Goal: Task Accomplishment & Management: Manage account settings

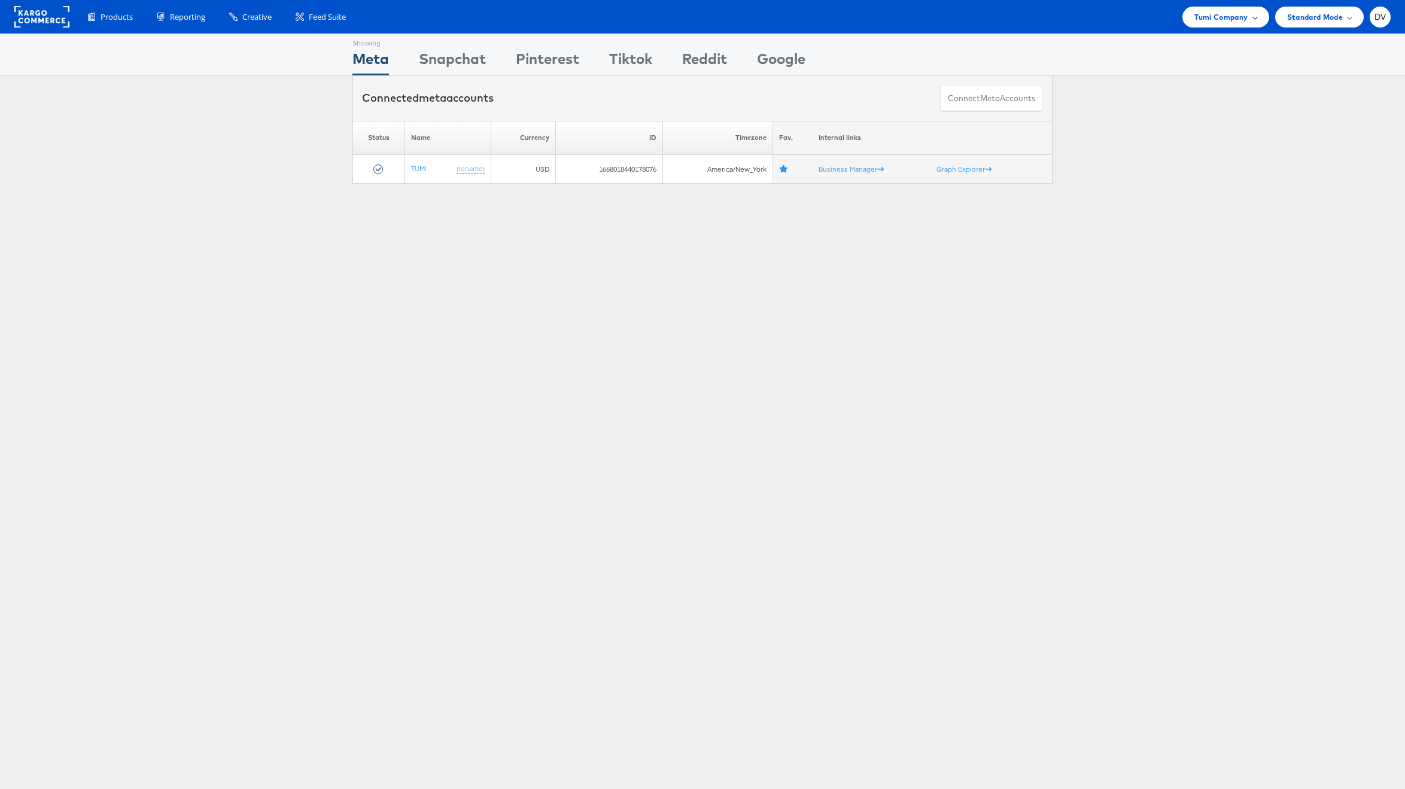
click at [1240, 19] on span "Tumi Company" at bounding box center [1220, 17] width 53 height 13
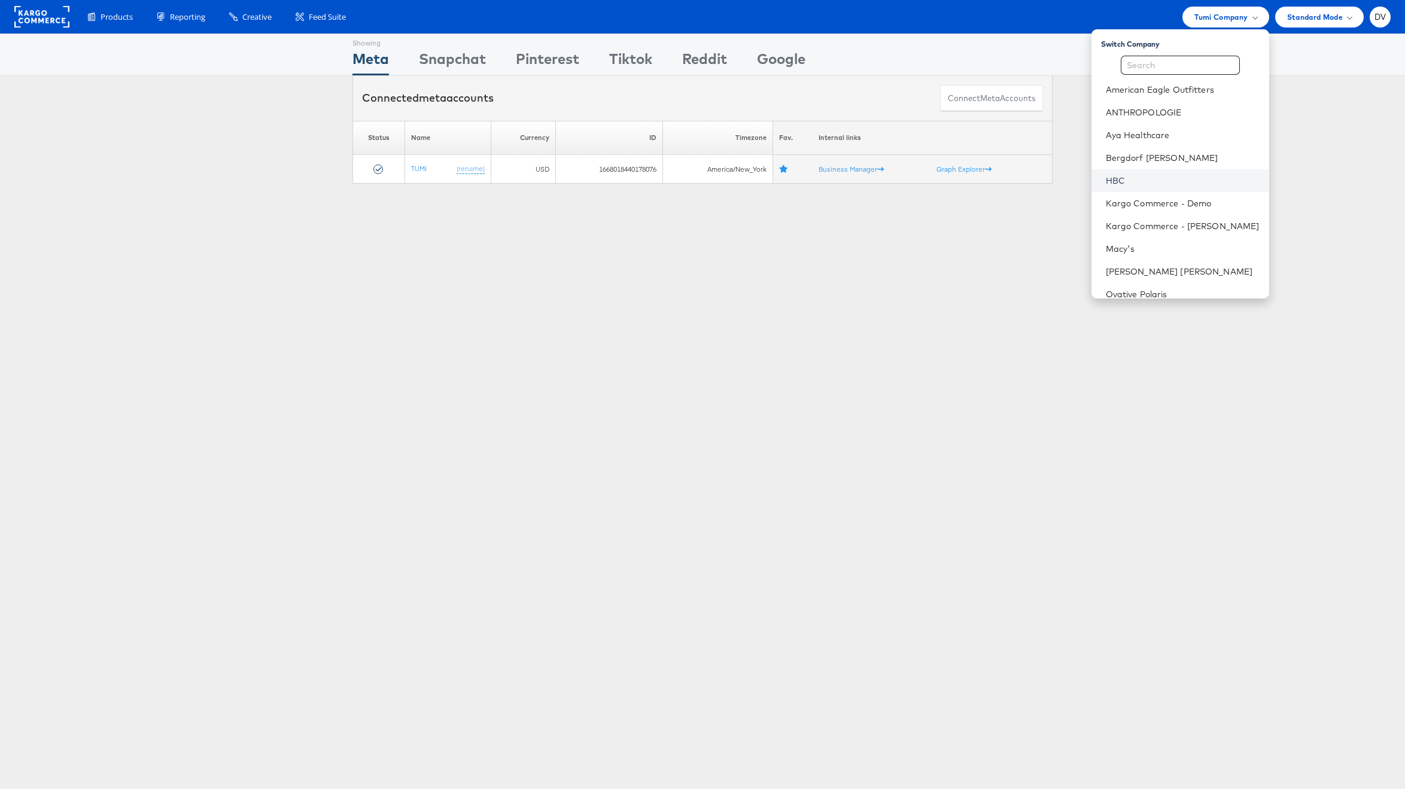
click at [1190, 184] on link "HBC" at bounding box center [1183, 181] width 154 height 12
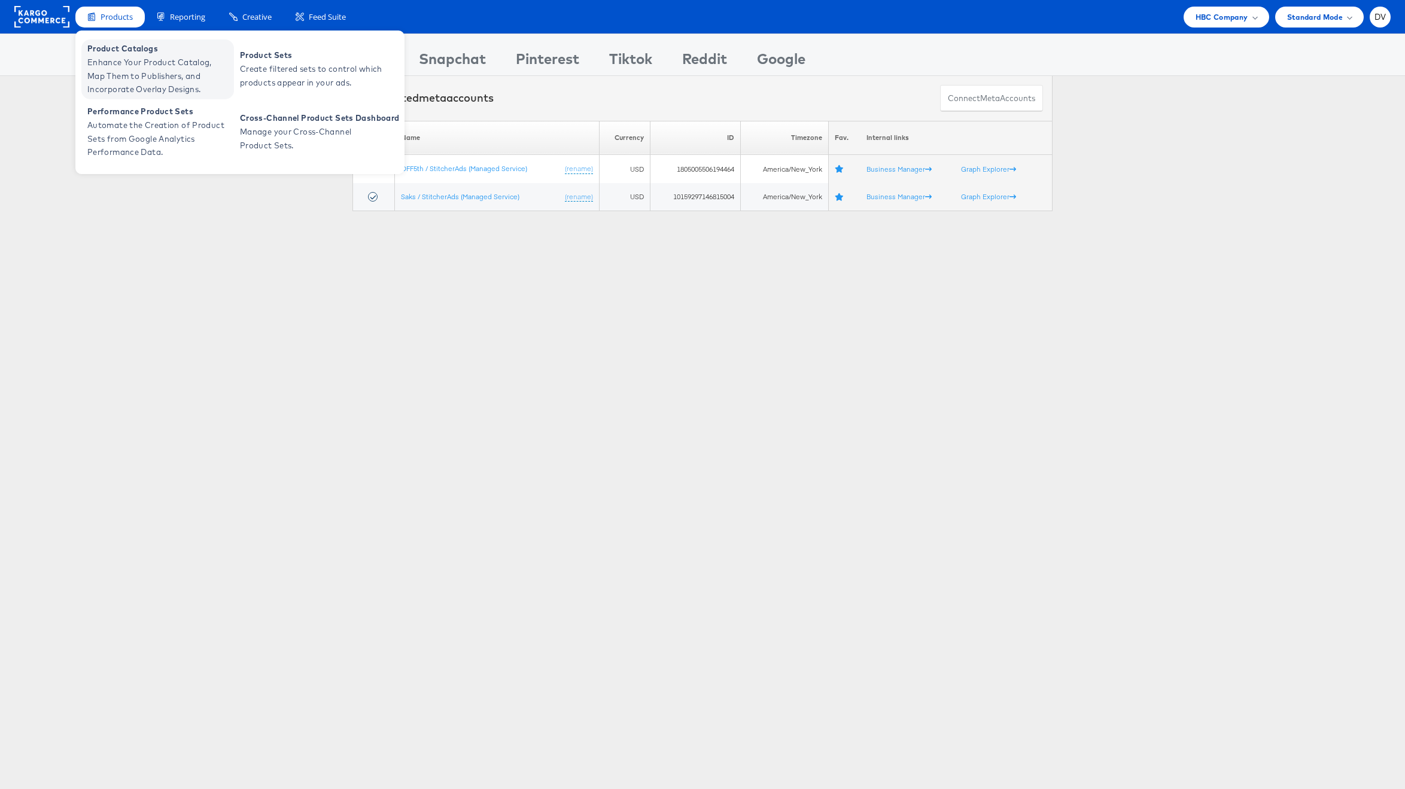
click at [120, 47] on span "Product Catalogs" at bounding box center [159, 49] width 144 height 14
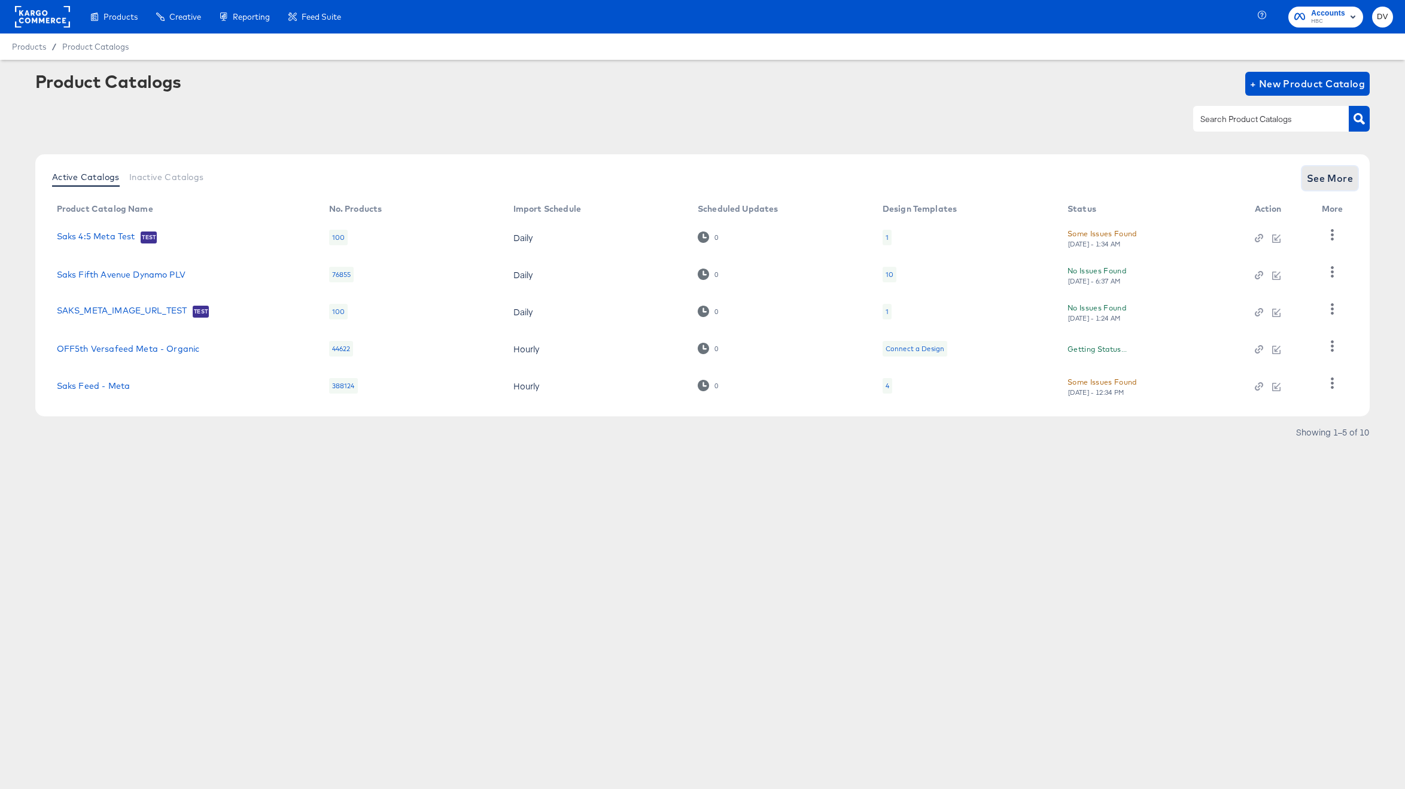
click at [1341, 170] on span "See More" at bounding box center [1330, 178] width 47 height 17
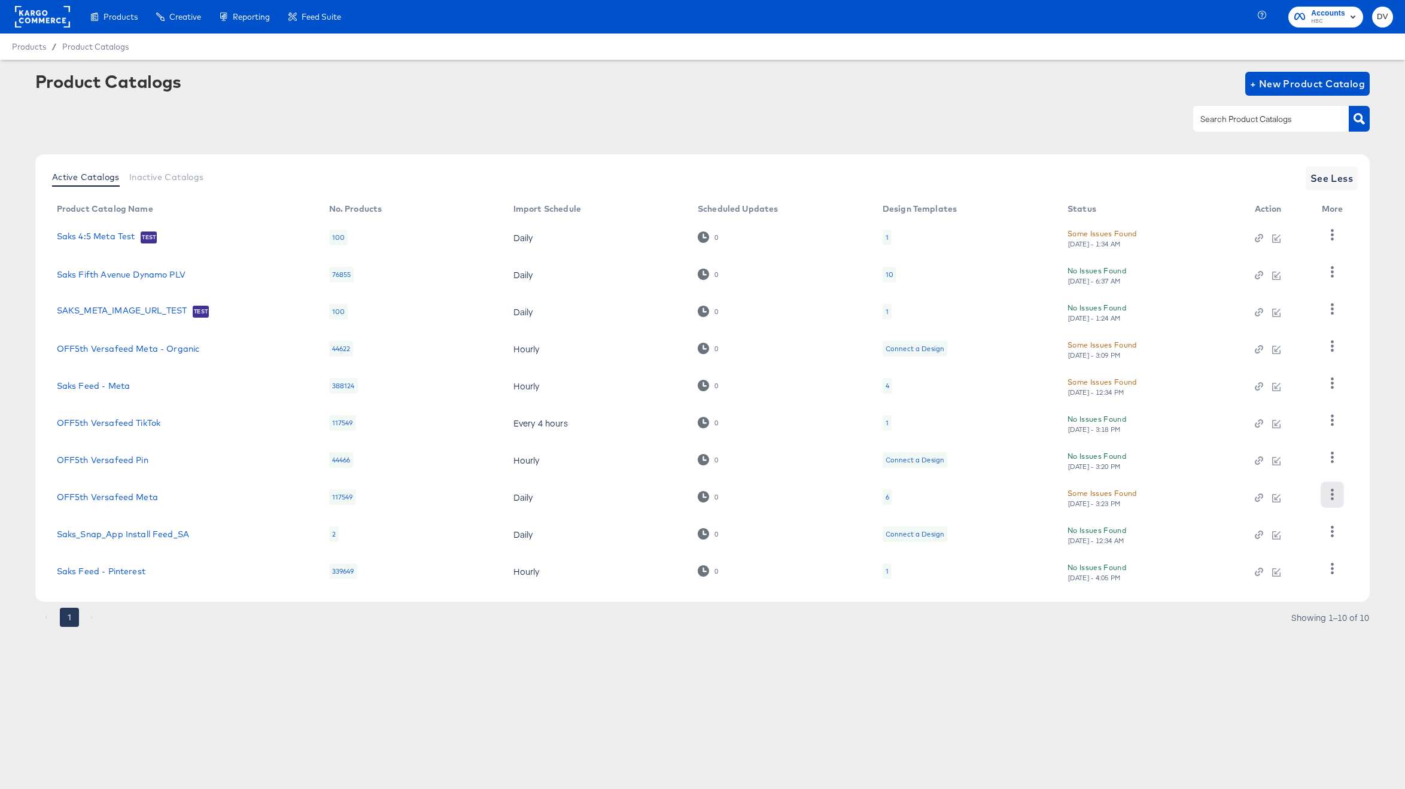
click at [1324, 492] on button "button" at bounding box center [1332, 495] width 21 height 24
click at [848, 660] on article "Product Catalogs + New Product Catalog Active Catalogs Inactive Catalogs See Le…" at bounding box center [702, 364] width 1405 height 609
click at [94, 493] on link "OFF5th Versafeed Meta" at bounding box center [107, 497] width 101 height 10
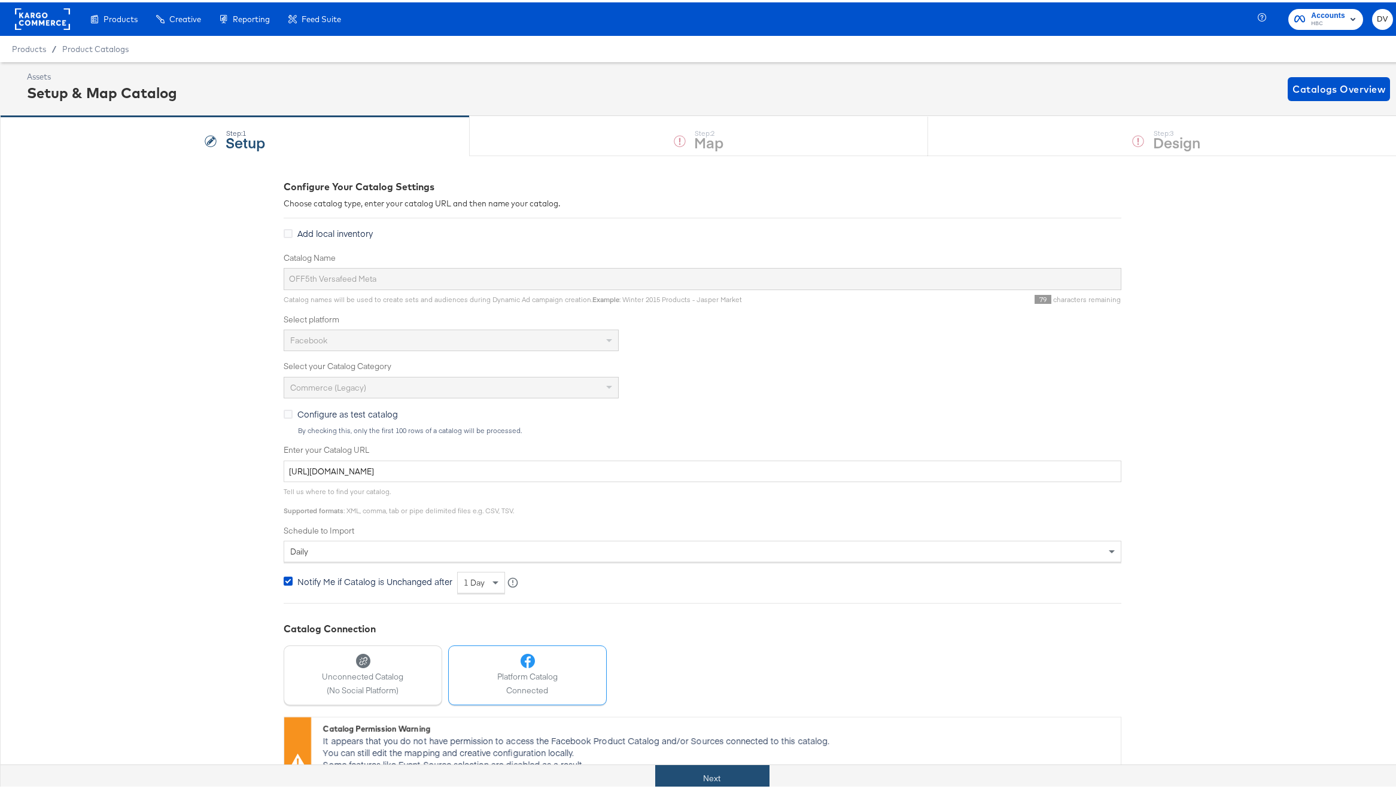
click at [724, 771] on button "Next" at bounding box center [712, 776] width 114 height 27
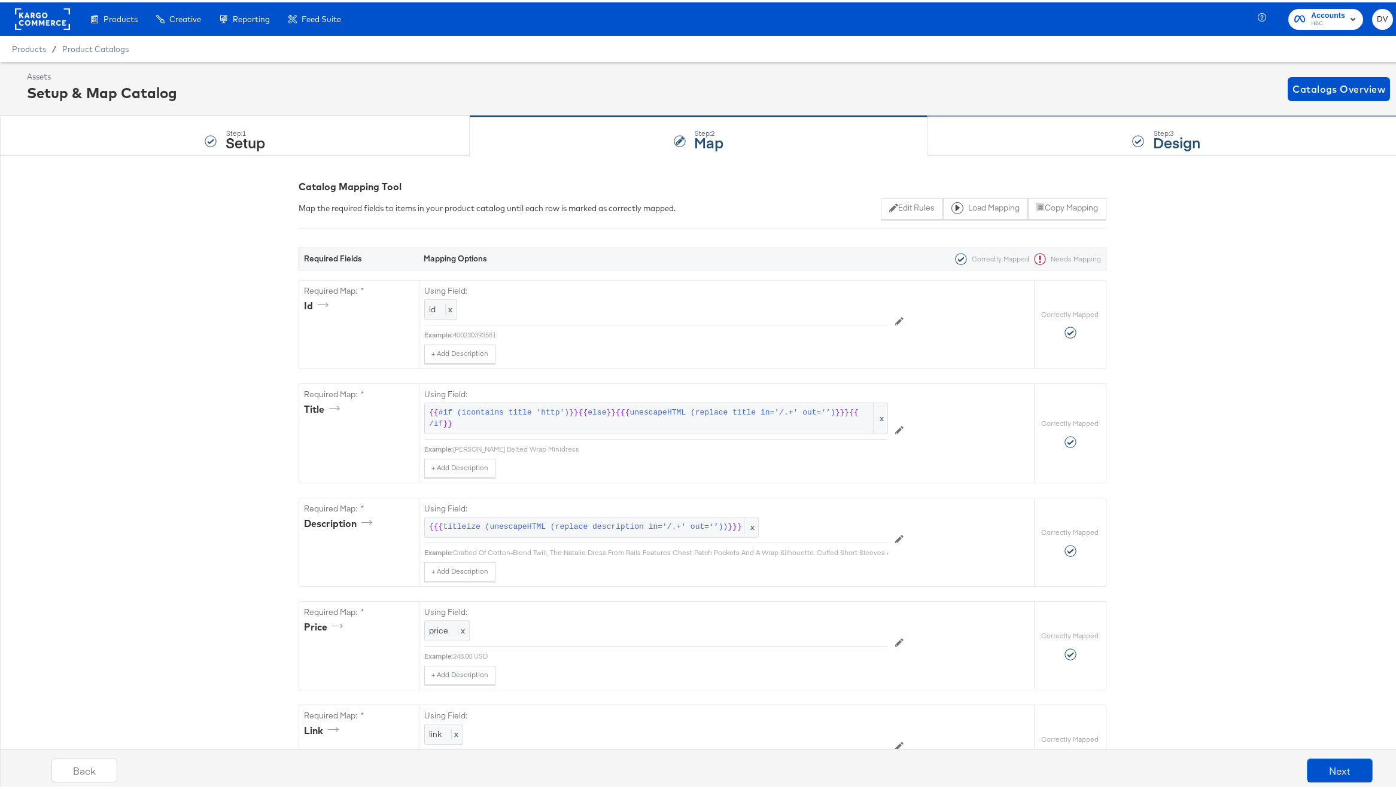
click at [1091, 133] on div "Step: 3 Design" at bounding box center [1166, 133] width 477 height 39
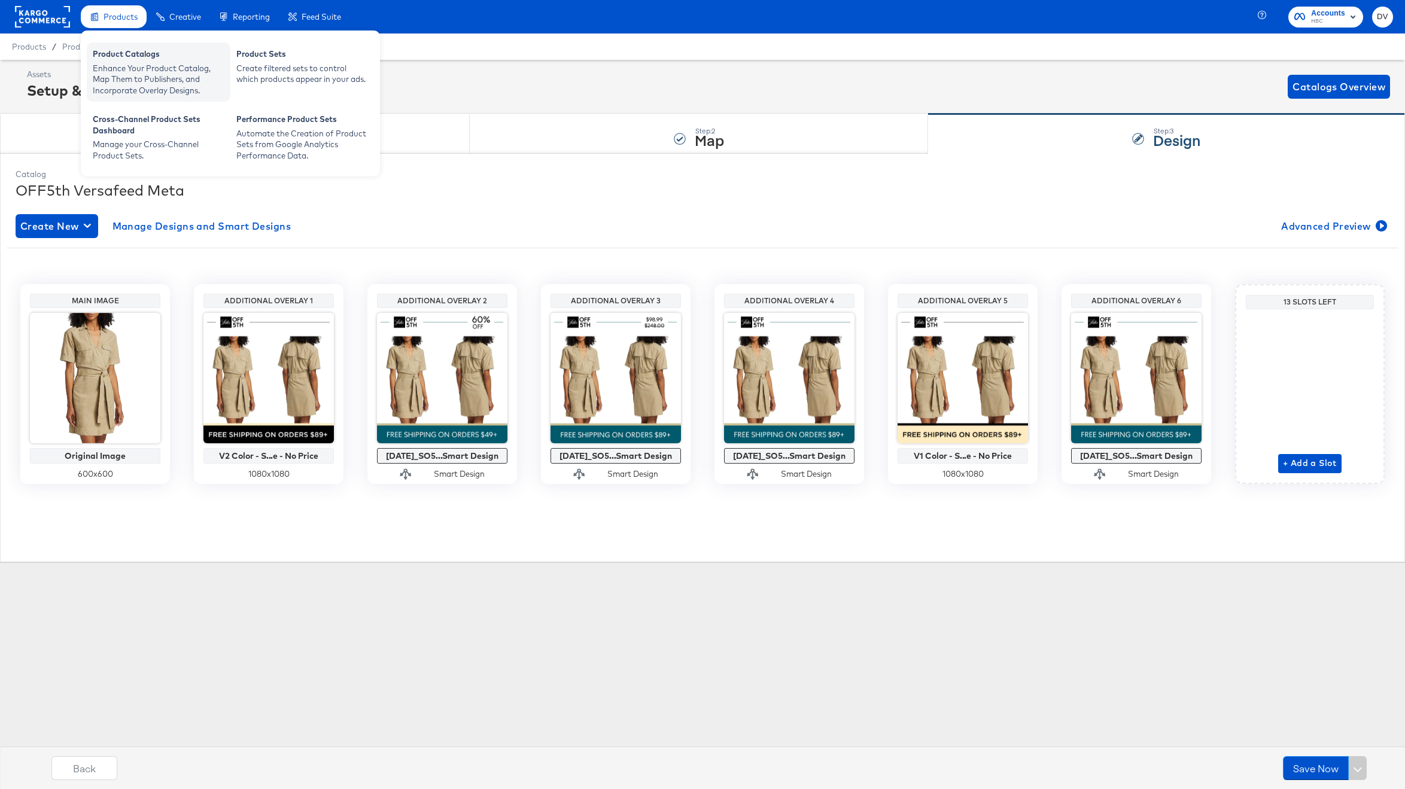
click at [120, 47] on div "Product Catalogs Enhance Your Product Catalog, Map Them to Publishers, and Inco…" at bounding box center [159, 71] width 144 height 59
click at [128, 59] on div "Product Catalogs" at bounding box center [159, 55] width 132 height 14
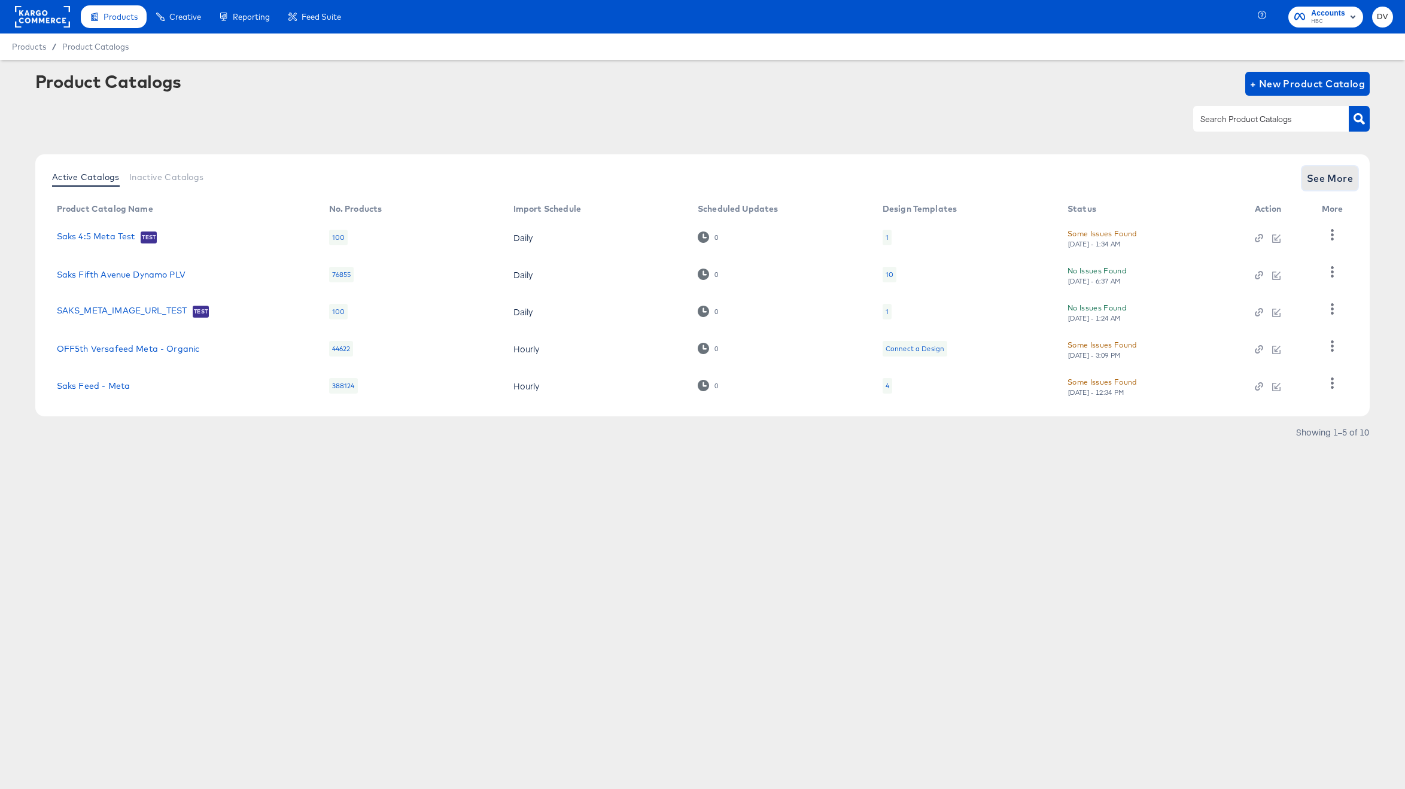
click at [1305, 168] on button "See More" at bounding box center [1330, 178] width 56 height 24
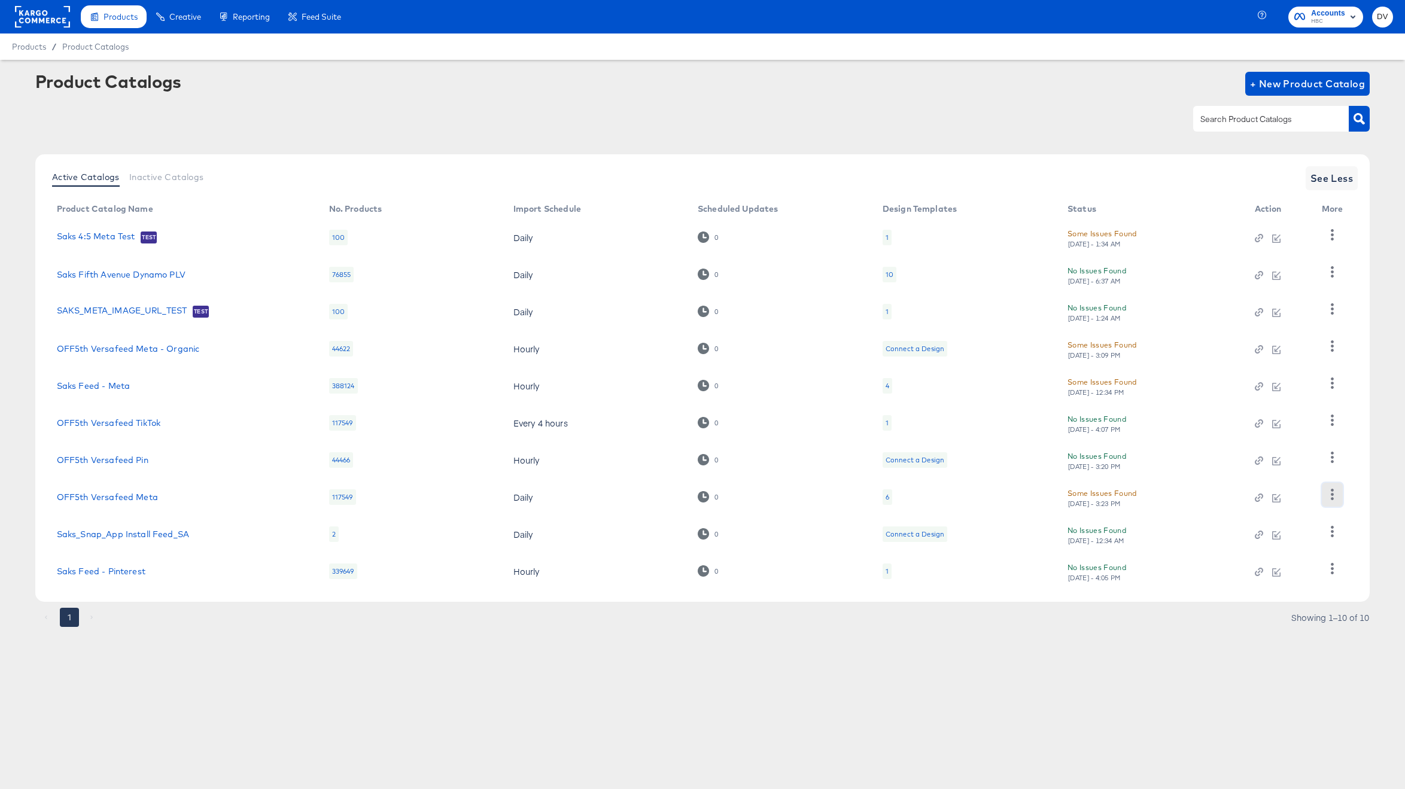
click at [1329, 502] on button "button" at bounding box center [1332, 495] width 21 height 24
click at [1281, 417] on div "Business Manager" at bounding box center [1283, 415] width 120 height 19
click at [370, 704] on div "Products Products Product Catalogs Enhance Your Product Catalog, Map Them to Pu…" at bounding box center [702, 394] width 1405 height 789
click at [546, 620] on div "1 Showing 1–10 of 10" at bounding box center [702, 623] width 1335 height 19
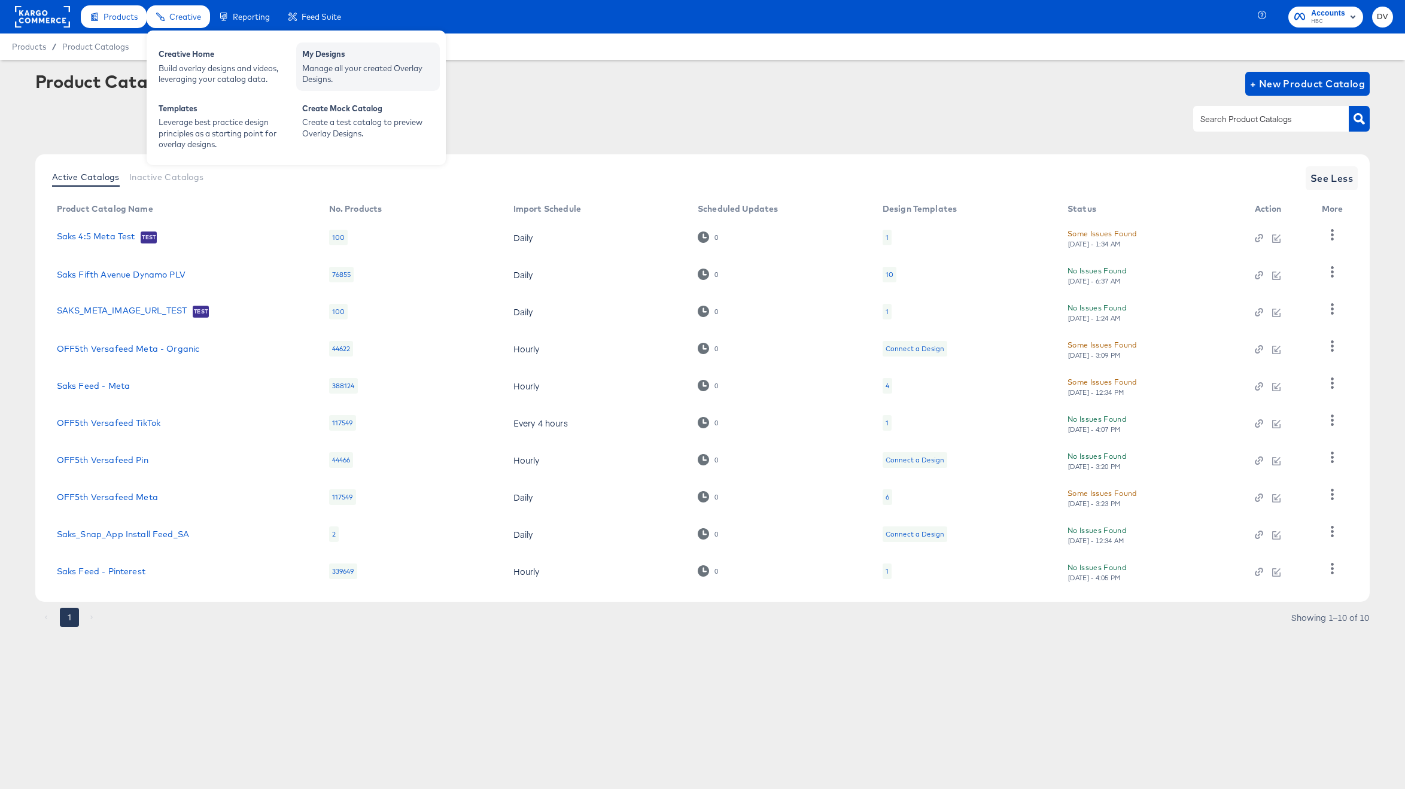
click at [381, 69] on div "Manage all your created Overlay Designs." at bounding box center [368, 74] width 132 height 22
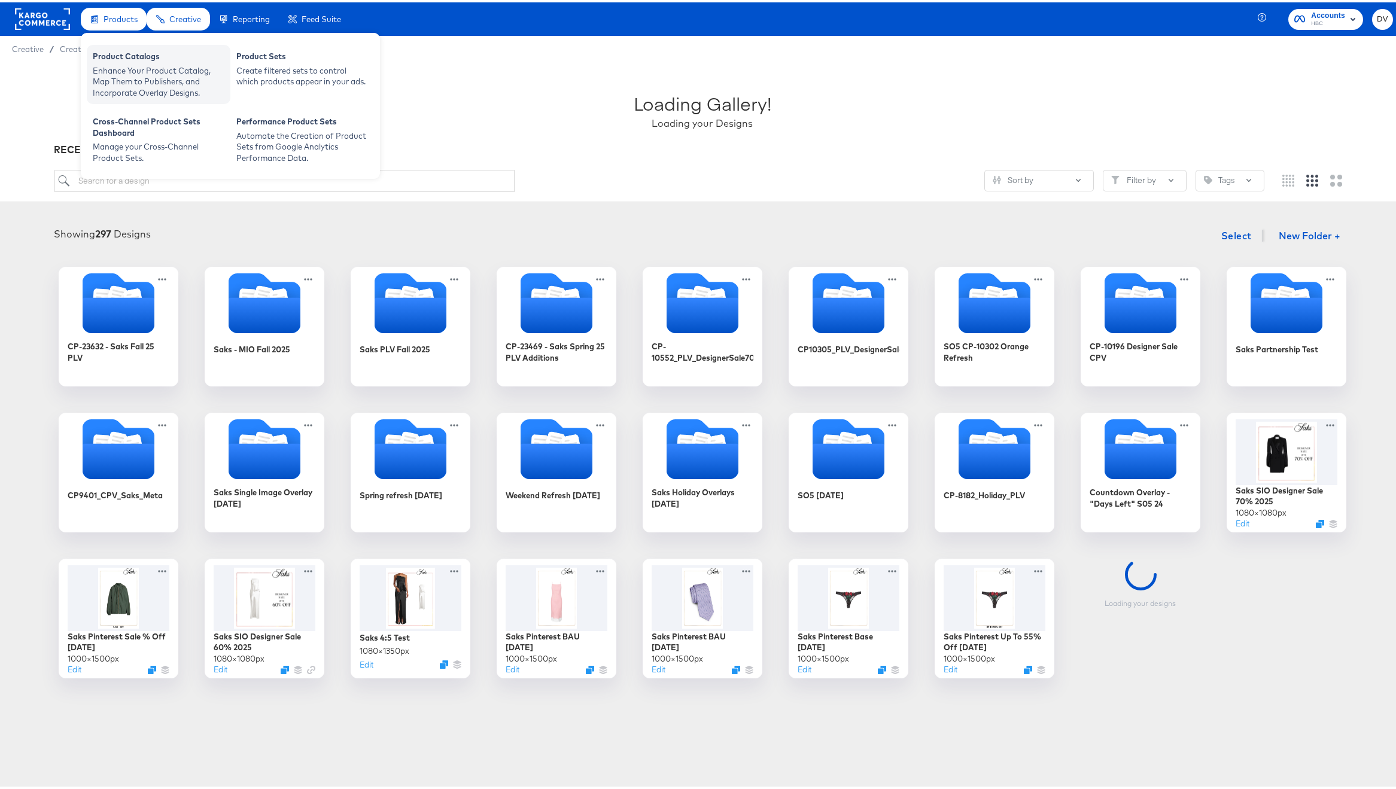
click at [126, 57] on div "Product Catalogs" at bounding box center [159, 55] width 132 height 14
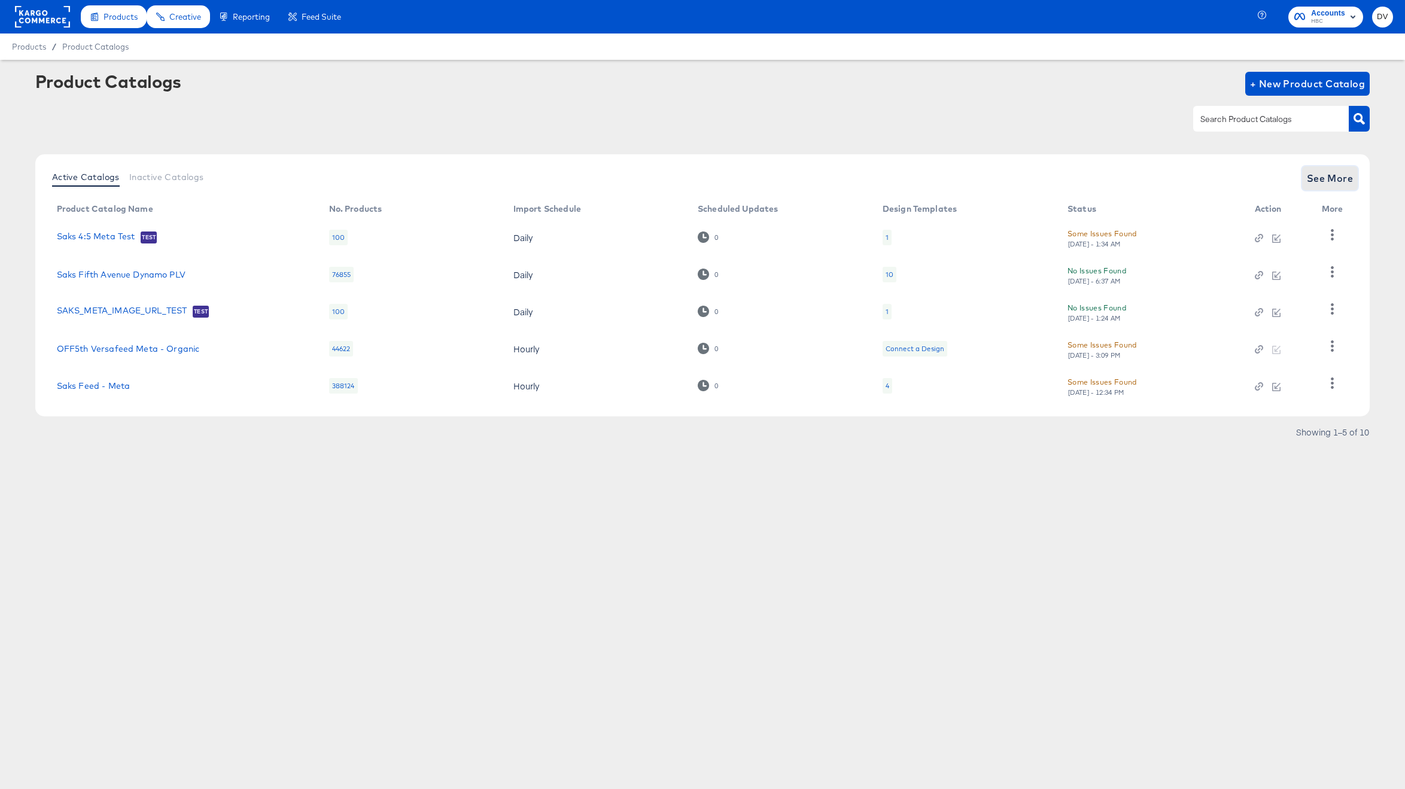
click at [1326, 181] on span "See More" at bounding box center [1330, 178] width 47 height 17
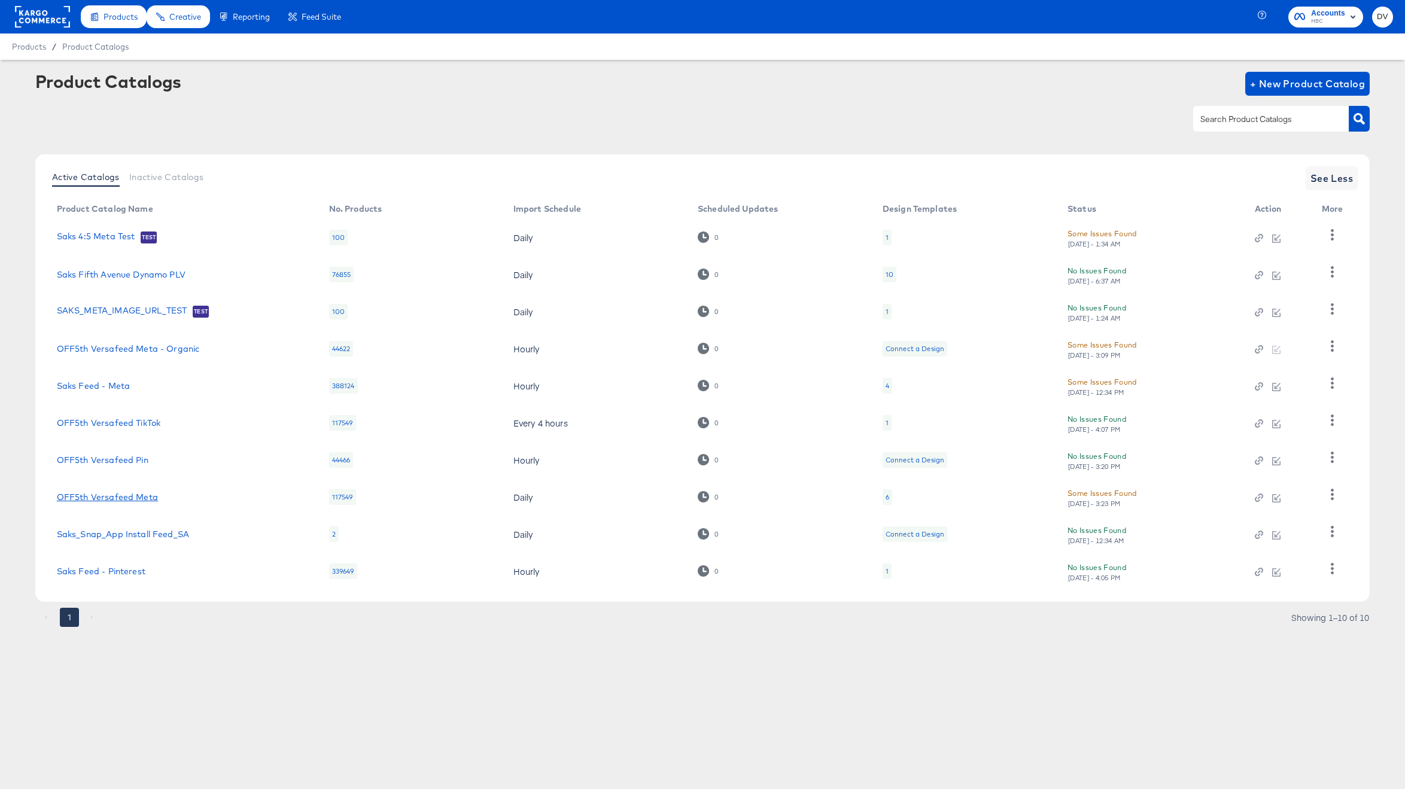
click at [142, 498] on link "OFF5th Versafeed Meta" at bounding box center [107, 497] width 101 height 10
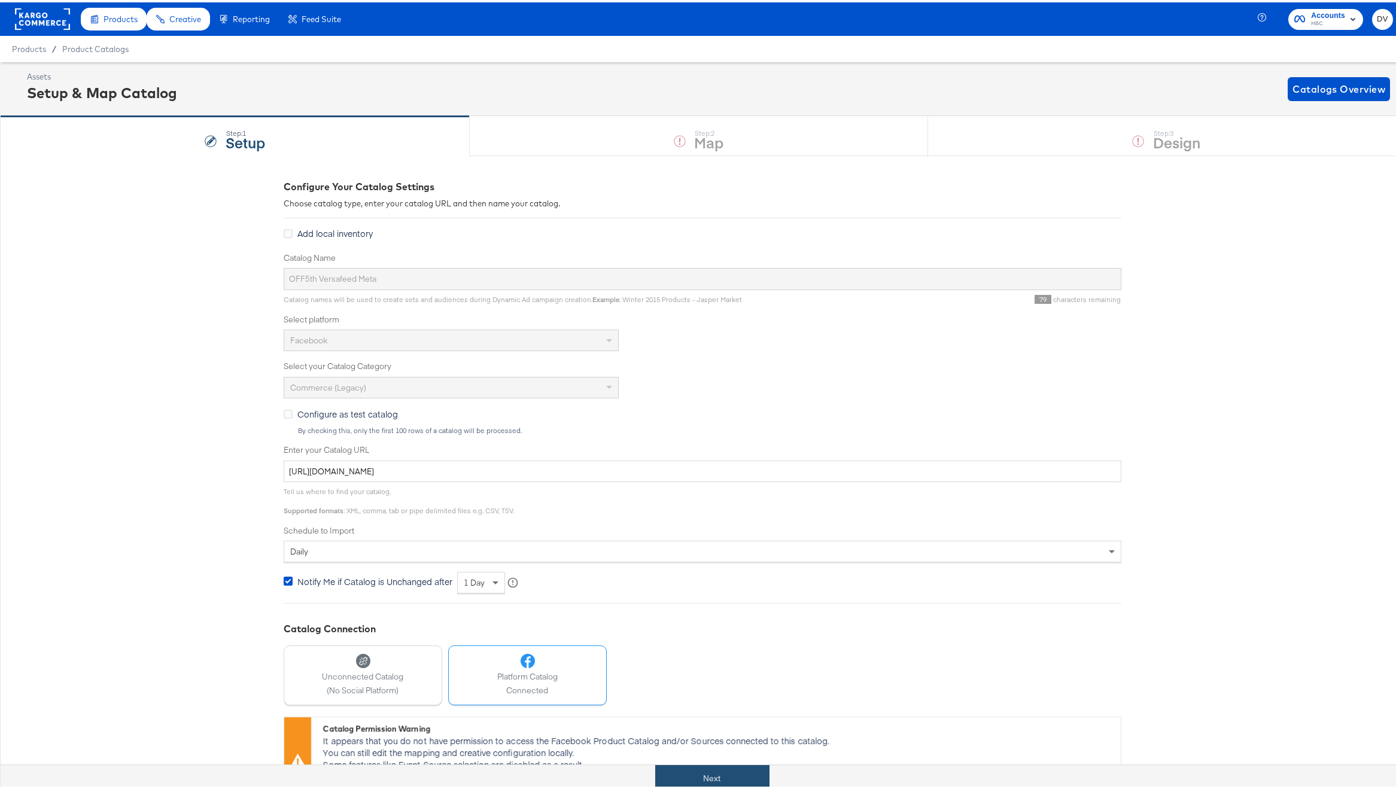
click at [751, 775] on button "Next" at bounding box center [712, 776] width 114 height 27
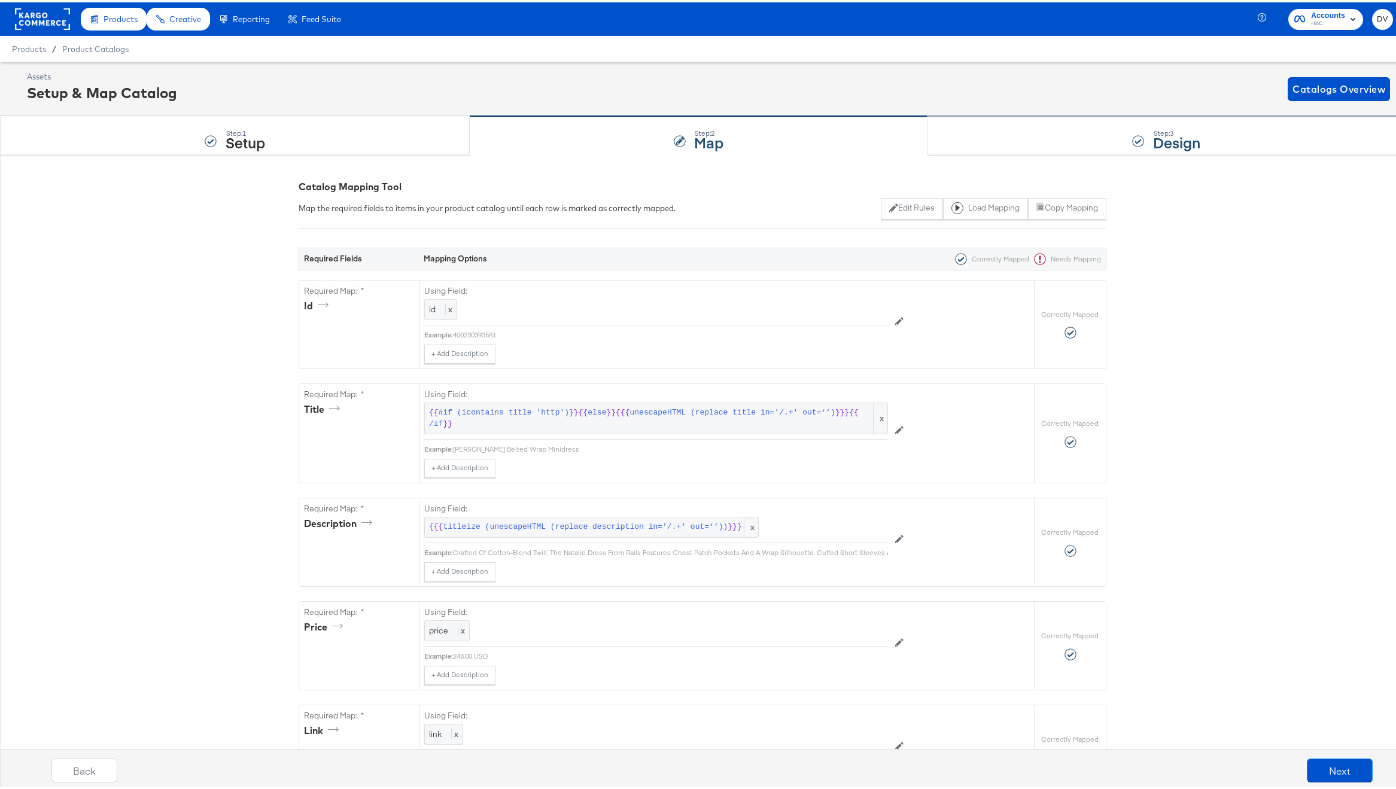
click at [1061, 148] on div "Step: 3 Design" at bounding box center [1166, 133] width 477 height 39
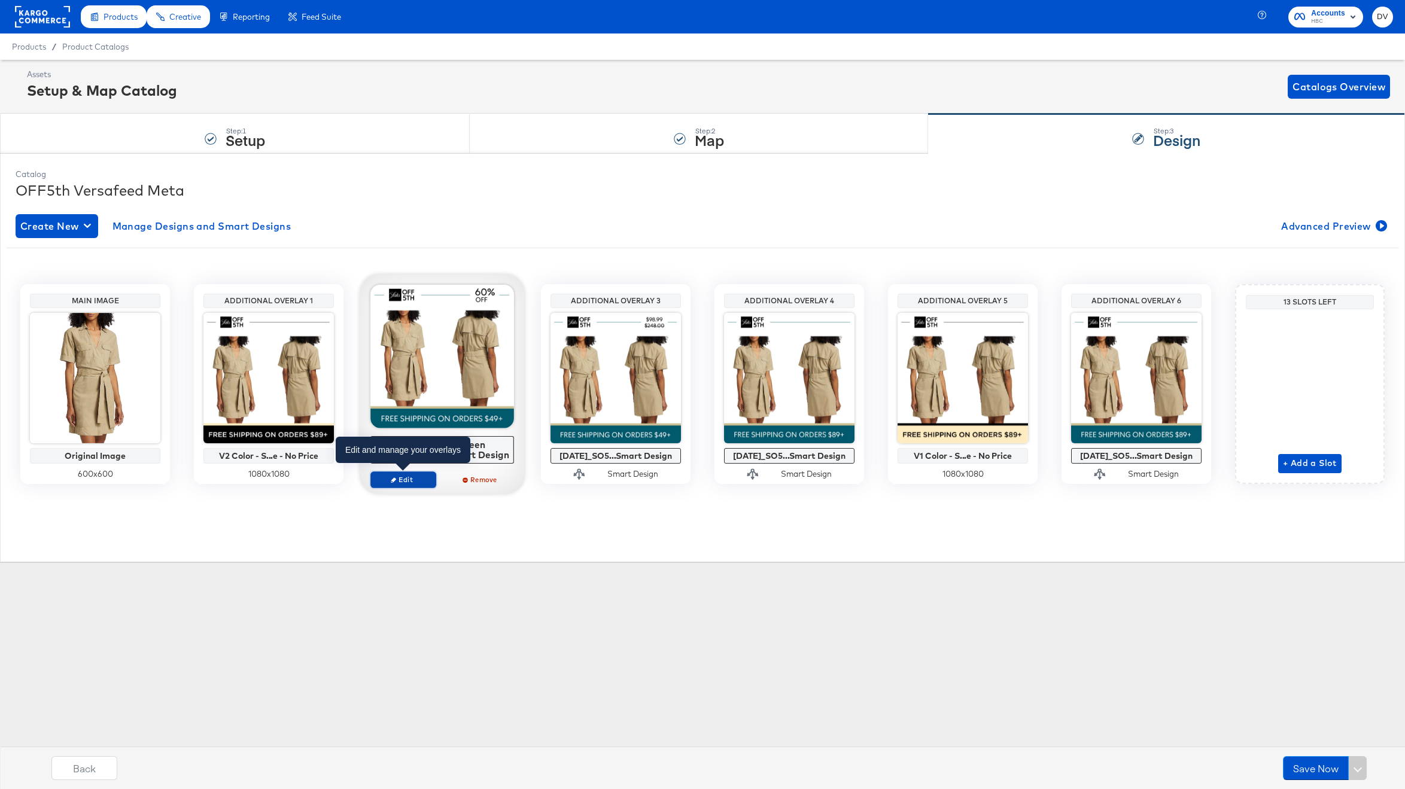
click at [396, 475] on span "Edit" at bounding box center [403, 479] width 55 height 9
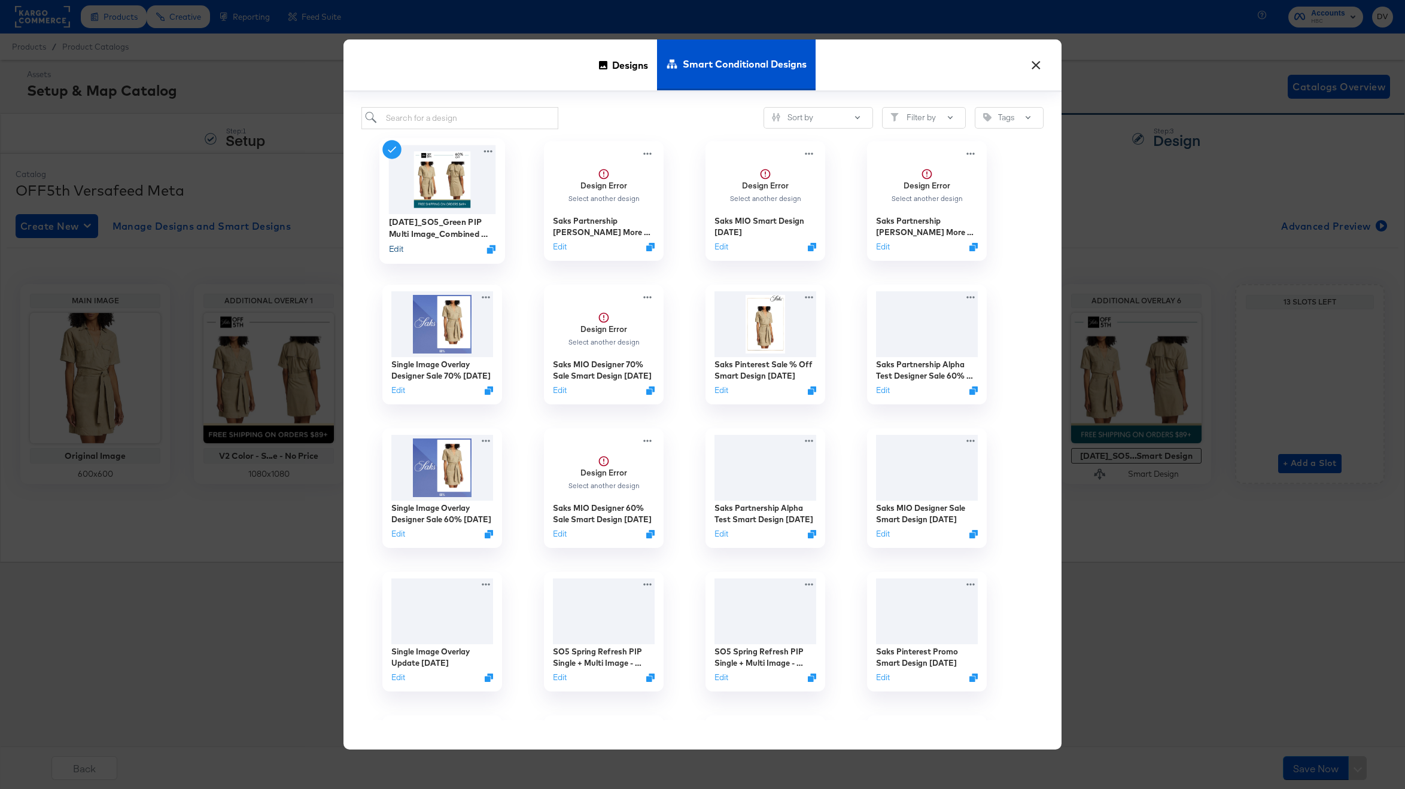
click at [396, 248] on button "Edit" at bounding box center [396, 248] width 14 height 11
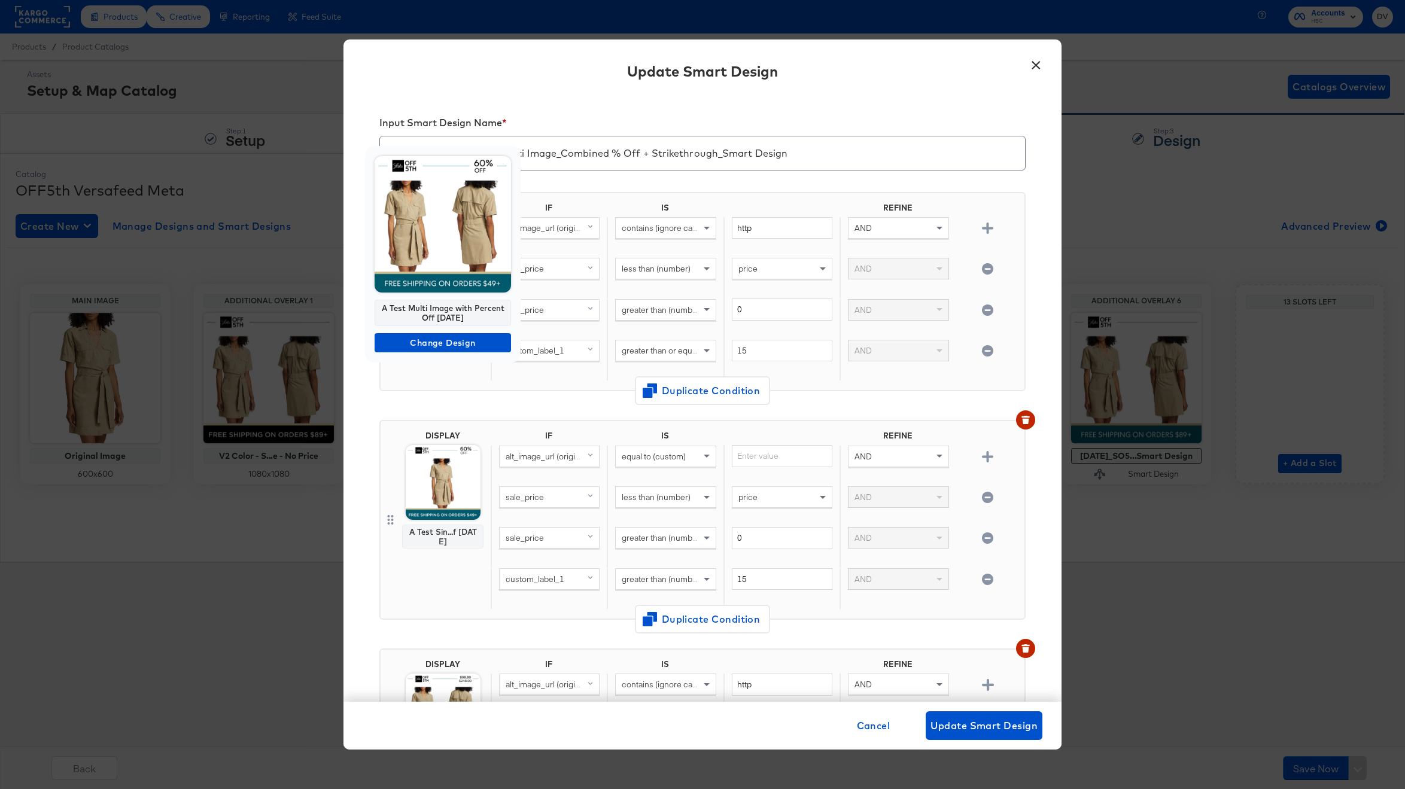
click at [446, 309] on div "A Test Multi Image with Percent Off 10.08.24" at bounding box center [443, 313] width 136 height 26
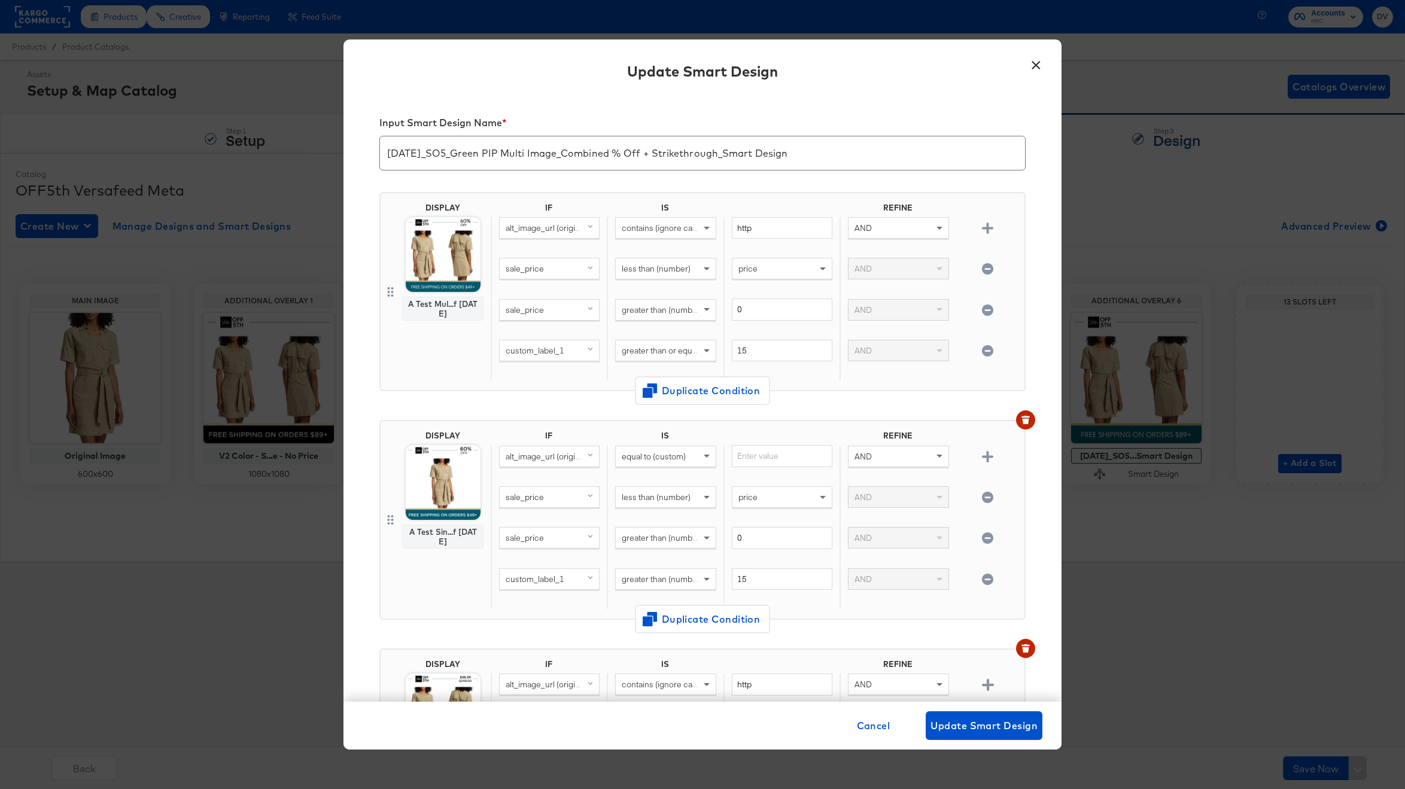
copy div "A Test Multi Image with Percent Off 10.08.24"
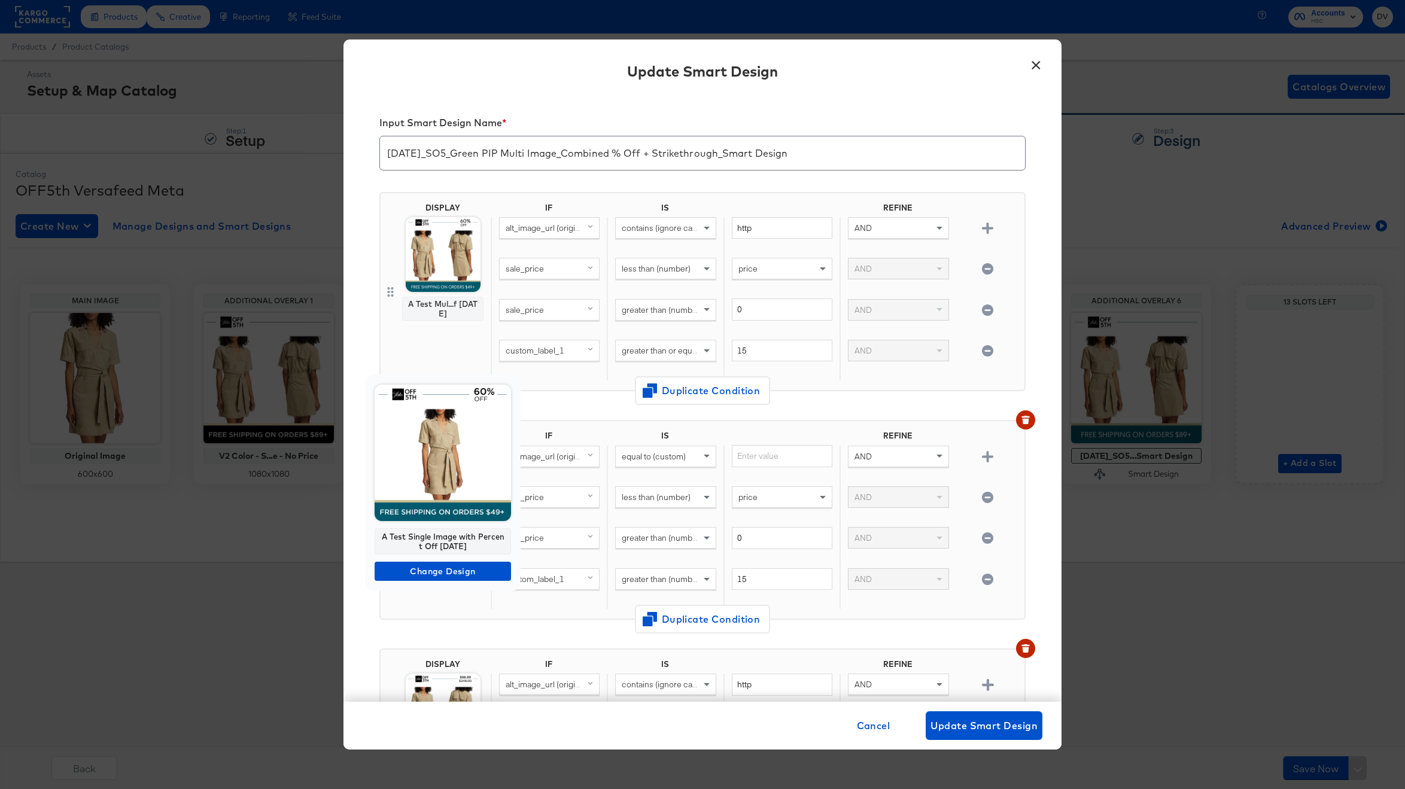
click at [447, 538] on div "A Test Single Image with Percent Off 10.07.24" at bounding box center [443, 541] width 136 height 26
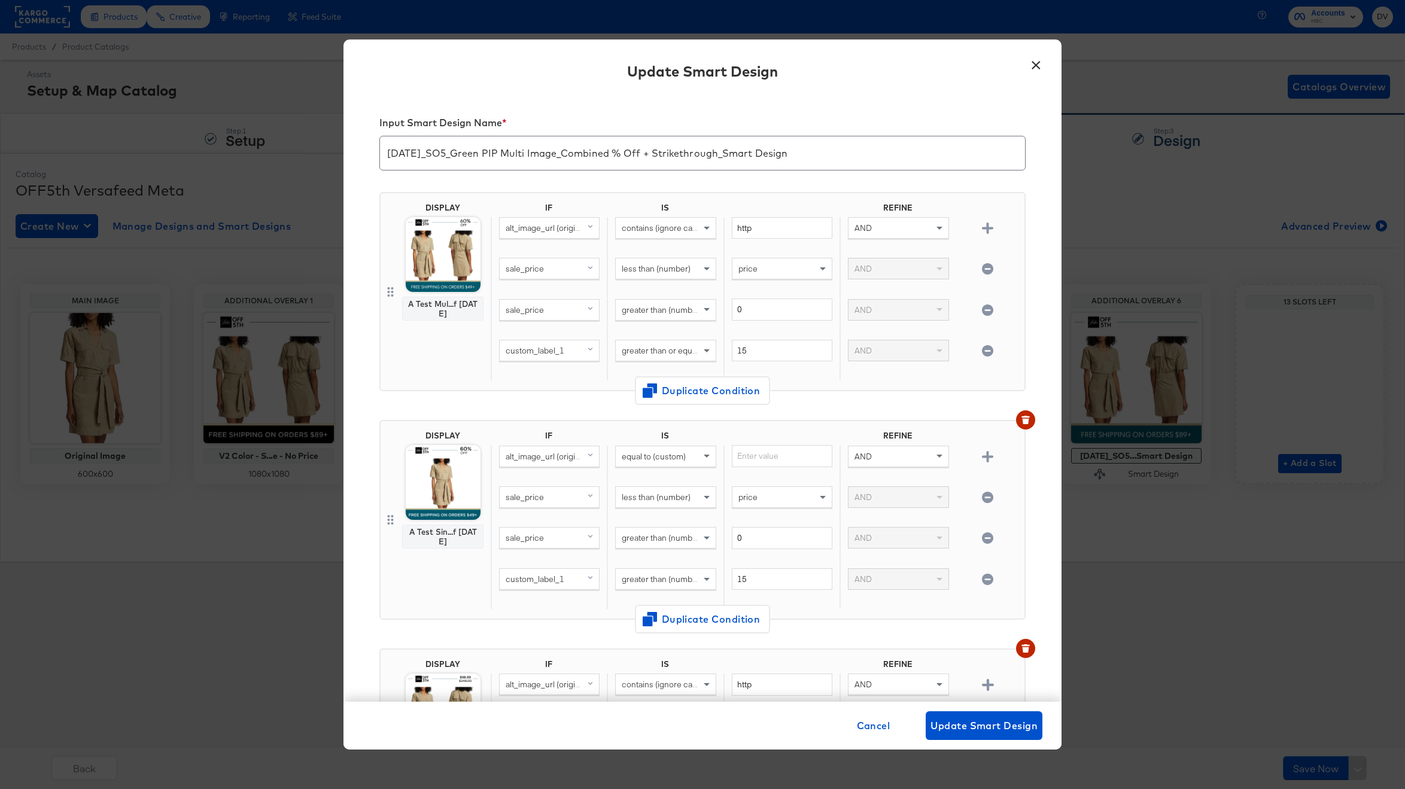
copy div "A Test Single Image with Percent Off 10.07.24"
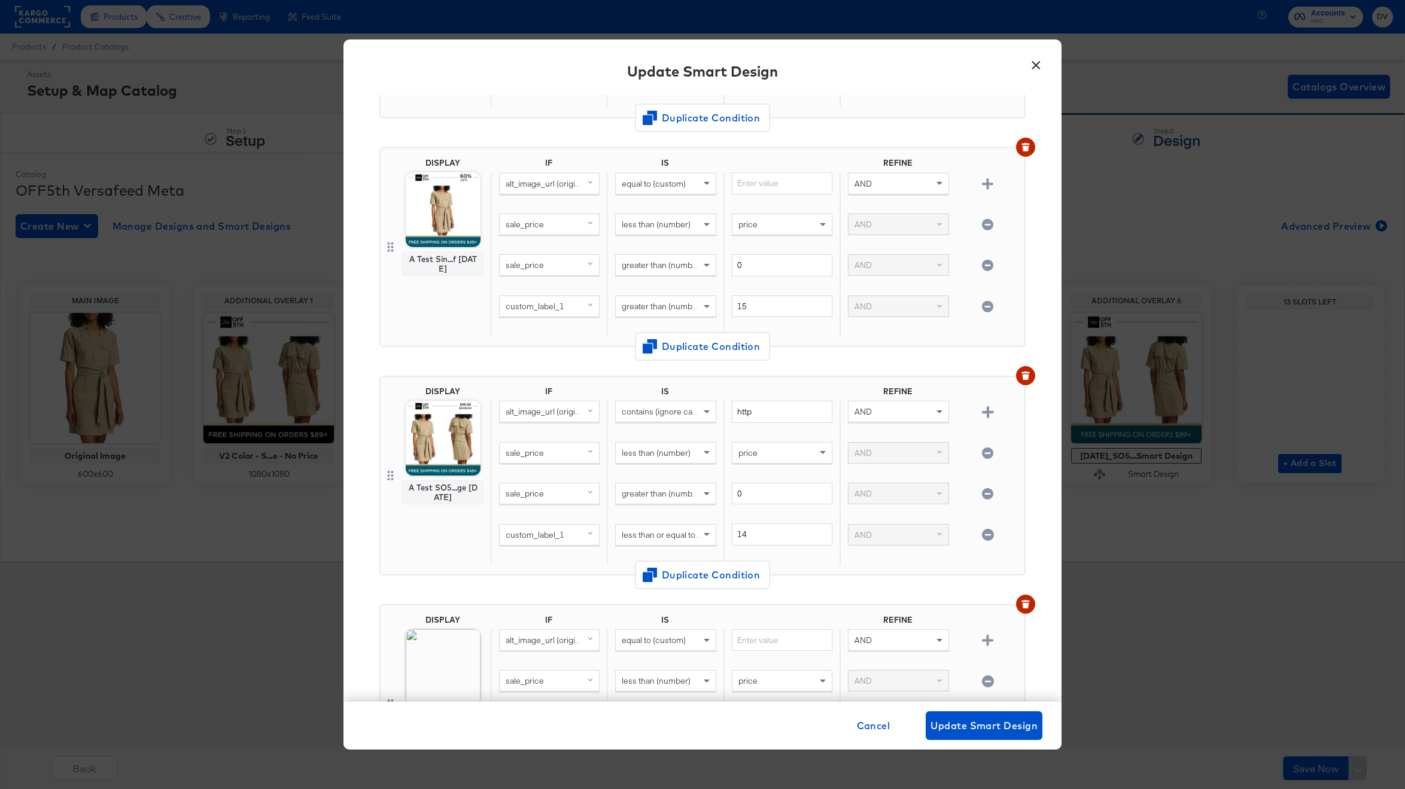
scroll to position [394, 0]
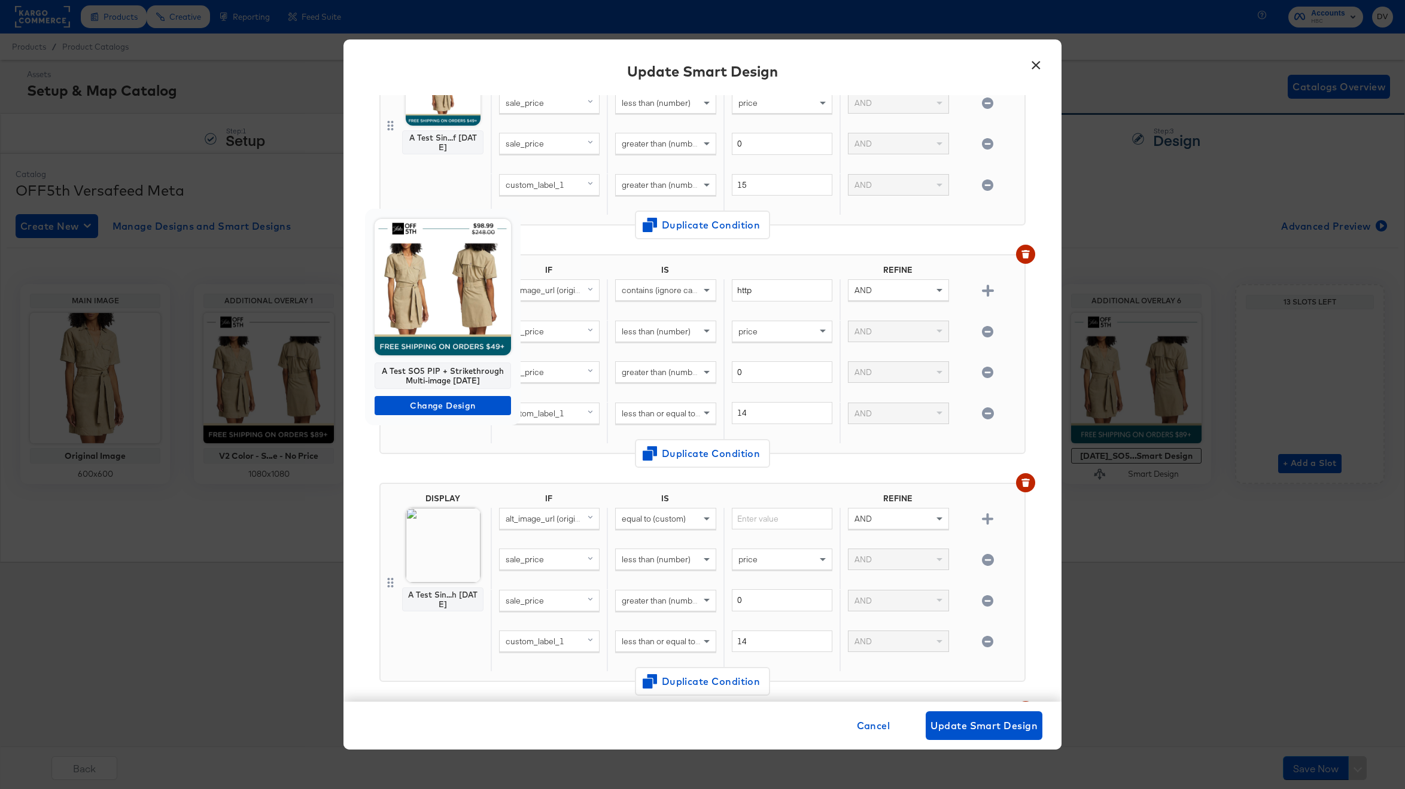
click at [452, 373] on div "A Test SO5 PIP + Strikethrough Multi-image [DATE]" at bounding box center [443, 376] width 136 height 26
copy div "A Test SO5 PIP + Strikethrough Multi-image [DATE]"
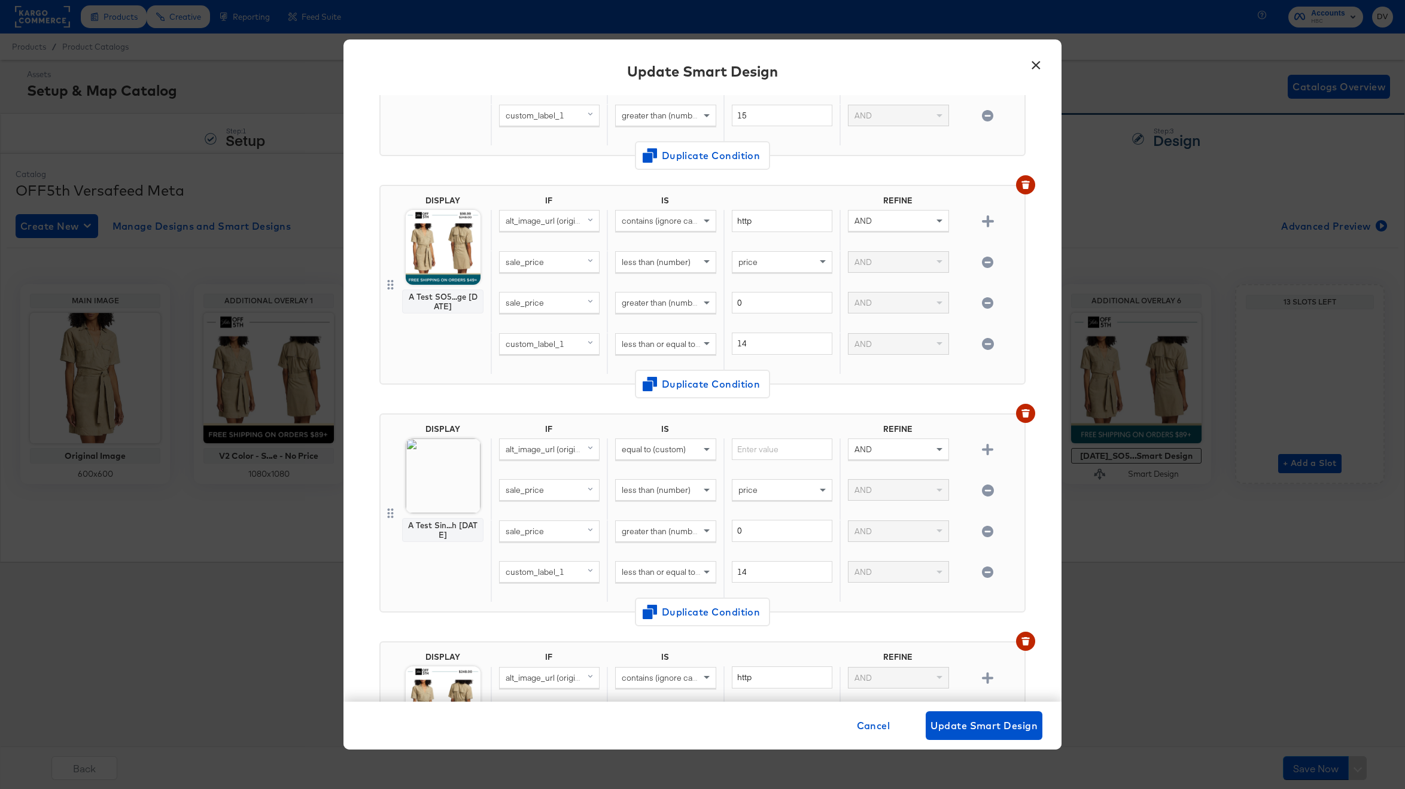
scroll to position [513, 0]
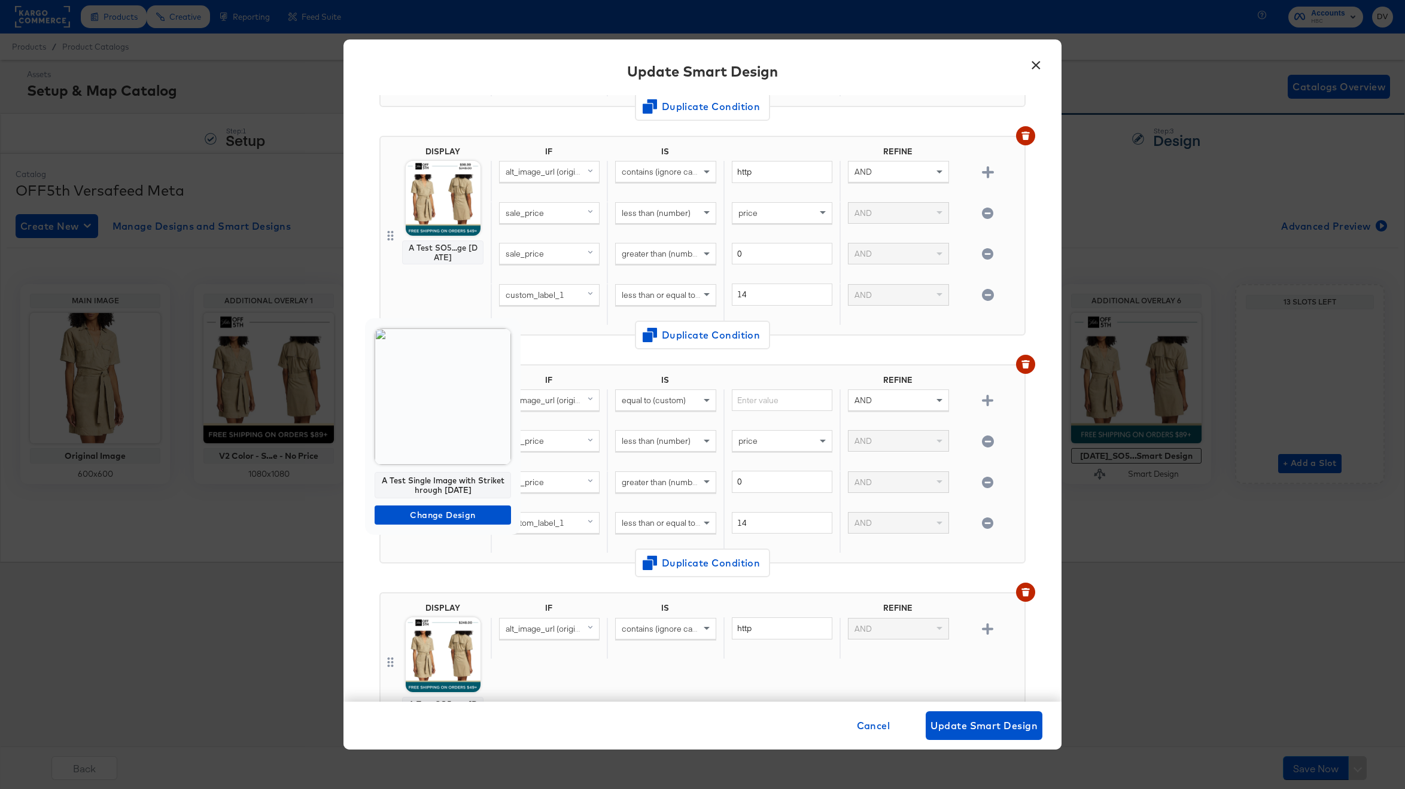
click at [456, 480] on div "A Test Single Image with Strikethrough [DATE]" at bounding box center [443, 485] width 136 height 26
copy div "A Test Single Image with Strikethrough [DATE]"
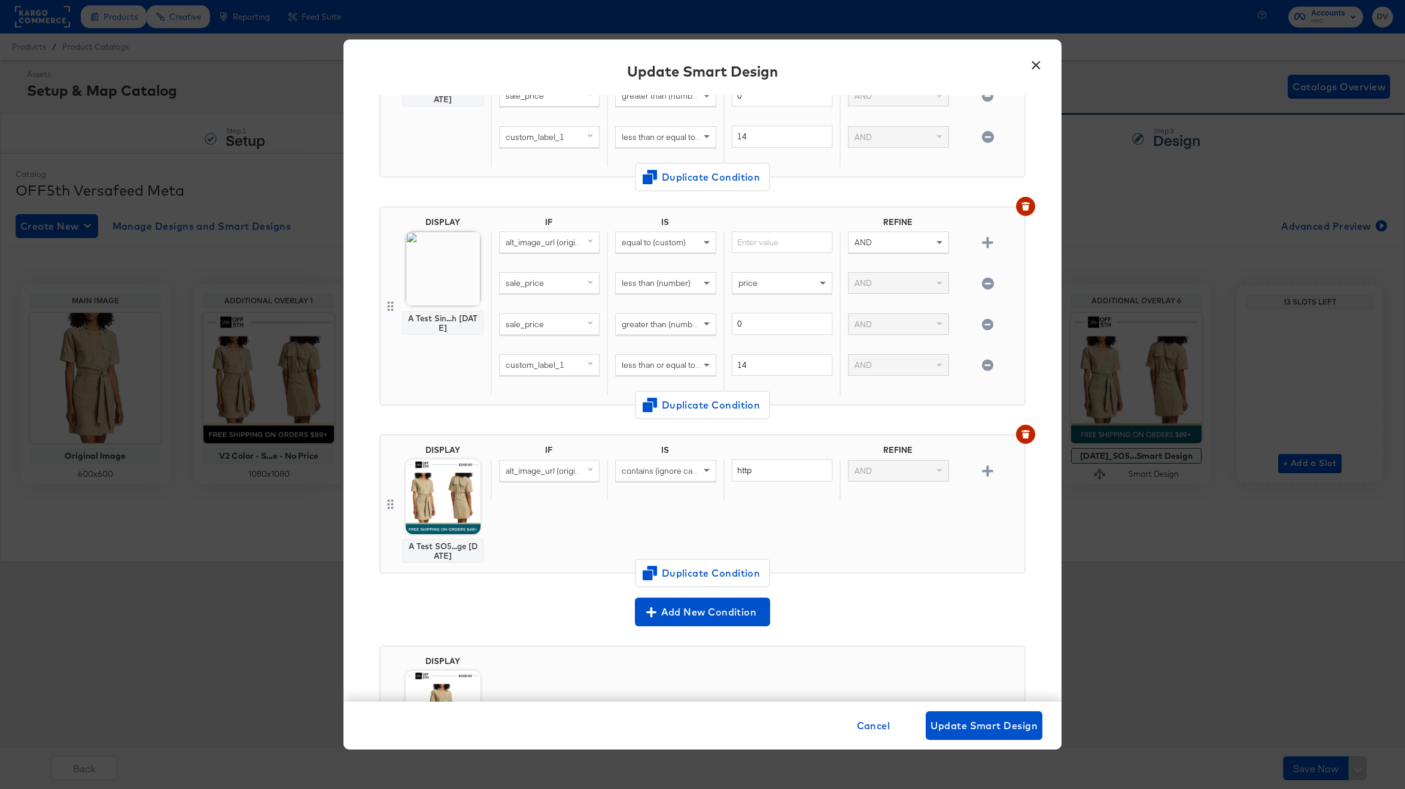
scroll to position [695, 0]
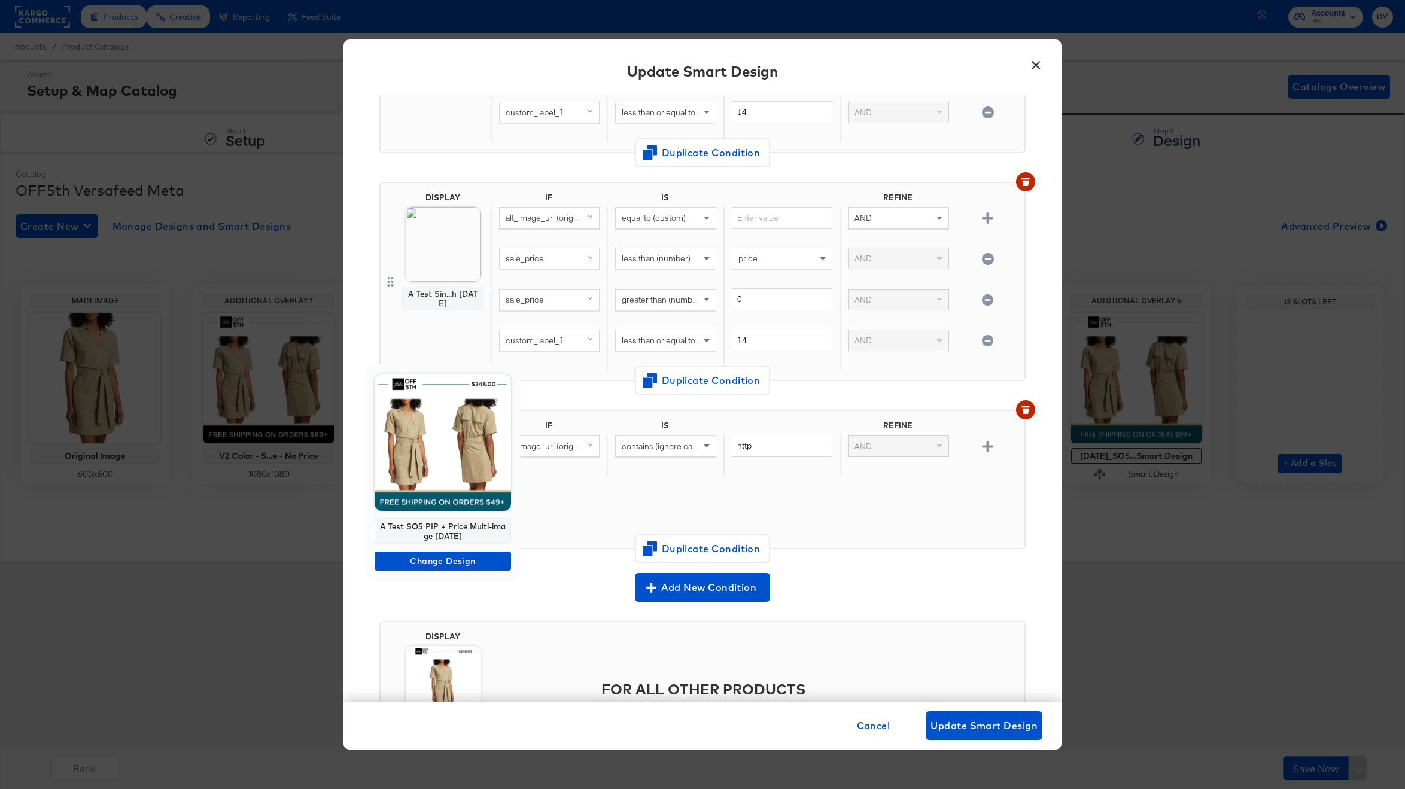
click at [454, 526] on div "A Test SO5 PIP + Price Multi-image [DATE]" at bounding box center [443, 531] width 136 height 26
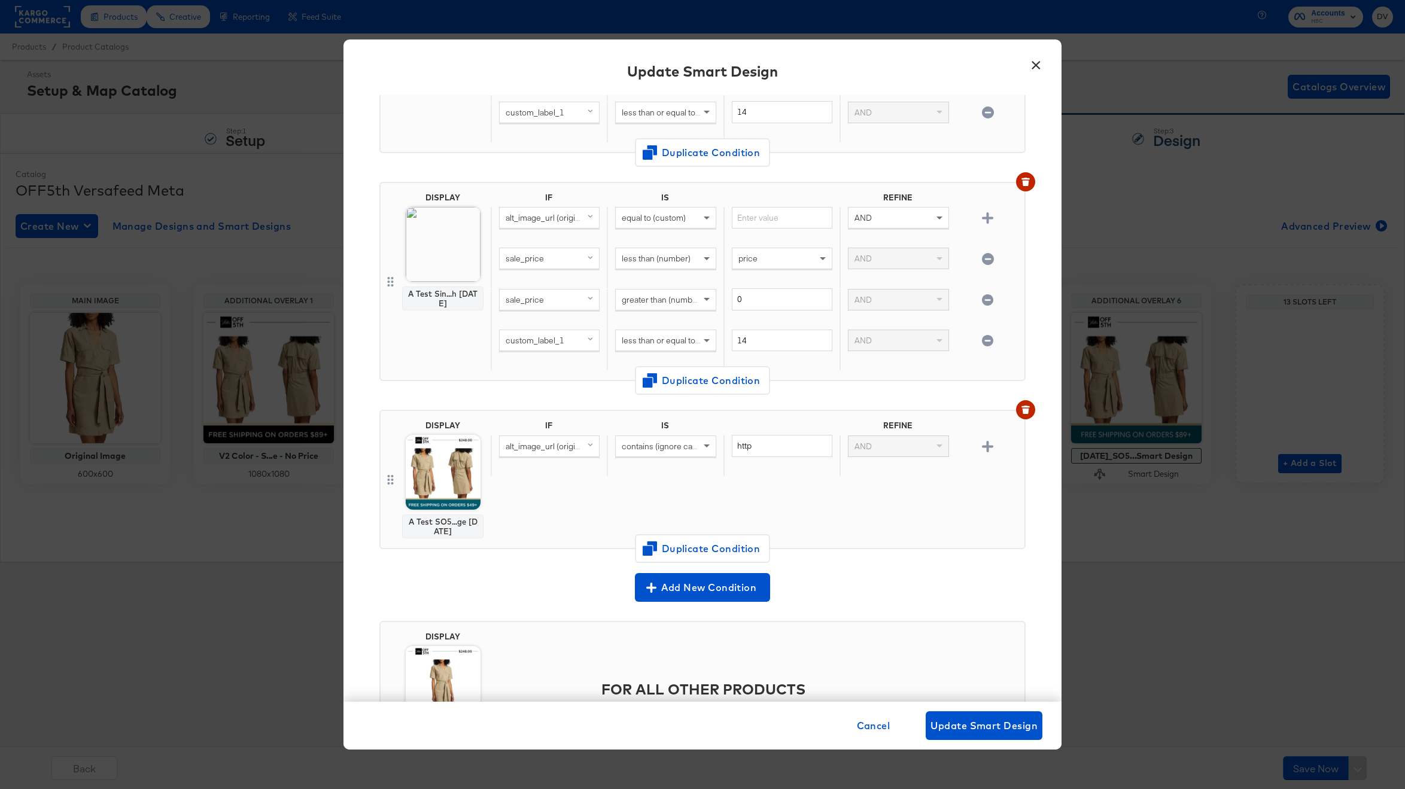
copy div "A Test SO5 PIP + Price Multi-image [DATE]"
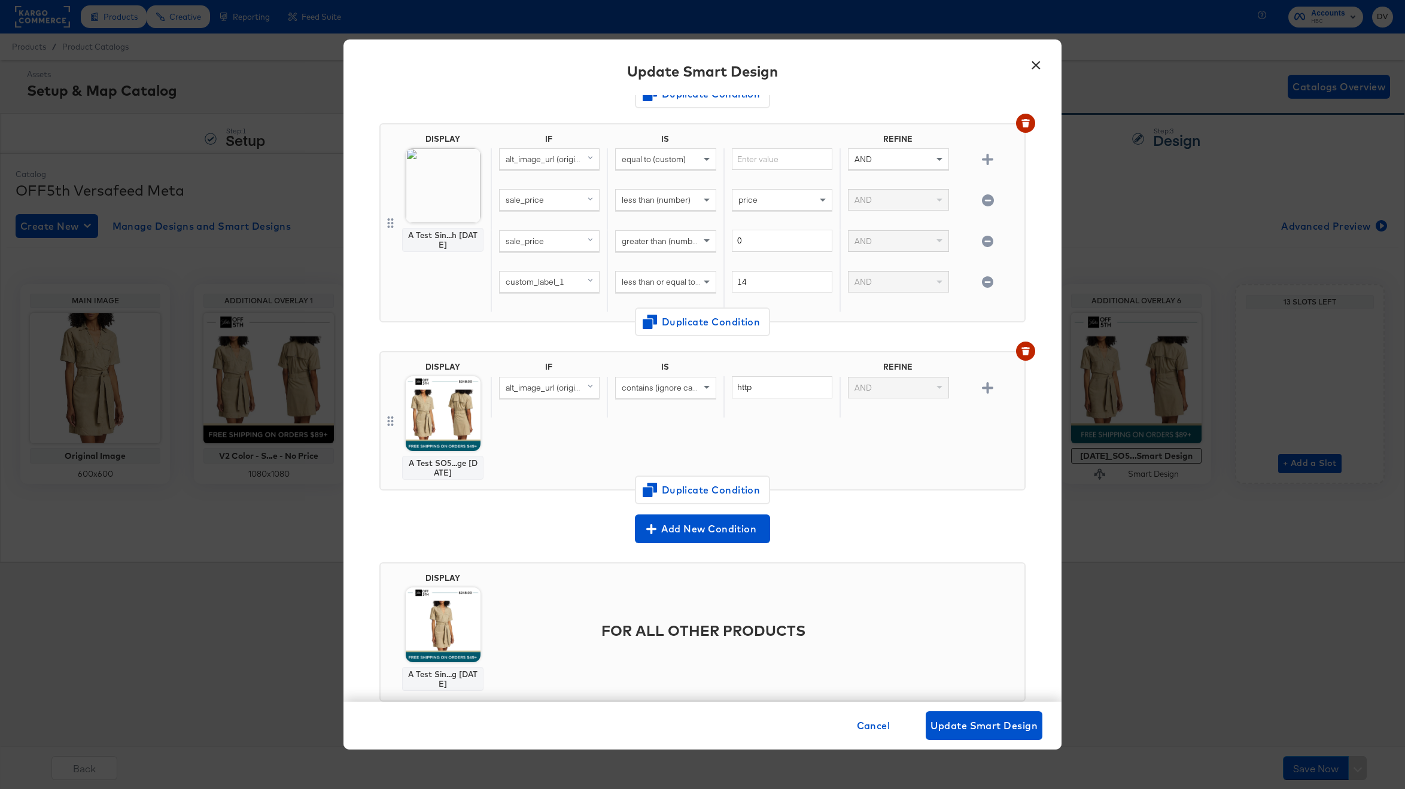
scroll to position [785, 0]
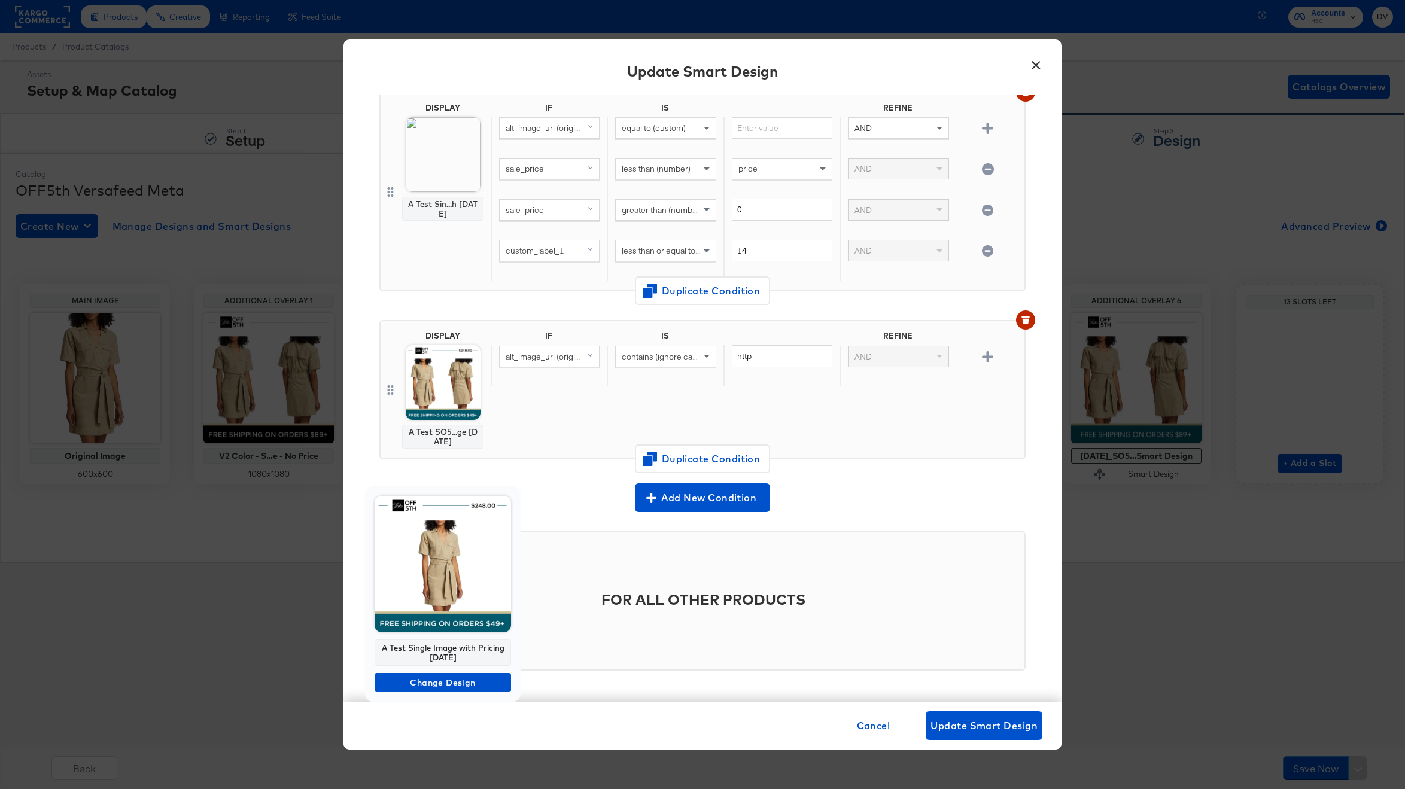
click at [455, 645] on div "A Test Single Image with Pricing [DATE]" at bounding box center [443, 653] width 136 height 26
copy div "A Test Single Image with Pricing [DATE]"
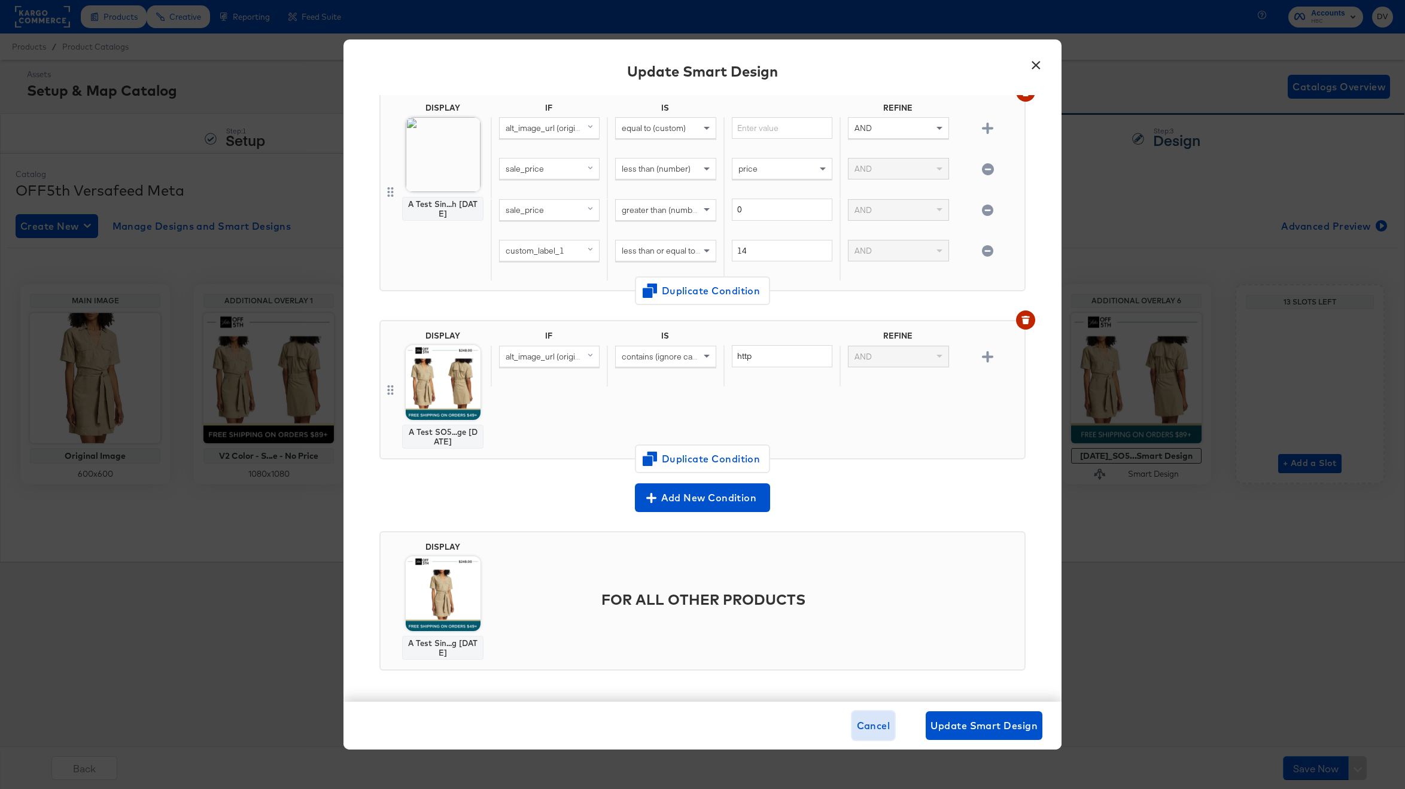
click at [864, 720] on span "Cancel" at bounding box center [874, 725] width 34 height 17
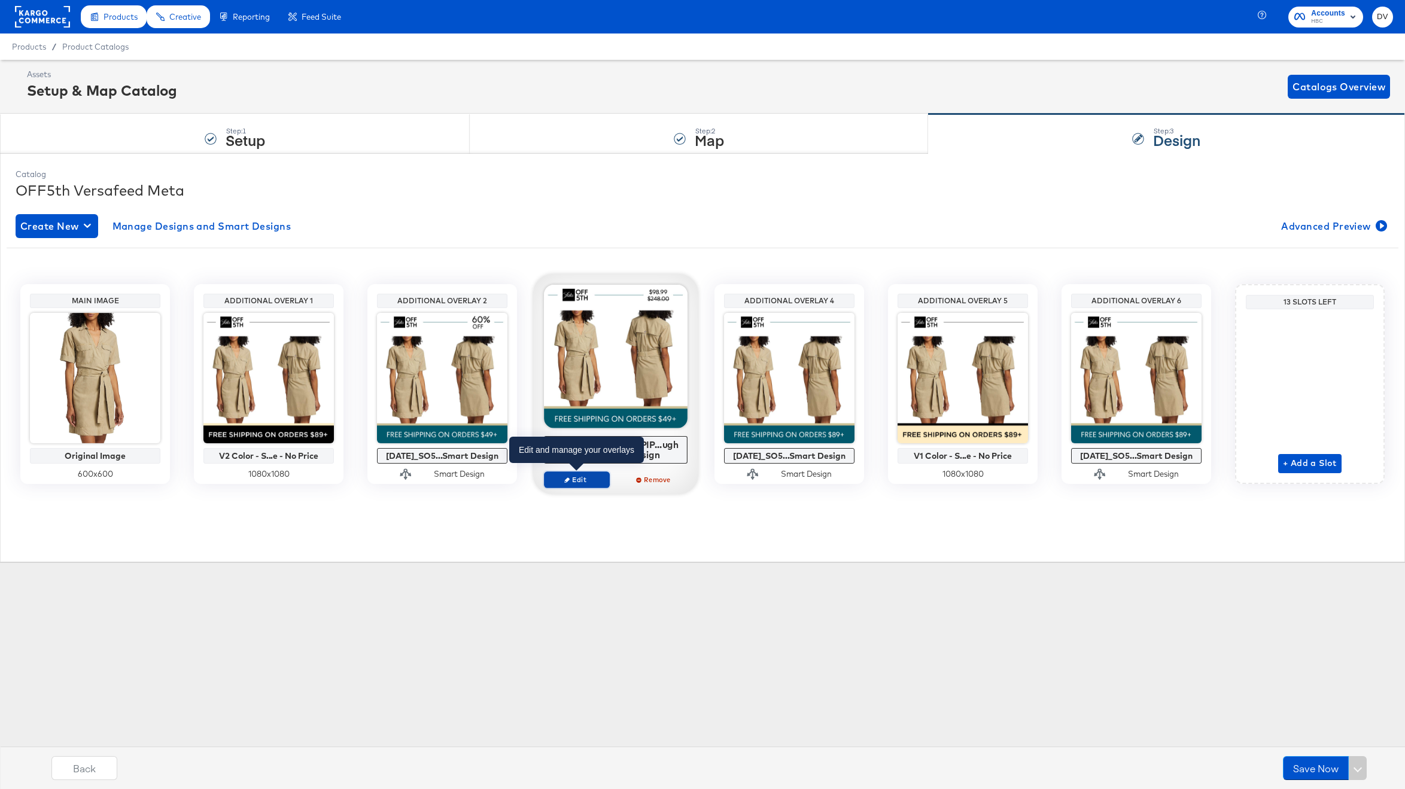
click at [589, 477] on span "Edit" at bounding box center [576, 479] width 55 height 9
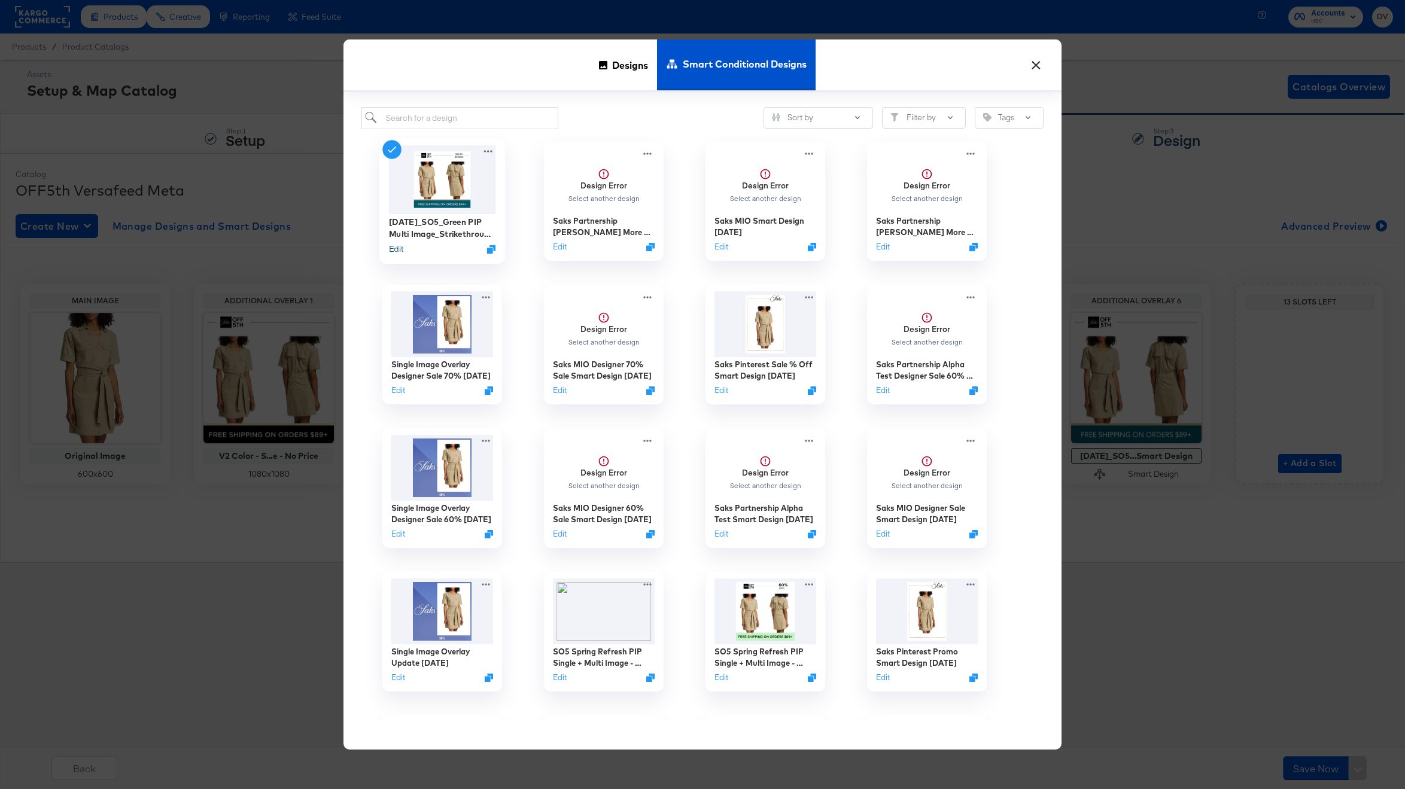
click at [397, 252] on button "Edit" at bounding box center [396, 248] width 14 height 11
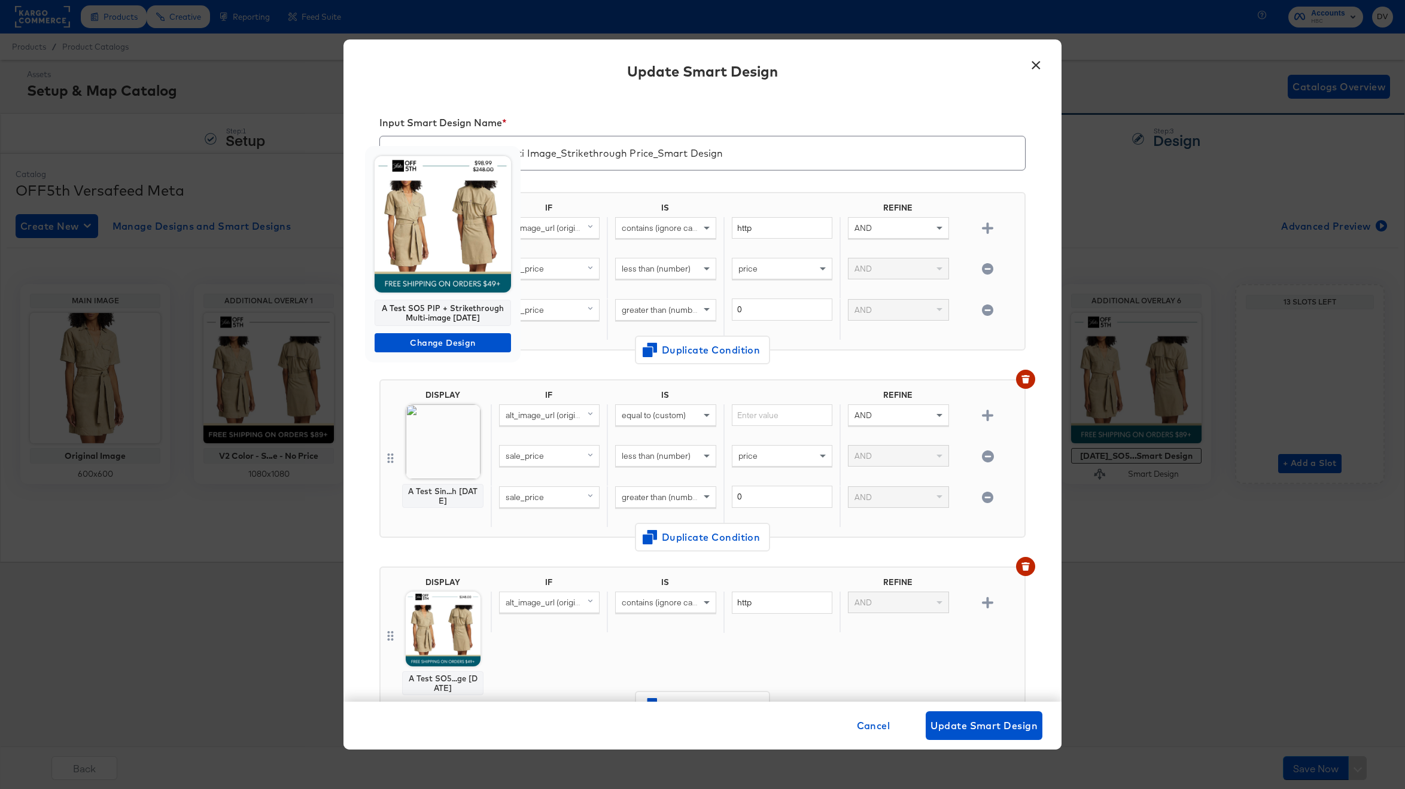
click at [439, 303] on div "A Test SO5 PIP + Strikethrough Multi-image [DATE]" at bounding box center [443, 313] width 136 height 26
copy div "A Test SO5 PIP + Strikethrough Multi-image [DATE]"
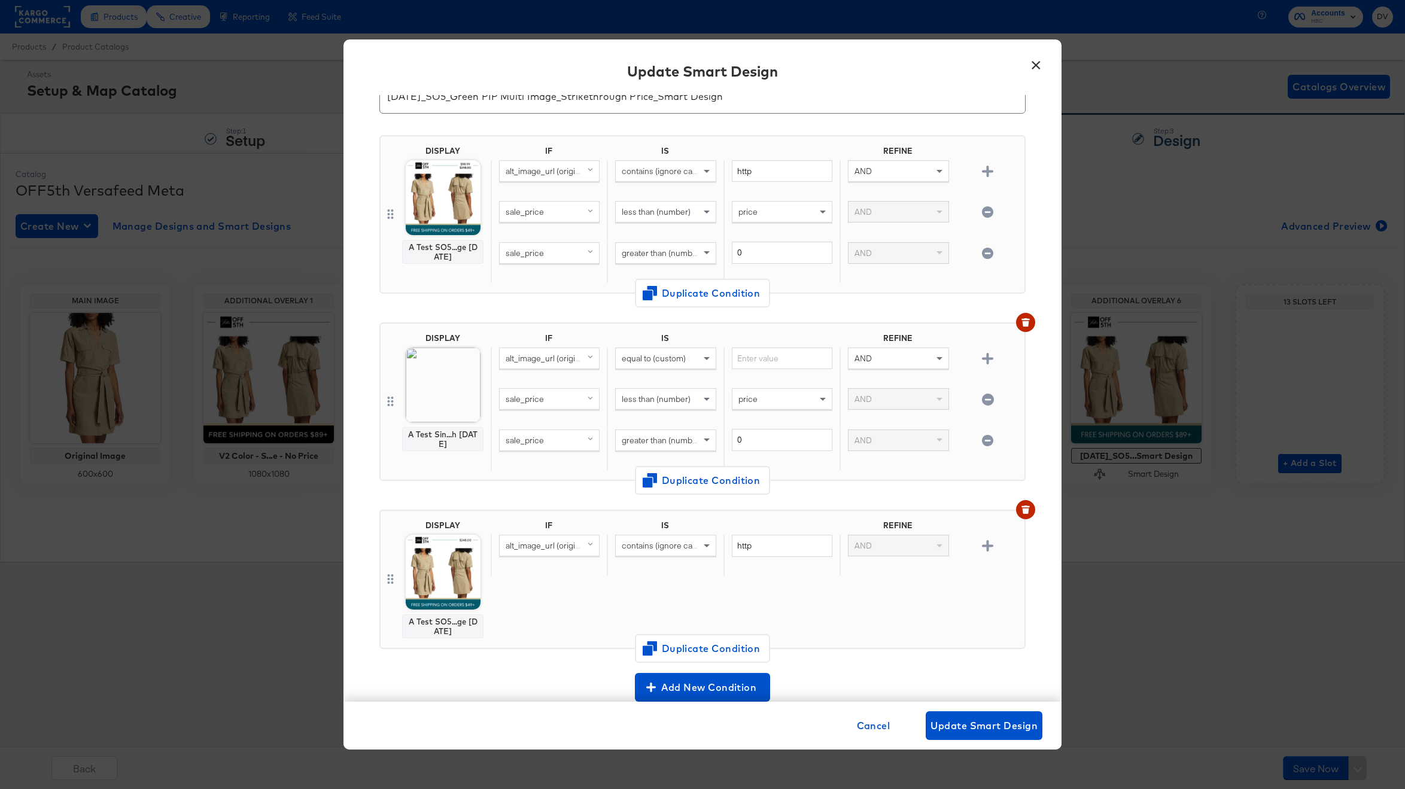
scroll to position [65, 0]
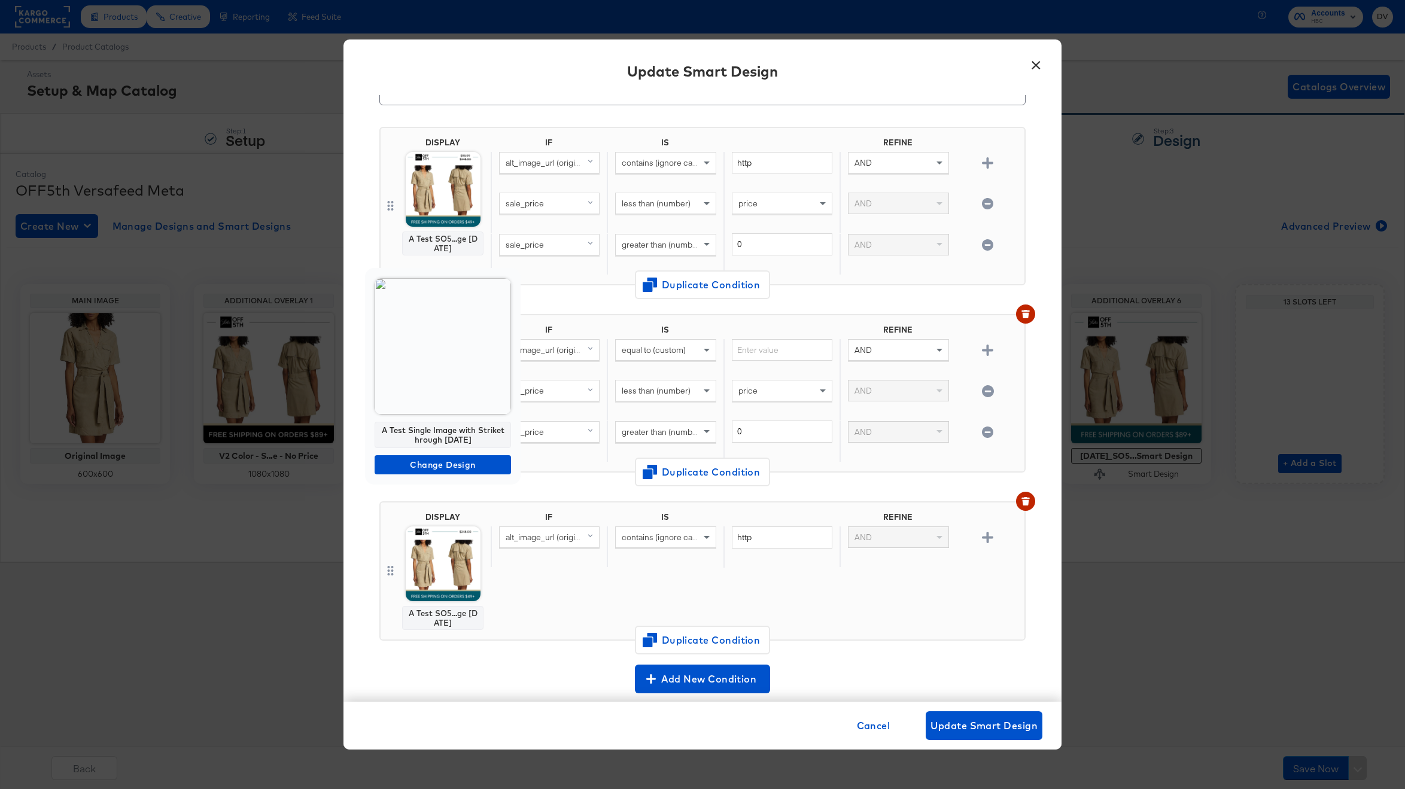
click at [458, 427] on div "A Test Single Image with Strikethrough [DATE]" at bounding box center [443, 435] width 136 height 26
copy div "A Test Single Image with Strikethrough [DATE]"
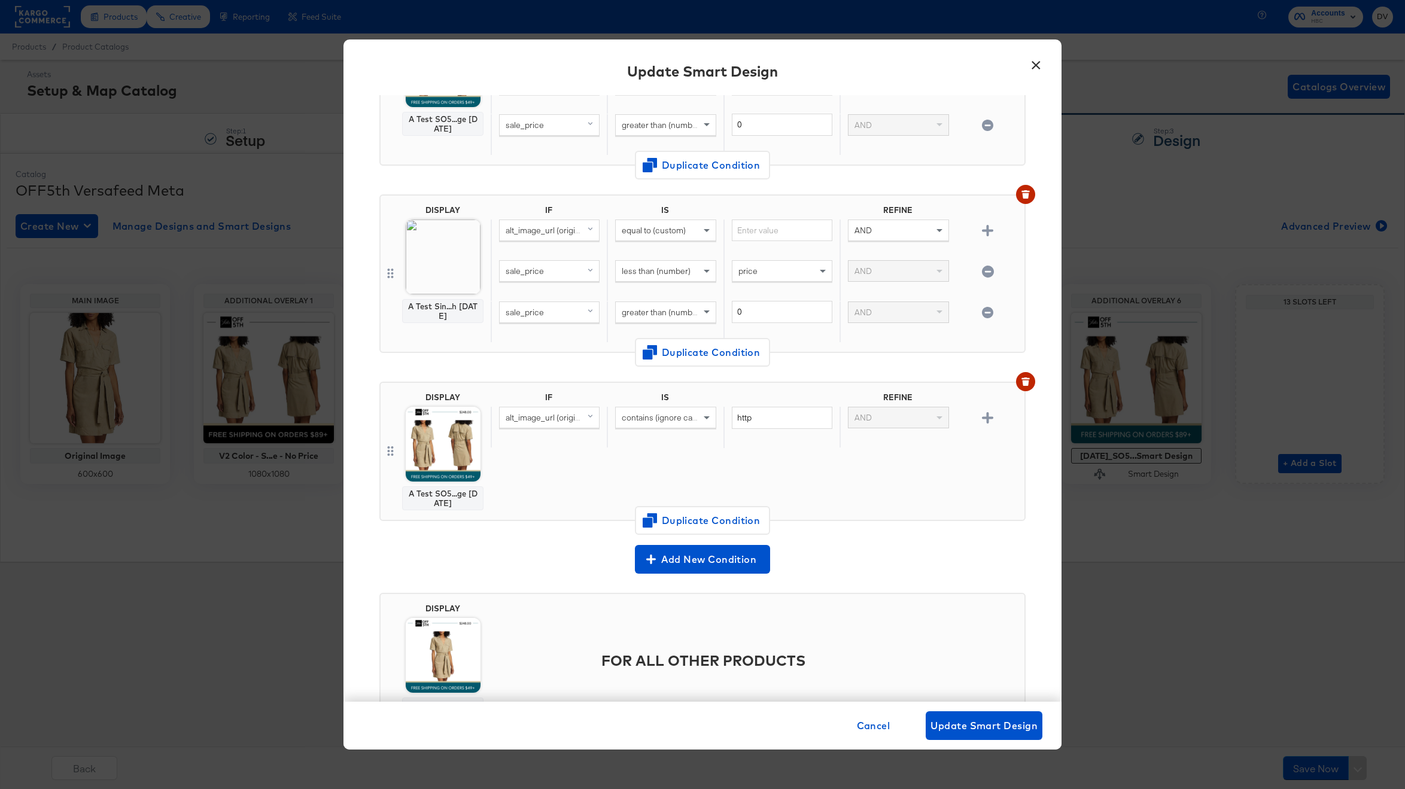
scroll to position [191, 0]
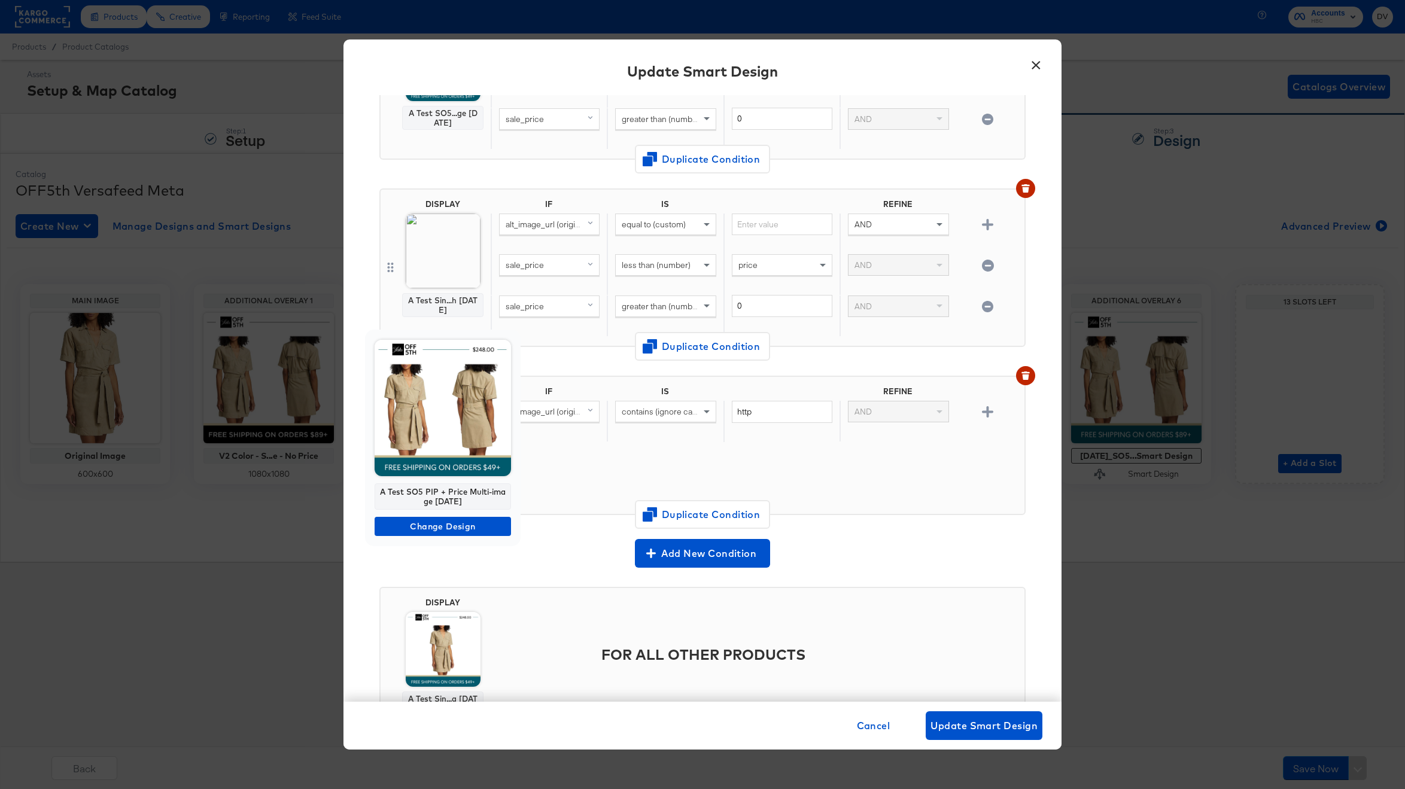
click at [436, 501] on div "A Test SO5 PIP + Price Multi-image [DATE]" at bounding box center [443, 496] width 136 height 26
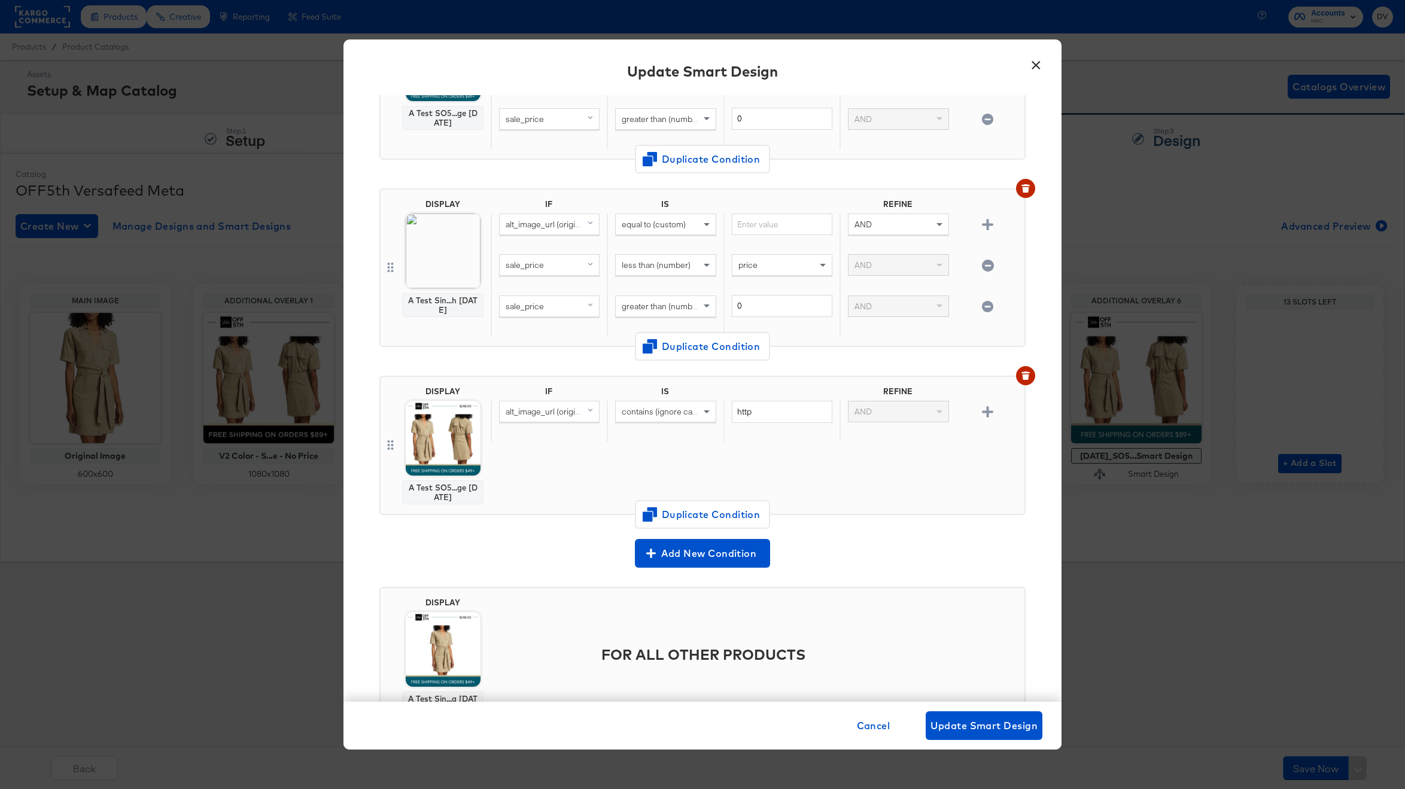
copy div "A Test SO5 PIP + Price Multi-image [DATE]"
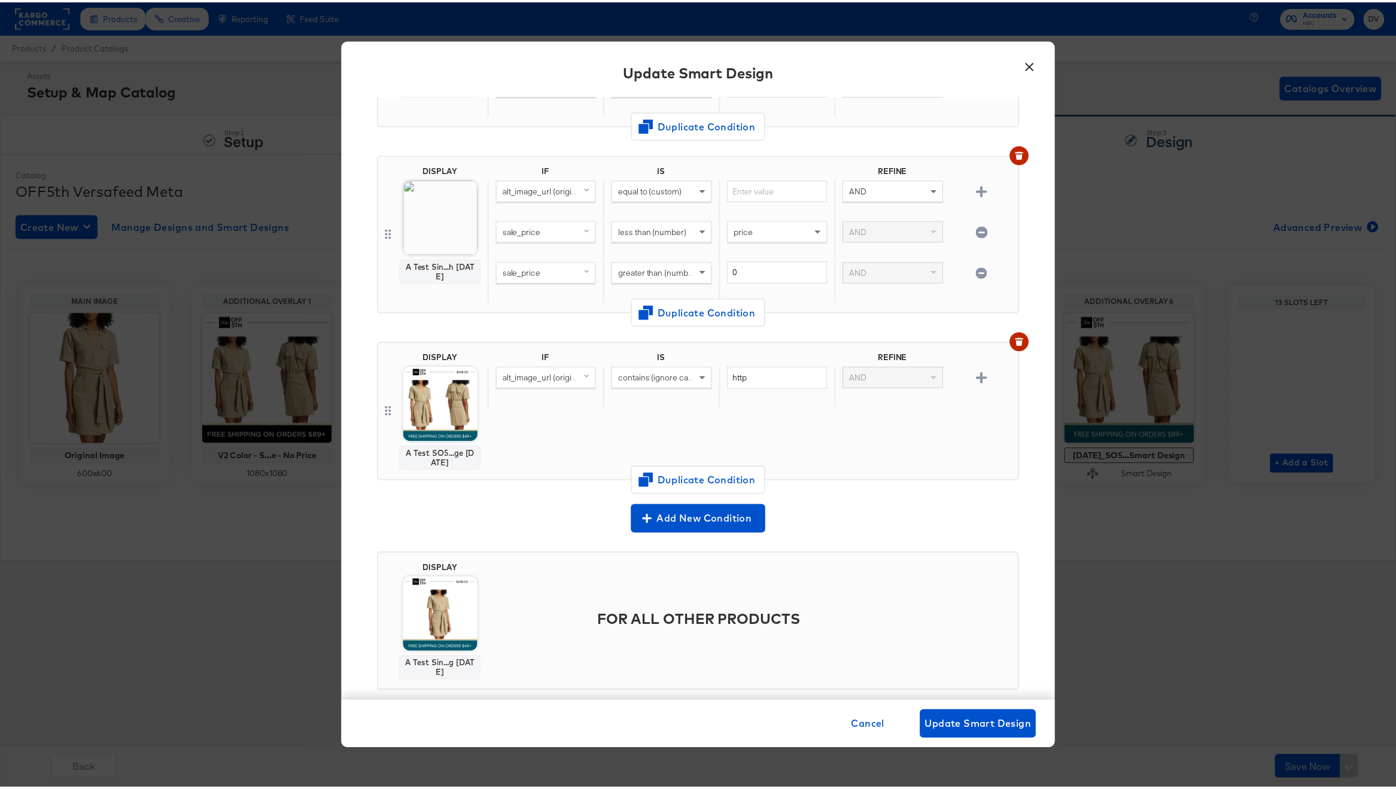
scroll to position [246, 0]
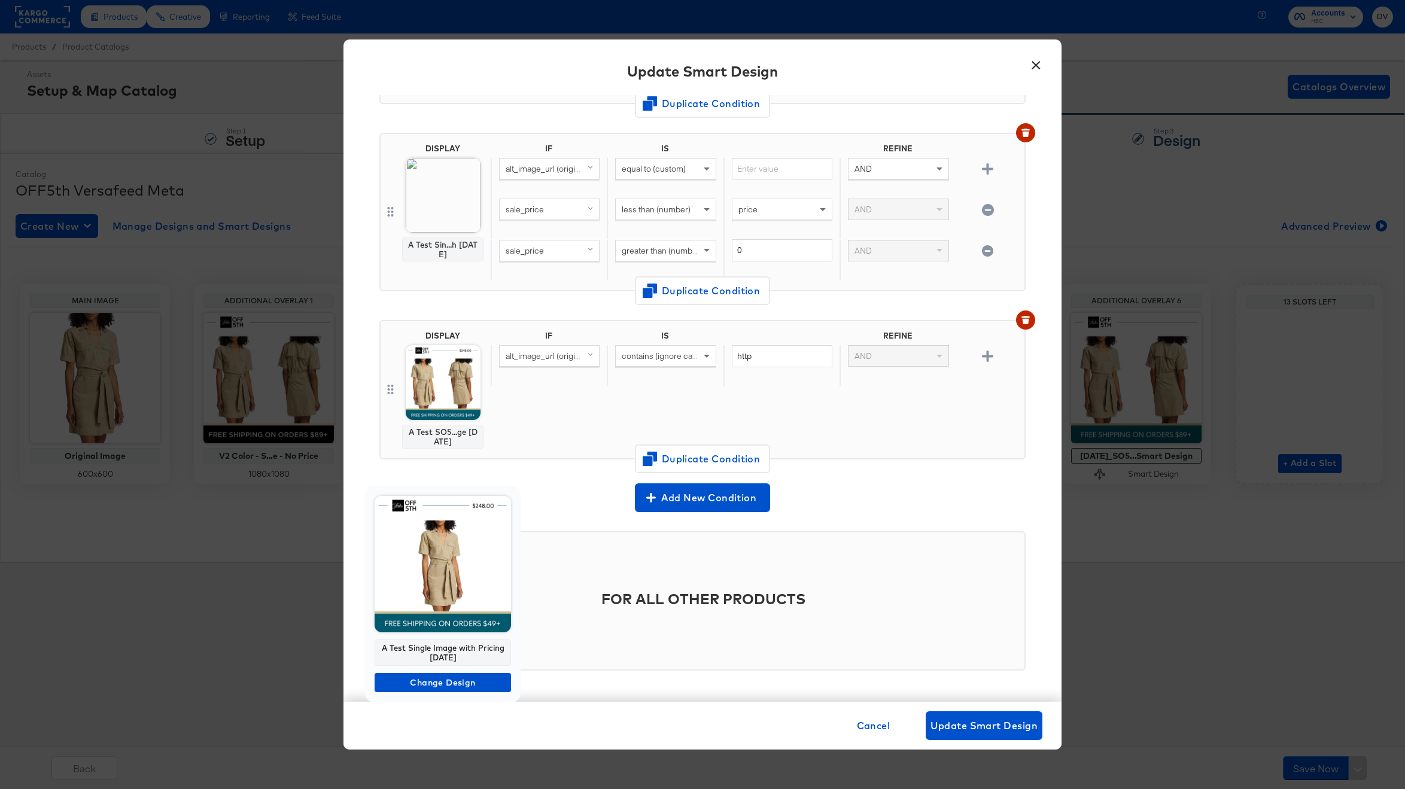
click at [454, 646] on div "A Test Single Image with Pricing [DATE]" at bounding box center [443, 653] width 136 height 26
copy div "A Test Single Image with Pricing [DATE]"
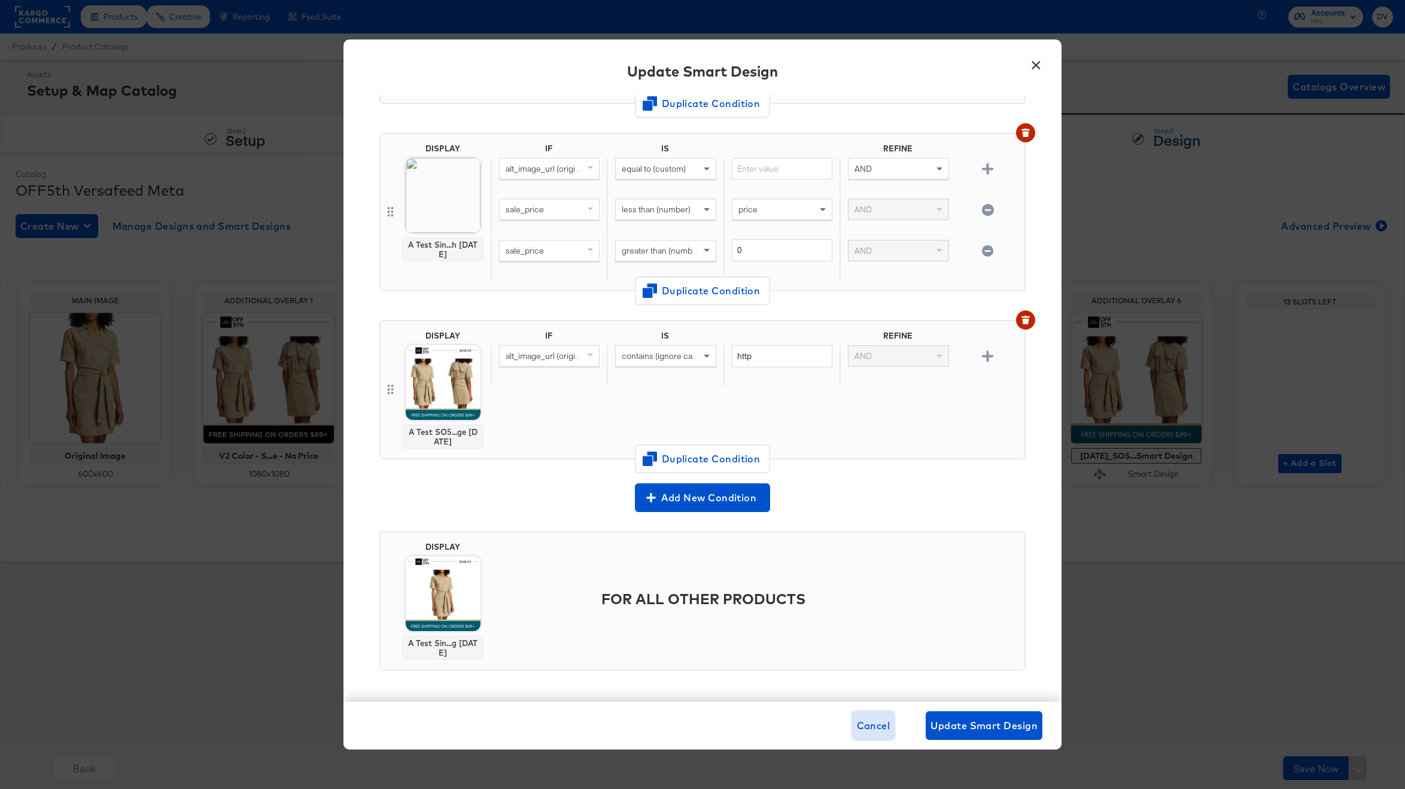
click at [870, 724] on span "Cancel" at bounding box center [874, 725] width 34 height 17
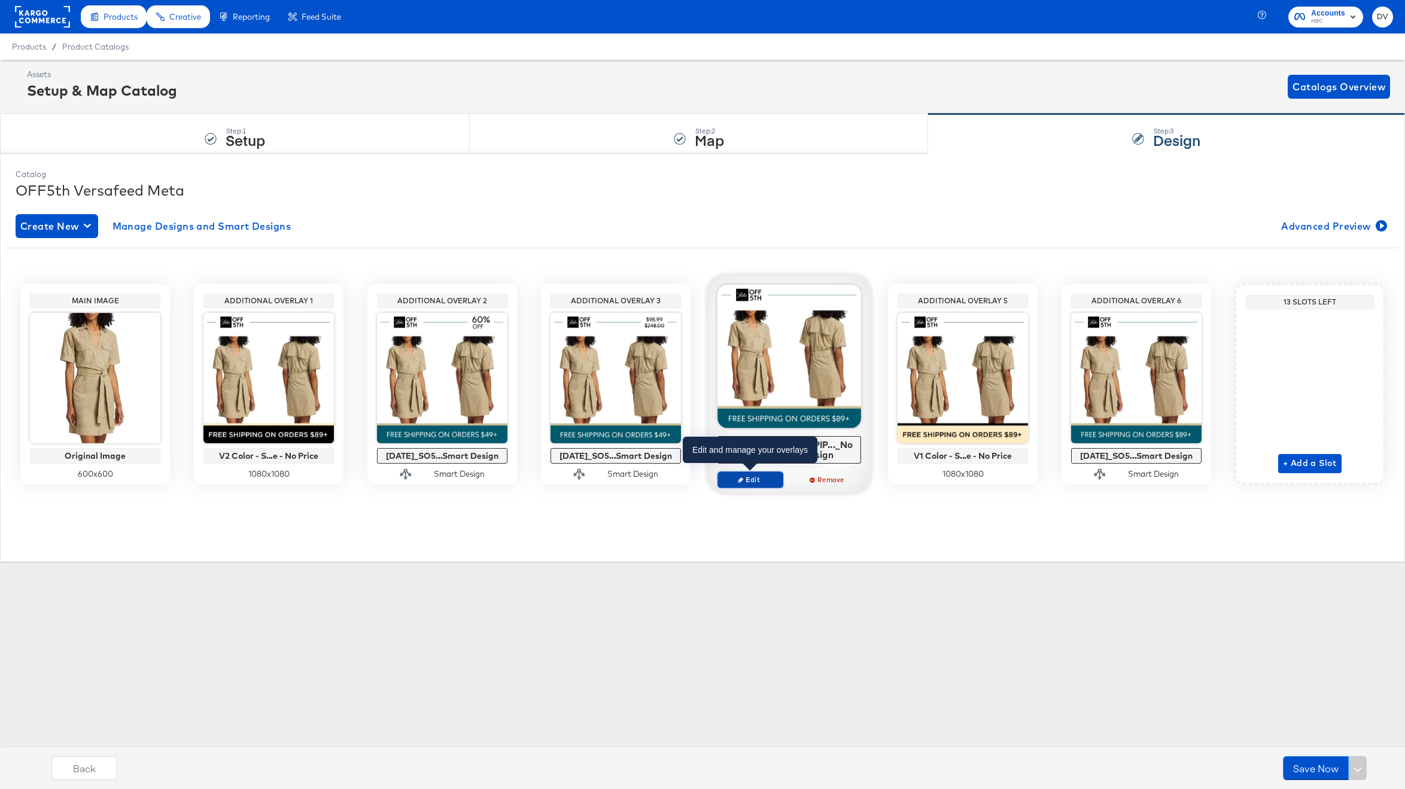
click at [772, 473] on button "Edit" at bounding box center [750, 479] width 66 height 17
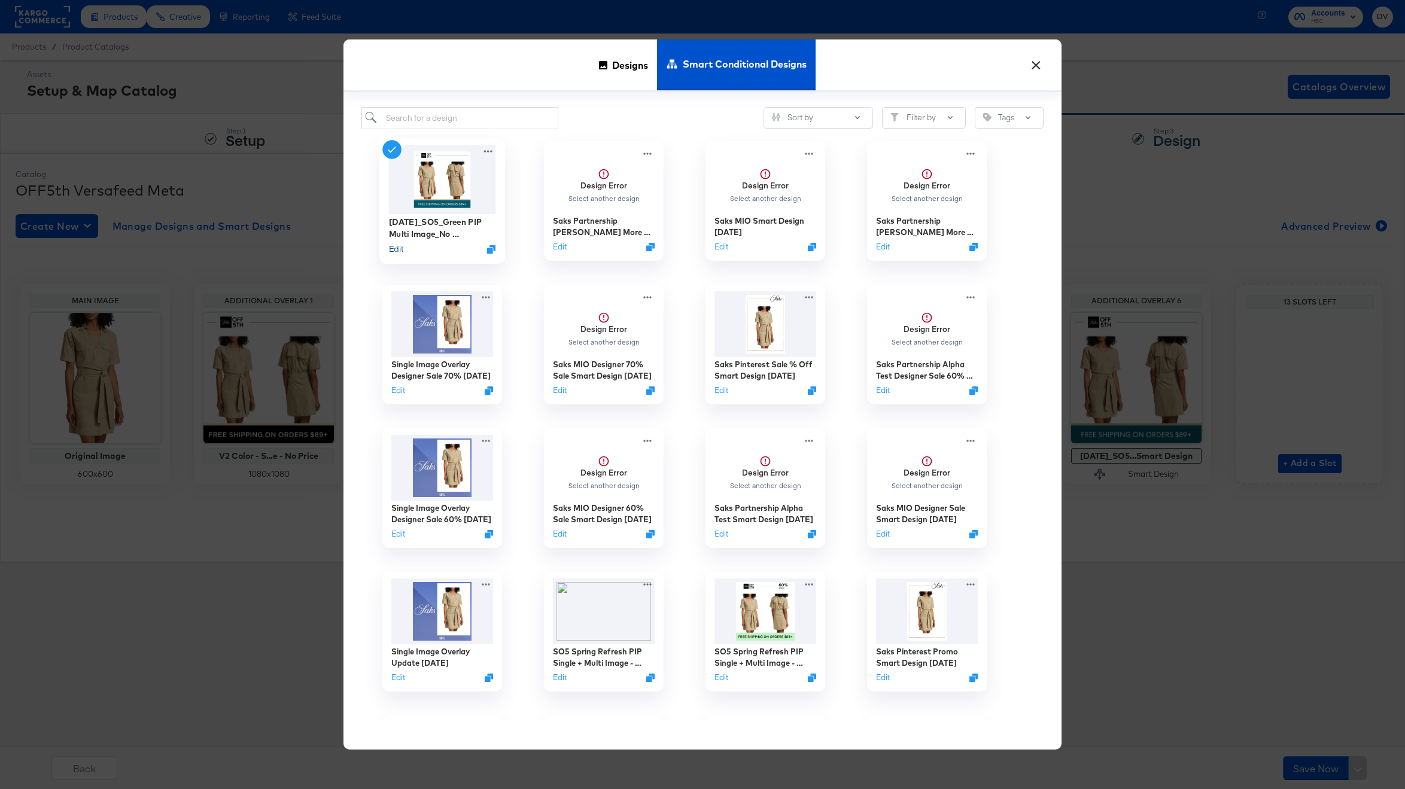
click at [397, 250] on button "Edit" at bounding box center [396, 248] width 14 height 11
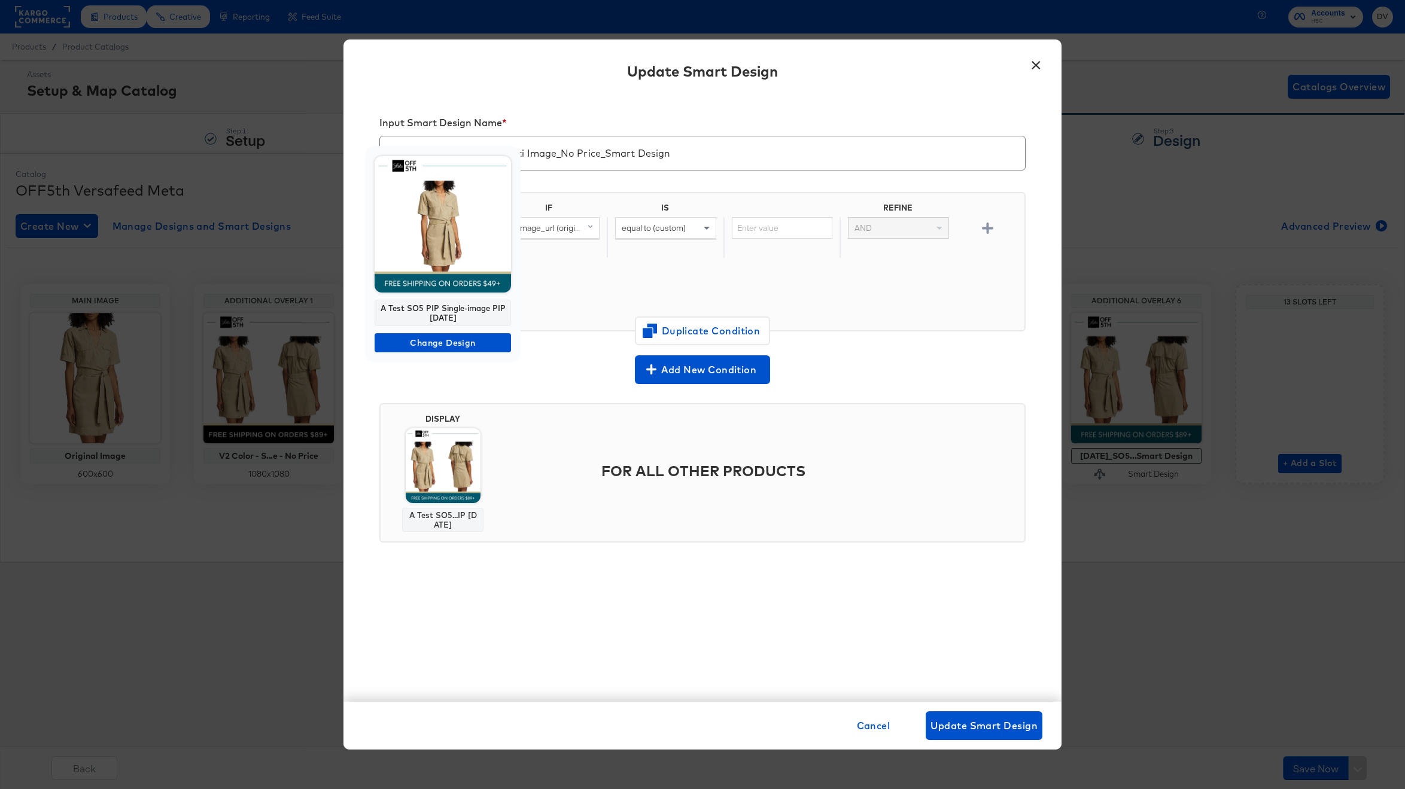
click at [441, 309] on div "A Test SO5 PIP Single-image PIP [DATE]" at bounding box center [443, 313] width 136 height 26
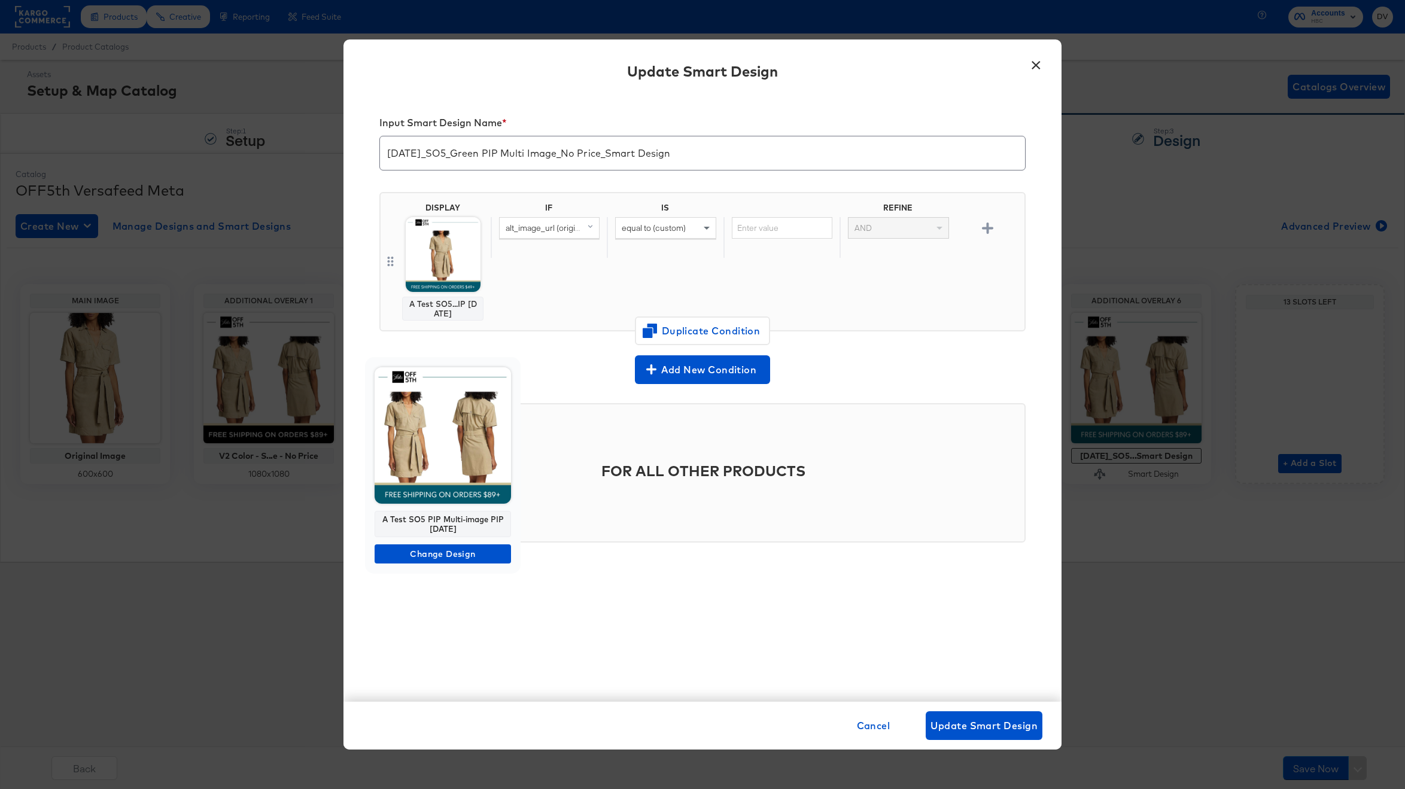
click at [449, 519] on div "A Test SO5 PIP Multi-image PIP [DATE]" at bounding box center [443, 524] width 136 height 26
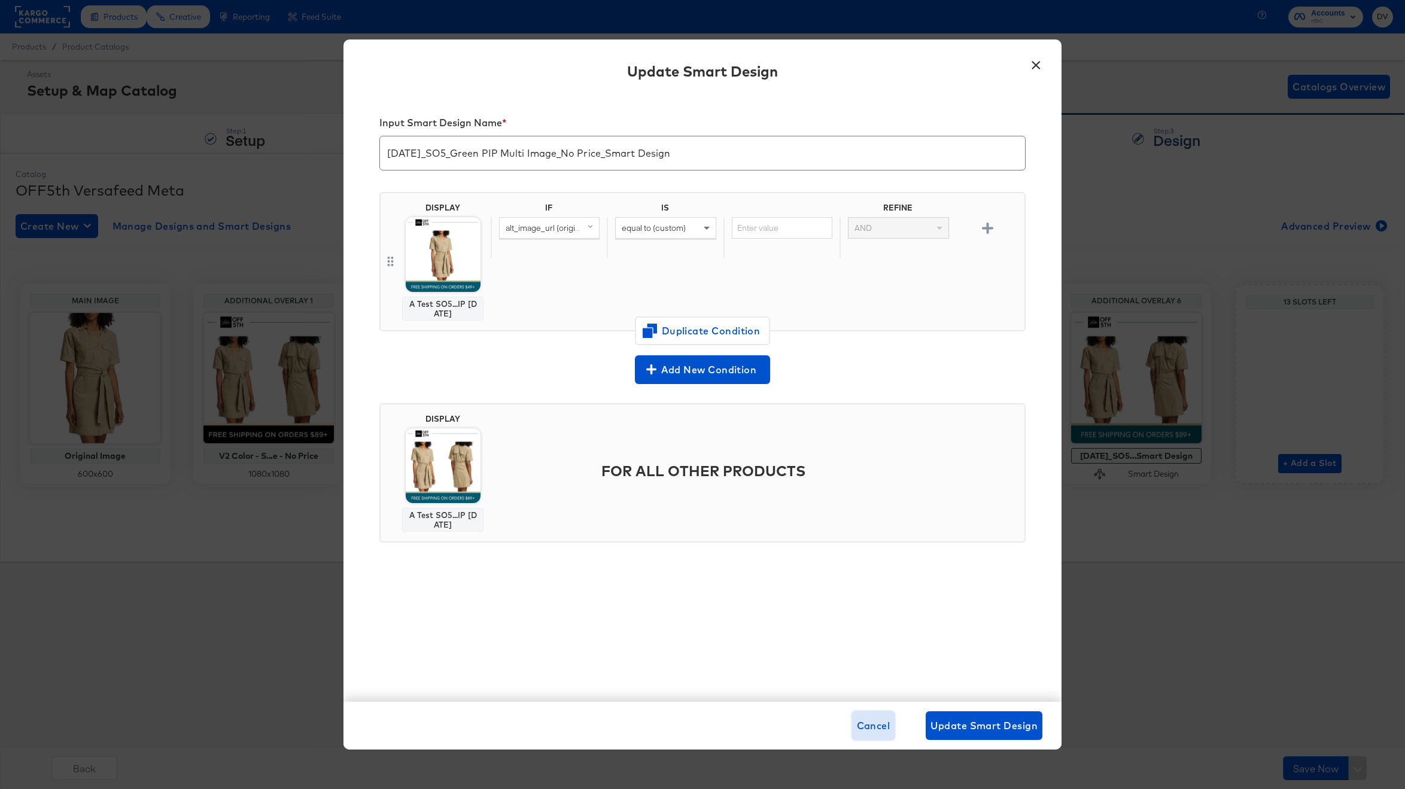
click at [866, 726] on span "Cancel" at bounding box center [874, 725] width 34 height 17
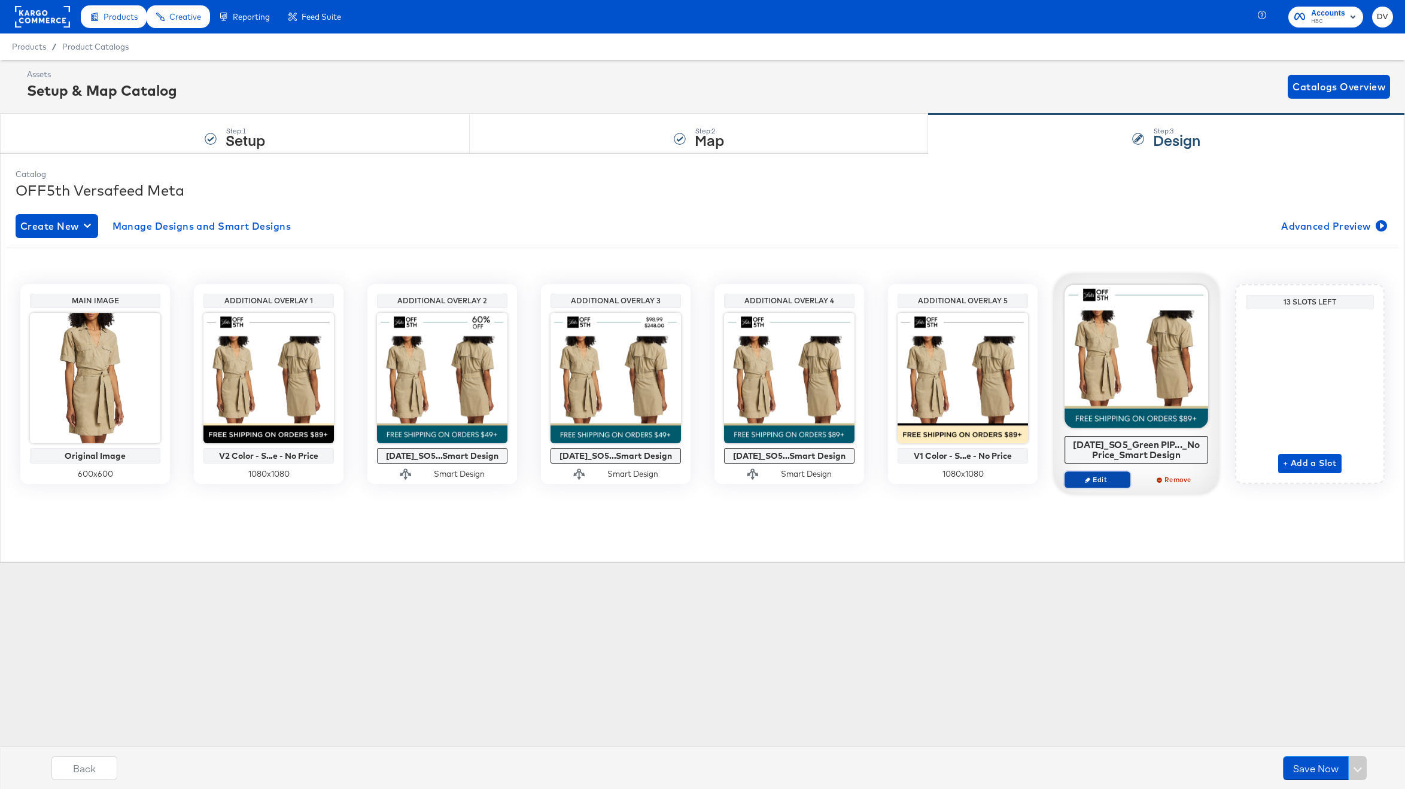
click at [1109, 472] on button "Edit" at bounding box center [1097, 479] width 66 height 17
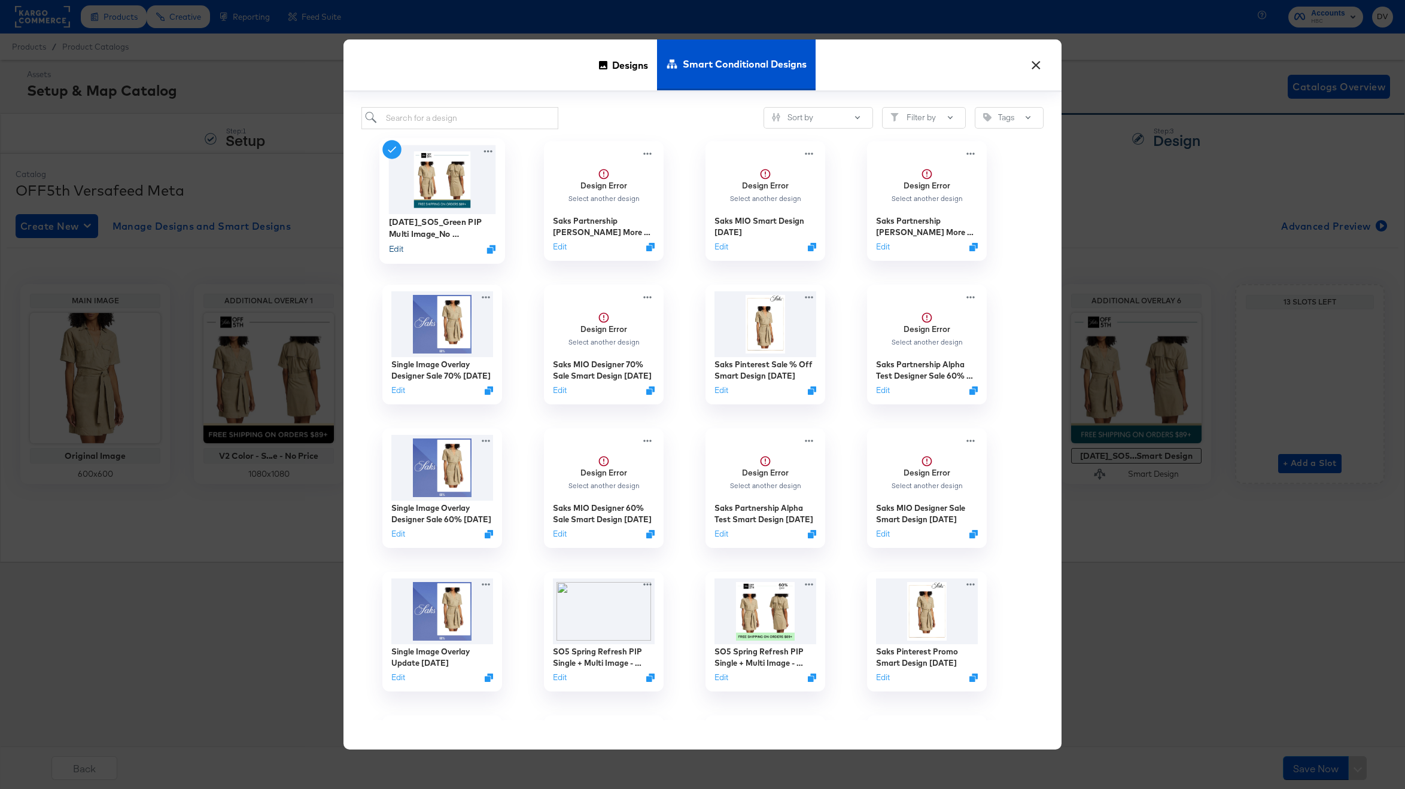
click at [398, 247] on button "Edit" at bounding box center [396, 248] width 14 height 11
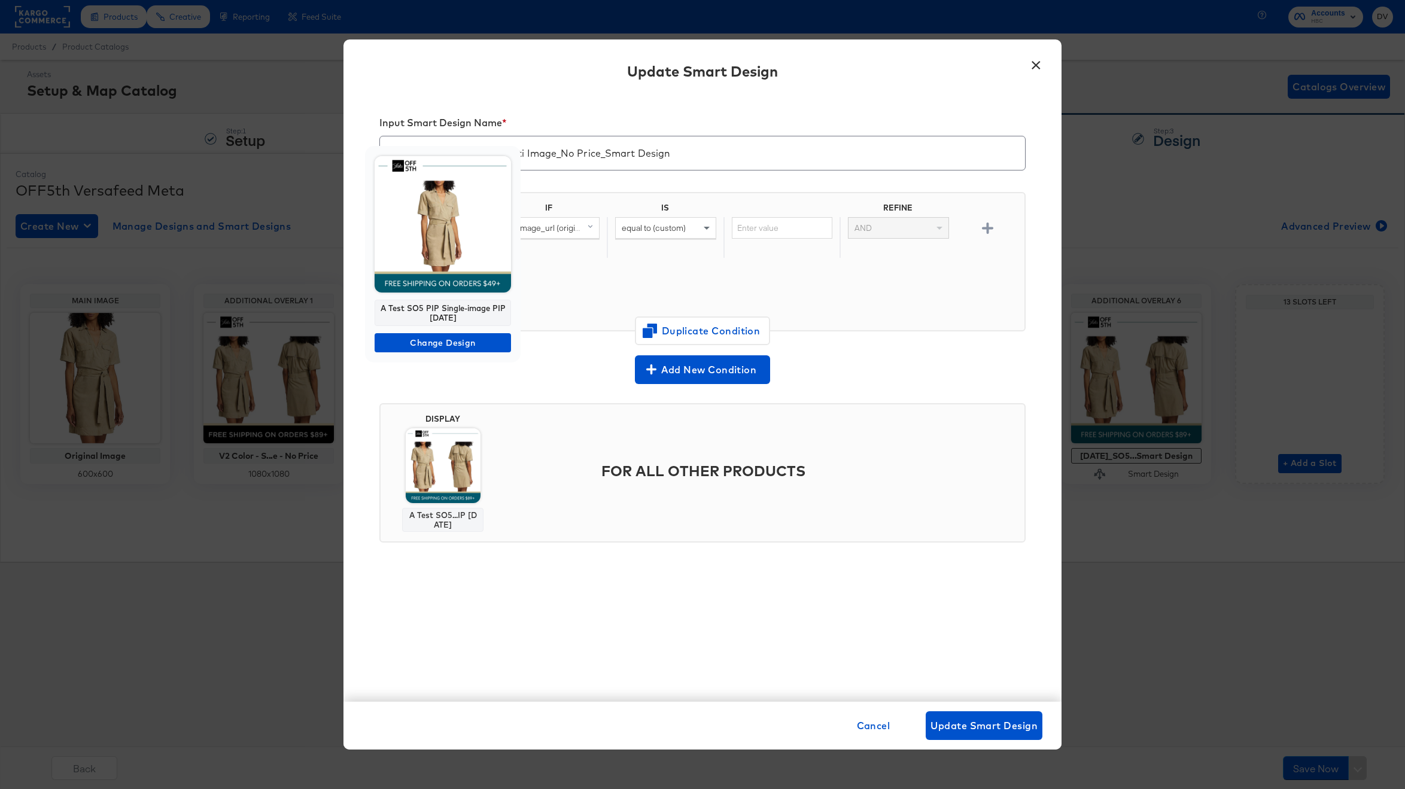
click at [430, 313] on div "A Test SO5 PIP Single-image PIP [DATE]" at bounding box center [443, 313] width 136 height 26
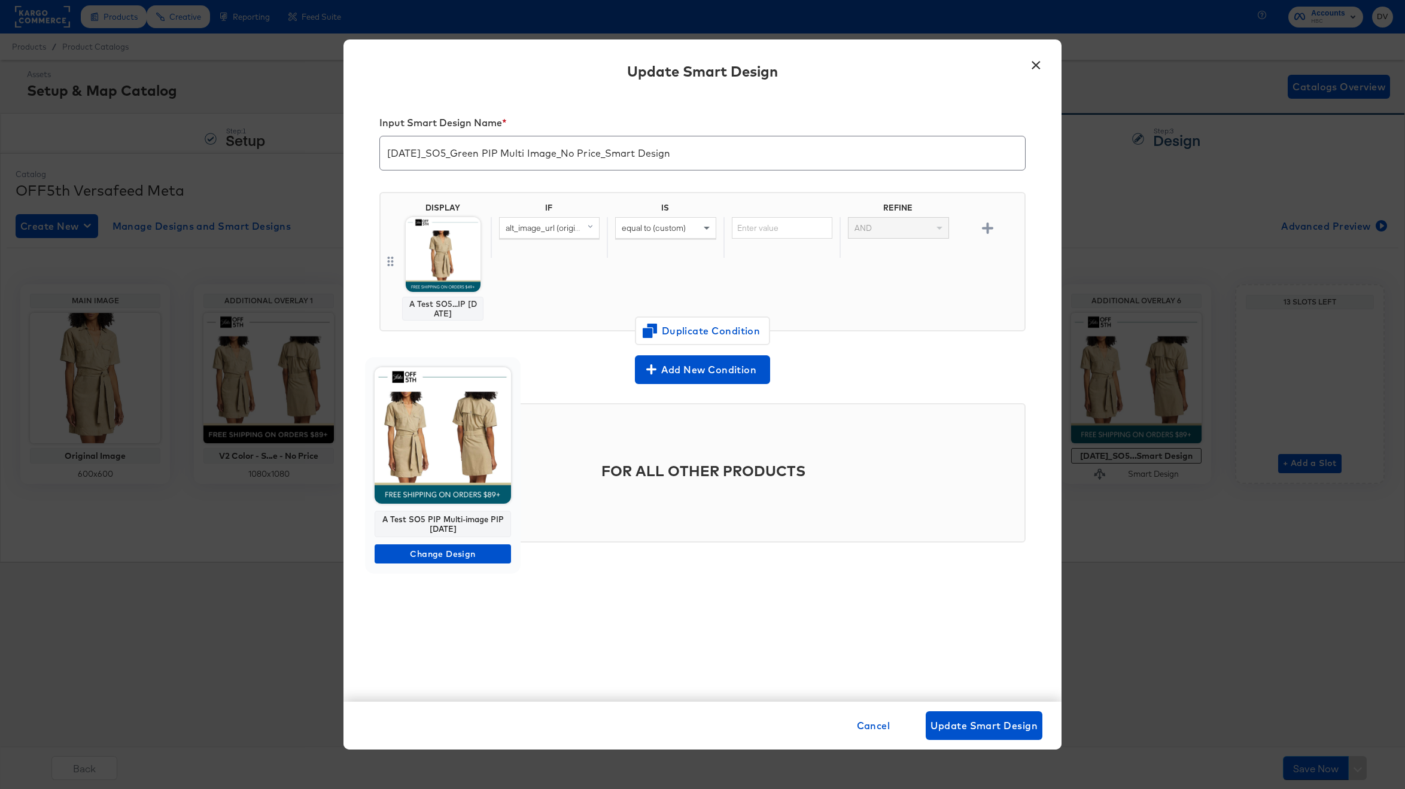
click at [450, 522] on div "A Test SO5 PIP Multi-image PIP [DATE]" at bounding box center [443, 524] width 136 height 26
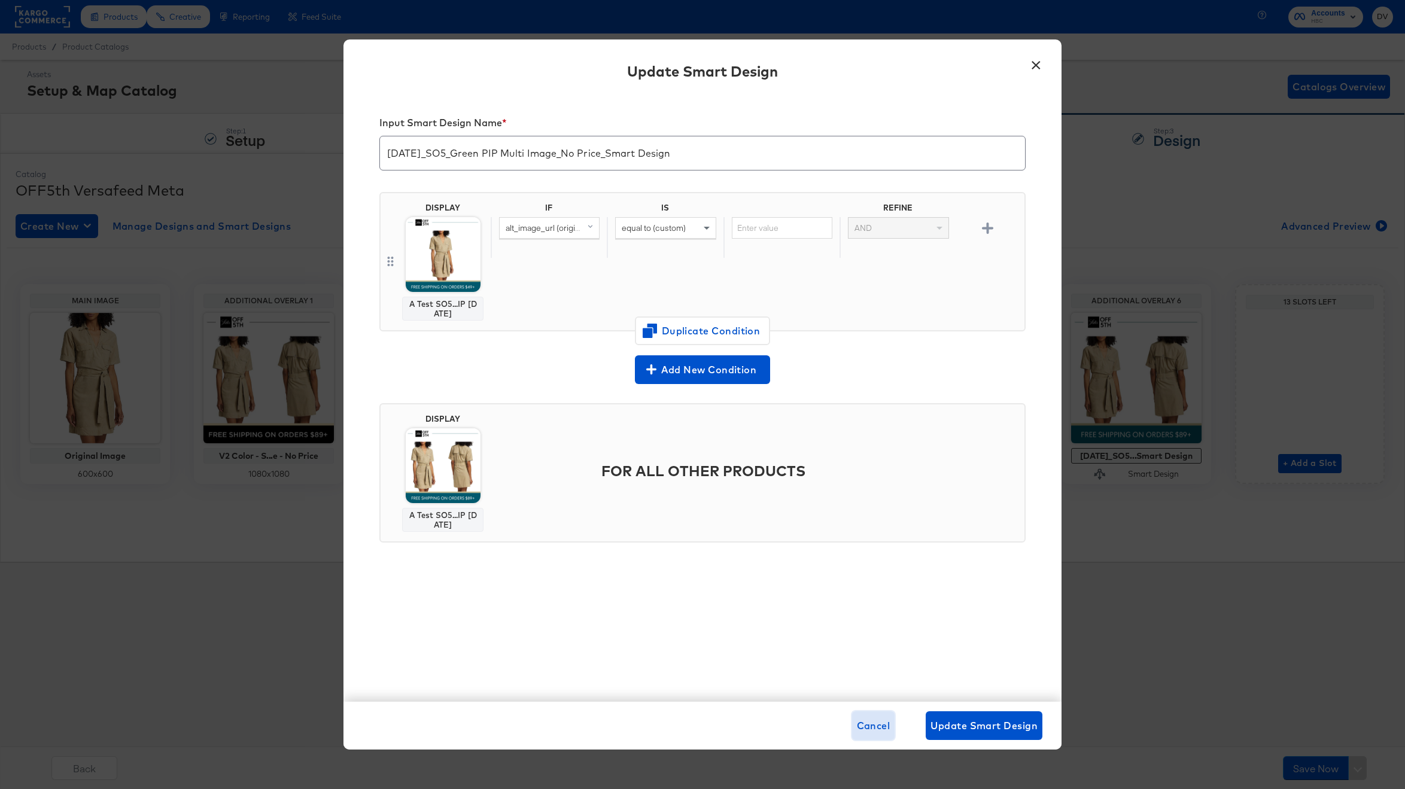
click at [881, 720] on span "Cancel" at bounding box center [874, 725] width 34 height 17
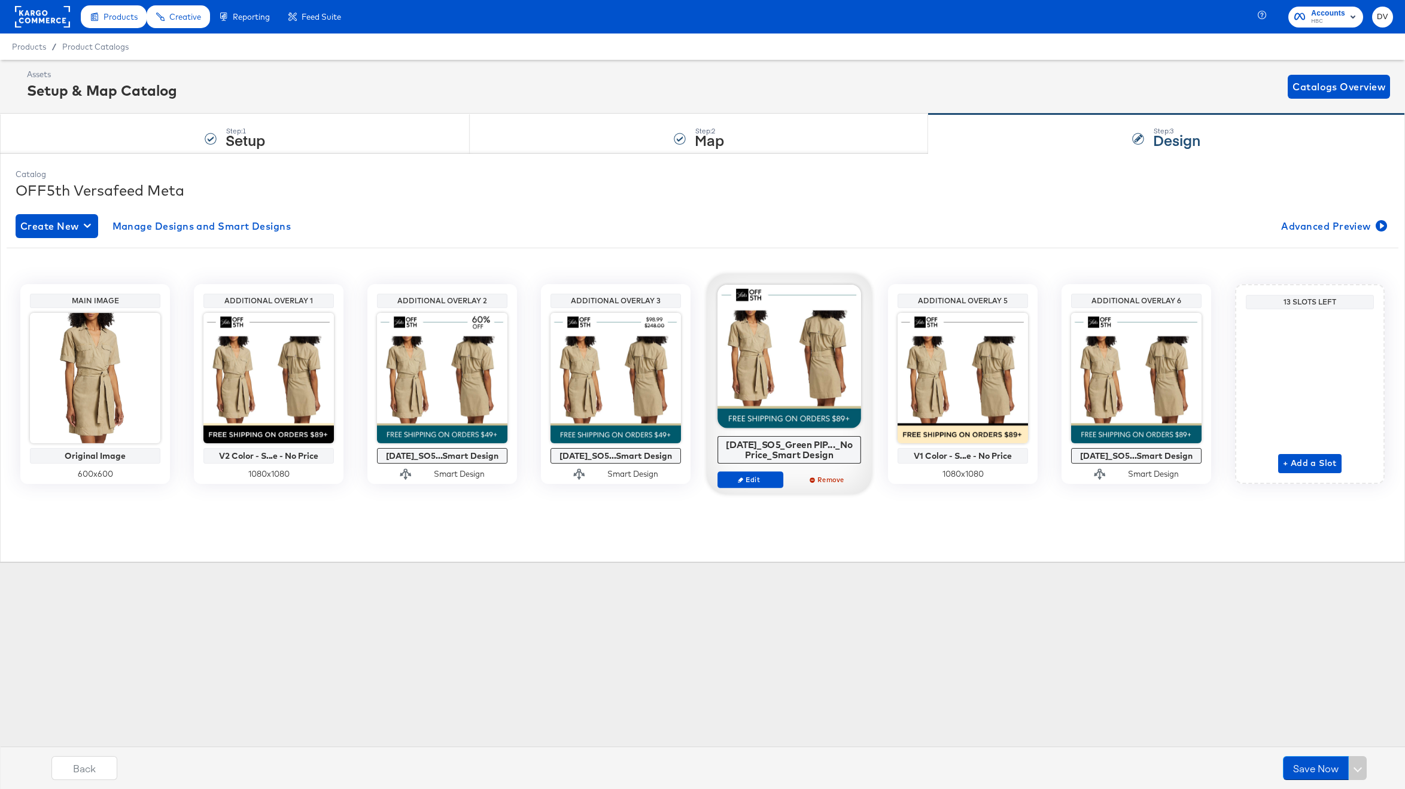
click at [675, 684] on div "Products Products Product Catalogs Enhance Your Product Catalog, Map Them to Pu…" at bounding box center [702, 394] width 1405 height 789
click at [546, 593] on div "Products Products Product Catalogs Enhance Your Product Catalog, Map Them to Pu…" at bounding box center [702, 394] width 1405 height 789
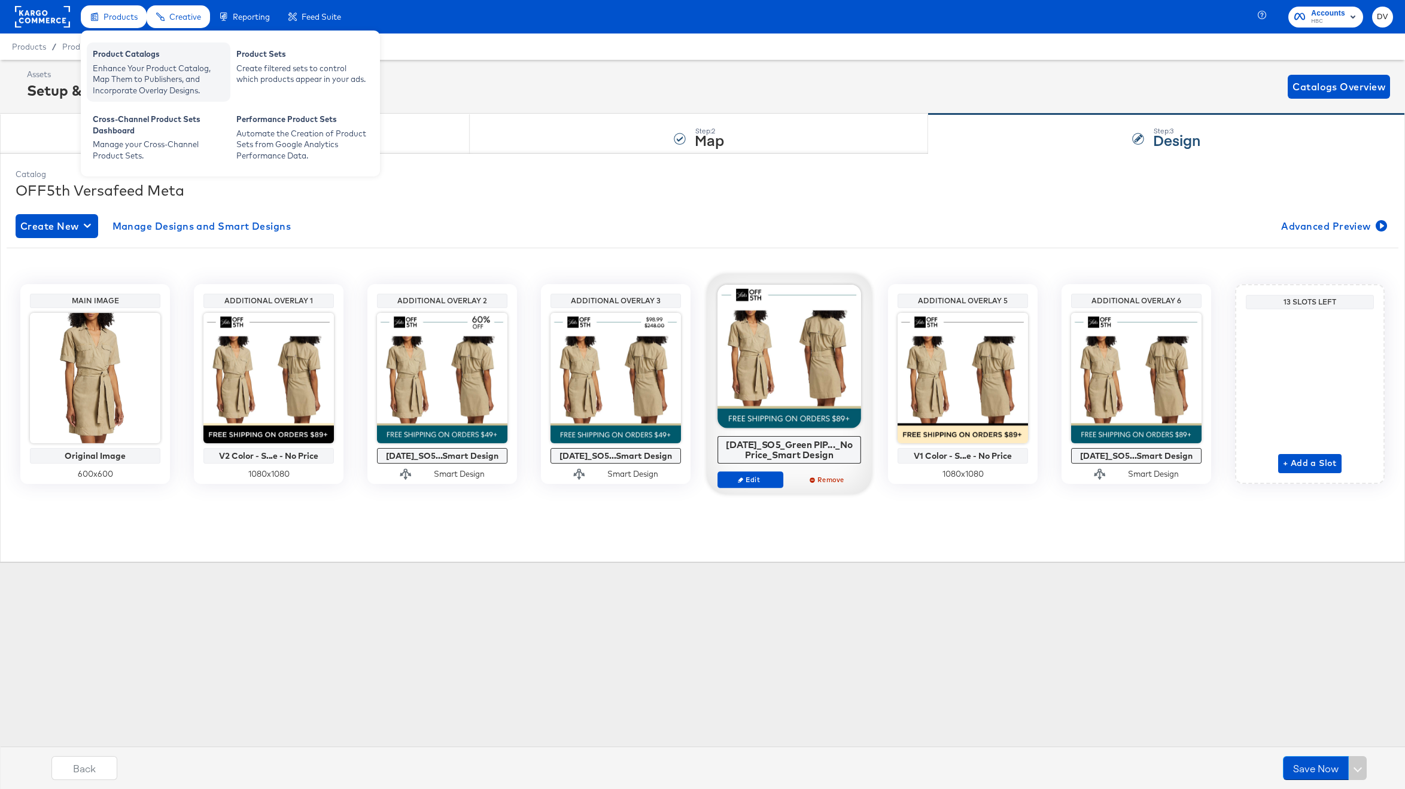
click at [129, 72] on div "Enhance Your Product Catalog, Map Them to Publishers, and Incorporate Overlay D…" at bounding box center [159, 80] width 132 height 34
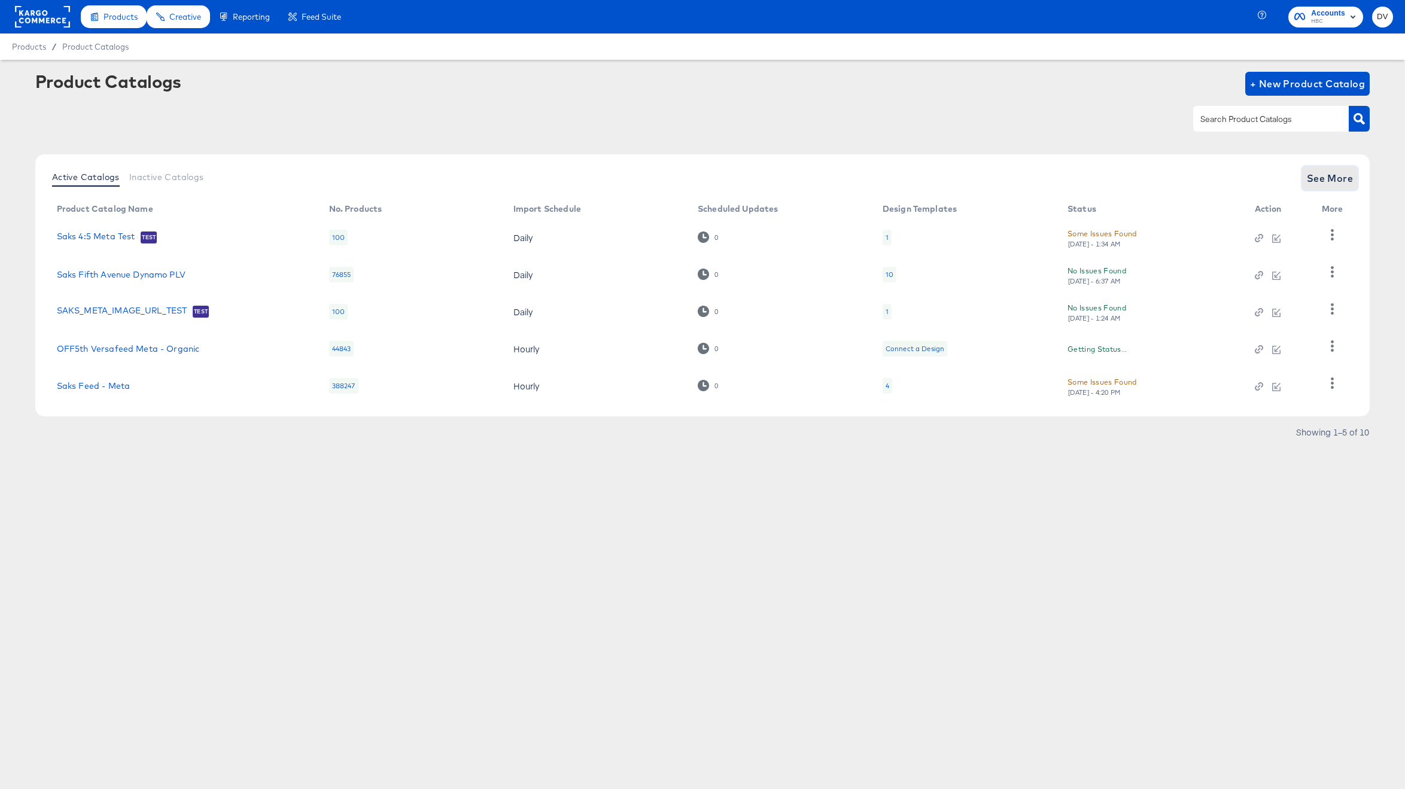
click at [1305, 181] on button "See More" at bounding box center [1330, 178] width 56 height 24
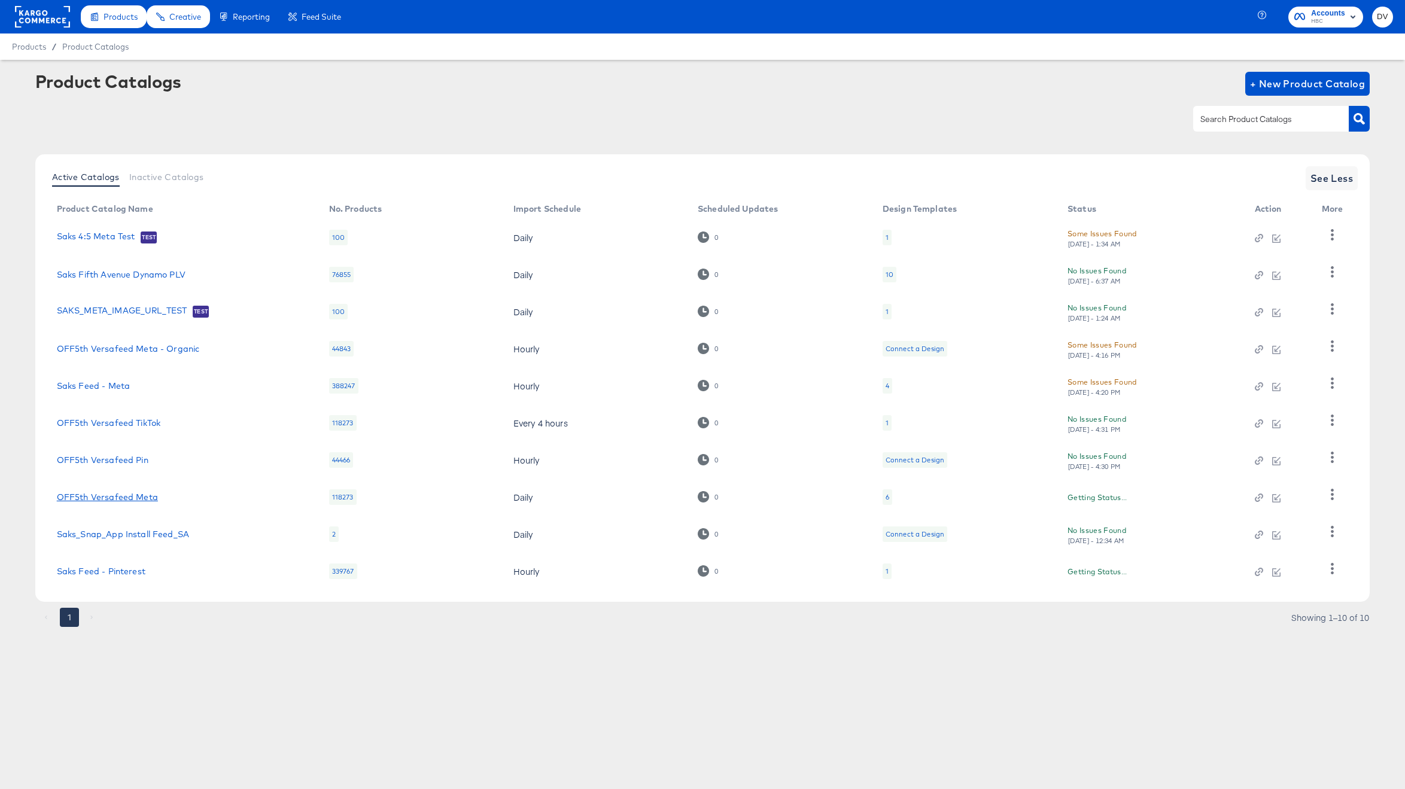
click at [146, 495] on link "OFF5th Versafeed Meta" at bounding box center [107, 497] width 101 height 10
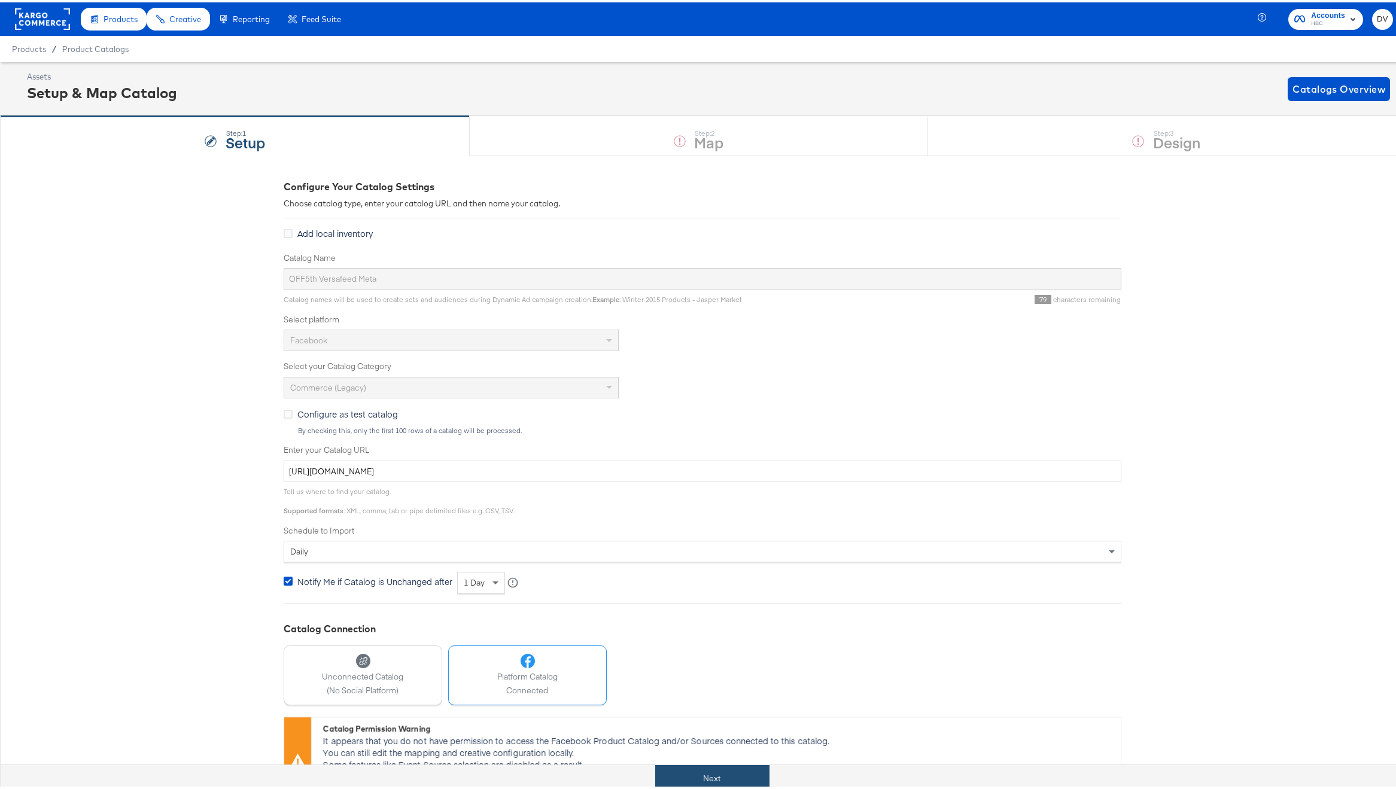
click at [702, 782] on button "Next" at bounding box center [712, 776] width 114 height 27
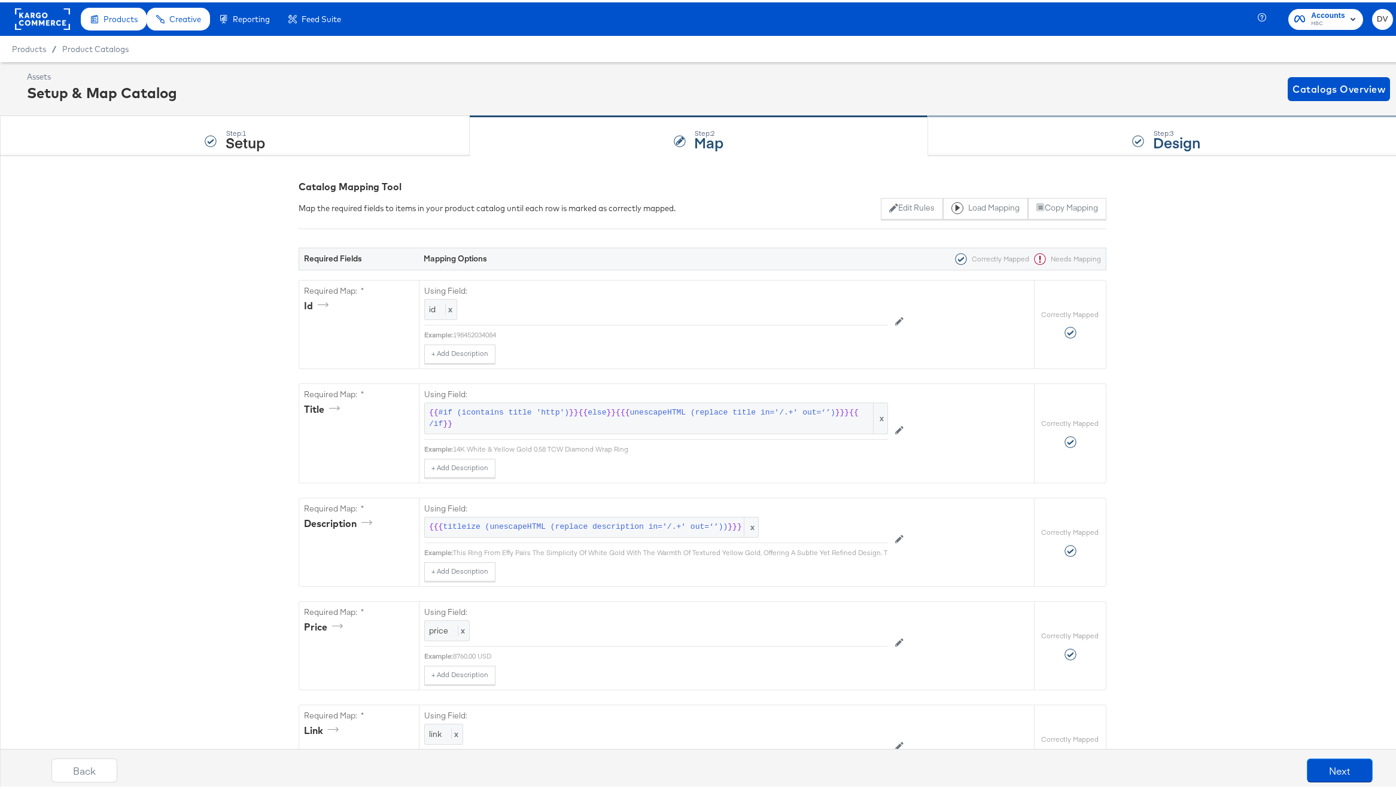
click at [987, 120] on div "Step: 3 Design" at bounding box center [1166, 133] width 477 height 39
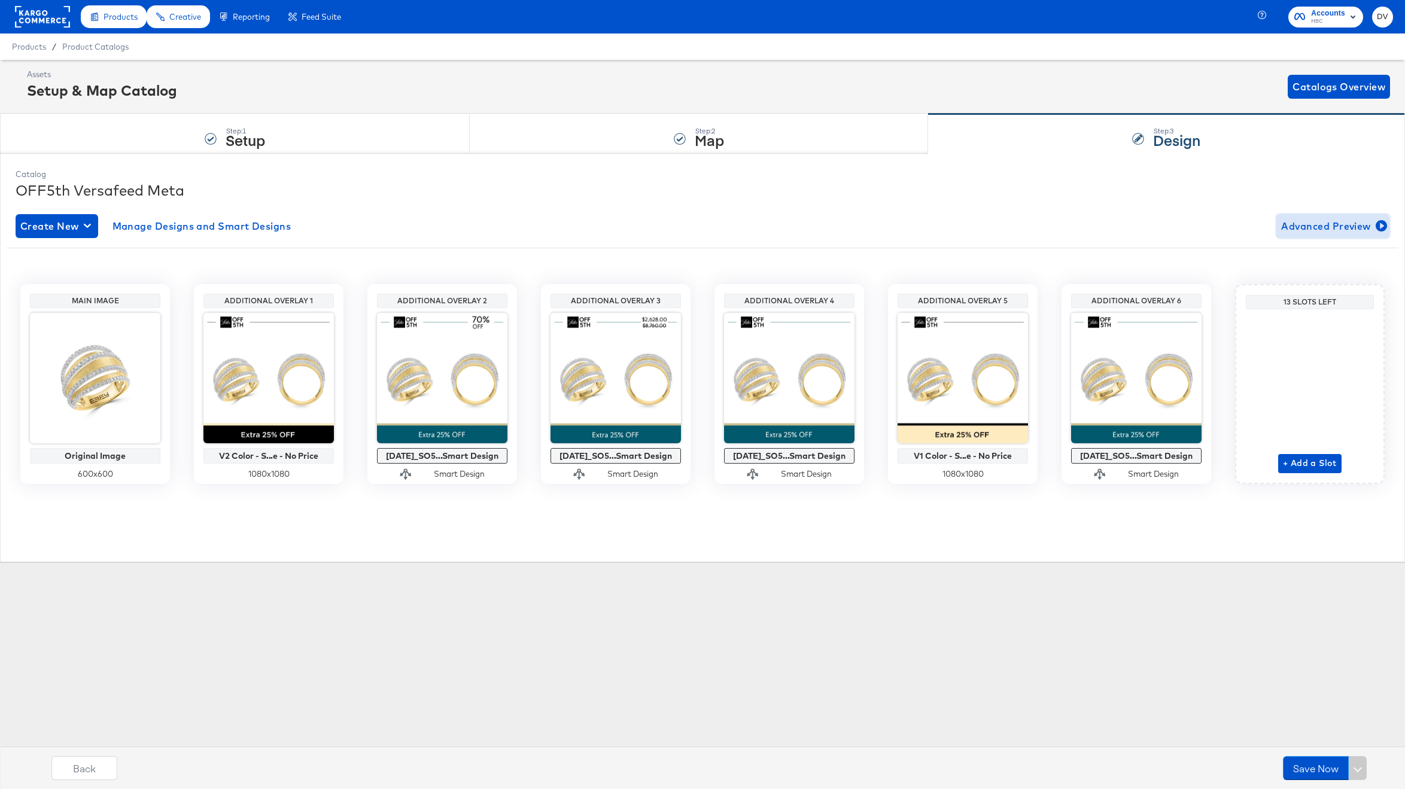
click at [1294, 220] on span "Advanced Preview" at bounding box center [1332, 226] width 103 height 17
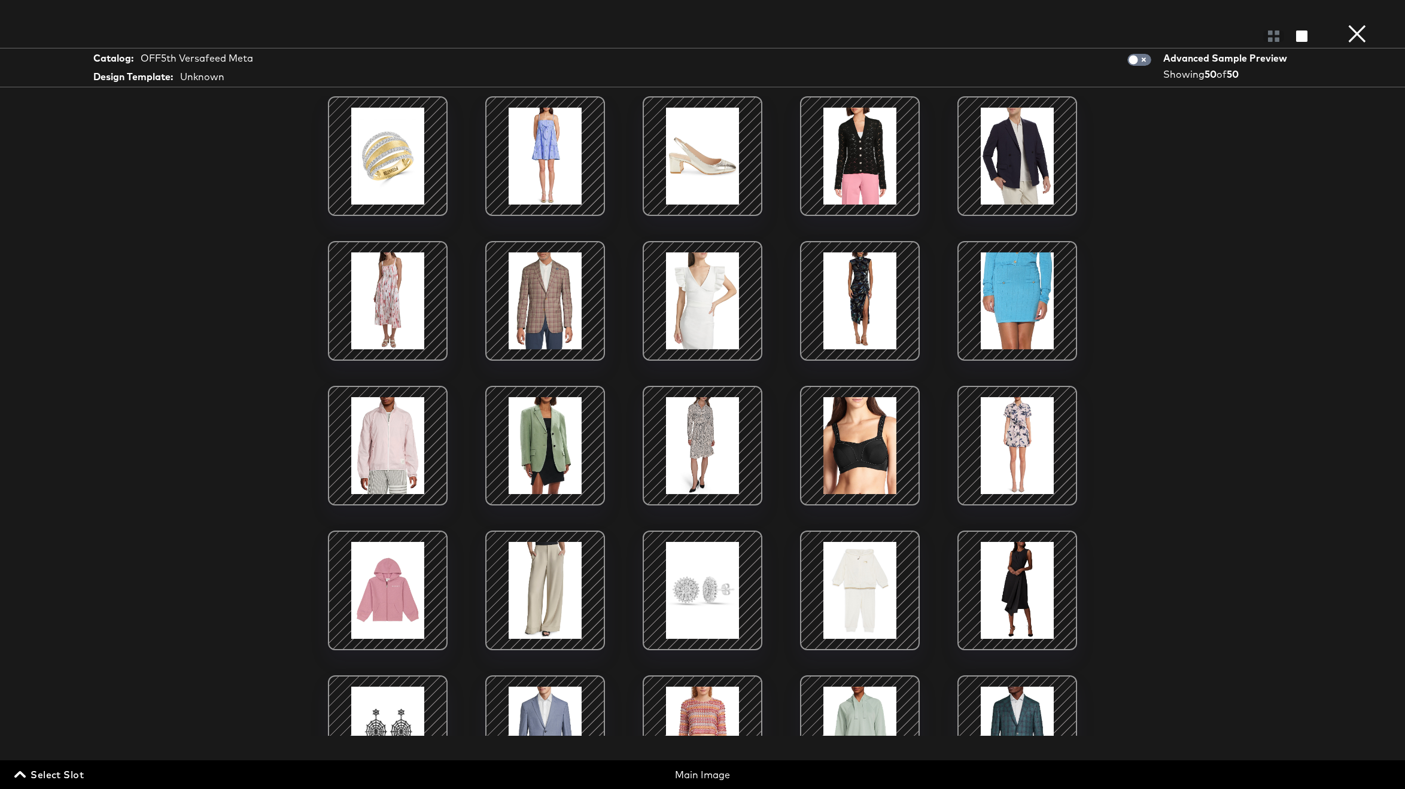
click at [70, 774] on span "Select Slot" at bounding box center [50, 774] width 67 height 17
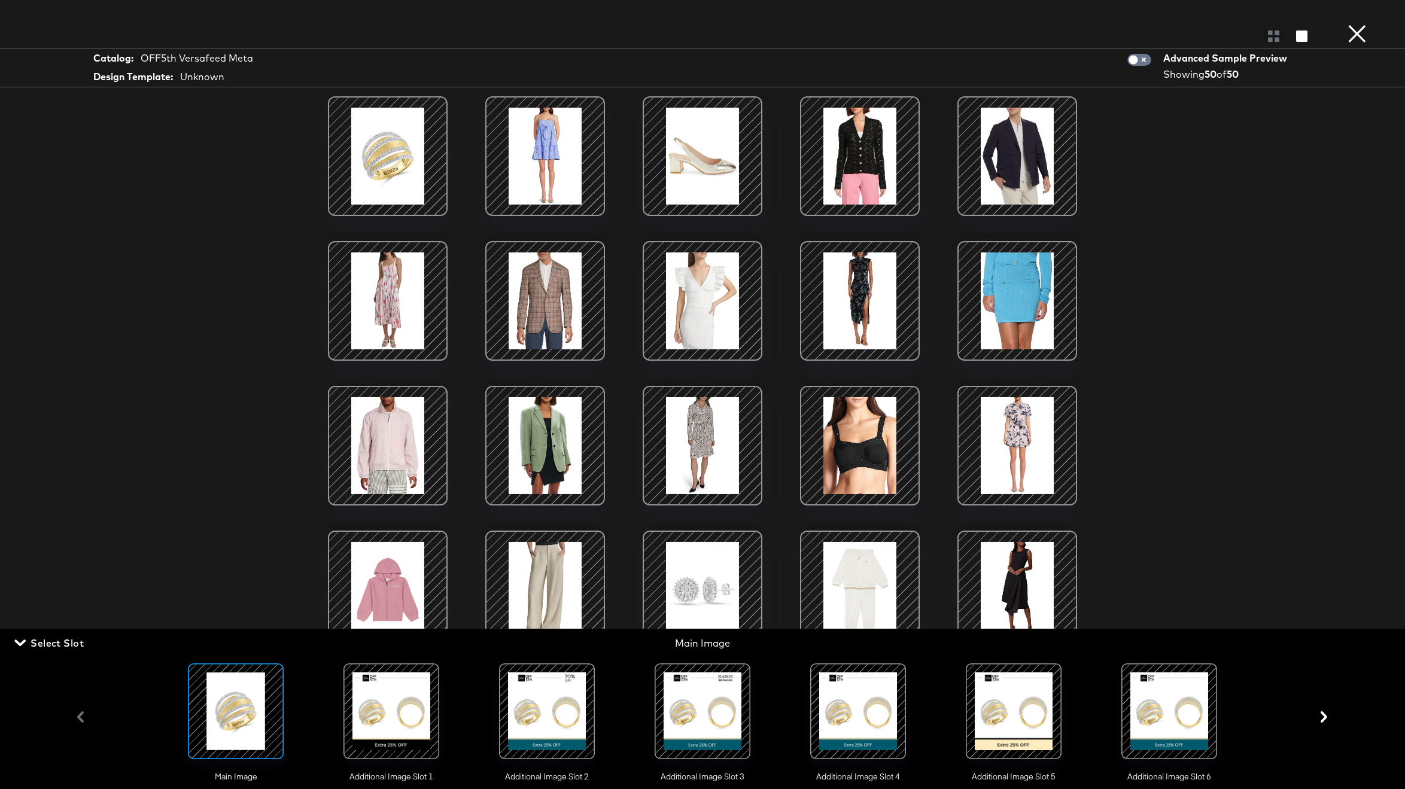
click at [540, 721] on div at bounding box center [546, 711] width 81 height 81
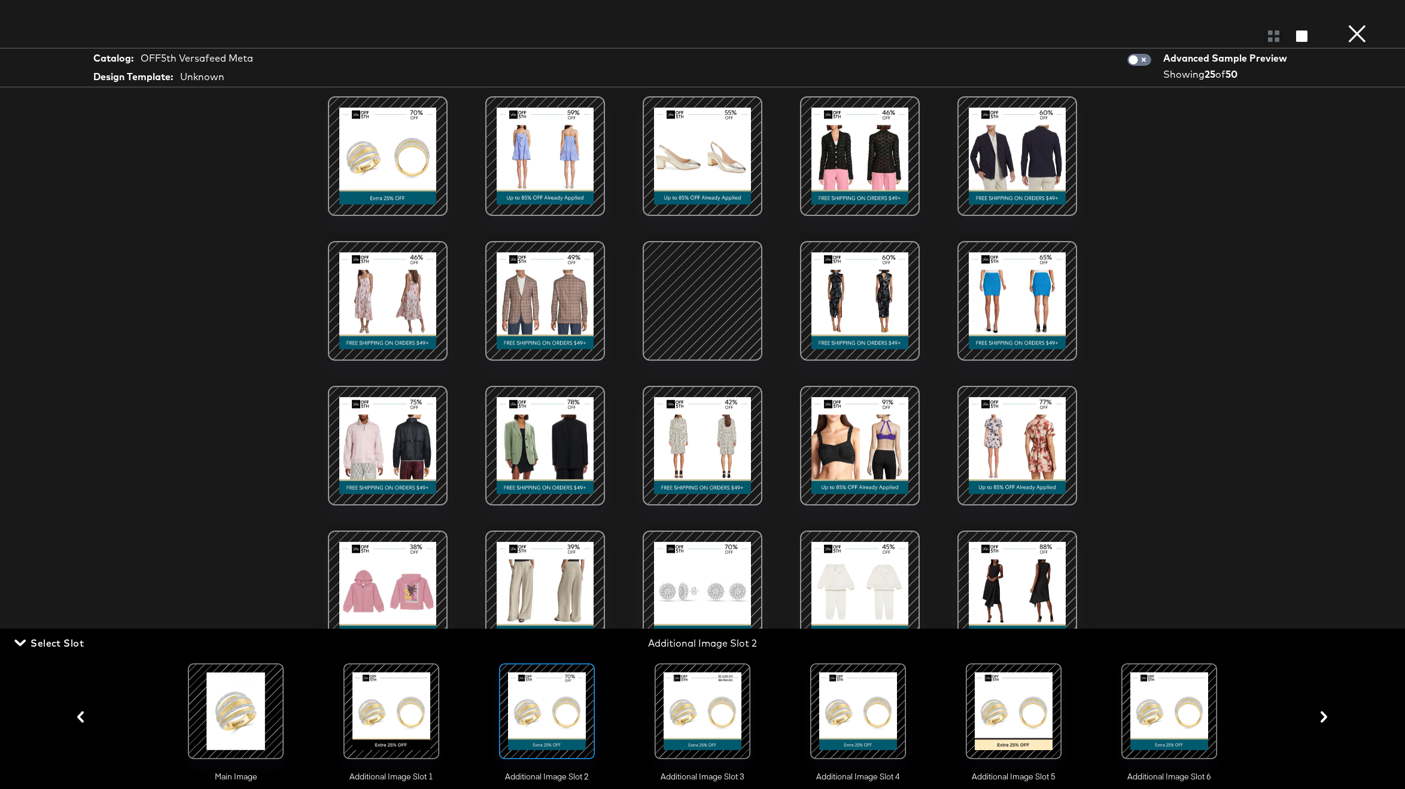
click at [678, 714] on div at bounding box center [702, 711] width 81 height 81
click at [698, 712] on div at bounding box center [702, 711] width 81 height 81
click at [851, 713] on div at bounding box center [857, 711] width 81 height 81
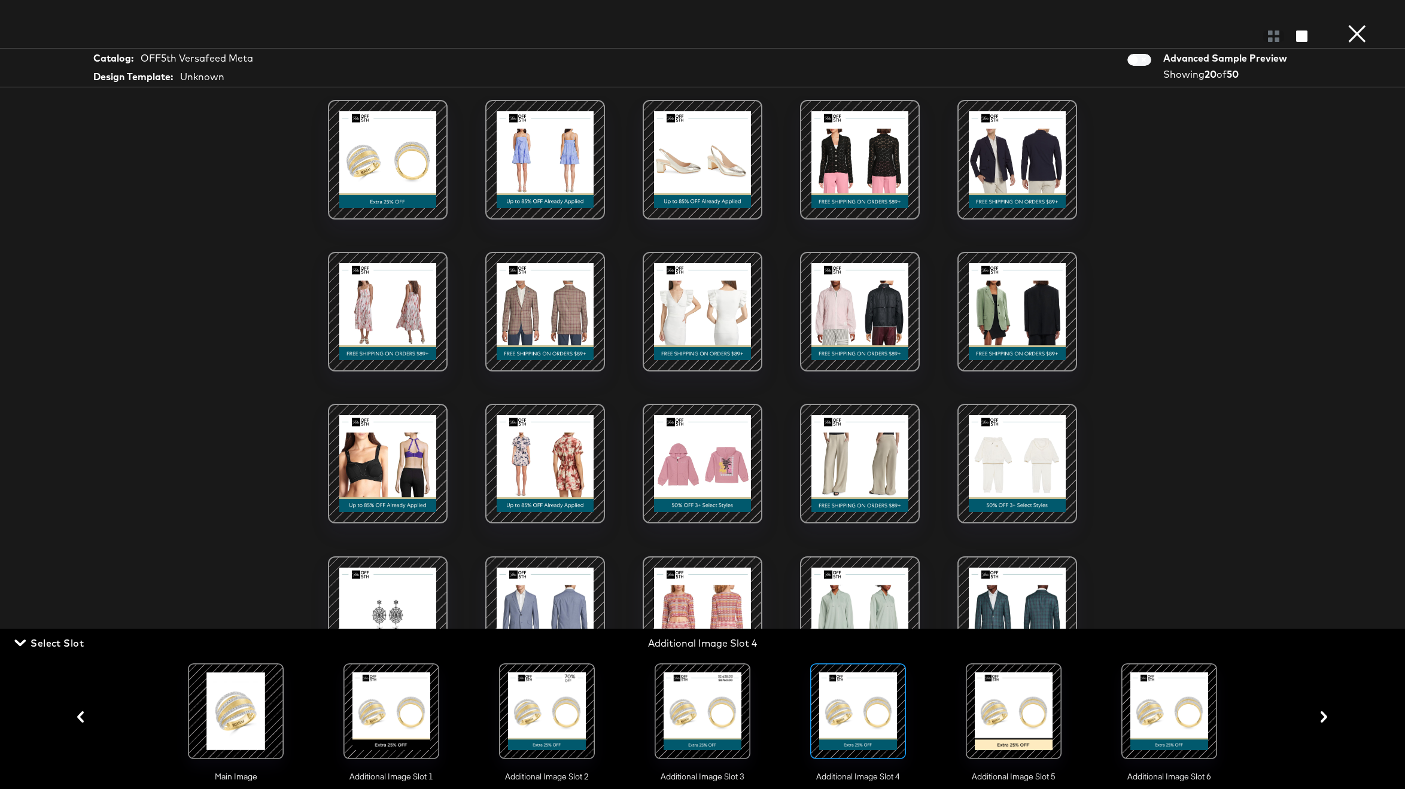
click at [1170, 723] on div at bounding box center [1168, 711] width 81 height 81
click at [552, 718] on div at bounding box center [546, 711] width 81 height 81
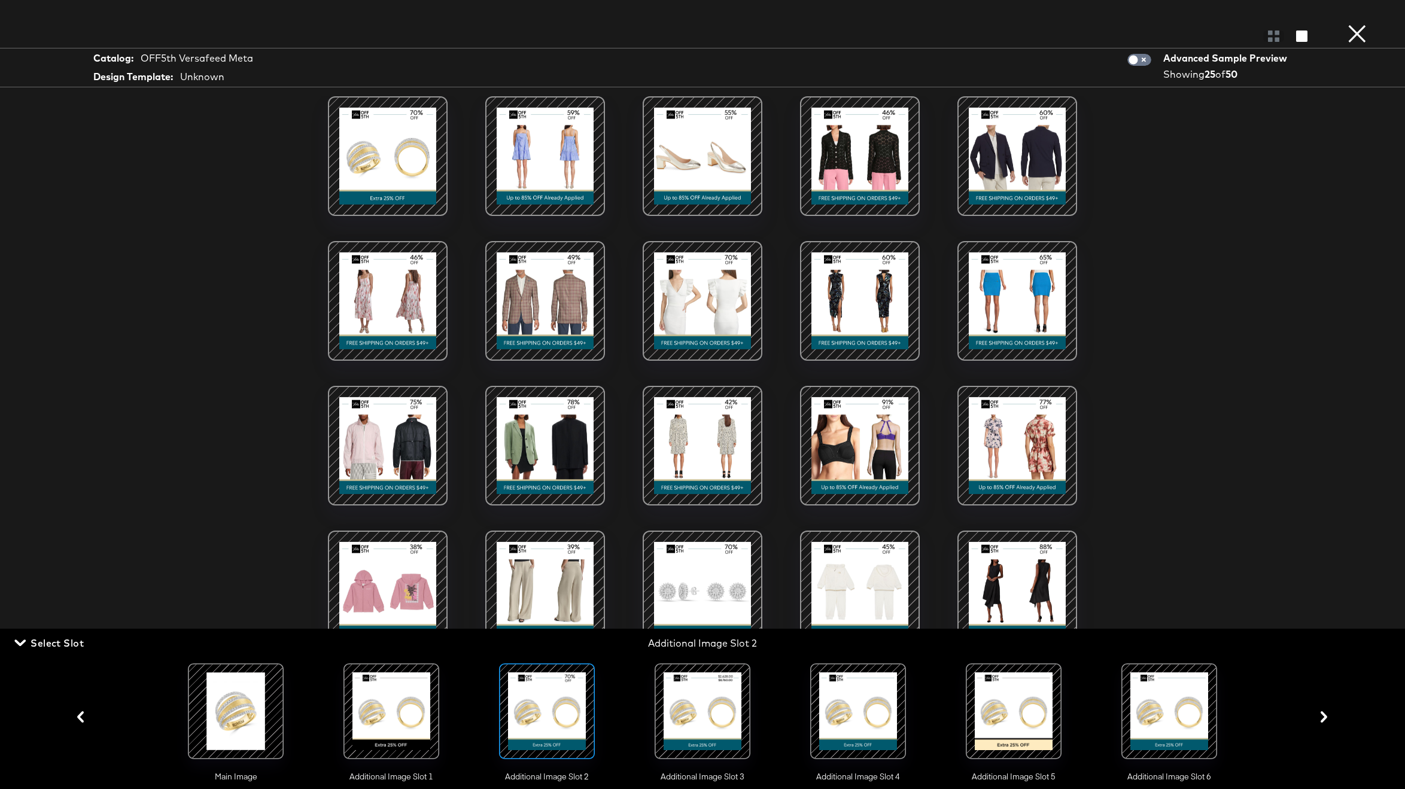
click at [679, 710] on div at bounding box center [702, 711] width 81 height 81
click at [577, 711] on div at bounding box center [546, 711] width 81 height 81
click at [1356, 24] on button "×" at bounding box center [1357, 12] width 24 height 24
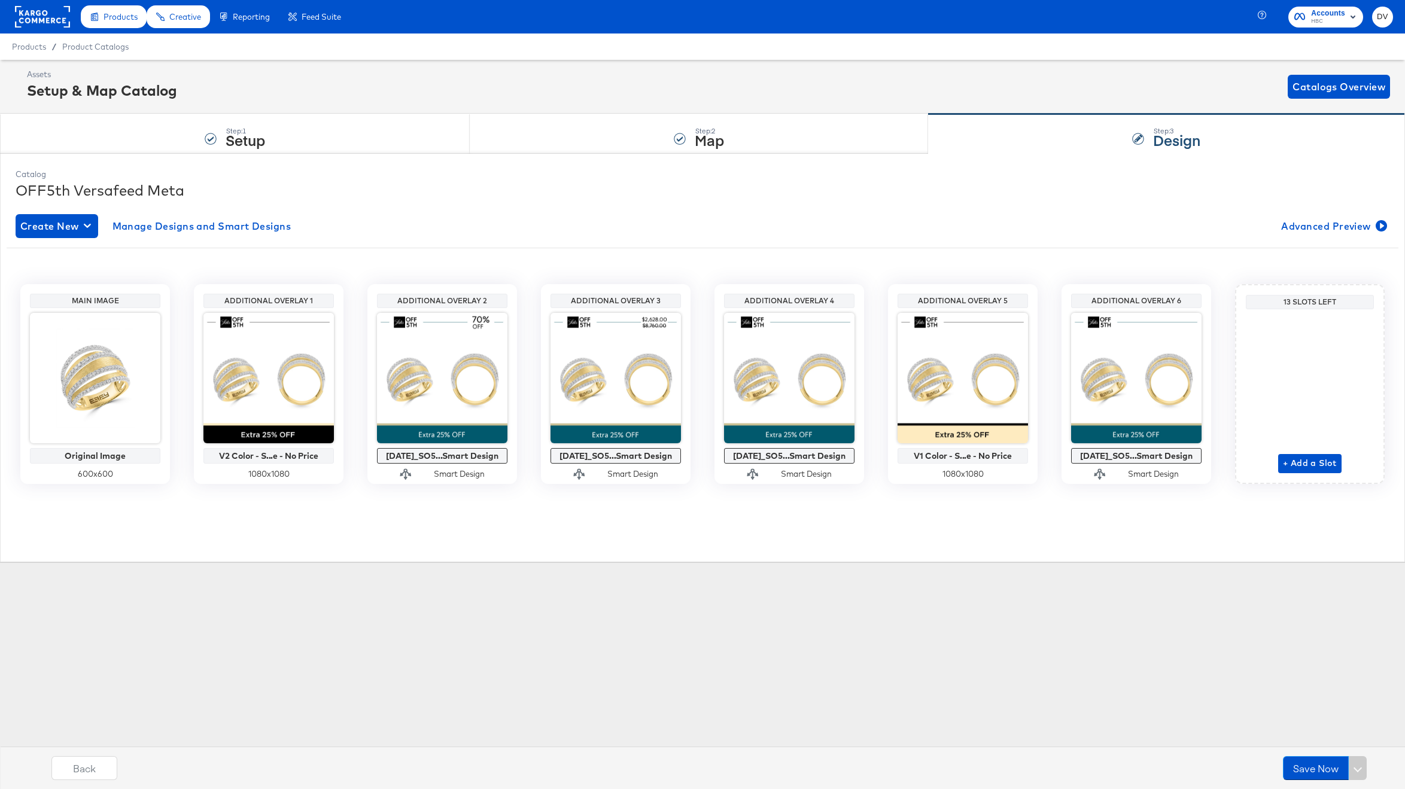
click at [546, 690] on div "Products Creative Reporting Feed Suite Accounts HBC DV Products / Product Catal…" at bounding box center [702, 394] width 1405 height 789
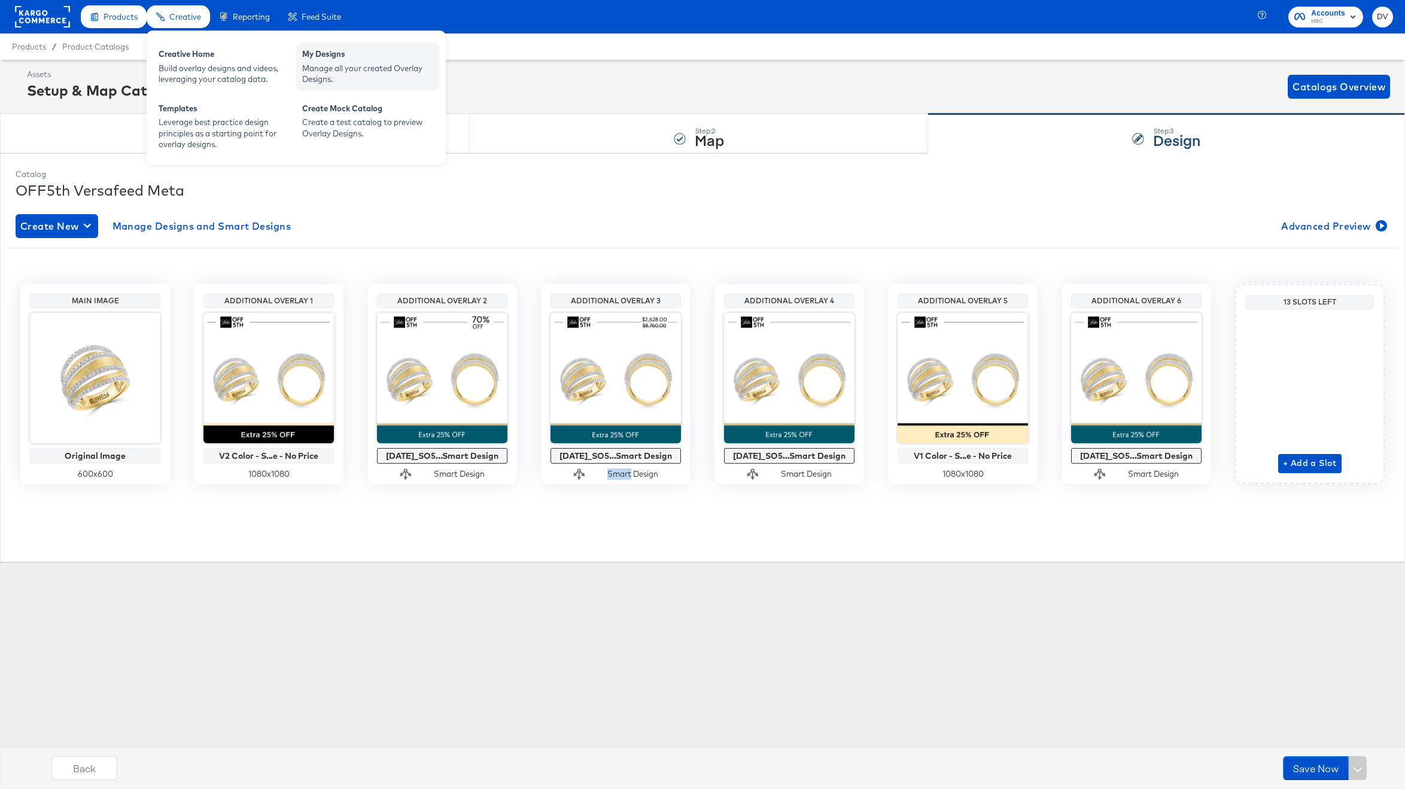
click at [355, 61] on div "My Designs" at bounding box center [368, 55] width 132 height 14
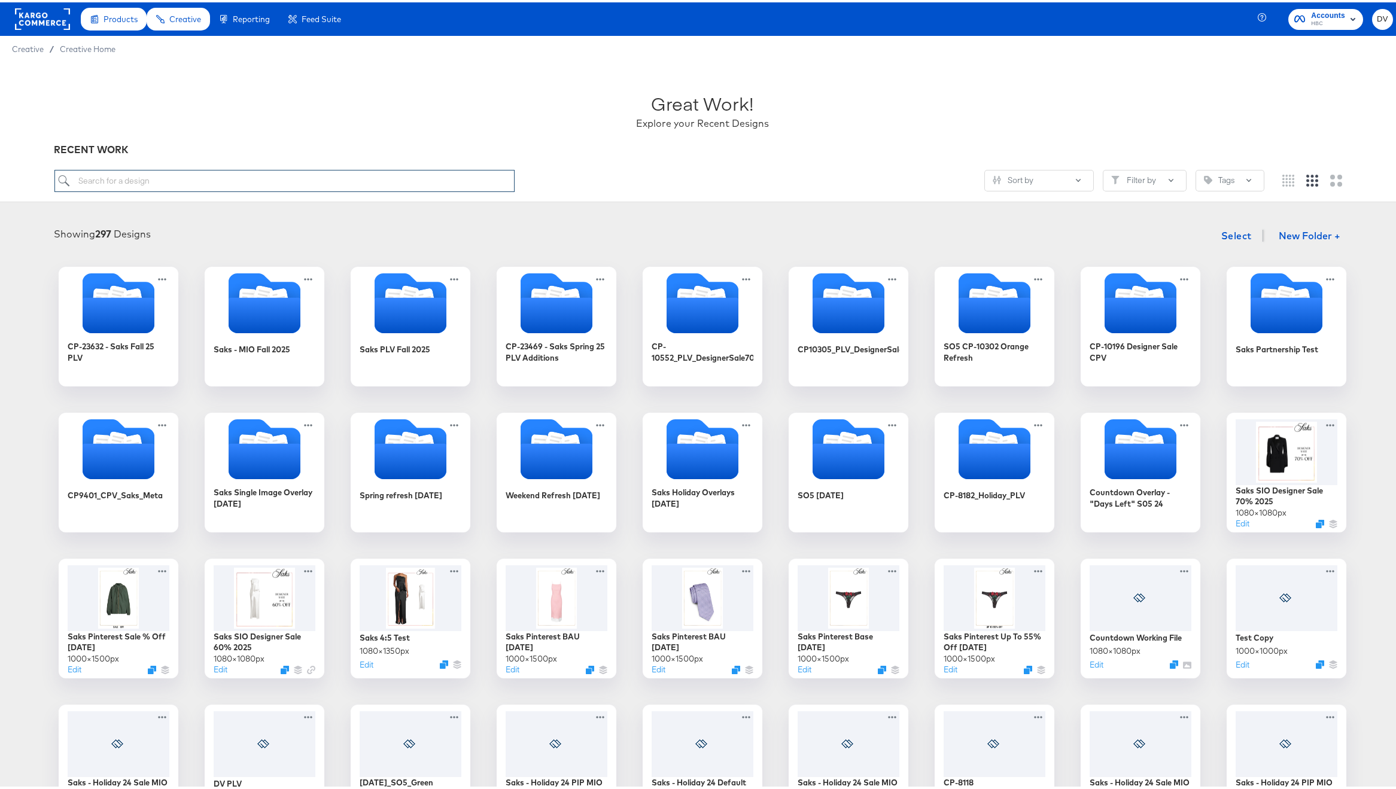
click at [462, 169] on input "search" at bounding box center [284, 179] width 461 height 22
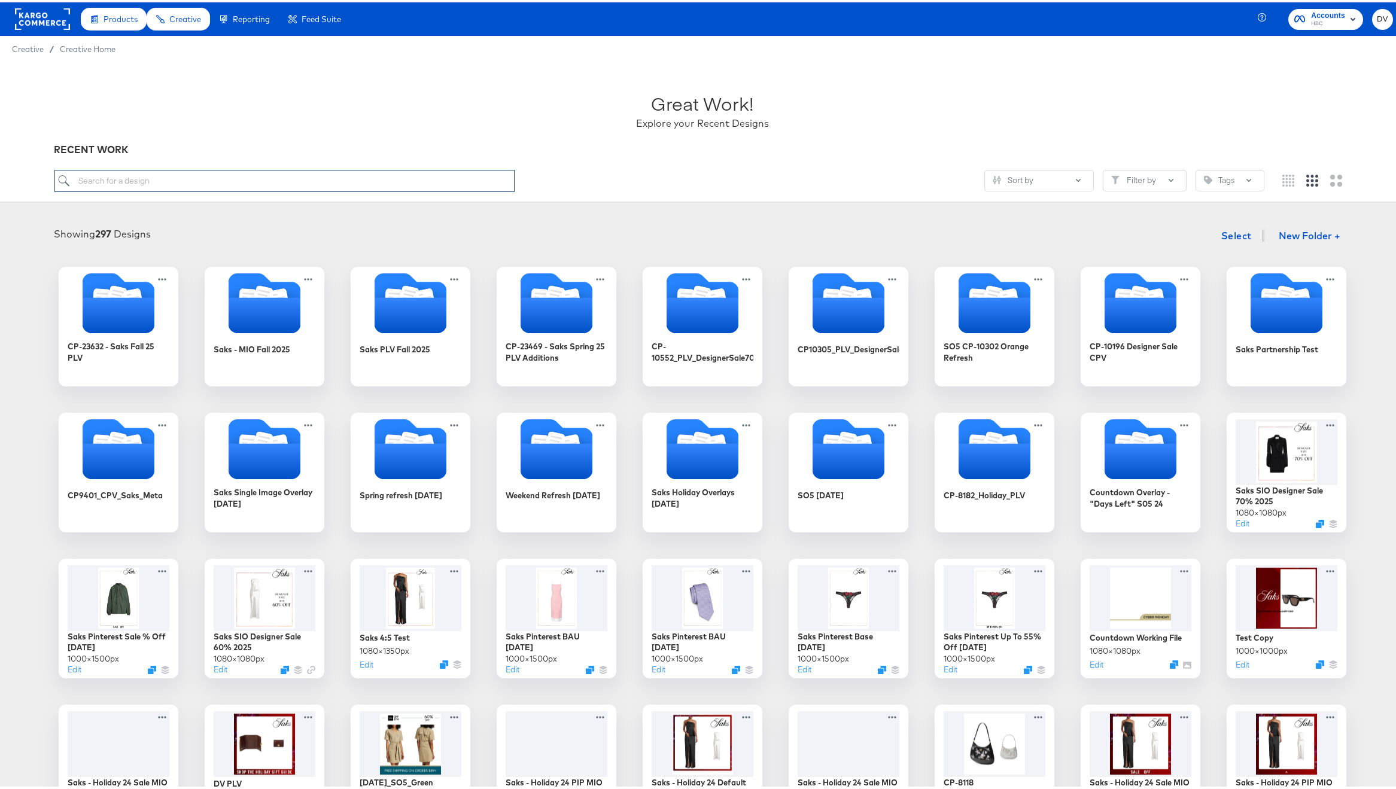
paste input "A Test Single Image with Percent Off 10.07.24"
type input "A Test Single Image with Percent Off 10.07.24"
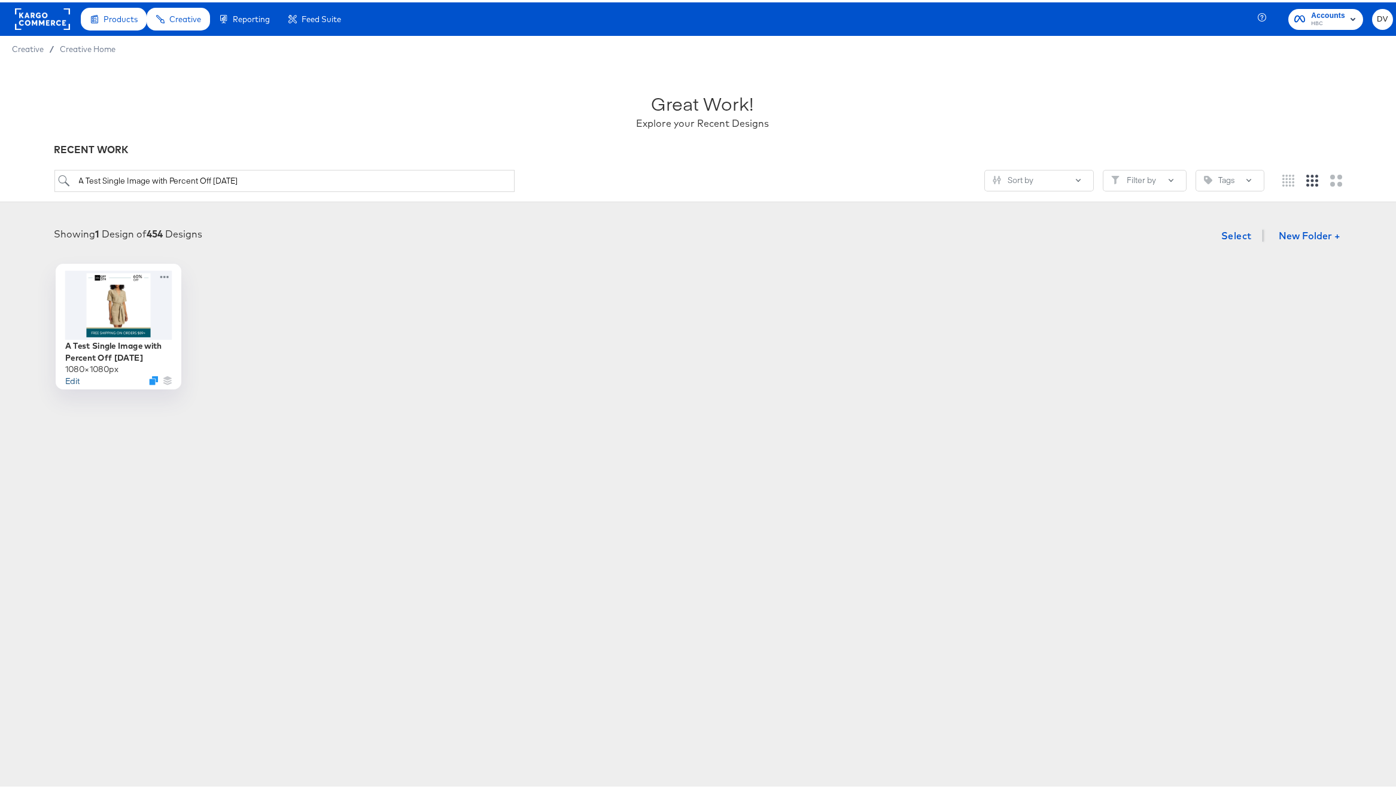
click at [66, 380] on button "Edit" at bounding box center [72, 377] width 14 height 11
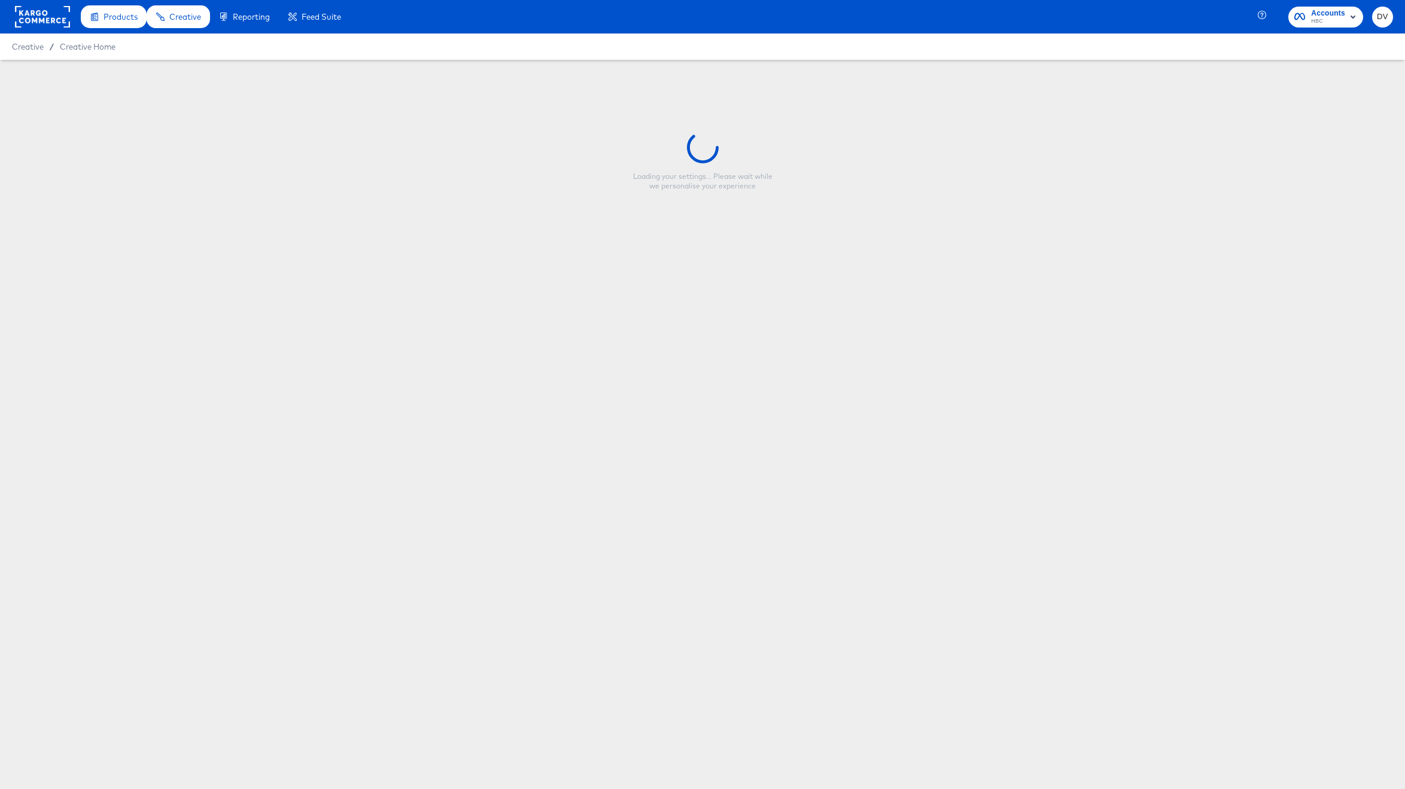
type input "A Test Single Image with Percent Off 10.07.24"
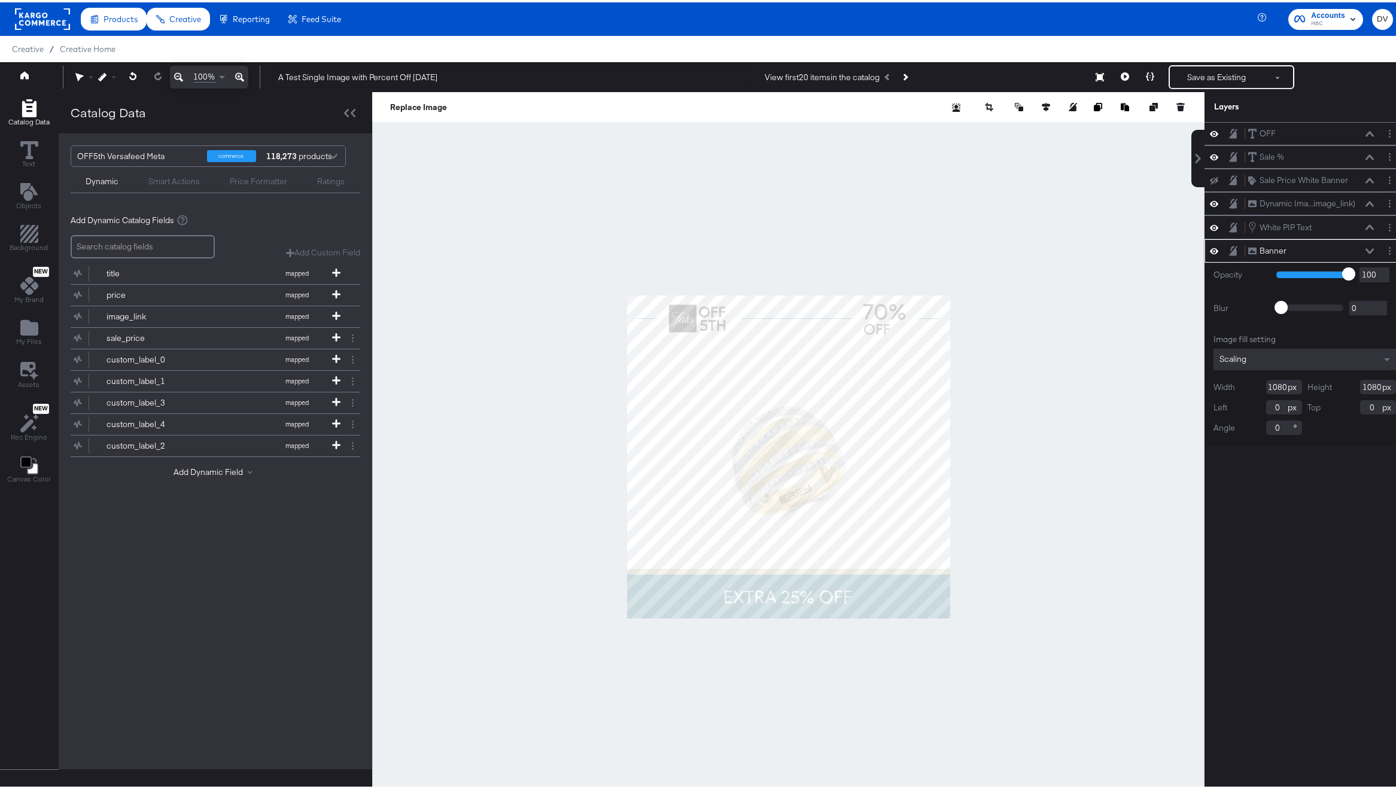
click at [1365, 248] on icon at bounding box center [1369, 249] width 8 height 6
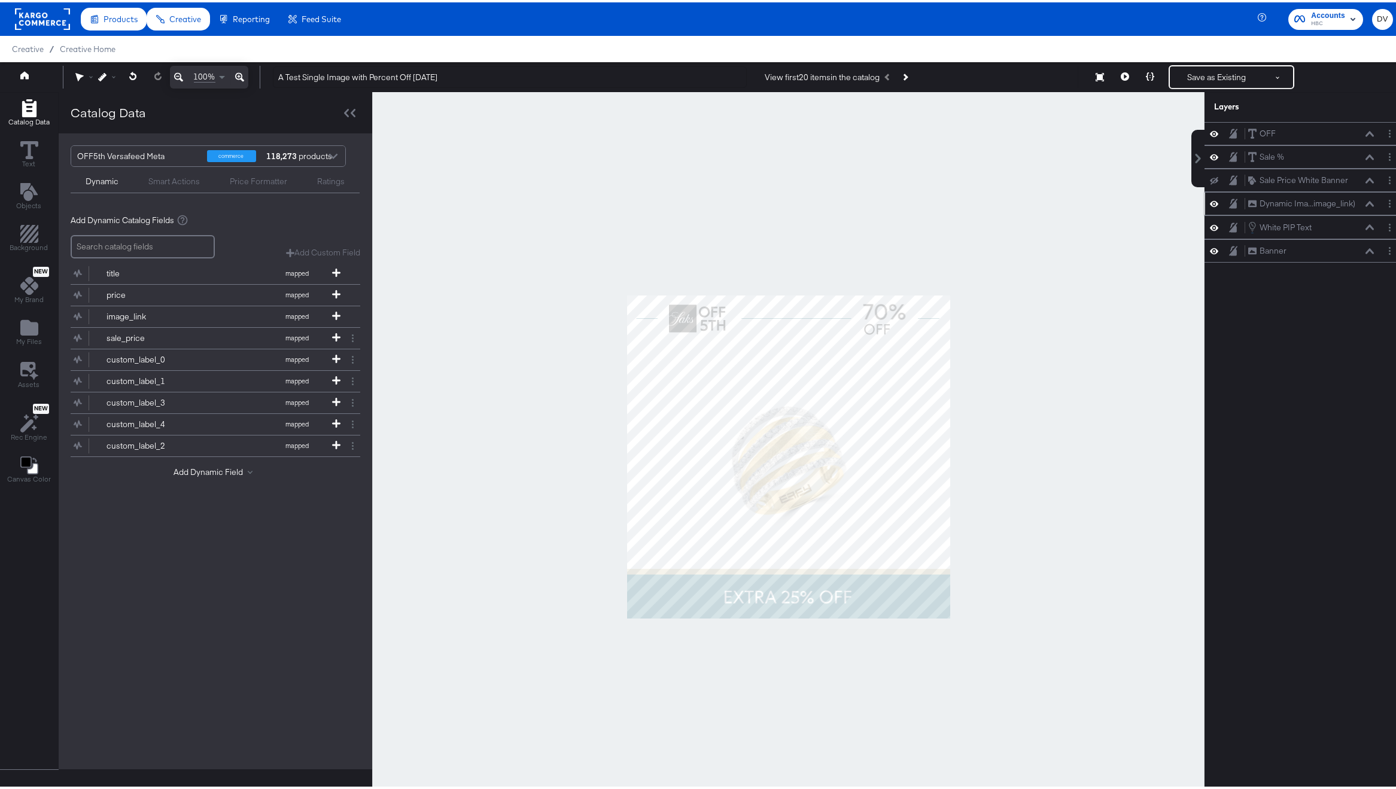
click at [1365, 202] on icon at bounding box center [1369, 202] width 8 height 6
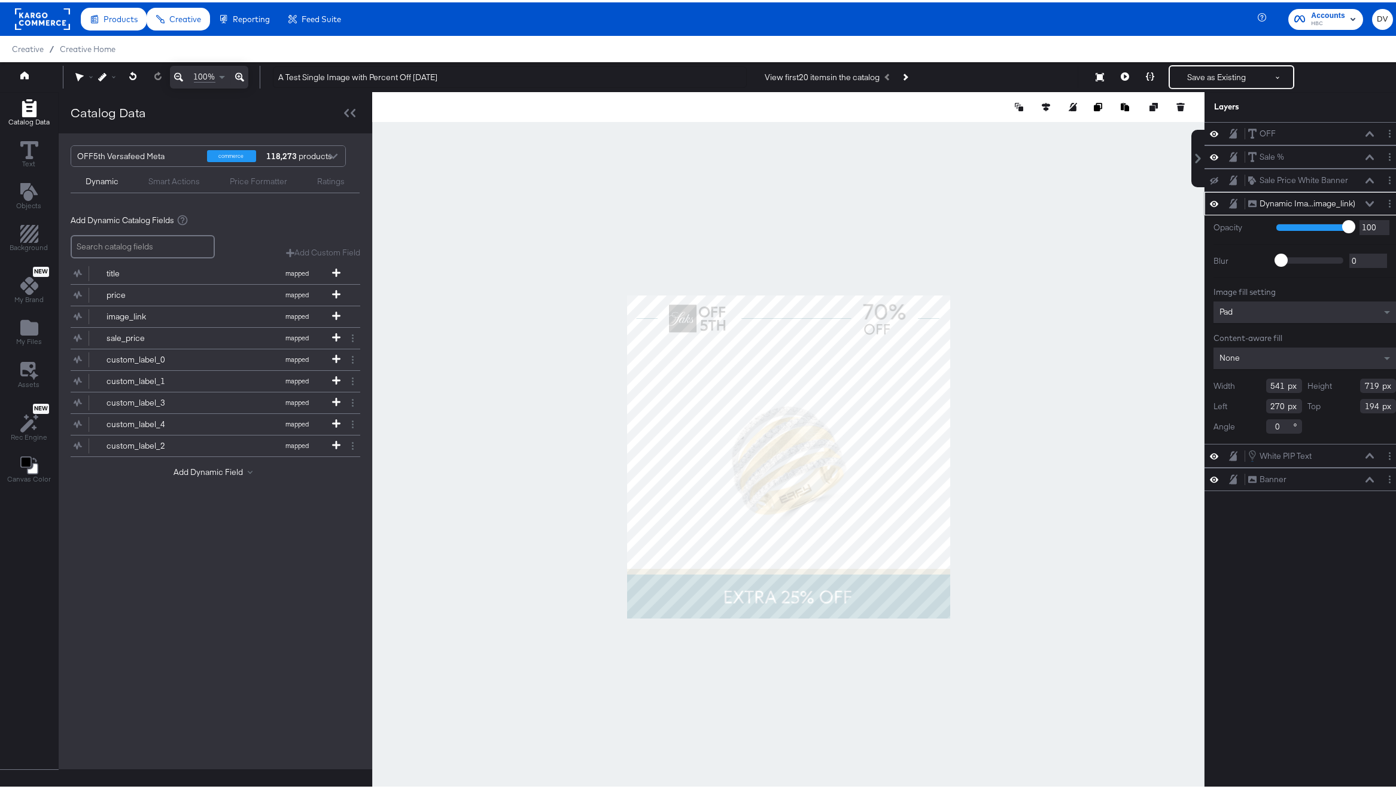
click at [1365, 199] on icon at bounding box center [1369, 202] width 8 height 6
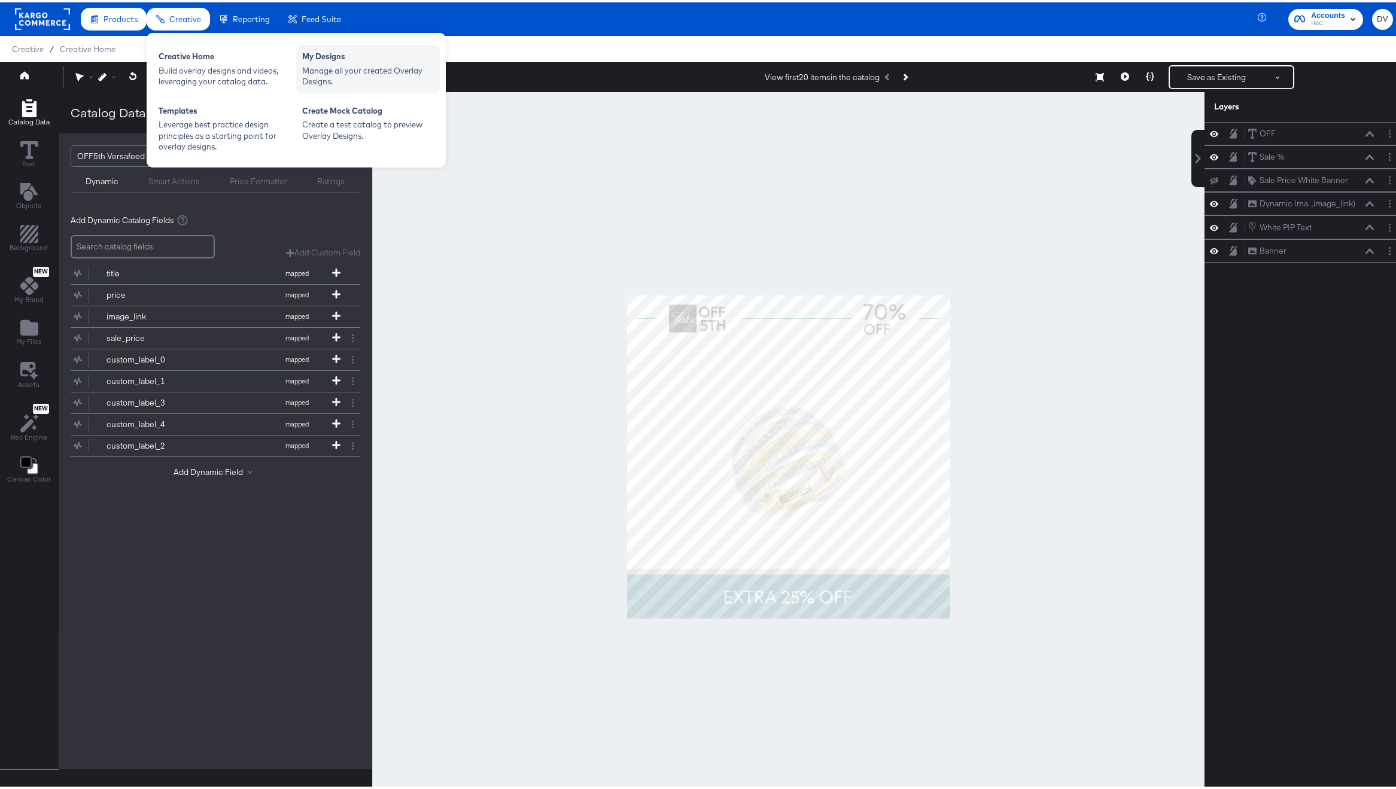
click at [372, 62] on div "My Designs" at bounding box center [368, 55] width 132 height 14
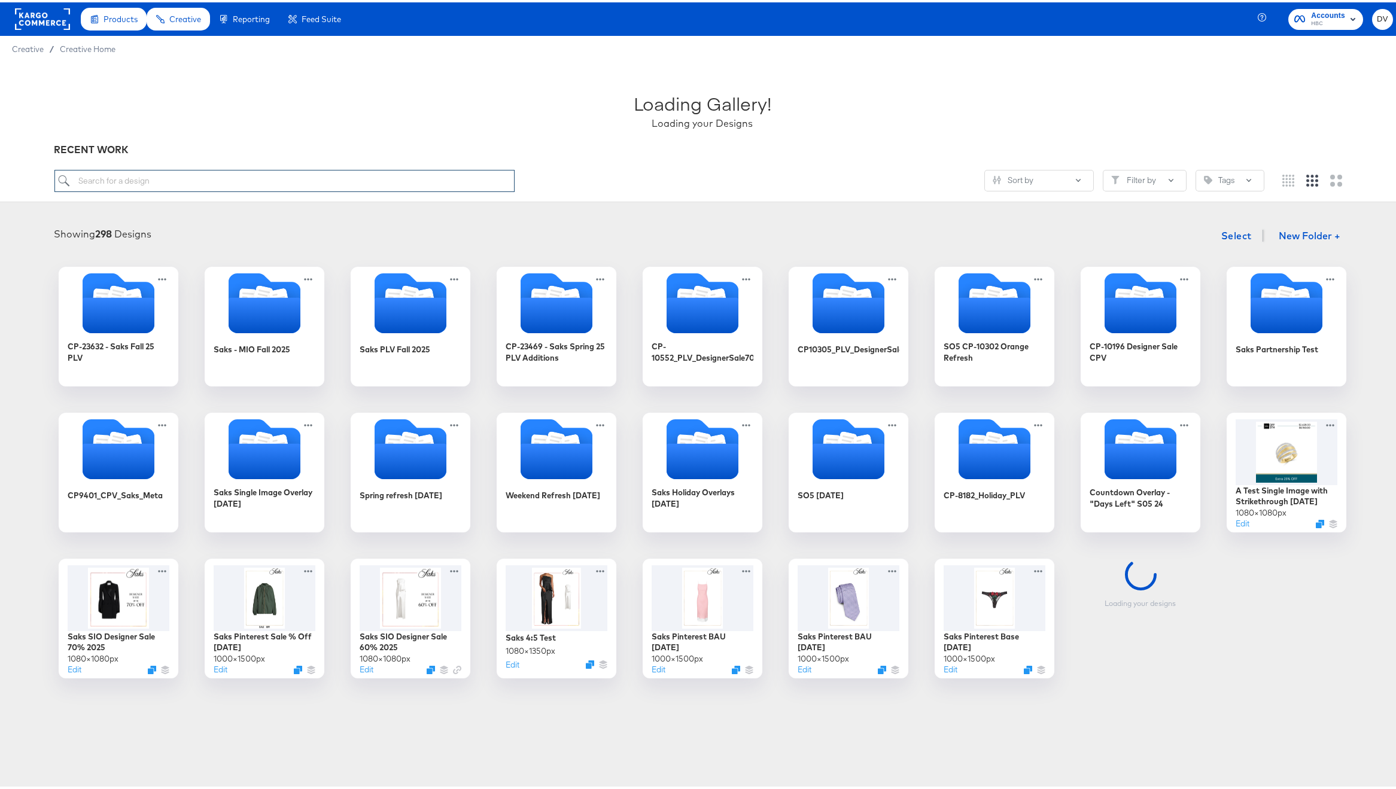
click at [190, 176] on input "search" at bounding box center [284, 179] width 461 height 22
paste input "A Test SO5 PIP Single-image PIP 9.09.24"
type input "A Test SO5 PIP Single-image PIP 9.09.24"
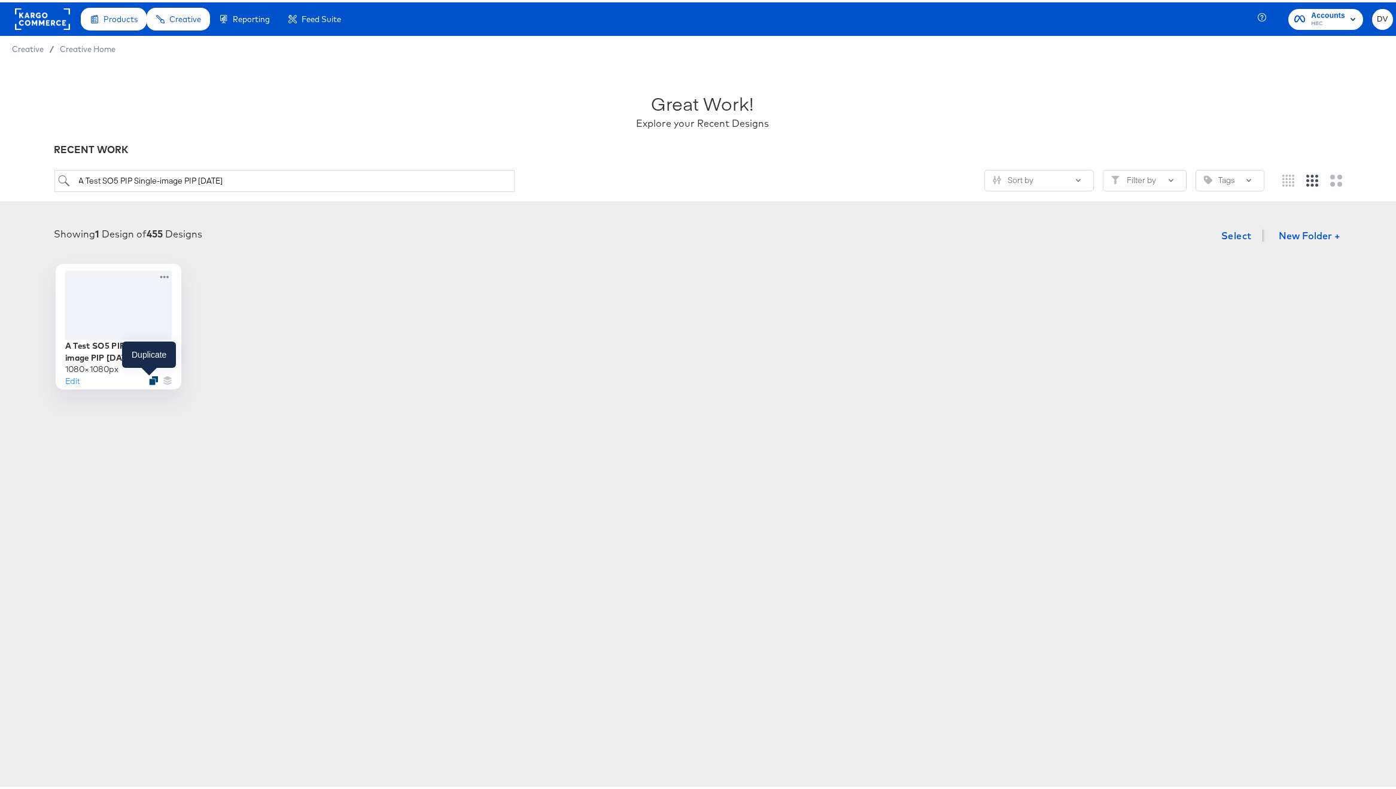
click at [150, 376] on icon "Duplicate" at bounding box center [153, 378] width 9 height 9
click at [68, 374] on button "Edit" at bounding box center [72, 377] width 14 height 11
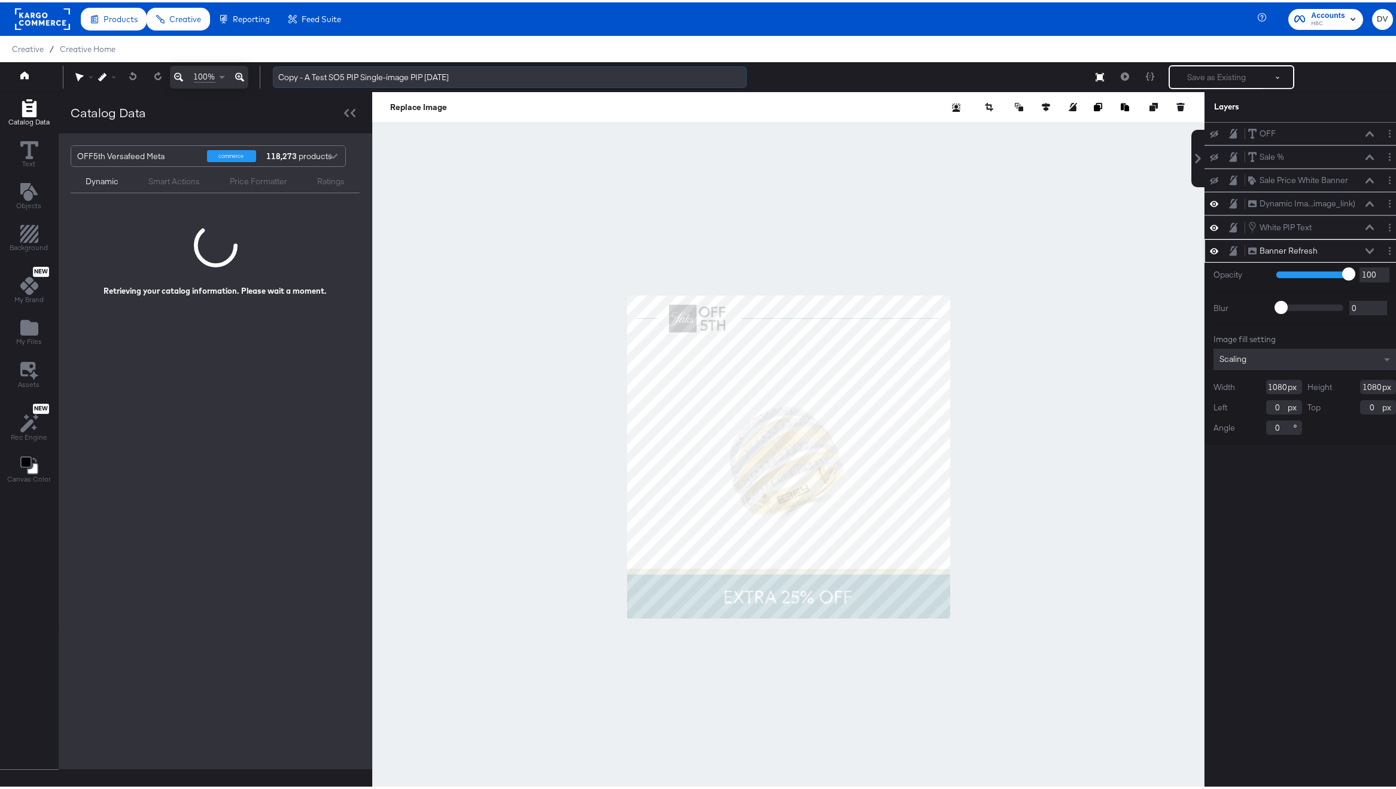
click at [370, 73] on input "Copy - A Test SO5 PIP Single-image PIP 9.09.24" at bounding box center [510, 75] width 474 height 22
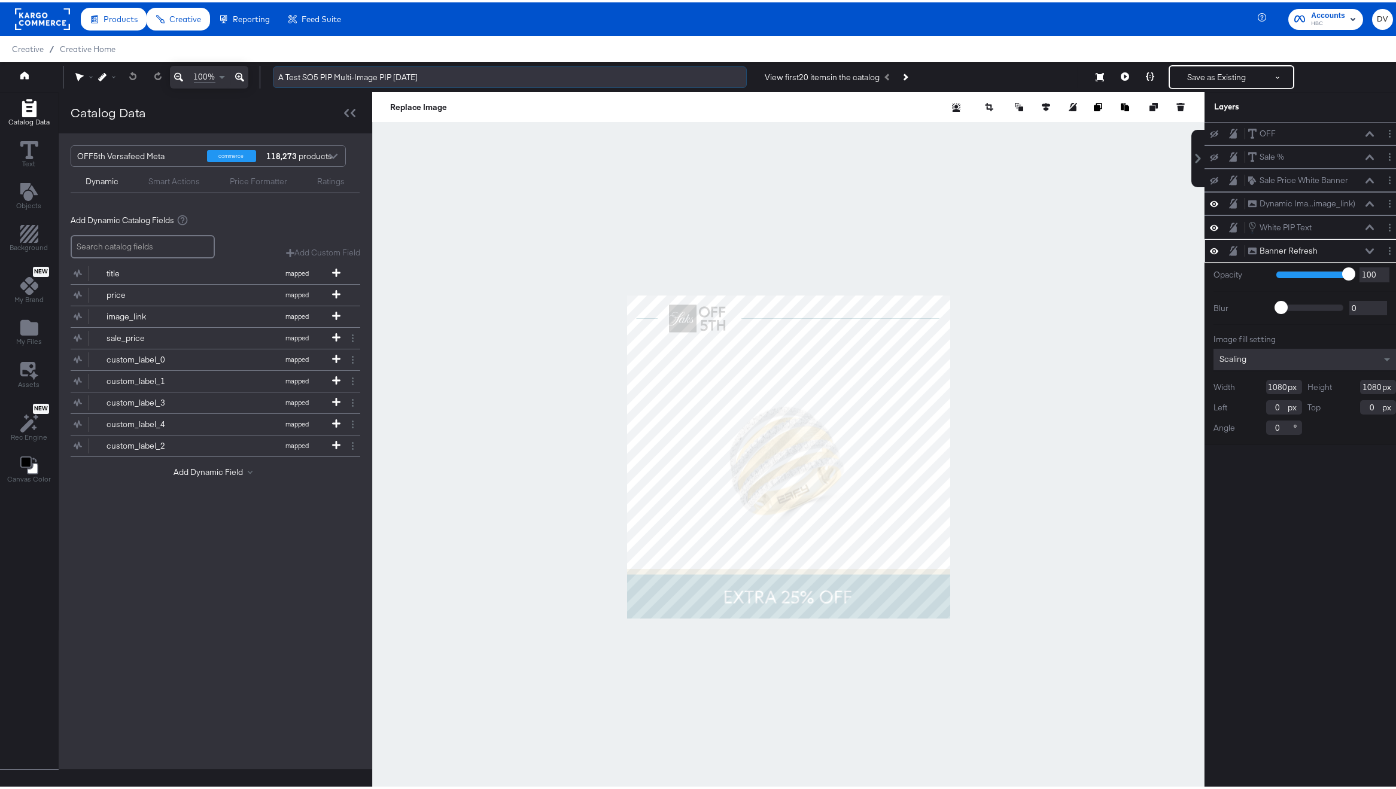
click at [325, 72] on input "A Test SO5 PIP Multi-Image PIP 8.28.25" at bounding box center [510, 75] width 474 height 22
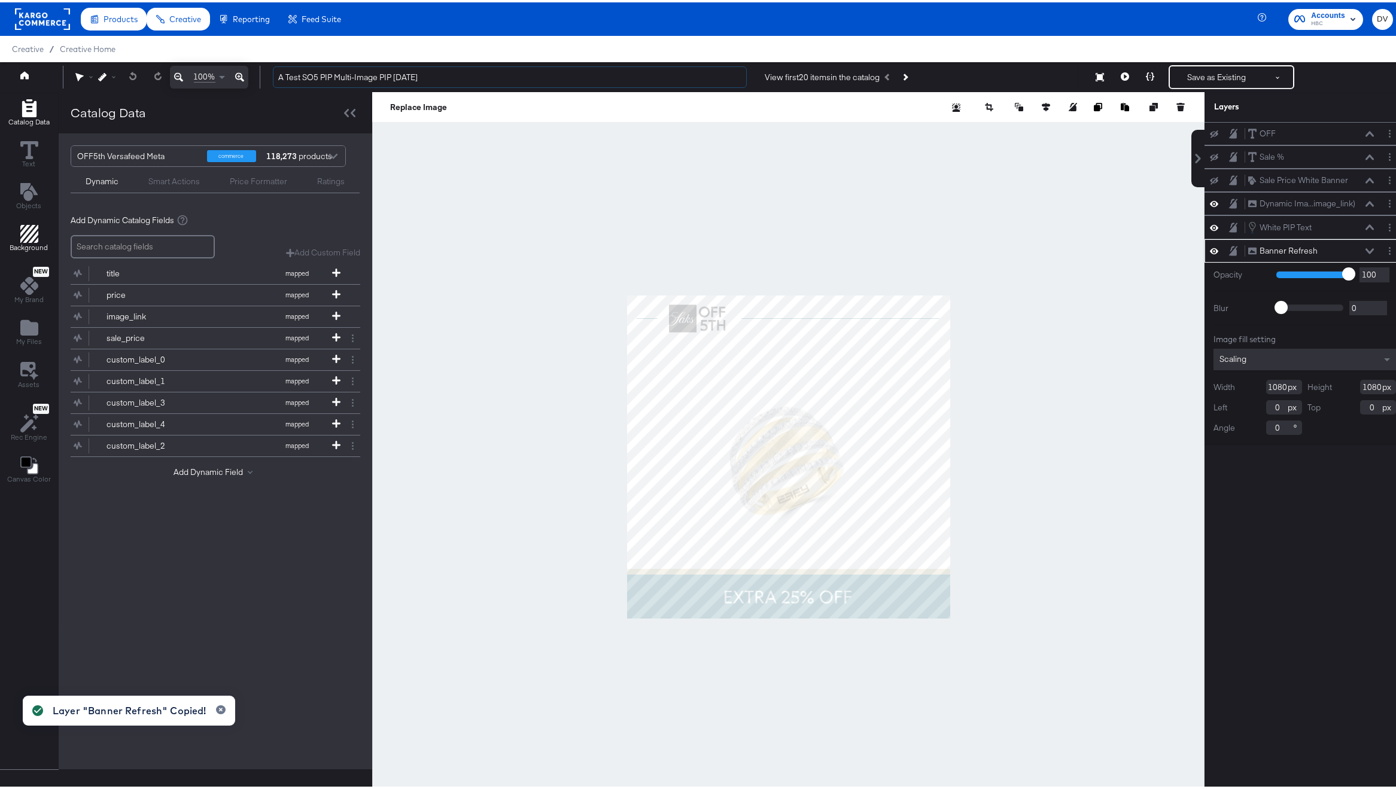
type input "A Test SO5 PIP Multi-Image PIP 8.28.25"
click at [329, 67] on input "A Test SO5 PIP Multi-Image PIP 8.28.25" at bounding box center [510, 75] width 474 height 22
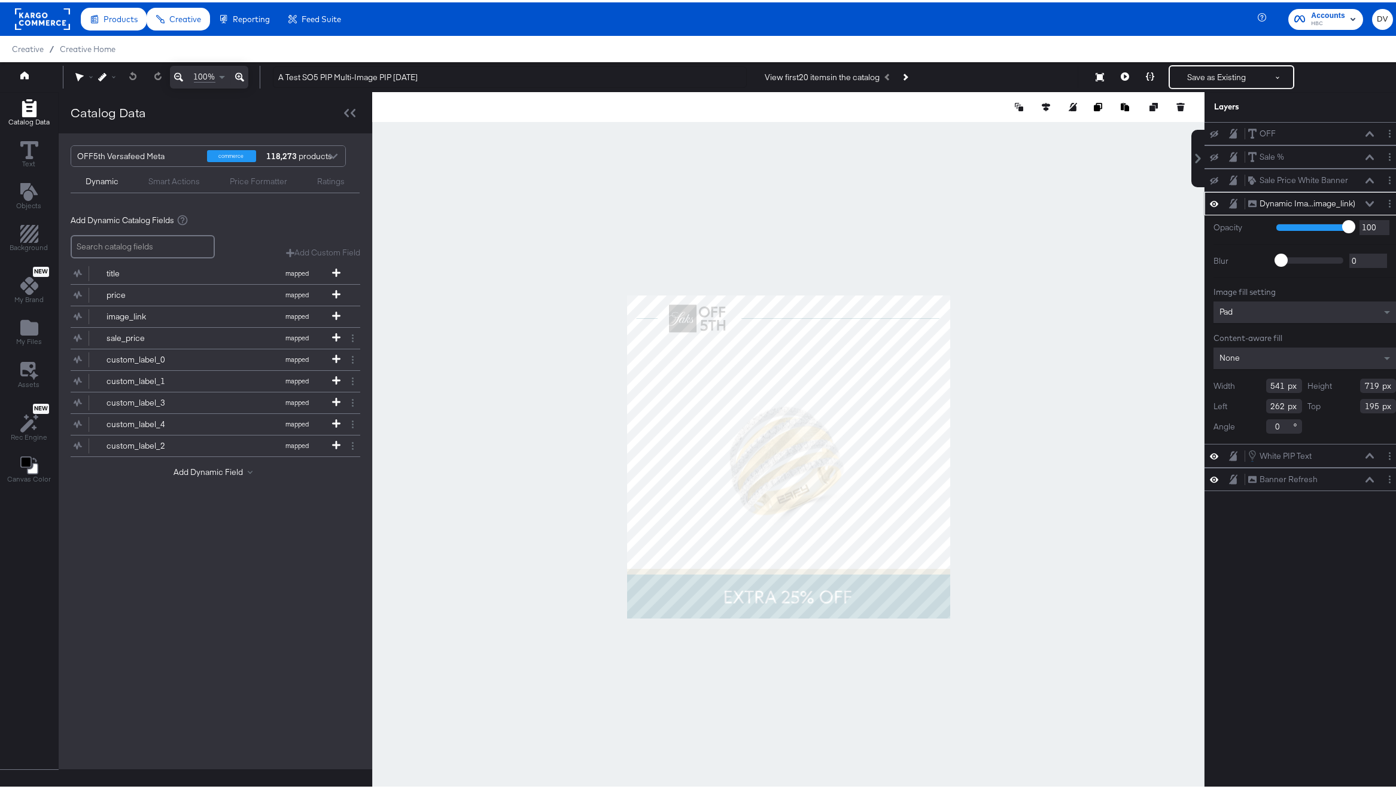
click at [1272, 308] on div "Pad" at bounding box center [1304, 310] width 182 height 22
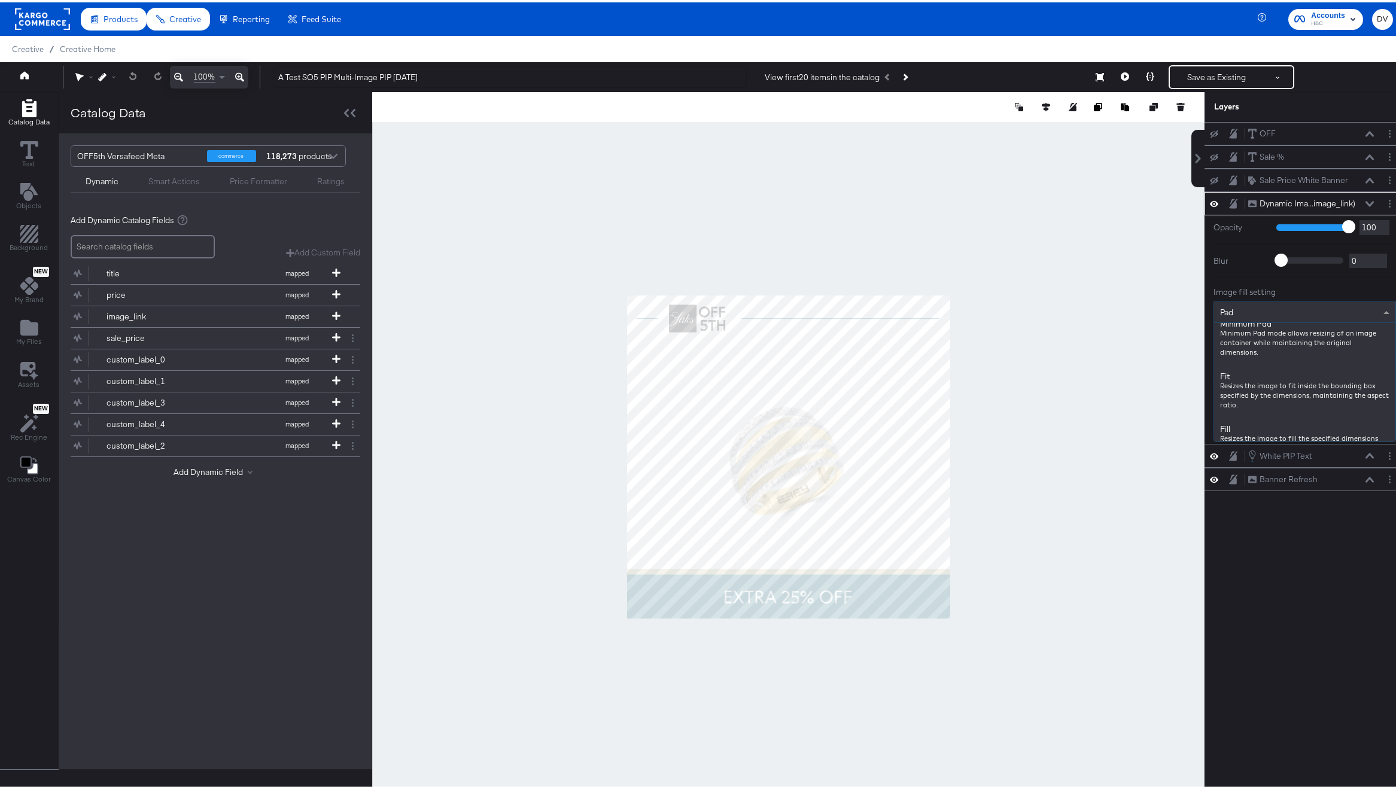
scroll to position [138, 0]
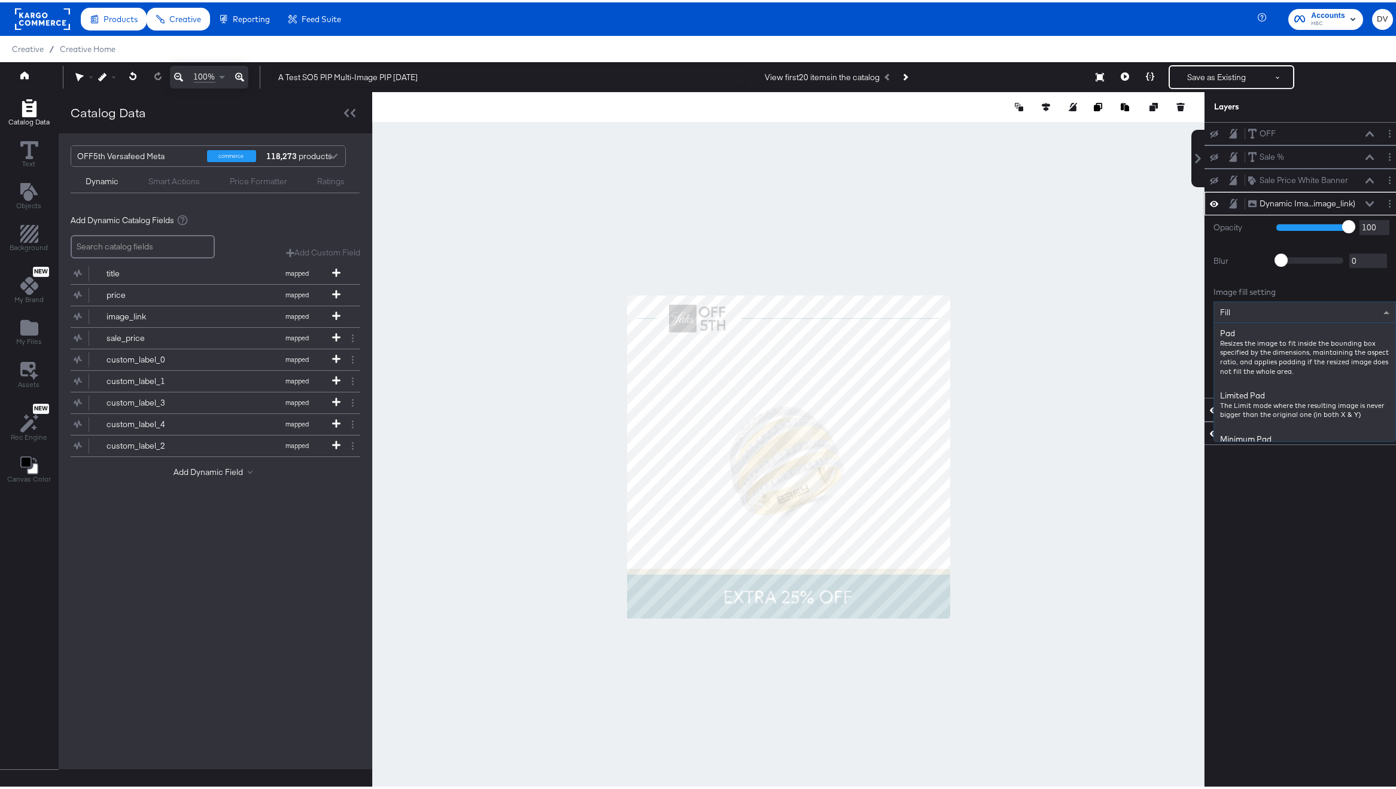
click at [1362, 340] on input "719" at bounding box center [1378, 337] width 36 height 14
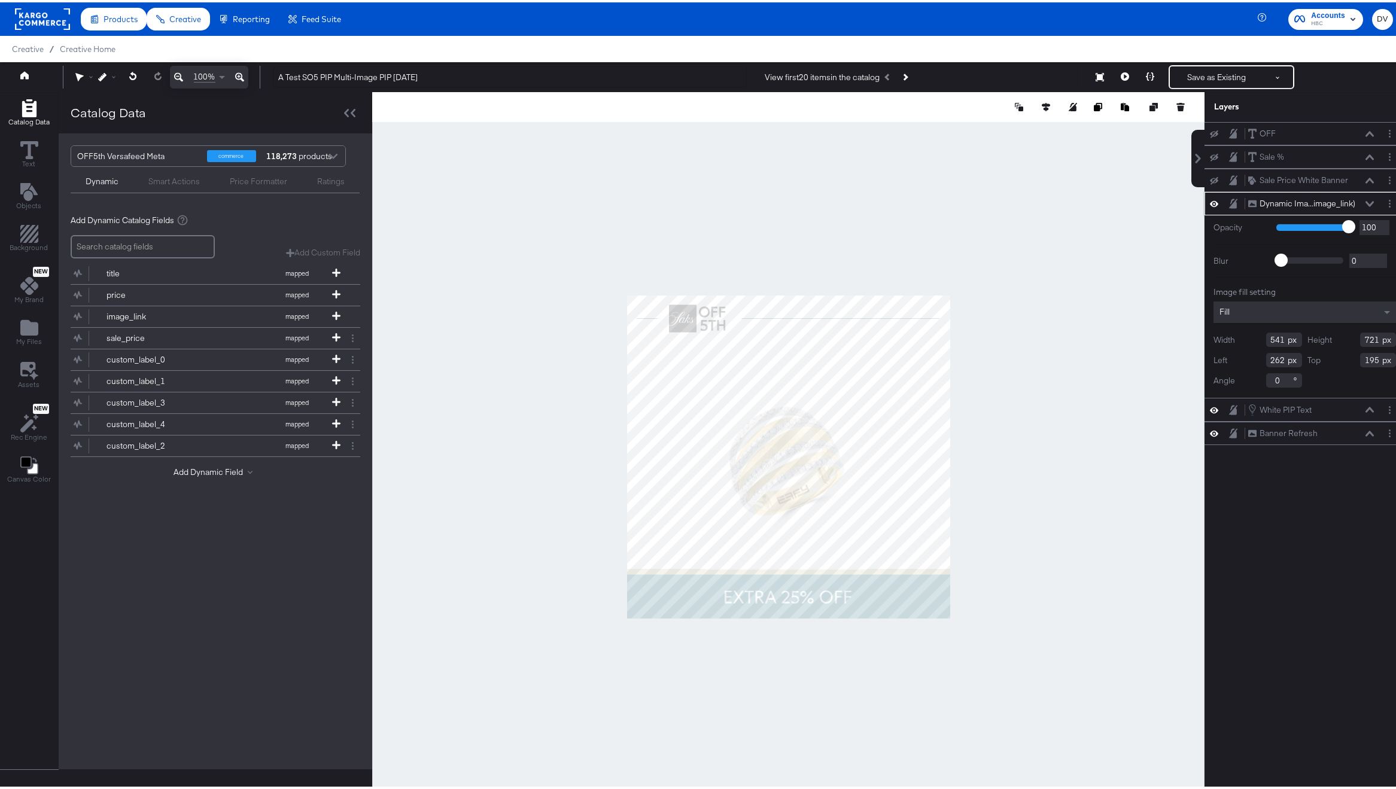
type input "721"
click at [1266, 356] on input "262" at bounding box center [1284, 358] width 36 height 14
type input "0"
click at [1360, 360] on input "195" at bounding box center [1378, 358] width 36 height 14
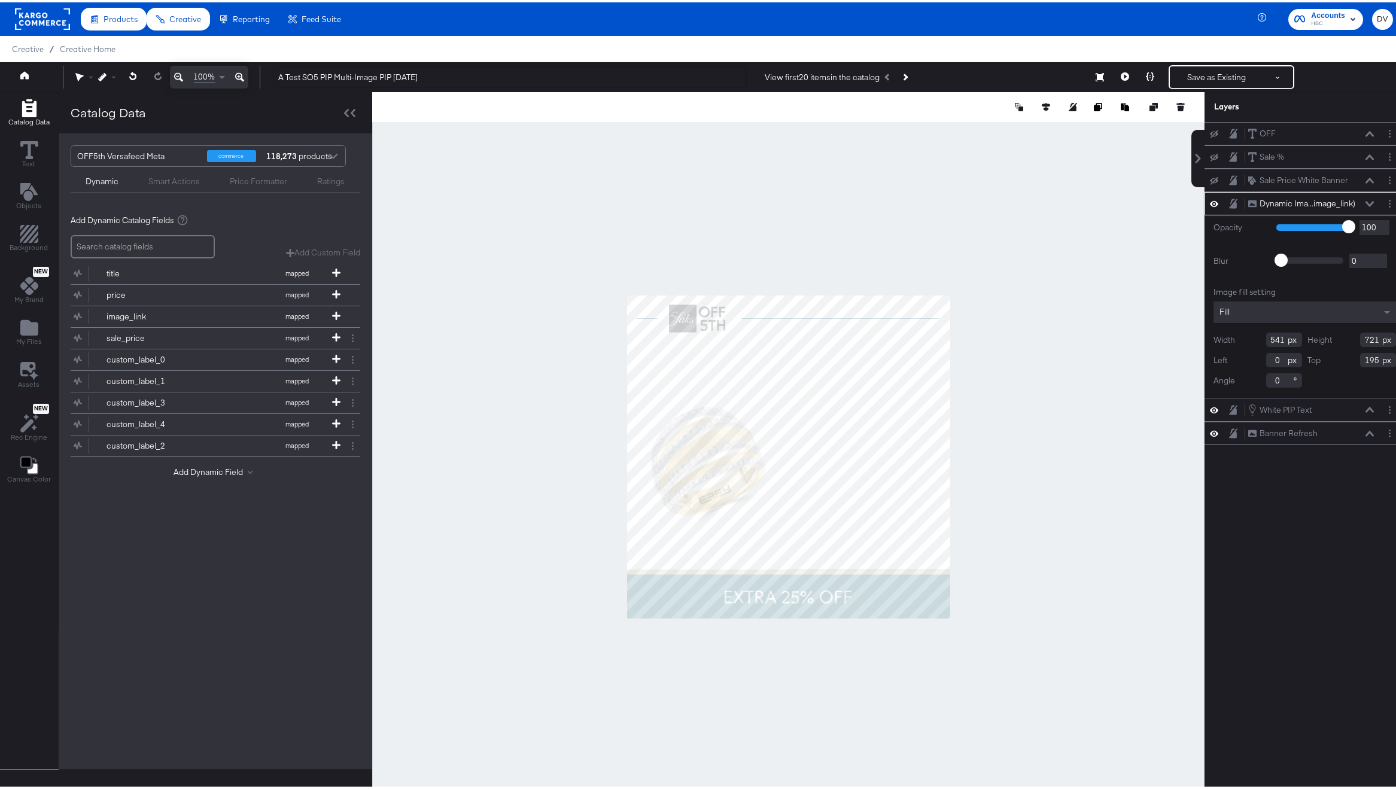
click at [1360, 360] on input "195" at bounding box center [1378, 358] width 36 height 14
type input "194"
click at [1359, 205] on div "Dynamic Ima...image_link) Dynamic Image (image_link)" at bounding box center [1310, 201] width 127 height 13
click at [1365, 202] on icon at bounding box center [1369, 201] width 8 height 5
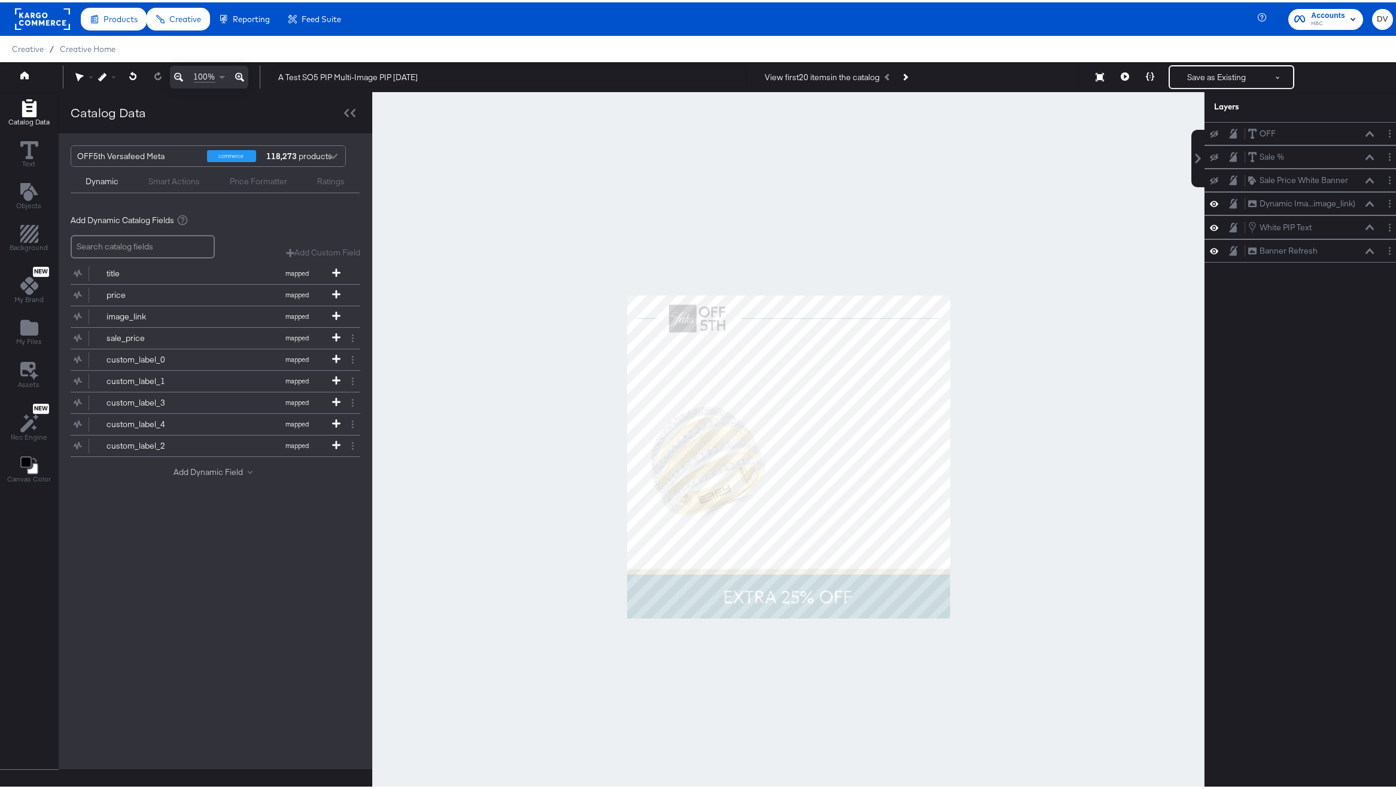
click at [180, 466] on button "Add Dynamic Field" at bounding box center [215, 469] width 84 height 11
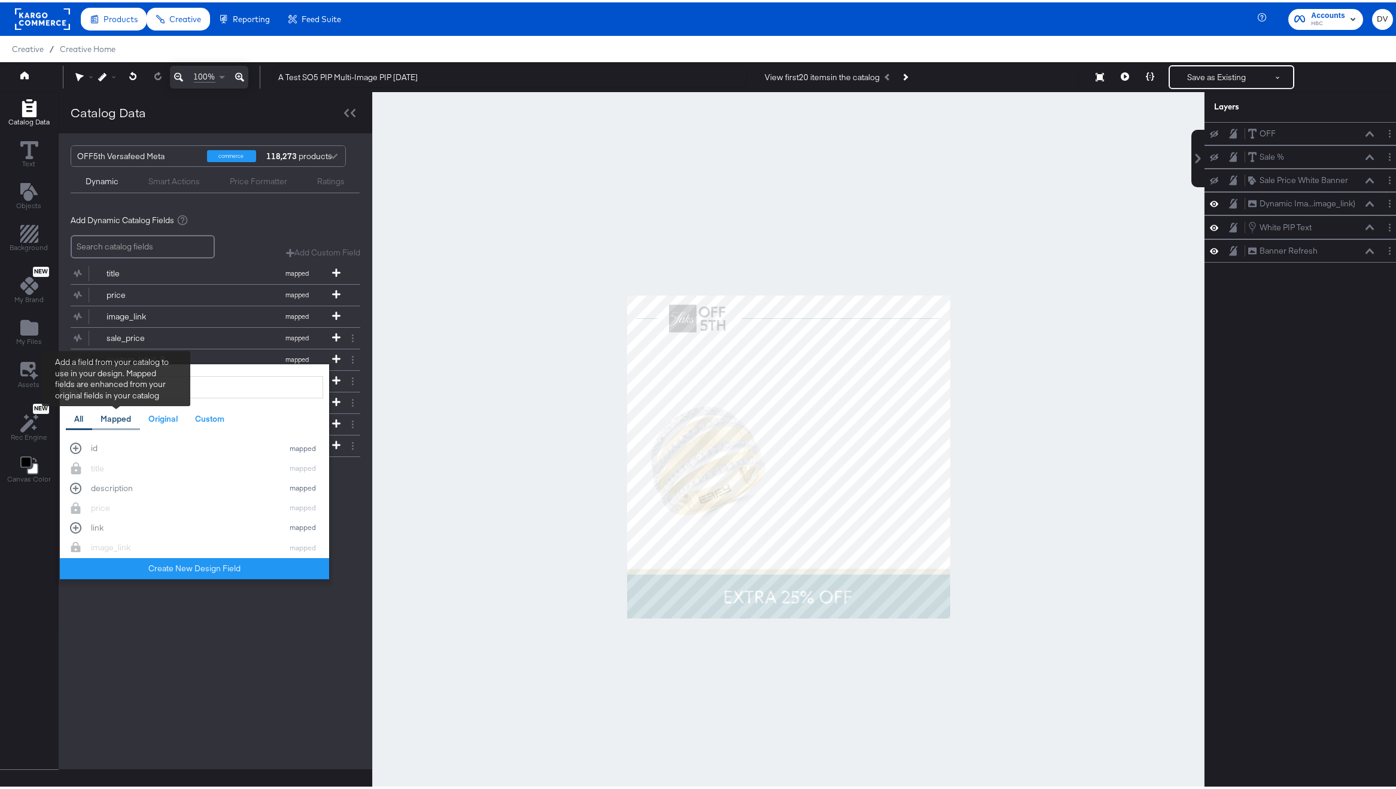
click at [115, 412] on div "Mapped" at bounding box center [116, 416] width 31 height 11
click at [171, 420] on div "Original" at bounding box center [162, 416] width 29 height 11
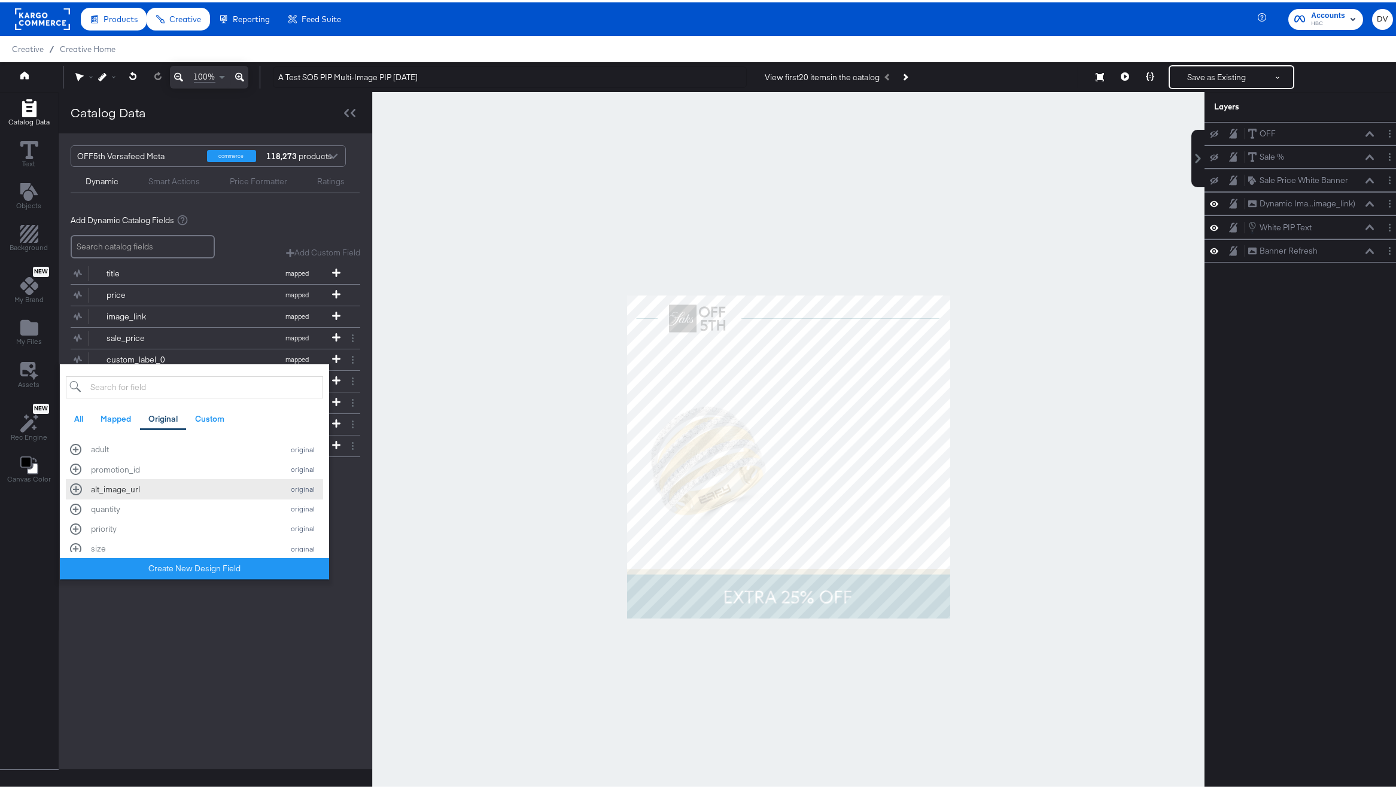
click at [166, 490] on div "alt_image_url" at bounding box center [184, 487] width 186 height 11
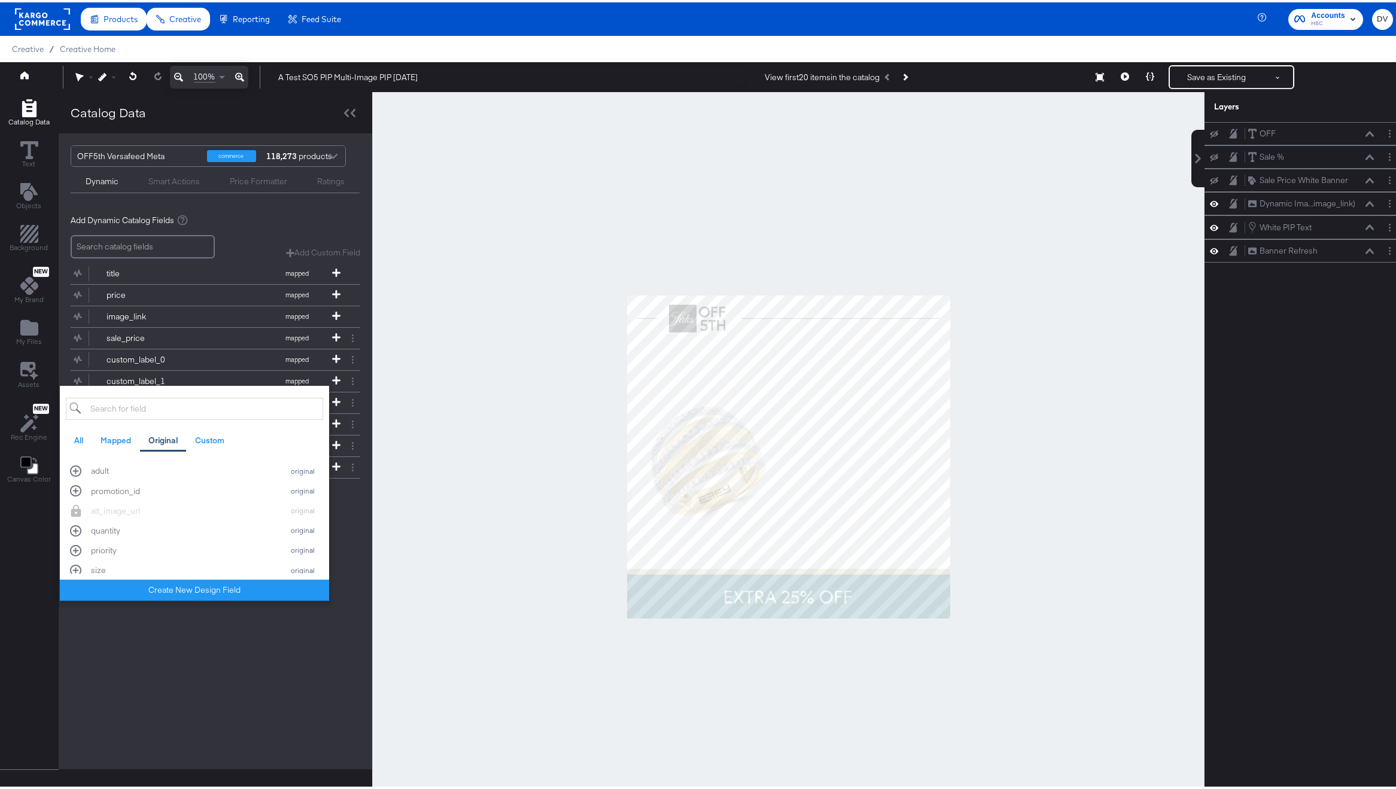
click at [255, 709] on div "OFF5th Versafeed Meta commerce 118,273 products Dynamic Smart Actions Price For…" at bounding box center [215, 449] width 313 height 636
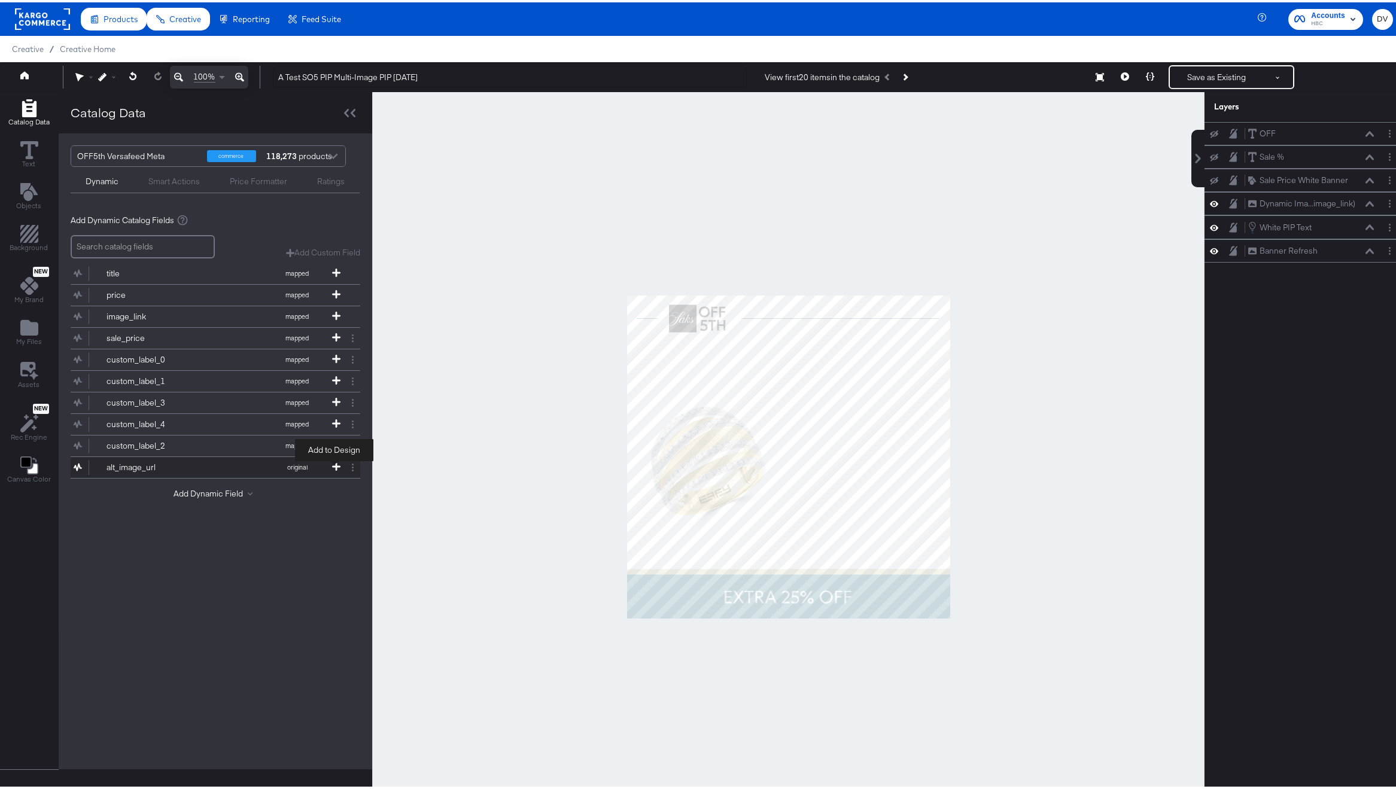
click at [334, 465] on icon at bounding box center [336, 464] width 8 height 8
click at [210, 491] on button "Add Dynamic Field" at bounding box center [215, 491] width 84 height 11
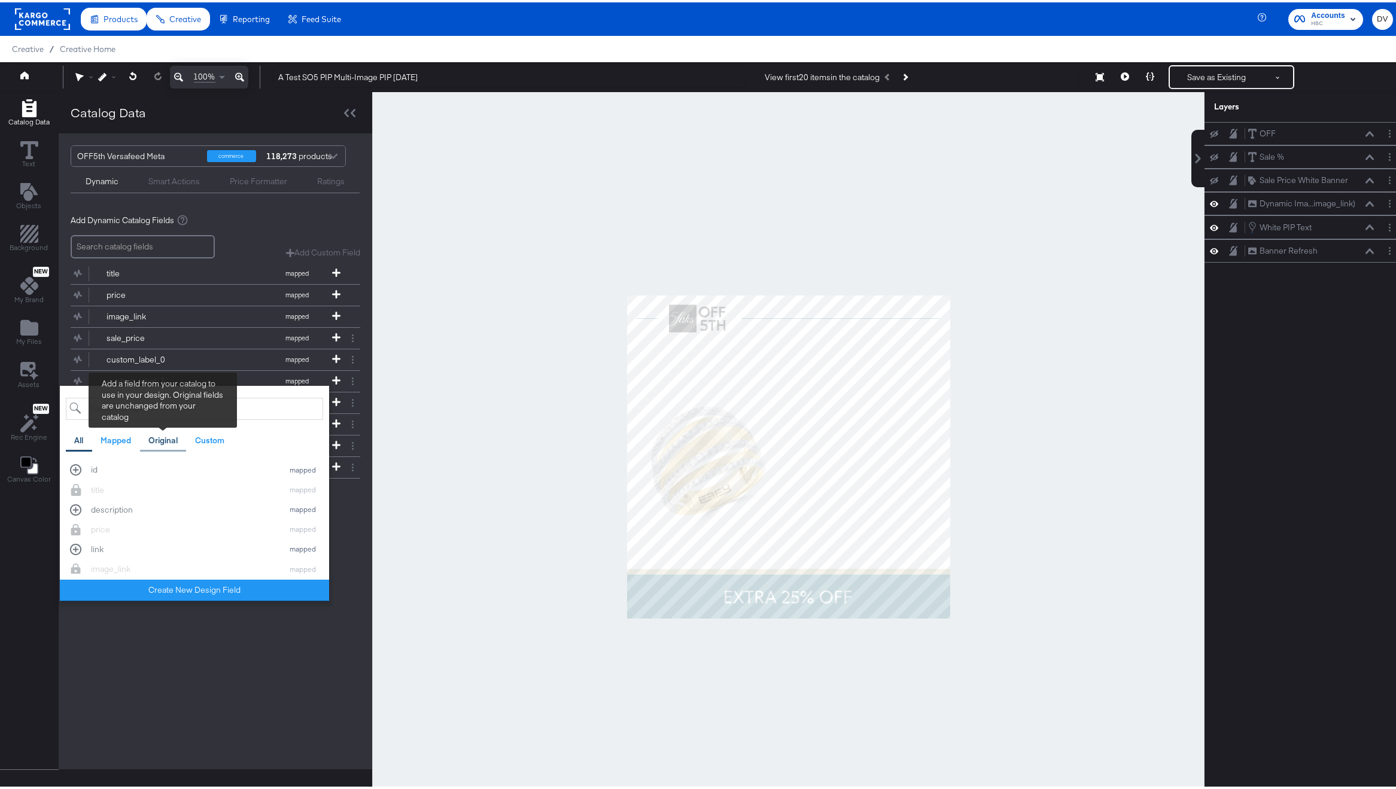
click at [172, 436] on div "Original" at bounding box center [162, 438] width 29 height 11
click at [147, 407] on input "search" at bounding box center [194, 406] width 257 height 22
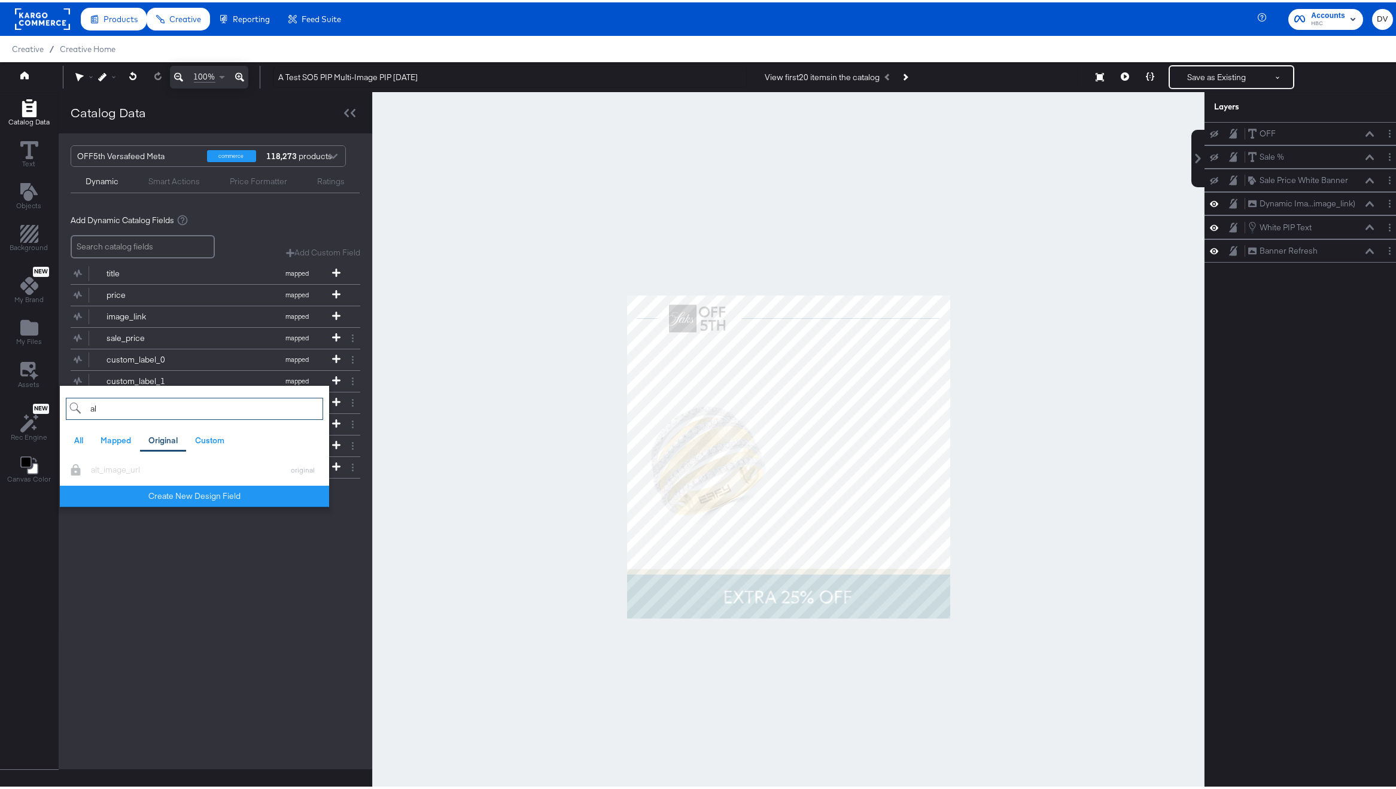
type input "a"
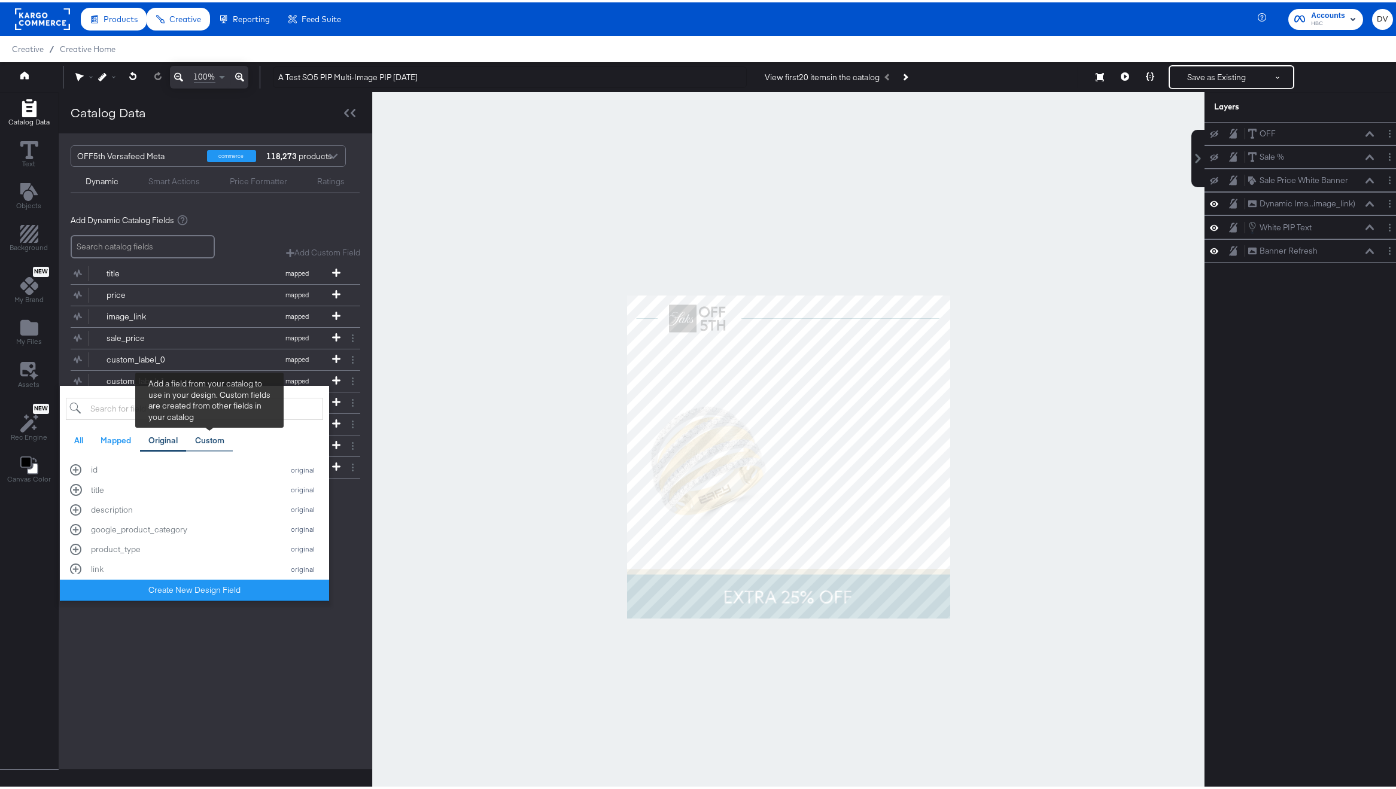
click at [207, 434] on div "Custom" at bounding box center [209, 438] width 29 height 11
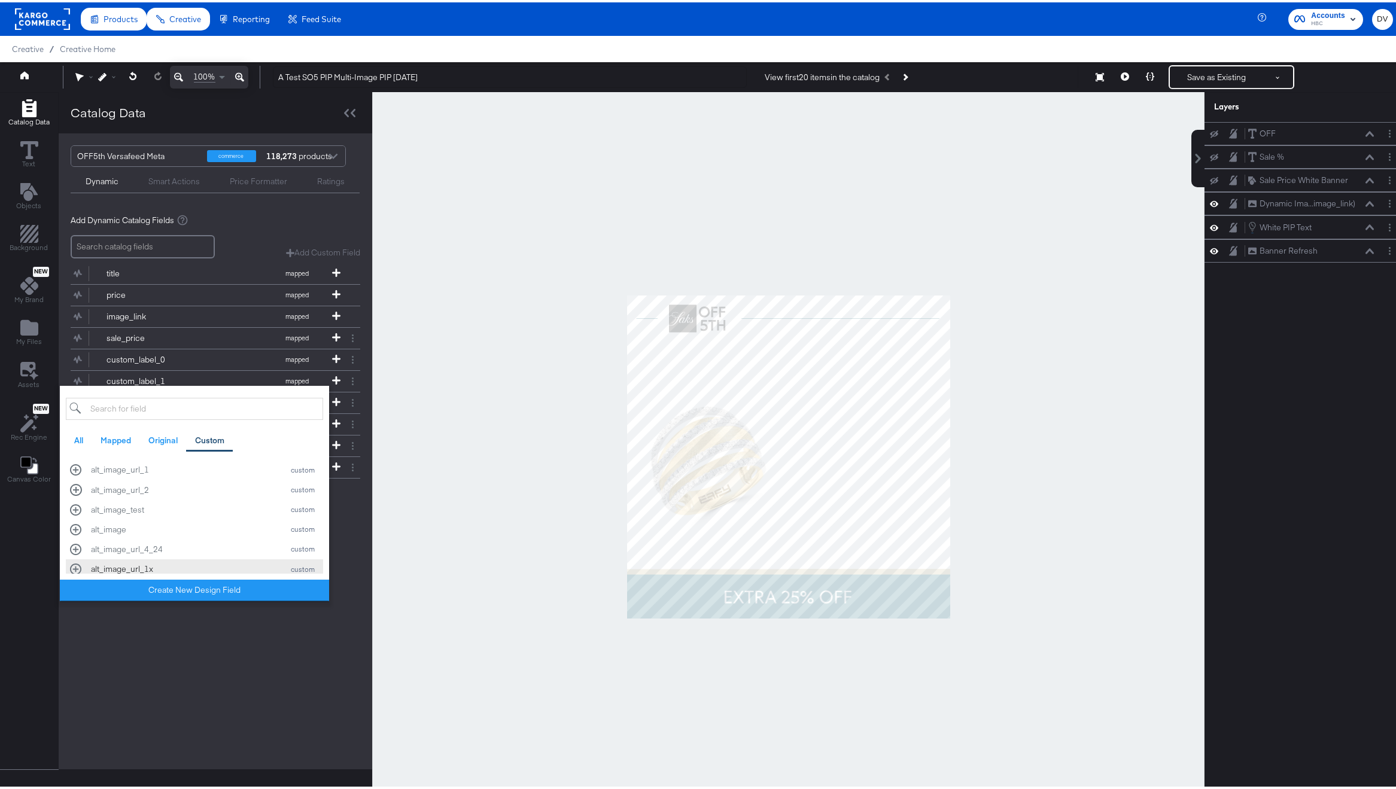
click at [166, 565] on div "alt_image_url_1 custom alt_image_url_2 custom alt_image_test custom alt_image c…" at bounding box center [194, 515] width 257 height 114
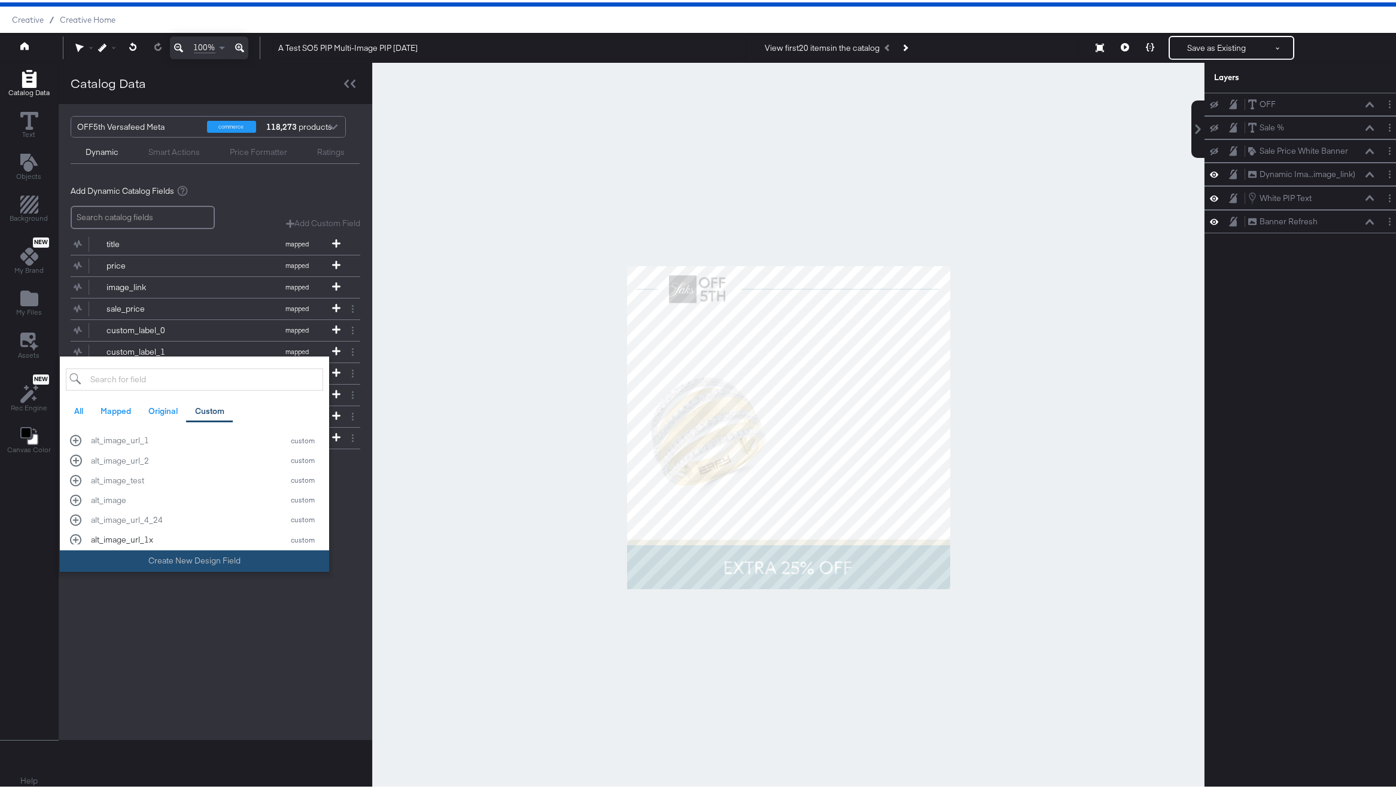
scroll to position [31, 0]
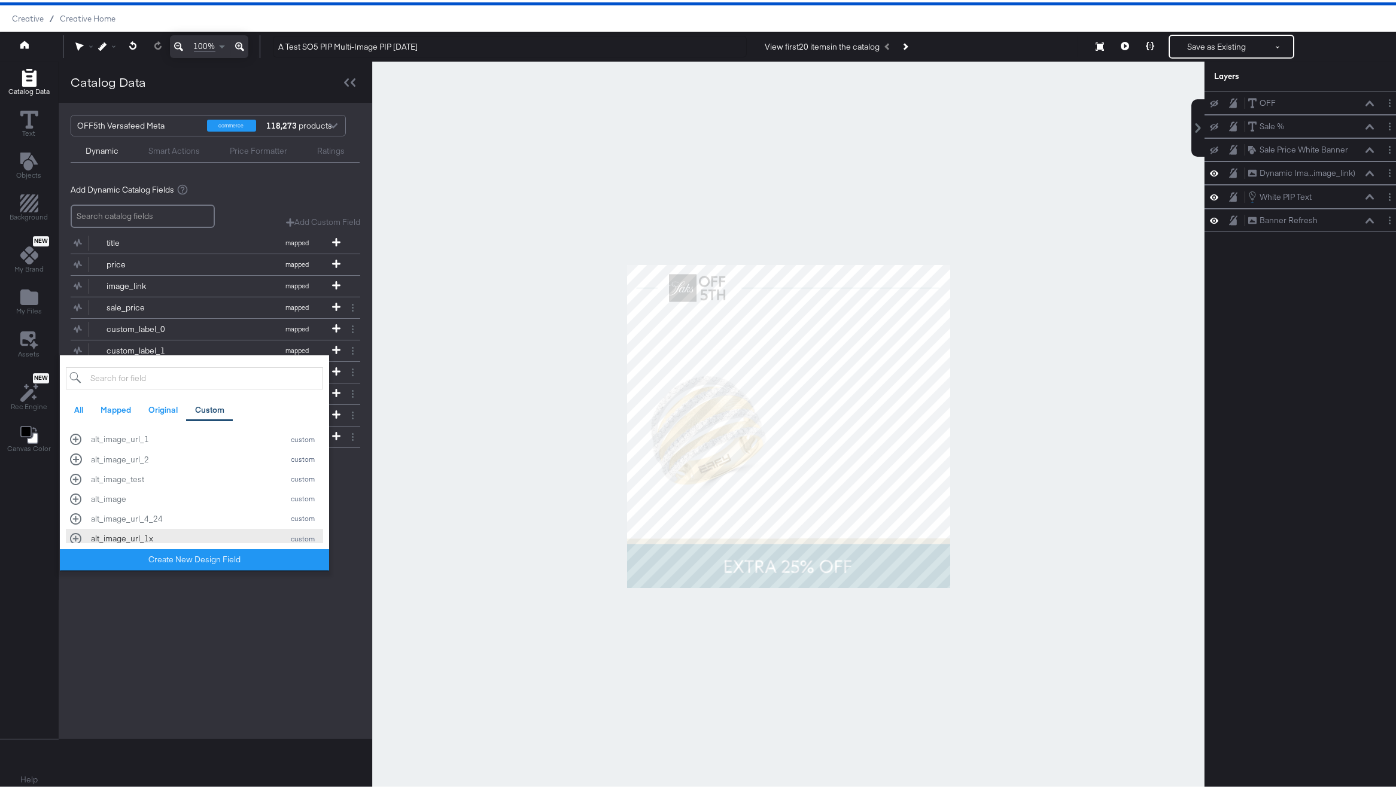
click at [132, 533] on div "alt_image_url_1 custom alt_image_url_2 custom alt_image_test custom alt_image c…" at bounding box center [194, 484] width 257 height 114
click at [78, 535] on div "alt_image_url_1 custom alt_image_url_2 custom alt_image_test custom alt_image c…" at bounding box center [194, 484] width 257 height 114
click at [145, 508] on div "alt_image_url_1x" at bounding box center [184, 509] width 186 height 11
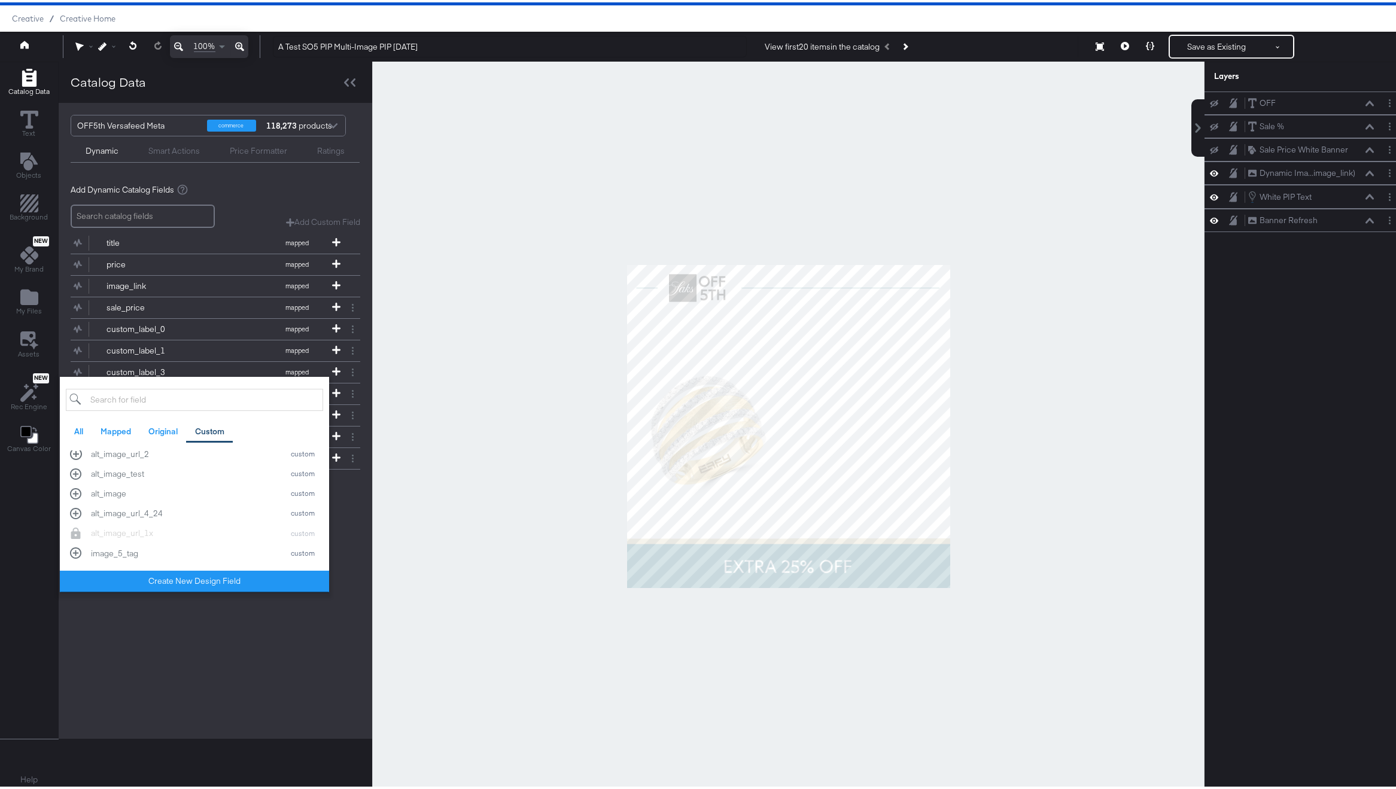
click at [342, 492] on div at bounding box center [216, 492] width 290 height 1
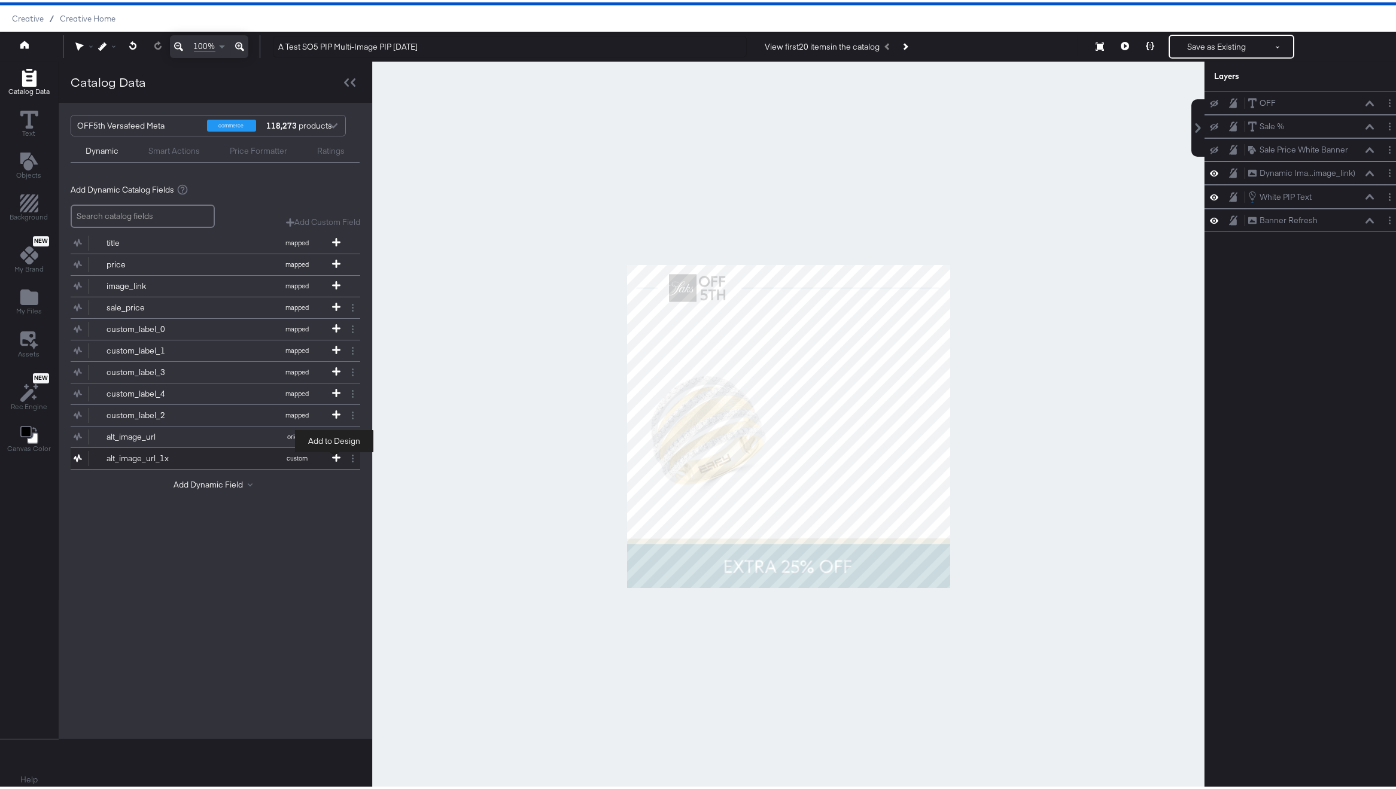
click at [334, 456] on icon at bounding box center [336, 455] width 8 height 8
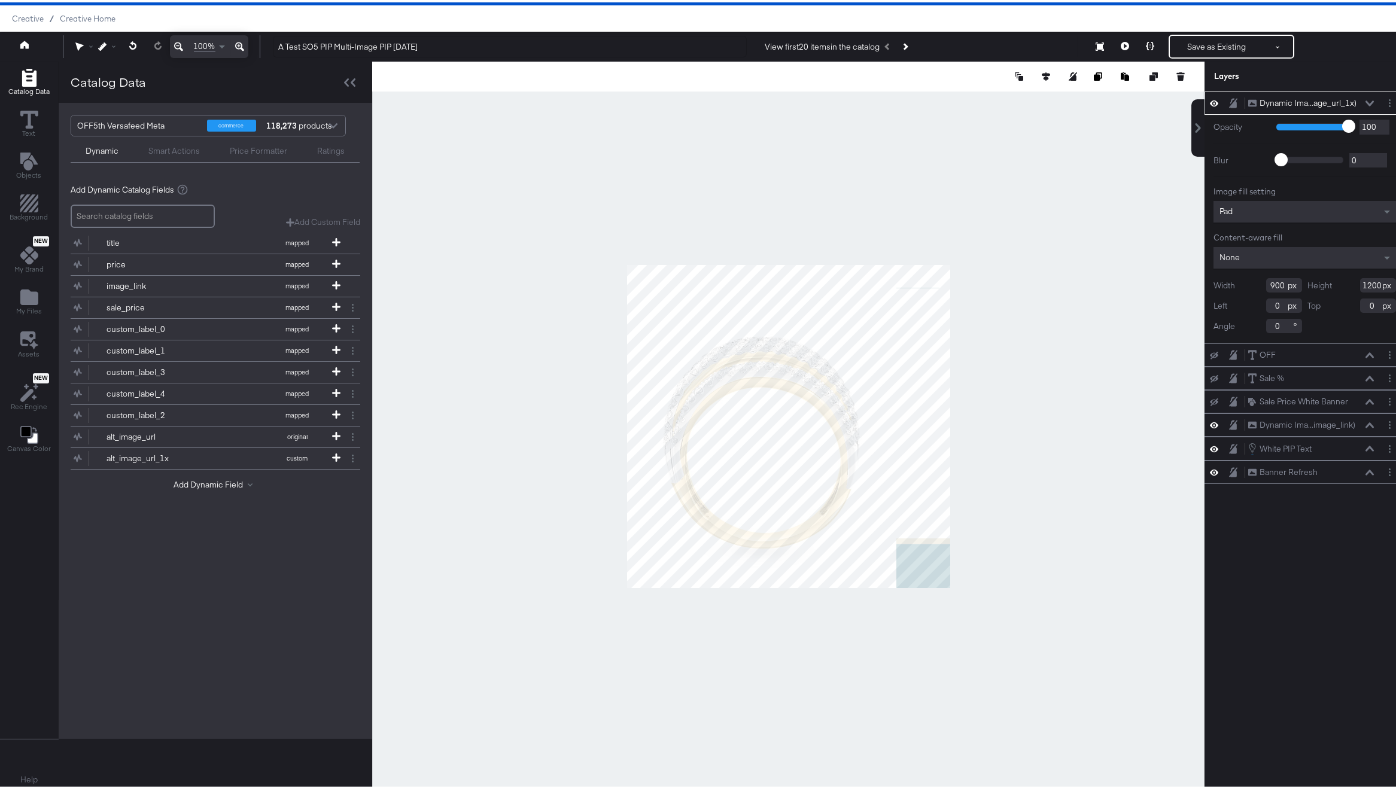
click at [1300, 212] on div "Pad" at bounding box center [1304, 210] width 182 height 22
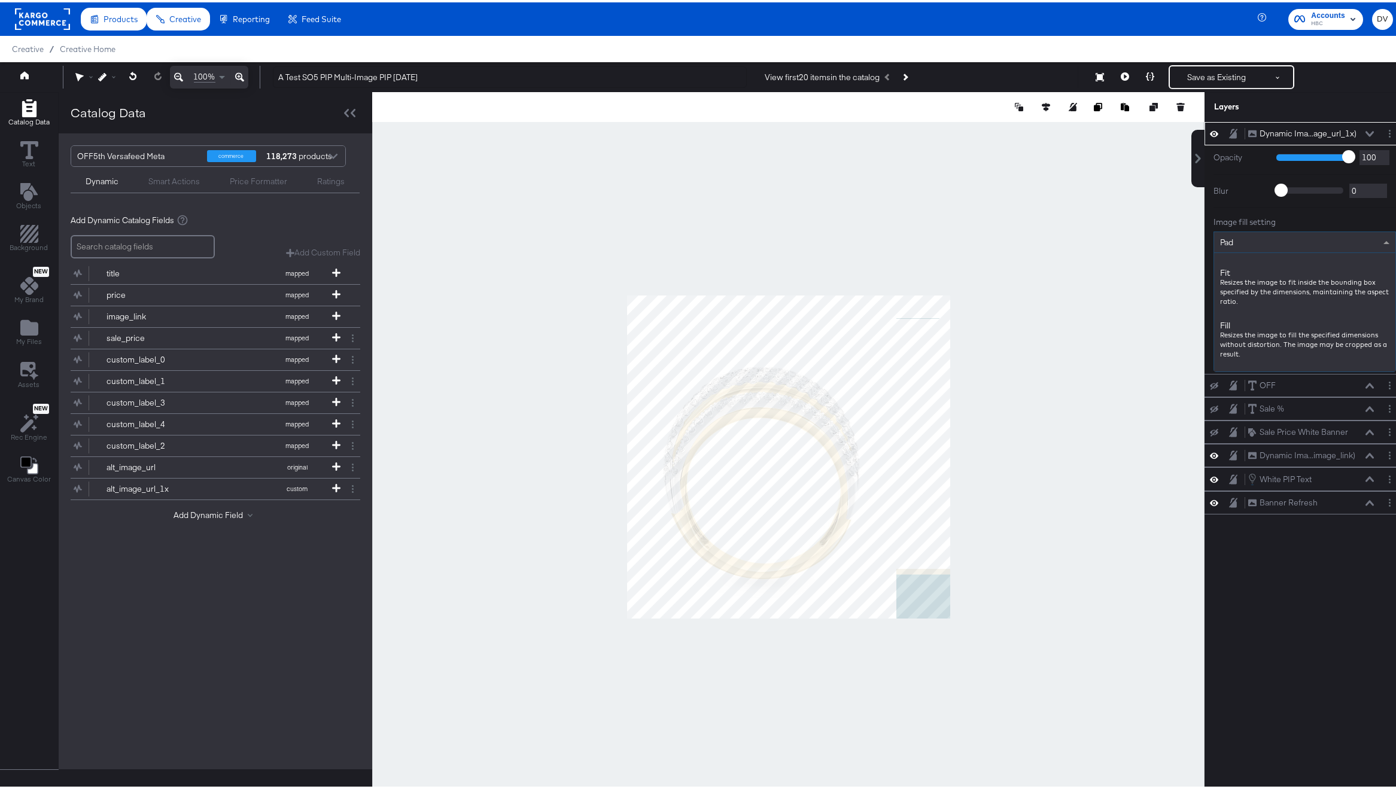
scroll to position [161, 0]
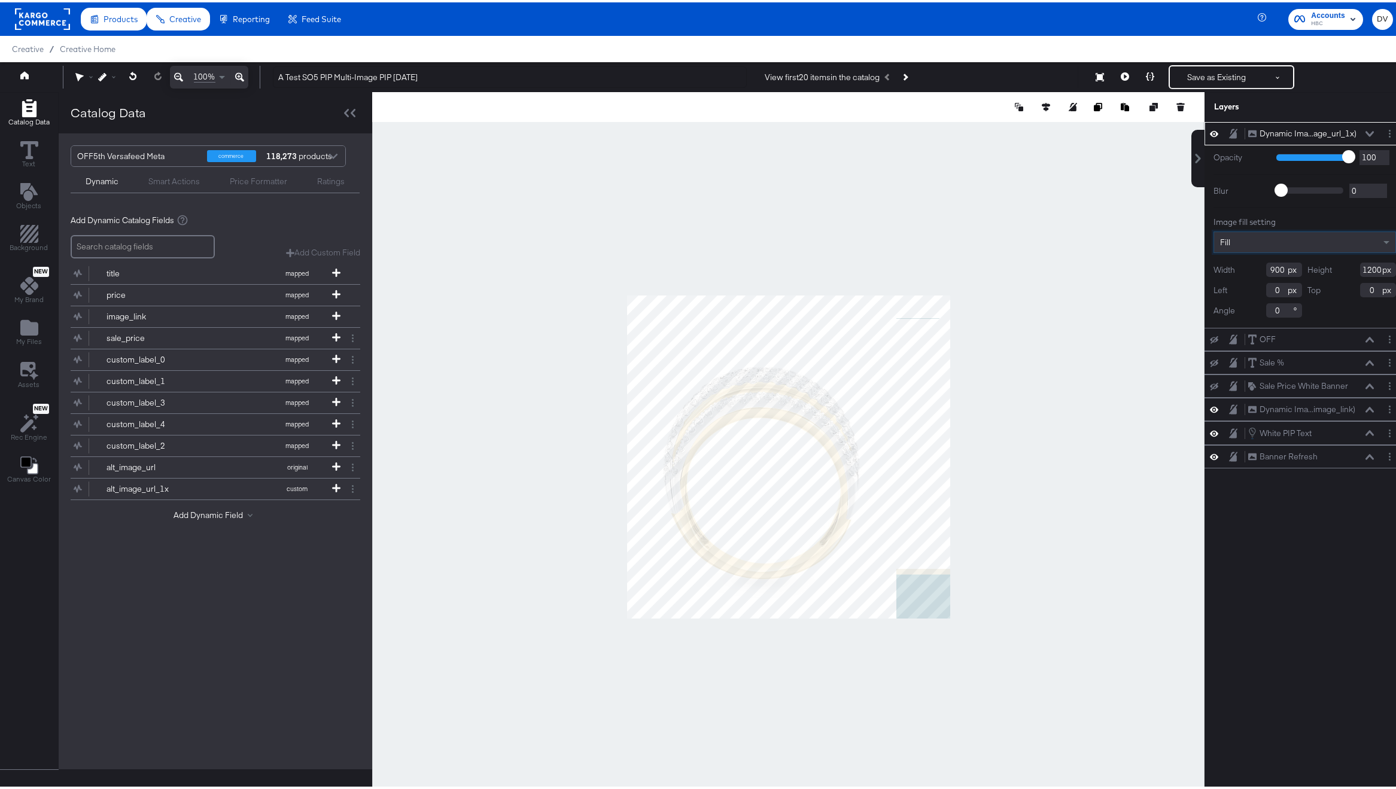
click at [1266, 268] on input "900" at bounding box center [1284, 267] width 36 height 14
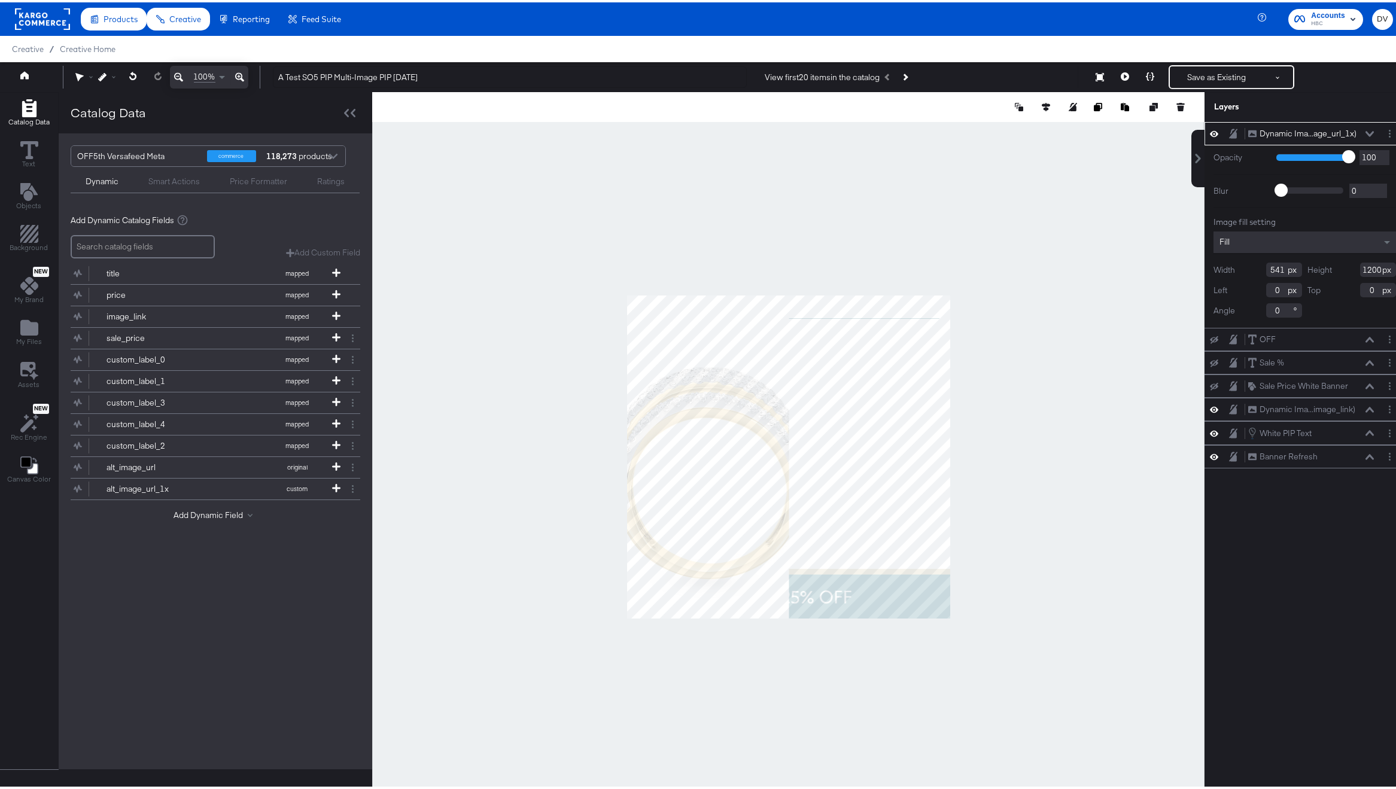
type input "541"
click at [1362, 268] on input "1200" at bounding box center [1378, 267] width 36 height 14
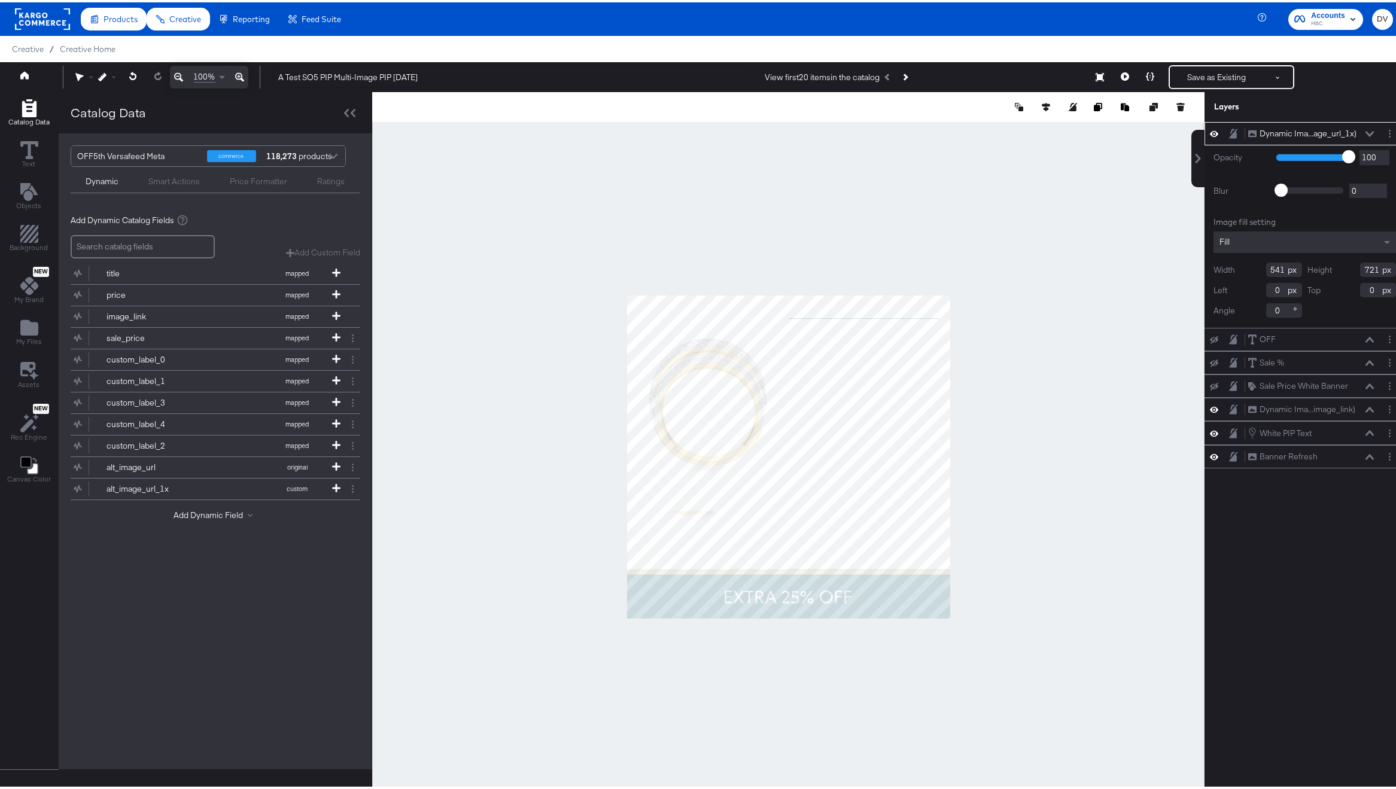
type input "721"
click at [1267, 291] on input "0" at bounding box center [1284, 288] width 36 height 14
type input "539"
click at [1365, 291] on input "0" at bounding box center [1378, 288] width 36 height 14
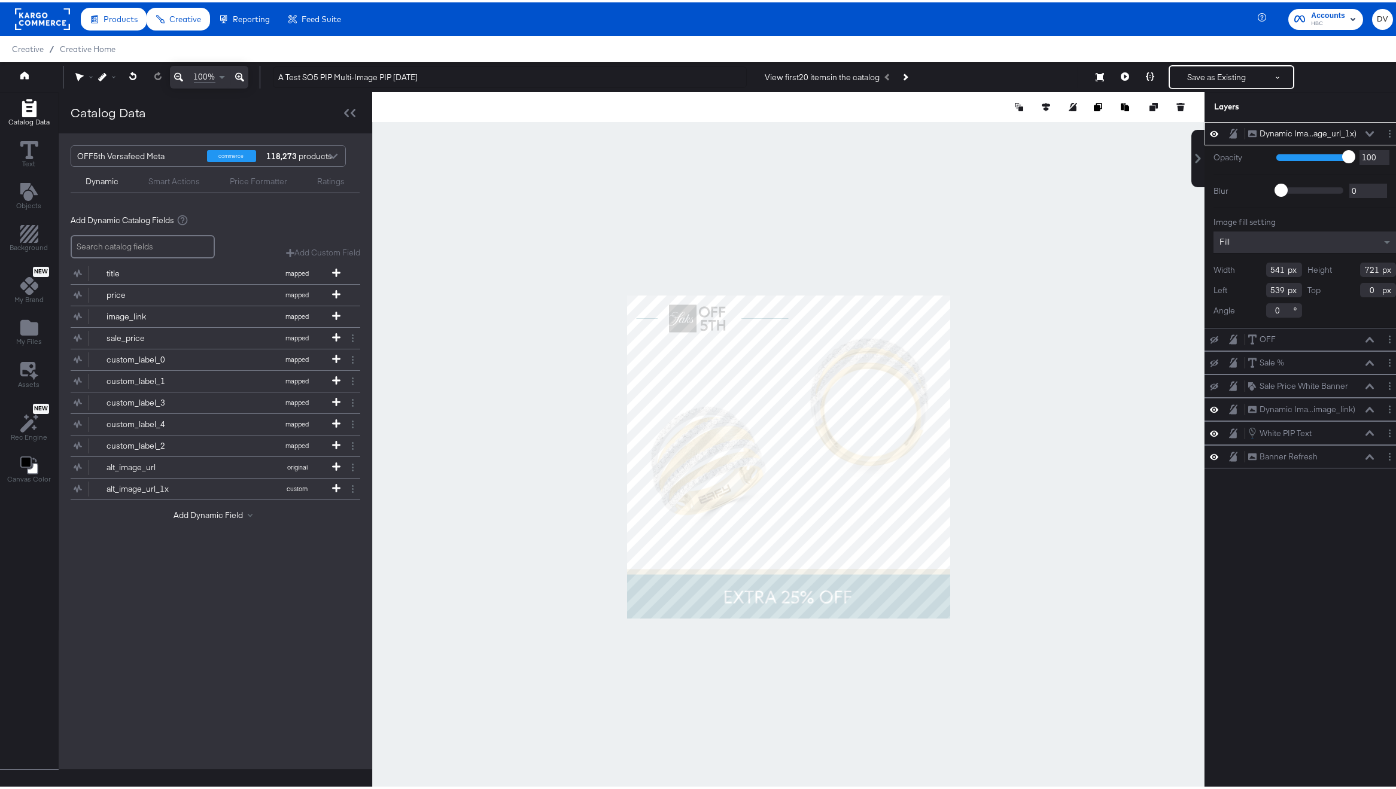
click at [1365, 291] on input "0" at bounding box center [1378, 288] width 36 height 14
type input "9"
type input "194"
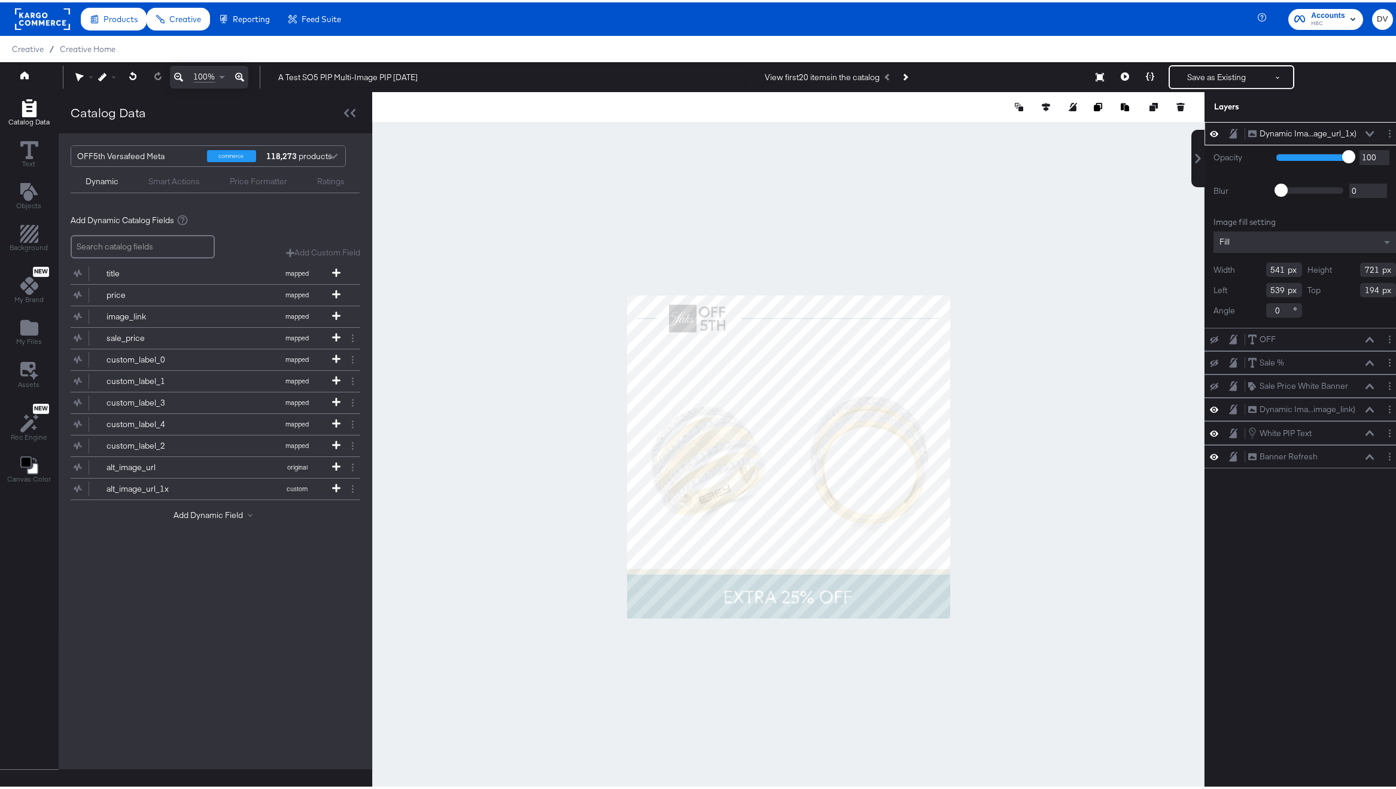
click at [1362, 127] on div "Dynamic Ima...age_url_1x) Dynamic Image (alt_image_url_1x)" at bounding box center [1310, 131] width 127 height 13
click at [1365, 129] on icon at bounding box center [1369, 131] width 8 height 5
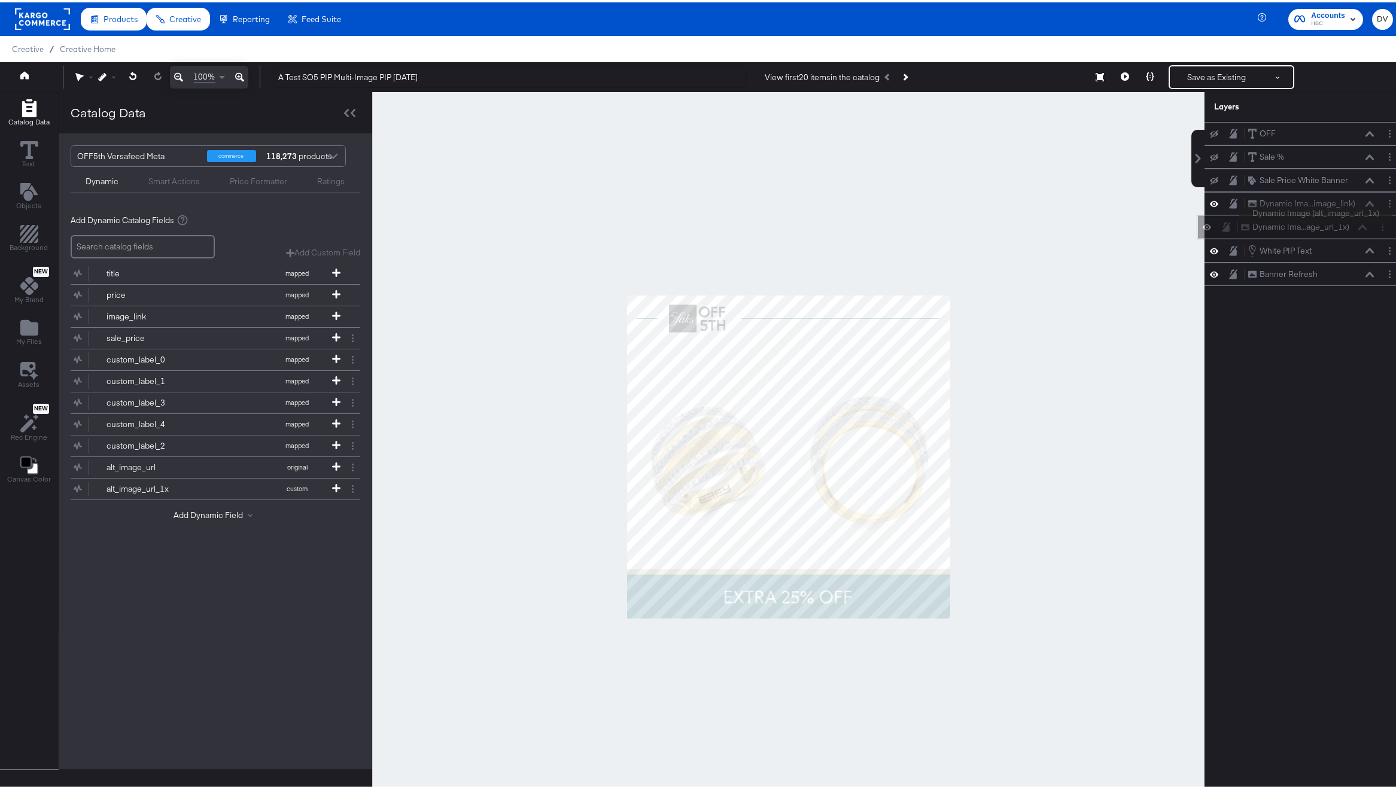
drag, startPoint x: 1314, startPoint y: 123, endPoint x: 1316, endPoint y: 224, distance: 101.1
click at [1316, 224] on div "Dynamic Ima...age_url_1x) Dynamic Image (alt_image_url_1x)" at bounding box center [1297, 224] width 200 height 23
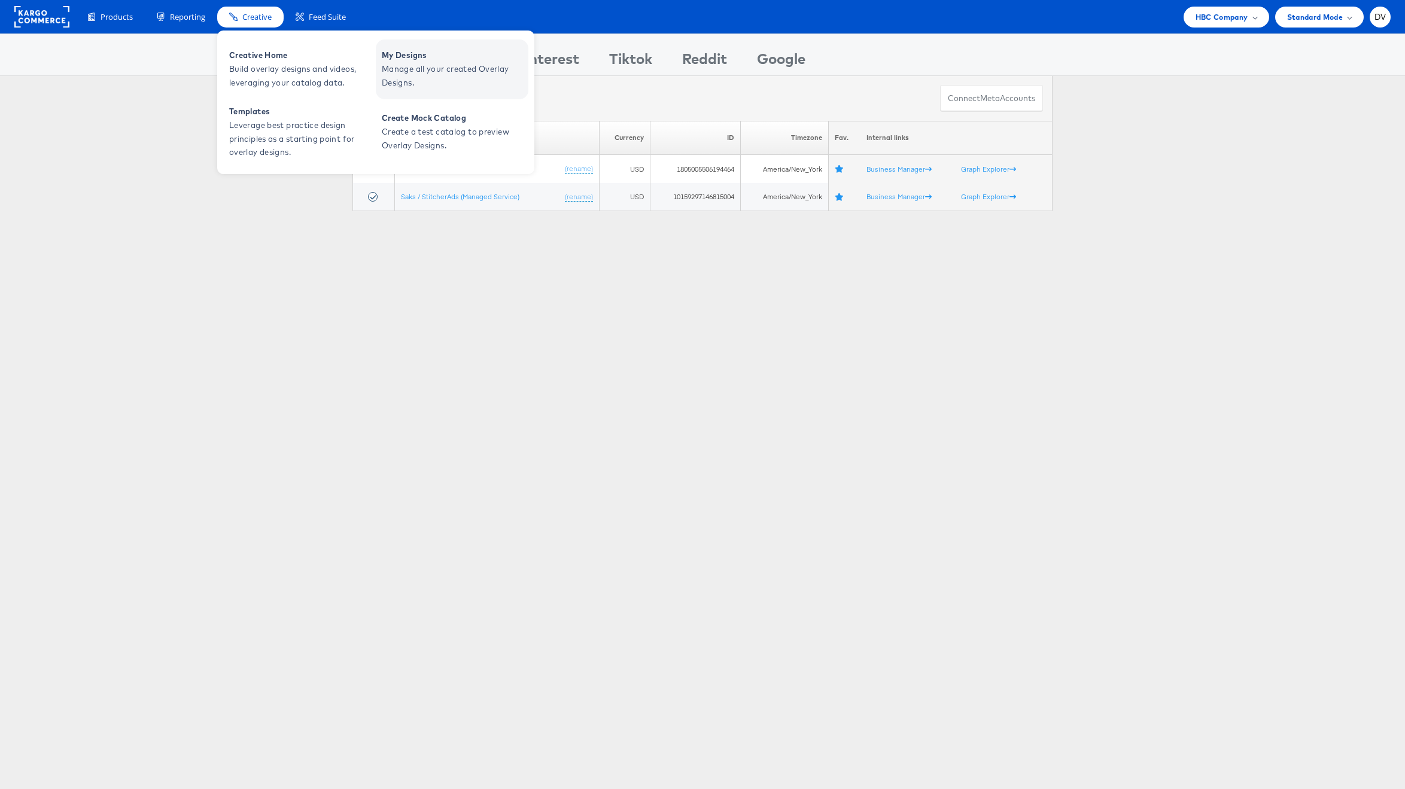
click at [385, 57] on span "My Designs" at bounding box center [454, 55] width 144 height 14
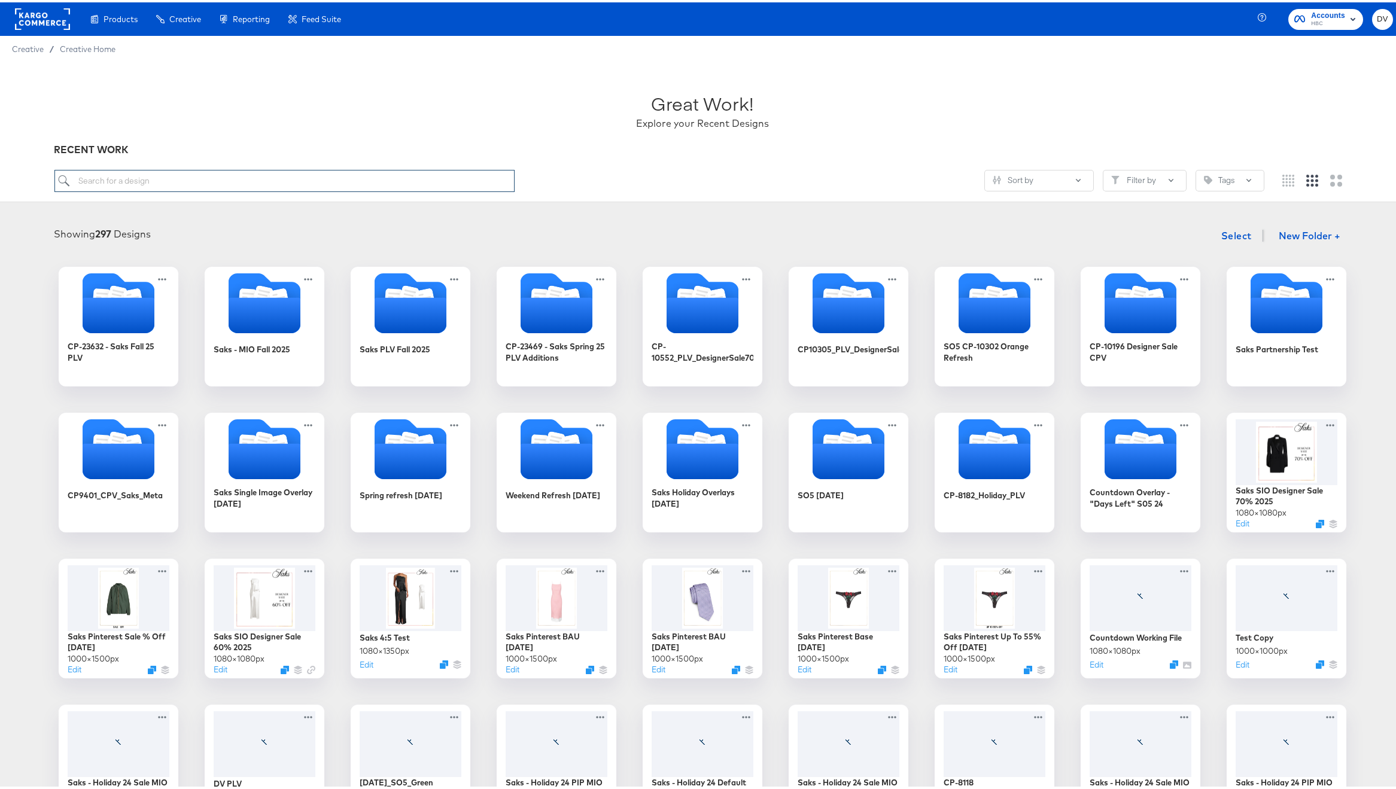
click at [337, 171] on input "search" at bounding box center [284, 179] width 461 height 22
paste input "A Test Multi Image with Percent Off 10.08.24"
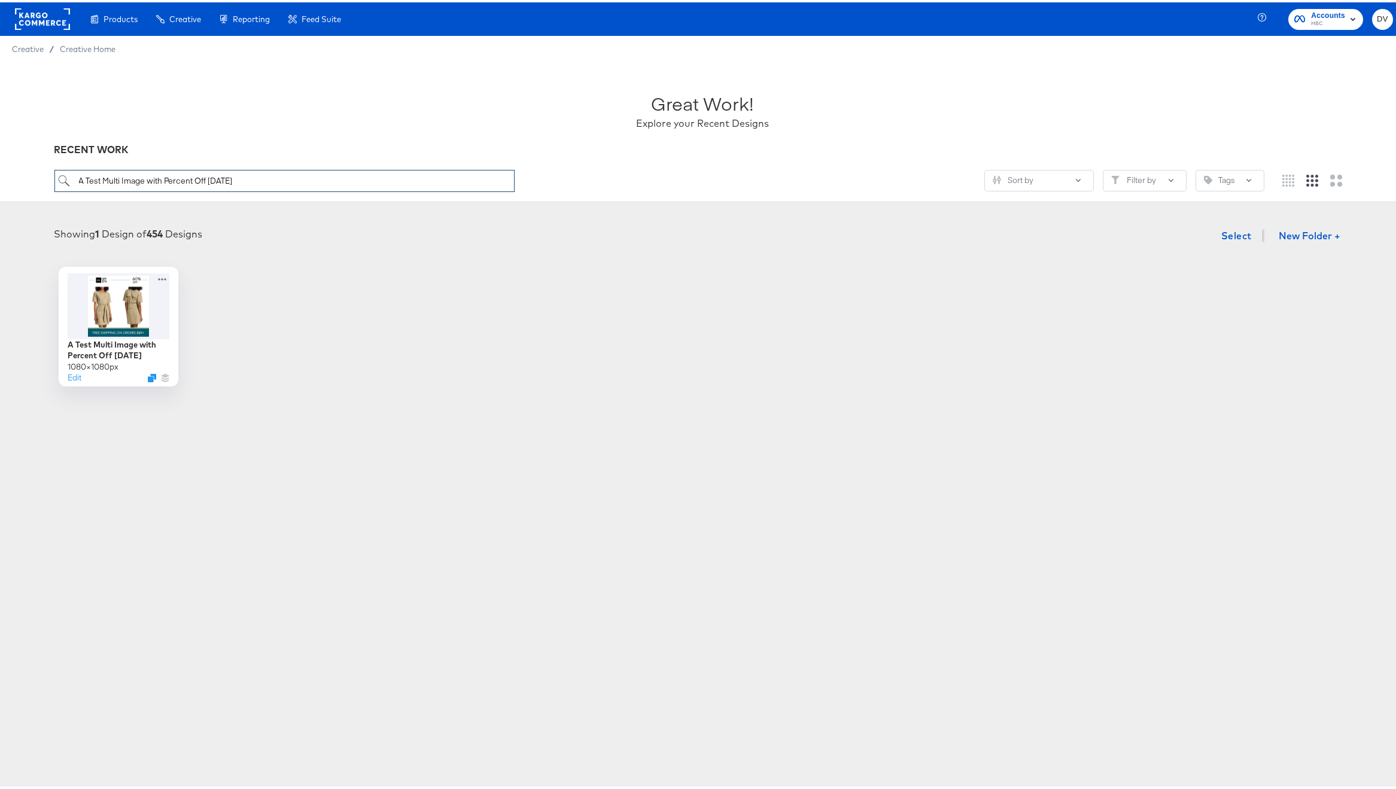
click at [275, 188] on input "A Test Multi Image with Percent Off 10.08.24" at bounding box center [284, 179] width 461 height 22
click at [274, 181] on input "A Test Multi Image with Percent Off 10.08.24" at bounding box center [284, 179] width 461 height 22
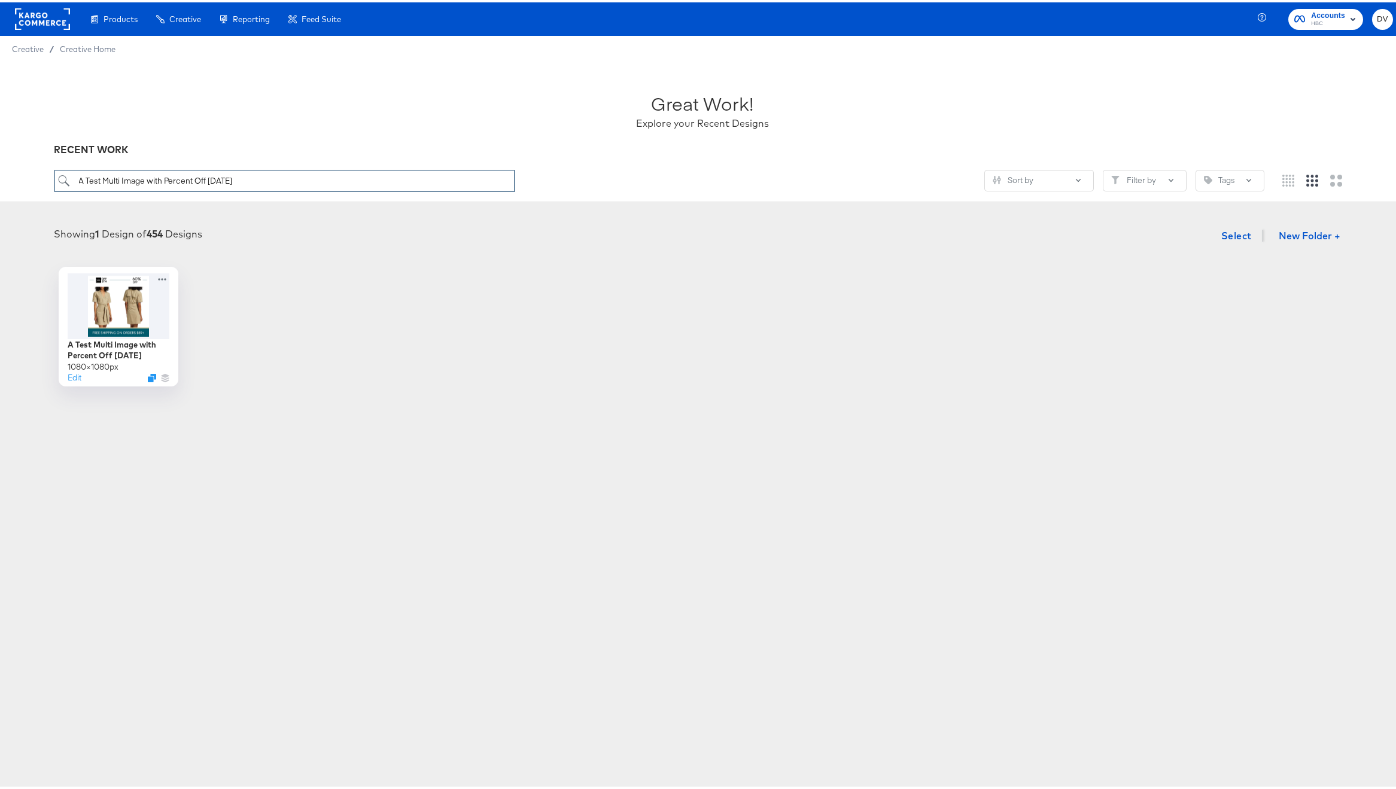
paste input "Single Image with Percent Off 10.07"
click at [298, 185] on input "A Test Single Image with Percent Off 10.07.24" at bounding box center [284, 179] width 461 height 22
paste input "O5 PIP + Strikethrough Multi-image 9.09"
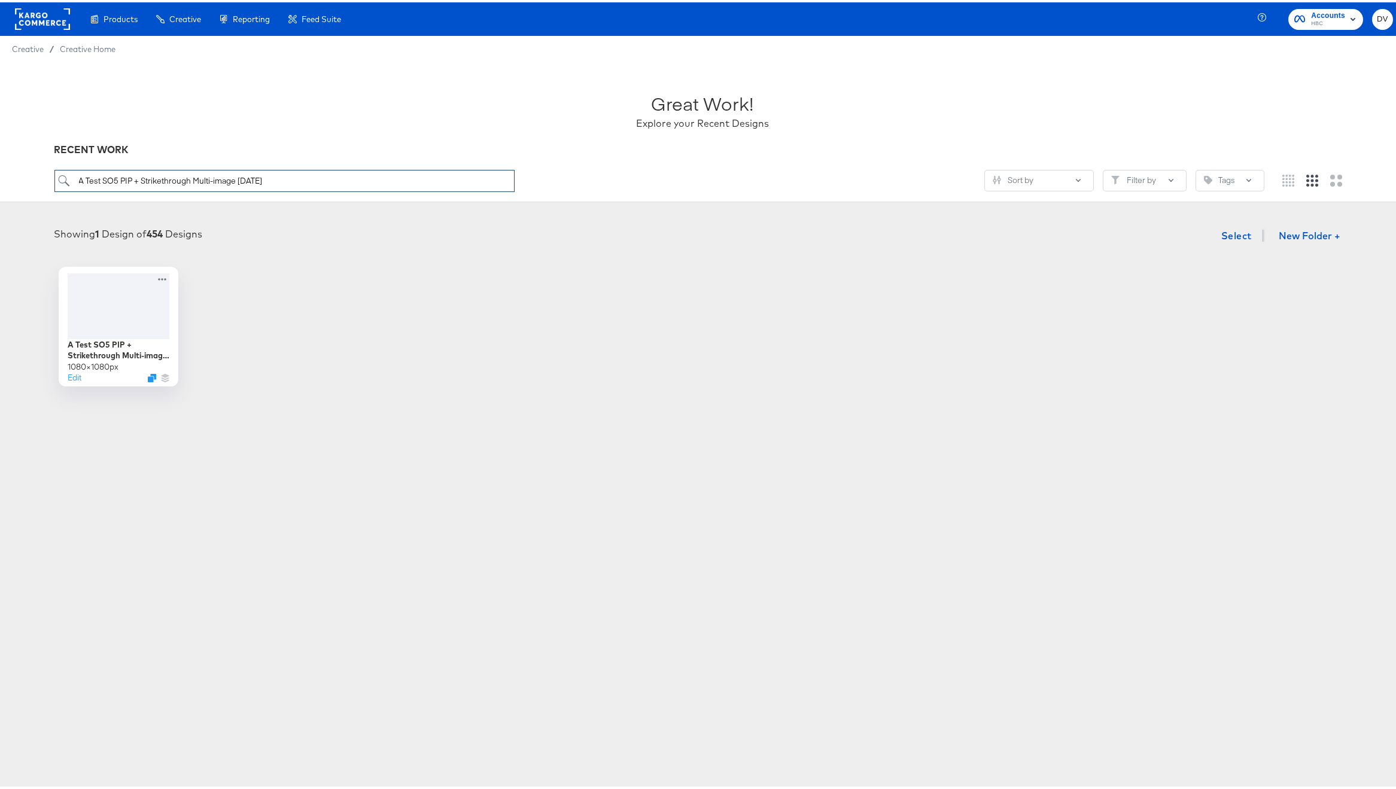
click at [336, 182] on input "A Test SO5 PIP + Strikethrough Multi-image [DATE]" at bounding box center [284, 179] width 461 height 22
paste input "ingle Image with Strikethrough 10.07"
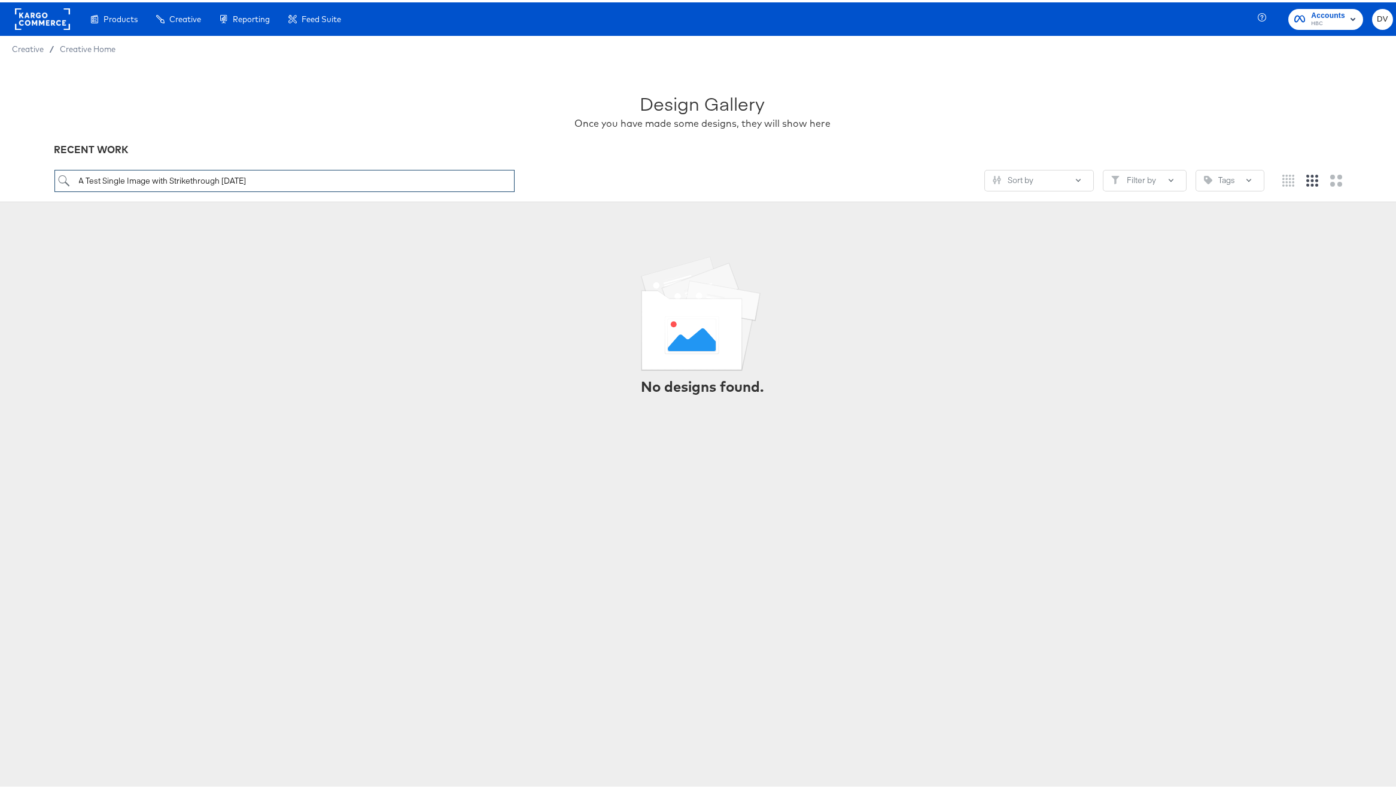
click at [358, 185] on input "A Test Single Image with Strikethrough [DATE]" at bounding box center [284, 179] width 461 height 22
paste input "O5 PIP + Price Multi-image 9.09"
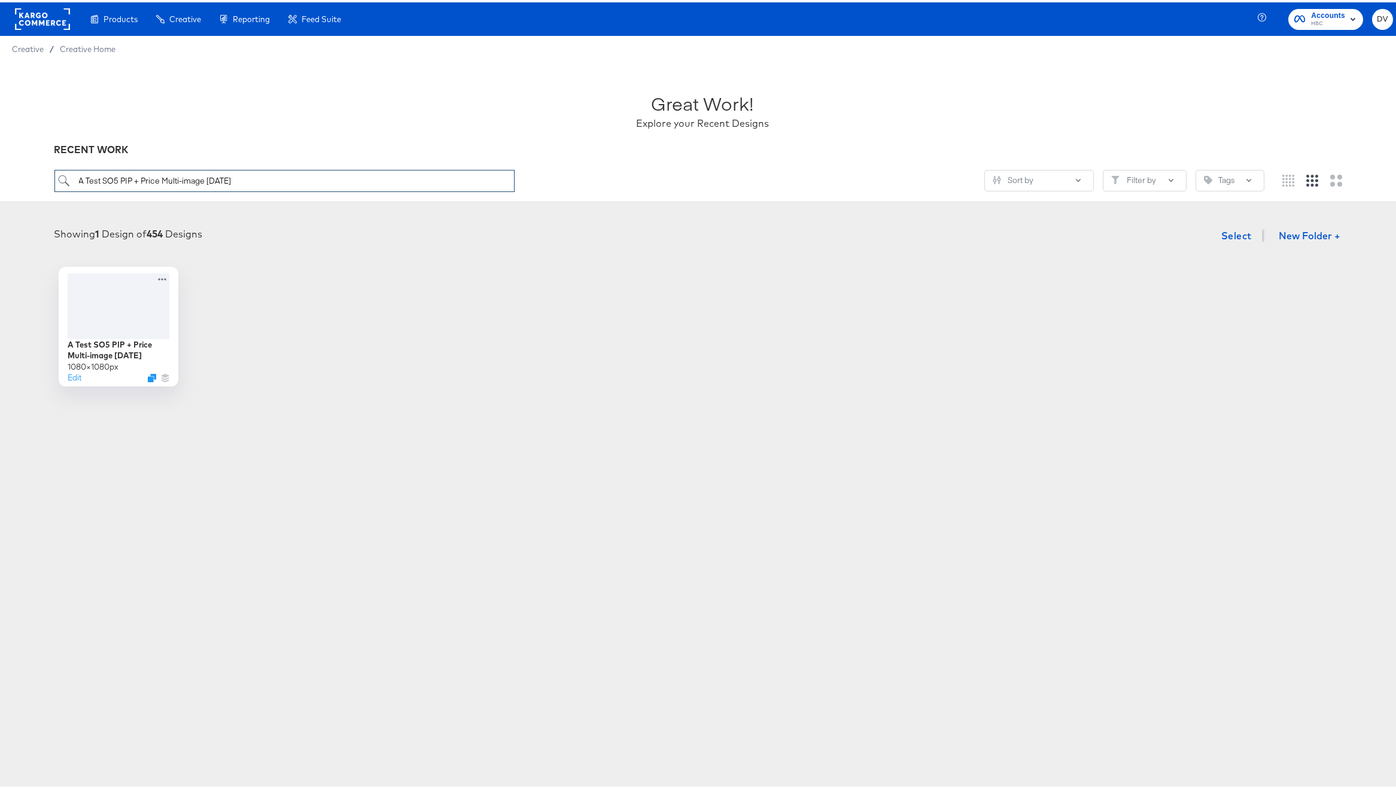
click at [297, 182] on input "A Test SO5 PIP + Price Multi-image [DATE]" at bounding box center [284, 179] width 461 height 22
paste input "ingle Image with Pricing 10.07"
click at [352, 176] on input "A Test Single Image with Pricing [DATE]" at bounding box center [284, 179] width 461 height 22
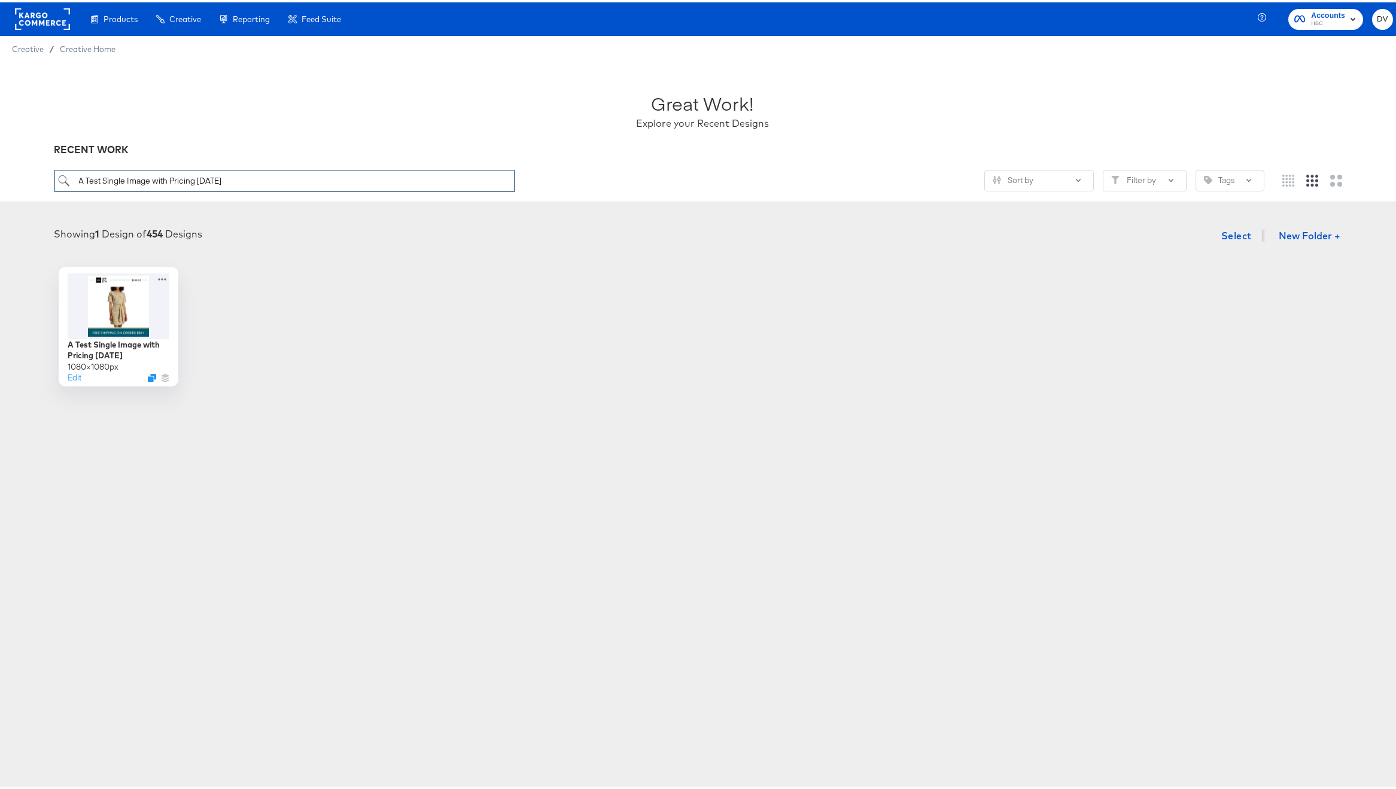
click at [352, 176] on input "A Test Single Image with Pricing [DATE]" at bounding box center [284, 179] width 461 height 22
paste input "O5 PIP Single-image PIP 9.09"
click at [235, 173] on input "A Test SO5 PIP Single-image PIP [DATE]" at bounding box center [284, 179] width 461 height 22
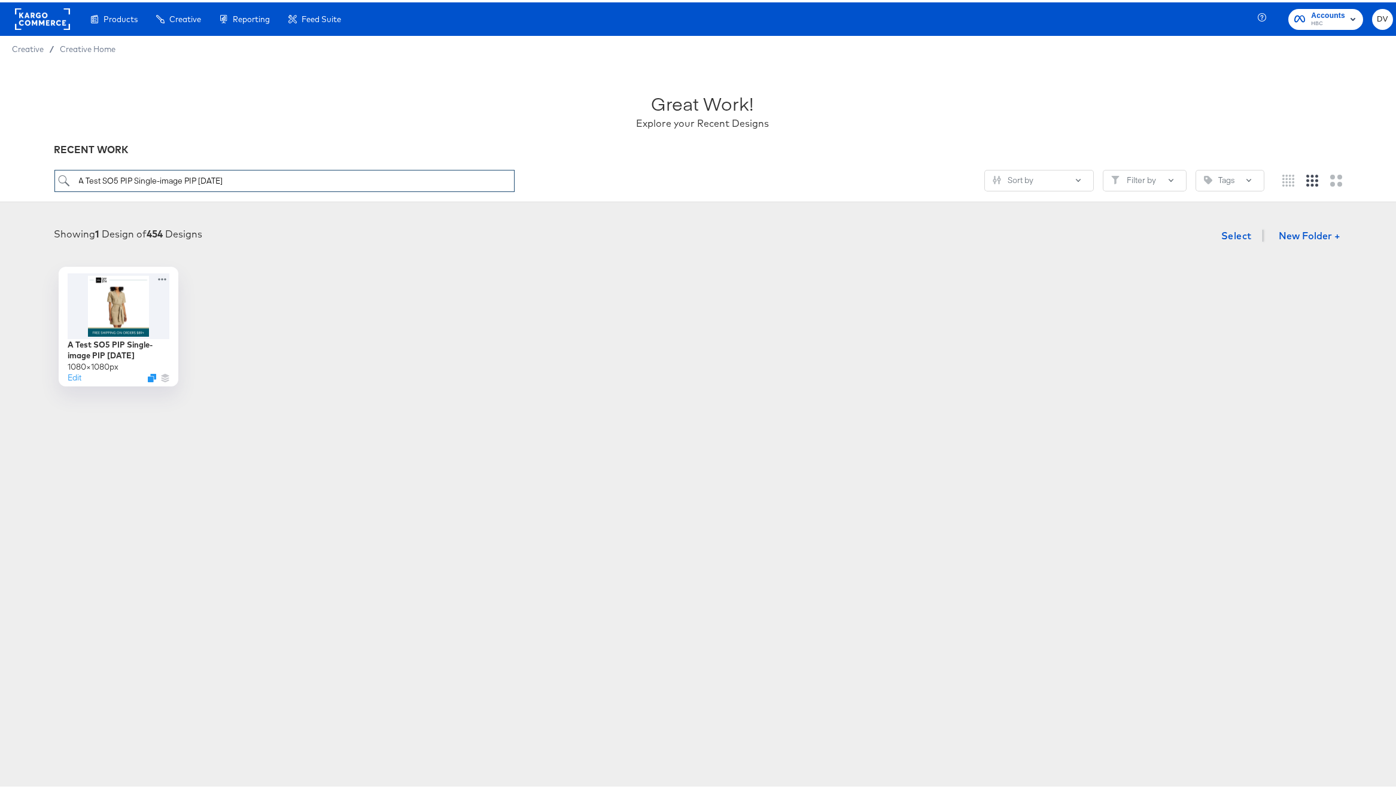
click at [235, 173] on input "A Test SO5 PIP Single-image PIP [DATE]" at bounding box center [284, 179] width 461 height 22
paste input "Multi"
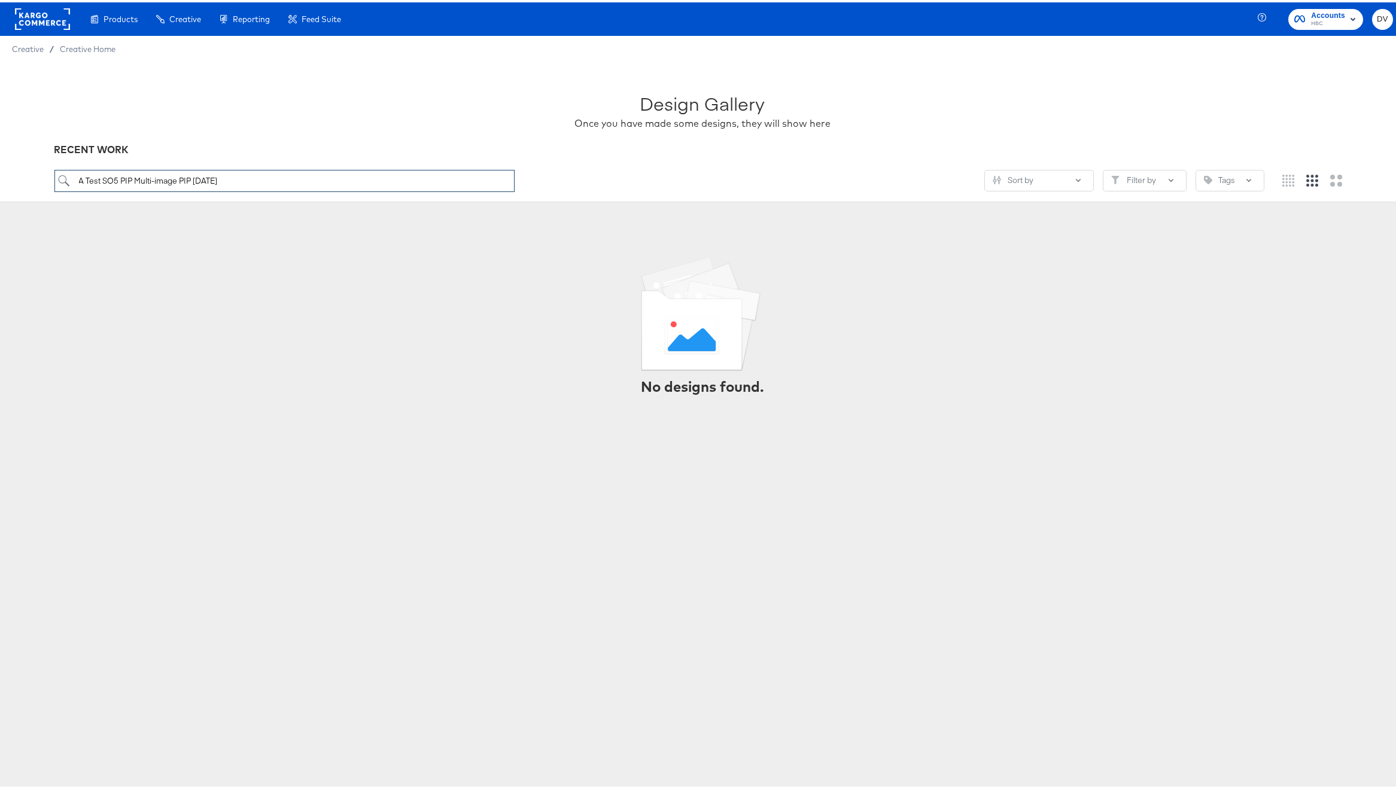
click at [239, 181] on input "A Test SO5 PIP Multi-image PIP [DATE]" at bounding box center [284, 179] width 461 height 22
paste input "Multi Image with Percent Off 10.08"
type input "A Test Multi Image with Percent Off 10.08.24"
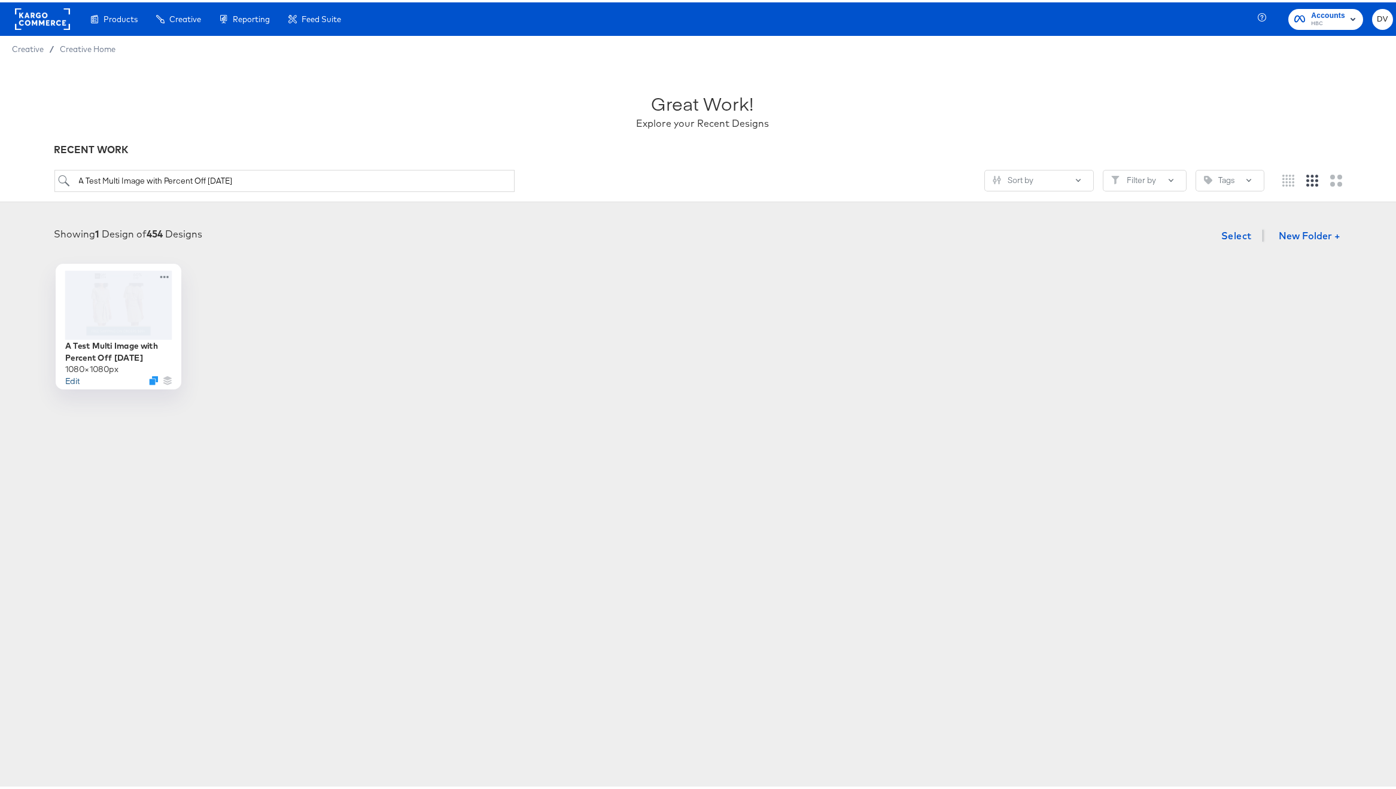
click at [70, 377] on button "Edit" at bounding box center [72, 377] width 14 height 11
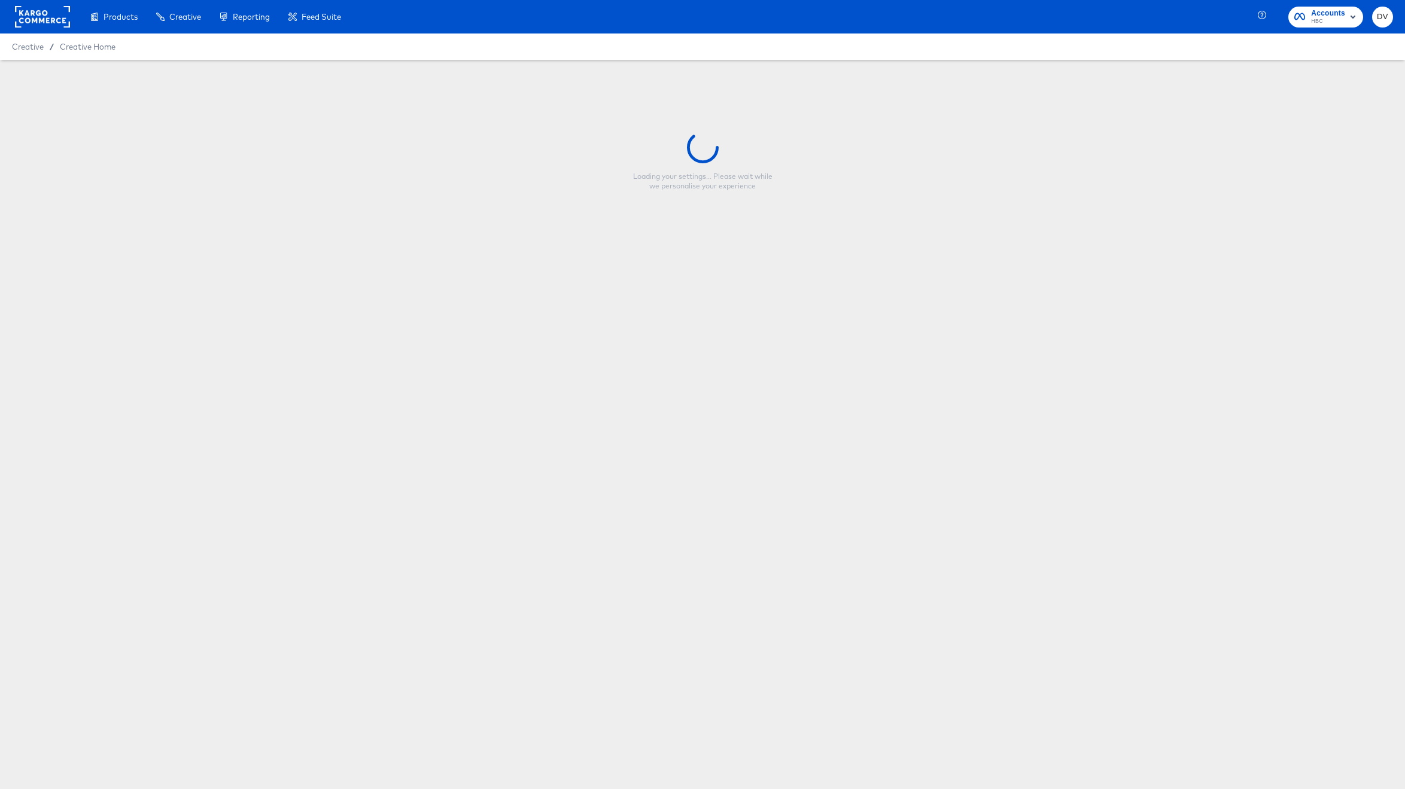
type input "A Test Multi Image with Percent Off 10.08.24"
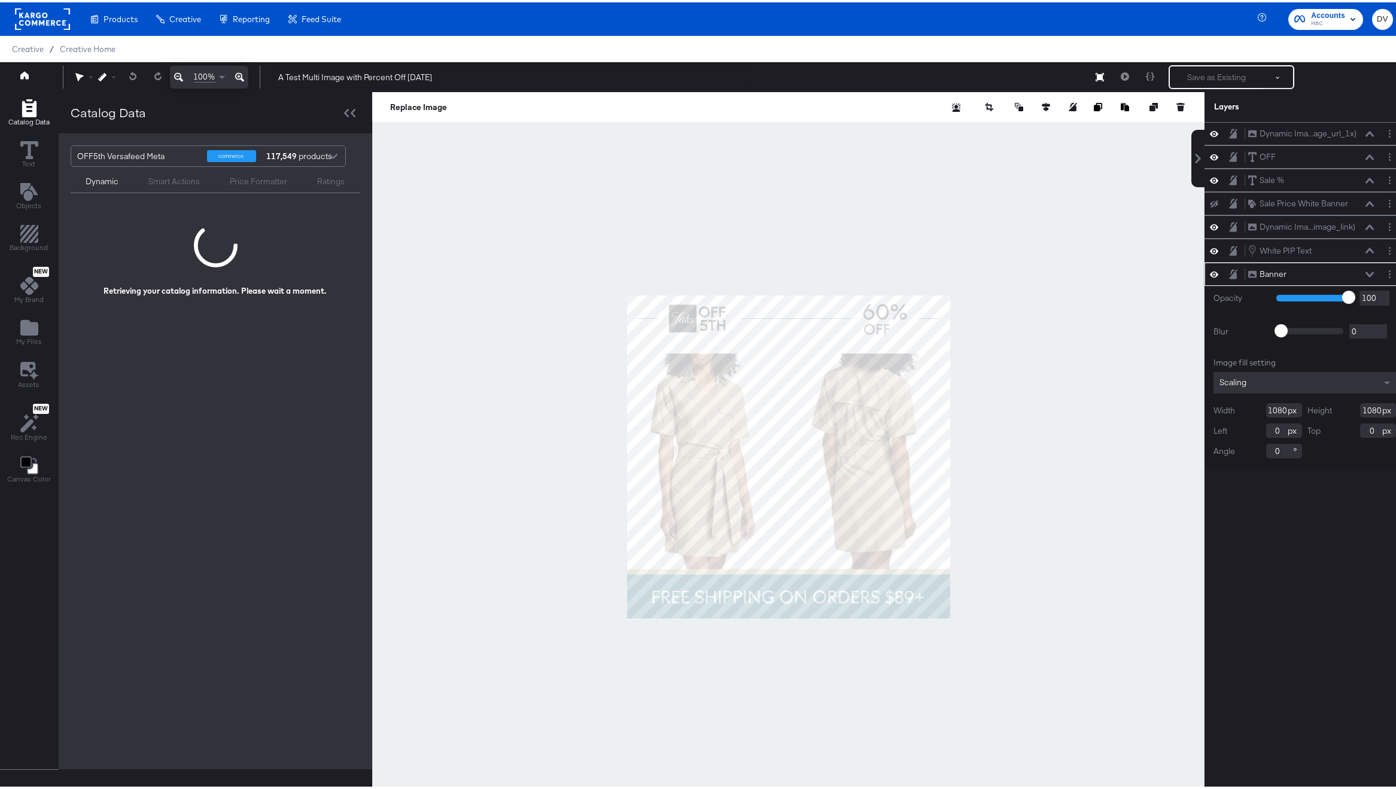
click at [1365, 270] on icon at bounding box center [1369, 271] width 8 height 5
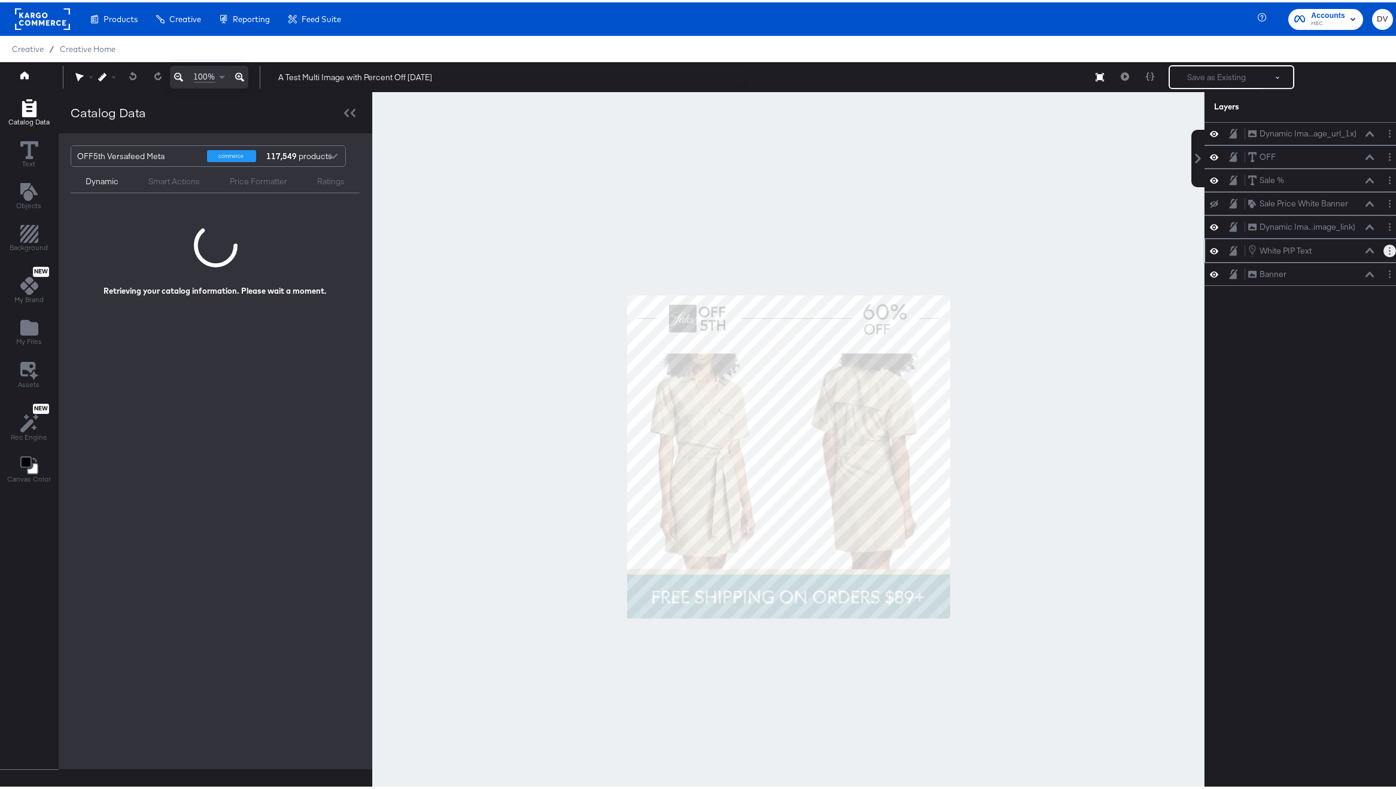
click at [1383, 245] on button "Layer Options" at bounding box center [1389, 248] width 13 height 13
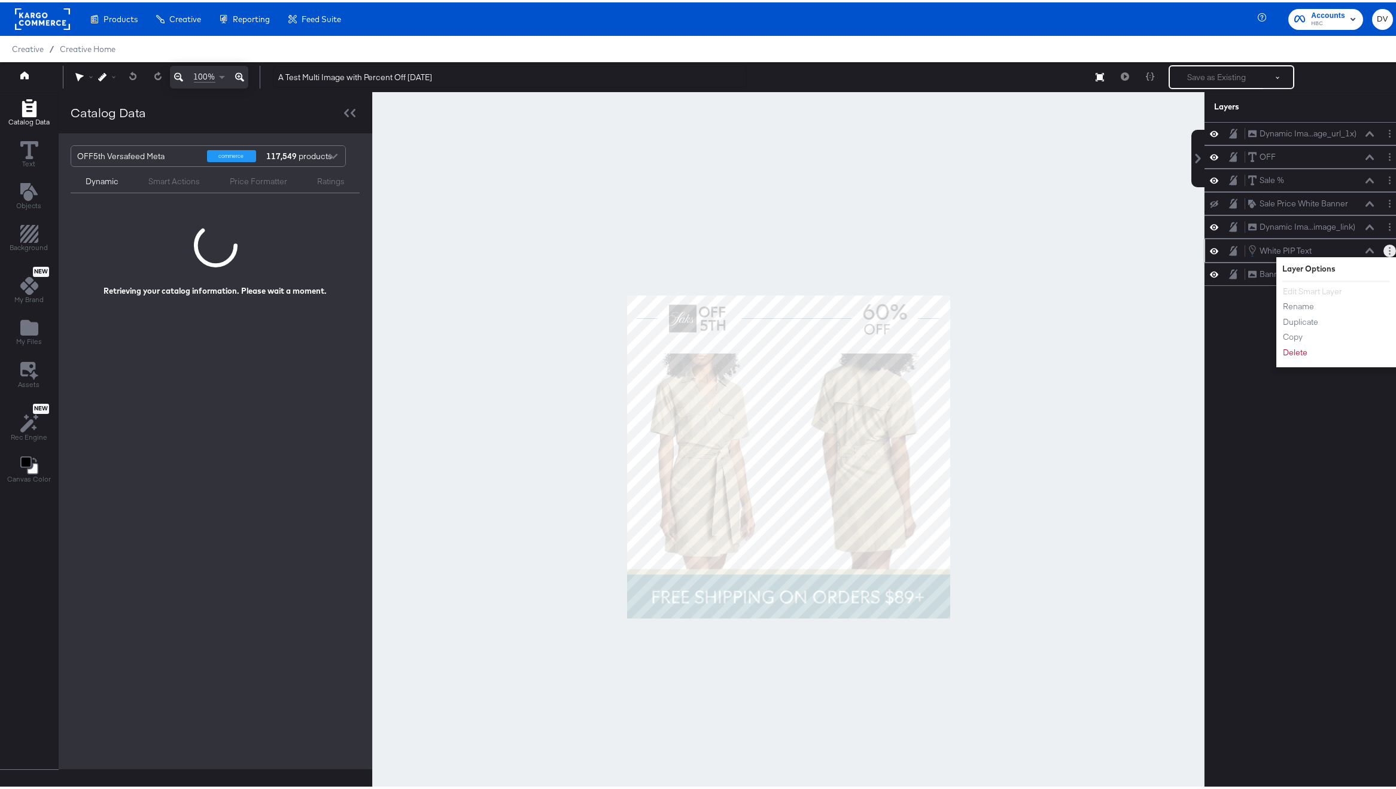
click at [1389, 249] on icon "Layer Options" at bounding box center [1390, 249] width 2 height 8
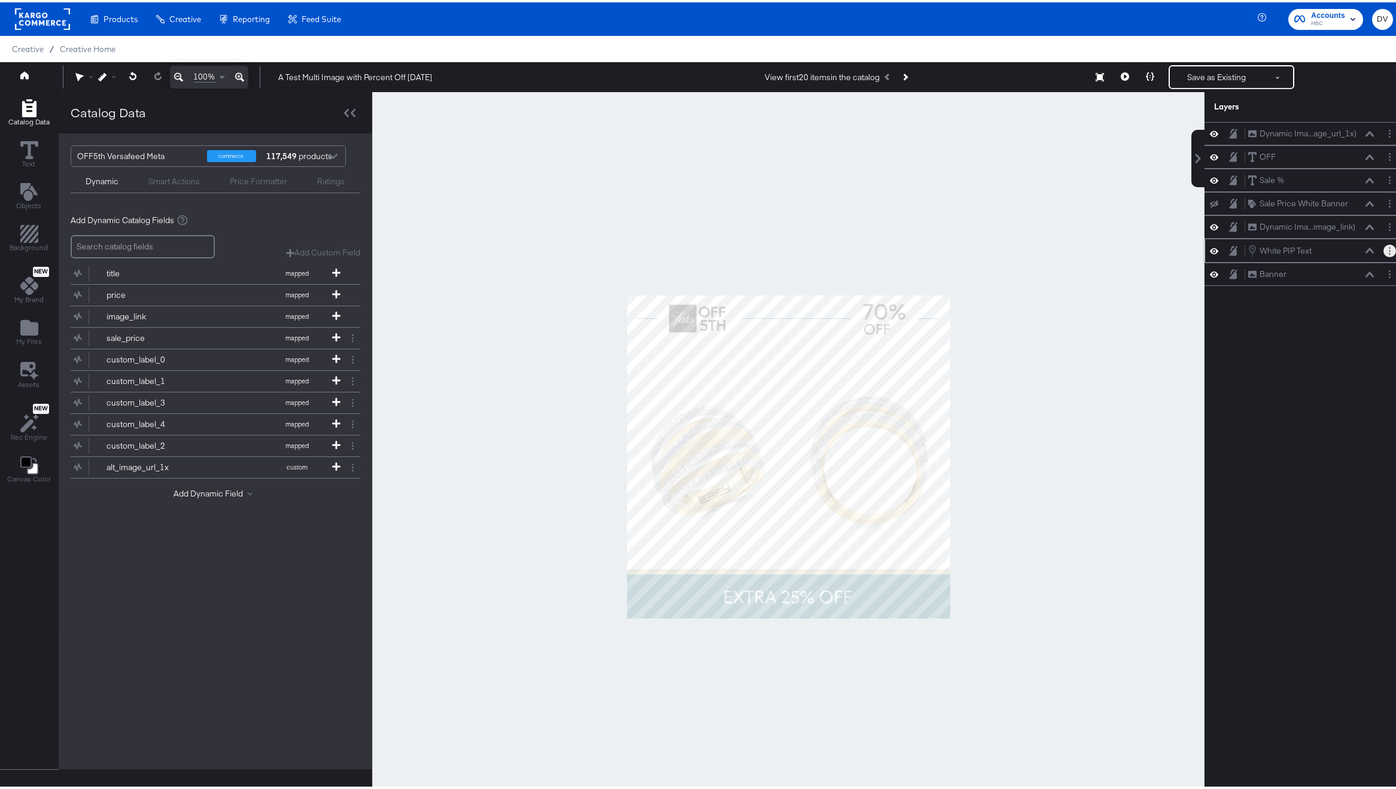
click at [1389, 249] on icon "Layer Options" at bounding box center [1390, 249] width 2 height 8
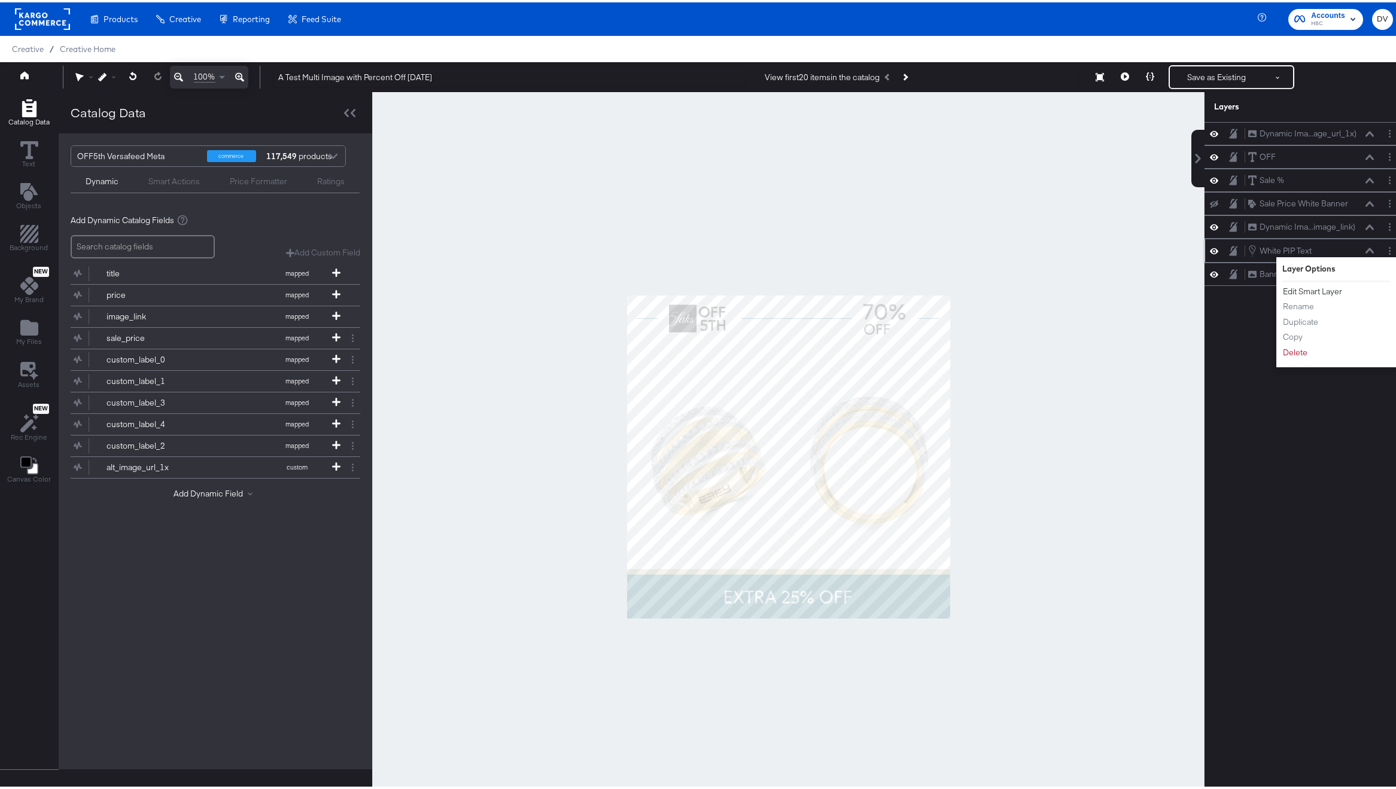
click at [1323, 289] on button "Edit Smart Layer" at bounding box center [1312, 289] width 60 height 13
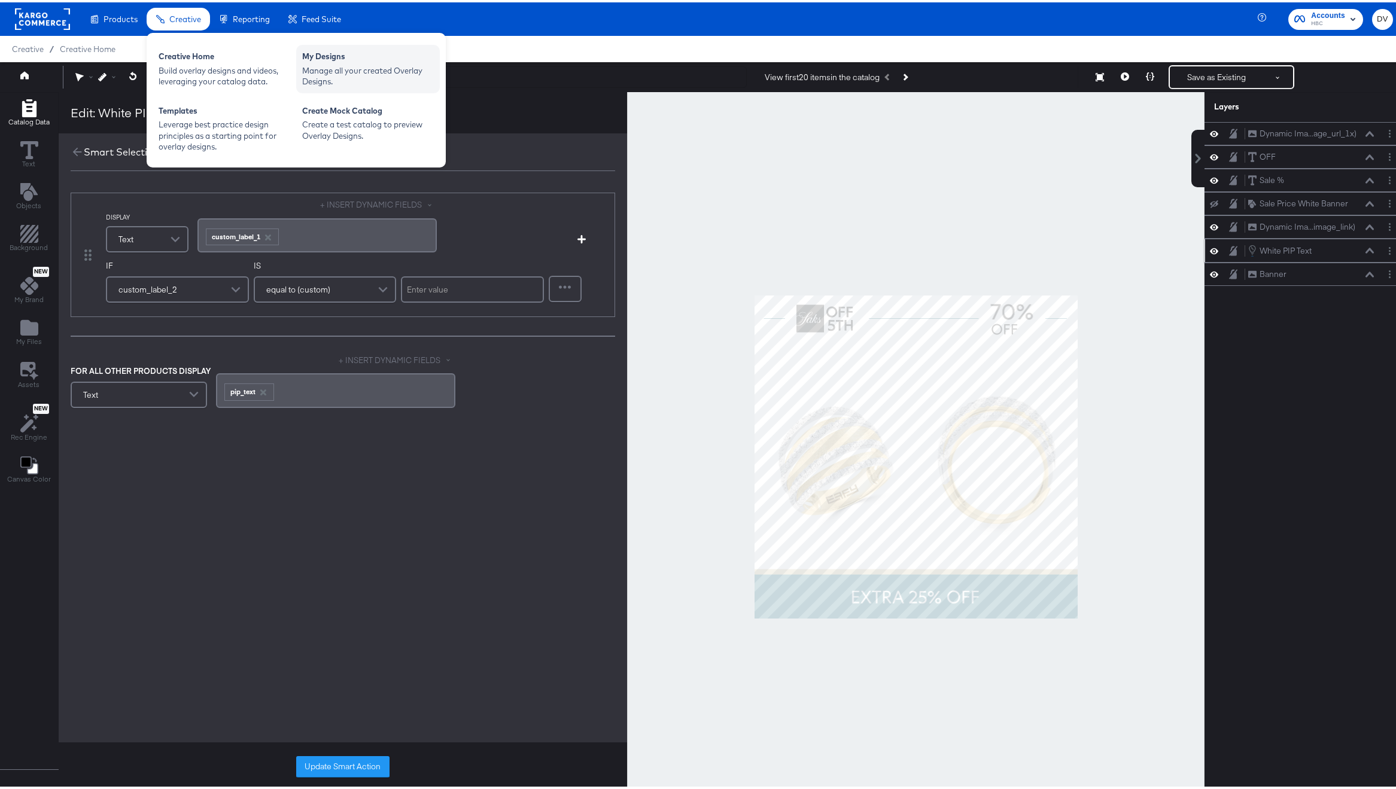
click at [378, 64] on div "Manage all your created Overlay Designs." at bounding box center [368, 74] width 132 height 22
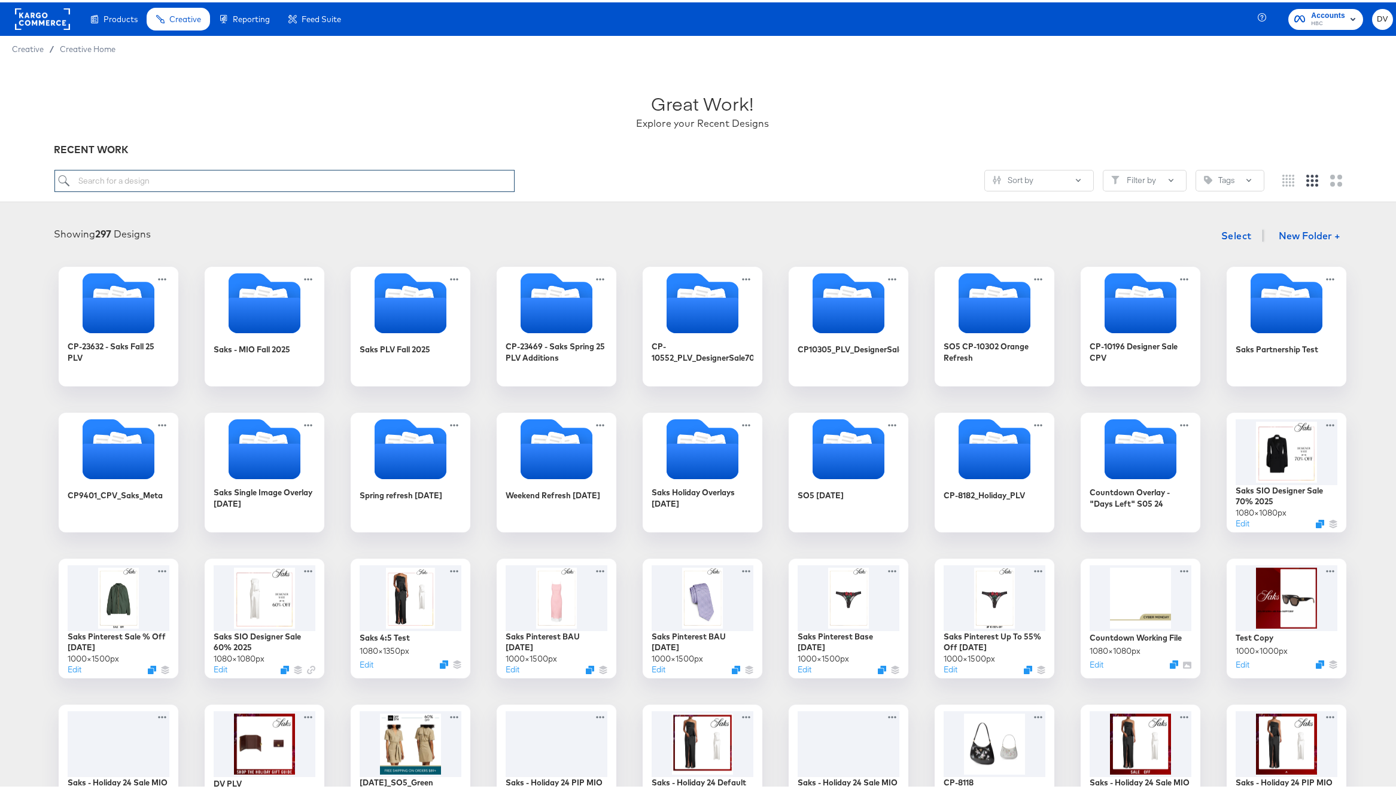
click at [160, 177] on input "search" at bounding box center [284, 179] width 461 height 22
paste input "A Test Single Image with Percent Off 10.07.24"
type input "A Test Single Image with Percent Off 10.07.24"
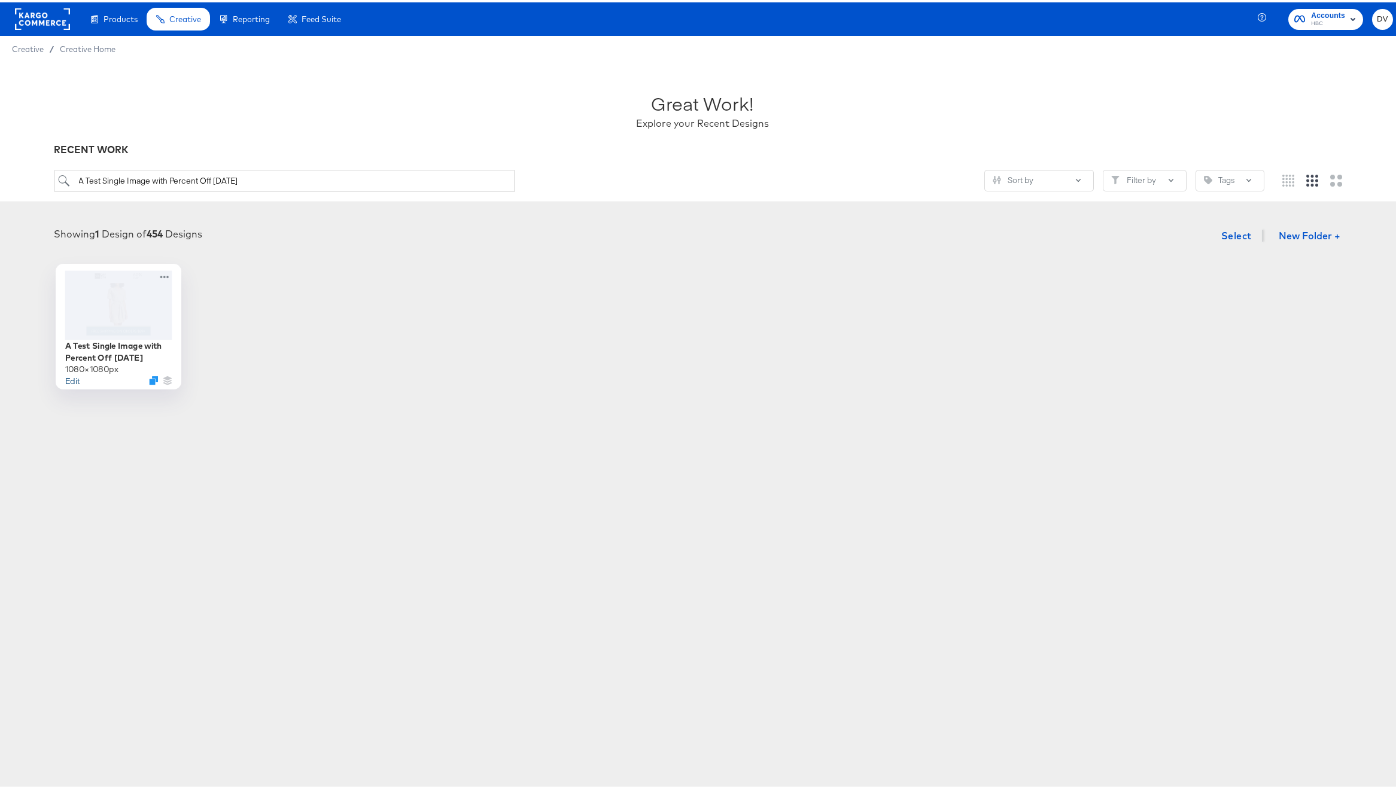
click at [66, 375] on button "Edit" at bounding box center [72, 377] width 14 height 11
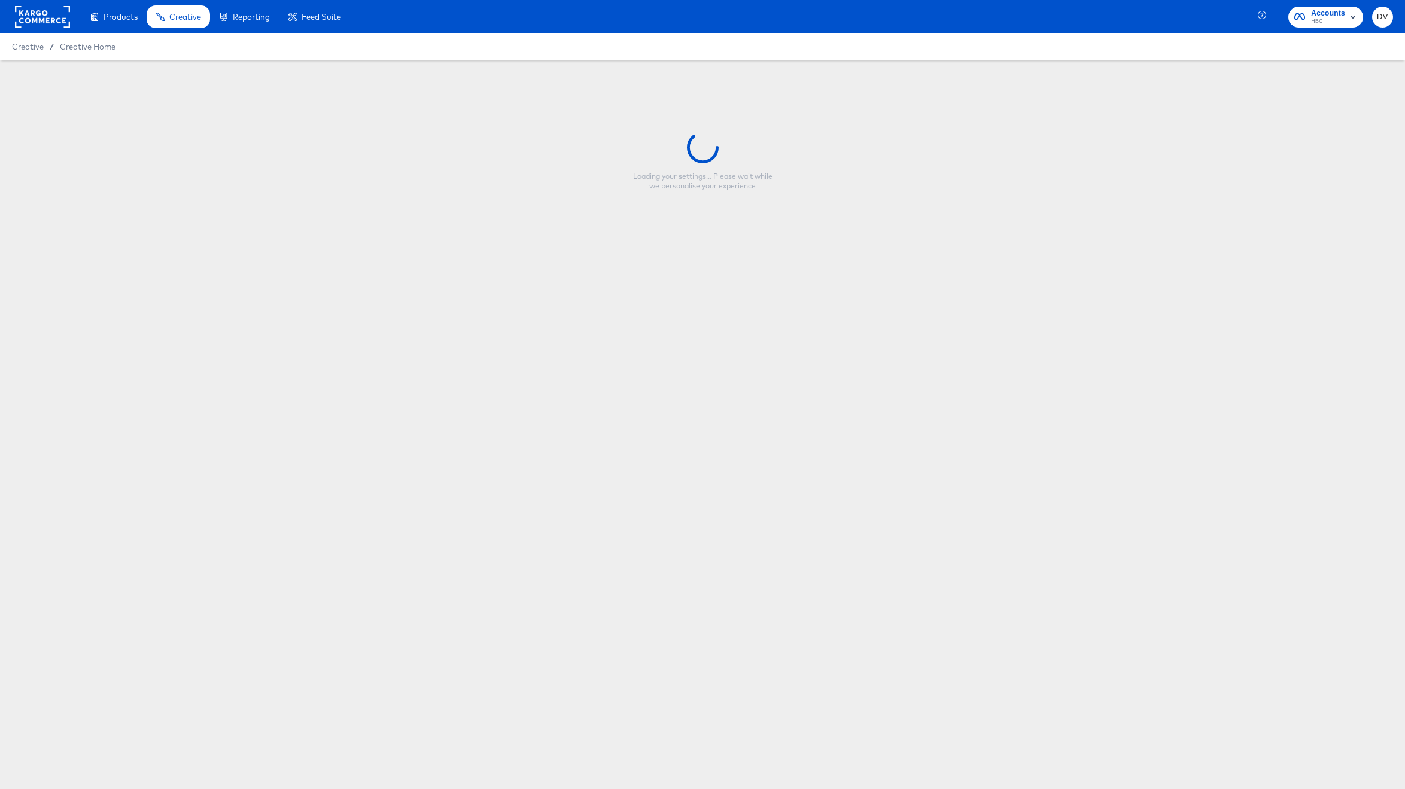
type input "A Test Single Image with Percent Off 10.07.24"
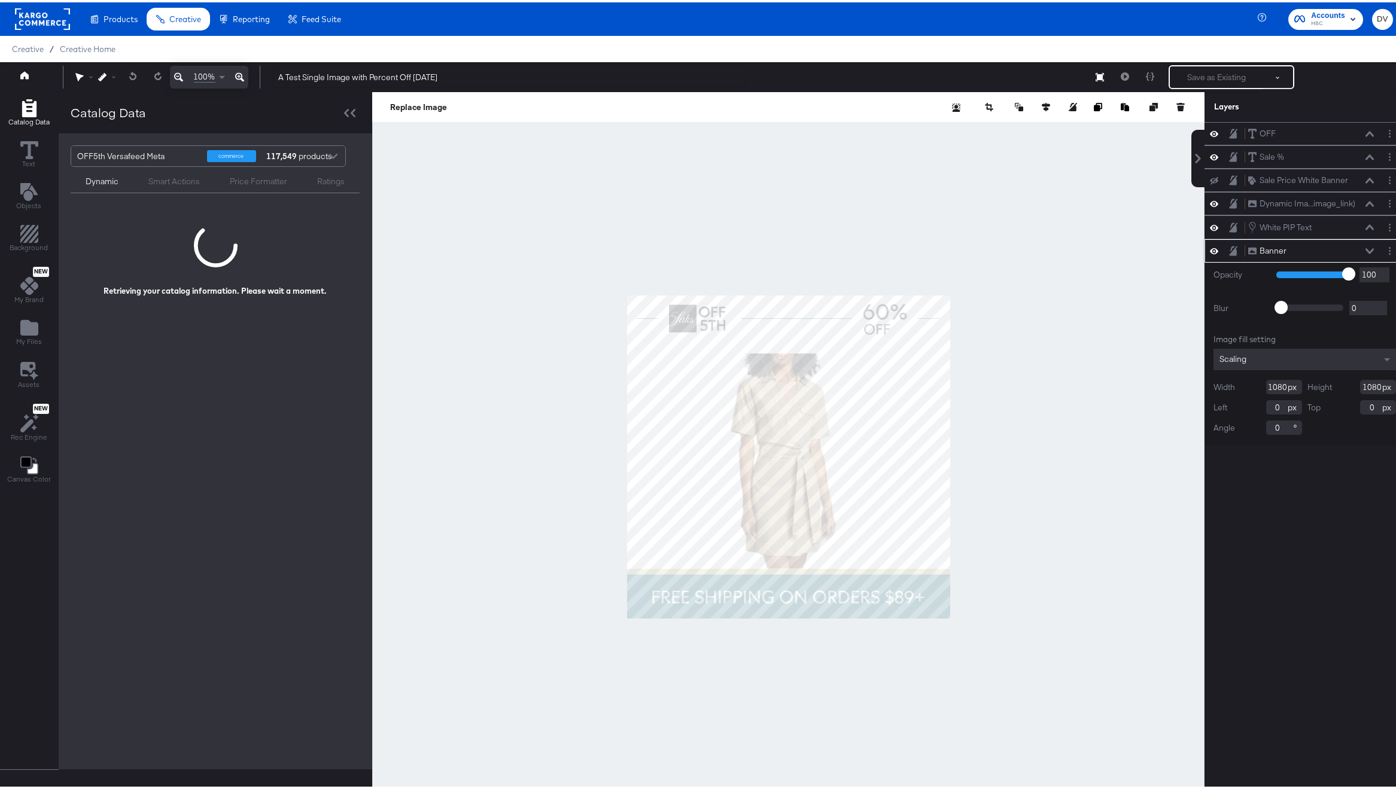
click at [1365, 245] on button at bounding box center [1370, 248] width 10 height 7
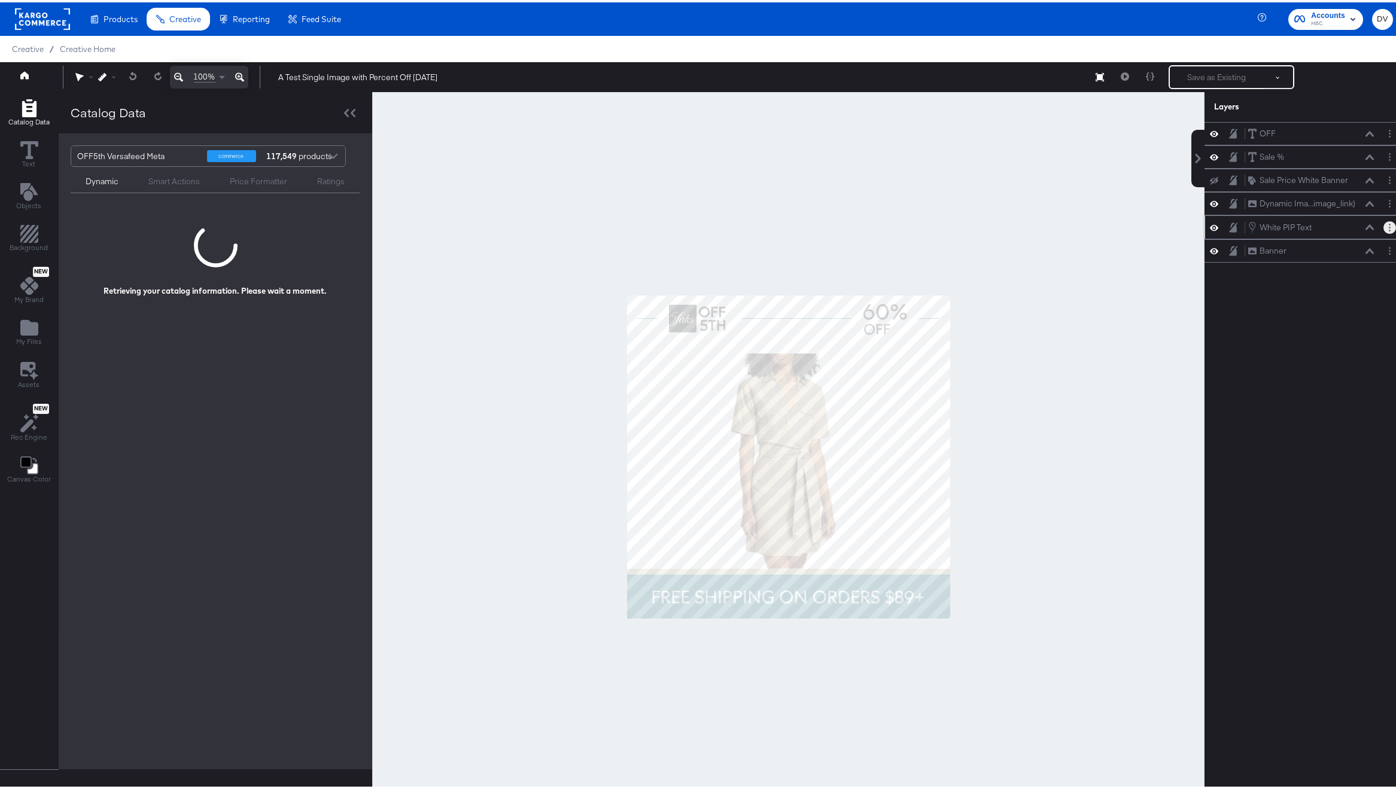
click at [1383, 226] on button "Layer Options" at bounding box center [1389, 225] width 13 height 13
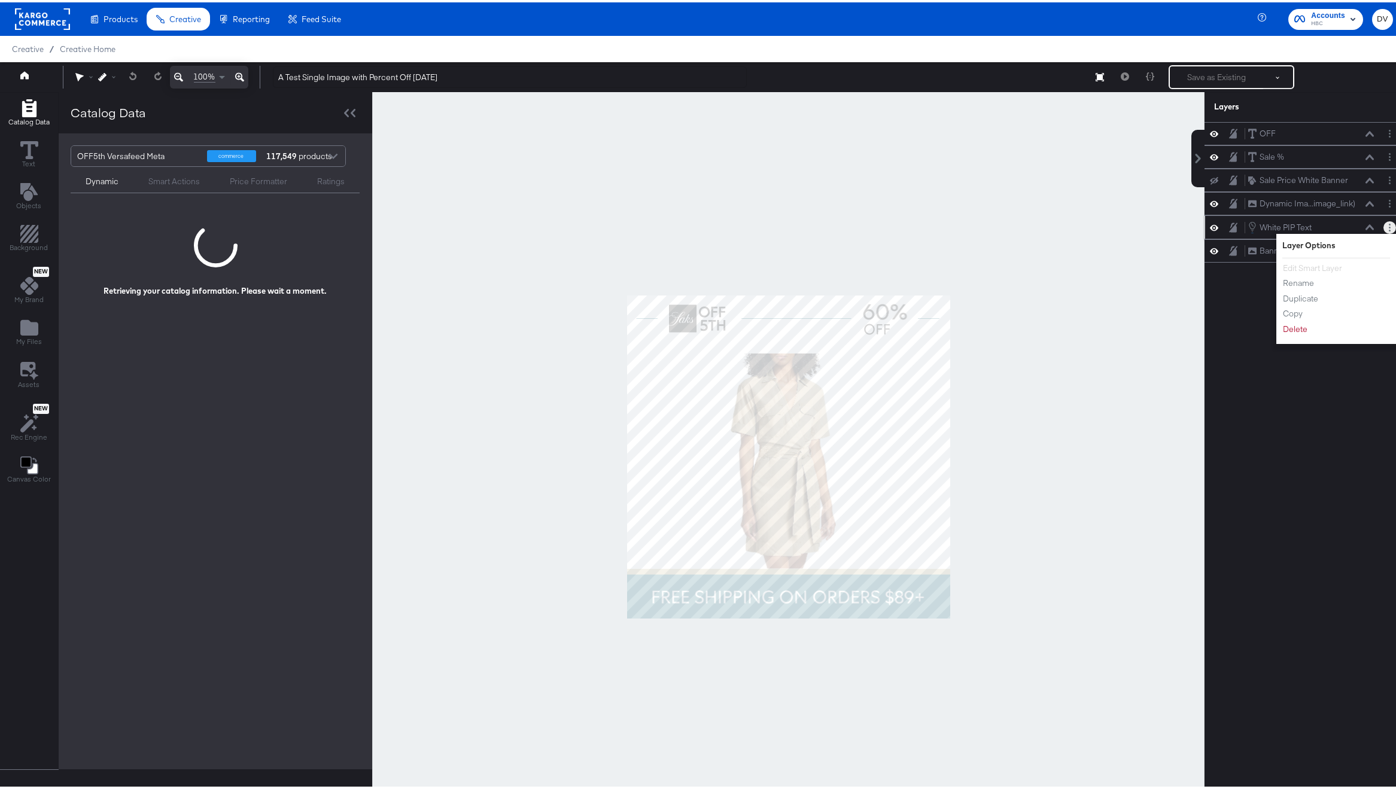
click at [1383, 225] on button "Layer Options" at bounding box center [1389, 225] width 13 height 13
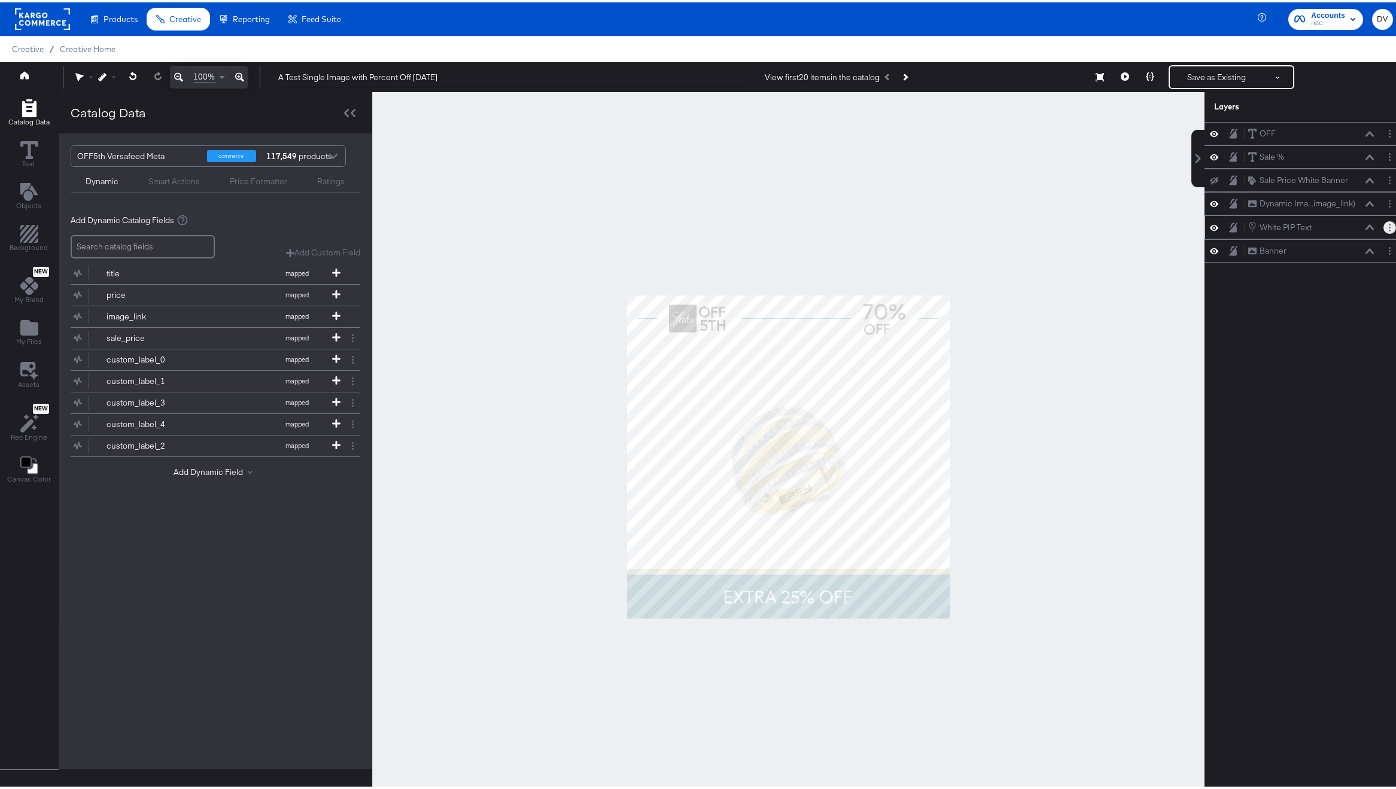
click at [1383, 225] on button "Layer Options" at bounding box center [1389, 225] width 13 height 13
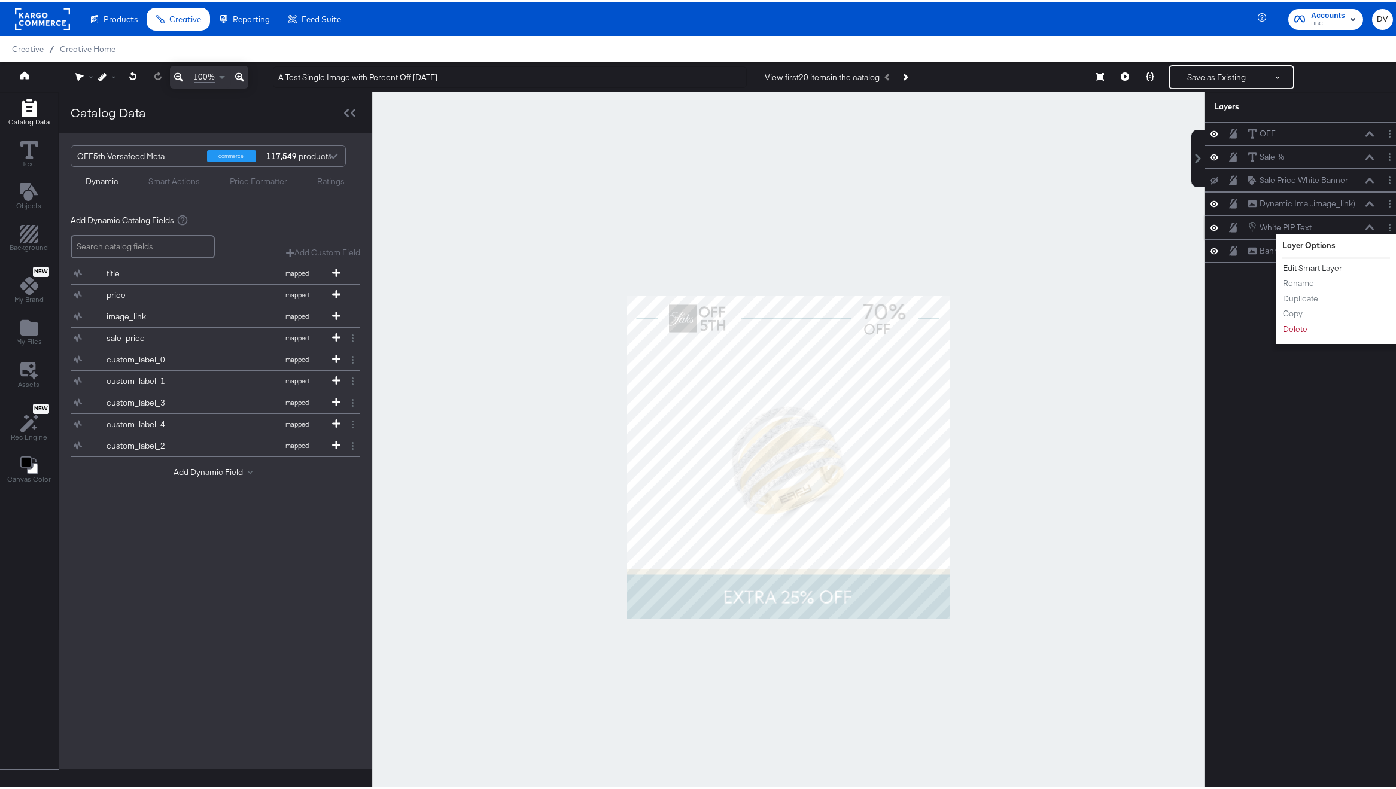
click at [1321, 265] on button "Edit Smart Layer" at bounding box center [1312, 266] width 60 height 13
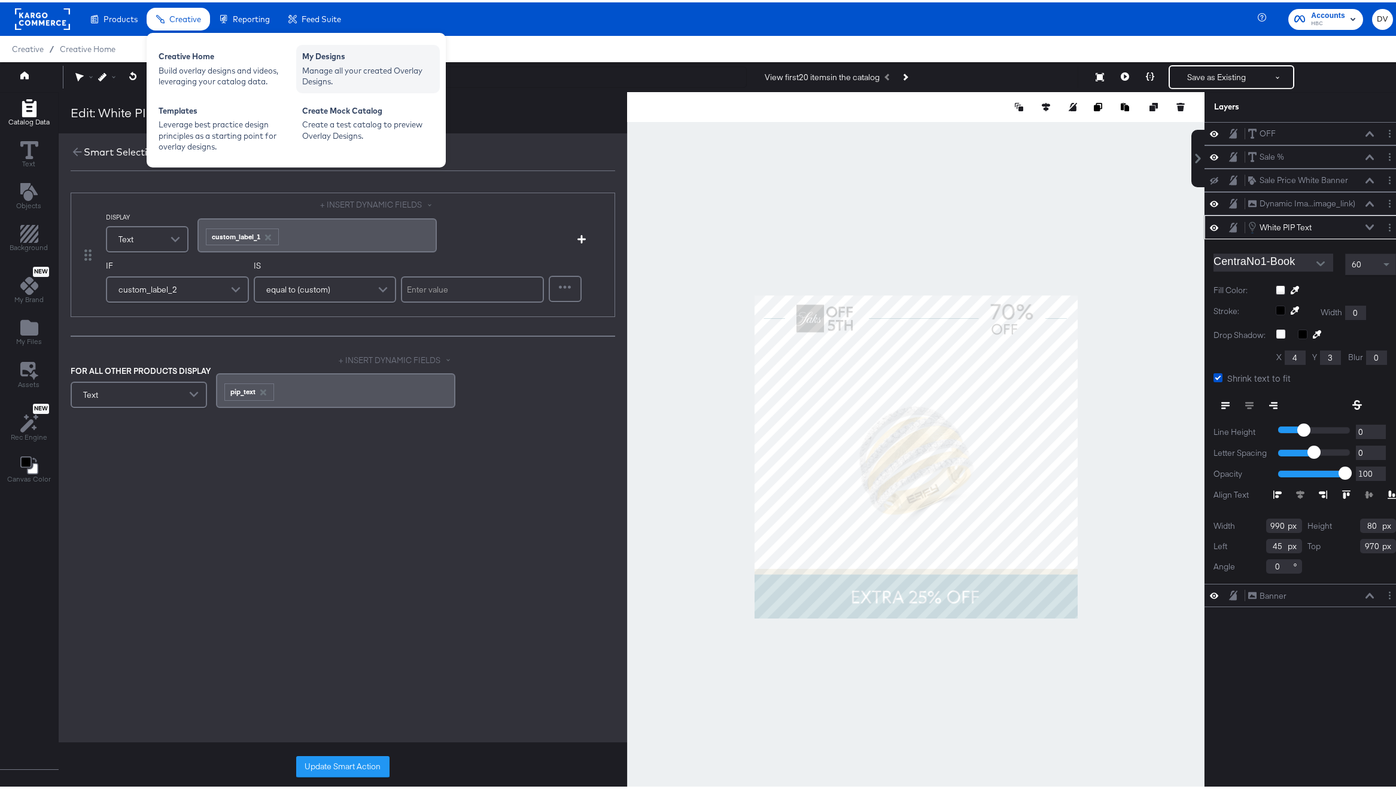
click at [352, 62] on div "My Designs" at bounding box center [368, 55] width 132 height 14
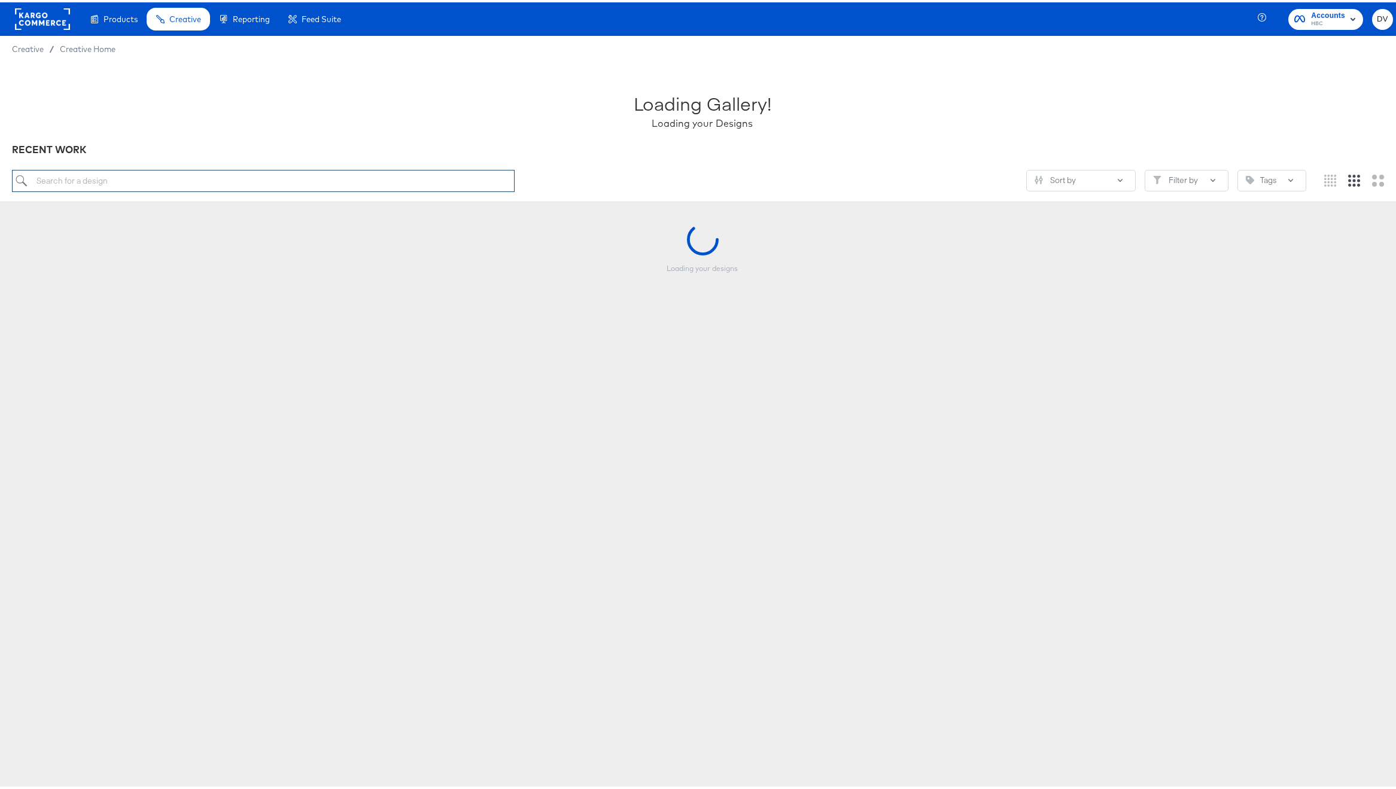
click at [302, 168] on input "search" at bounding box center [263, 179] width 503 height 22
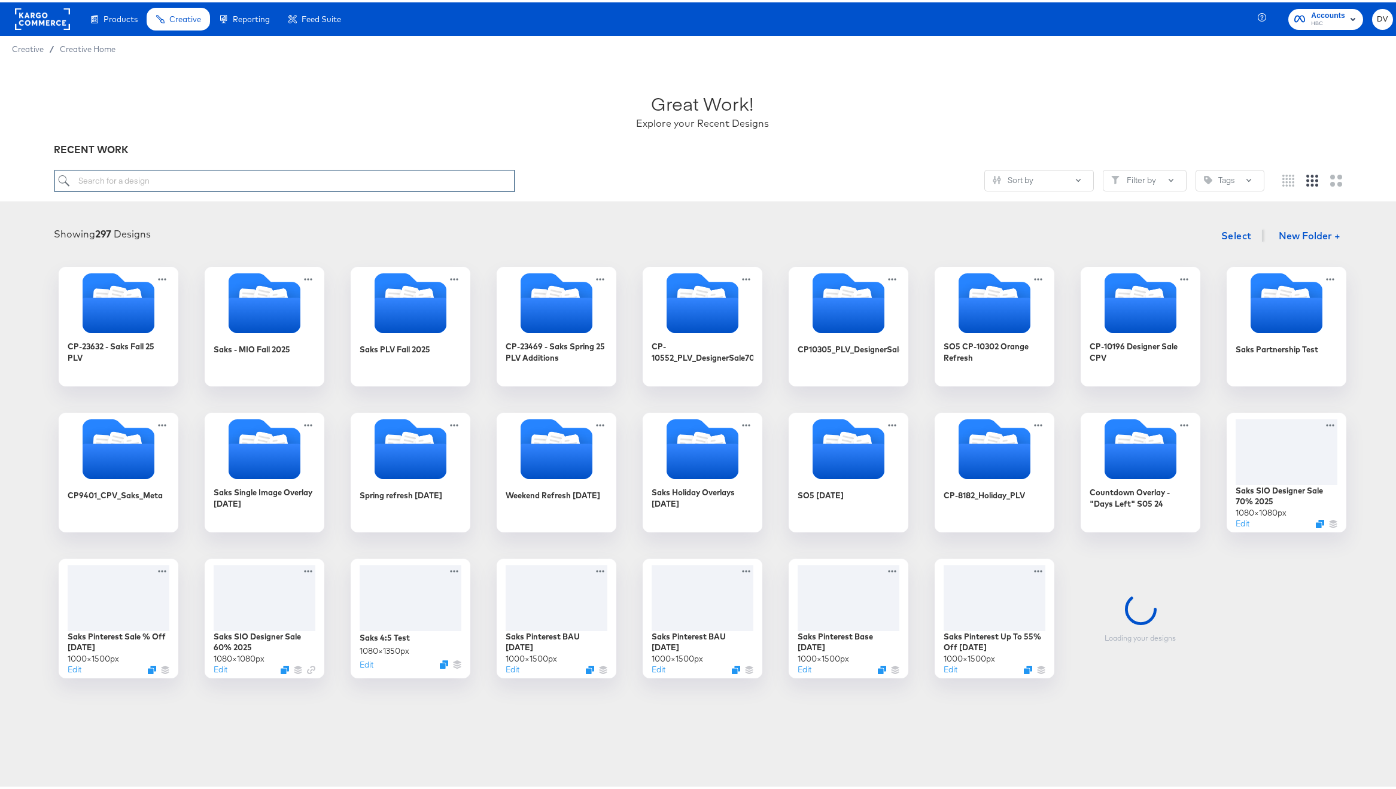
click at [310, 178] on input "search" at bounding box center [284, 179] width 461 height 22
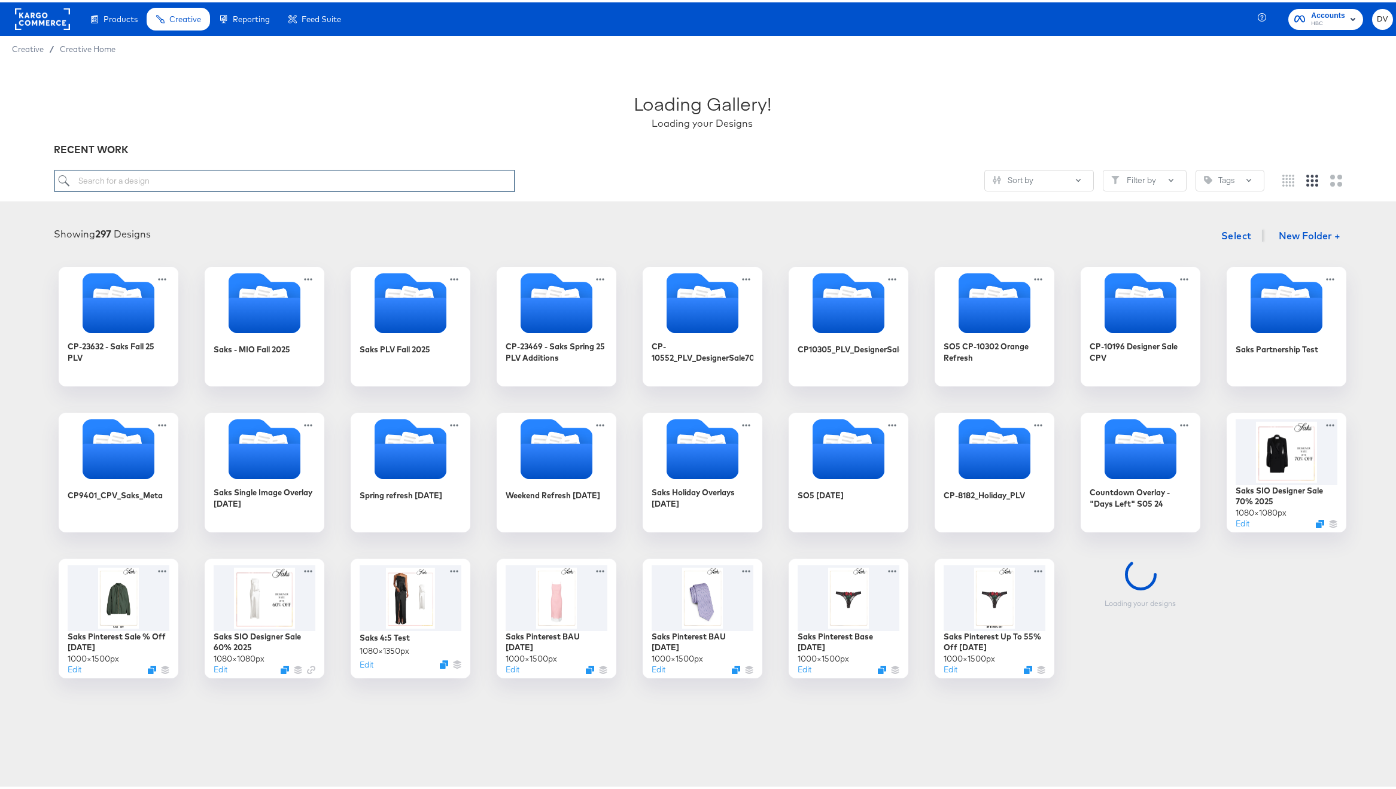
paste input "A Test SO5 PIP + Strikethrough Multi-image [DATE]"
type input "A Test SO5 PIP + Strikethrough Multi-image [DATE]"
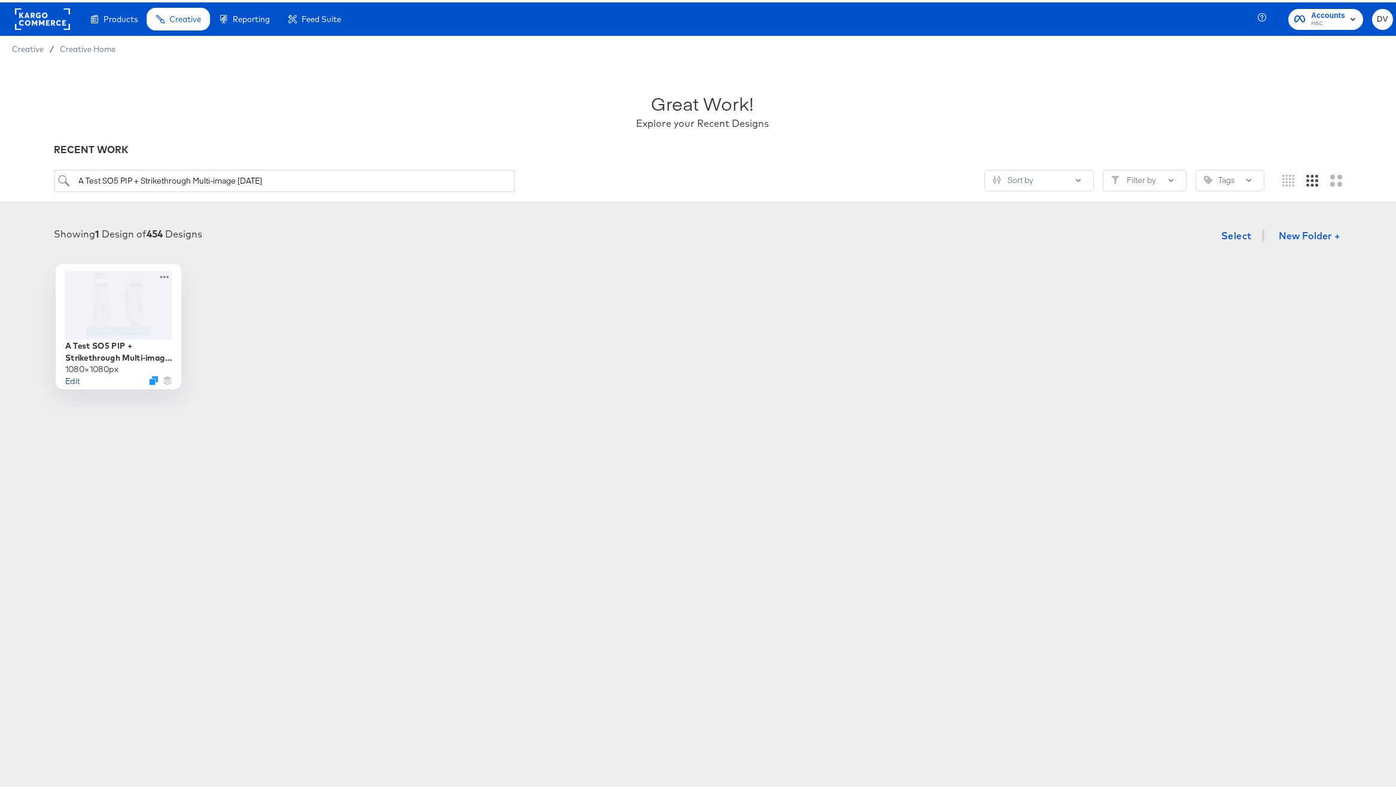
click at [71, 377] on button "Edit" at bounding box center [72, 377] width 14 height 11
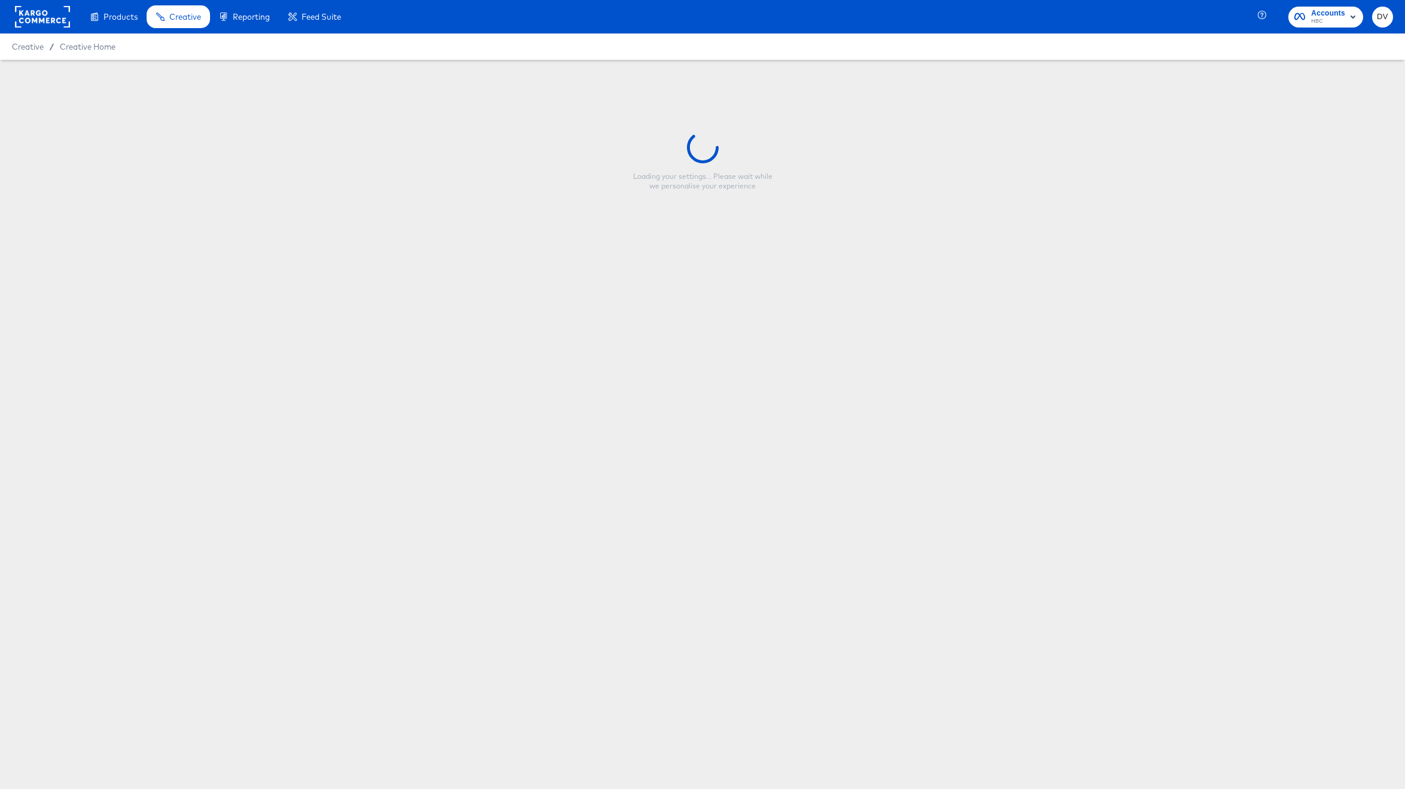
type input "A Test SO5 PIP + Strikethrough Multi-image [DATE]"
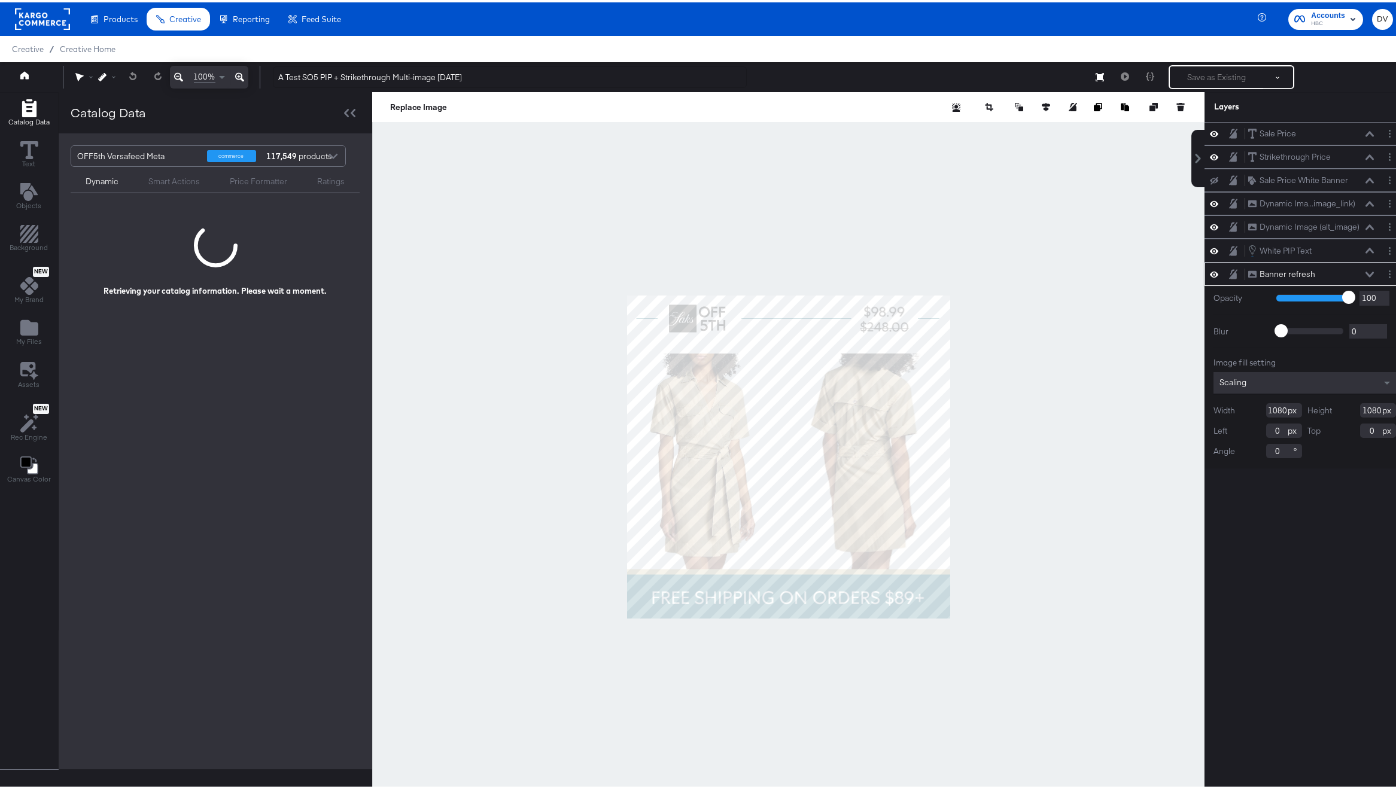
click at [1365, 269] on button at bounding box center [1370, 272] width 10 height 7
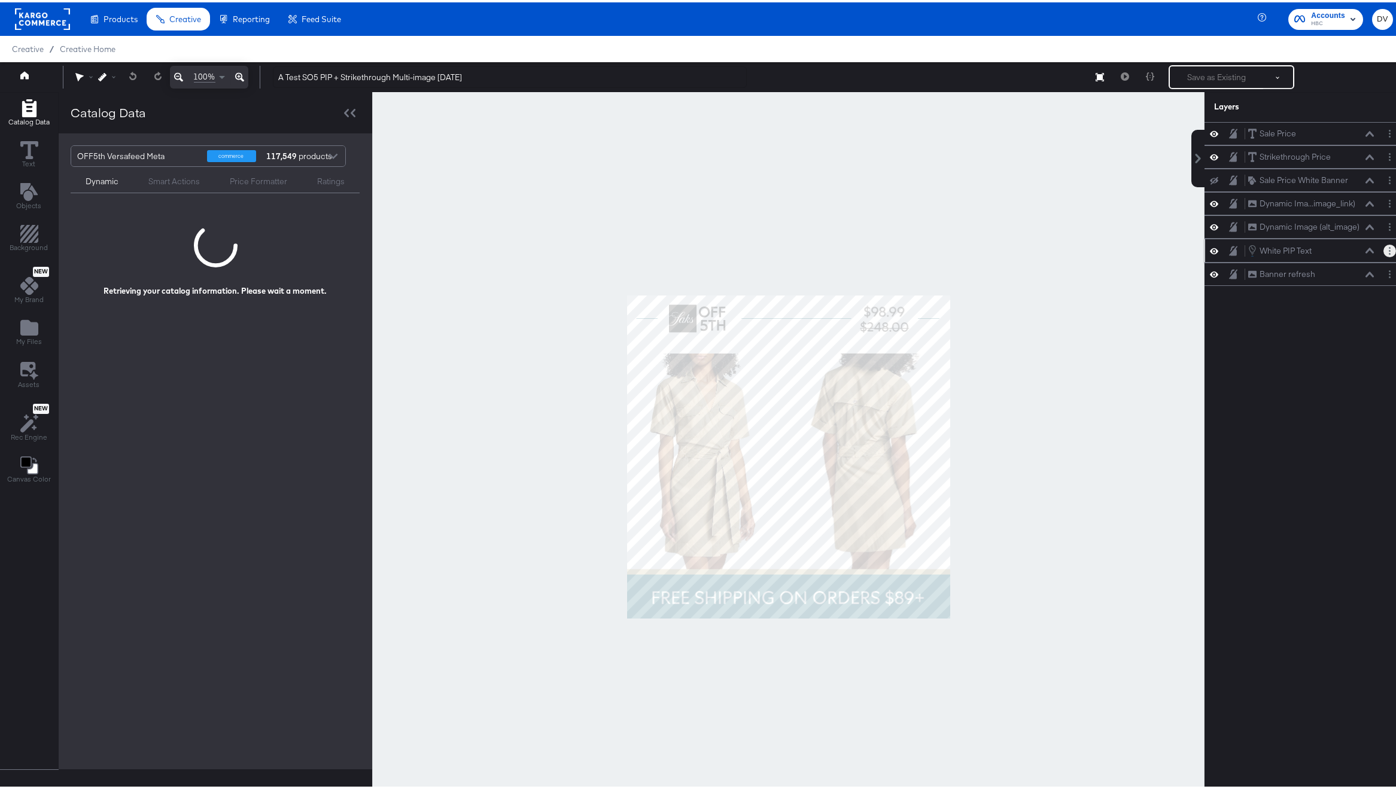
click at [1389, 251] on circle "Layer Options" at bounding box center [1390, 252] width 2 height 2
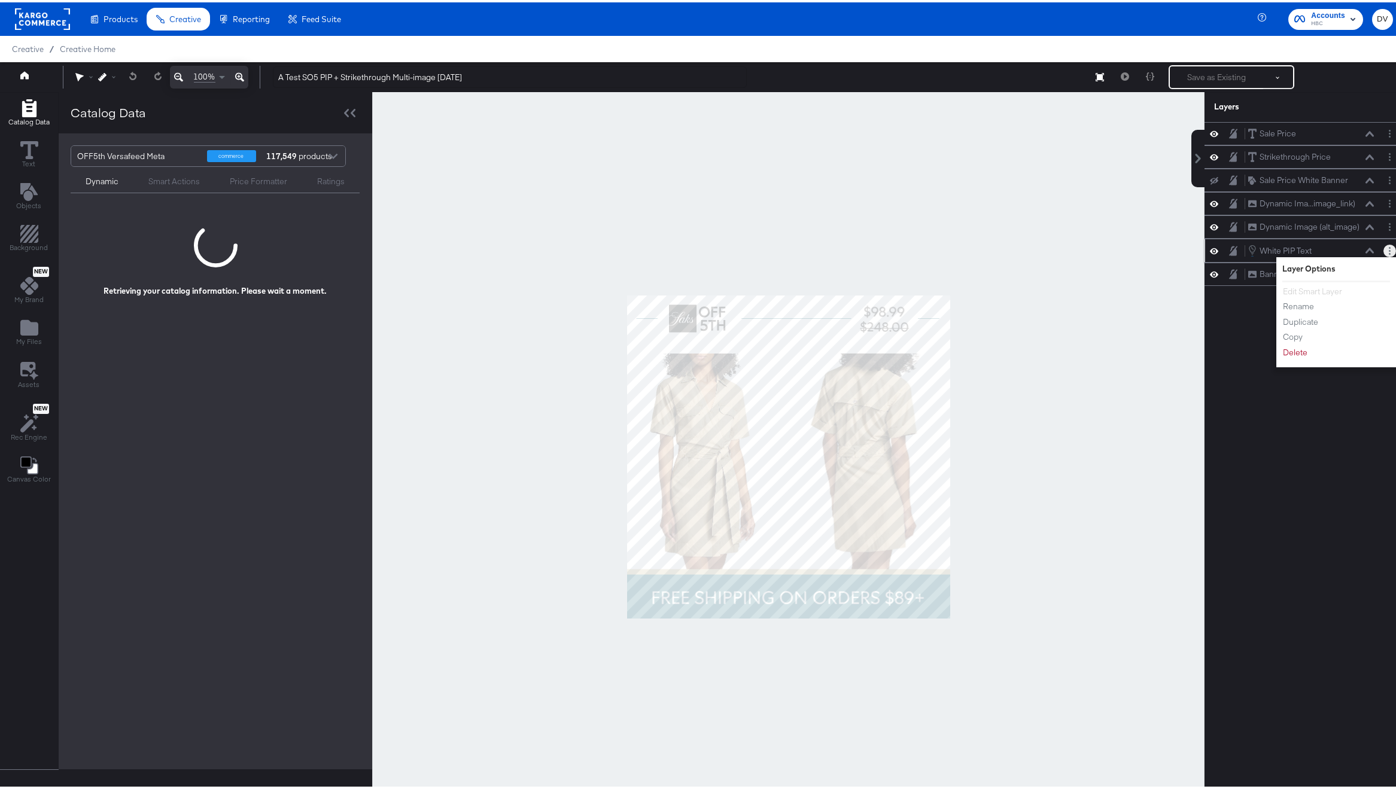
click at [1389, 248] on circle "Layer Options" at bounding box center [1390, 249] width 2 height 2
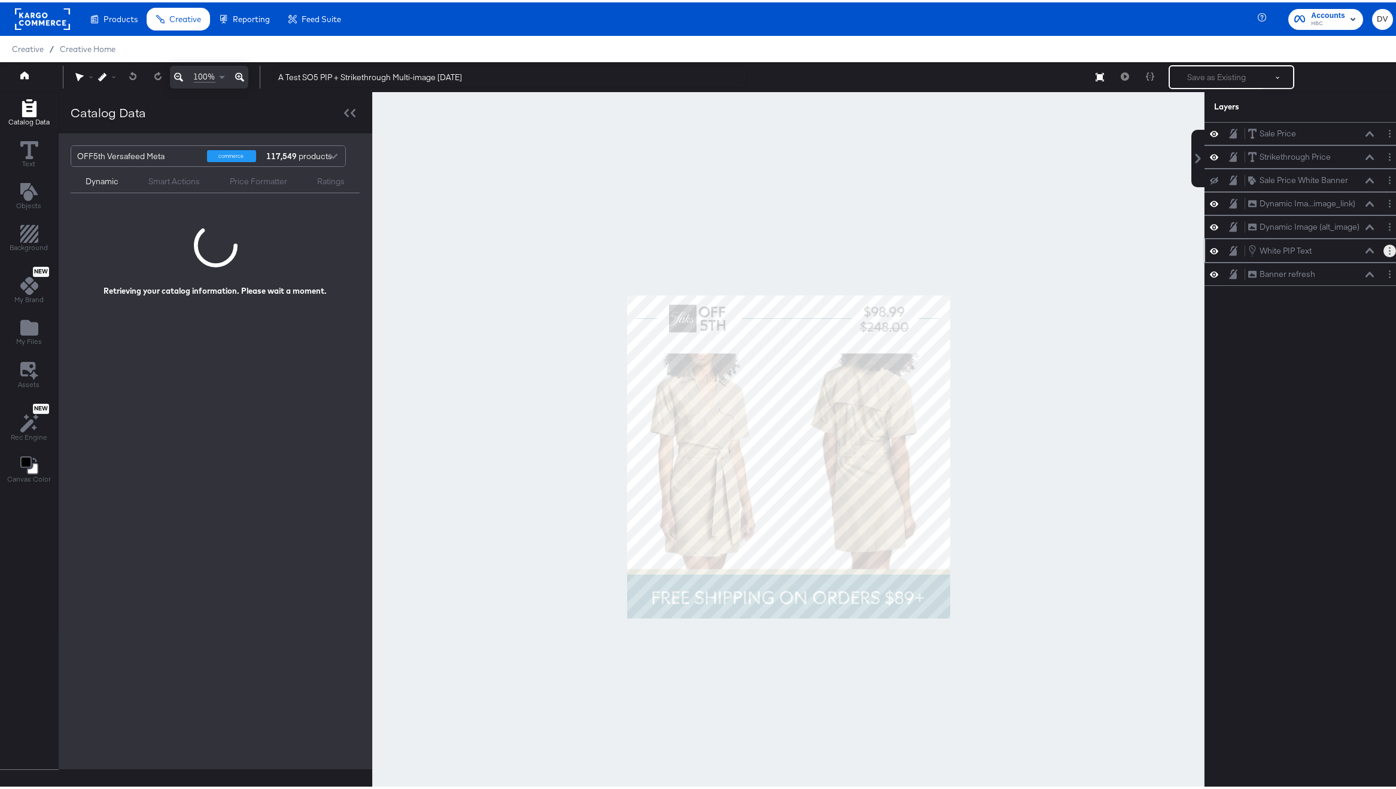
click at [1389, 248] on circle "Layer Options" at bounding box center [1390, 249] width 2 height 2
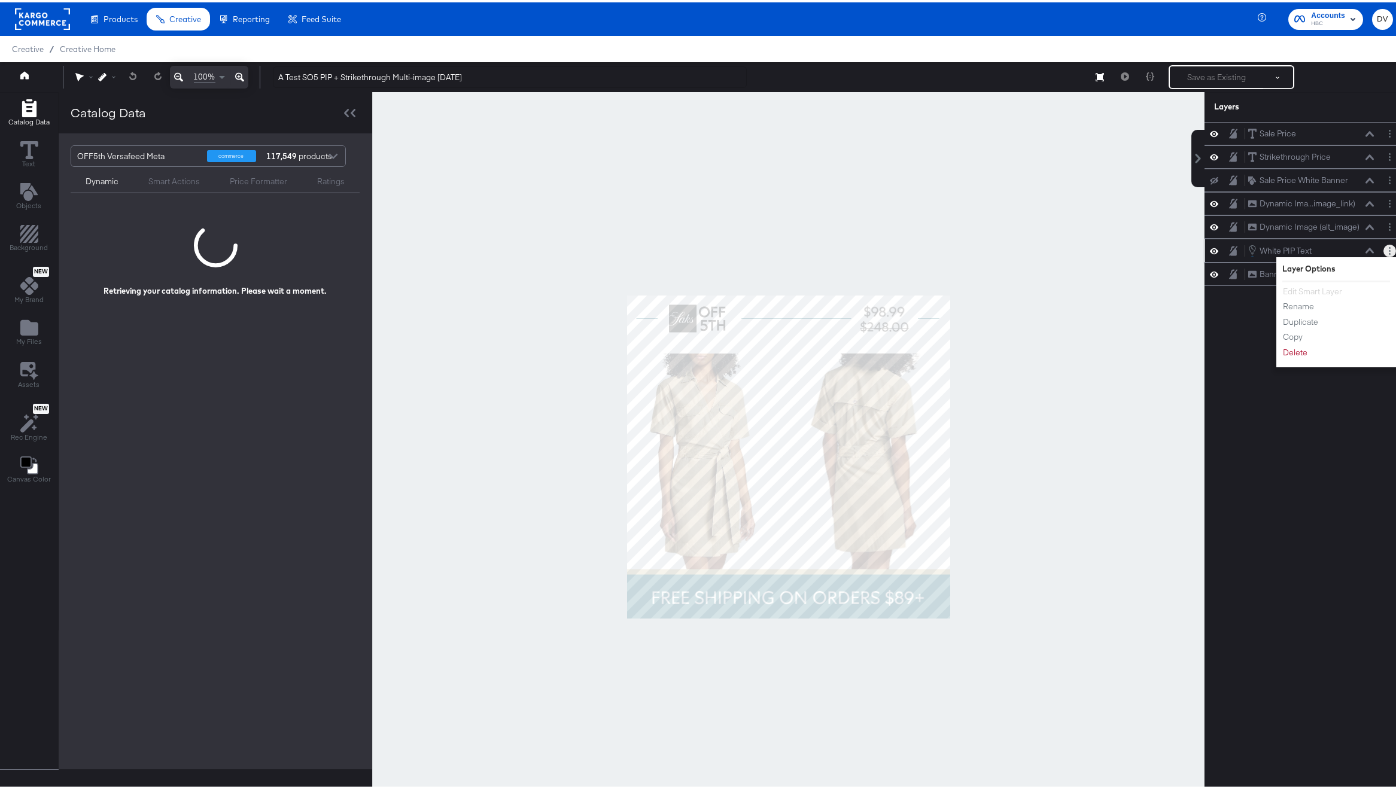
click at [1389, 248] on circle "Layer Options" at bounding box center [1390, 249] width 2 height 2
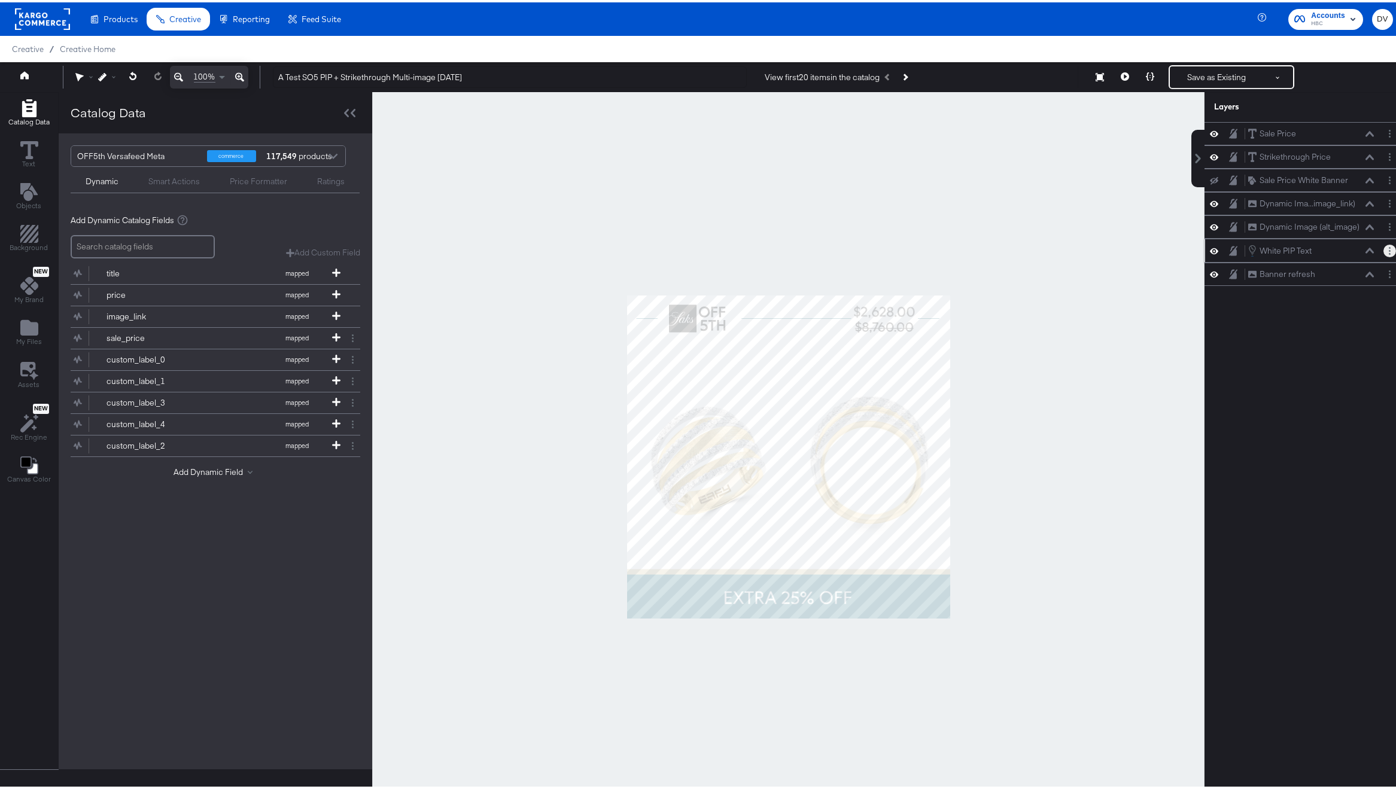
click at [1389, 248] on circle "Layer Options" at bounding box center [1390, 249] width 2 height 2
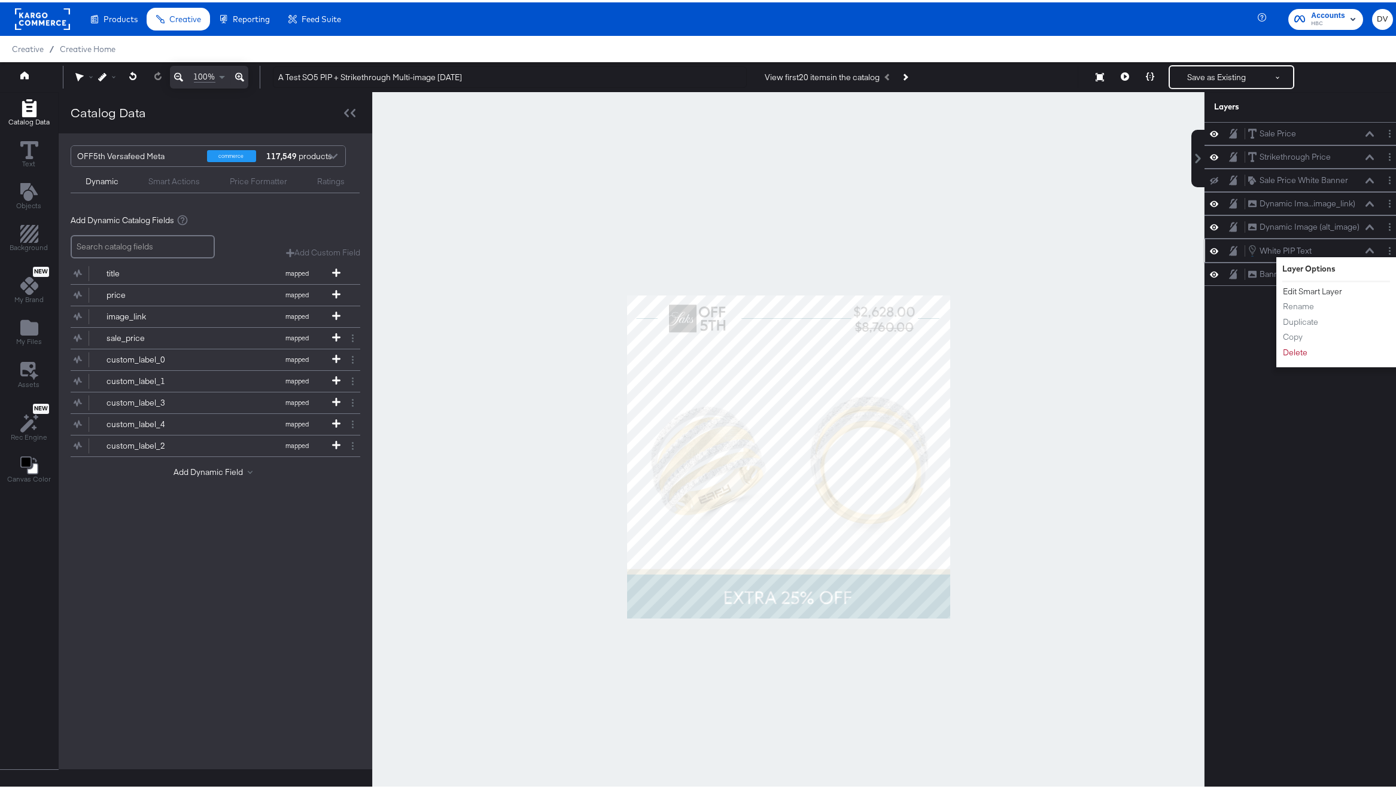
click at [1324, 291] on button "Edit Smart Layer" at bounding box center [1312, 289] width 60 height 13
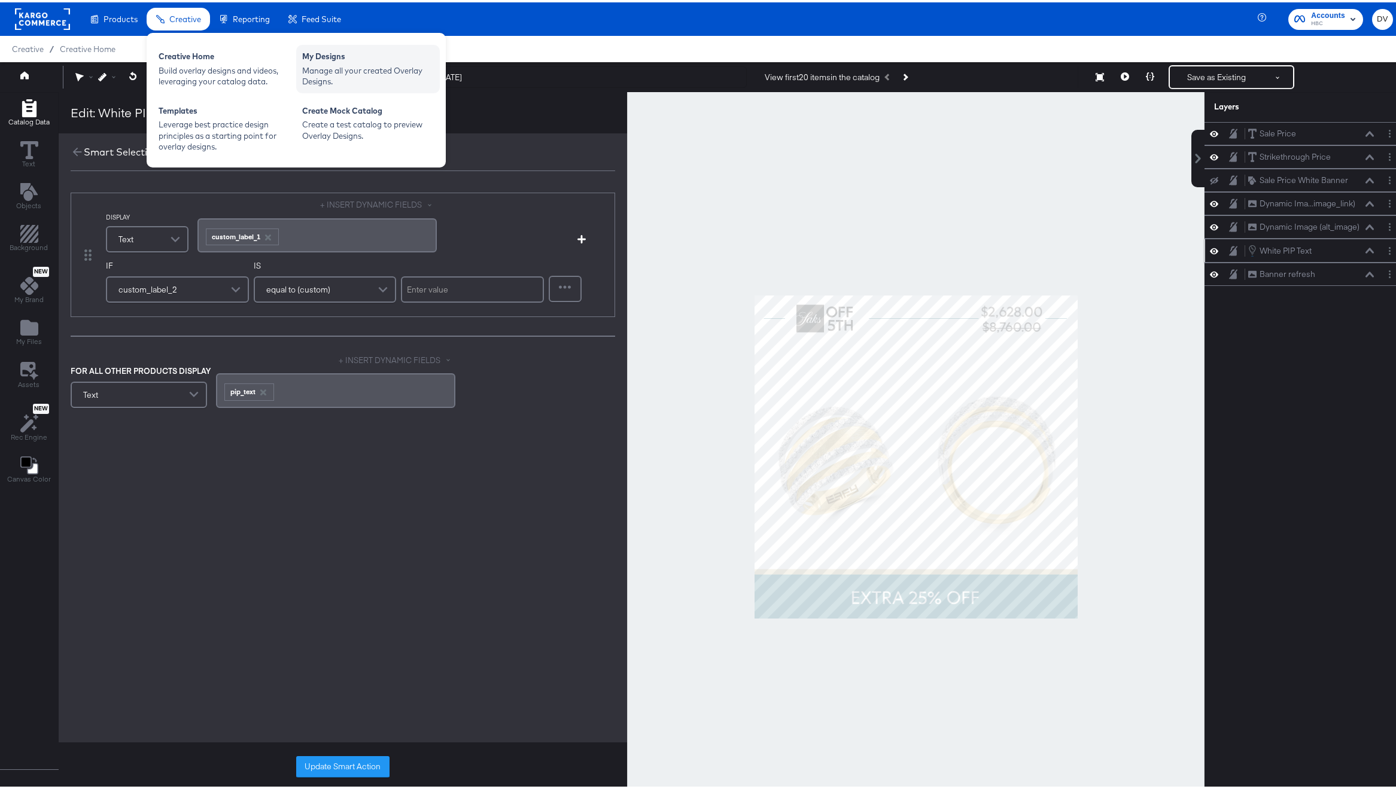
click at [370, 70] on div "Manage all your created Overlay Designs." at bounding box center [368, 74] width 132 height 22
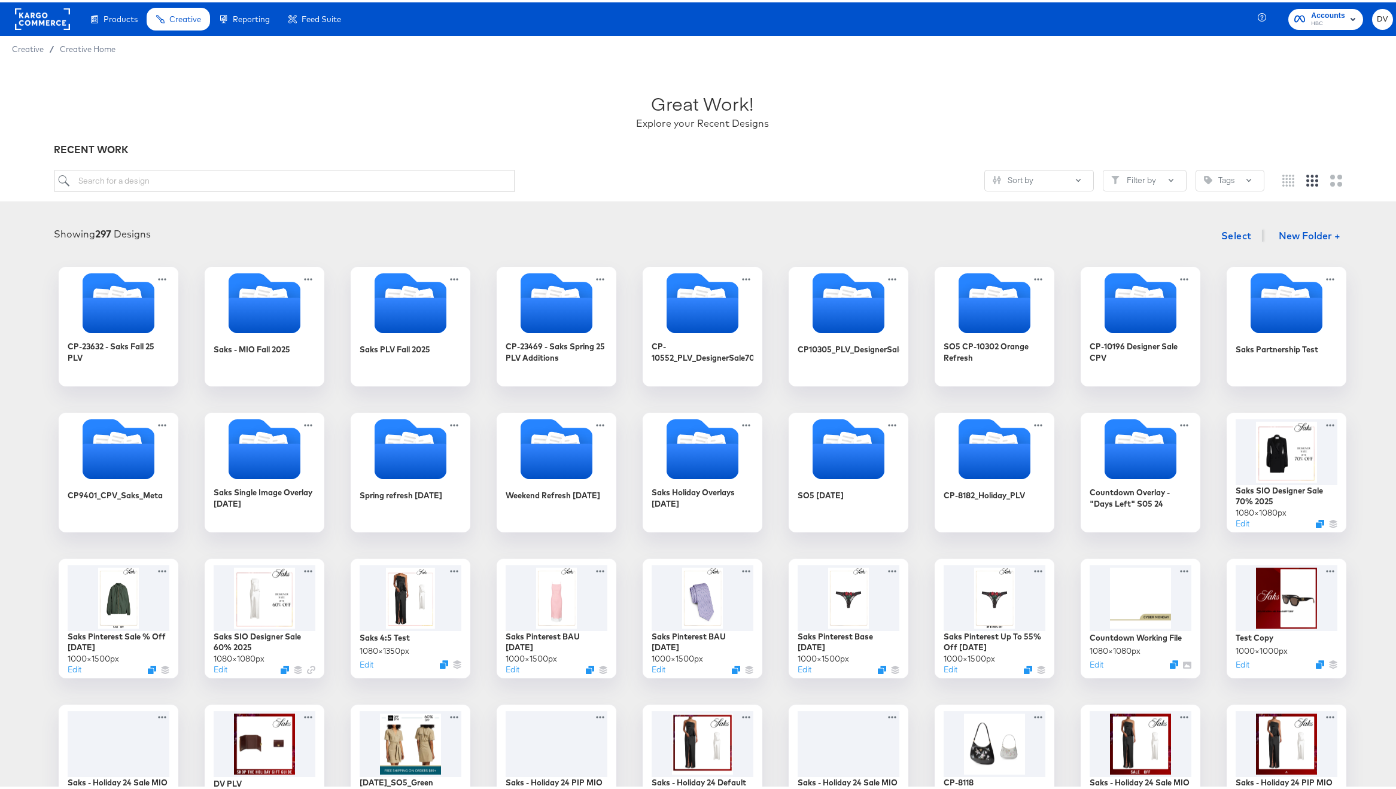
click at [479, 165] on div "Great Work! Explore your Recent Designs RECENT WORK Sort by Filter by Tags" at bounding box center [702, 130] width 1405 height 140
click at [479, 170] on input "search" at bounding box center [284, 179] width 461 height 22
paste input "A Test SO5 PIP + Price Multi-image [DATE]"
type input "A Test SO5 PIP + Price Multi-image [DATE]"
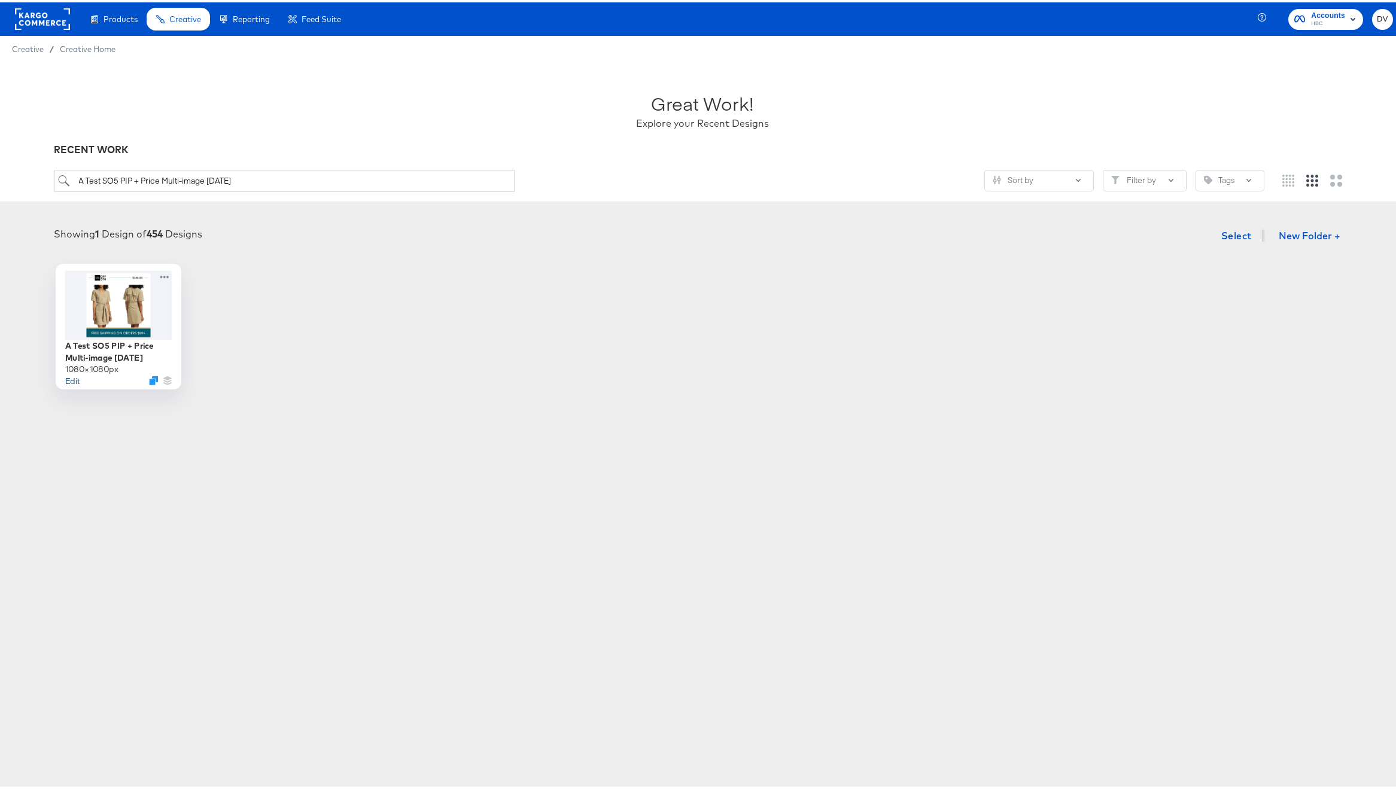
click at [66, 372] on button "Edit" at bounding box center [72, 377] width 14 height 11
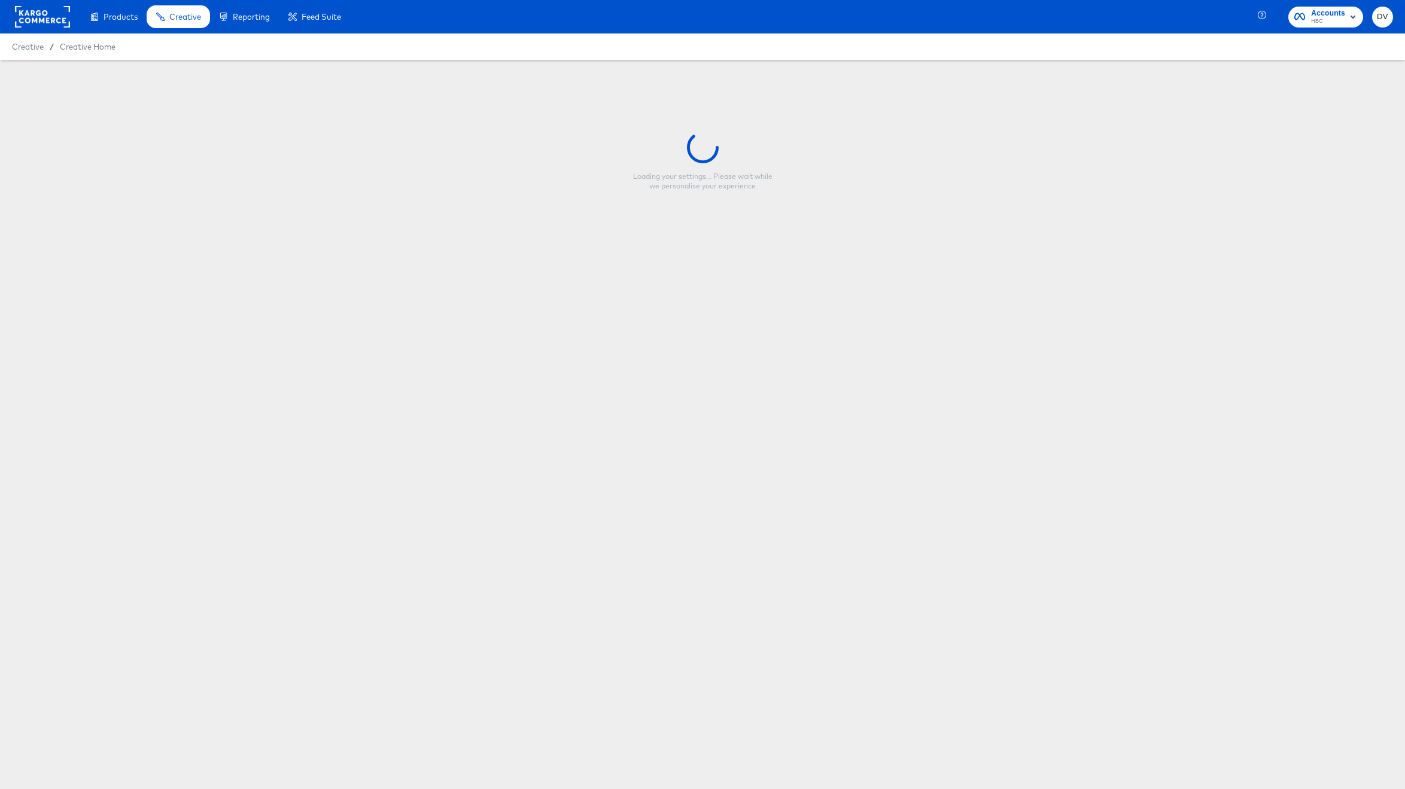
type input "A Test SO5 PIP + Price Multi-image [DATE]"
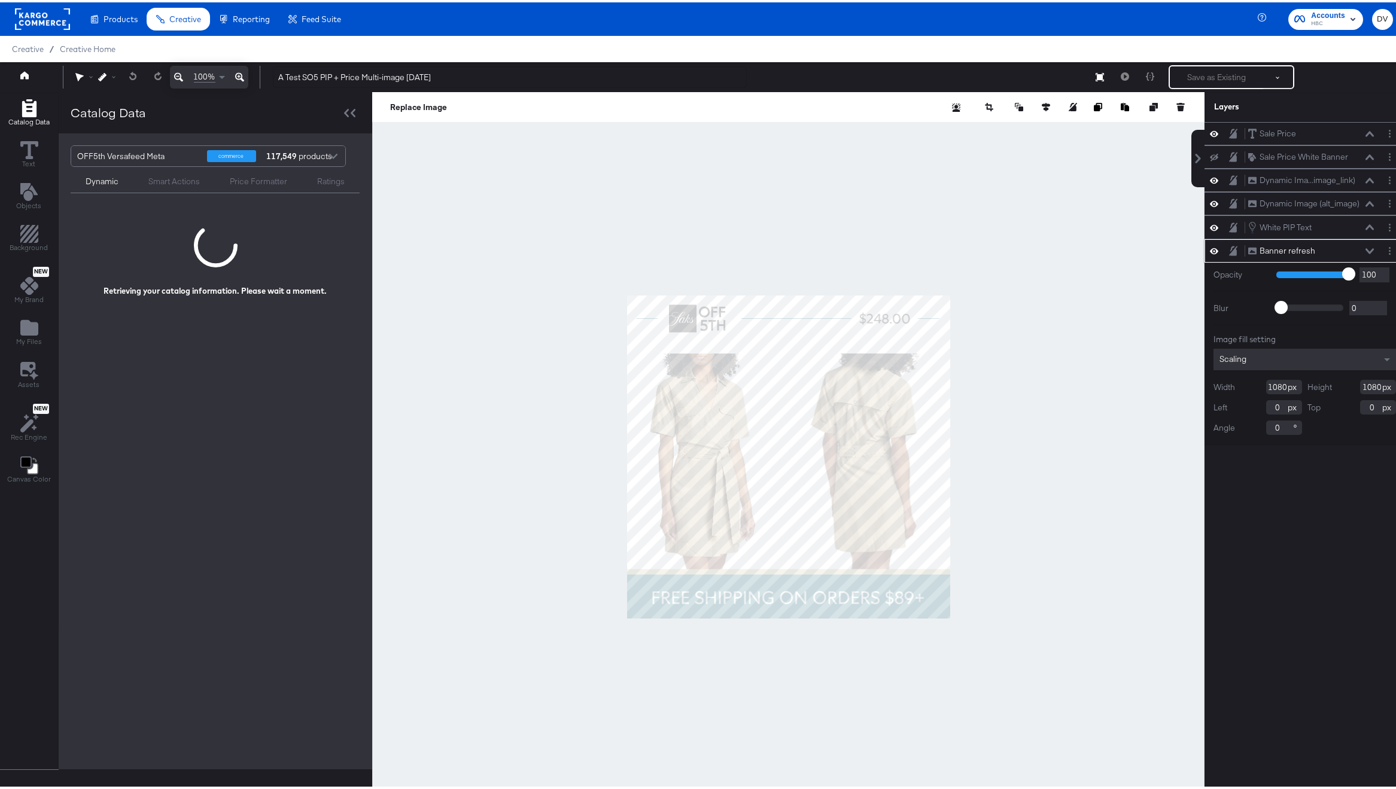
click at [1365, 245] on button at bounding box center [1370, 248] width 10 height 7
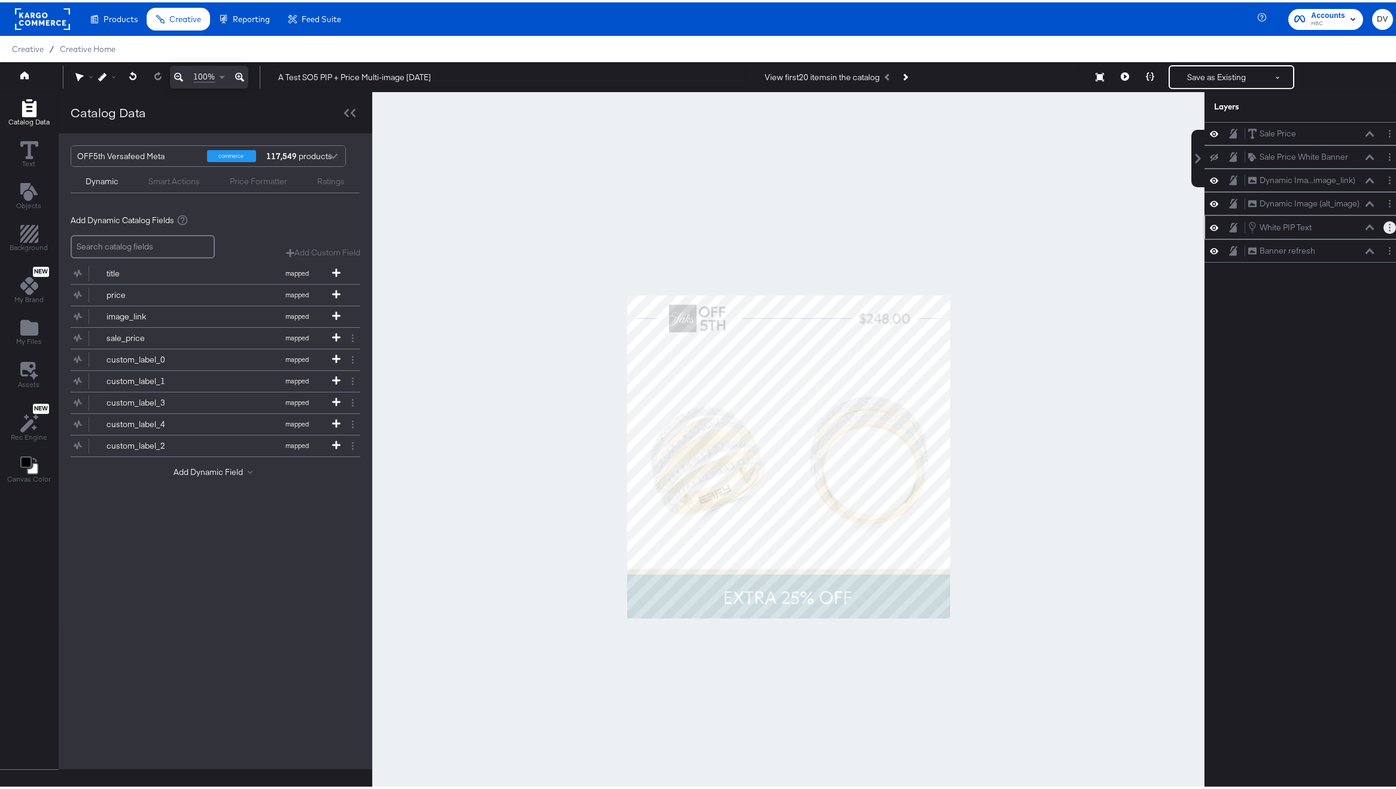
click at [1383, 220] on button "Layer Options" at bounding box center [1389, 225] width 13 height 13
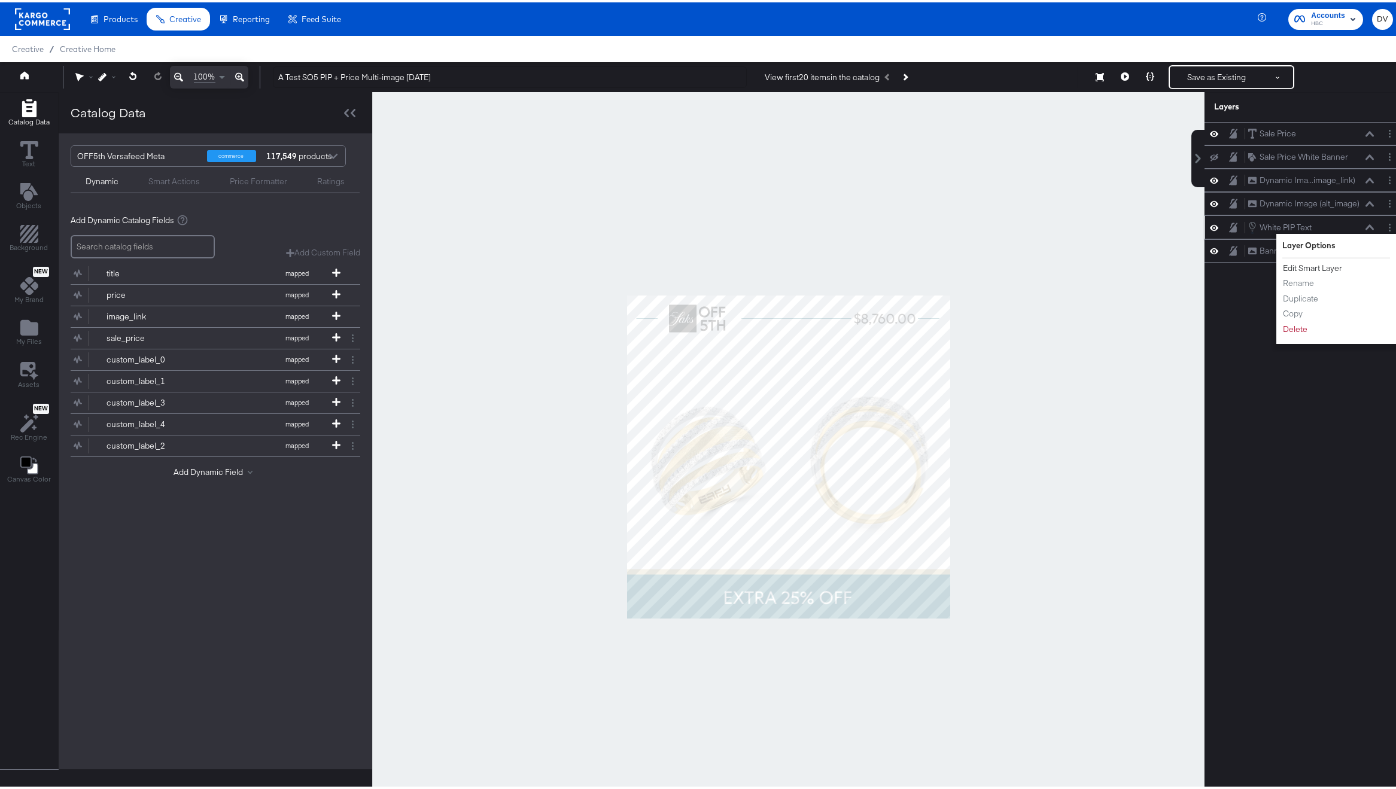
click at [1317, 261] on button "Edit Smart Layer" at bounding box center [1312, 266] width 60 height 13
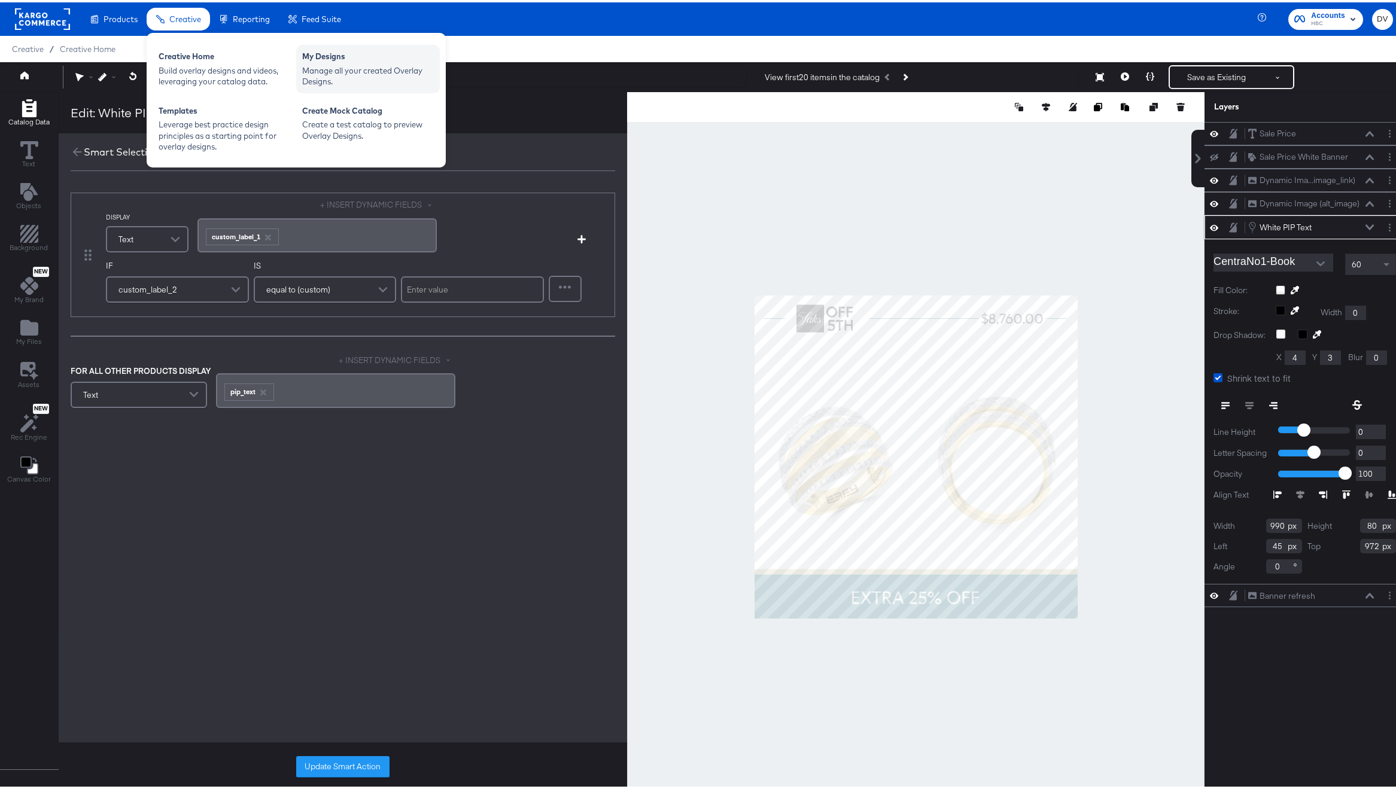
click at [331, 69] on div "Manage all your created Overlay Designs." at bounding box center [368, 74] width 132 height 22
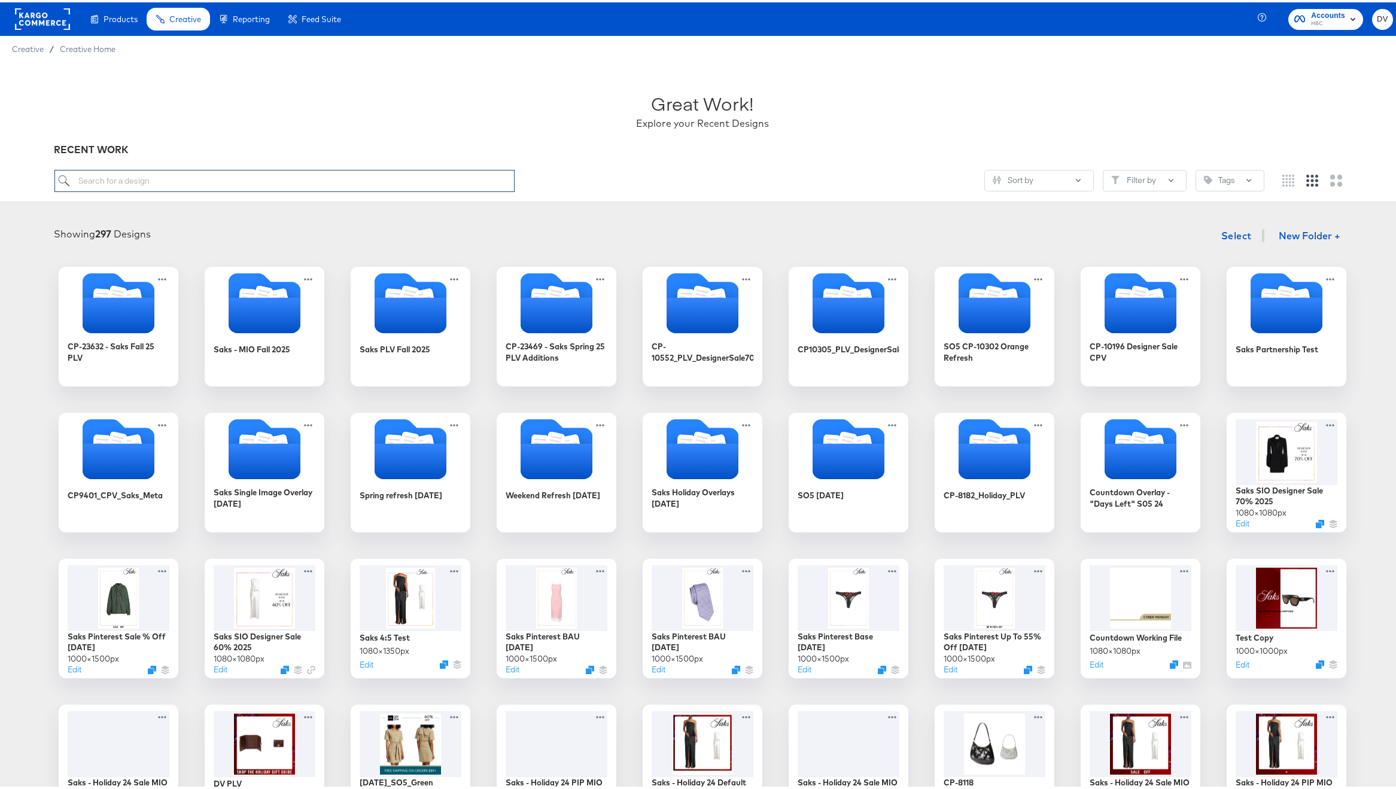
click at [205, 183] on input "search" at bounding box center [284, 179] width 461 height 22
paste input "A Test Single Image with Pricing [DATE]"
type input "A Test Single Image with Pricing [DATE]"
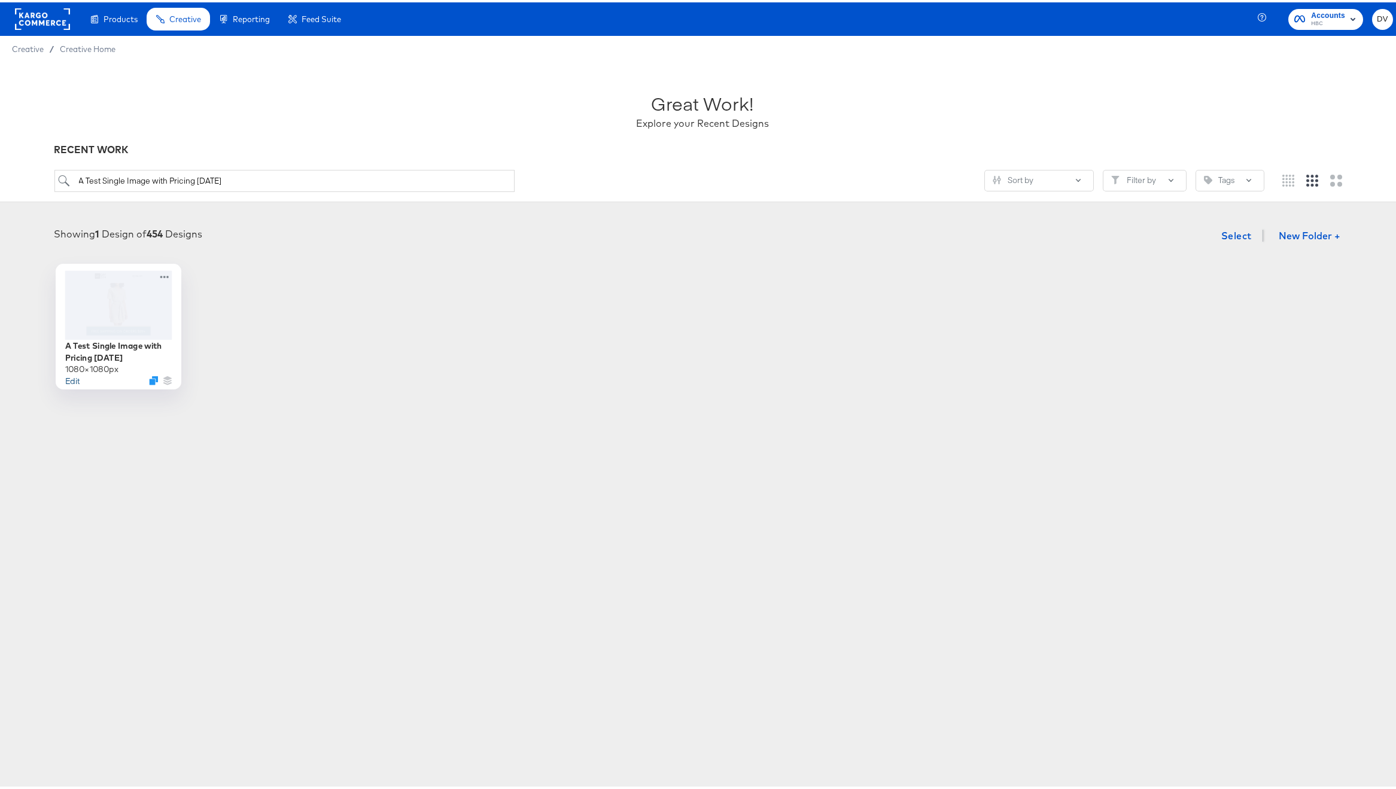
click at [71, 375] on button "Edit" at bounding box center [72, 377] width 14 height 11
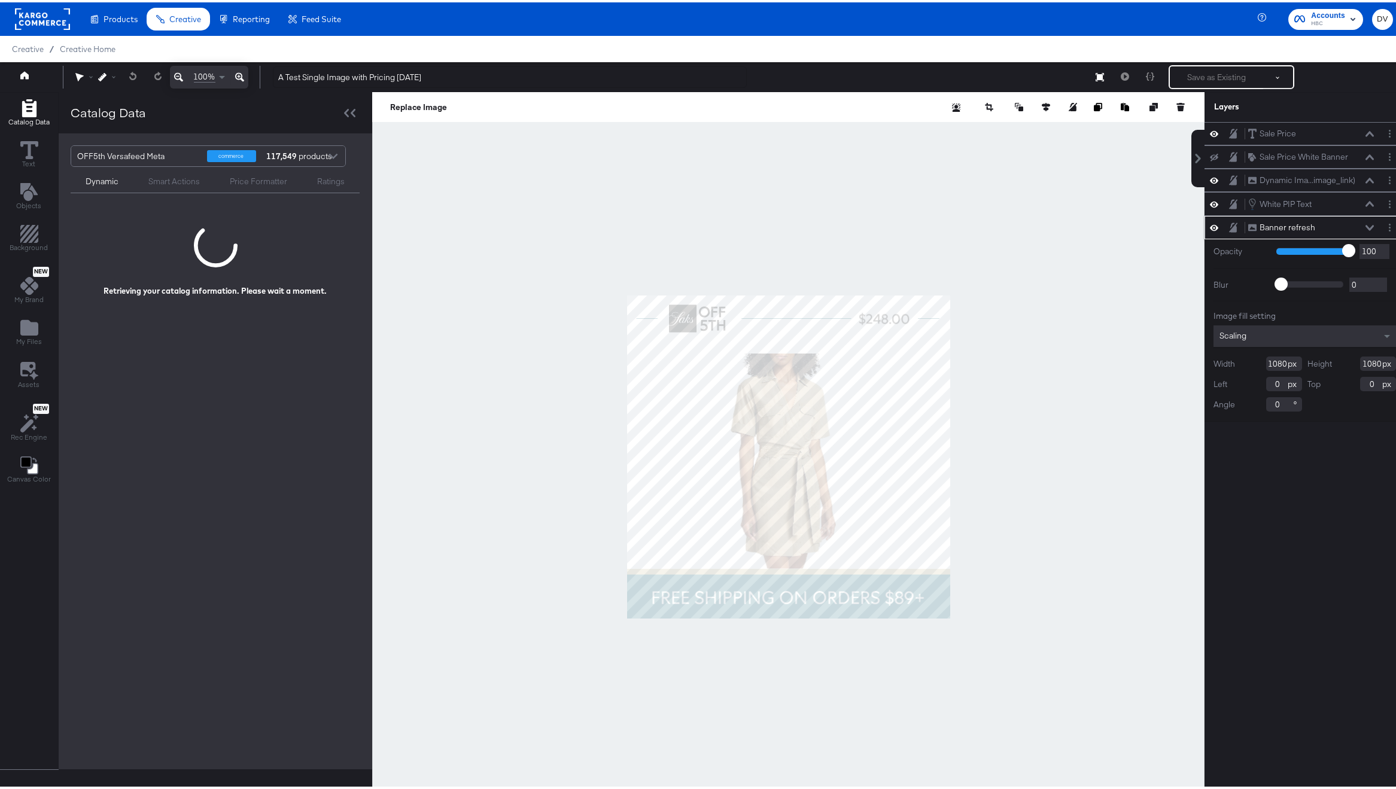
click at [1365, 226] on icon at bounding box center [1369, 225] width 8 height 5
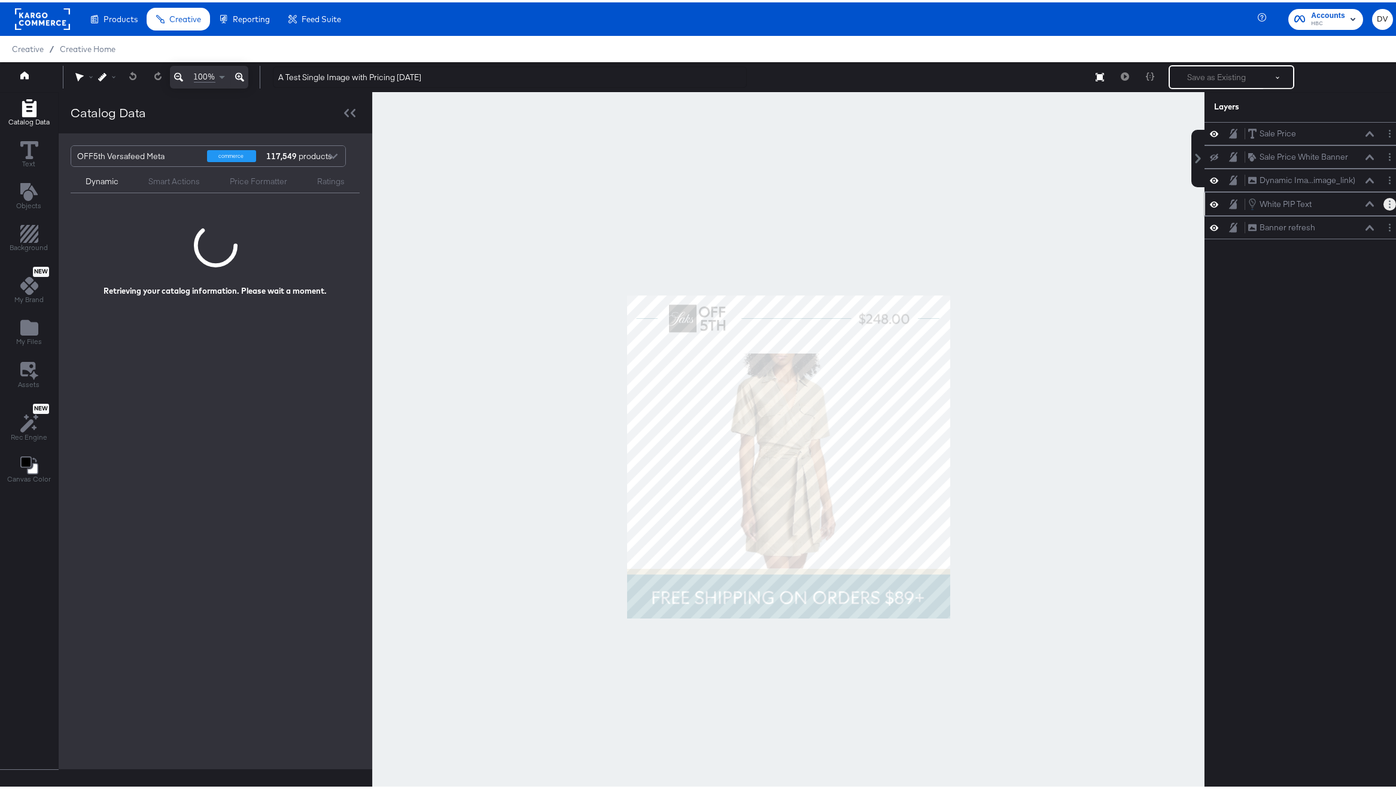
click at [1383, 202] on button "Layer Options" at bounding box center [1389, 202] width 13 height 13
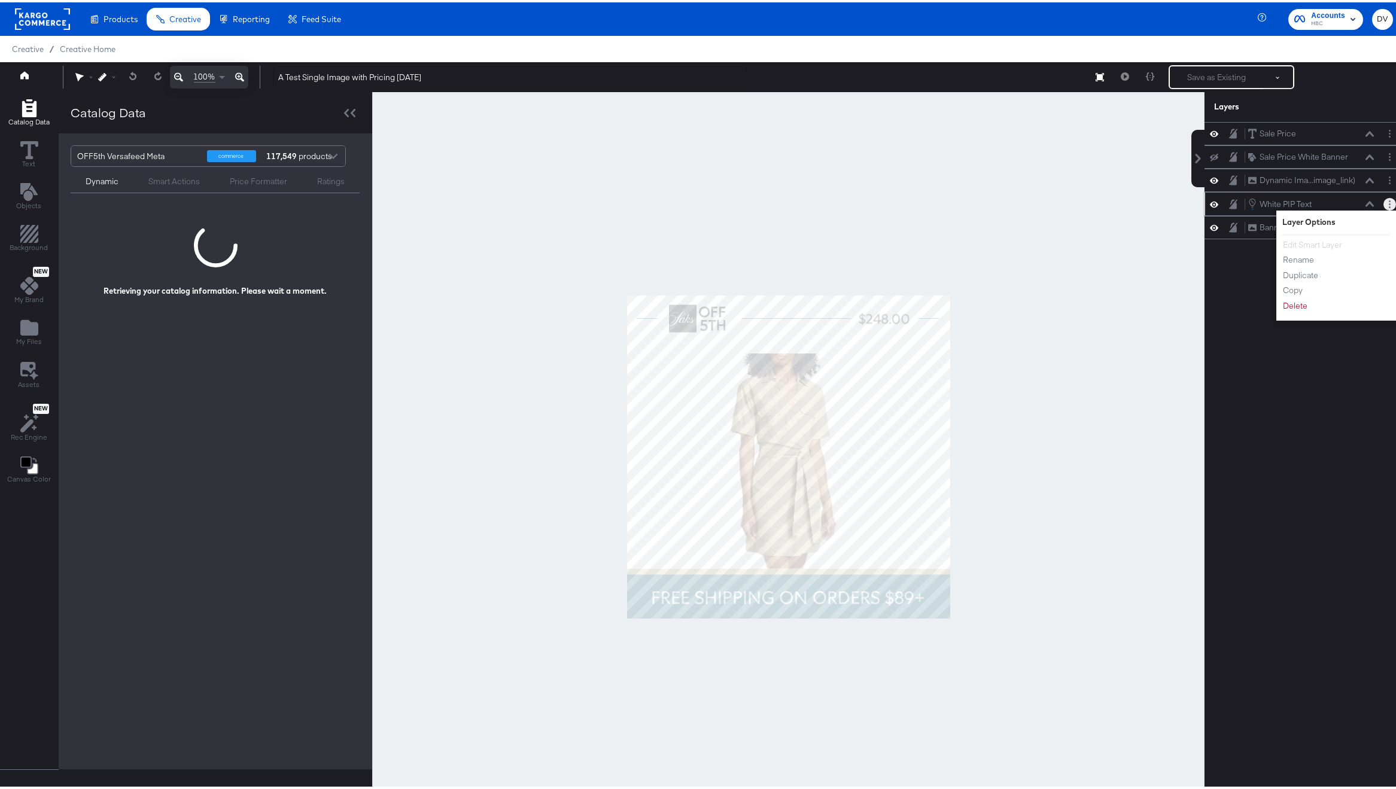
click at [1383, 202] on button "Layer Options" at bounding box center [1389, 202] width 13 height 13
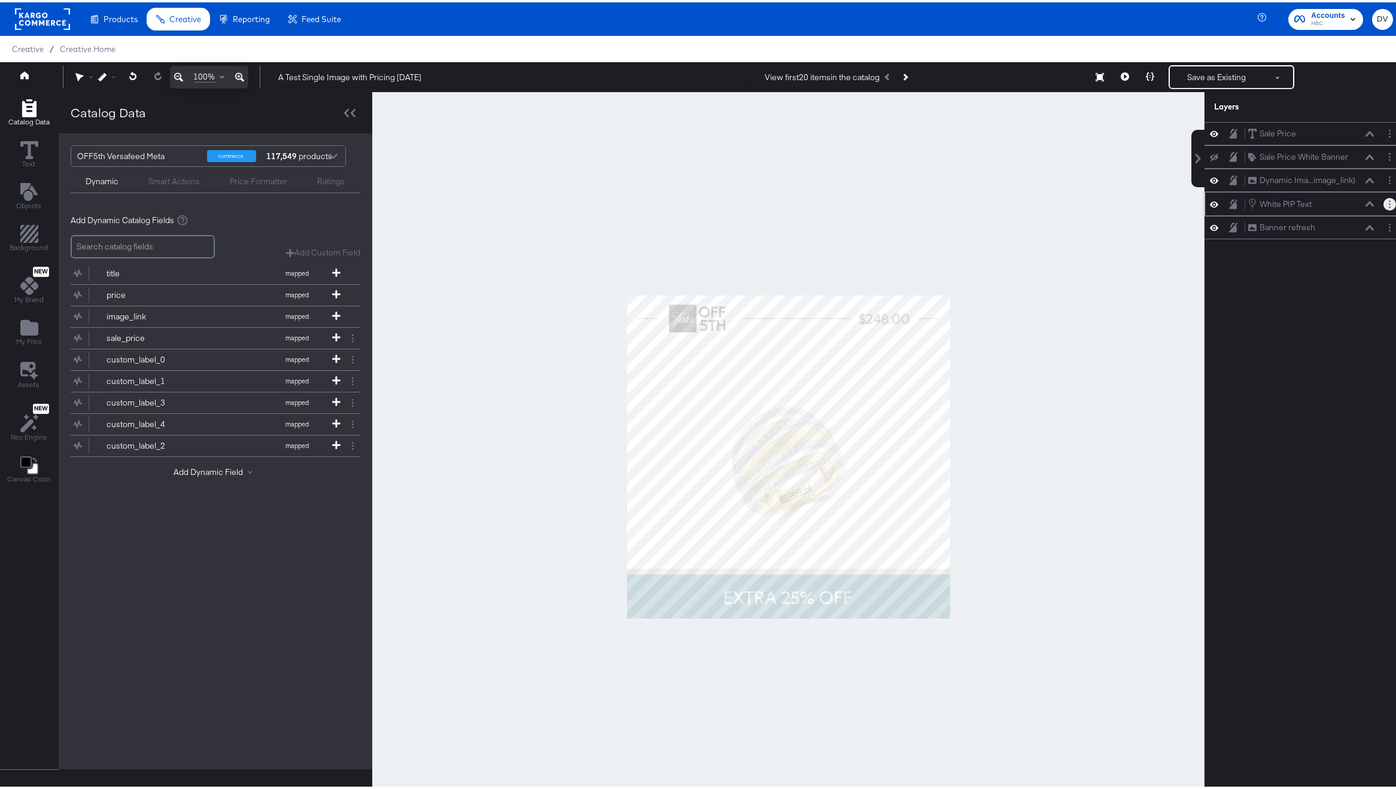
click at [1383, 205] on button "Layer Options" at bounding box center [1389, 202] width 13 height 13
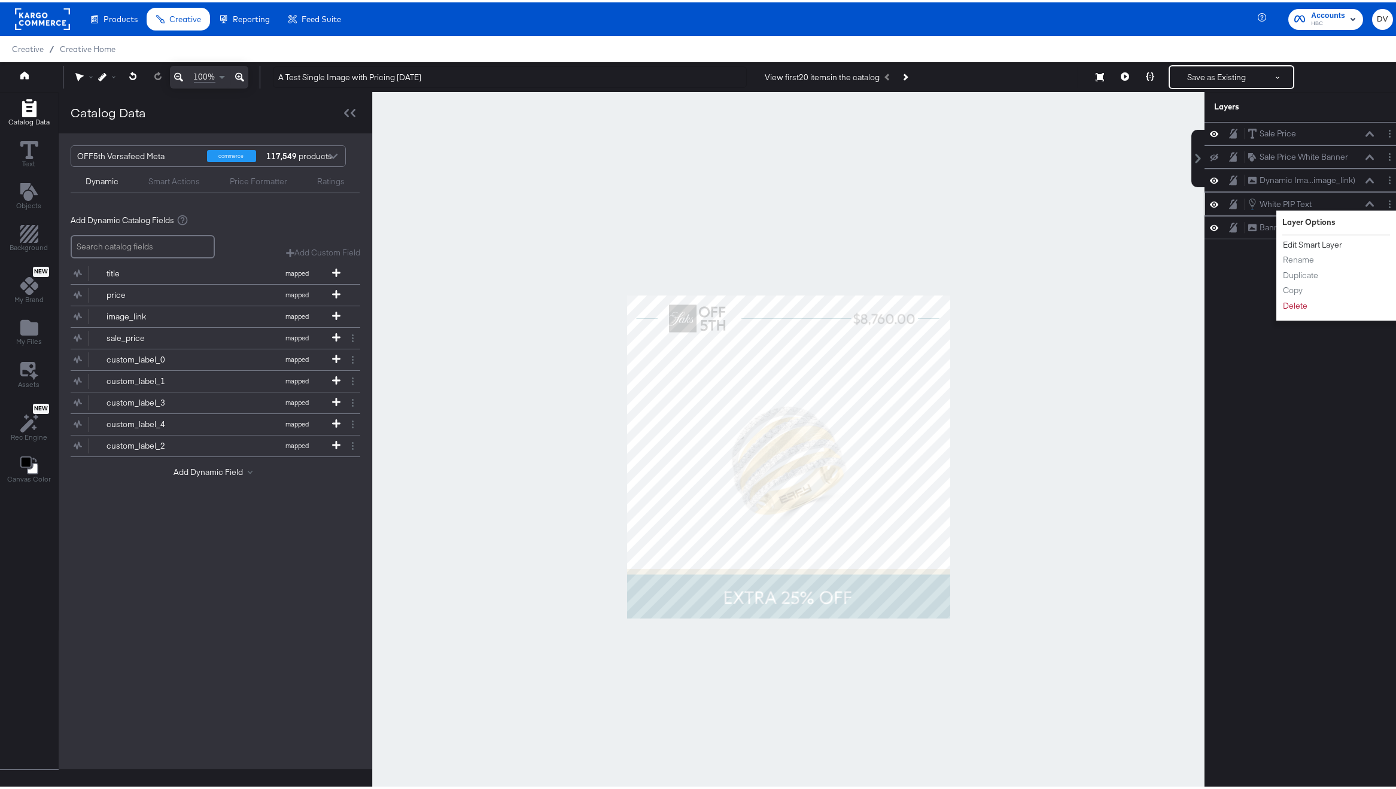
click at [1326, 239] on button "Edit Smart Layer" at bounding box center [1312, 242] width 60 height 13
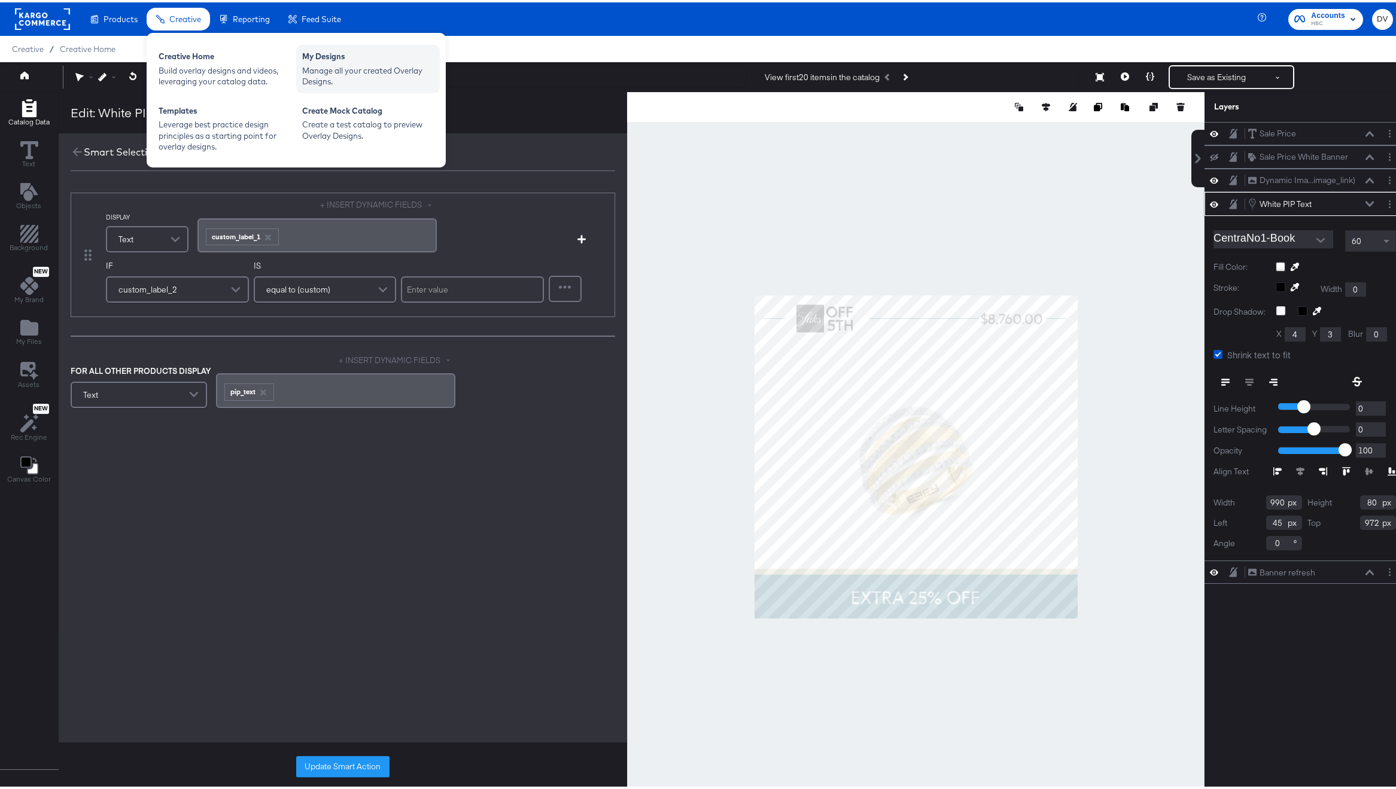
click at [314, 58] on div "My Designs" at bounding box center [368, 55] width 132 height 14
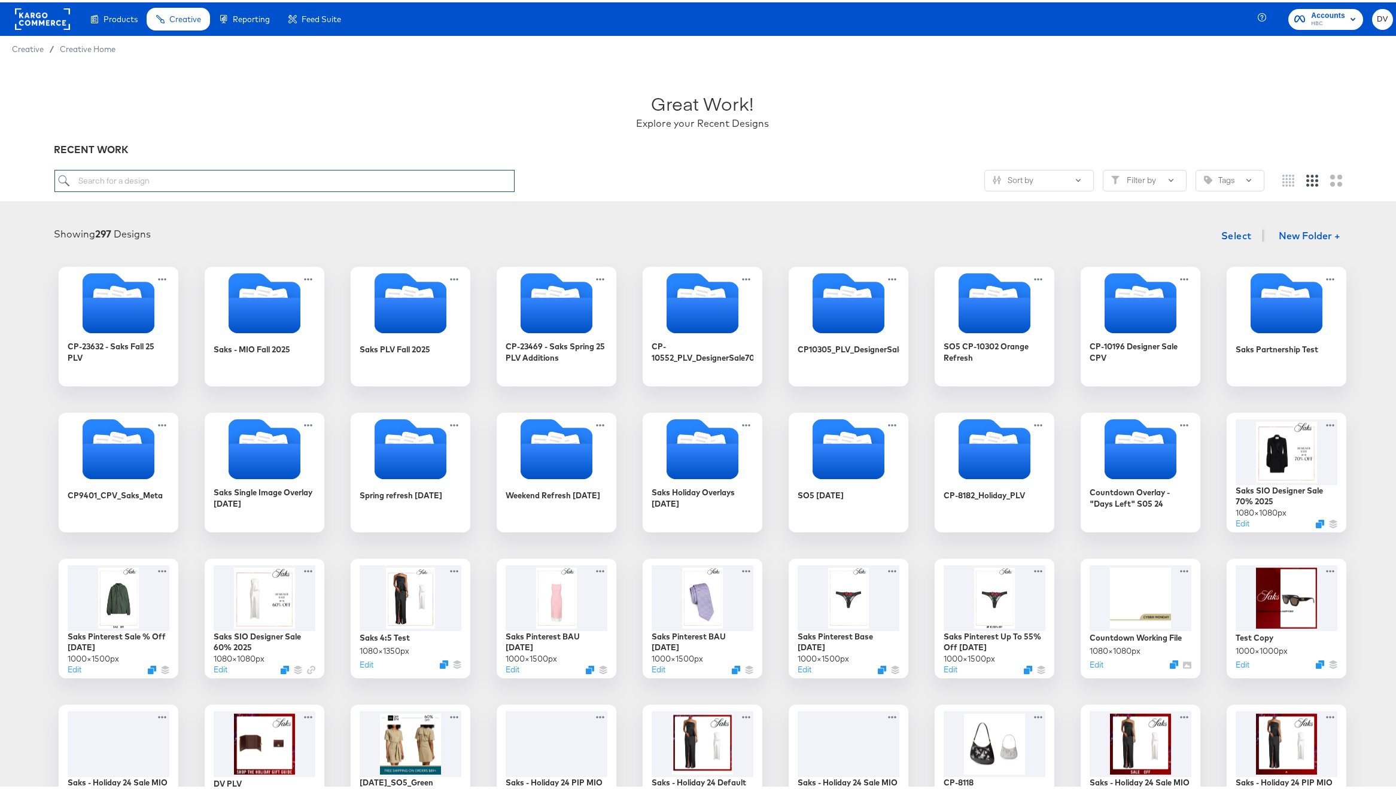
click at [265, 189] on input "search" at bounding box center [284, 179] width 461 height 22
paste input "A Test SO5 PIP Single-image PIP [DATE]"
type input "A Test SO5 PIP Single-image PIP [DATE]"
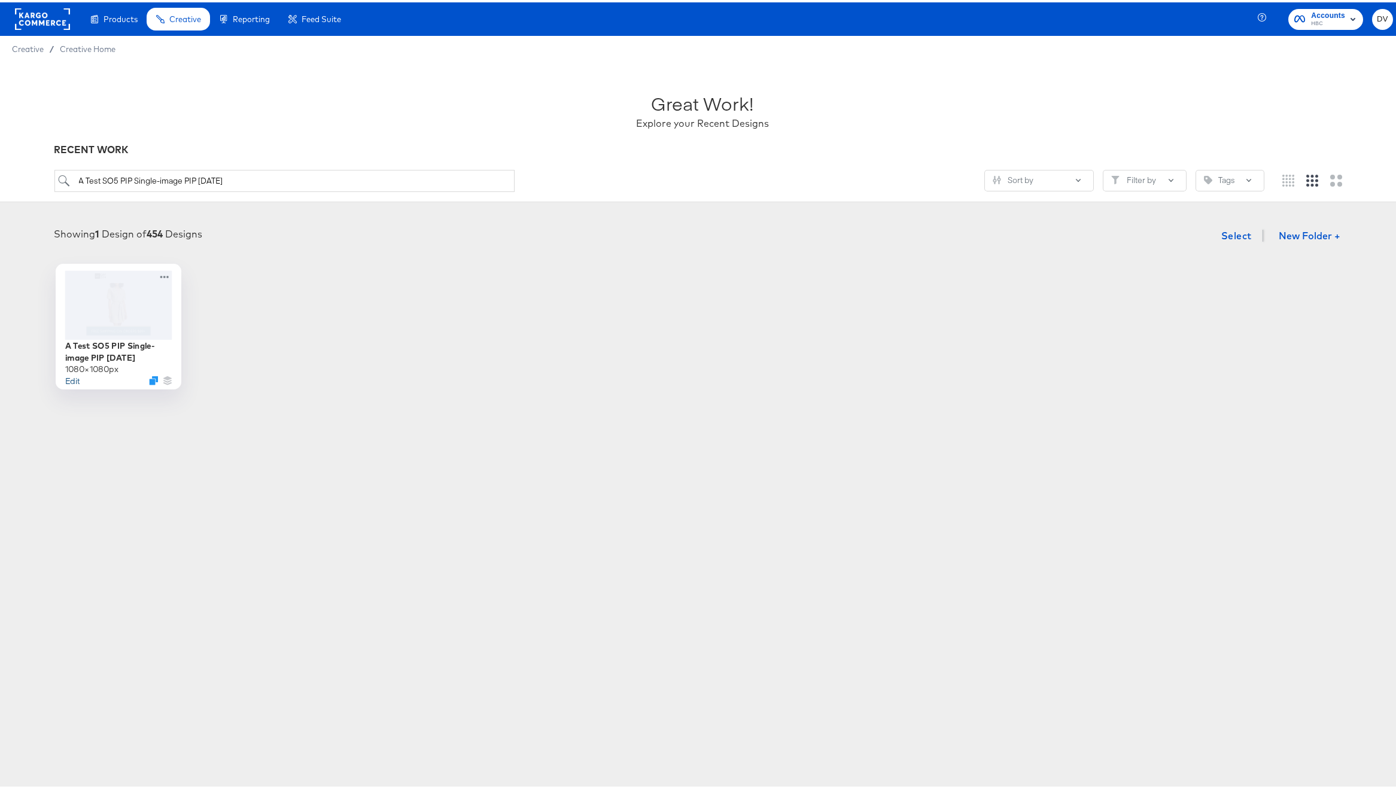
click at [68, 377] on button "Edit" at bounding box center [72, 377] width 14 height 11
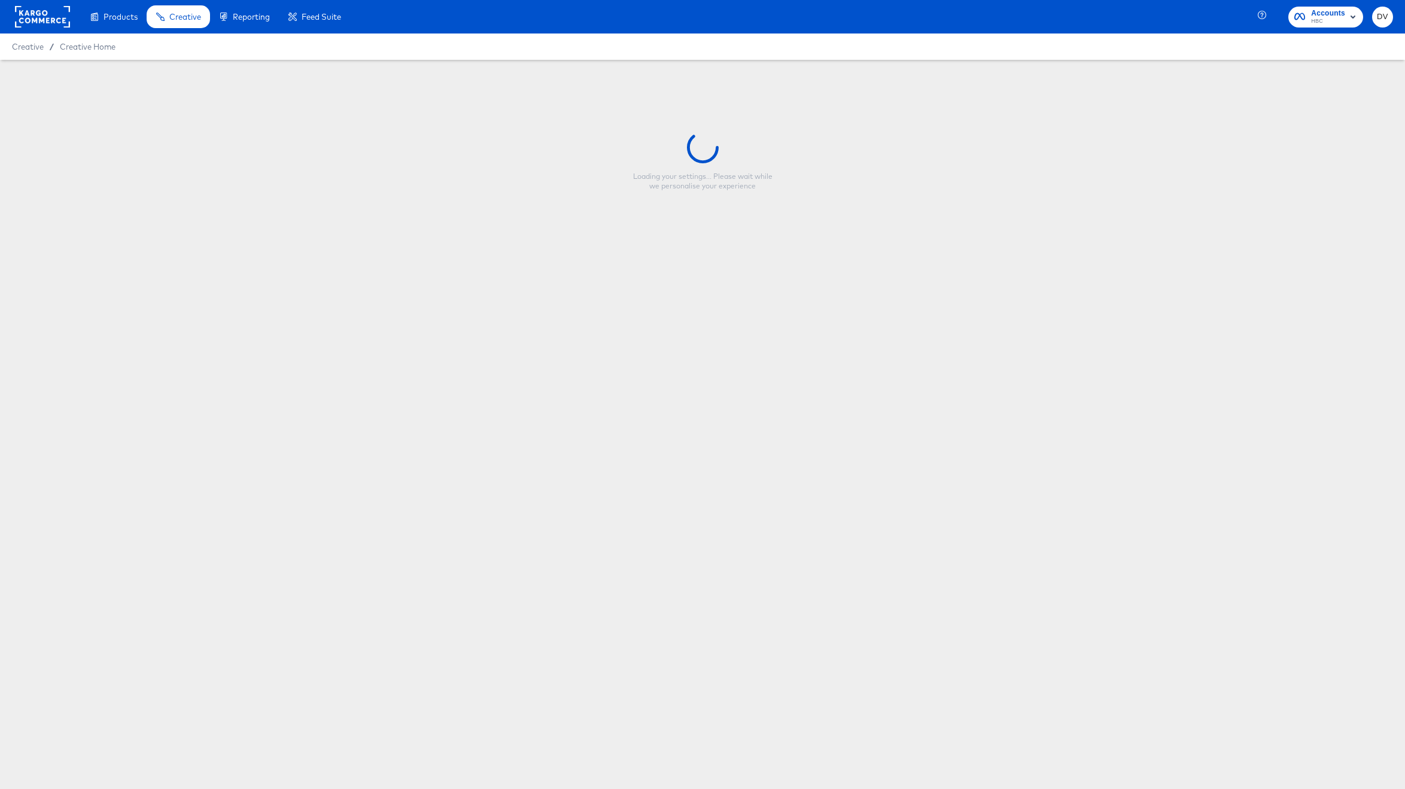
type input "A Test SO5 PIP Single-image PIP [DATE]"
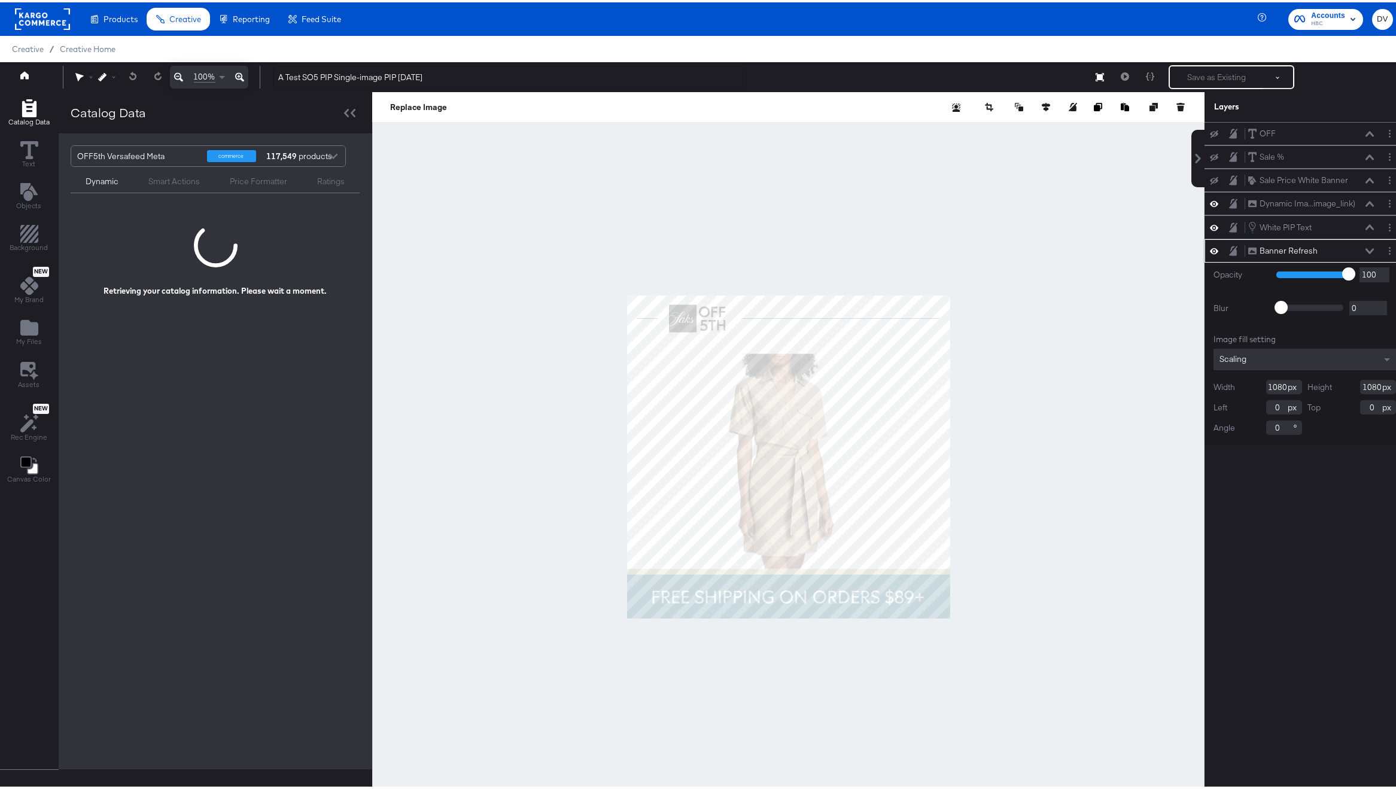
click at [1365, 245] on button at bounding box center [1370, 248] width 10 height 7
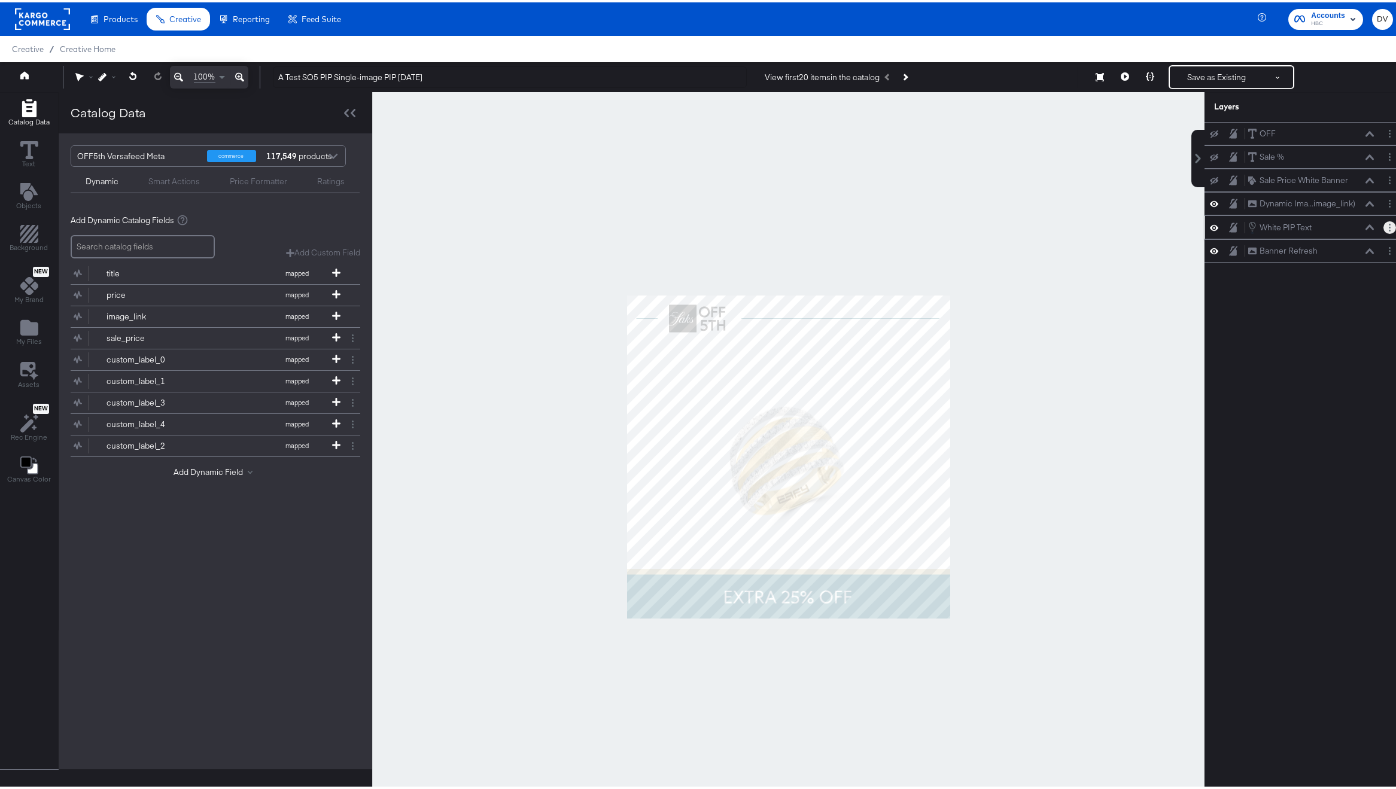
click at [1383, 225] on button "Layer Options" at bounding box center [1389, 225] width 13 height 13
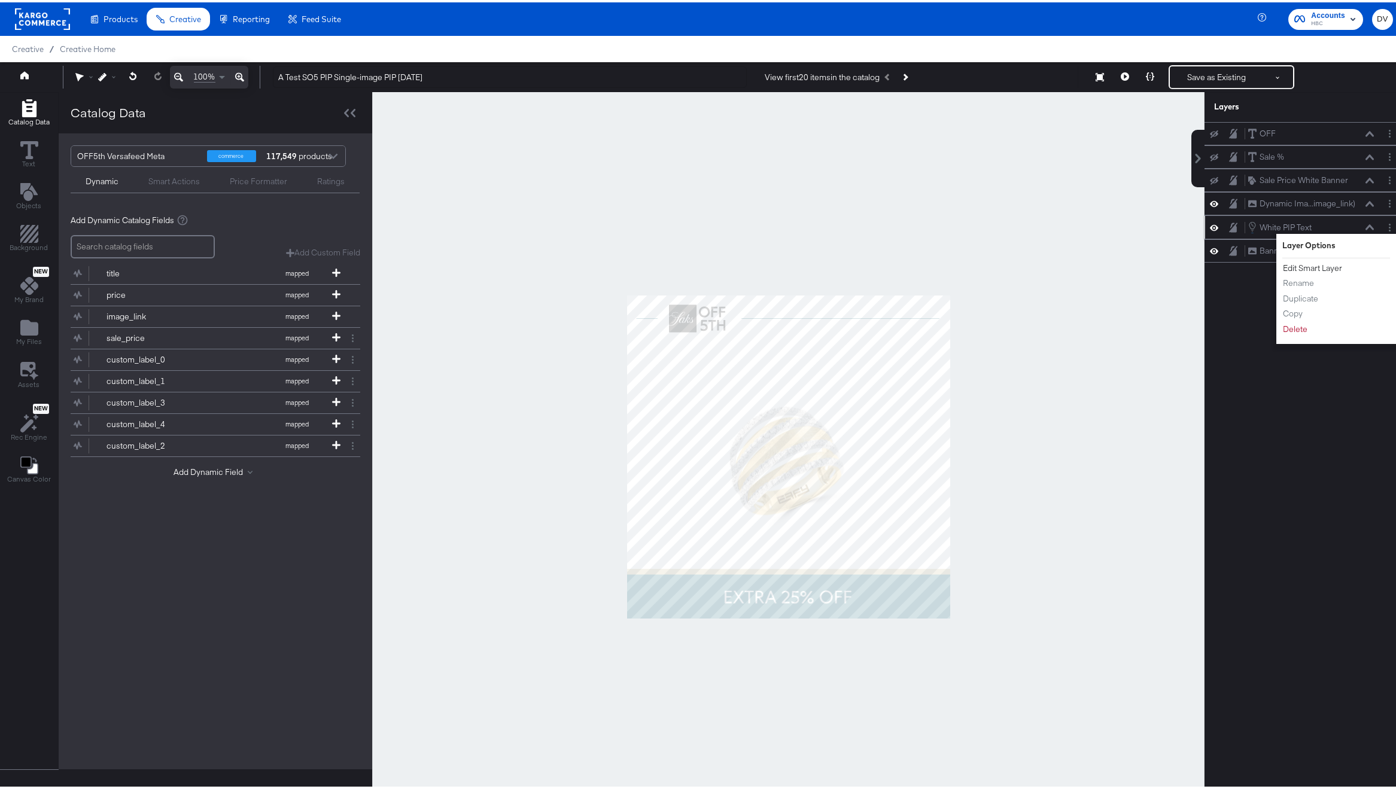
click at [1328, 265] on button "Edit Smart Layer" at bounding box center [1312, 266] width 60 height 13
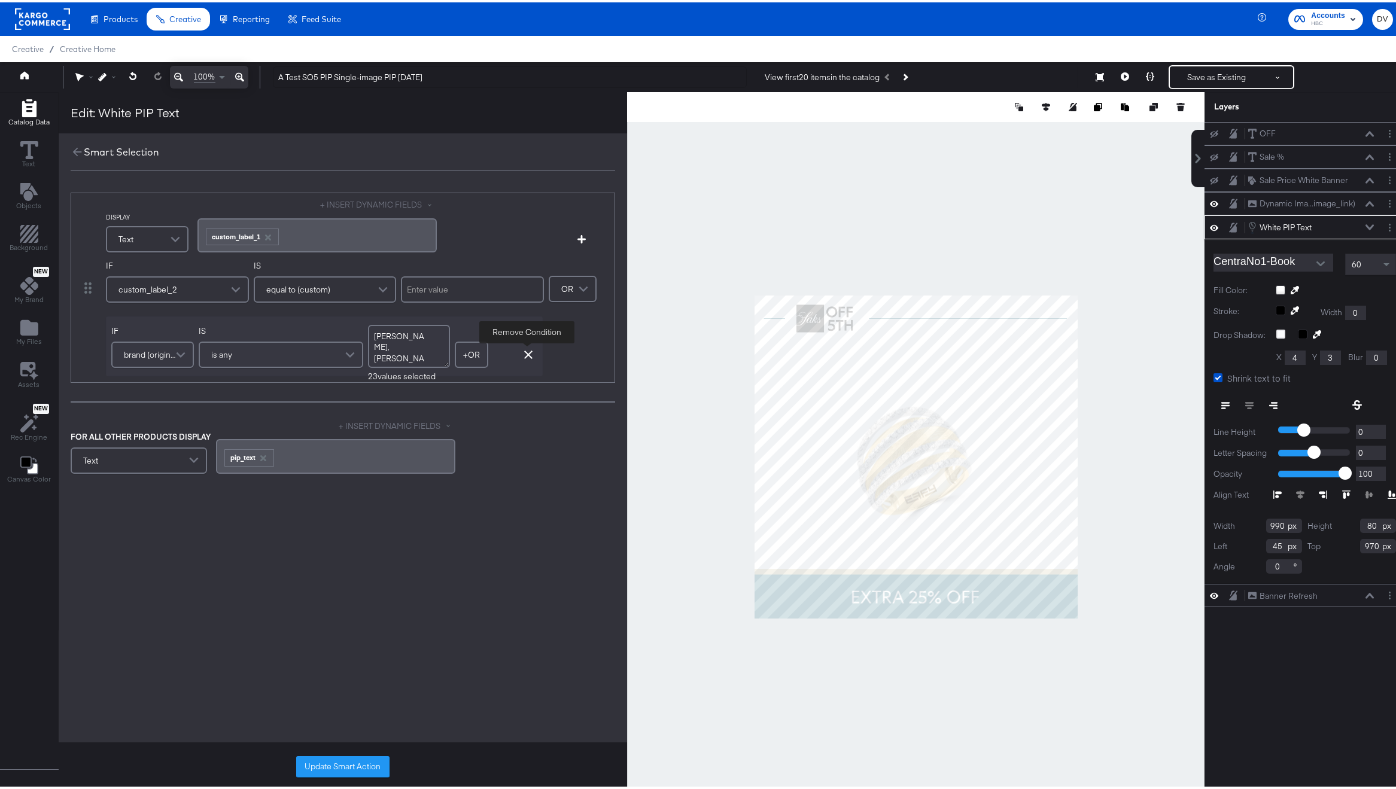
click at [525, 351] on icon "button" at bounding box center [528, 352] width 8 height 8
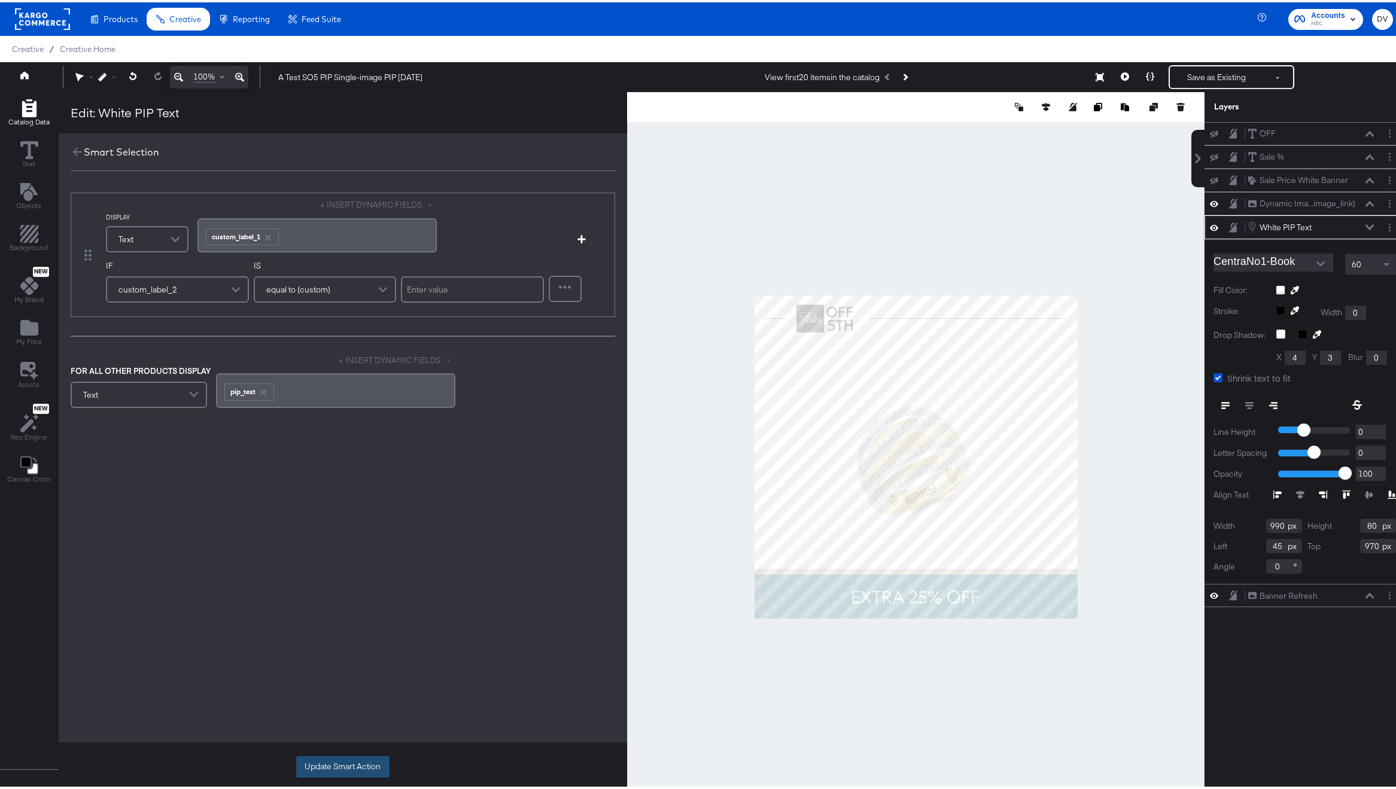
click at [347, 757] on button "Update Smart Action" at bounding box center [342, 765] width 93 height 22
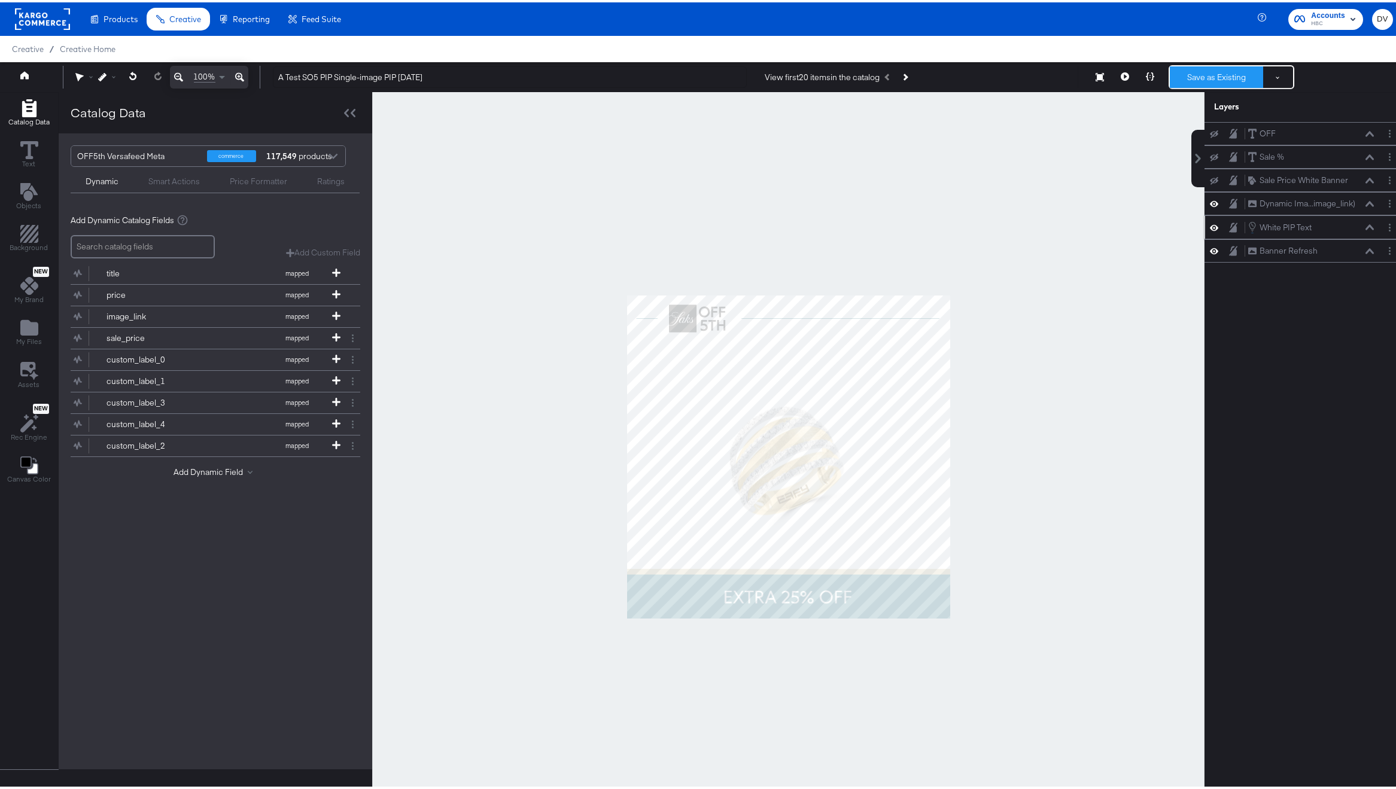
click at [1182, 81] on button "Save as Existing" at bounding box center [1216, 75] width 93 height 22
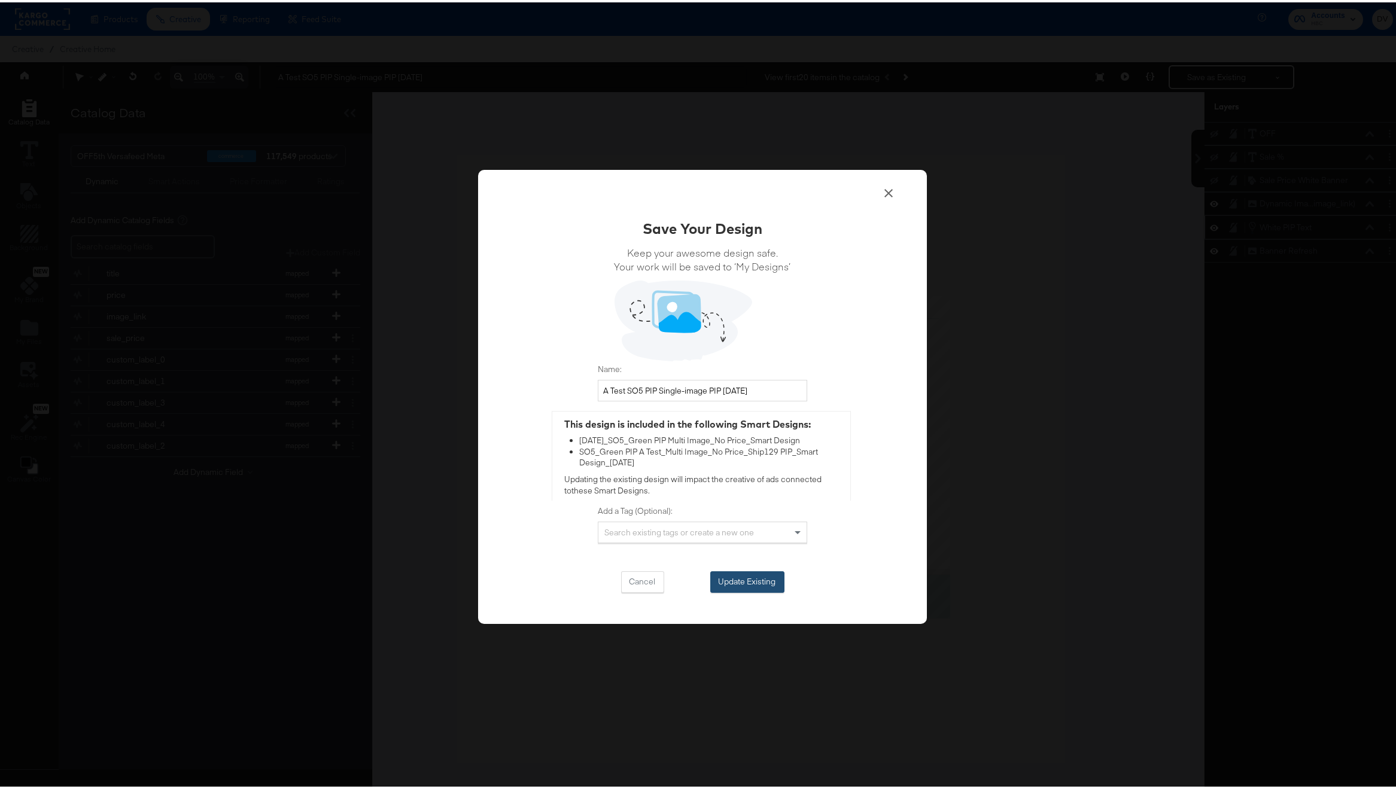
click at [750, 573] on button "Update Existing" at bounding box center [747, 580] width 74 height 22
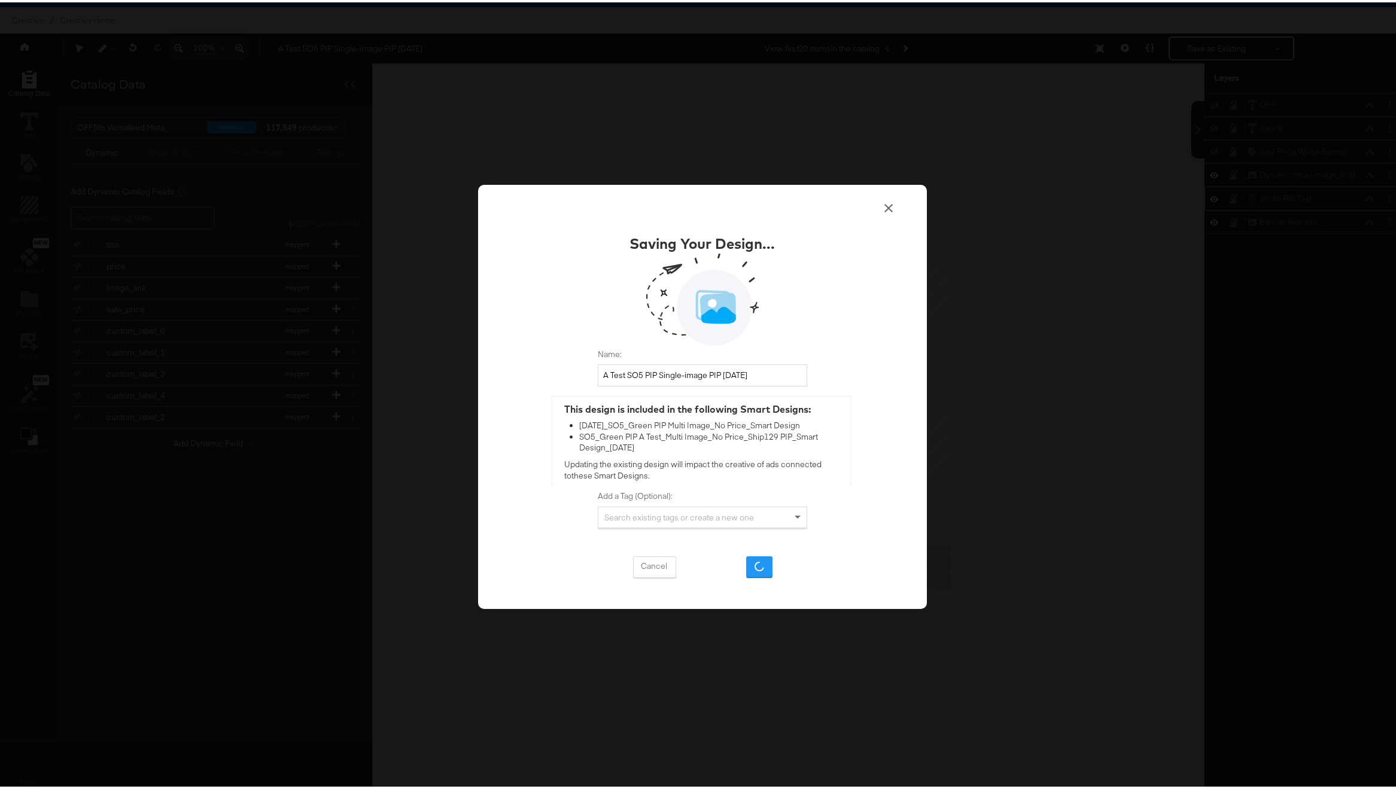
scroll to position [31, 0]
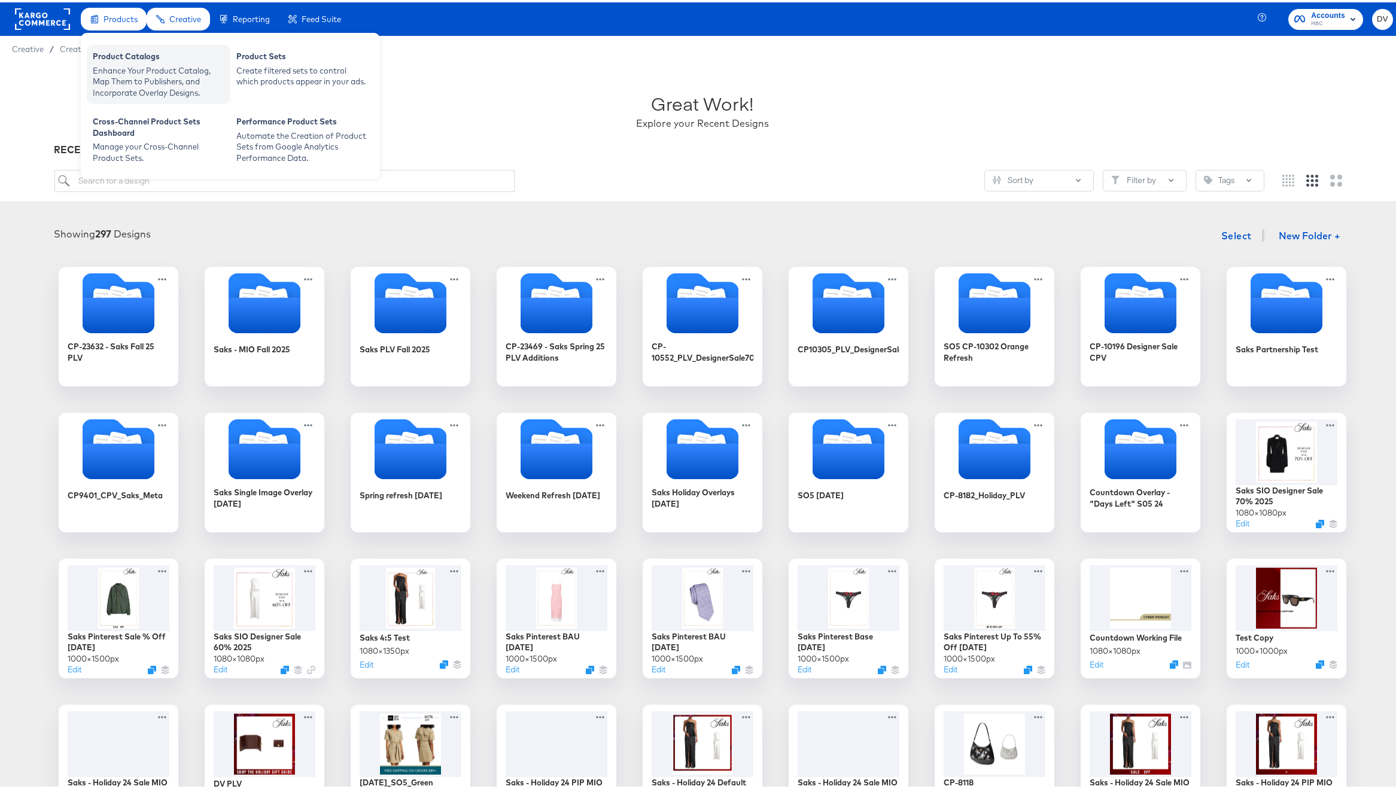
click at [123, 47] on div "Product Catalogs Enhance Your Product Catalog, Map Them to Publishers, and Inco…" at bounding box center [159, 71] width 144 height 59
click at [123, 54] on div "Product Catalogs" at bounding box center [159, 55] width 132 height 14
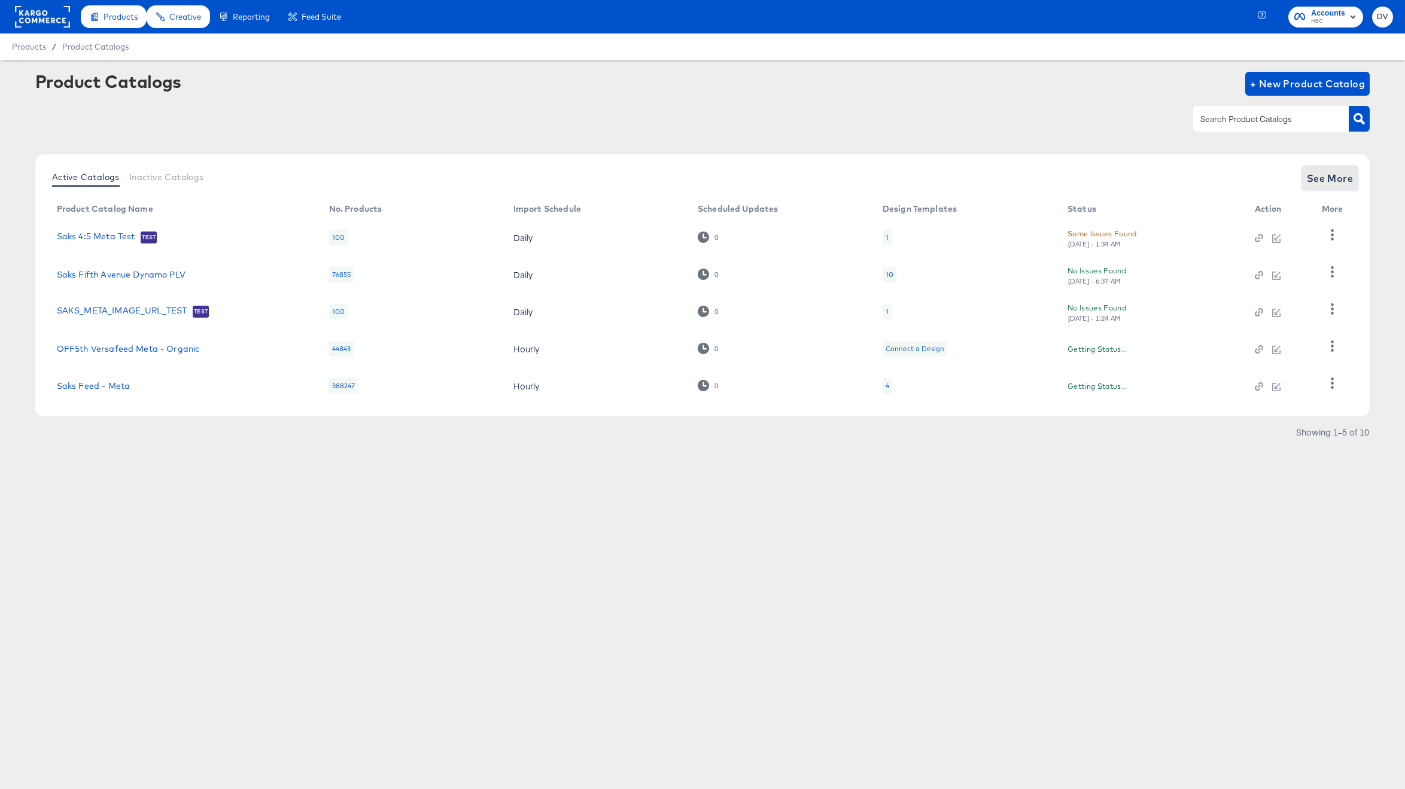
click at [1315, 176] on span "See More" at bounding box center [1330, 178] width 47 height 17
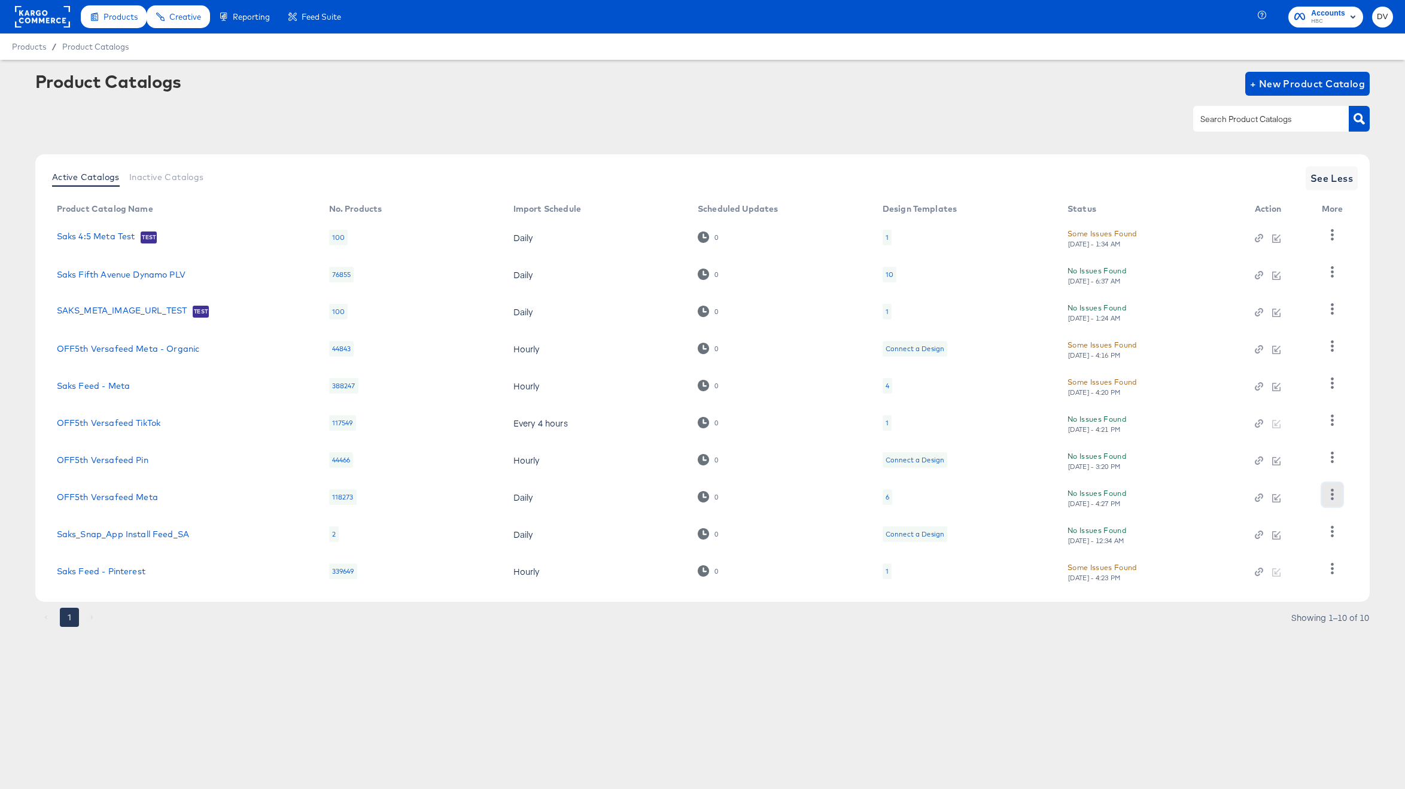
click at [1327, 498] on icon "button" at bounding box center [1331, 494] width 11 height 11
click at [1279, 423] on div "Business Manager" at bounding box center [1283, 415] width 120 height 19
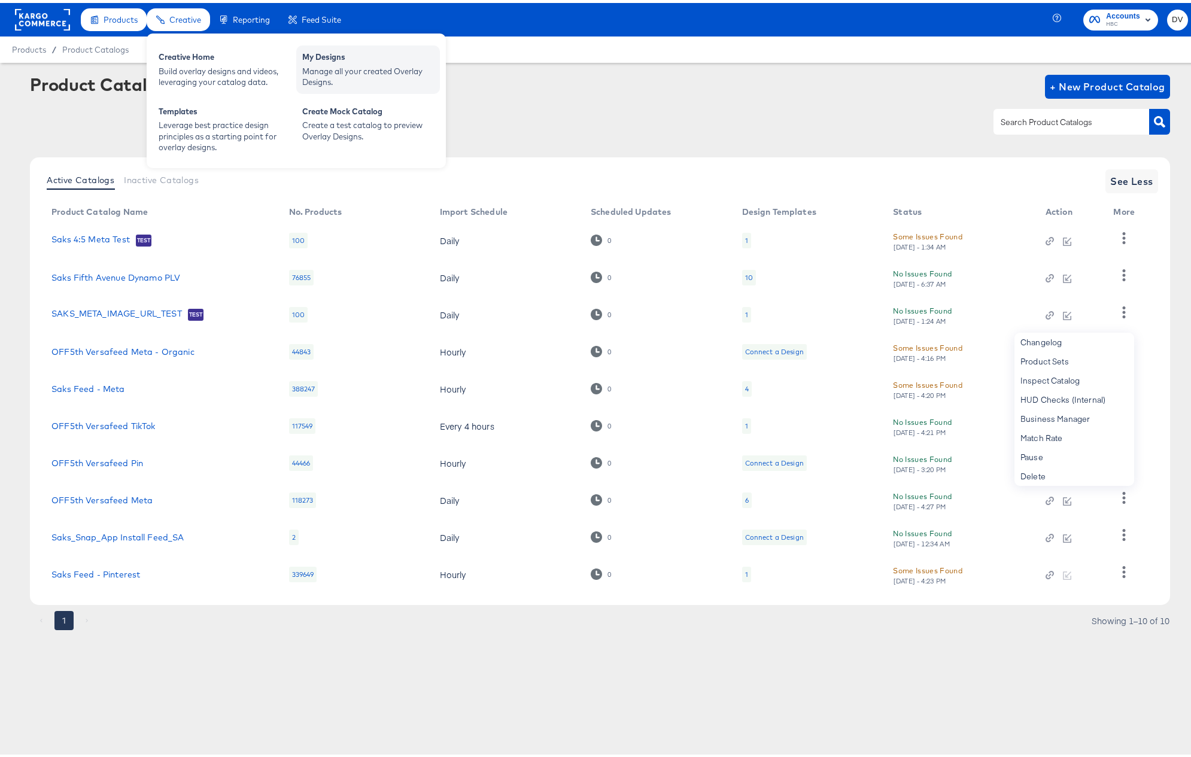
click at [310, 60] on div "My Designs" at bounding box center [368, 55] width 132 height 14
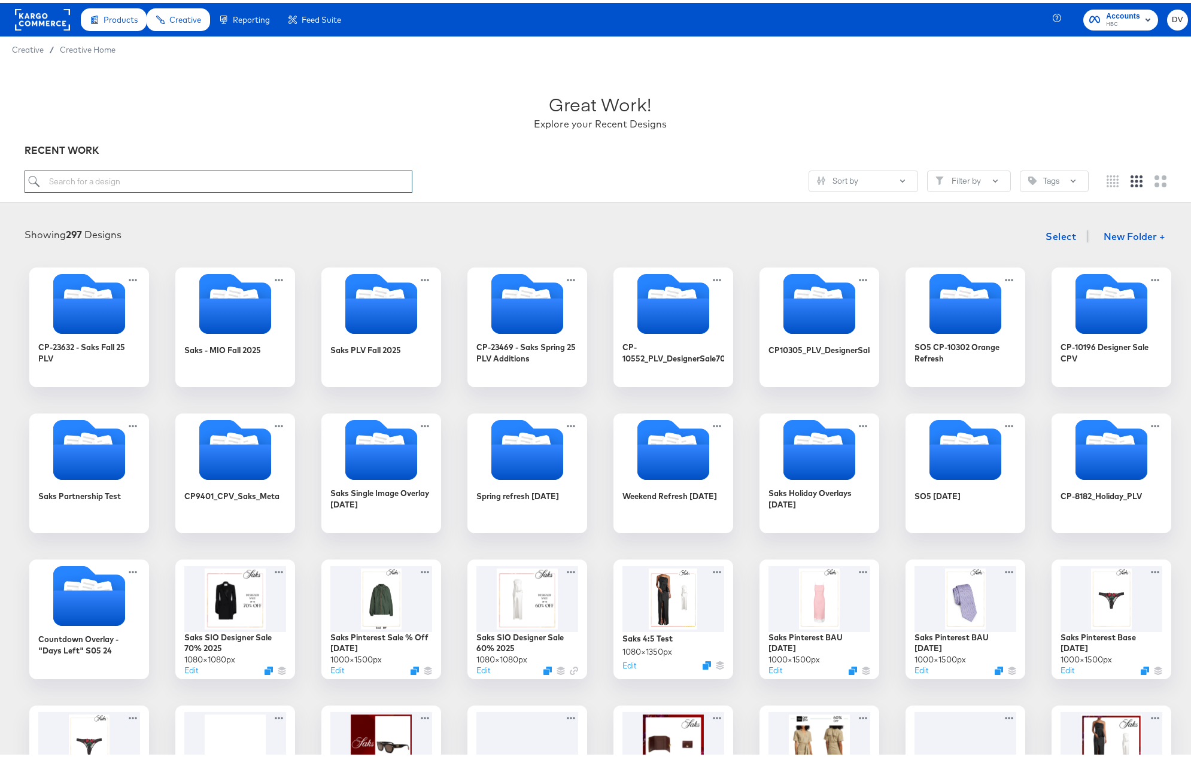
click at [258, 168] on input "search" at bounding box center [219, 179] width 388 height 22
paste input "A Test Single Image"
type input "A Test Single Image"
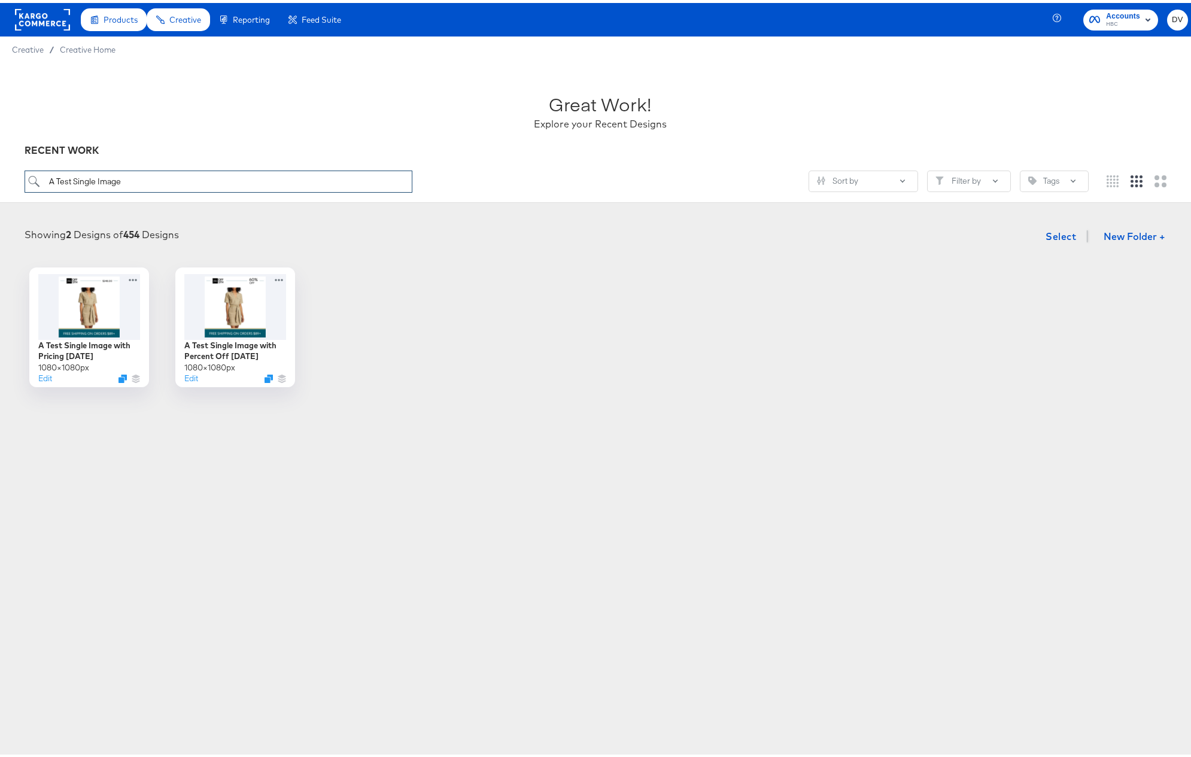
click at [129, 179] on input "A Test Single Image" at bounding box center [219, 179] width 388 height 22
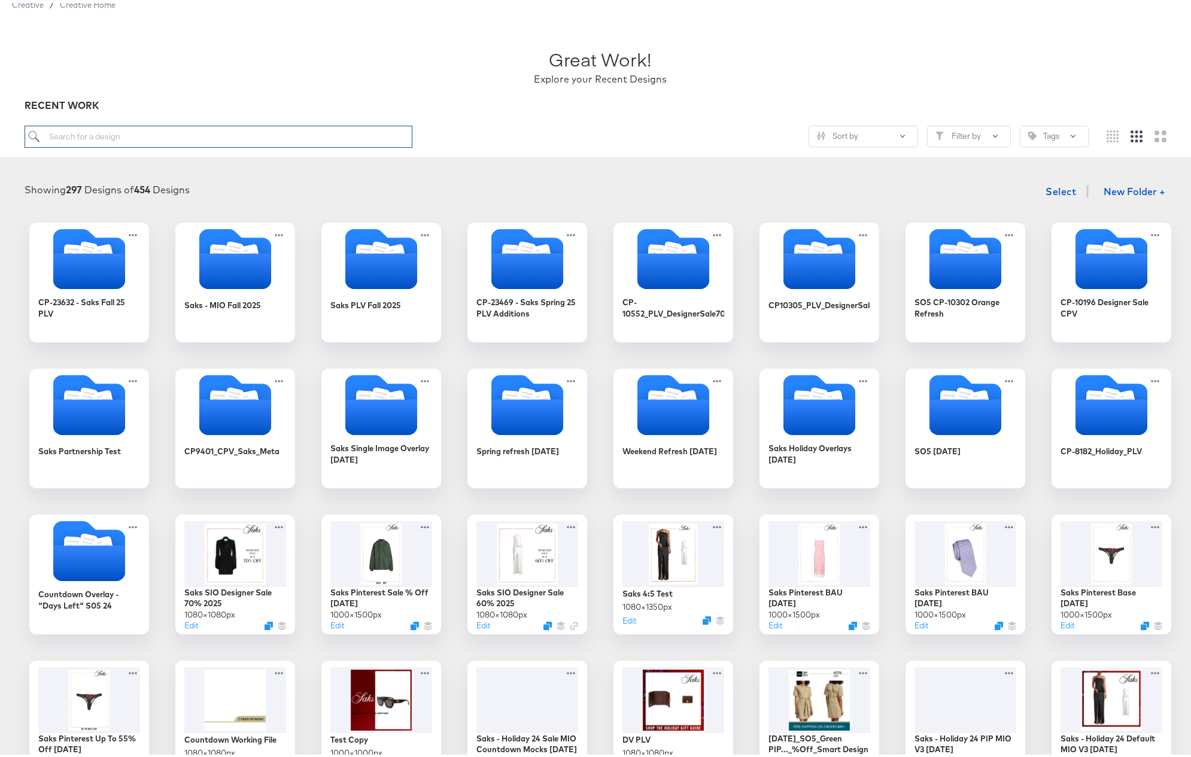
scroll to position [73, 0]
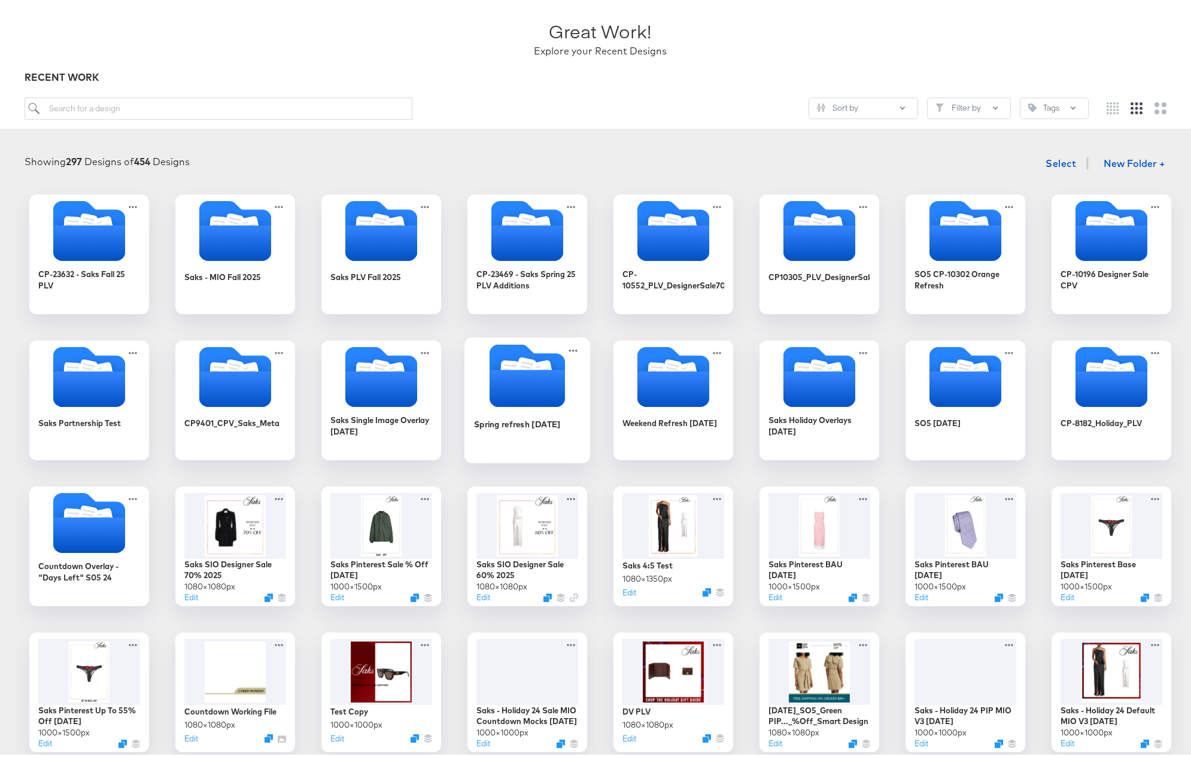
click at [535, 364] on icon "Folder" at bounding box center [541, 370] width 13 height 14
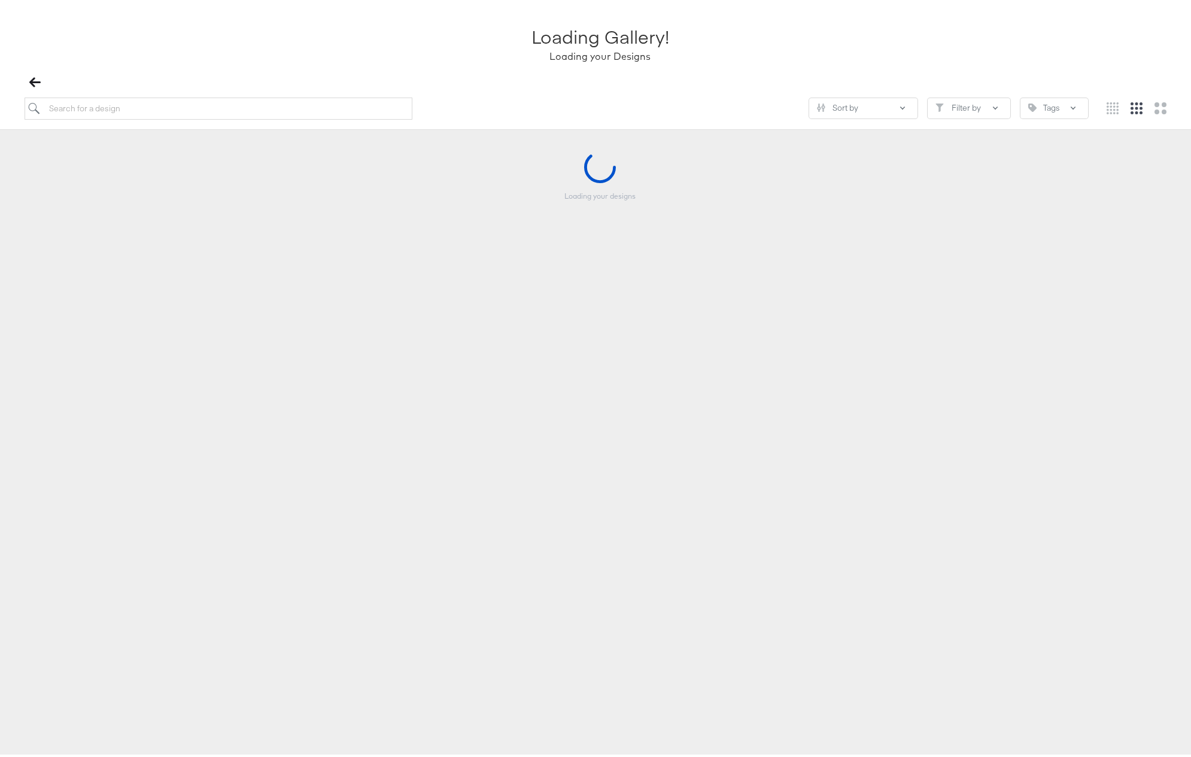
scroll to position [72, 0]
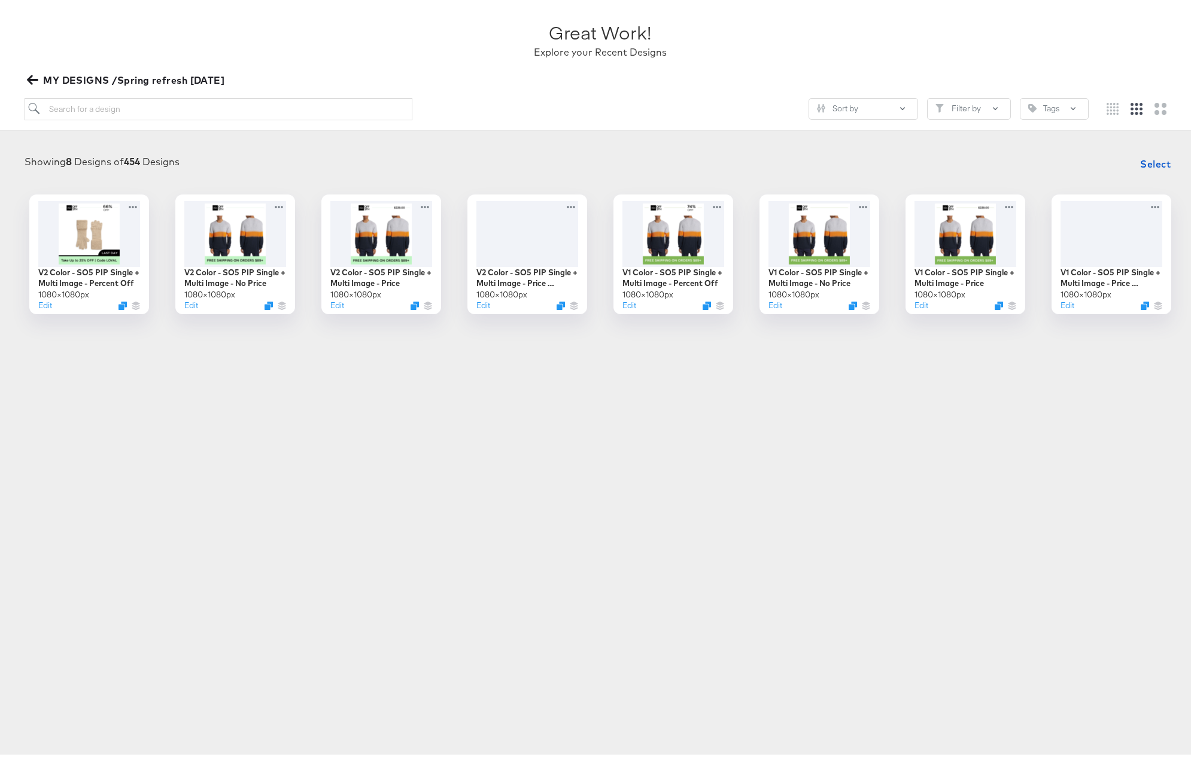
scroll to position [68, 0]
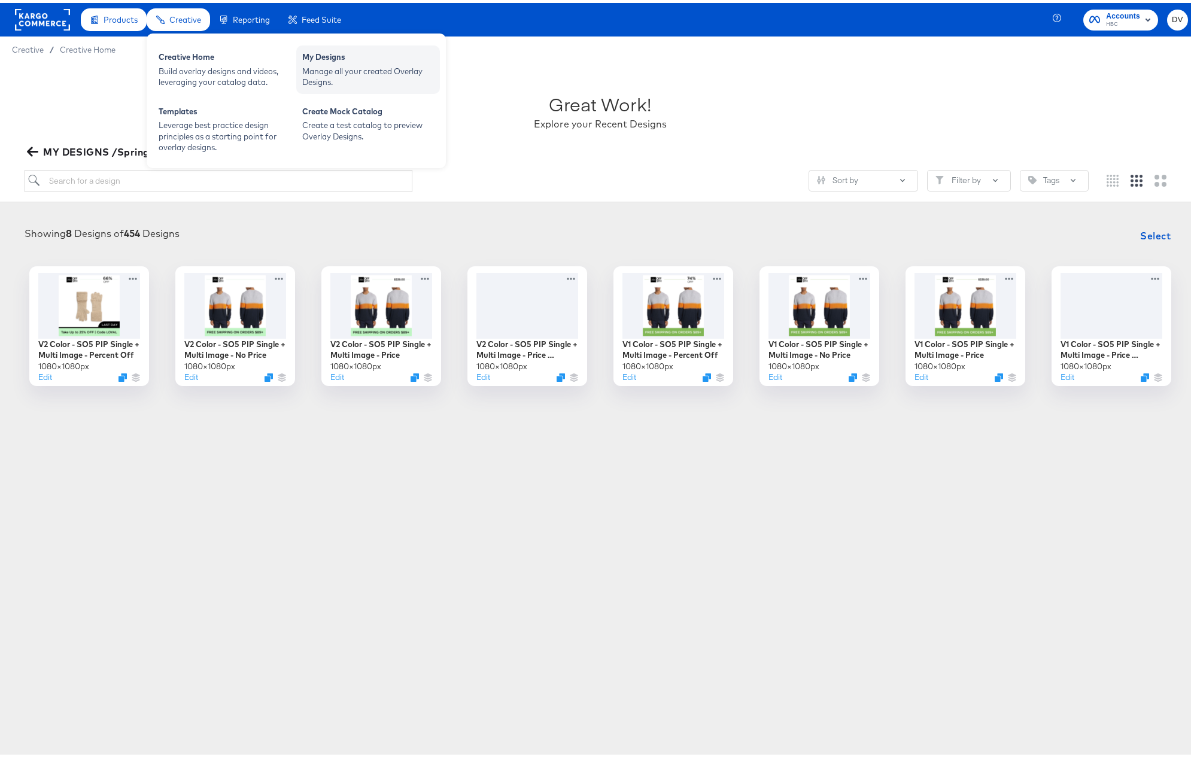
click at [402, 68] on div "Manage all your created Overlay Designs." at bounding box center [368, 74] width 132 height 22
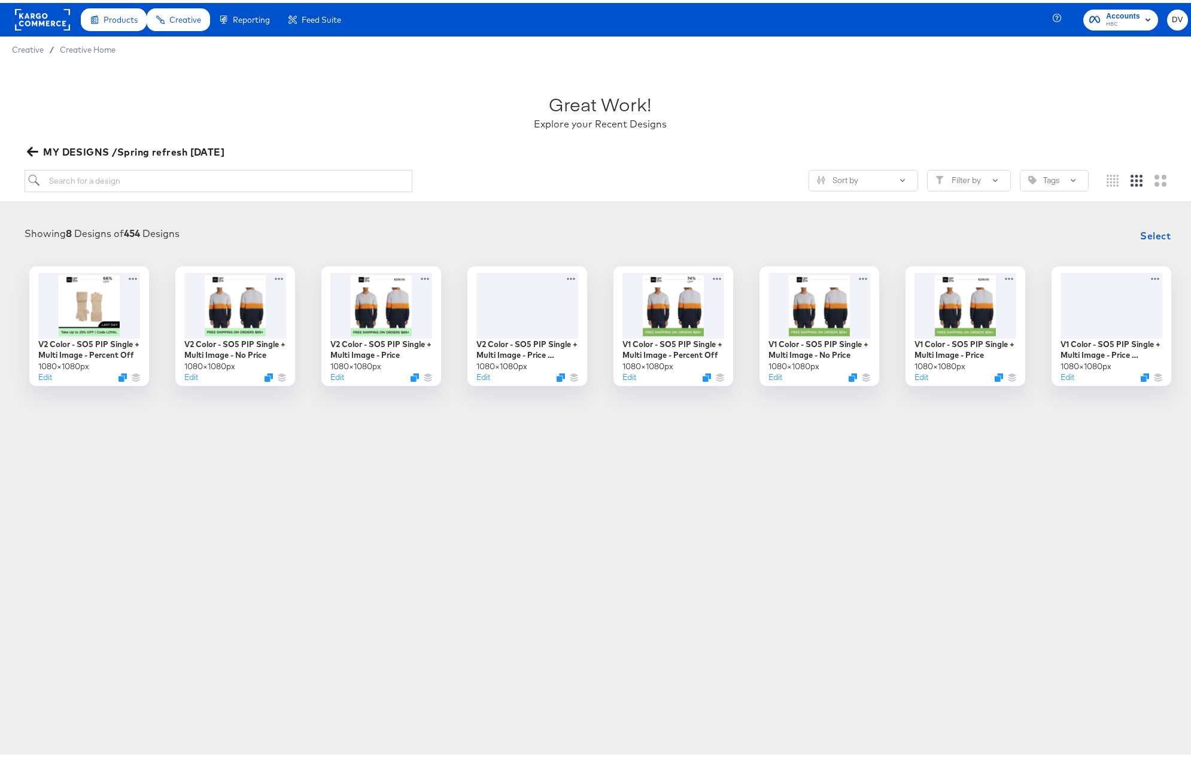
click at [54, 17] on rect at bounding box center [42, 17] width 55 height 22
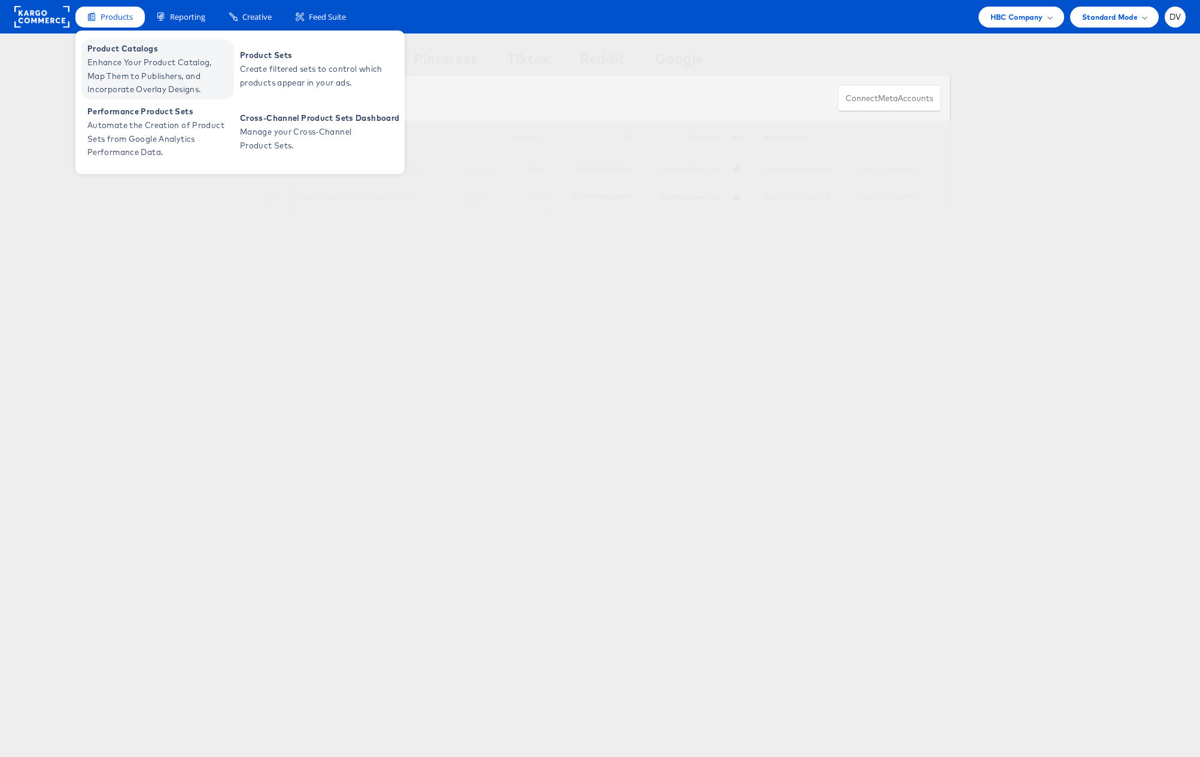
click at [115, 50] on span "Product Catalogs" at bounding box center [159, 49] width 144 height 14
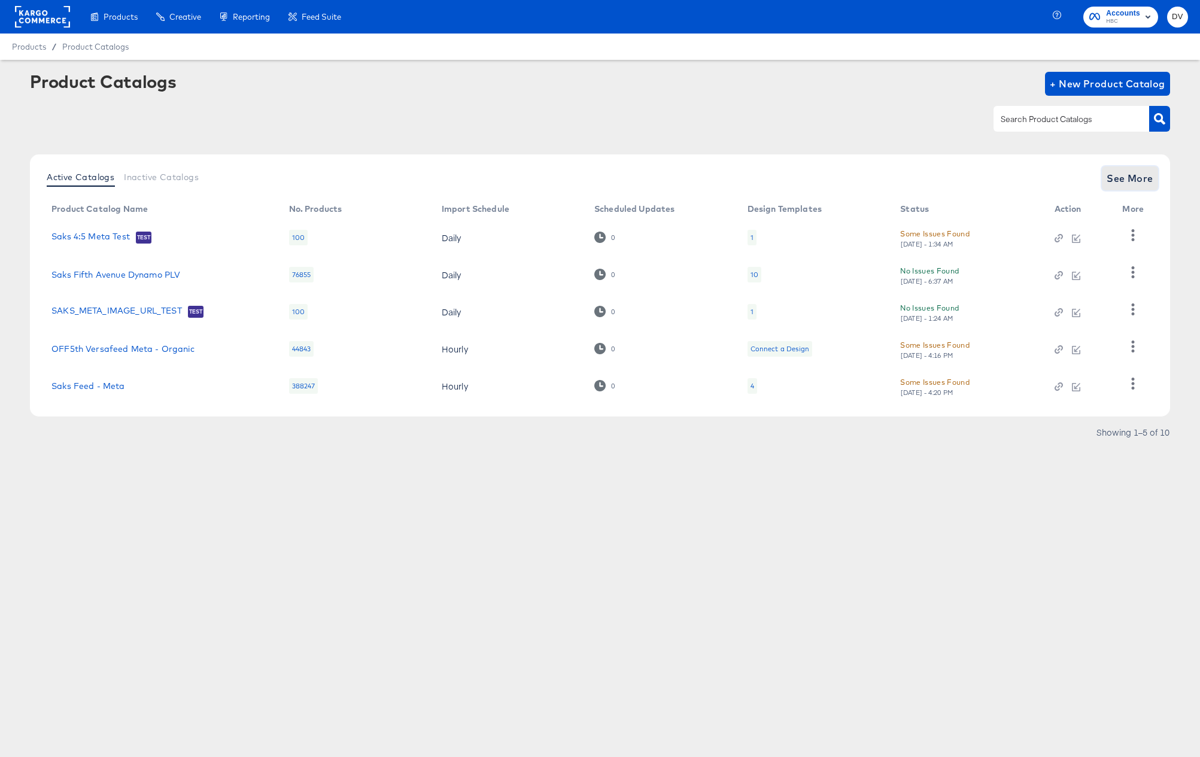
click at [1110, 179] on span "See More" at bounding box center [1129, 178] width 47 height 17
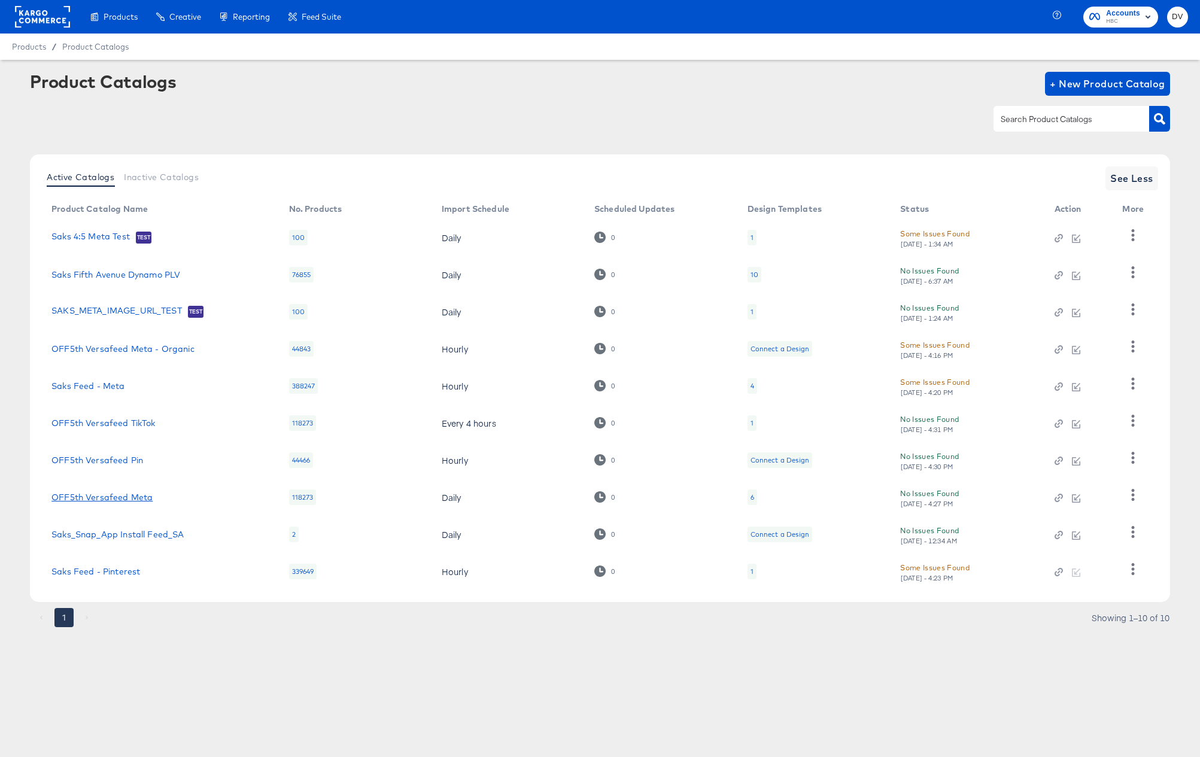
click at [123, 497] on link "OFF5th Versafeed Meta" at bounding box center [101, 497] width 101 height 10
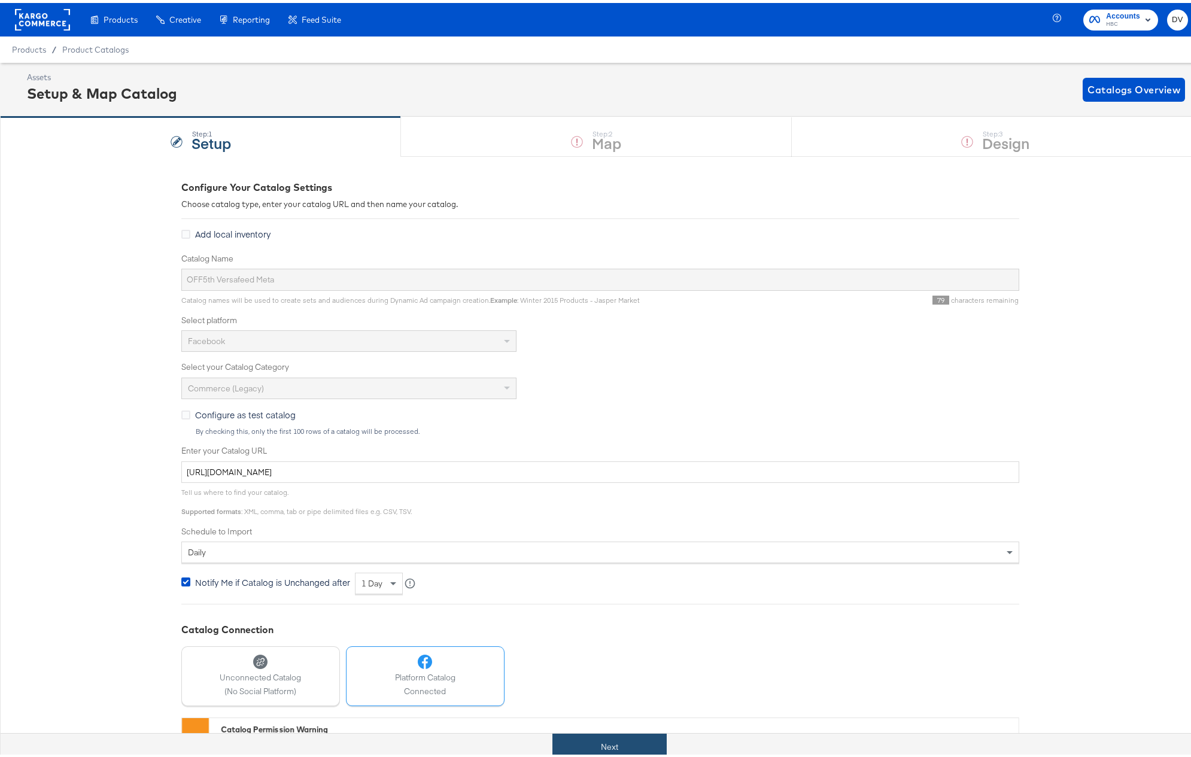
click at [607, 734] on button "Next" at bounding box center [609, 743] width 114 height 27
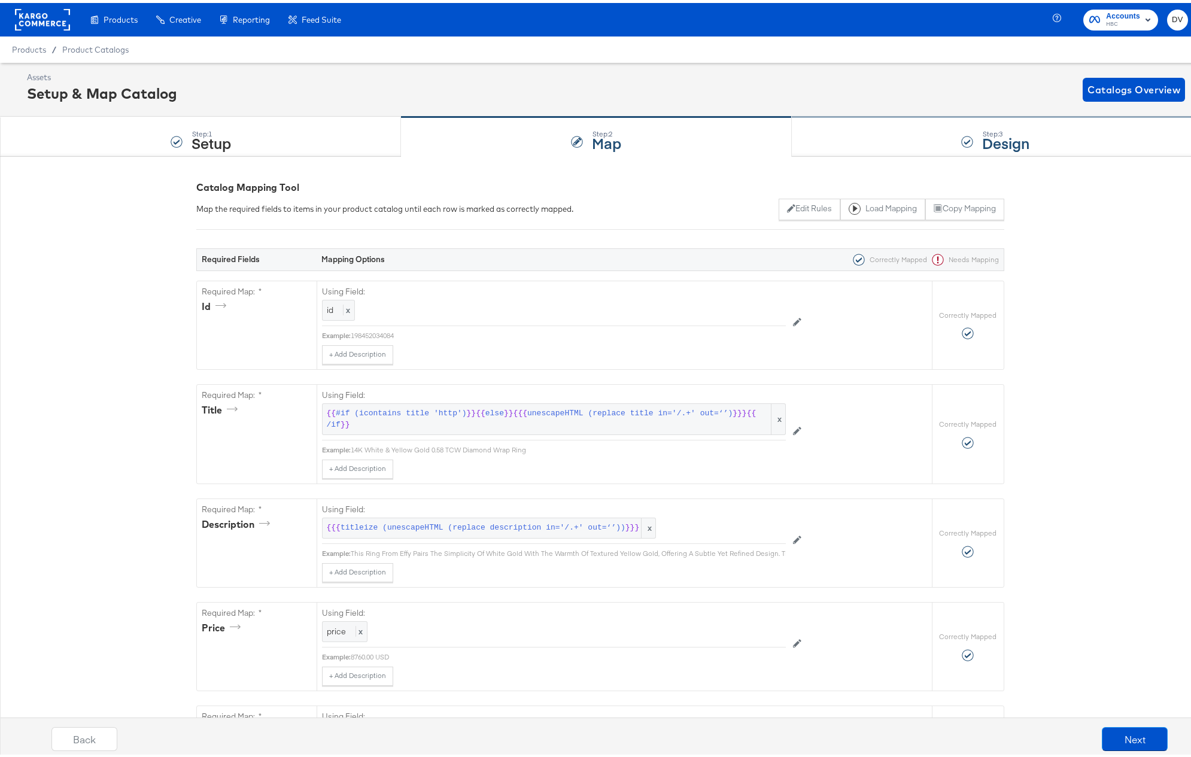
click at [879, 115] on div "Step: 3 Design" at bounding box center [995, 133] width 408 height 39
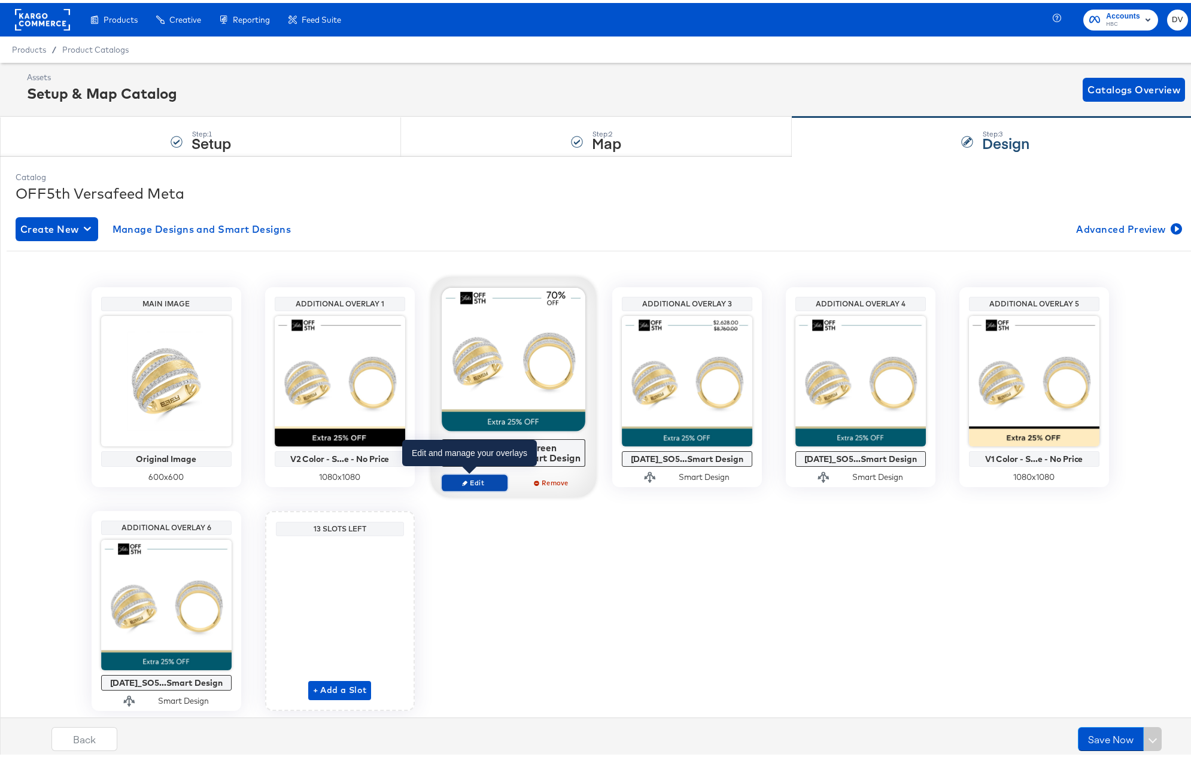
click at [475, 479] on span "Edit" at bounding box center [473, 479] width 55 height 9
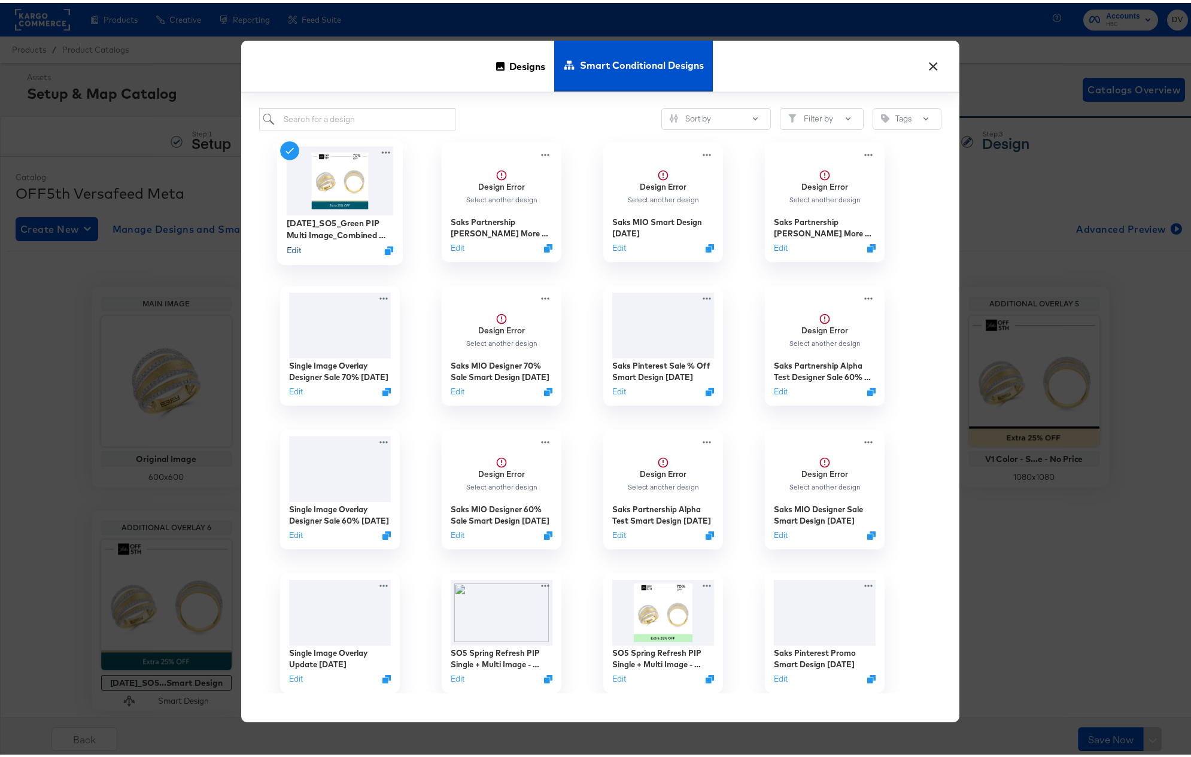
click at [288, 250] on button "Edit" at bounding box center [293, 247] width 14 height 11
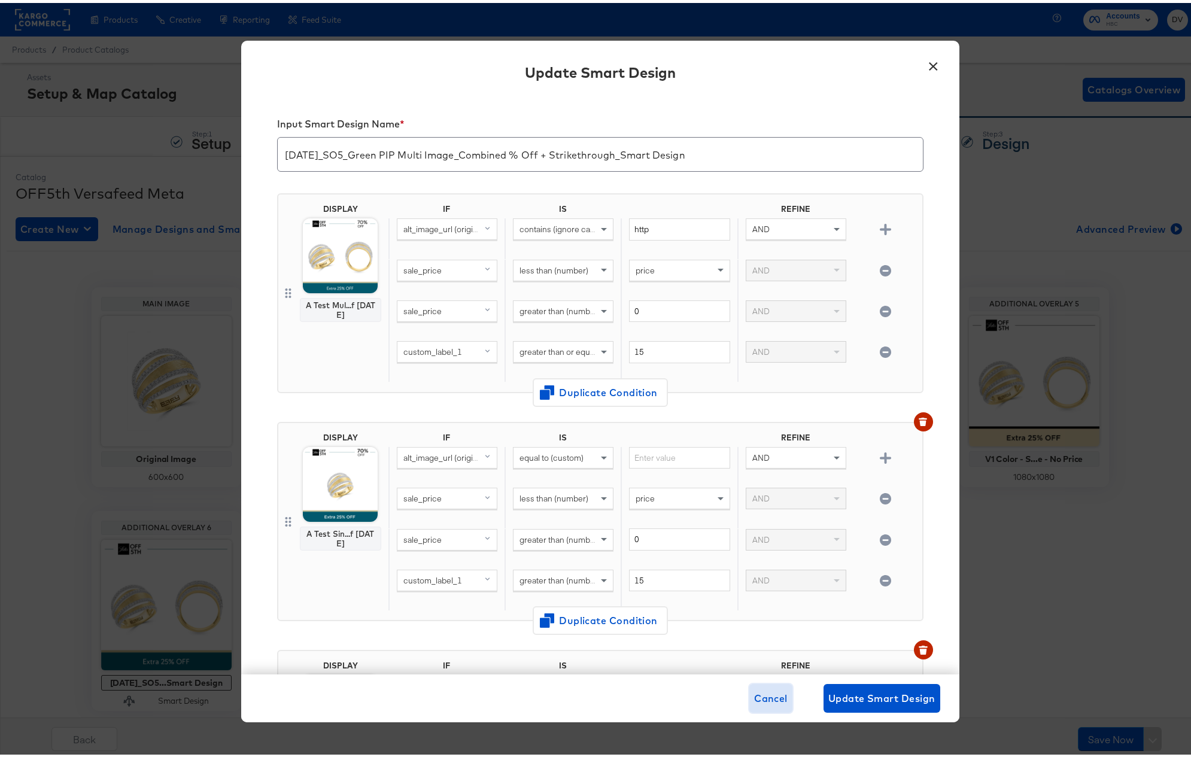
click at [754, 701] on span "Cancel" at bounding box center [771, 695] width 34 height 17
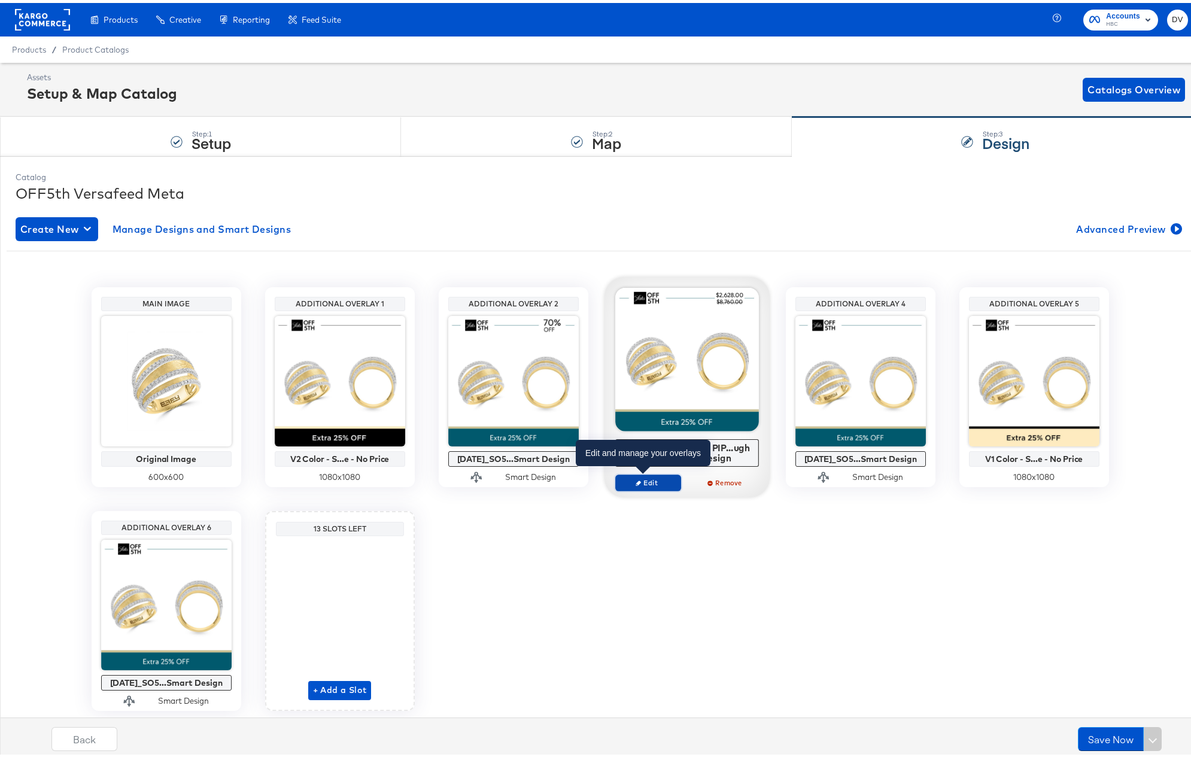
click at [645, 477] on span "Edit" at bounding box center [647, 479] width 55 height 9
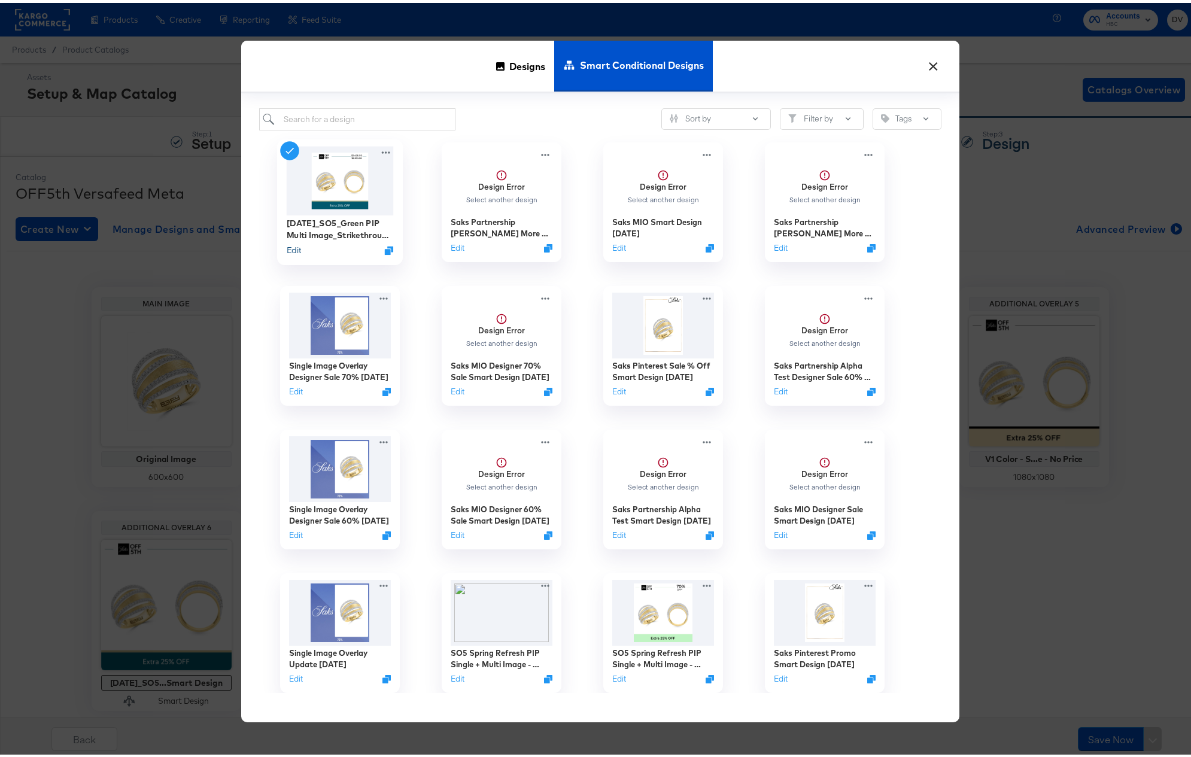
click at [286, 244] on button "Edit" at bounding box center [293, 247] width 14 height 11
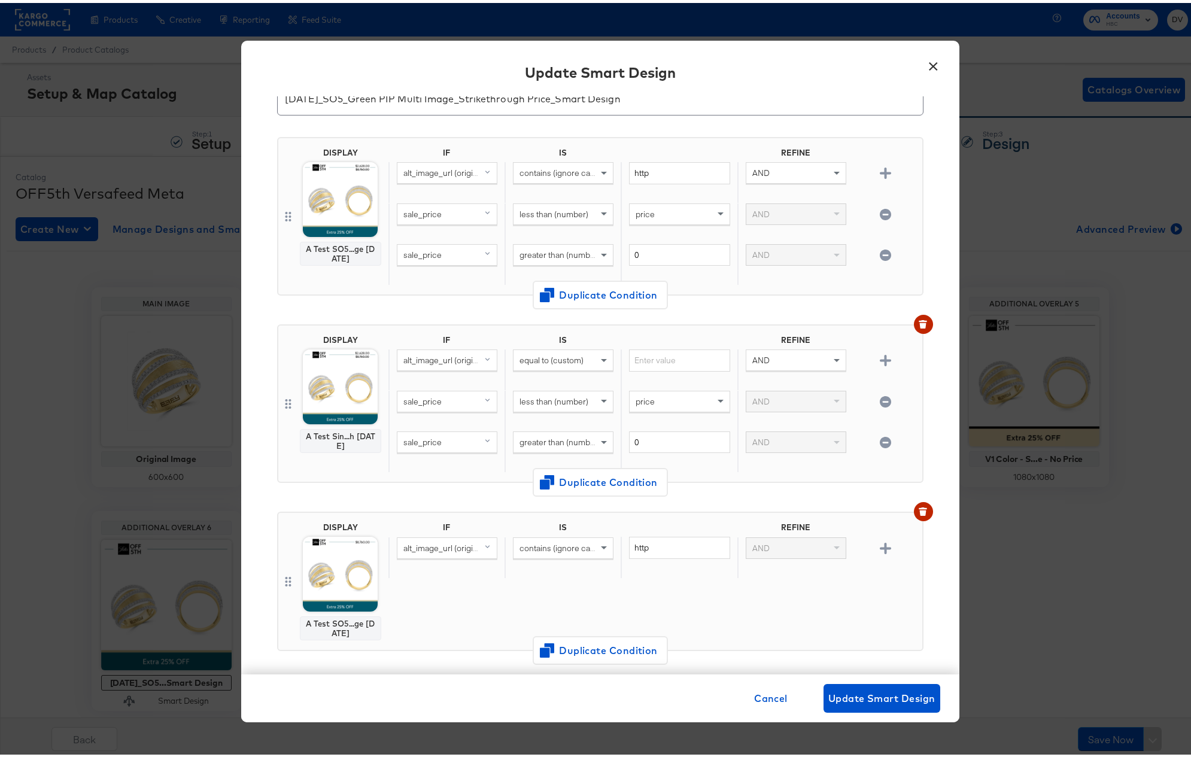
scroll to position [68, 0]
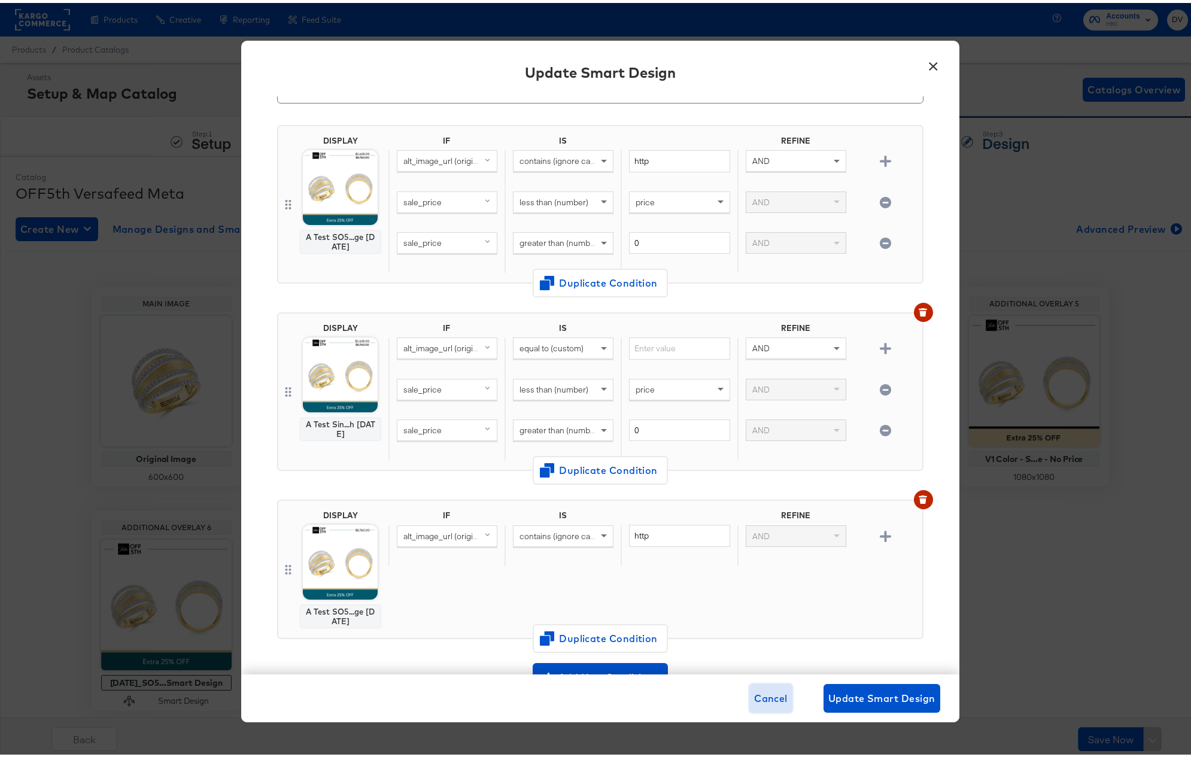
click at [756, 691] on span "Cancel" at bounding box center [771, 695] width 34 height 17
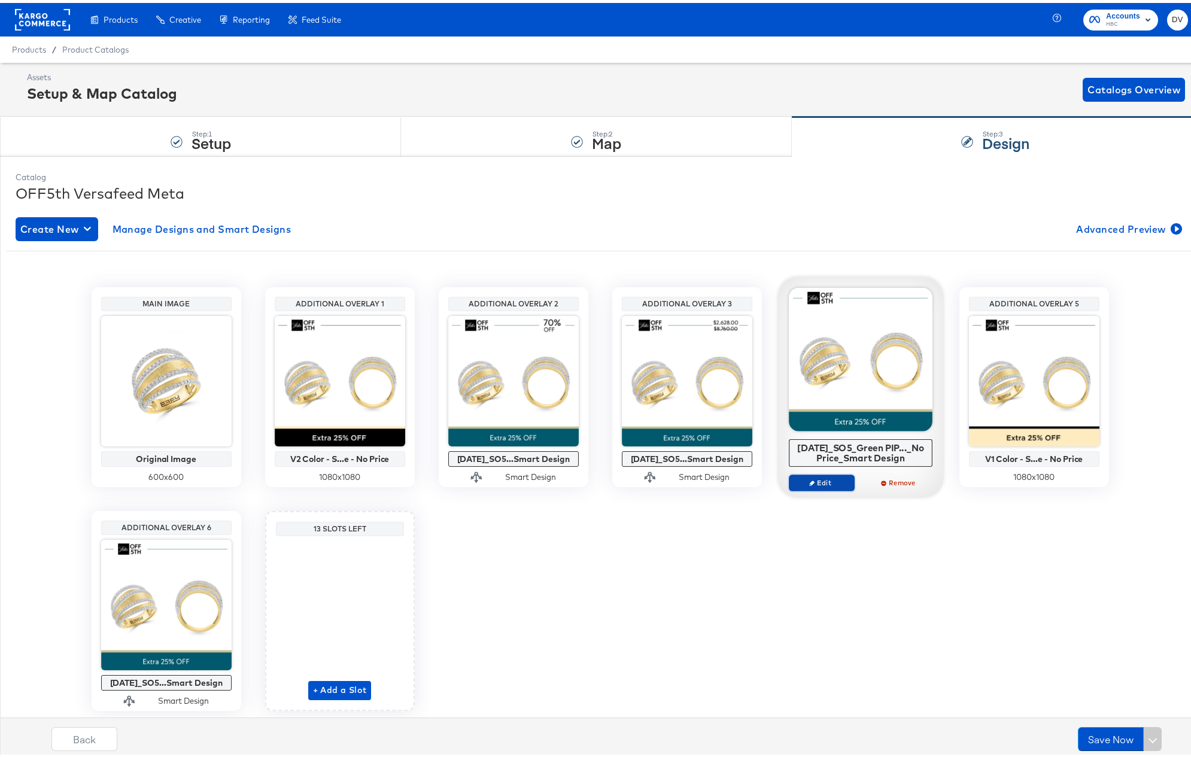
click at [823, 477] on span "Edit" at bounding box center [820, 479] width 55 height 9
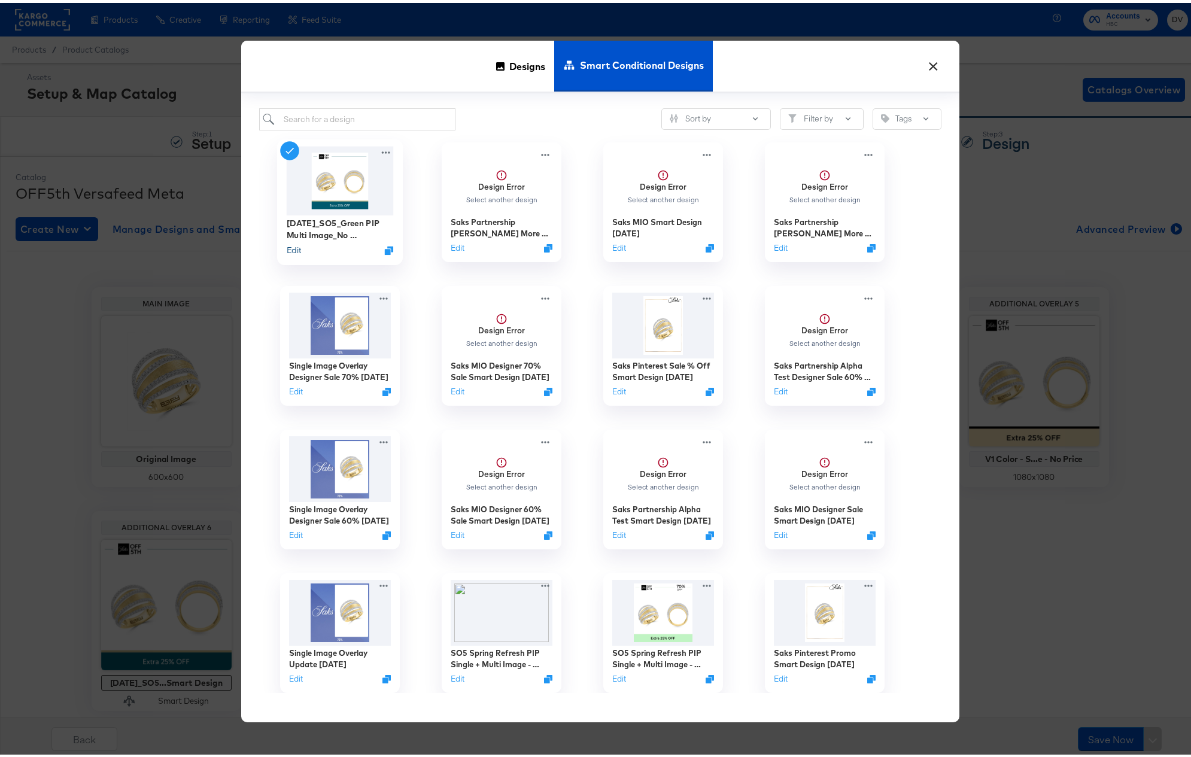
click at [293, 246] on button "Edit" at bounding box center [293, 247] width 14 height 11
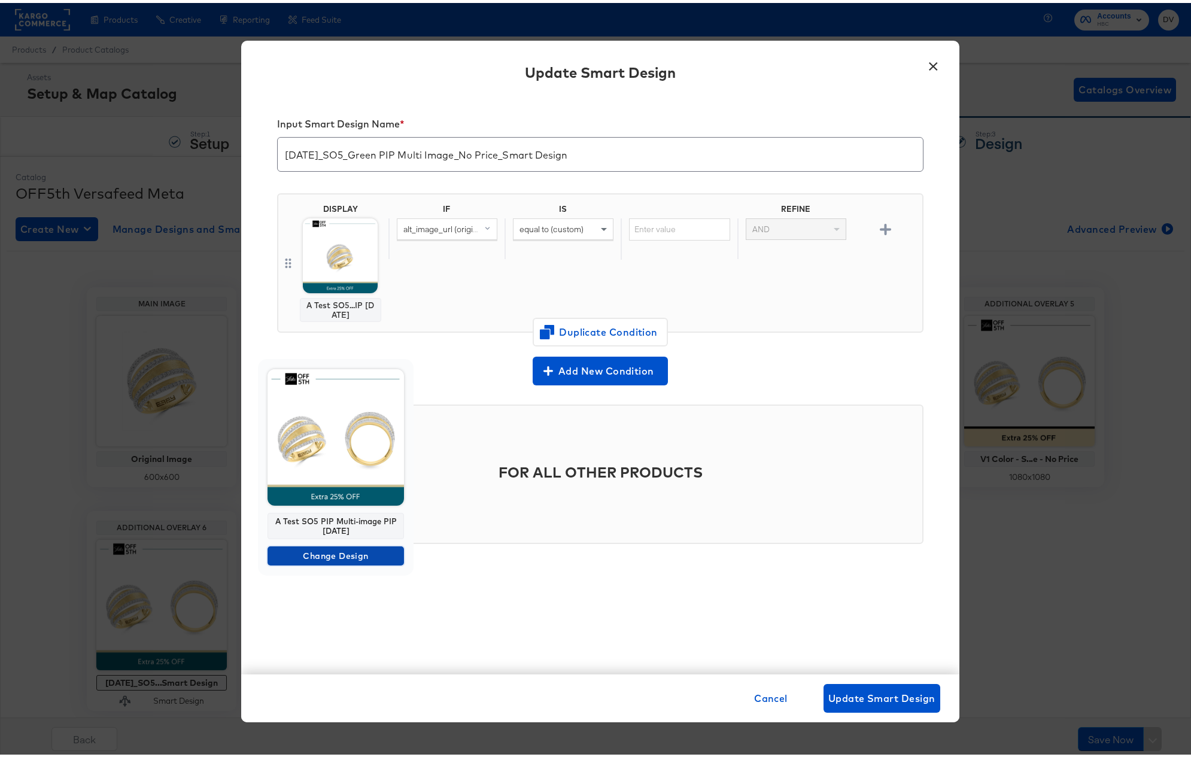
click at [325, 552] on span "Change Design" at bounding box center [335, 553] width 127 height 15
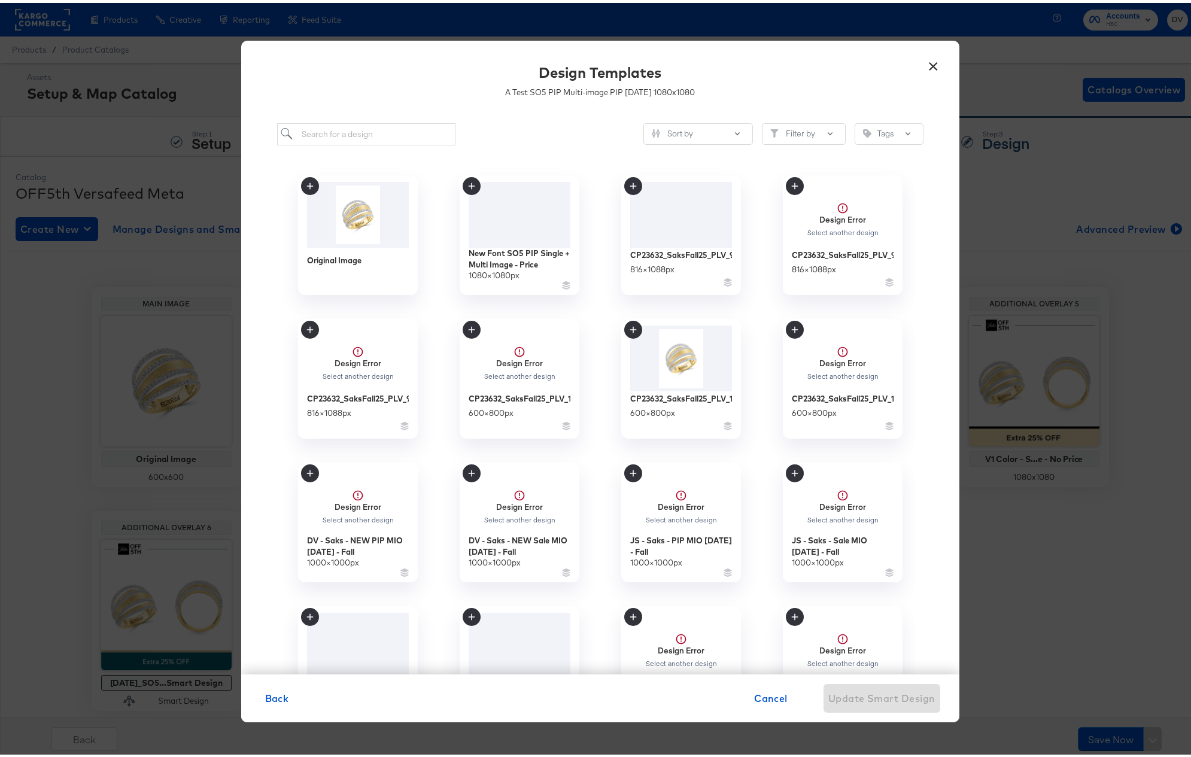
scroll to position [2, 0]
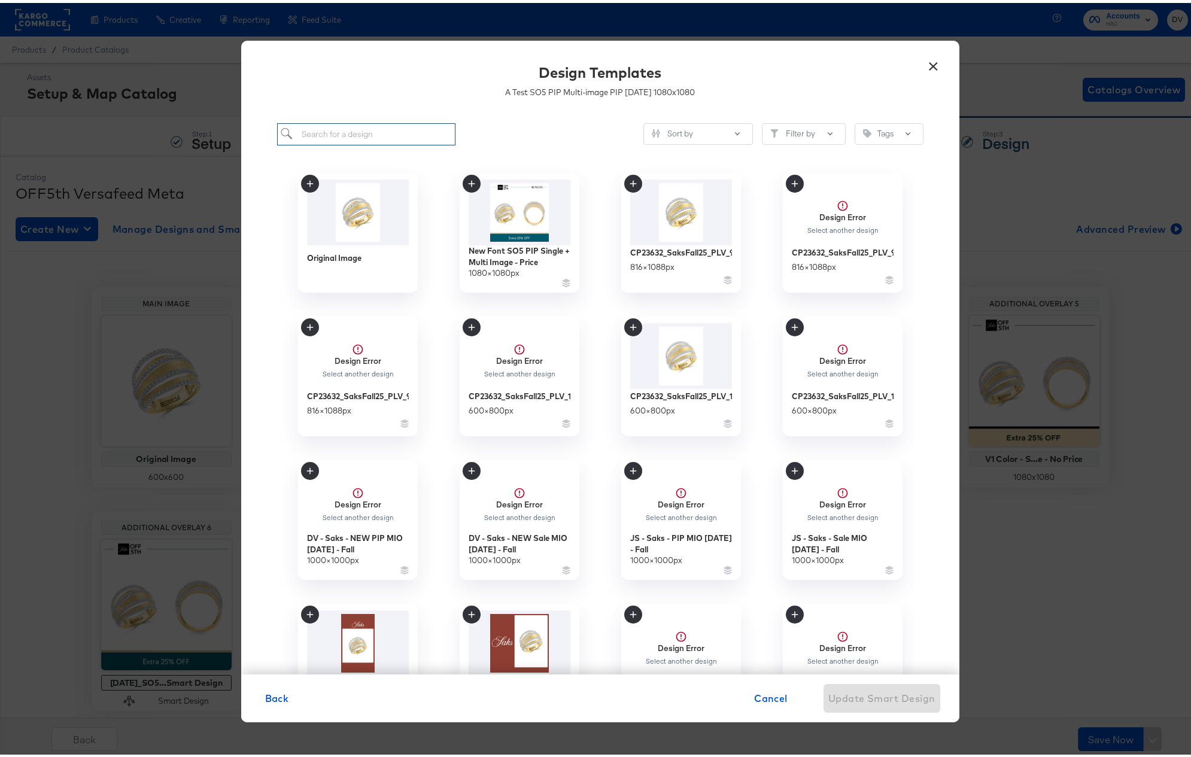
click at [412, 135] on input "search" at bounding box center [366, 131] width 179 height 22
paste input "A Test SO5 PIP Multi-image PIP 9.09.24"
type input "A Test SO5 PIP Multi-image PIP 9.09.24"
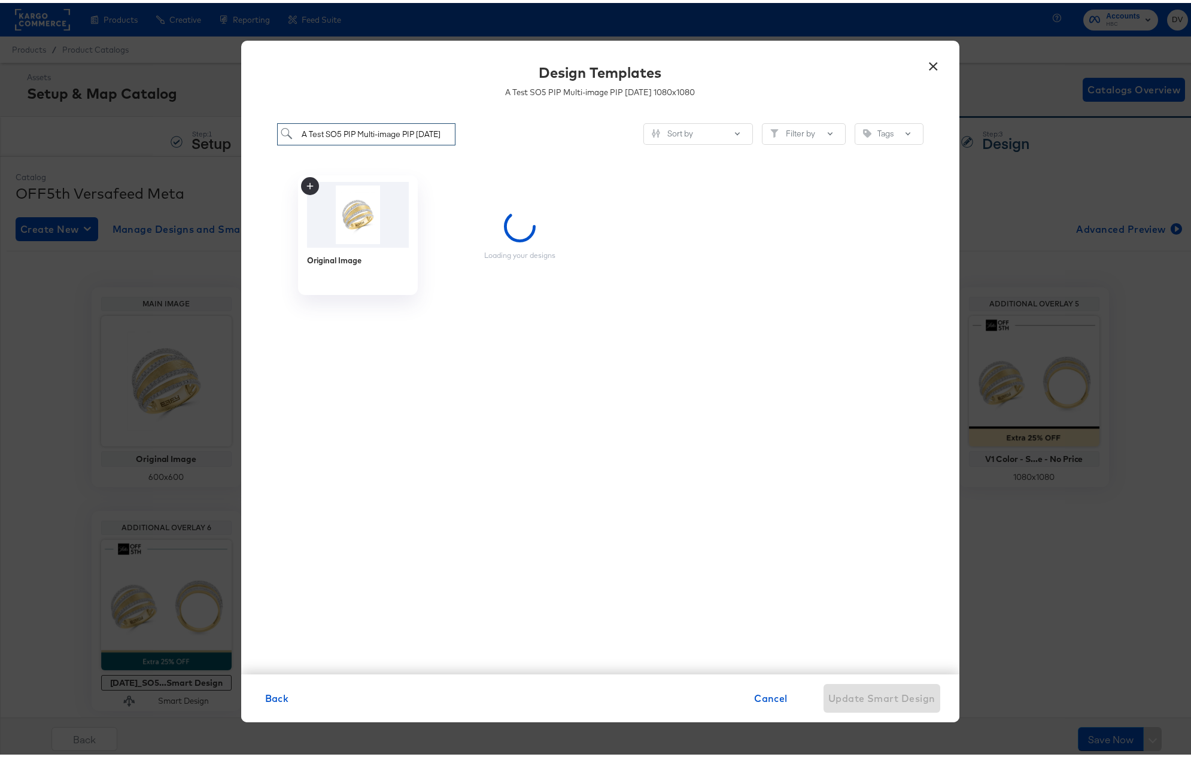
scroll to position [0, 0]
click at [412, 135] on input "A Test SO5 PIP Multi-image PIP 9.09.24" at bounding box center [366, 131] width 179 height 22
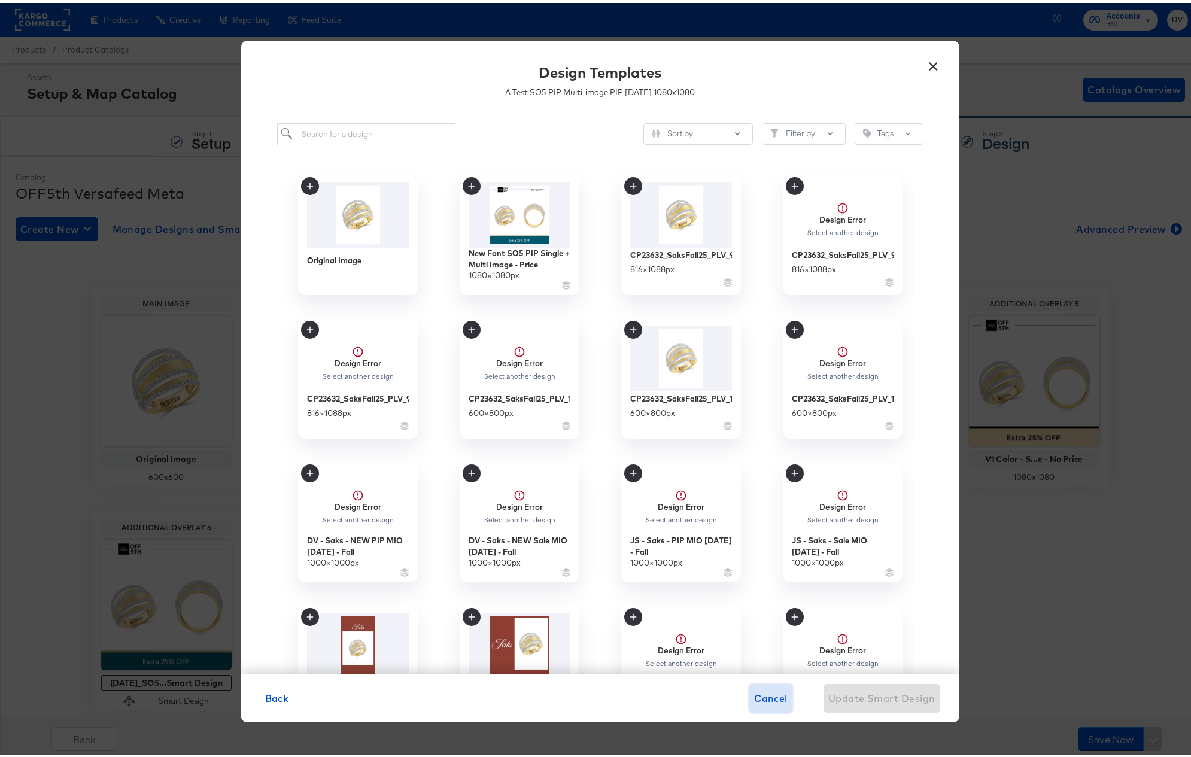
click at [754, 693] on span "Cancel" at bounding box center [771, 695] width 34 height 17
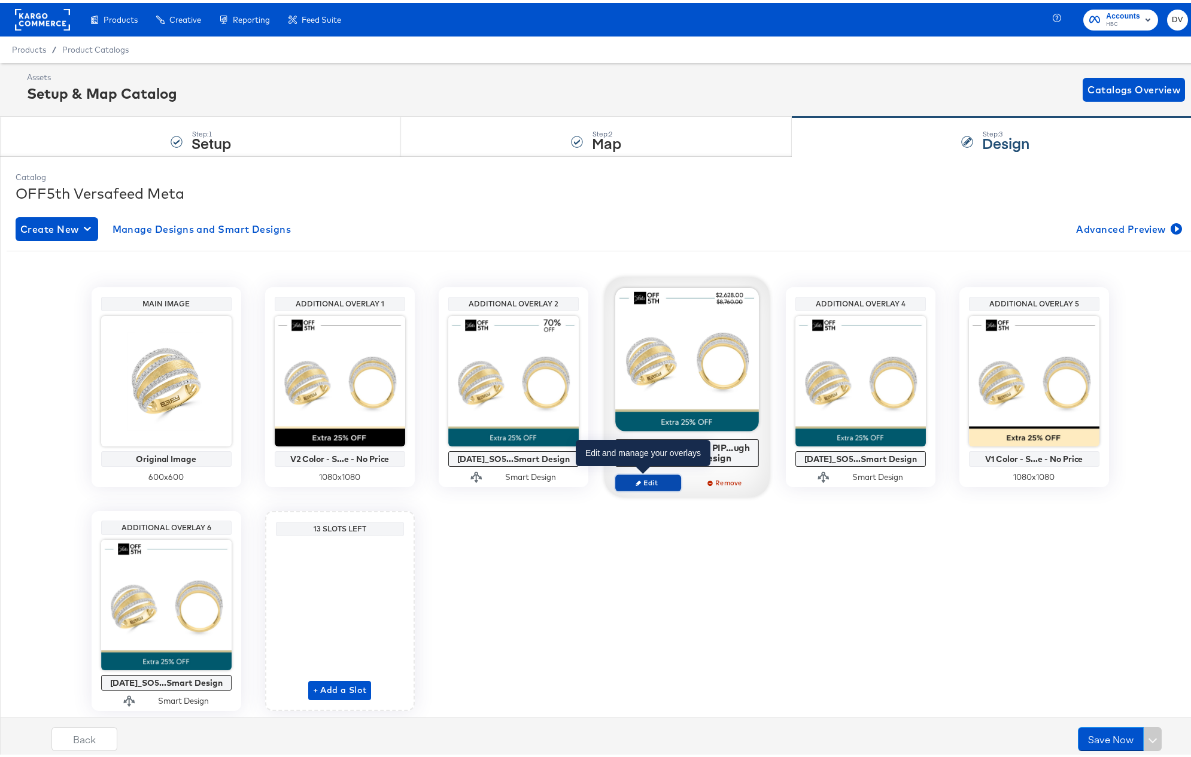
click at [658, 479] on span "Edit" at bounding box center [647, 479] width 55 height 9
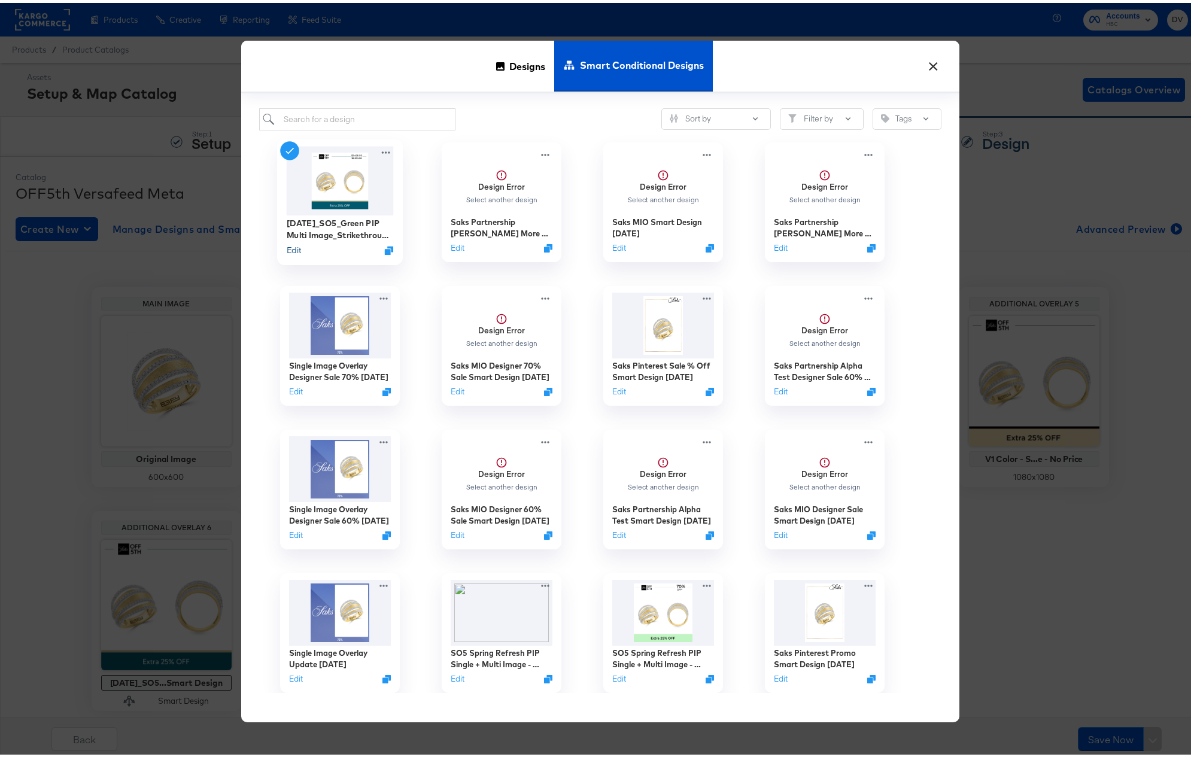
click at [291, 246] on button "Edit" at bounding box center [293, 247] width 14 height 11
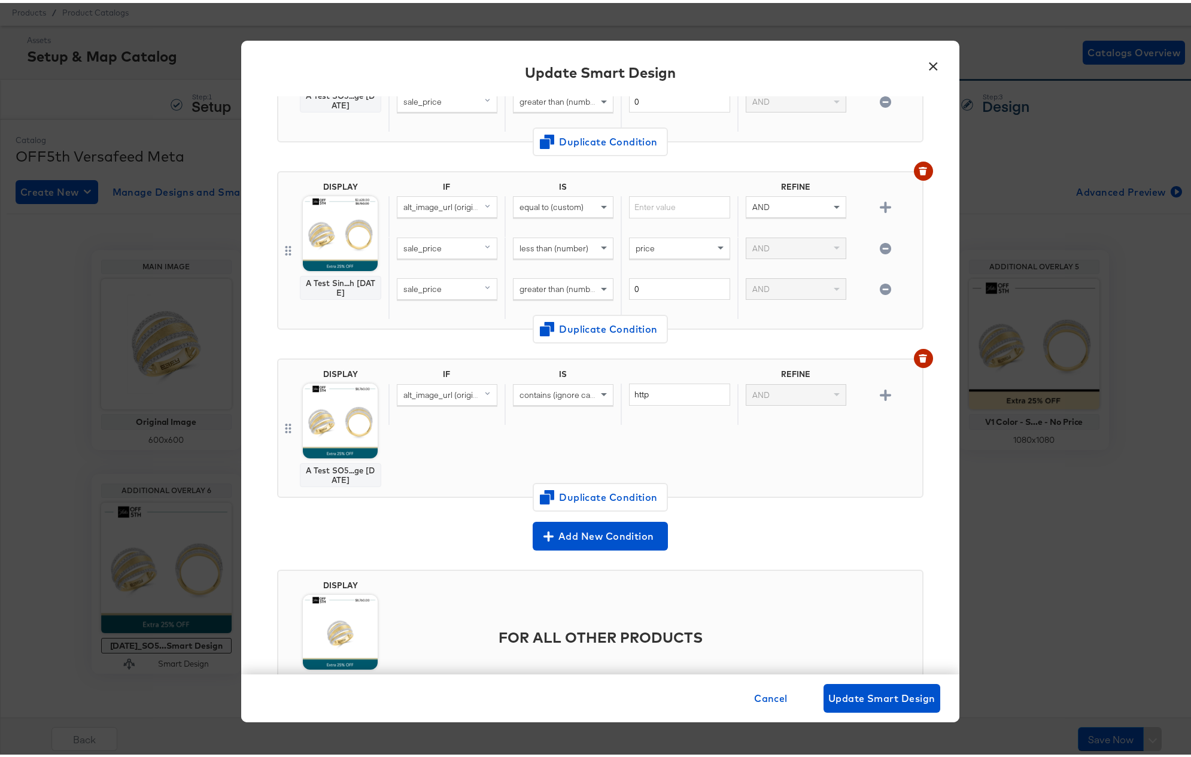
scroll to position [275, 0]
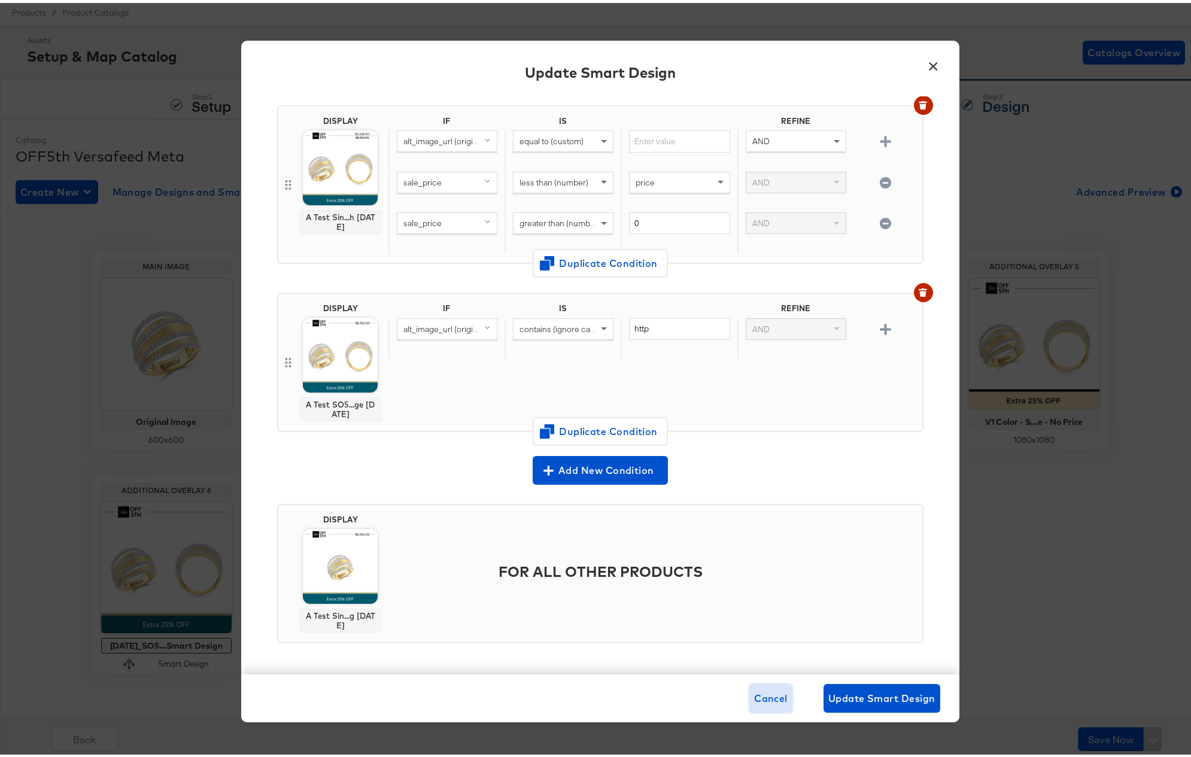
click at [757, 690] on span "Cancel" at bounding box center [771, 695] width 34 height 17
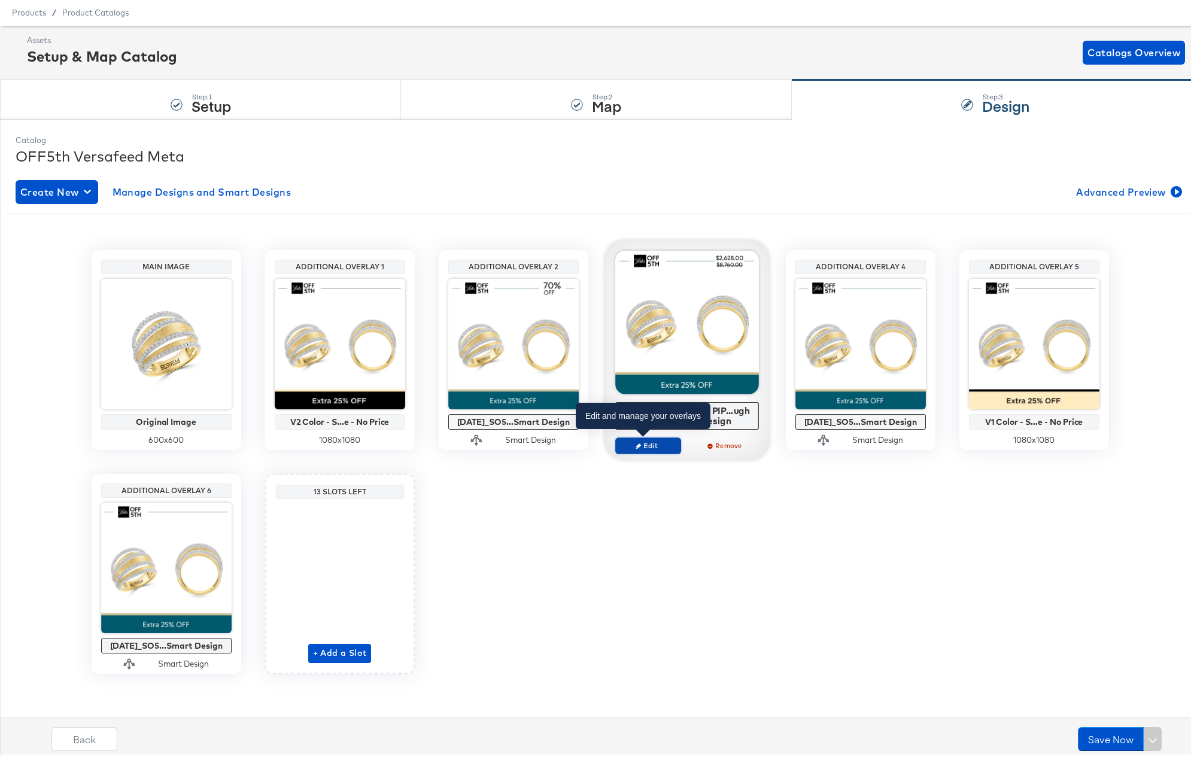
click at [650, 438] on span "Edit" at bounding box center [647, 442] width 55 height 9
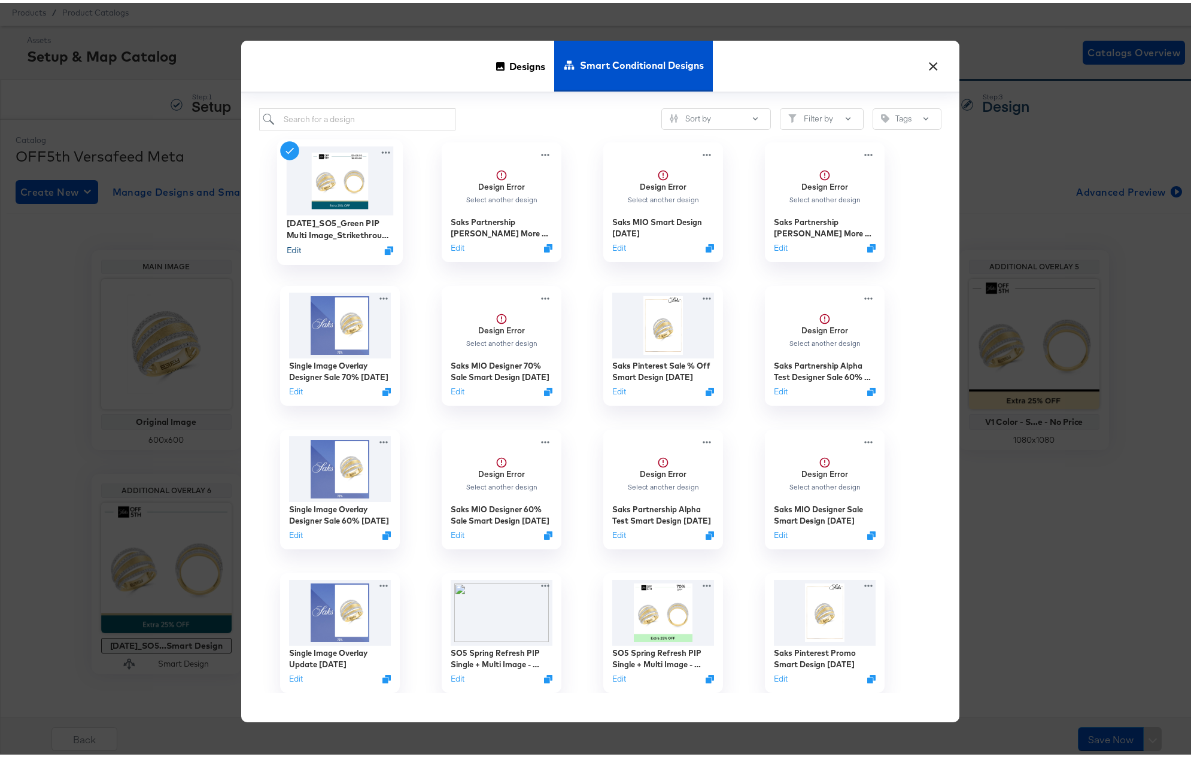
click at [293, 247] on button "Edit" at bounding box center [293, 247] width 14 height 11
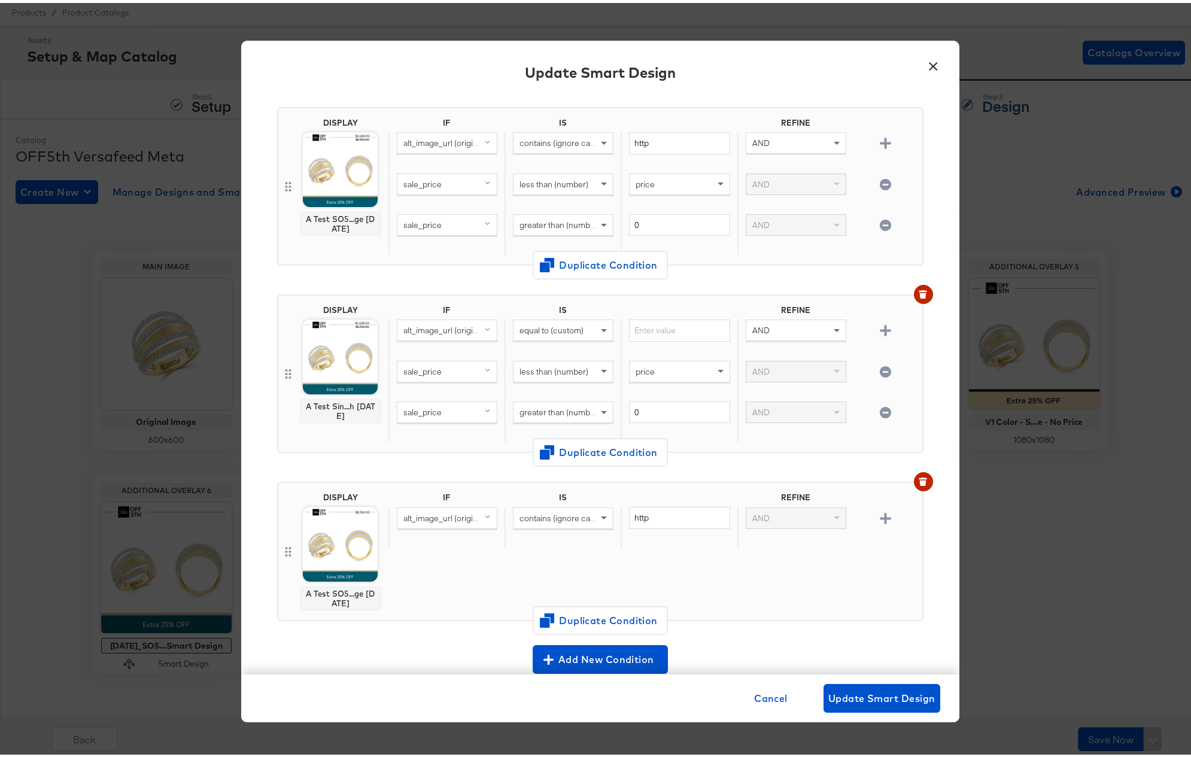
scroll to position [102, 0]
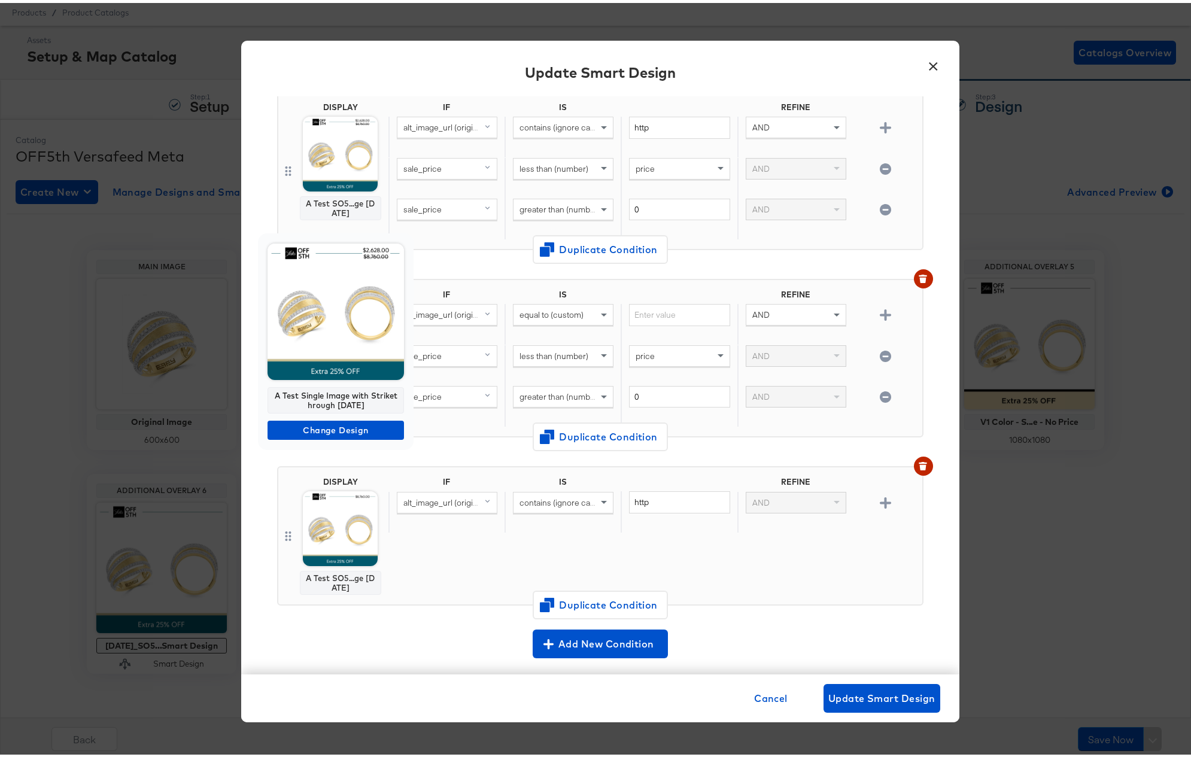
click at [308, 397] on div "A Test Single Image with Strikethrough 10.07.24" at bounding box center [335, 397] width 136 height 26
copy div "A Test Single Image with Strikethrough 10.07.24"
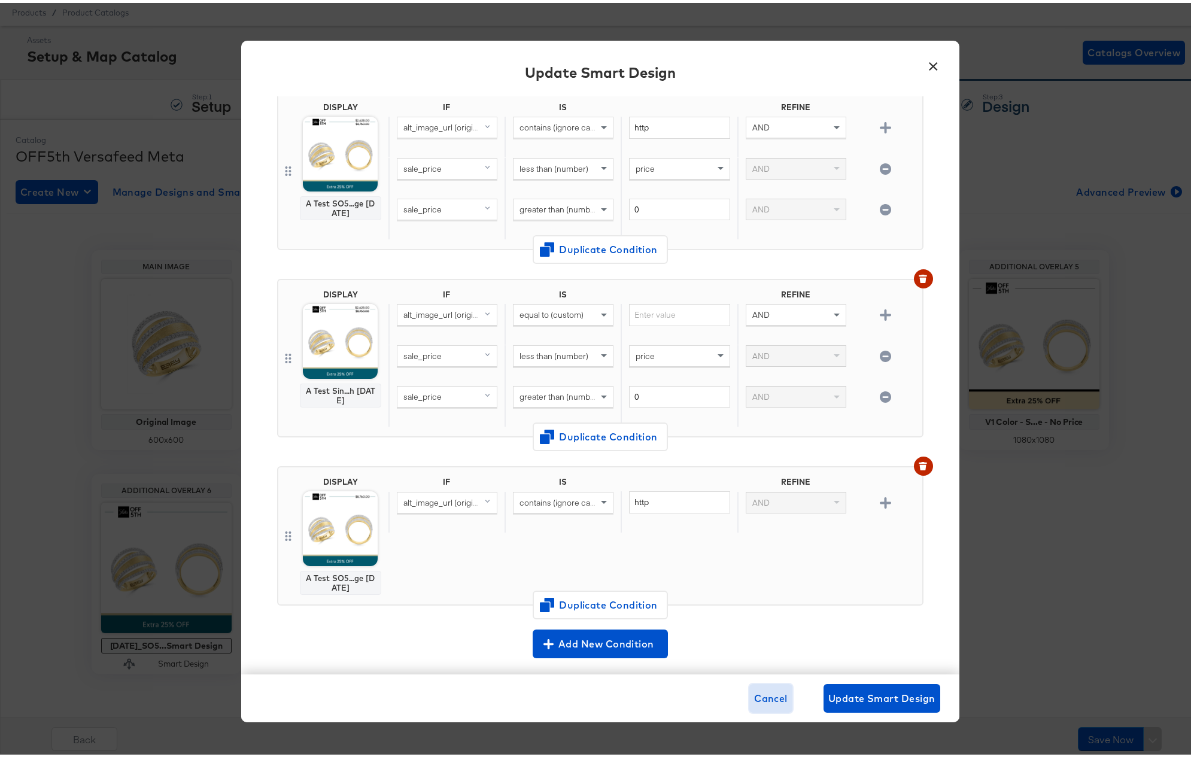
click at [771, 692] on span "Cancel" at bounding box center [771, 695] width 34 height 17
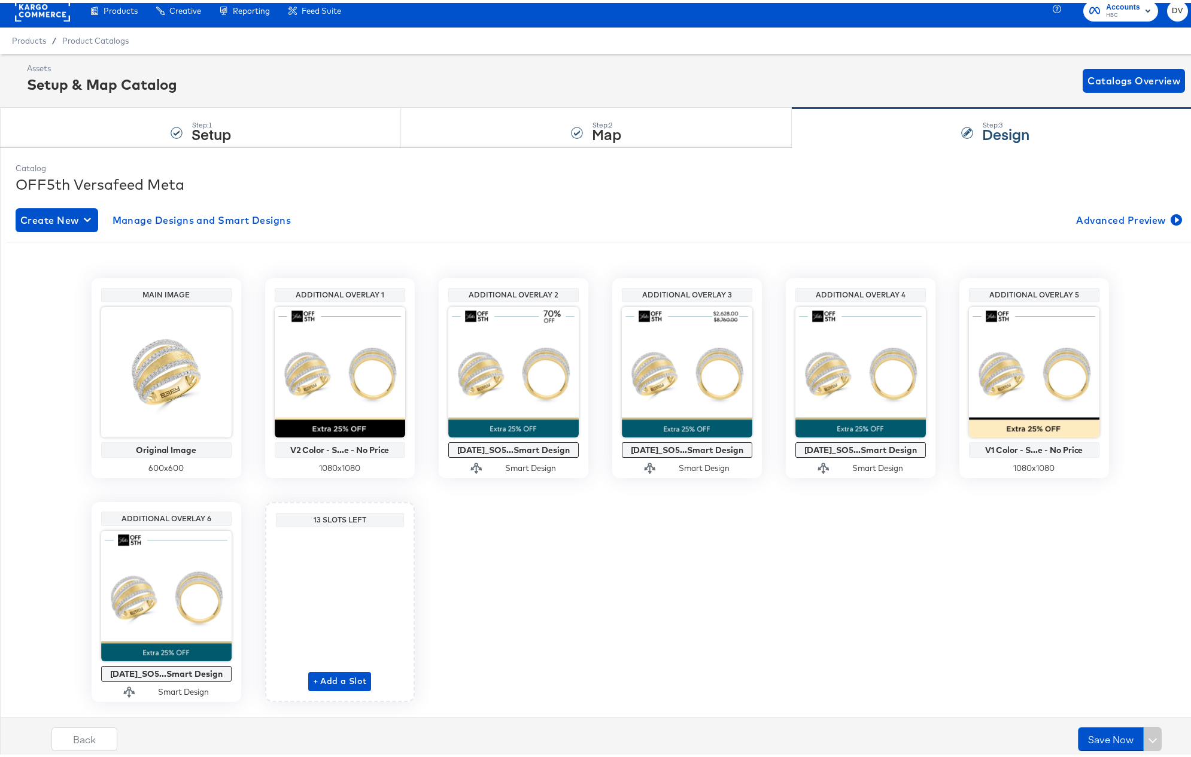
scroll to position [0, 0]
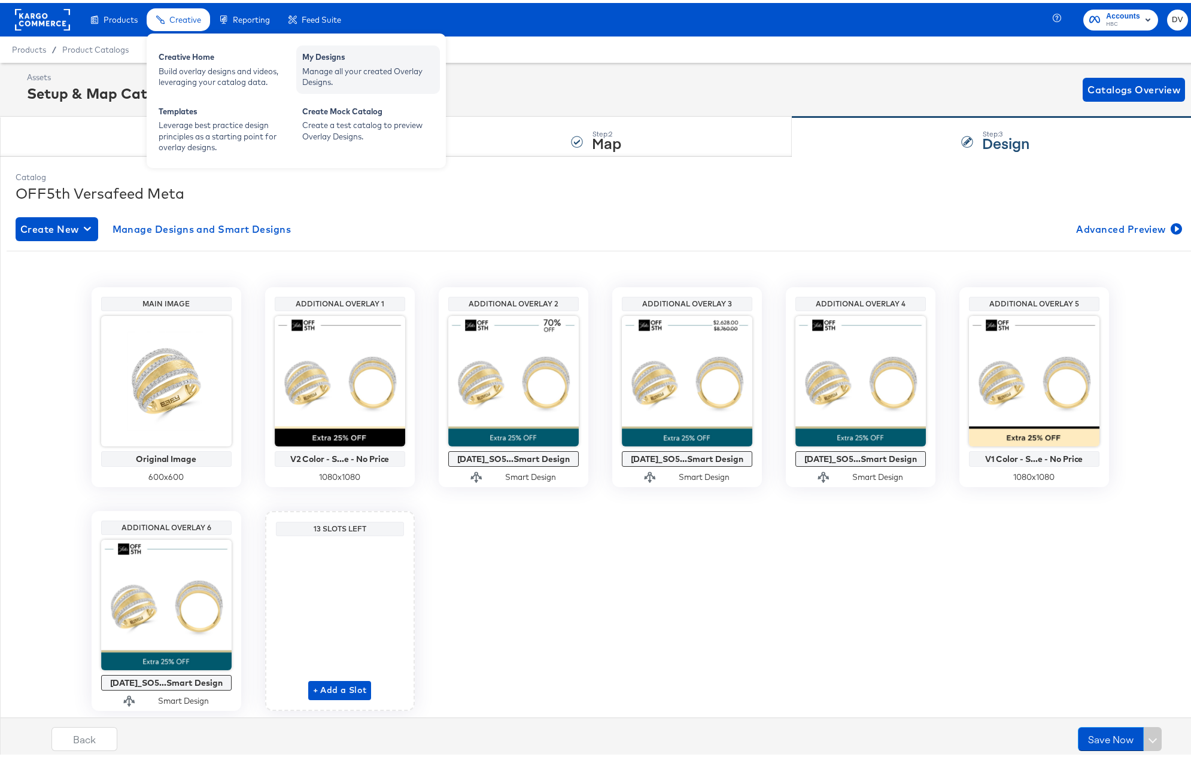
click at [380, 57] on div "My Designs" at bounding box center [368, 55] width 132 height 14
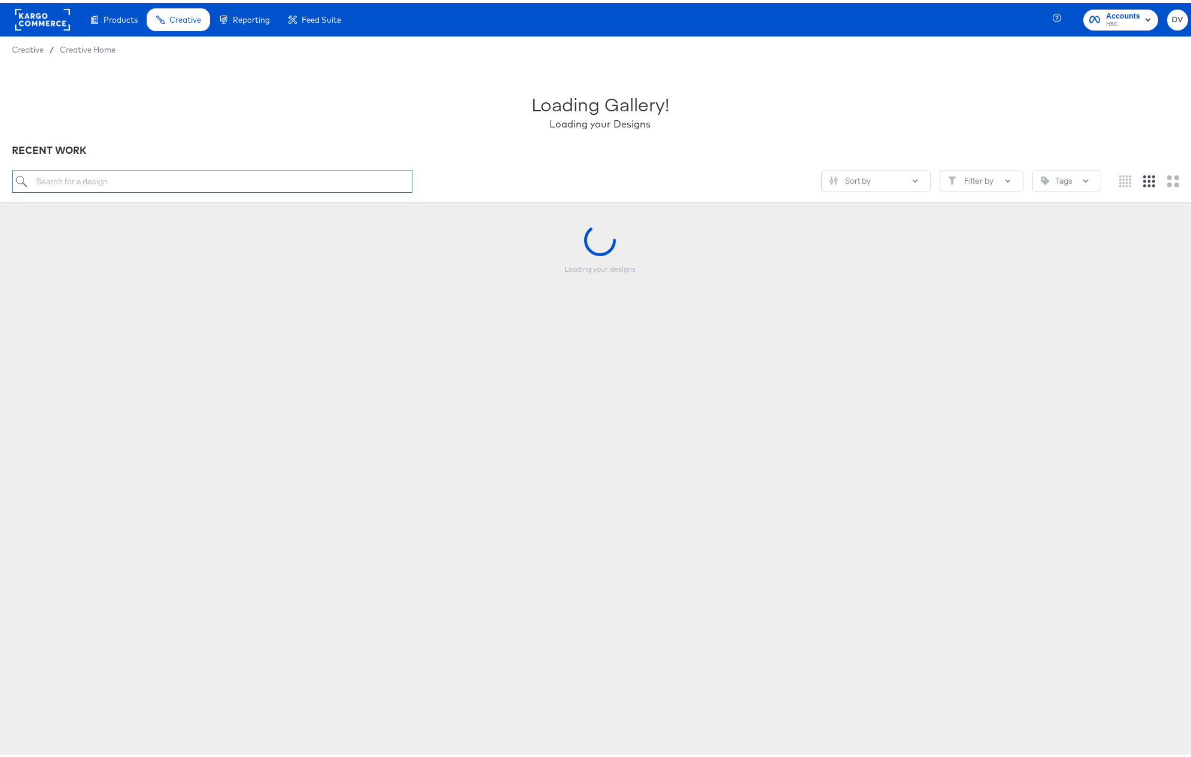
click at [297, 176] on input "search" at bounding box center [212, 179] width 400 height 22
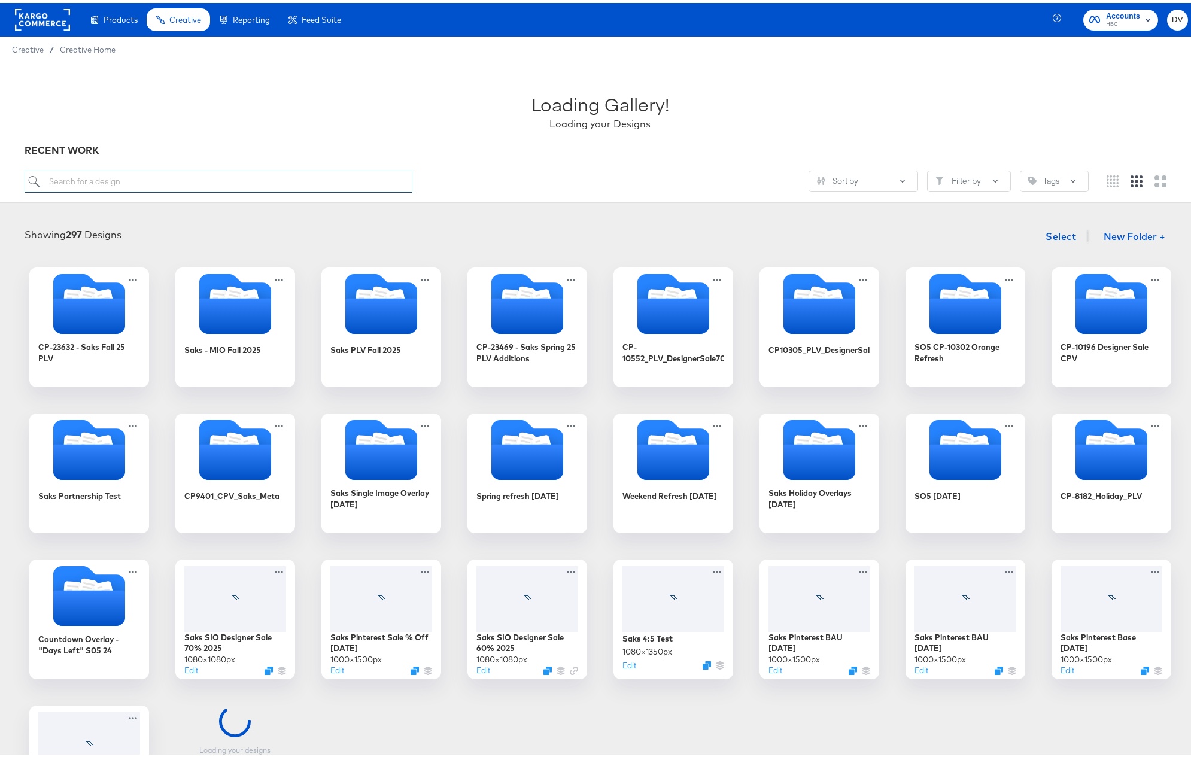
paste input "A Test Single Image with Strikethrough 10.07.24"
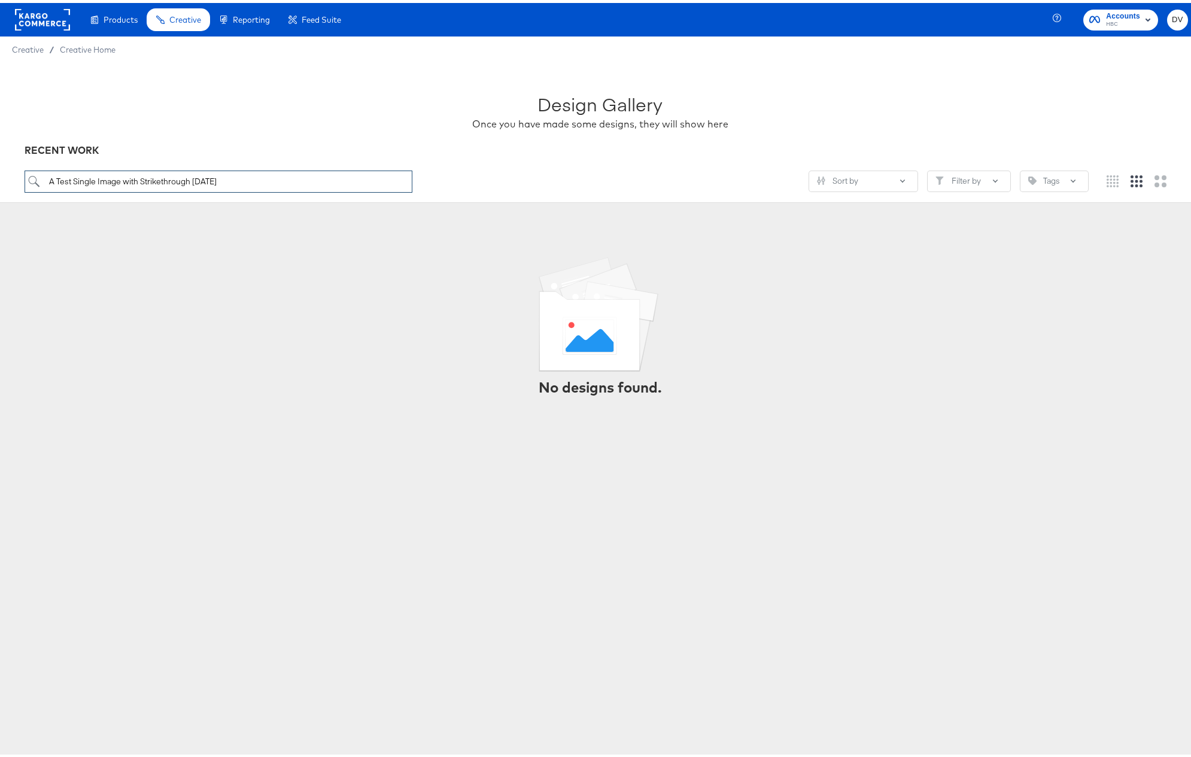
click at [233, 175] on input "A Test Single Image with Strikethrough 10.07.24" at bounding box center [219, 179] width 388 height 22
paste input "O5 PIP + Strikethrough Multi-image 9.09"
type input "A Test SO5 PIP + Strikethrough Multi-image 9.09.24"
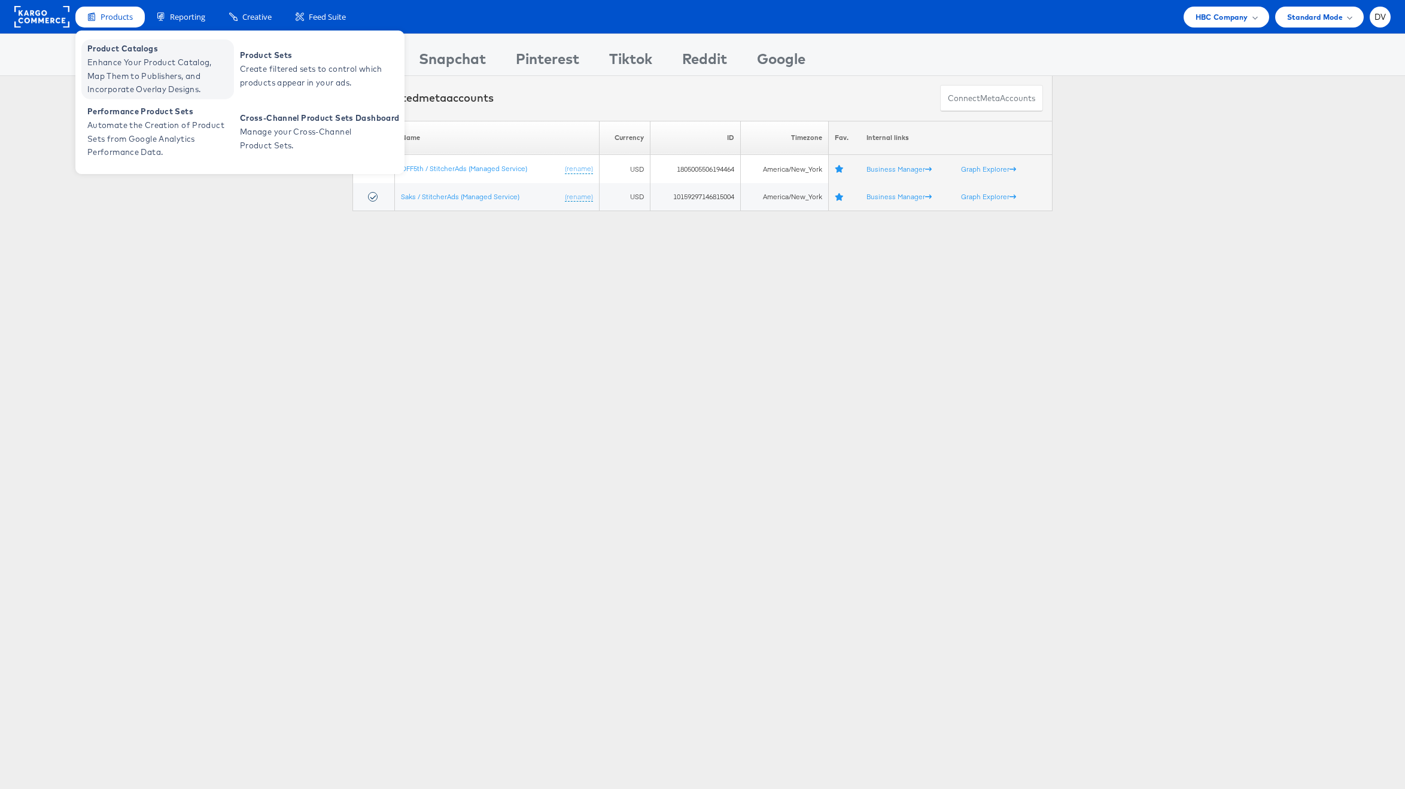
click at [137, 56] on span "Enhance Your Product Catalog, Map Them to Publishers, and Incorporate Overlay D…" at bounding box center [159, 76] width 144 height 41
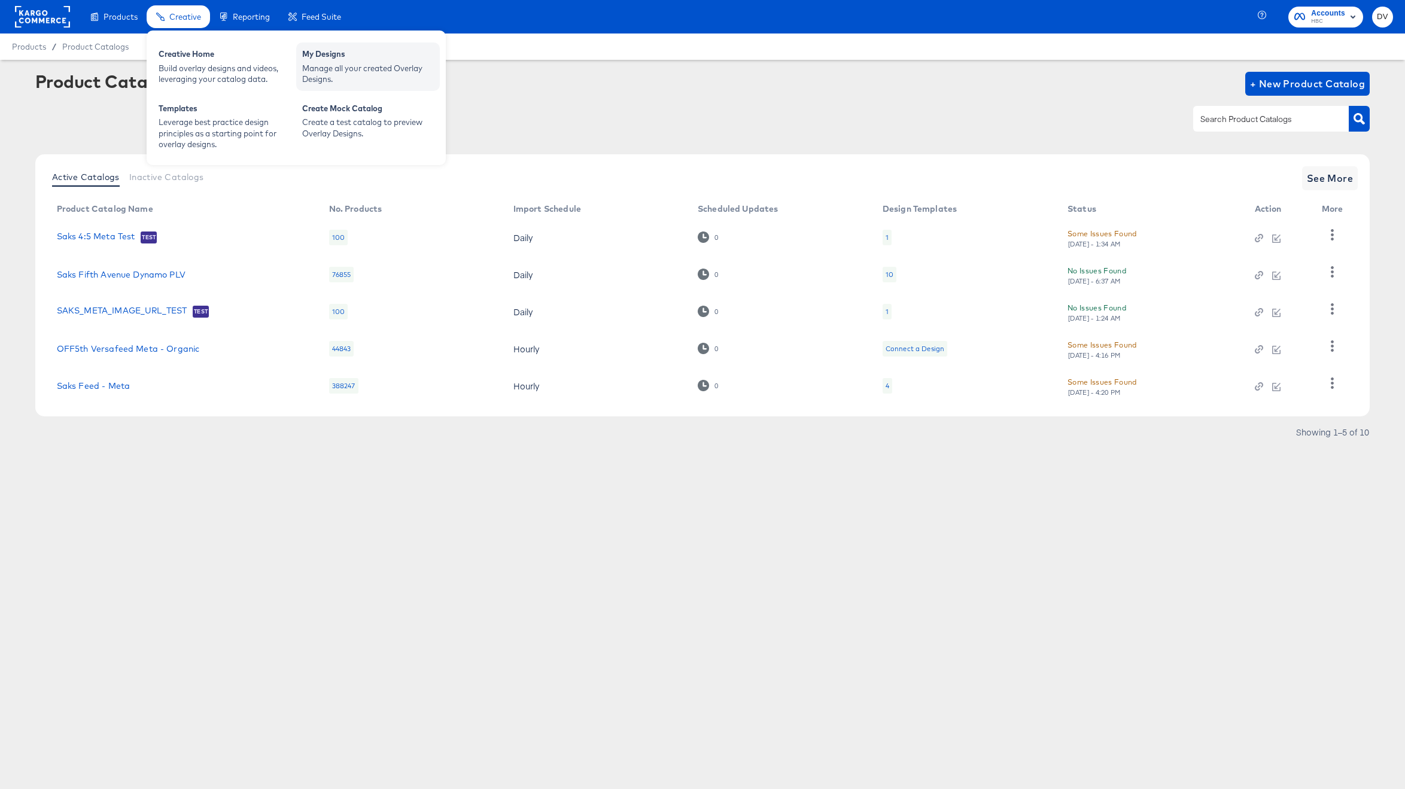
click at [318, 53] on div "My Designs" at bounding box center [368, 55] width 132 height 14
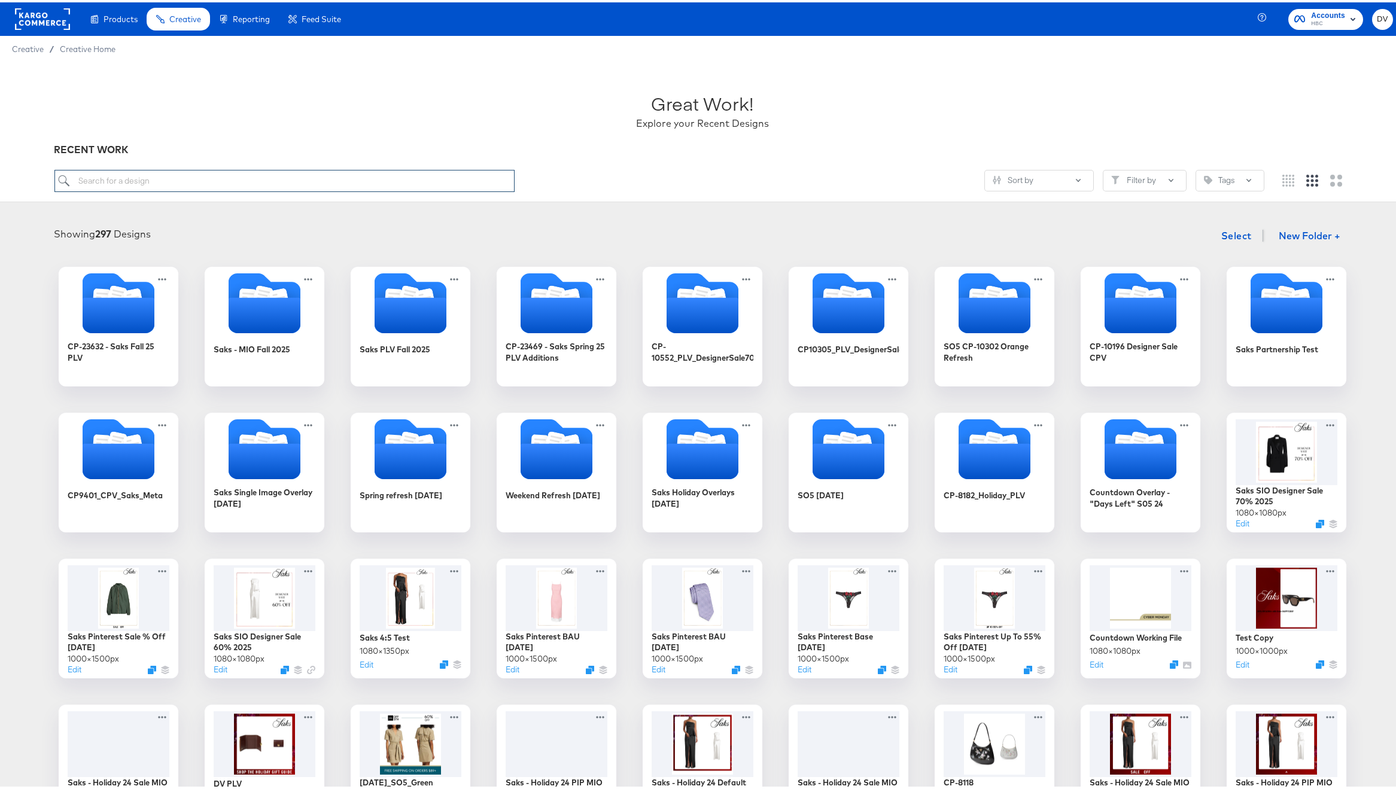
click at [433, 176] on input "search" at bounding box center [284, 179] width 461 height 22
paste input "A Test SO5 PIP + Strikethrough Multi-image [DATE]"
type input "A Test SO5 PIP + Strikethrough Multi-image [DATE]"
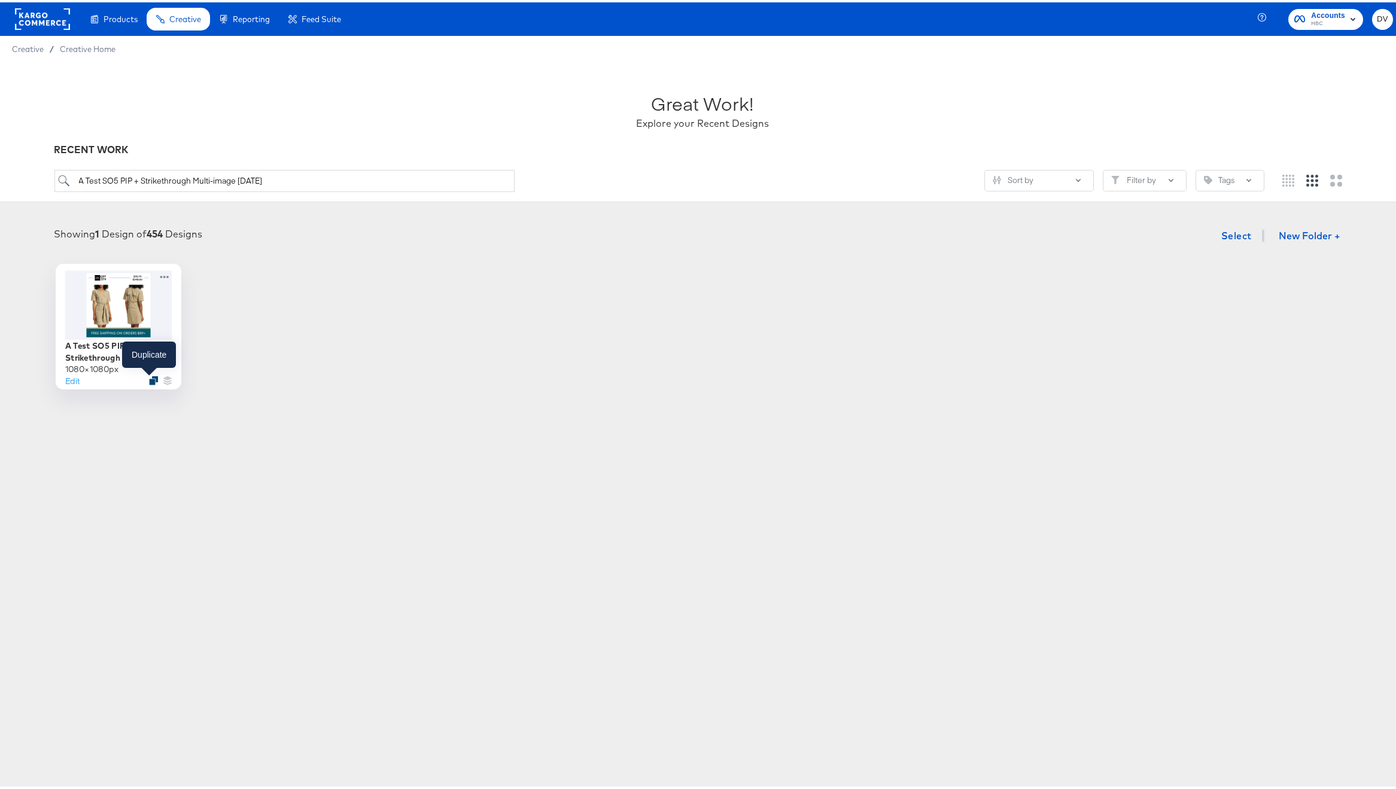
click at [149, 378] on icon "Duplicate" at bounding box center [153, 378] width 9 height 9
click at [66, 378] on button "Edit" at bounding box center [72, 377] width 14 height 11
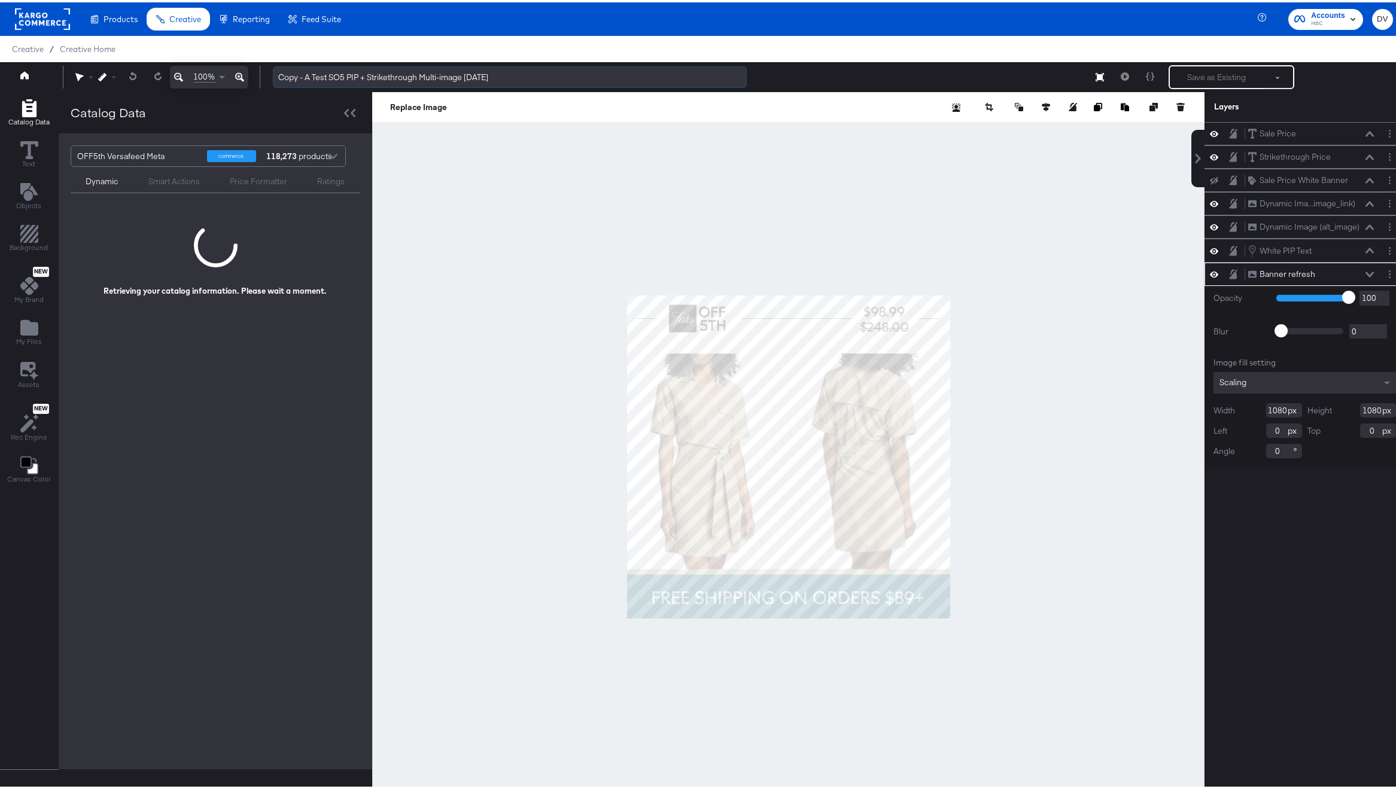
click at [472, 77] on input "Copy - A Test SO5 PIP + Strikethrough Multi-image 9.09.24" at bounding box center [510, 75] width 474 height 22
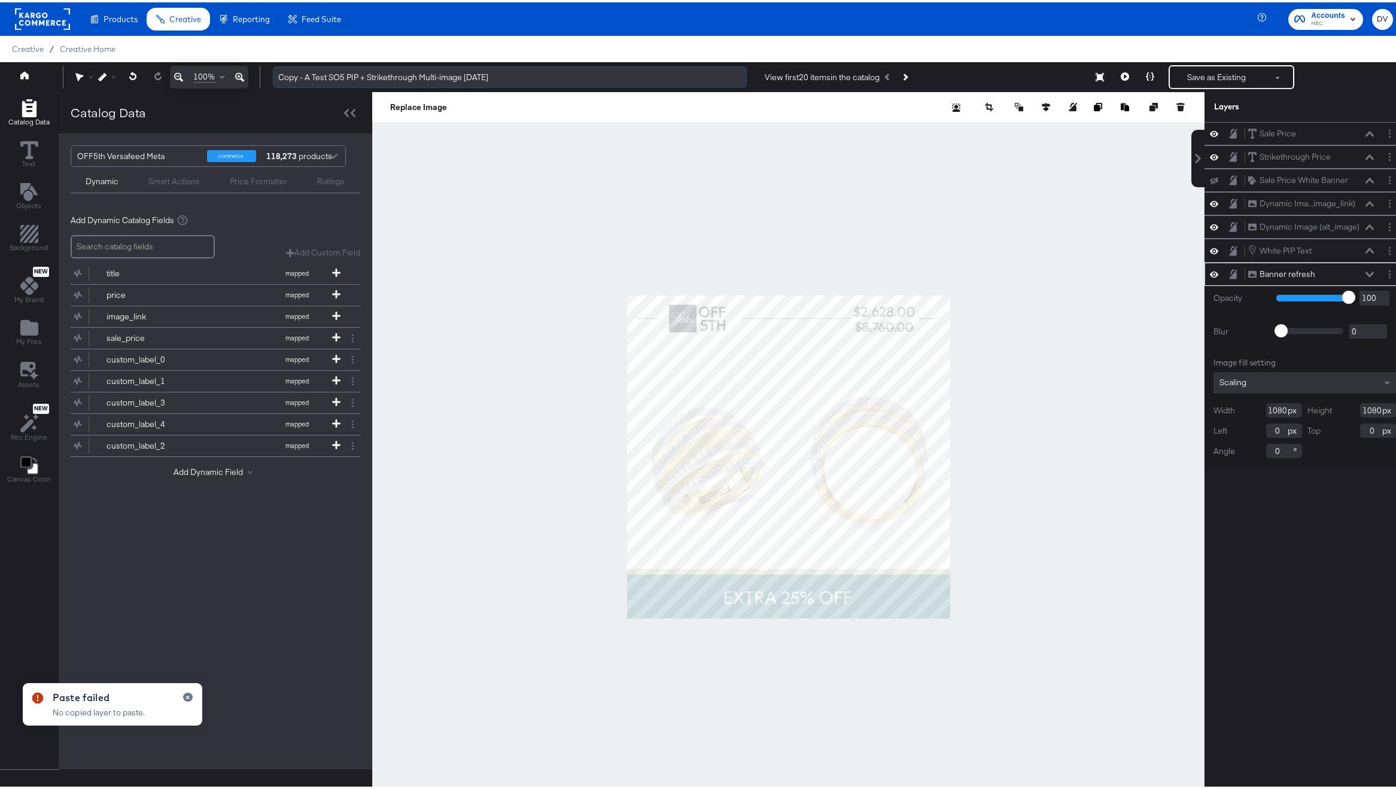
click at [409, 74] on input "Copy - A Test SO5 PIP + Strikethrough Multi-image 9.09.24" at bounding box center [510, 75] width 474 height 22
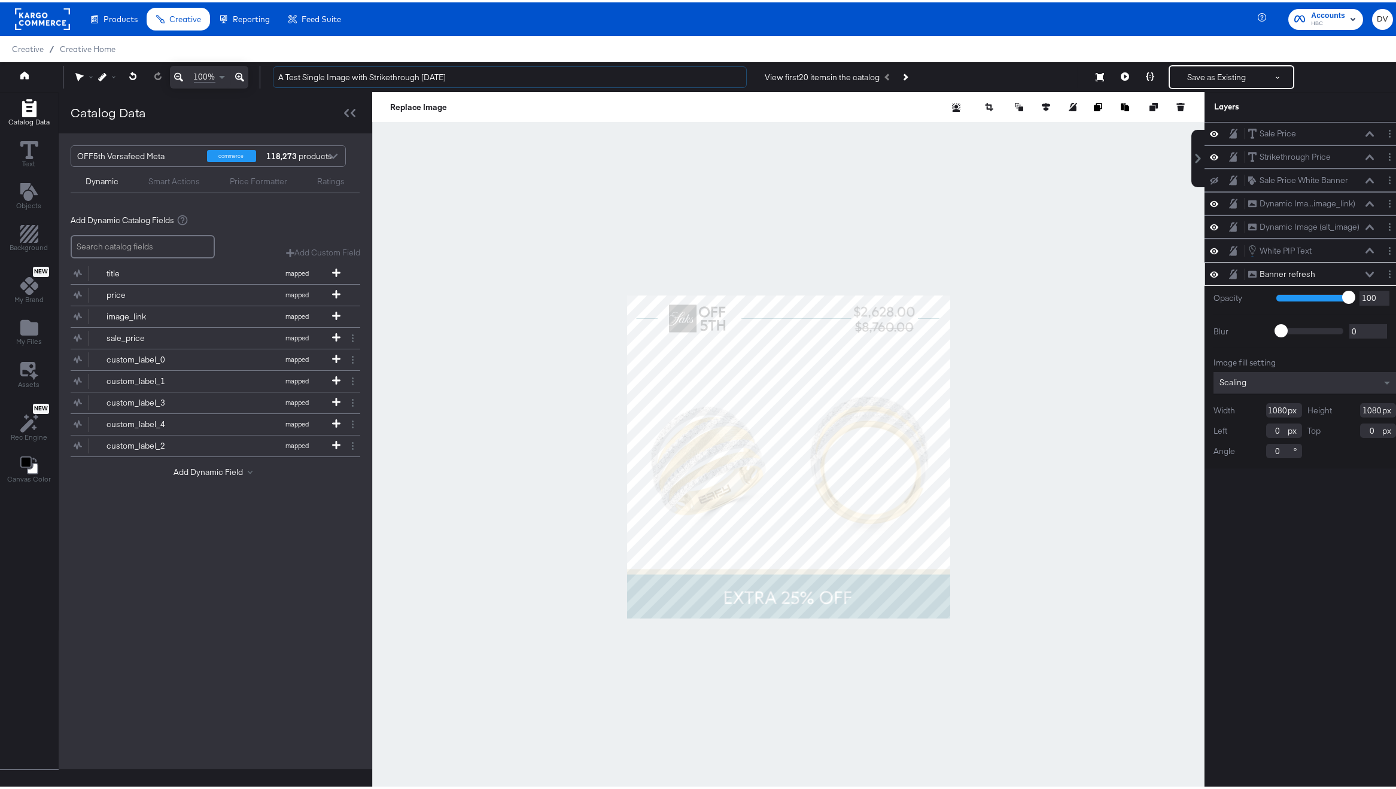
type input "A Test Single Image with Strikethrough 8.28.25"
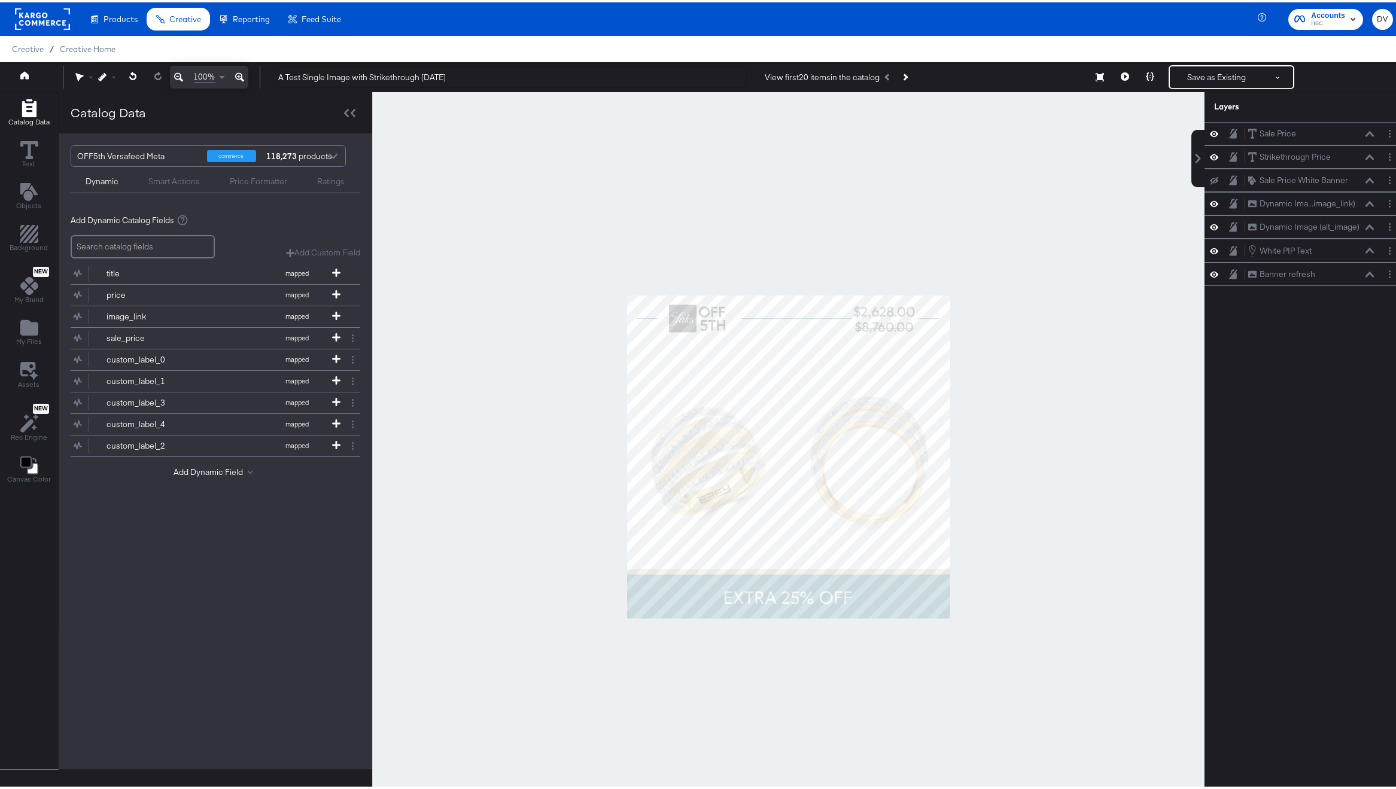
click at [592, 203] on div at bounding box center [788, 455] width 832 height 730
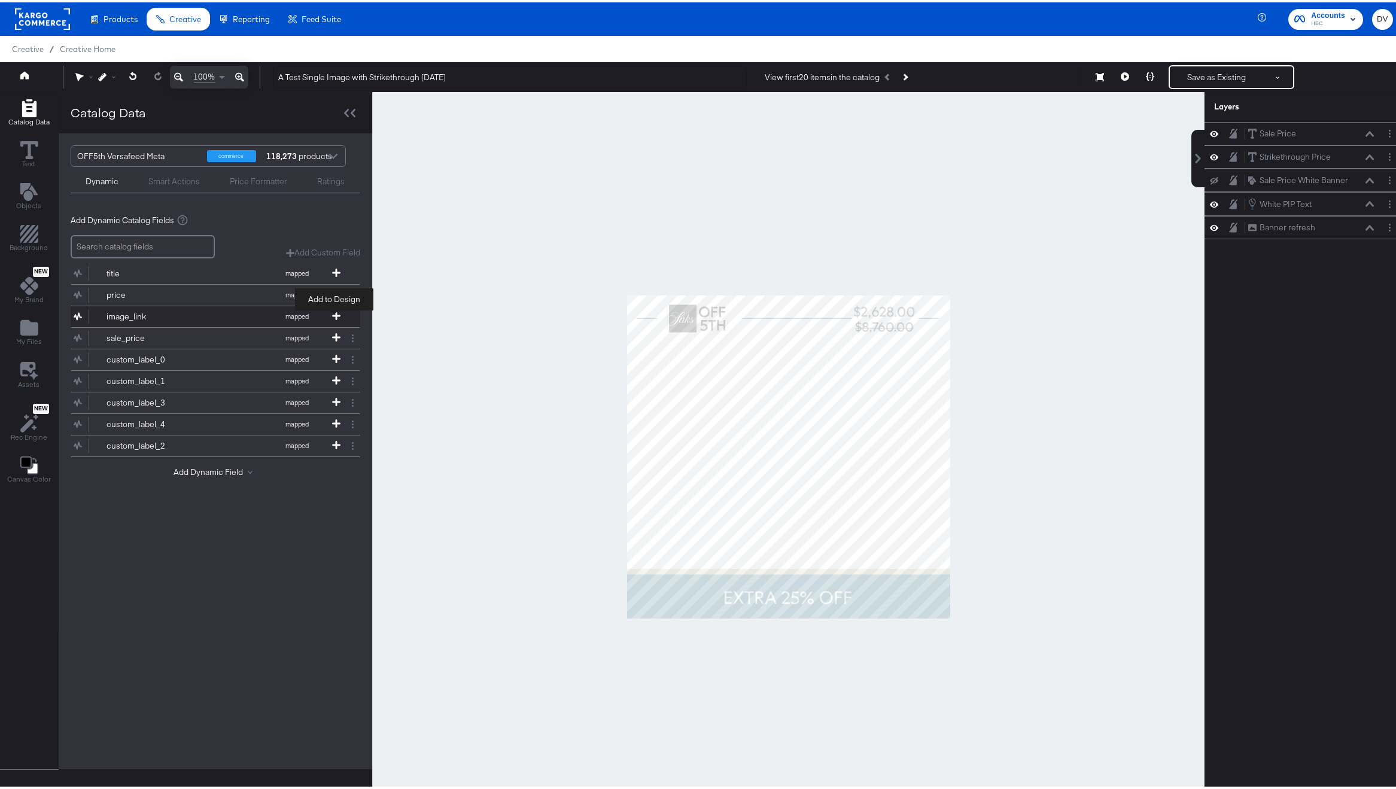
click at [336, 309] on icon at bounding box center [336, 313] width 8 height 8
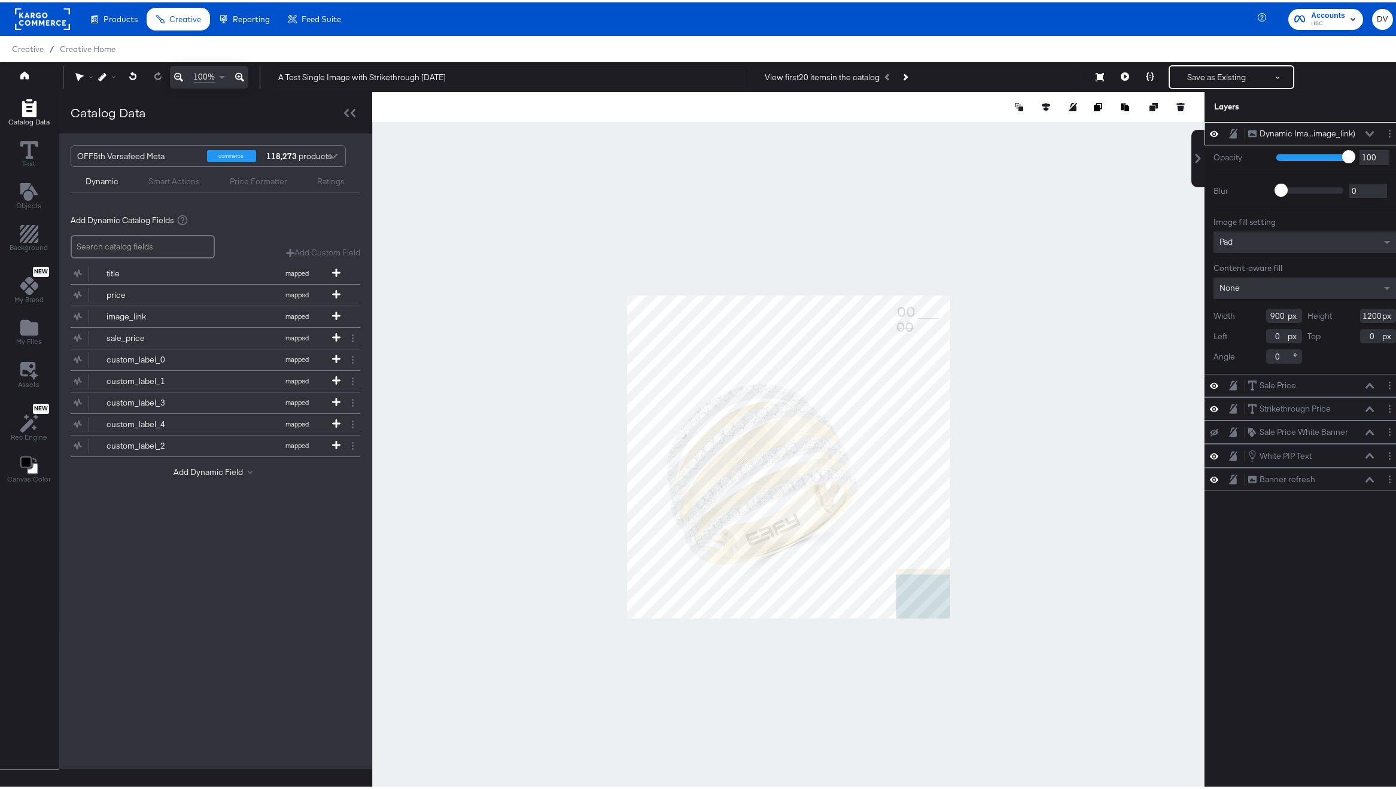
click at [1267, 315] on input "900" at bounding box center [1284, 313] width 36 height 14
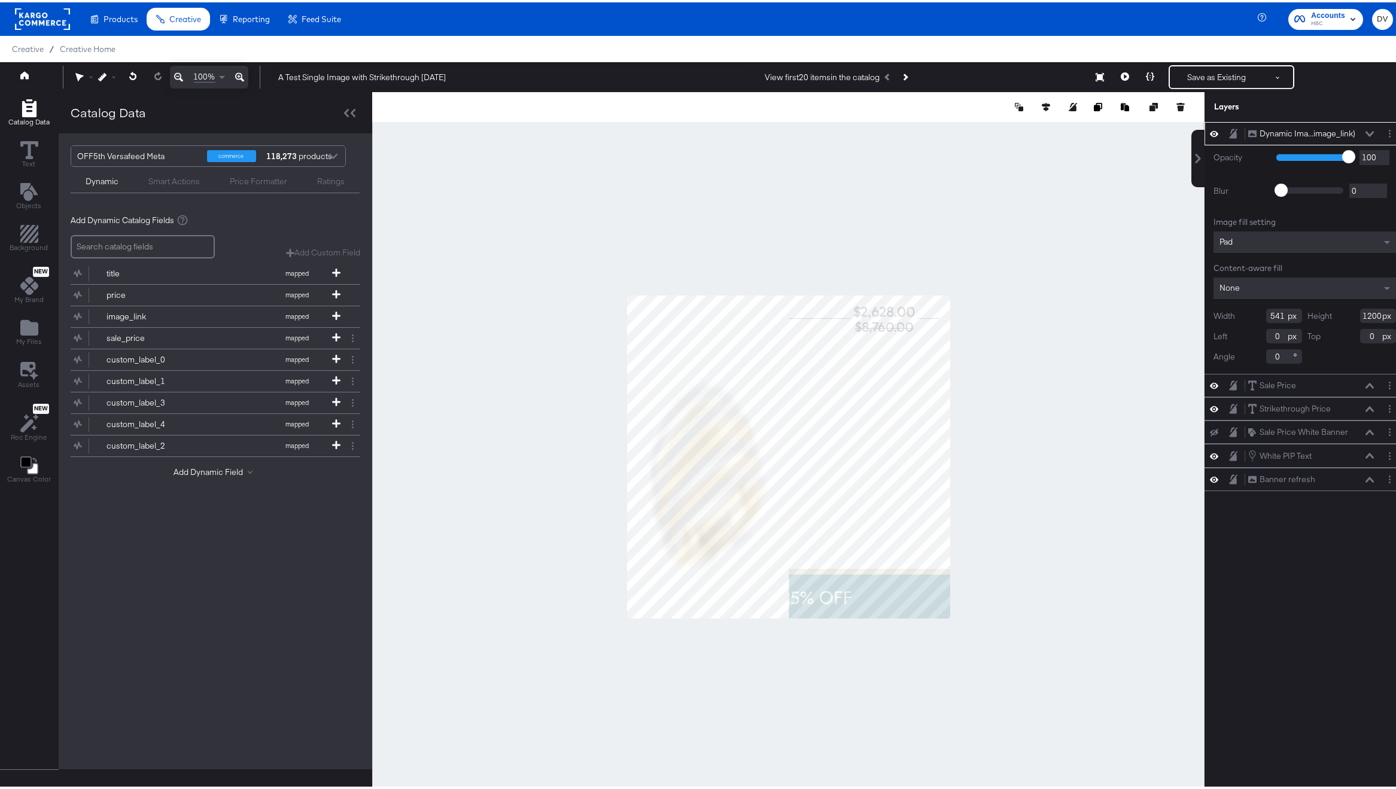
type input "541"
click at [1360, 310] on input "1200" at bounding box center [1378, 313] width 36 height 14
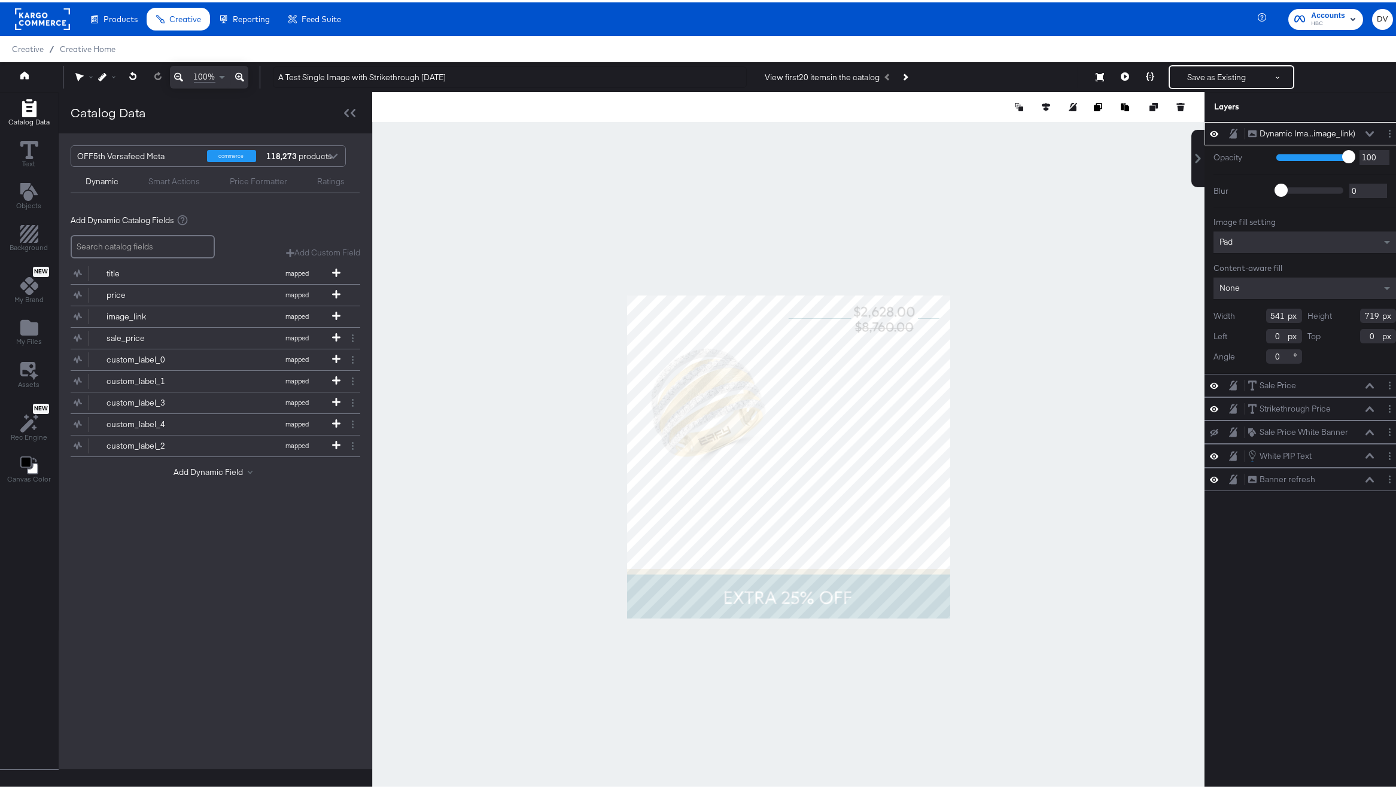
type input "719"
click at [1266, 339] on input "0" at bounding box center [1284, 334] width 36 height 14
type input "270"
click at [1360, 337] on input "0" at bounding box center [1378, 334] width 36 height 14
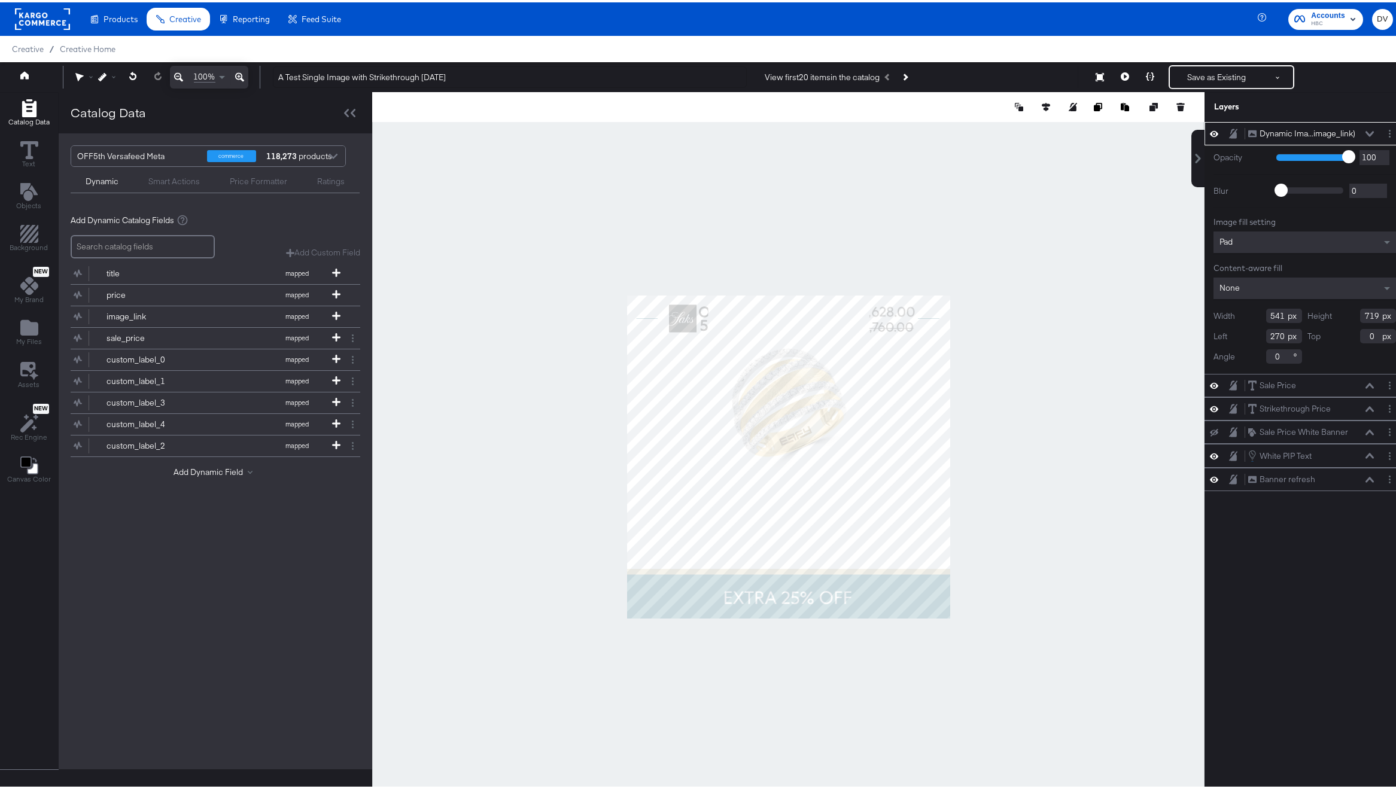
click at [1360, 337] on input "0" at bounding box center [1378, 334] width 36 height 14
type input "194"
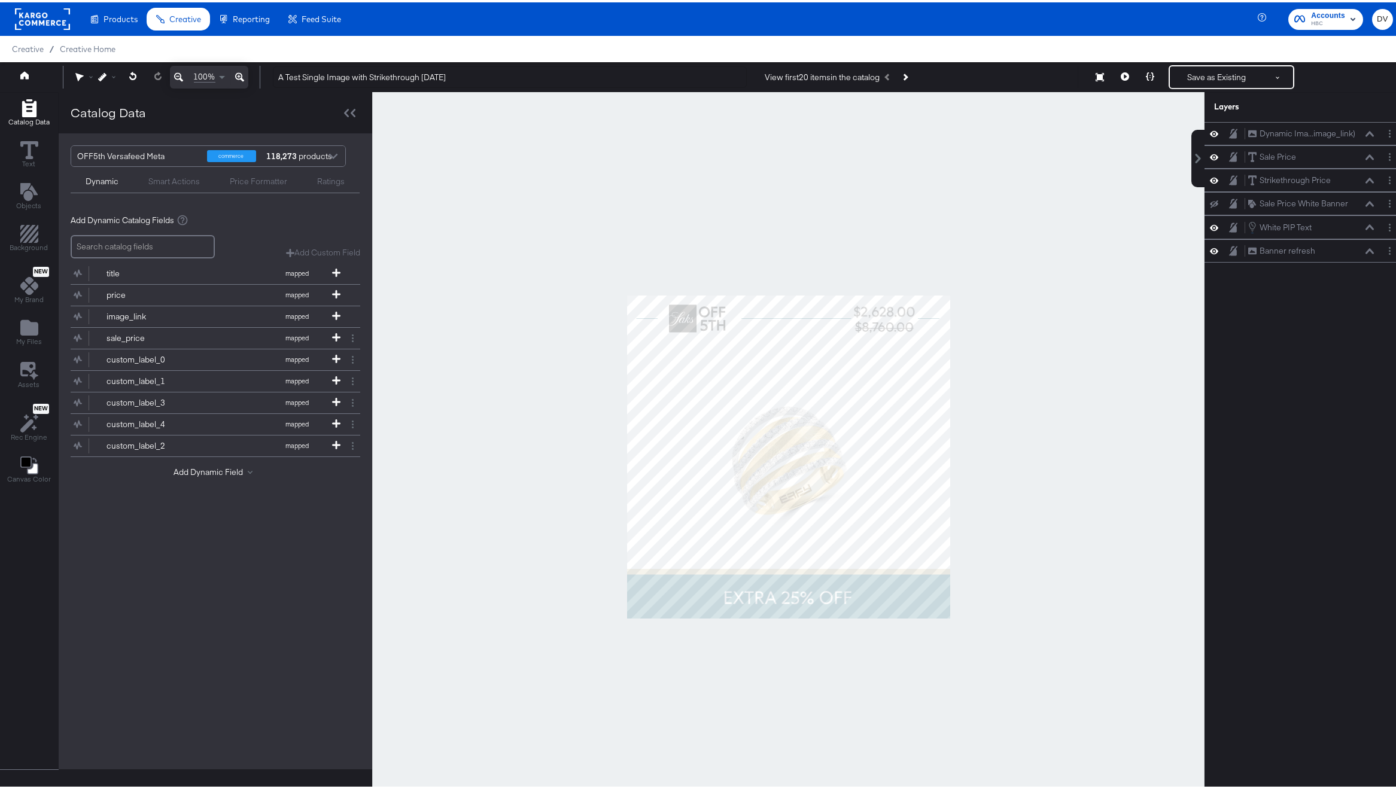
click at [1032, 286] on div at bounding box center [788, 455] width 832 height 730
drag, startPoint x: 1303, startPoint y: 133, endPoint x: 1313, endPoint y: 178, distance: 45.4
click at [1313, 185] on div "Dynamic Ima...image_link) Dynamic Image (image_link) Sale Price Sale Price Stri…" at bounding box center [1304, 190] width 200 height 141
drag, startPoint x: 1332, startPoint y: 125, endPoint x: 1332, endPoint y: 141, distance: 15.6
click at [1332, 141] on div "Dynamic Ima...image_link) Dynamic Image (image_link)" at bounding box center [1304, 131] width 200 height 23
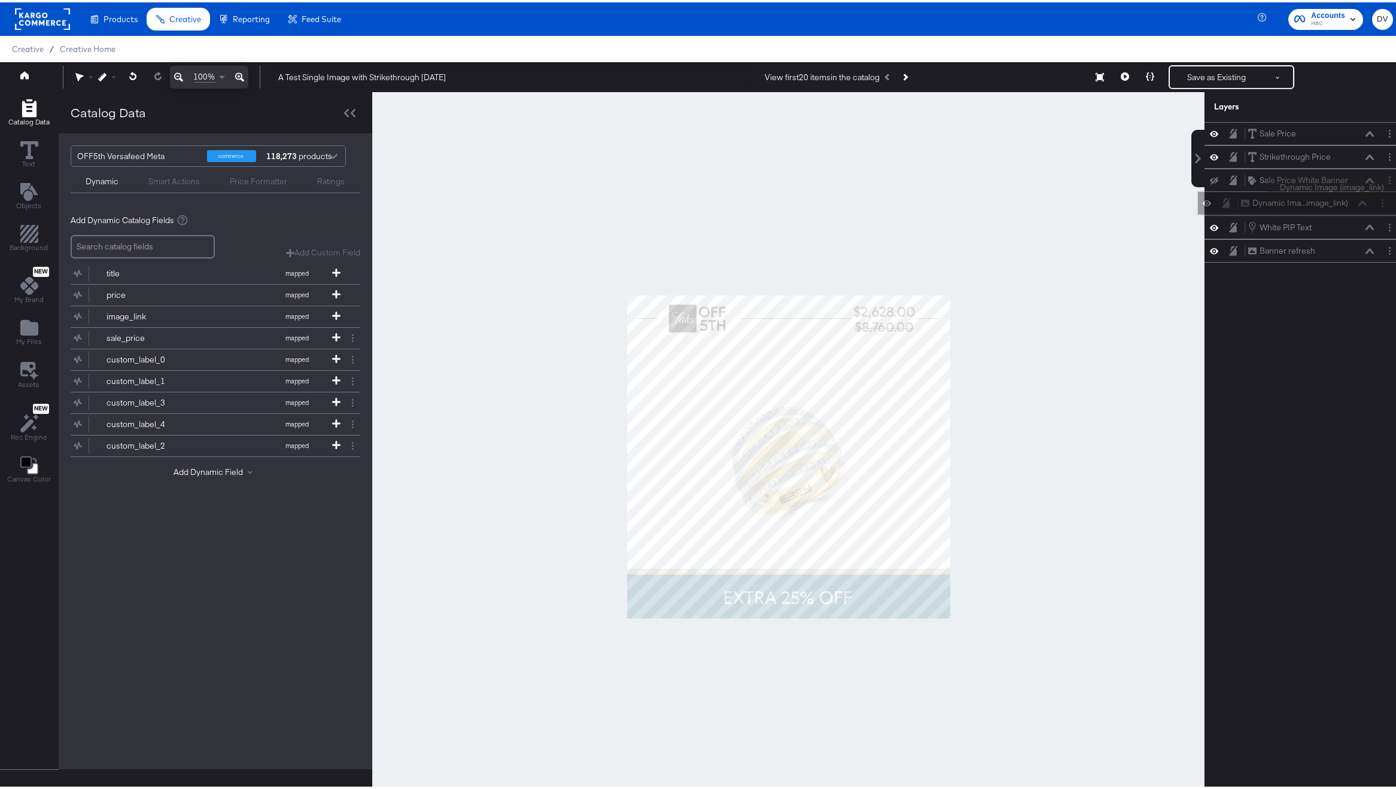
drag, startPoint x: 1331, startPoint y: 122, endPoint x: 1332, endPoint y: 197, distance: 74.8
click at [1332, 197] on div "Dynamic Ima...image_link) Dynamic Image (image_link)" at bounding box center [1297, 200] width 200 height 23
click at [1121, 75] on icon at bounding box center [1125, 74] width 8 height 8
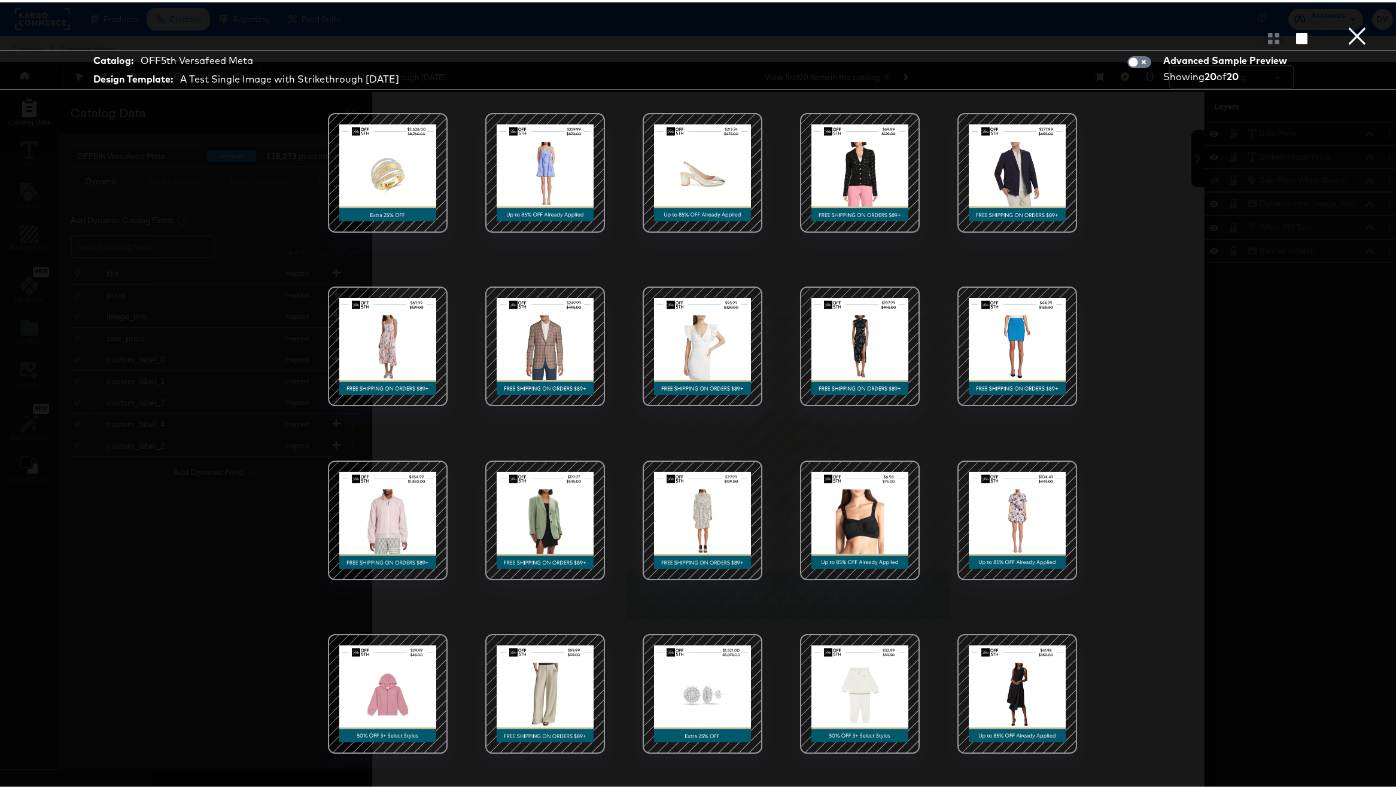
click at [1345, 24] on button "×" at bounding box center [1357, 12] width 24 height 24
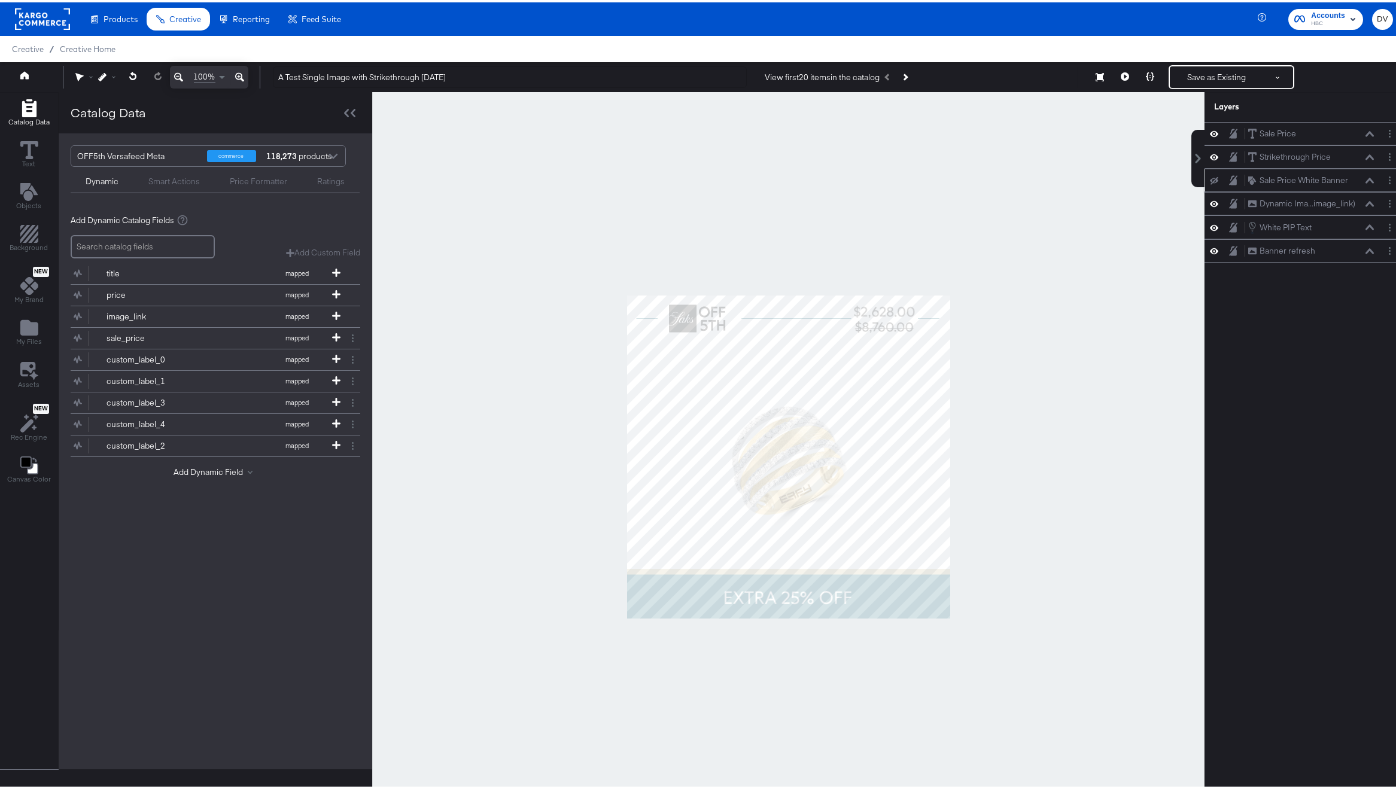
click at [1210, 180] on icon at bounding box center [1214, 179] width 8 height 8
click at [1210, 178] on icon at bounding box center [1214, 178] width 8 height 6
click at [1210, 178] on icon at bounding box center [1214, 178] width 8 height 8
click at [1210, 178] on icon at bounding box center [1214, 178] width 8 height 6
click at [1190, 77] on button "Save as Existing" at bounding box center [1216, 75] width 93 height 22
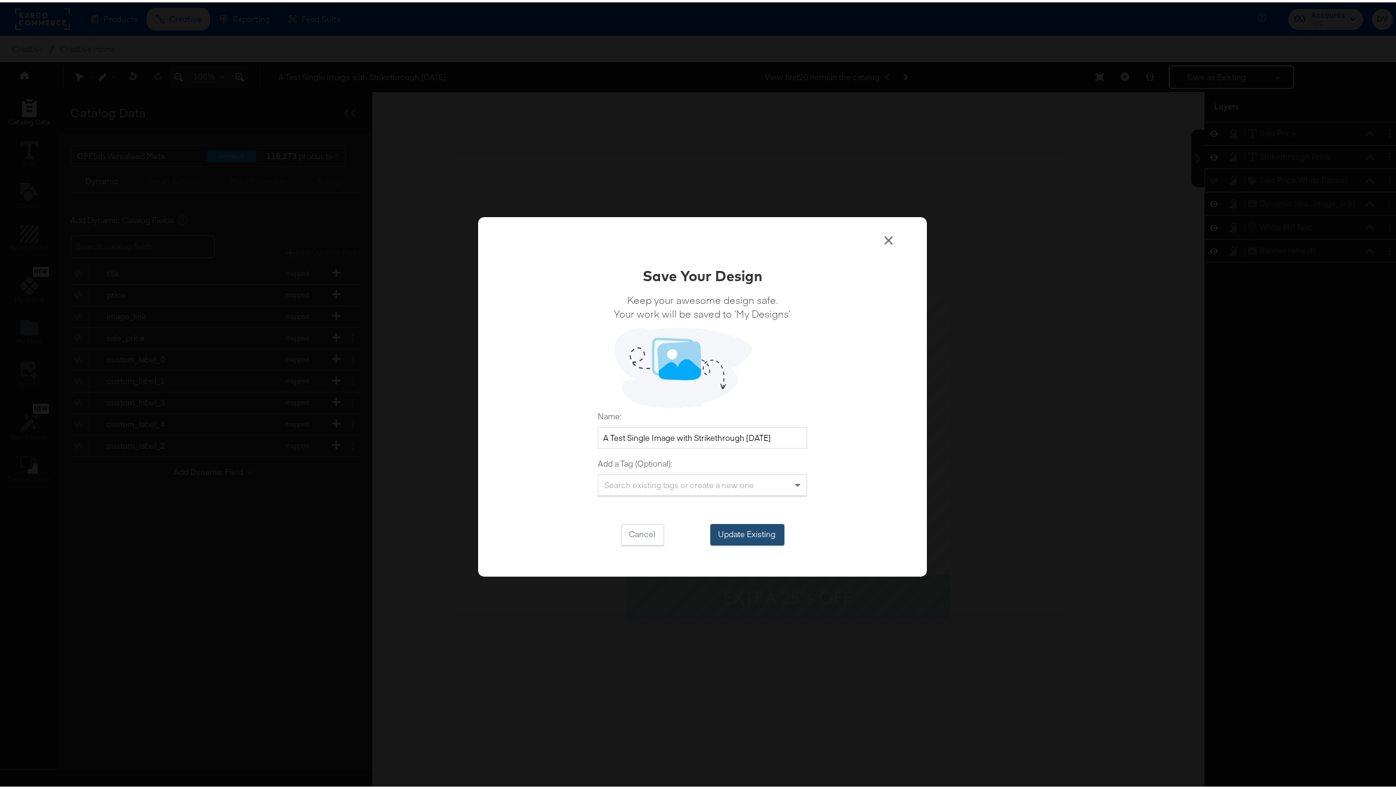
click at [753, 525] on button "Update Existing" at bounding box center [747, 533] width 74 height 22
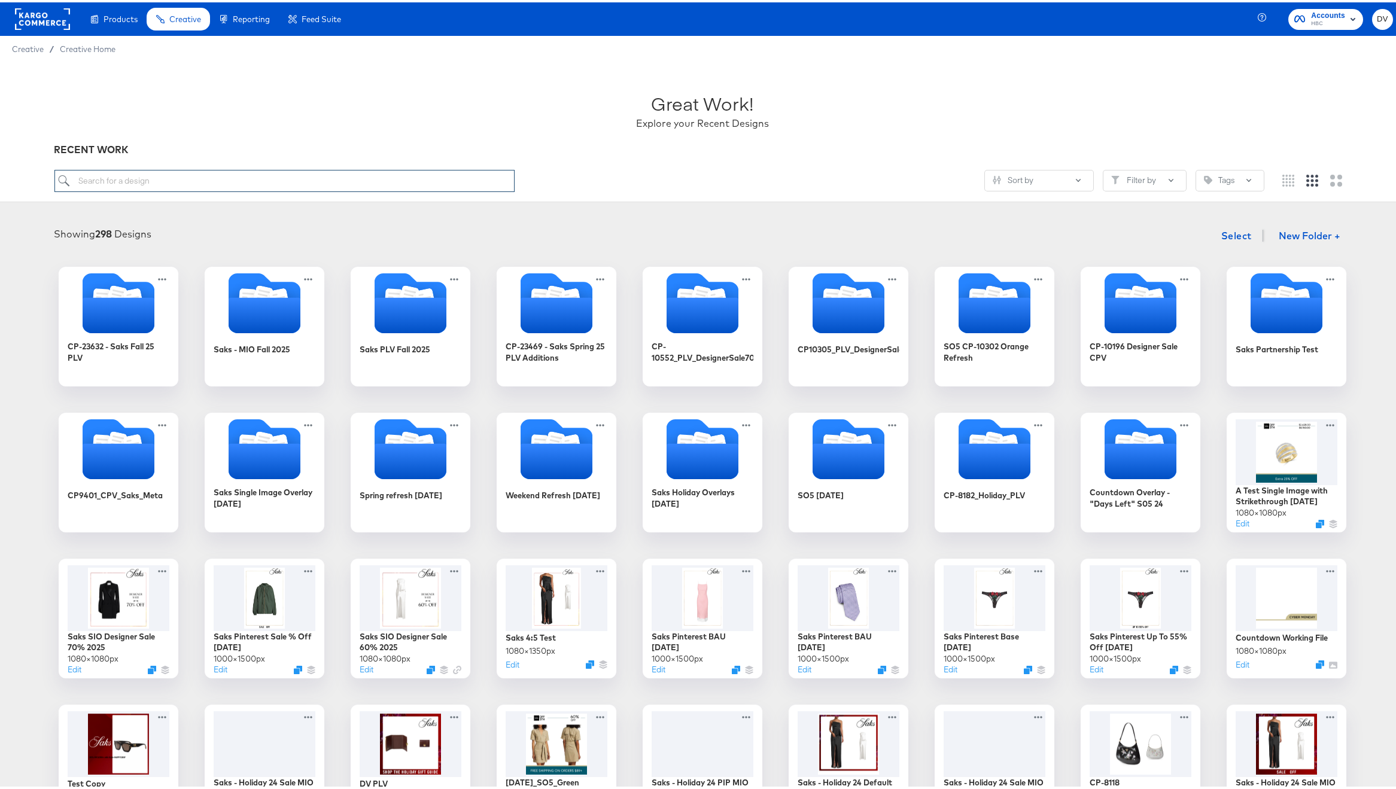
click at [468, 185] on input "search" at bounding box center [284, 179] width 461 height 22
paste input "A Test Single Image with Strikethrough 8.28.25"
type input "A Test Single Image with Strikethrough 8.28.25"
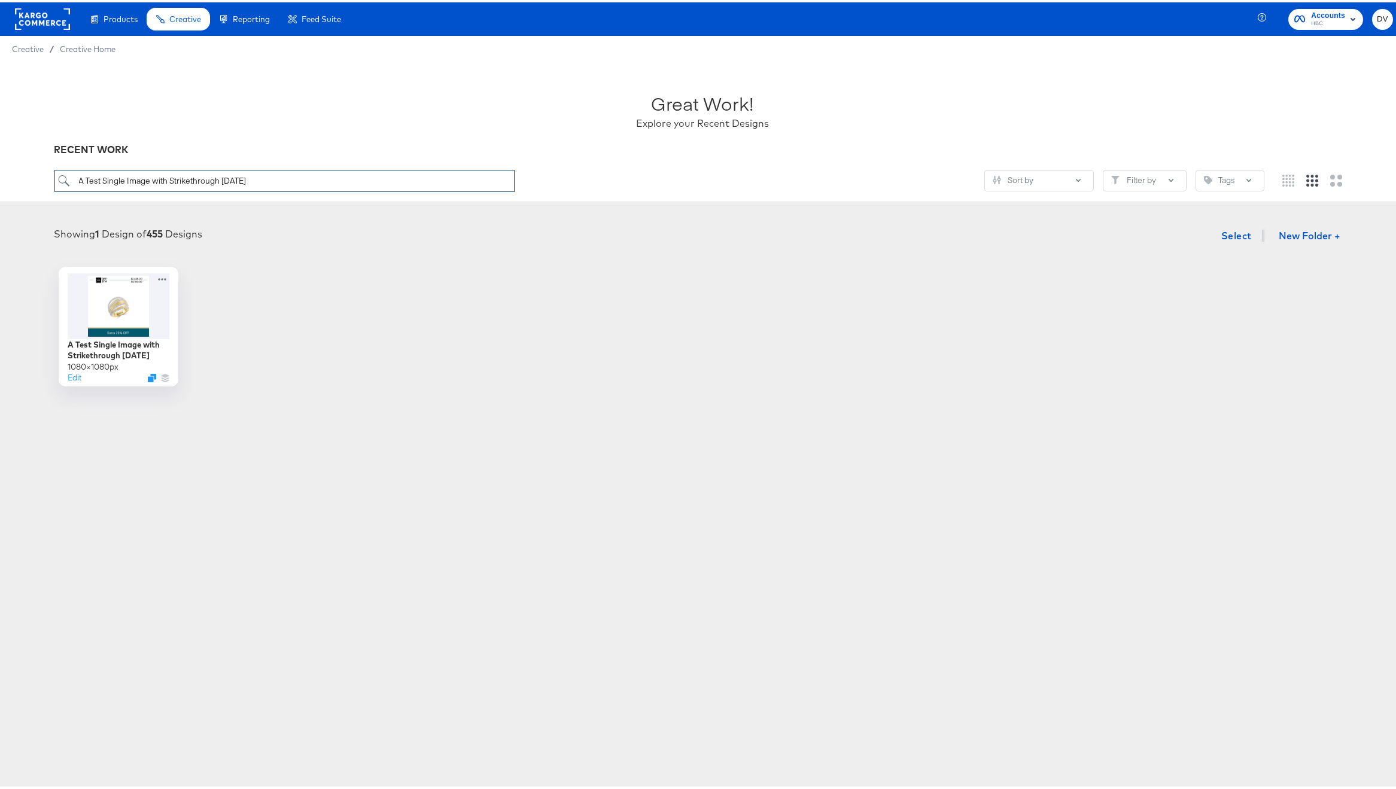
click at [439, 177] on input "A Test Single Image with Strikethrough 8.28.25" at bounding box center [284, 179] width 461 height 22
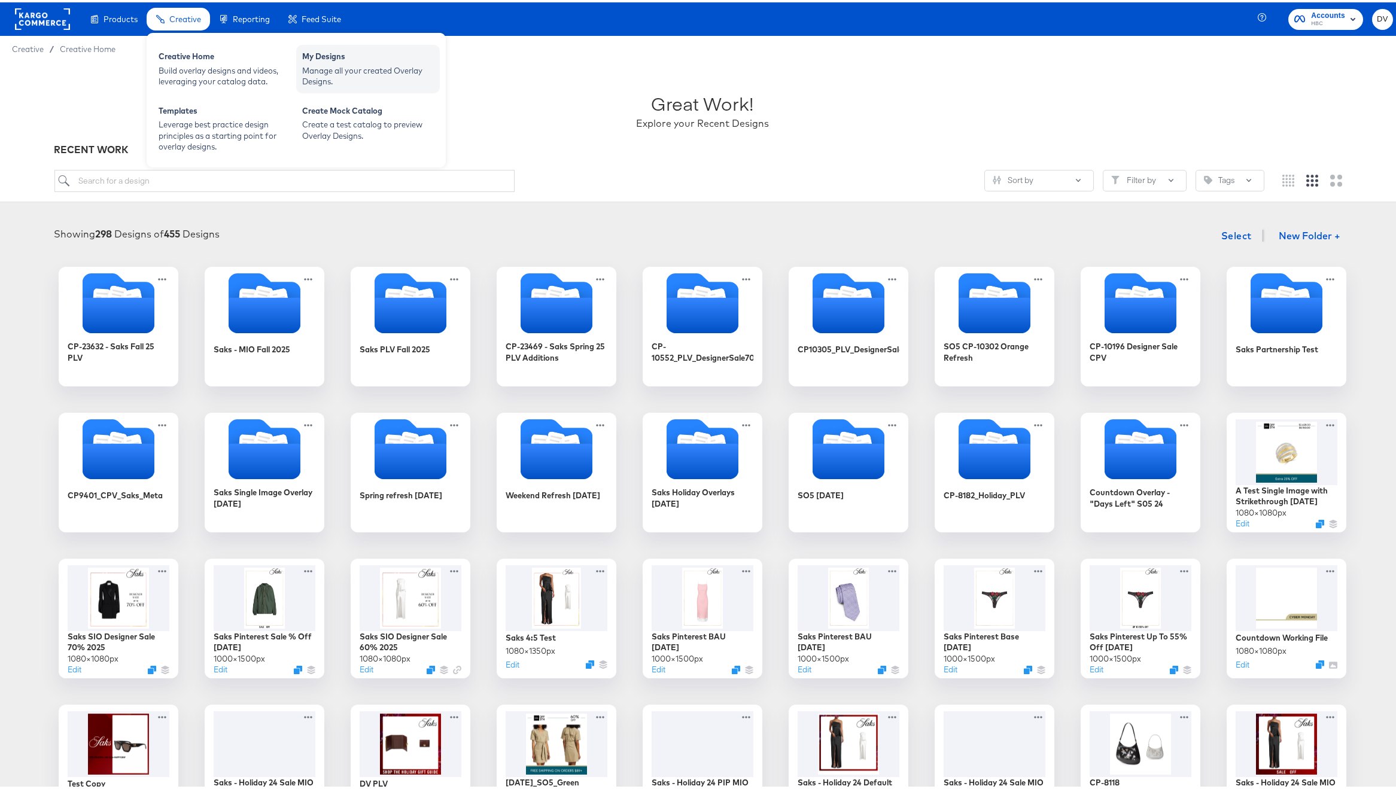
click at [311, 60] on div "My Designs" at bounding box center [368, 55] width 132 height 14
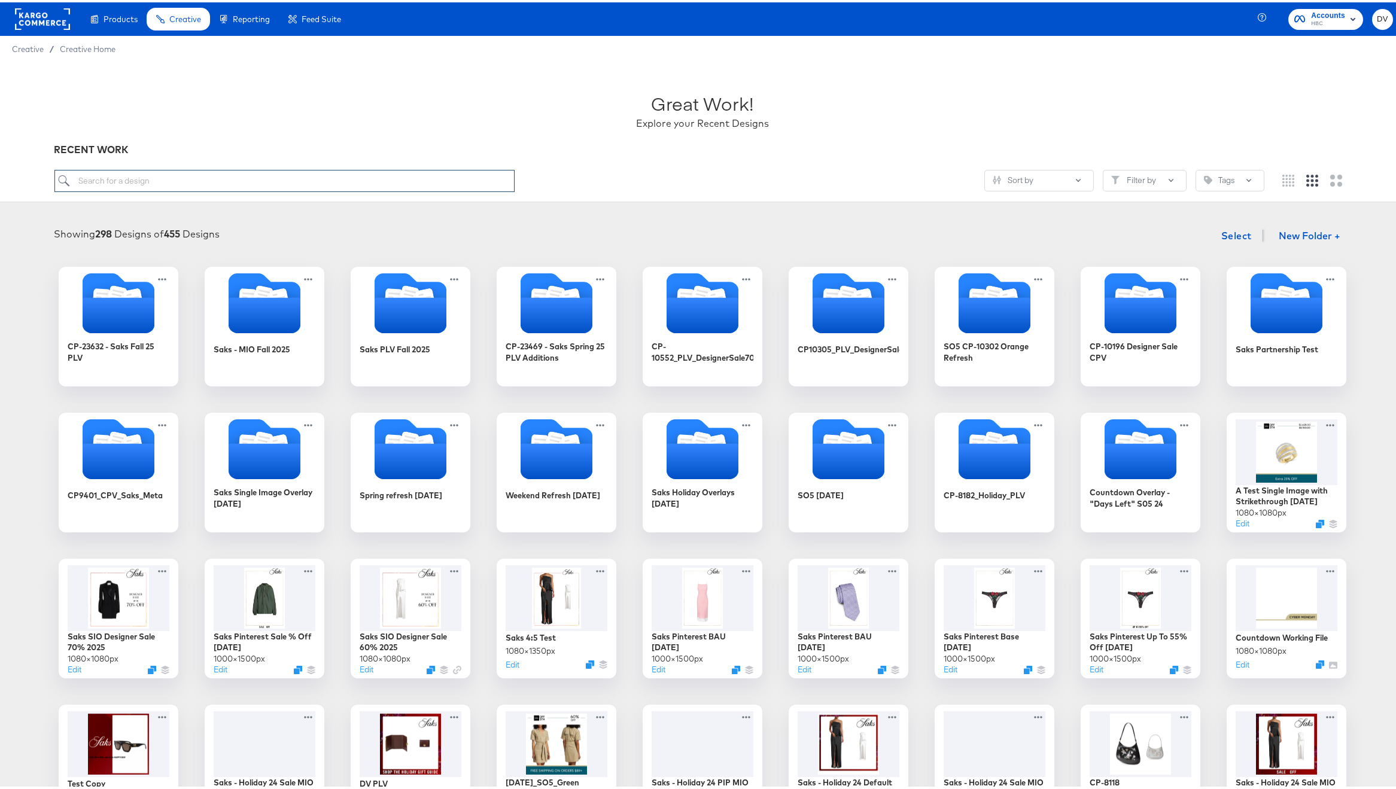
click at [375, 169] on input "search" at bounding box center [284, 179] width 461 height 22
paste input "A Test Multi Image with Percent Off 10.08.24"
type input "A Test Multi Image with Percent Off 10.08.24"
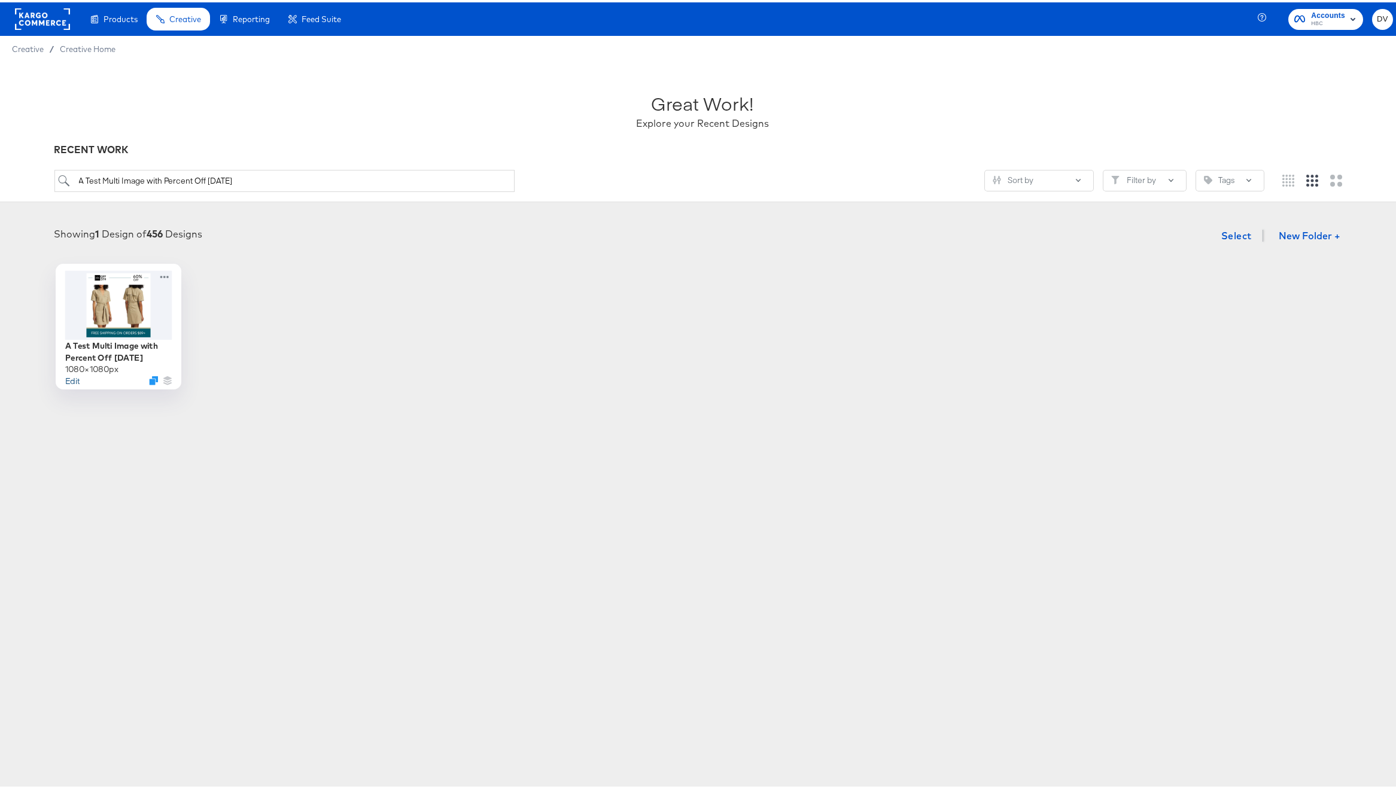
click at [72, 375] on button "Edit" at bounding box center [72, 377] width 14 height 11
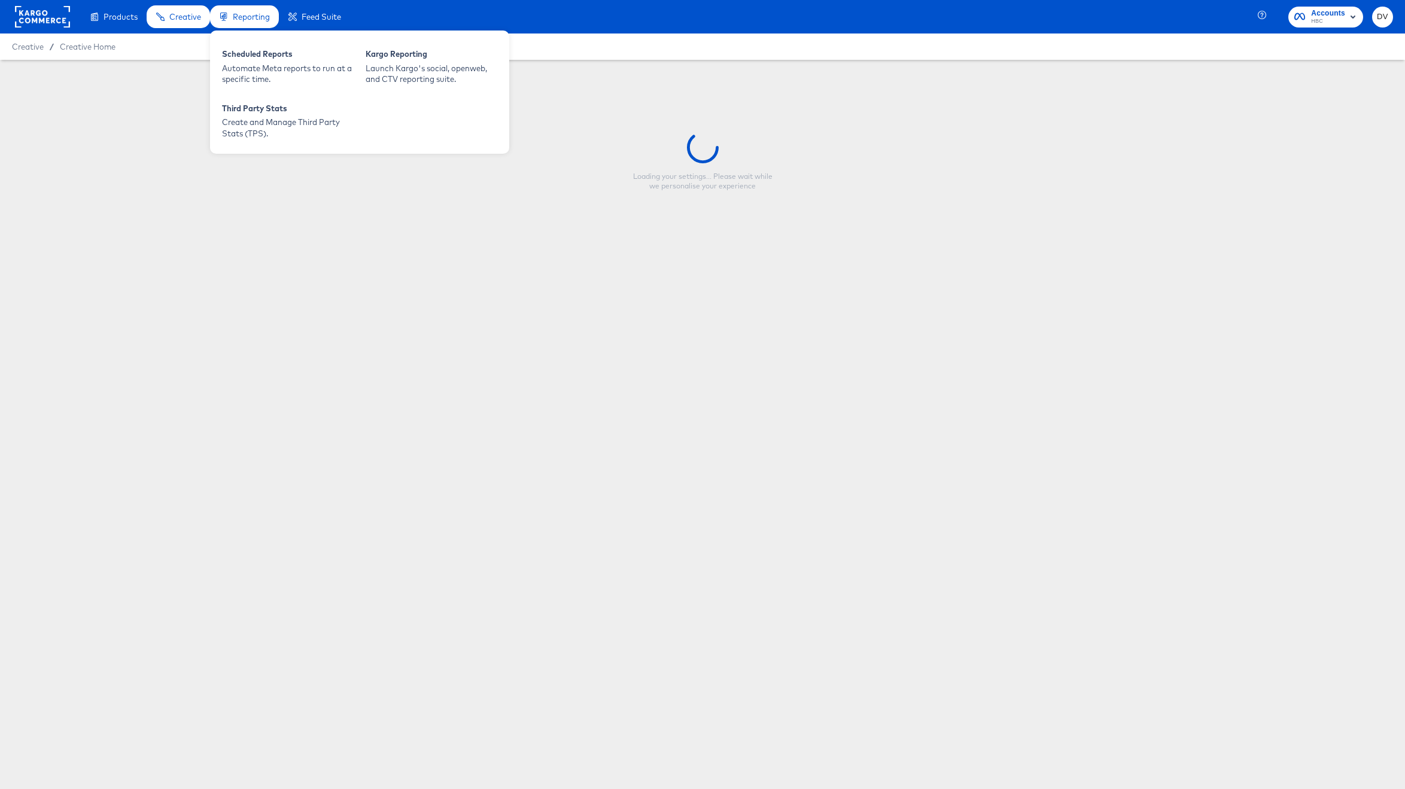
type input "A Test Multi Image with Percent Off 10.08.24"
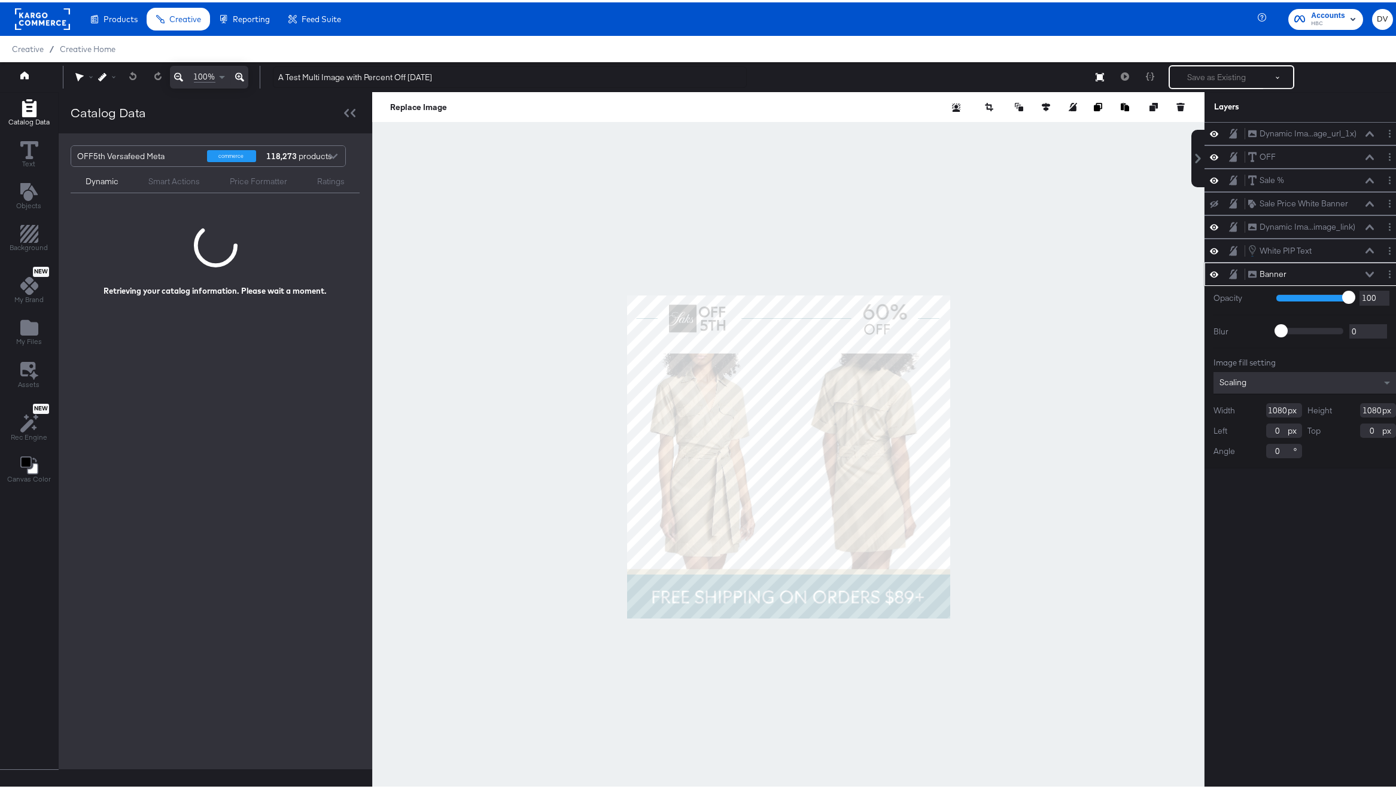
click at [1365, 269] on icon at bounding box center [1369, 272] width 8 height 6
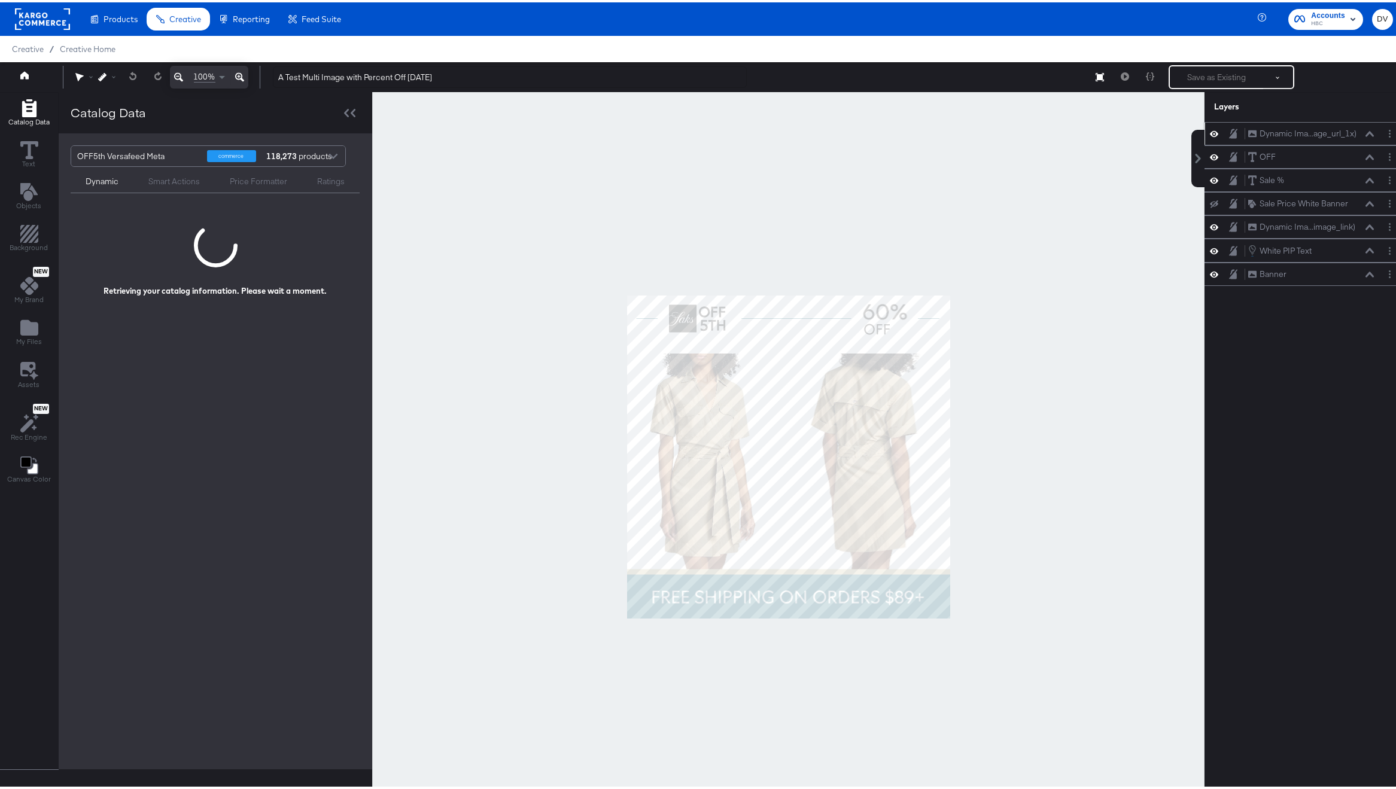
click at [1210, 132] on icon at bounding box center [1214, 131] width 8 height 10
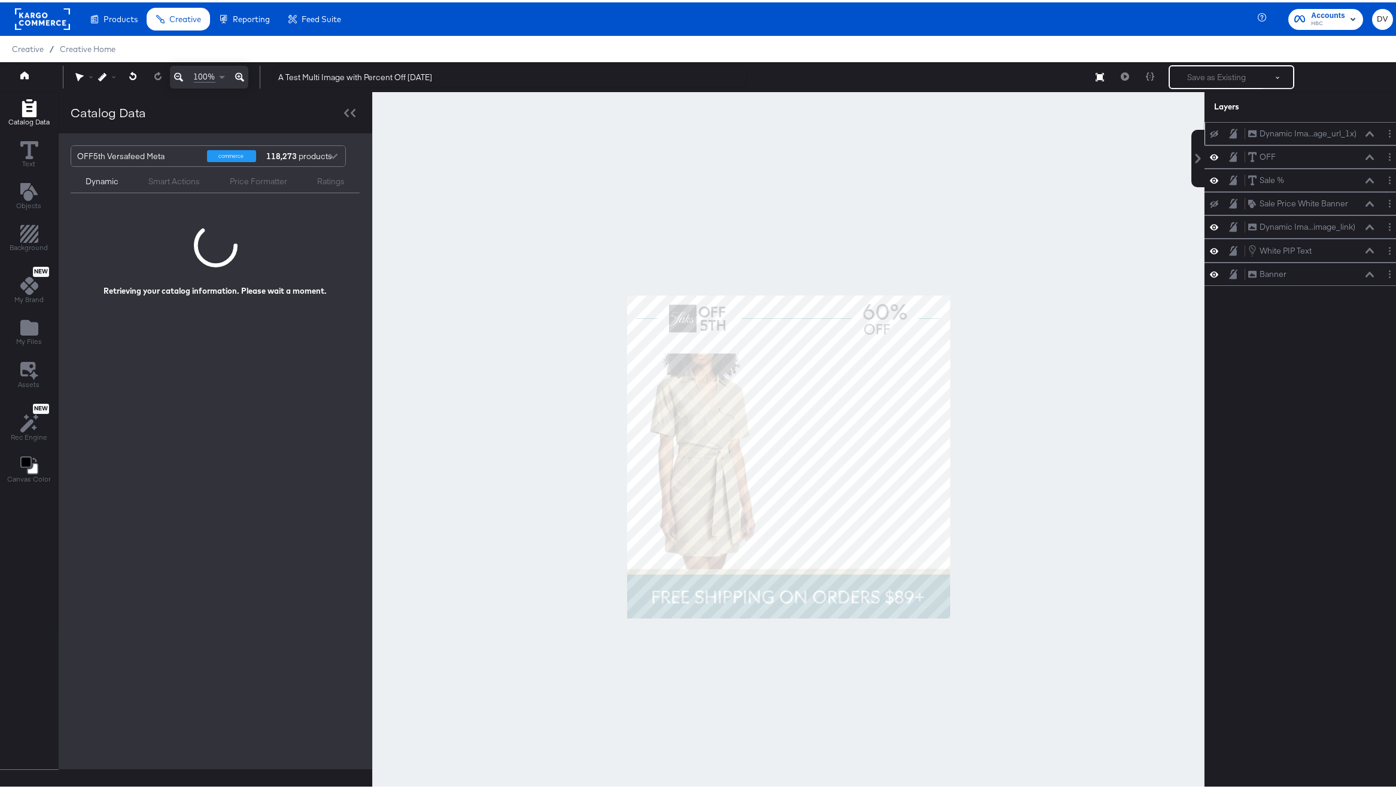
click at [1210, 132] on icon at bounding box center [1214, 132] width 8 height 8
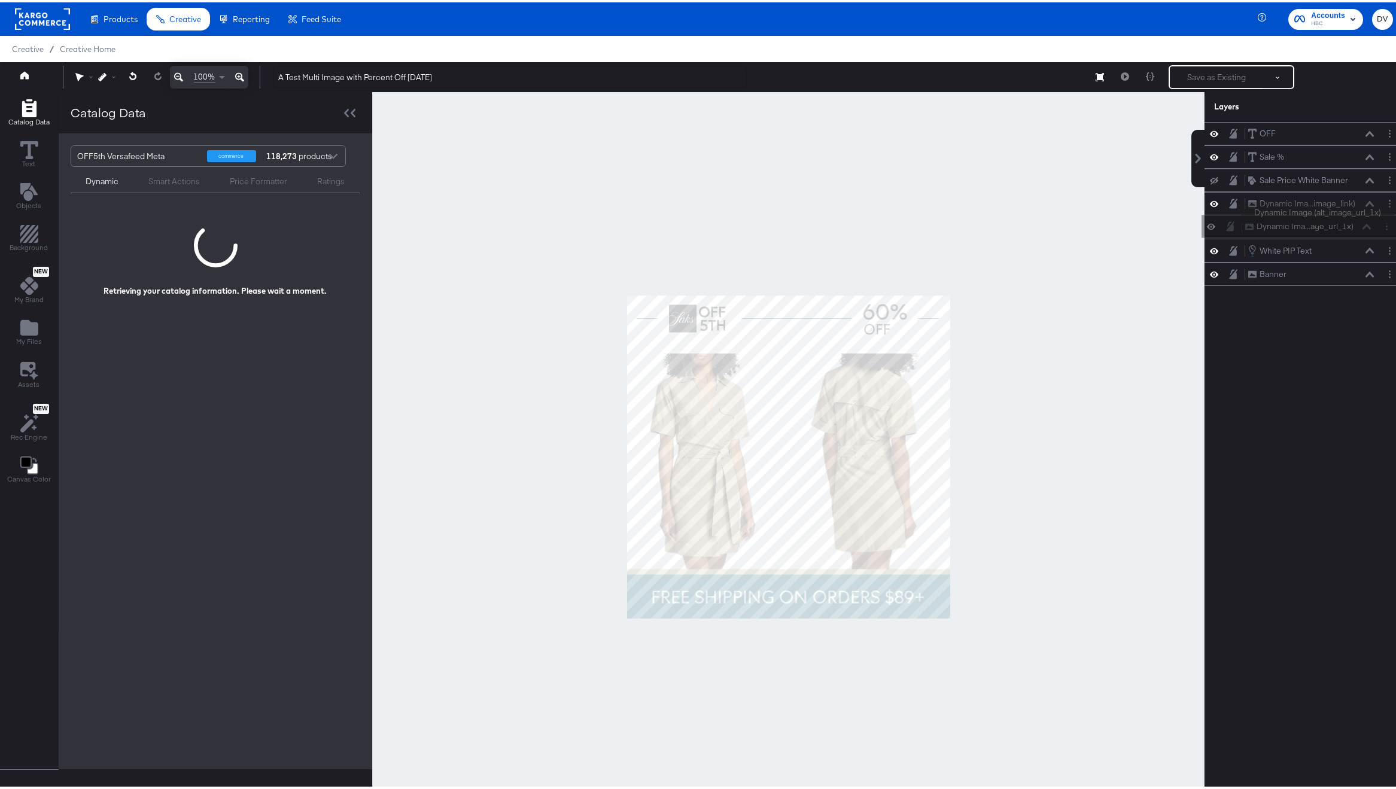
drag, startPoint x: 1308, startPoint y: 124, endPoint x: 1317, endPoint y: 223, distance: 99.2
click at [1317, 223] on div "Dynamic Ima...age_url_1x) Dynamic Image (alt_image_url_1x)" at bounding box center [1301, 223] width 200 height 23
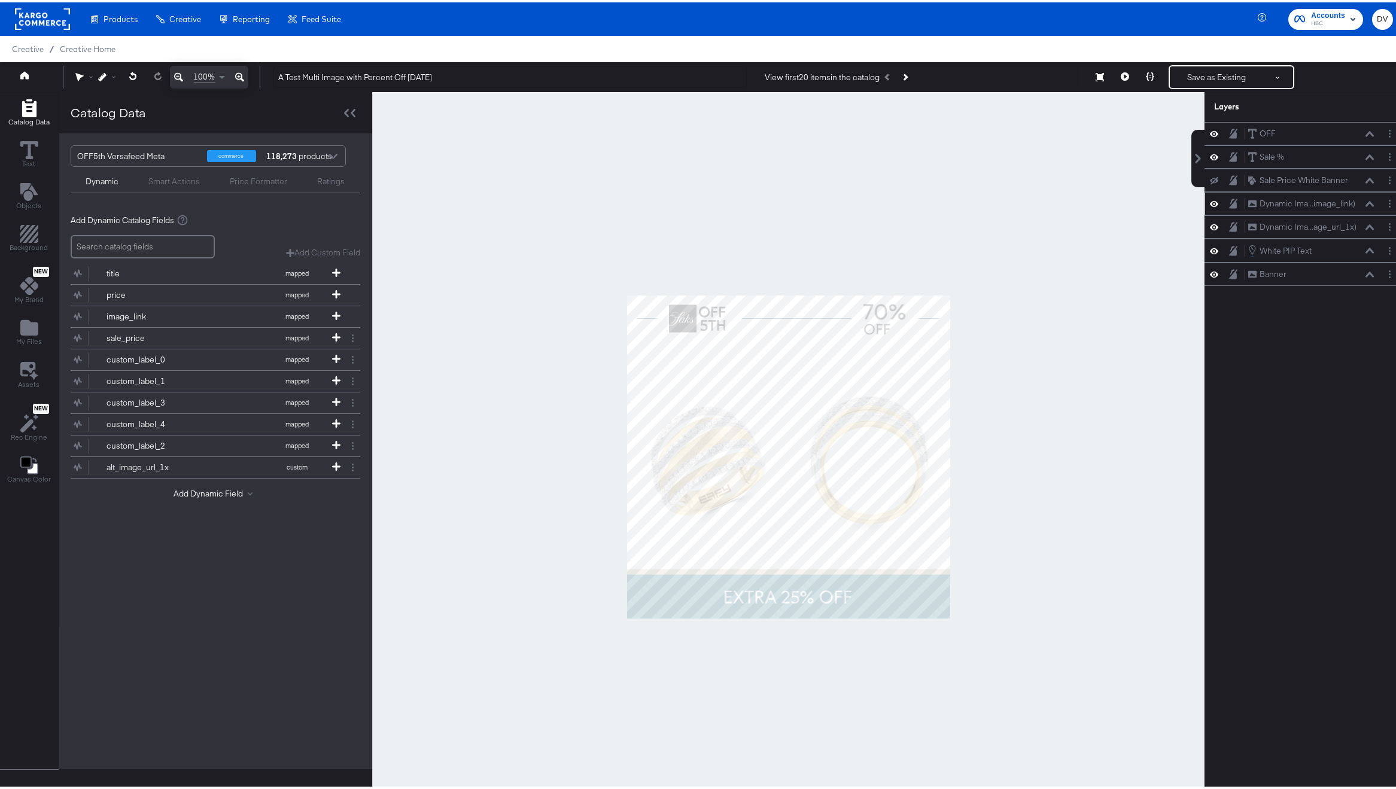
click at [1365, 202] on icon at bounding box center [1369, 202] width 8 height 6
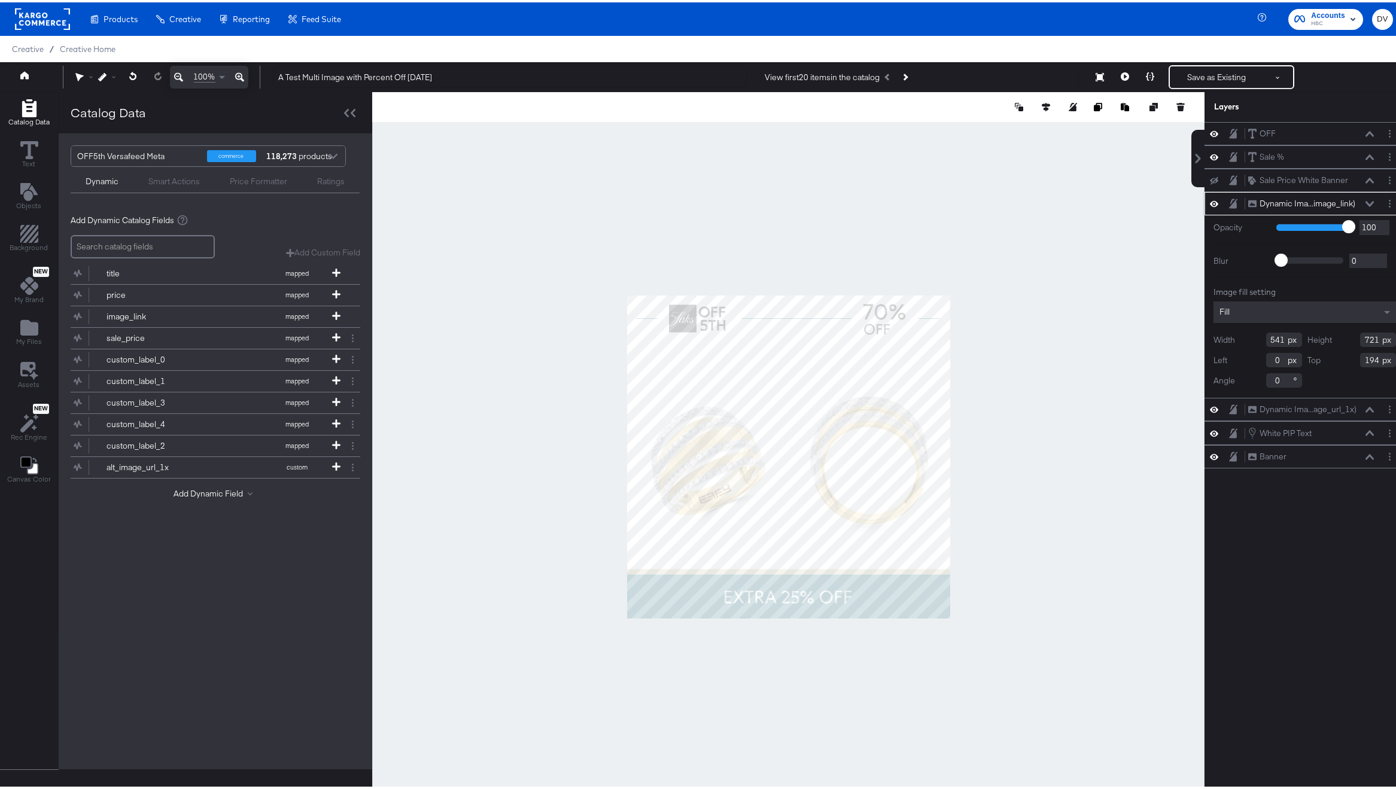
click at [1365, 200] on icon at bounding box center [1369, 202] width 8 height 6
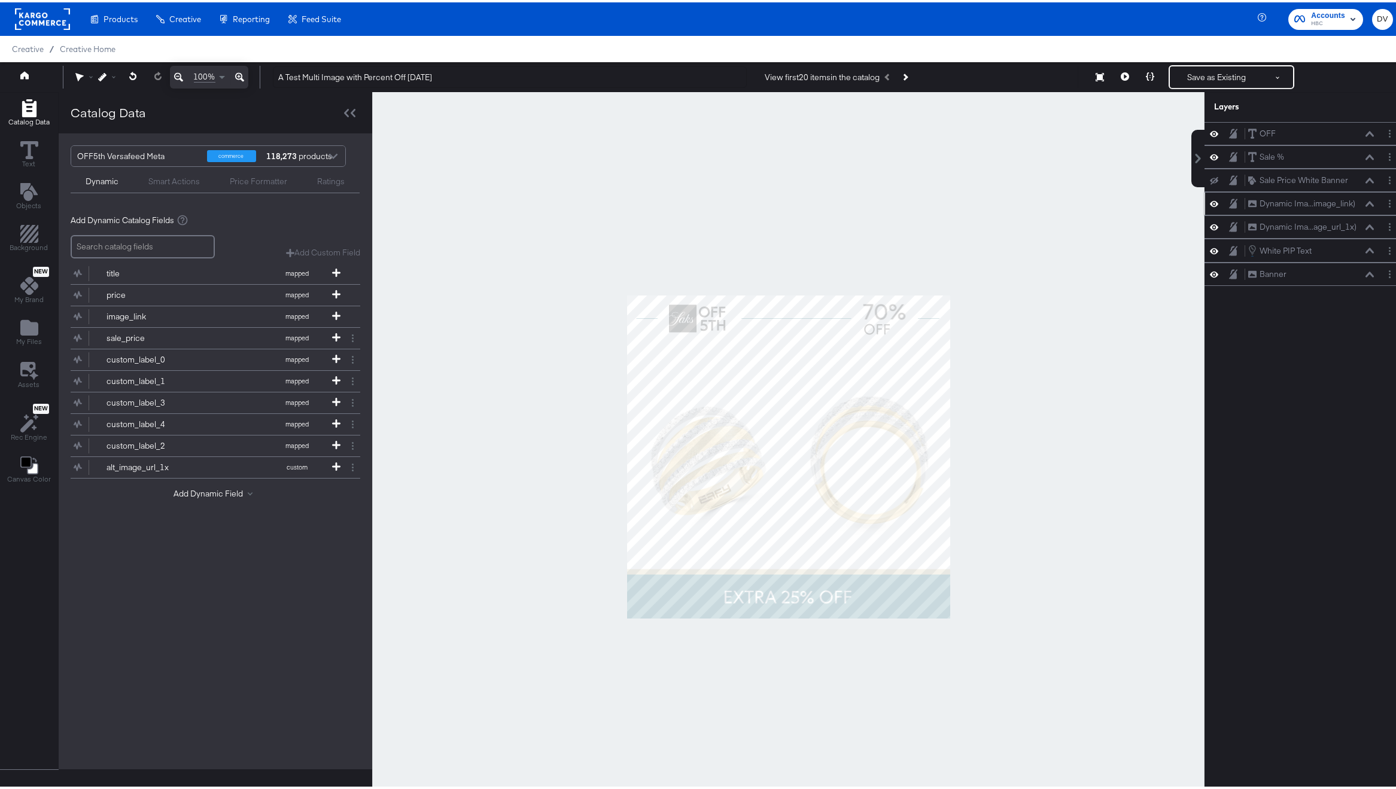
click at [1365, 199] on icon at bounding box center [1369, 202] width 8 height 6
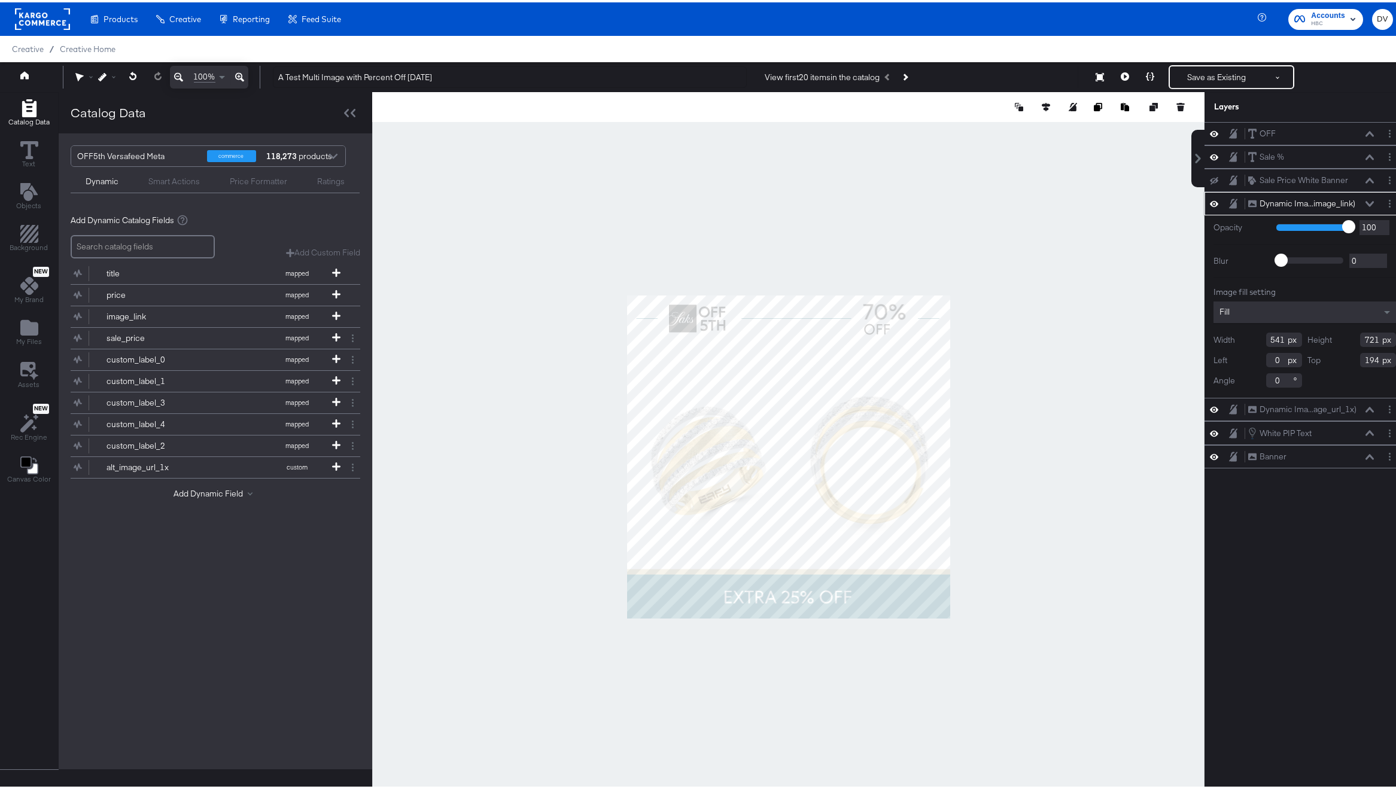
click at [1365, 199] on icon at bounding box center [1369, 202] width 8 height 6
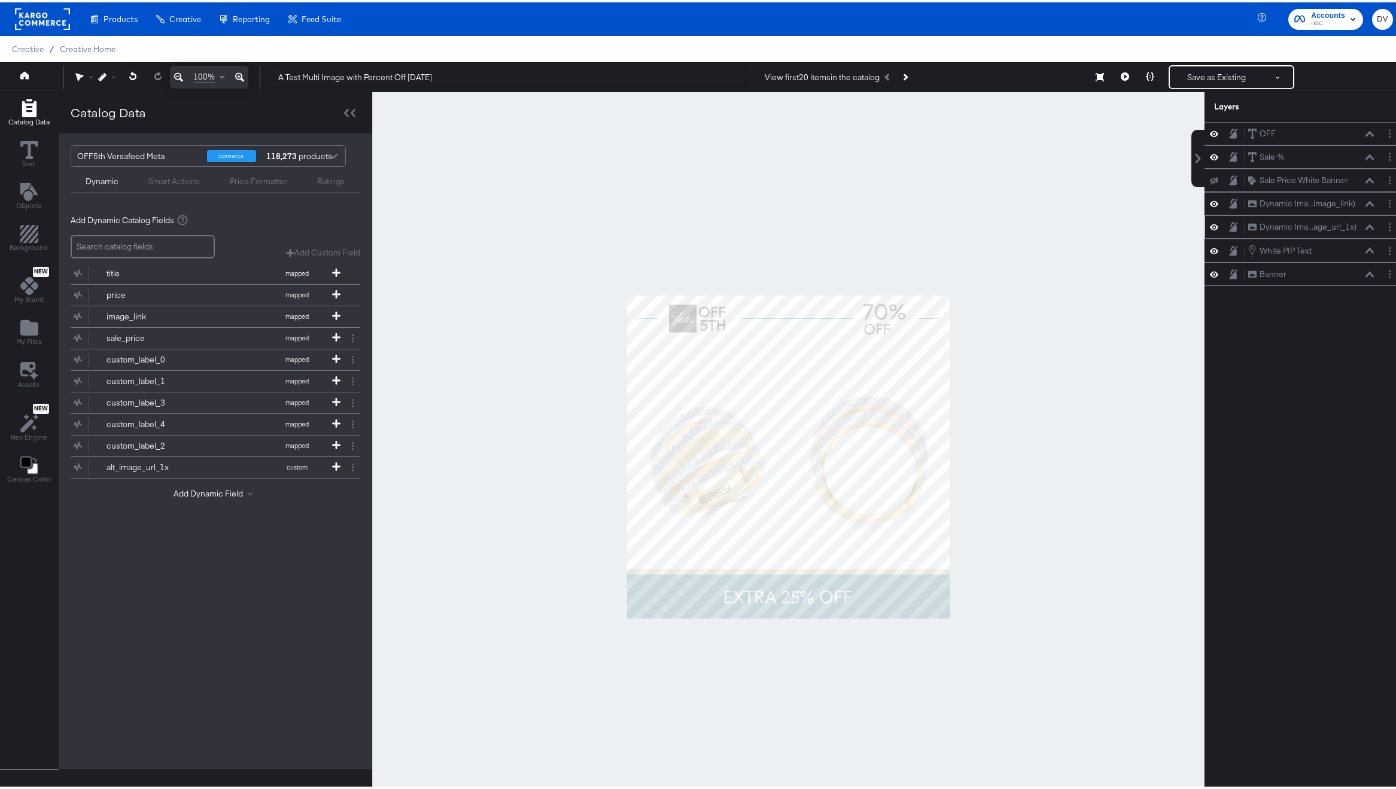
click at [1365, 223] on icon at bounding box center [1369, 225] width 8 height 6
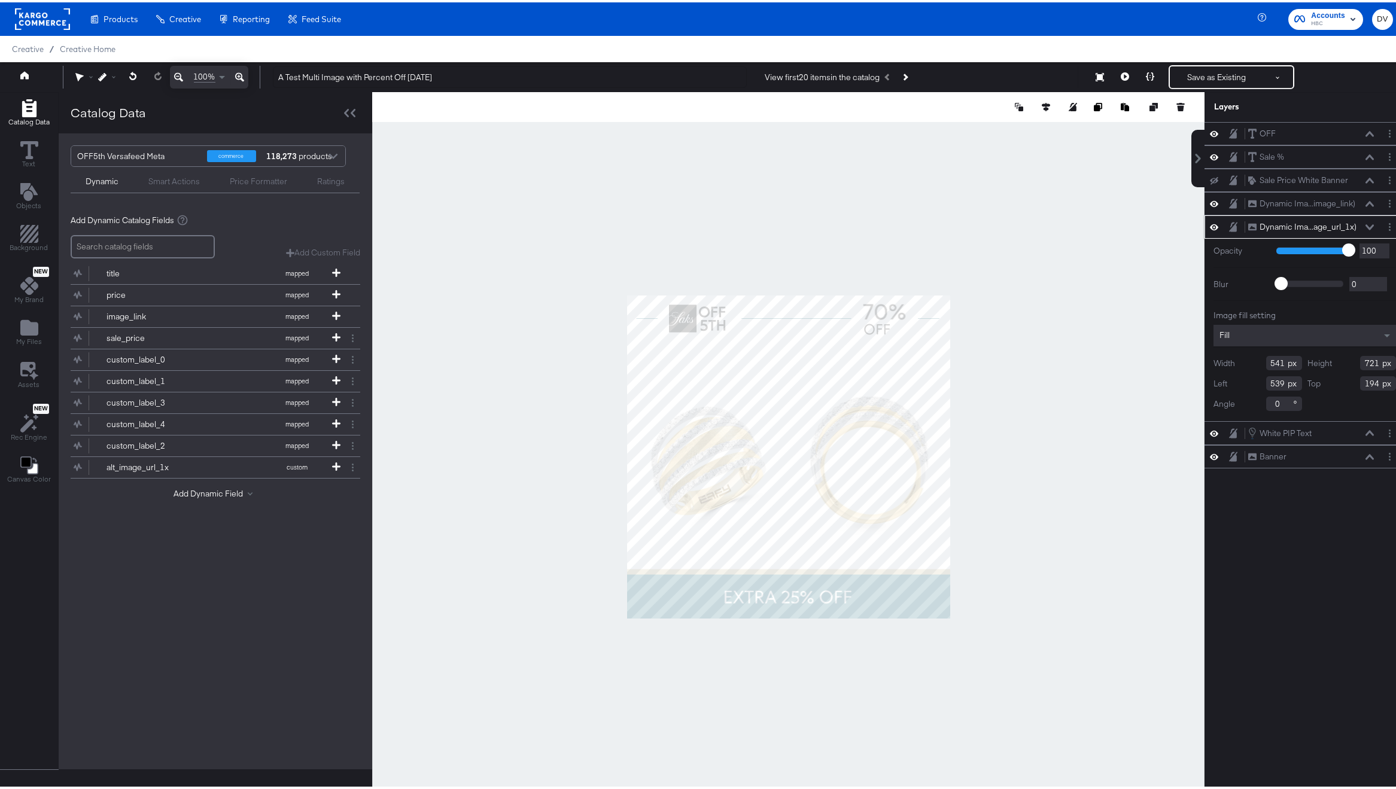
click at [1365, 223] on icon at bounding box center [1369, 225] width 8 height 6
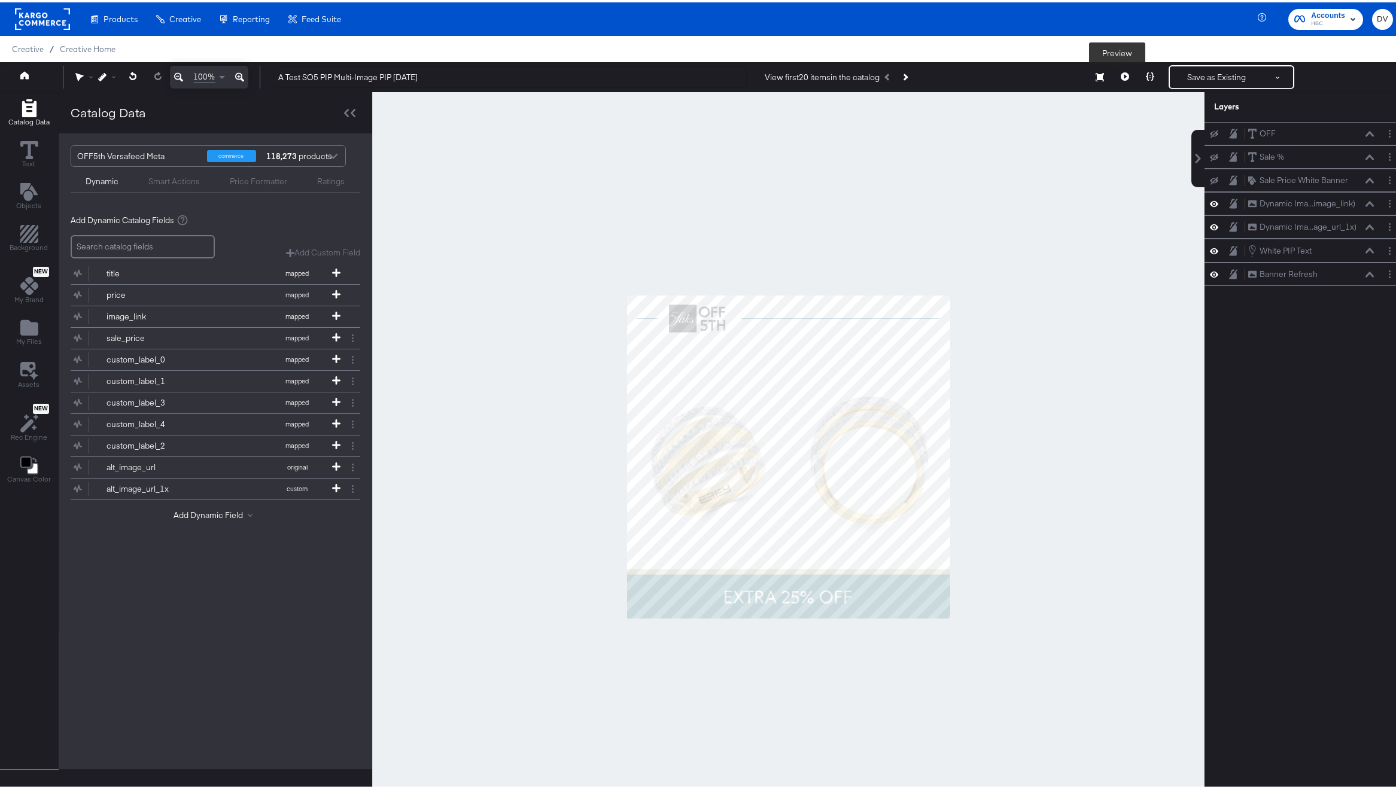
click at [1116, 78] on button at bounding box center [1124, 75] width 25 height 24
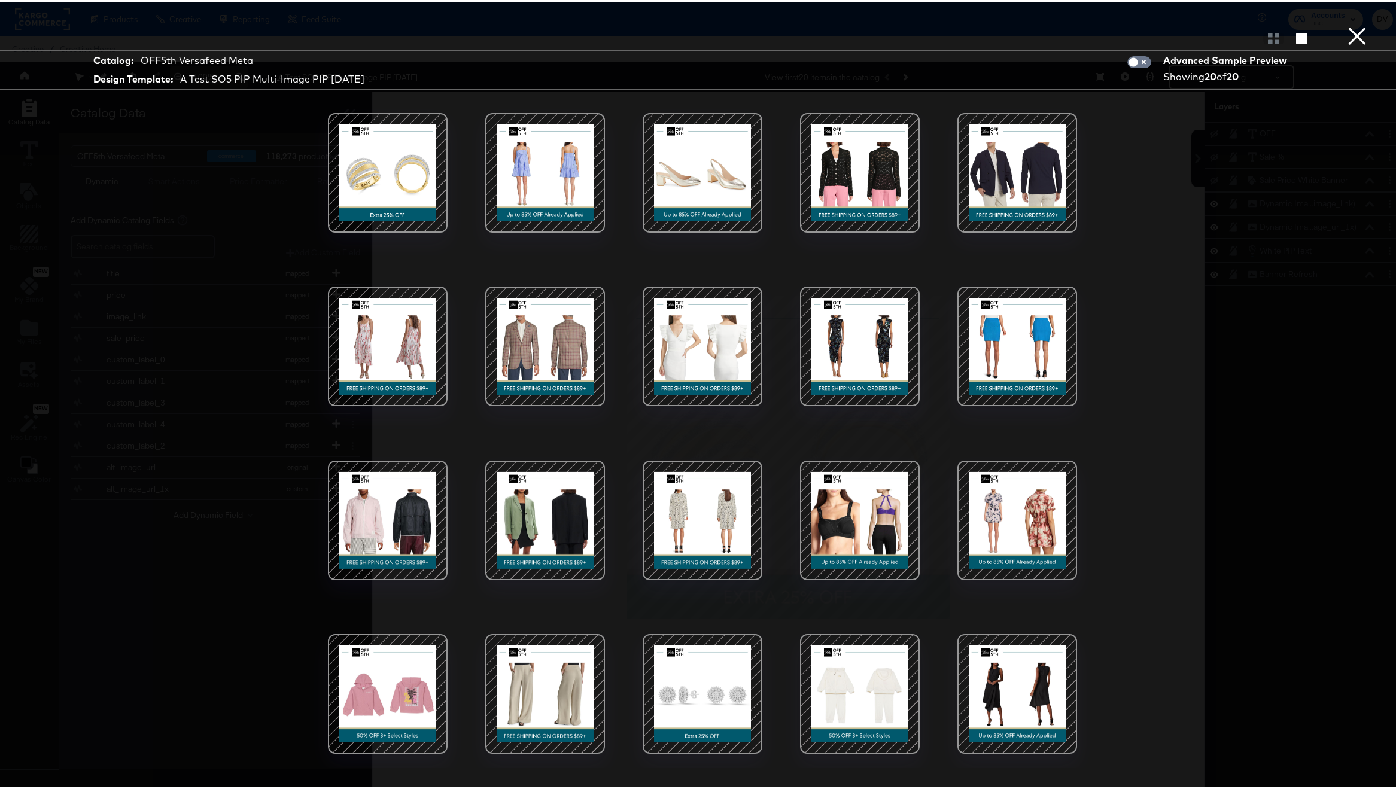
click at [1347, 24] on button "×" at bounding box center [1357, 12] width 24 height 24
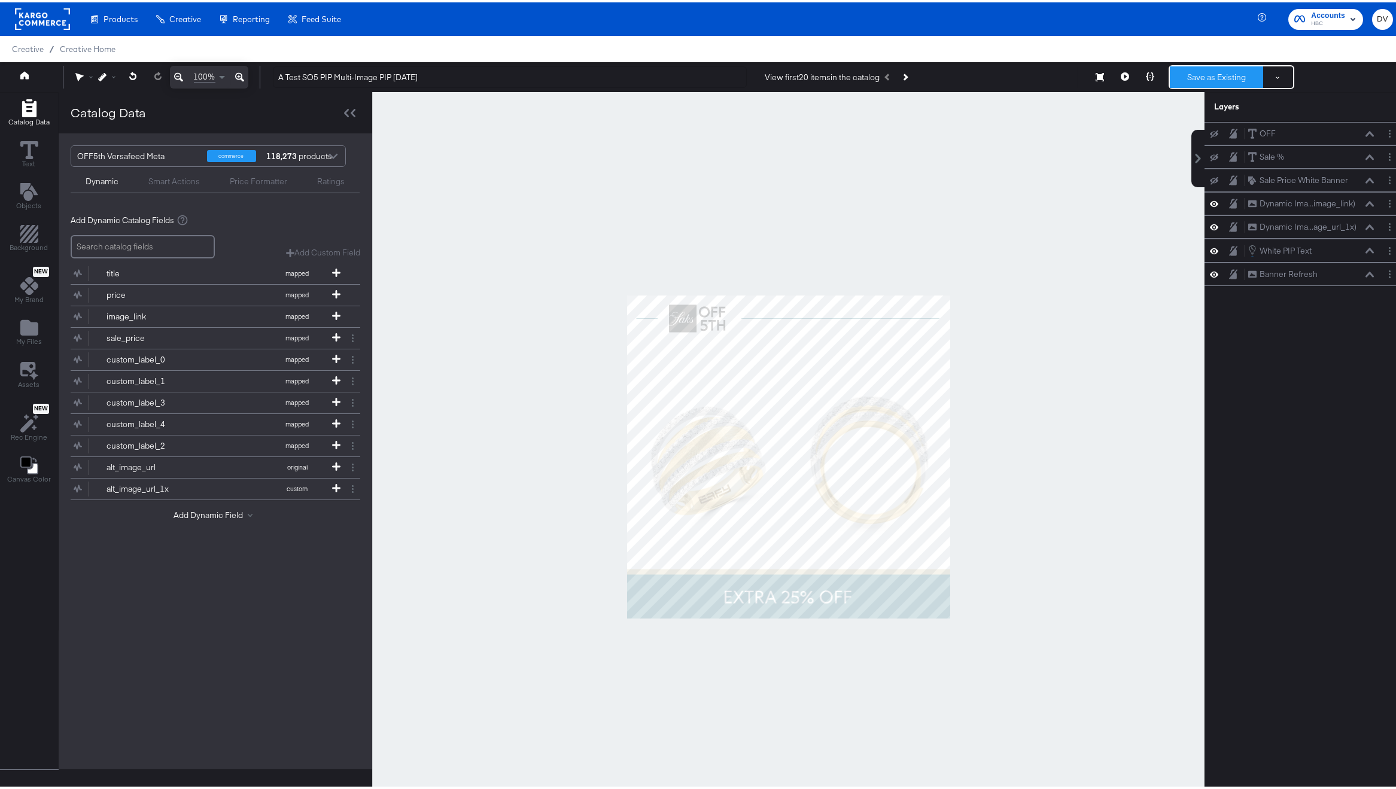
click at [1194, 78] on button "Save as Existing" at bounding box center [1216, 75] width 93 height 22
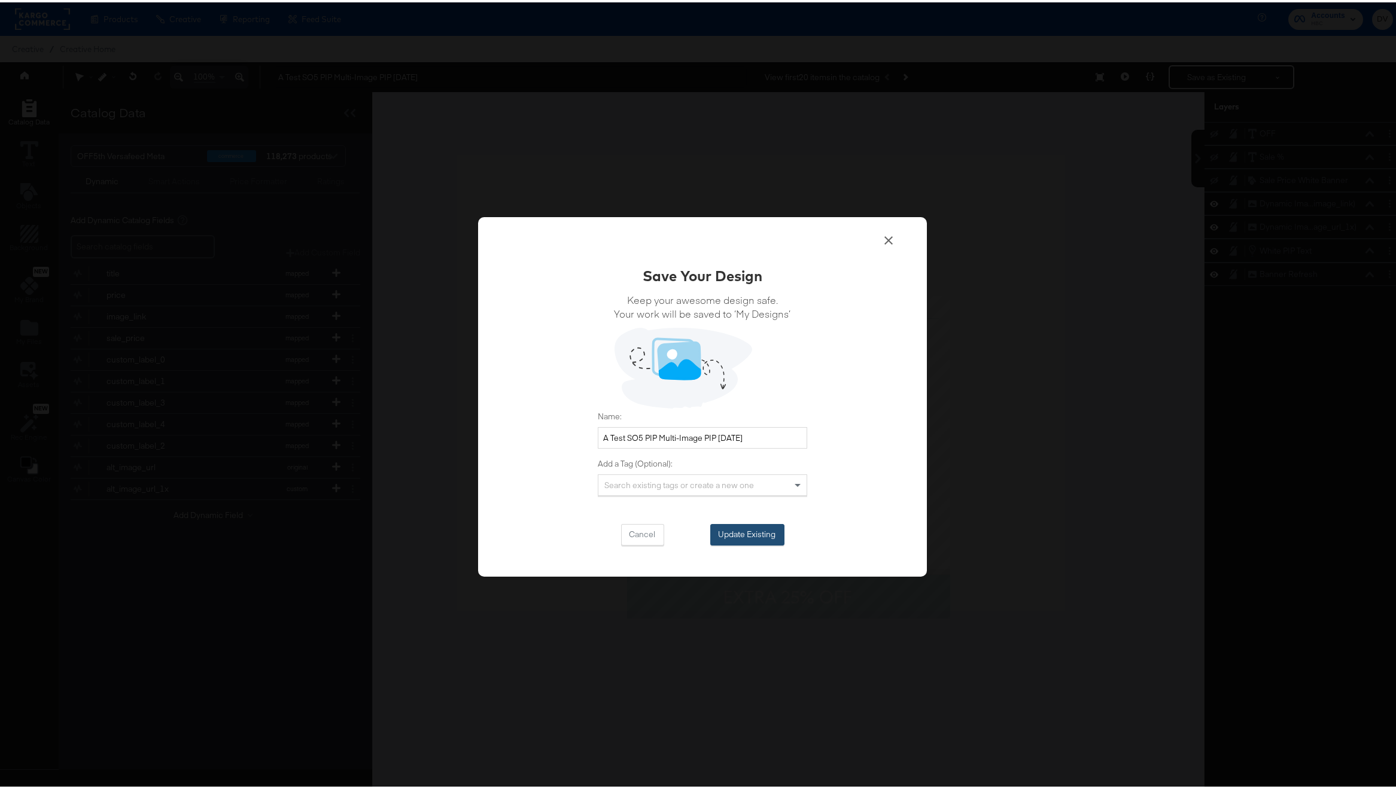
click at [733, 529] on button "Update Existing" at bounding box center [747, 533] width 74 height 22
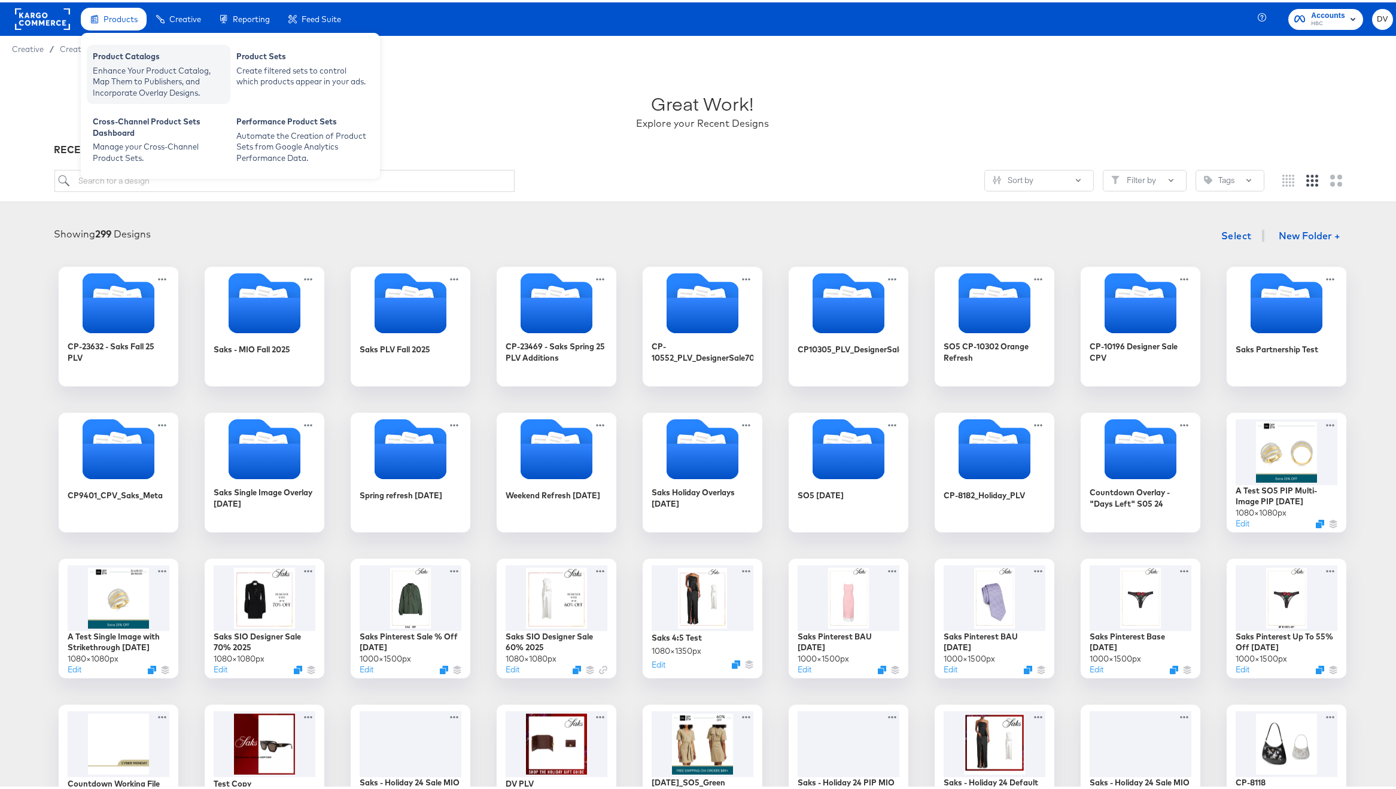
click at [118, 63] on div "Enhance Your Product Catalog, Map Them to Publishers, and Incorporate Overlay D…" at bounding box center [159, 80] width 132 height 34
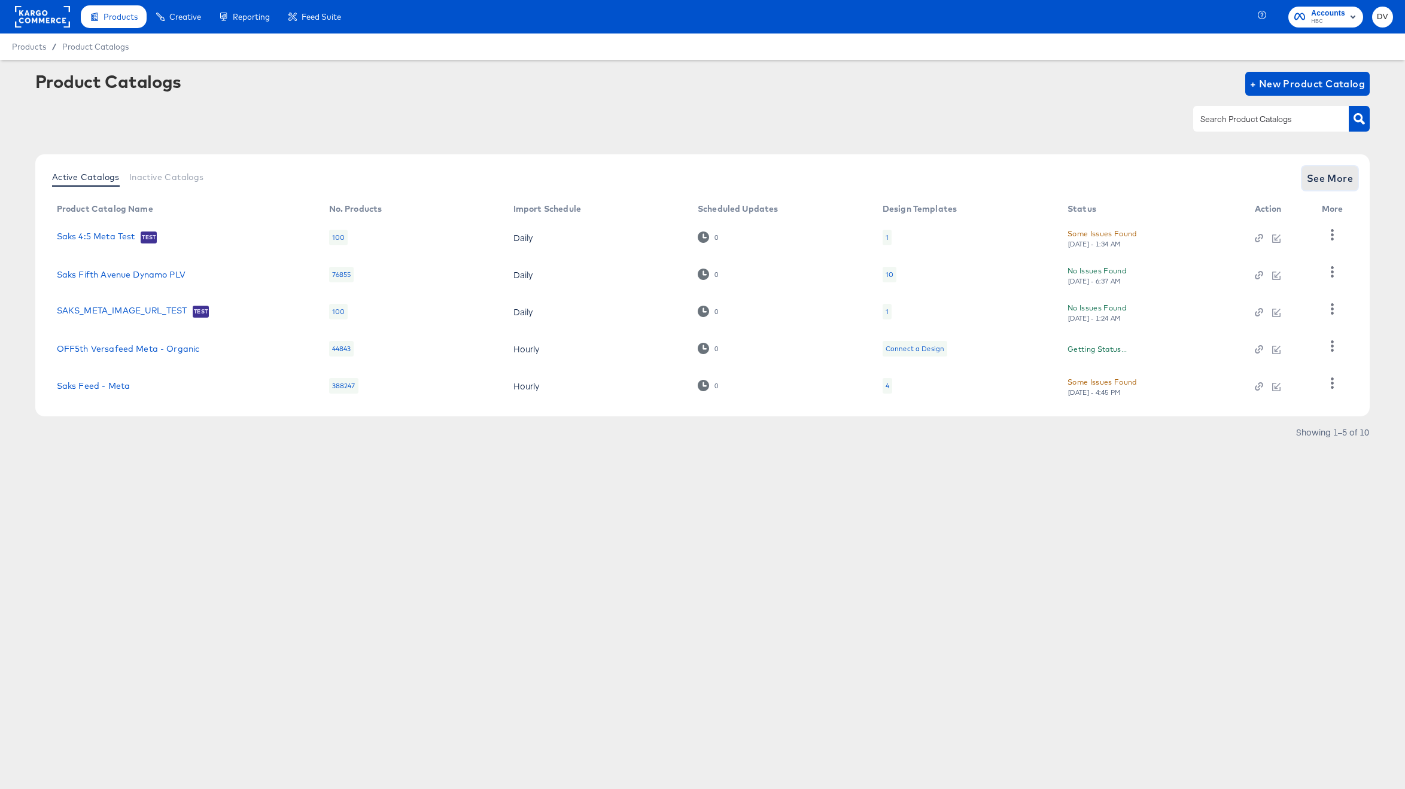
click at [1311, 182] on span "See More" at bounding box center [1330, 178] width 47 height 17
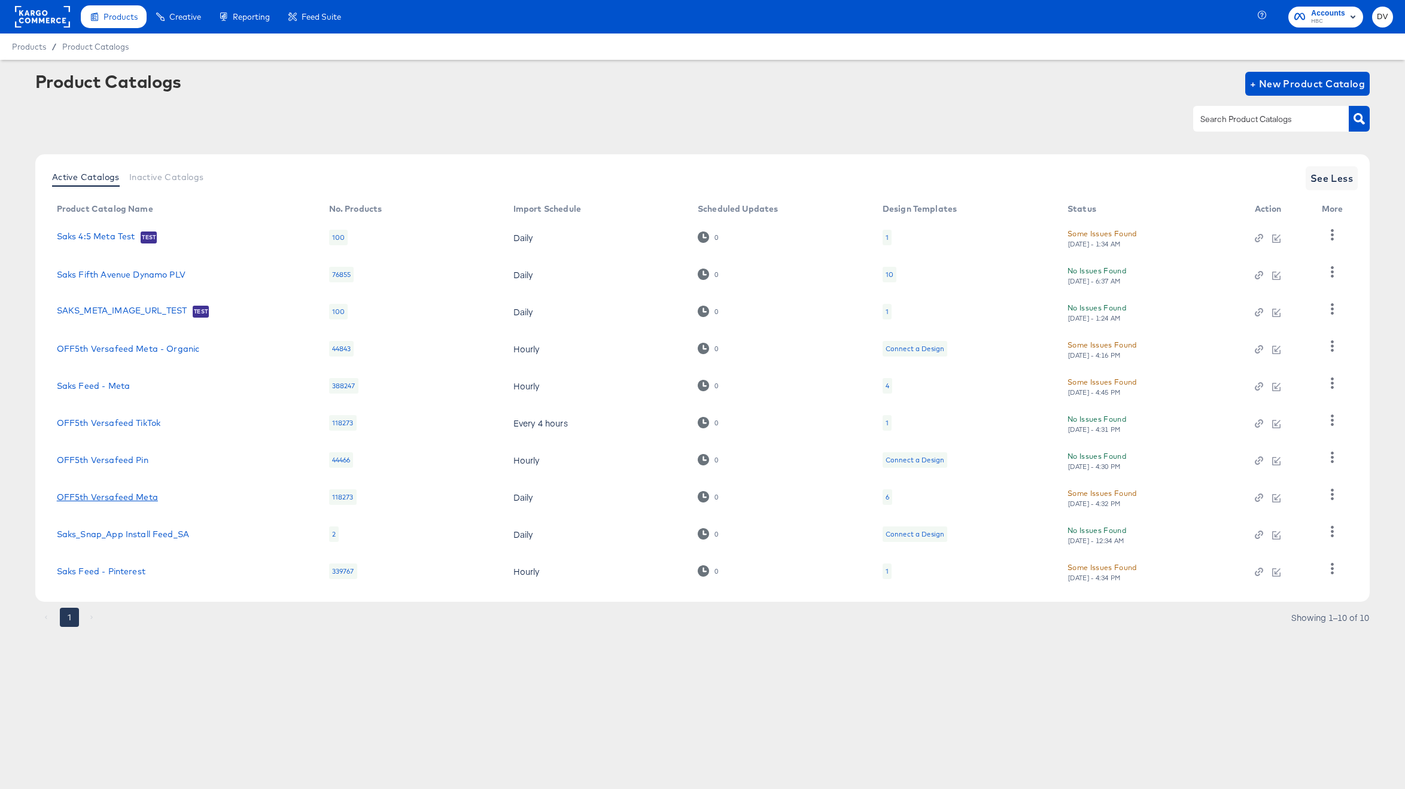
click at [144, 500] on link "OFF5th Versafeed Meta" at bounding box center [107, 497] width 101 height 10
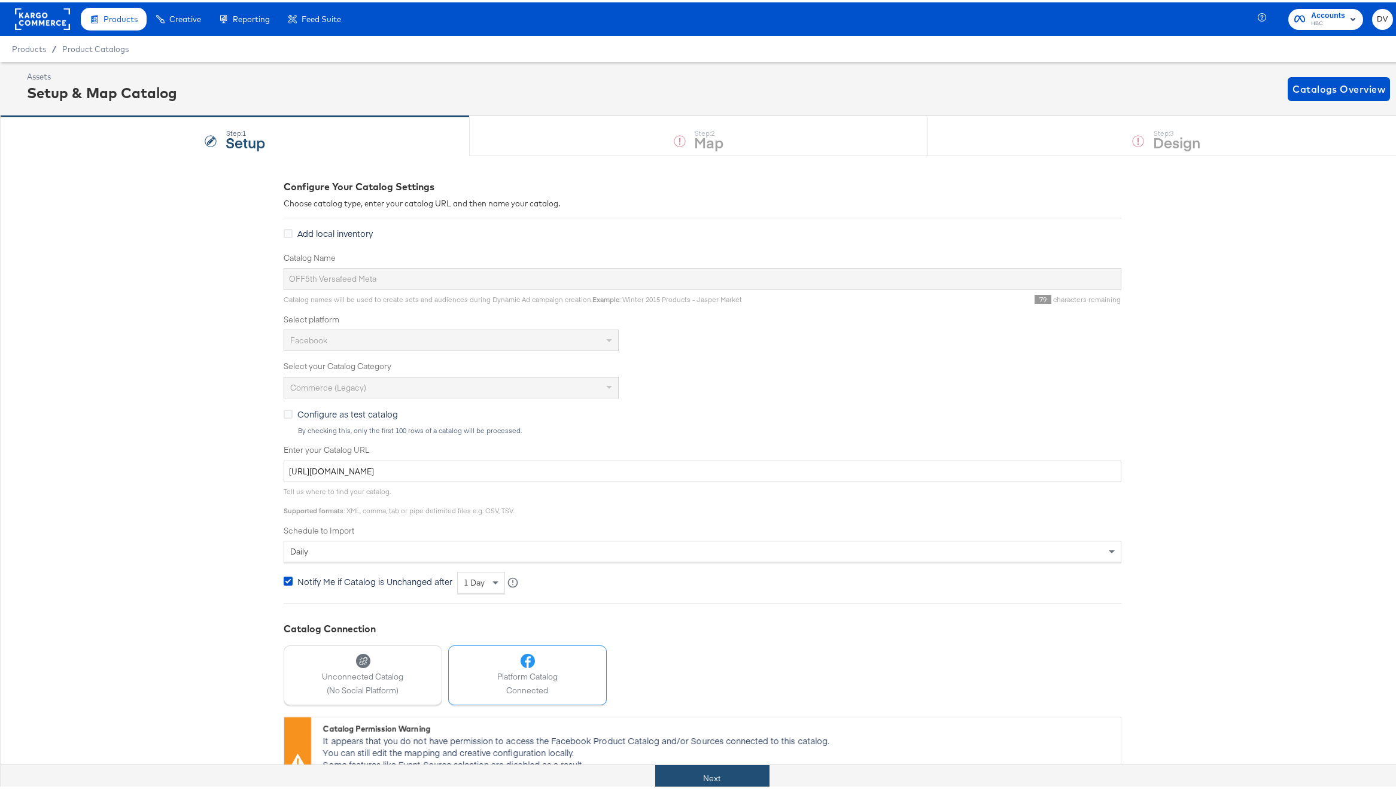
click at [720, 770] on button "Next" at bounding box center [712, 776] width 114 height 27
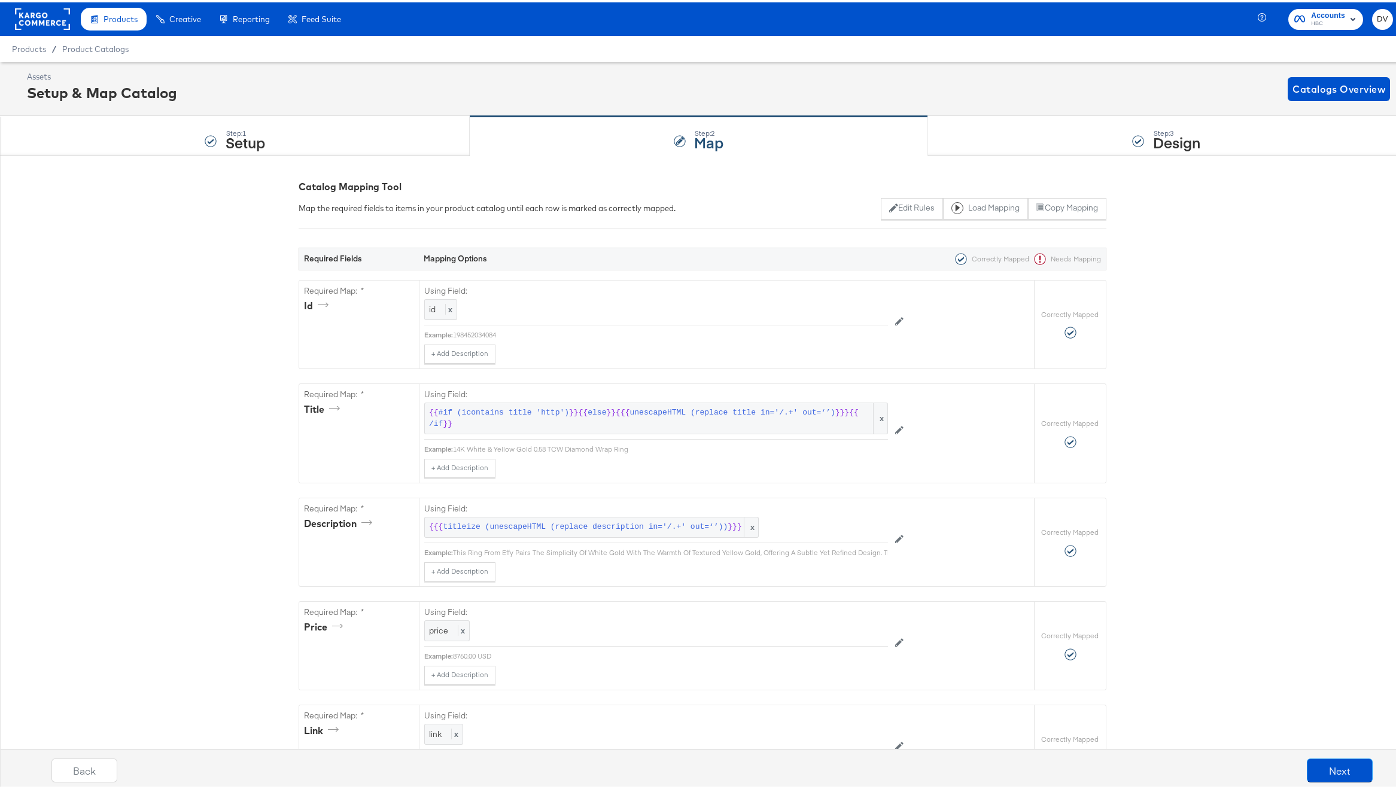
click at [982, 130] on div "Step: 3 Design" at bounding box center [1166, 133] width 477 height 39
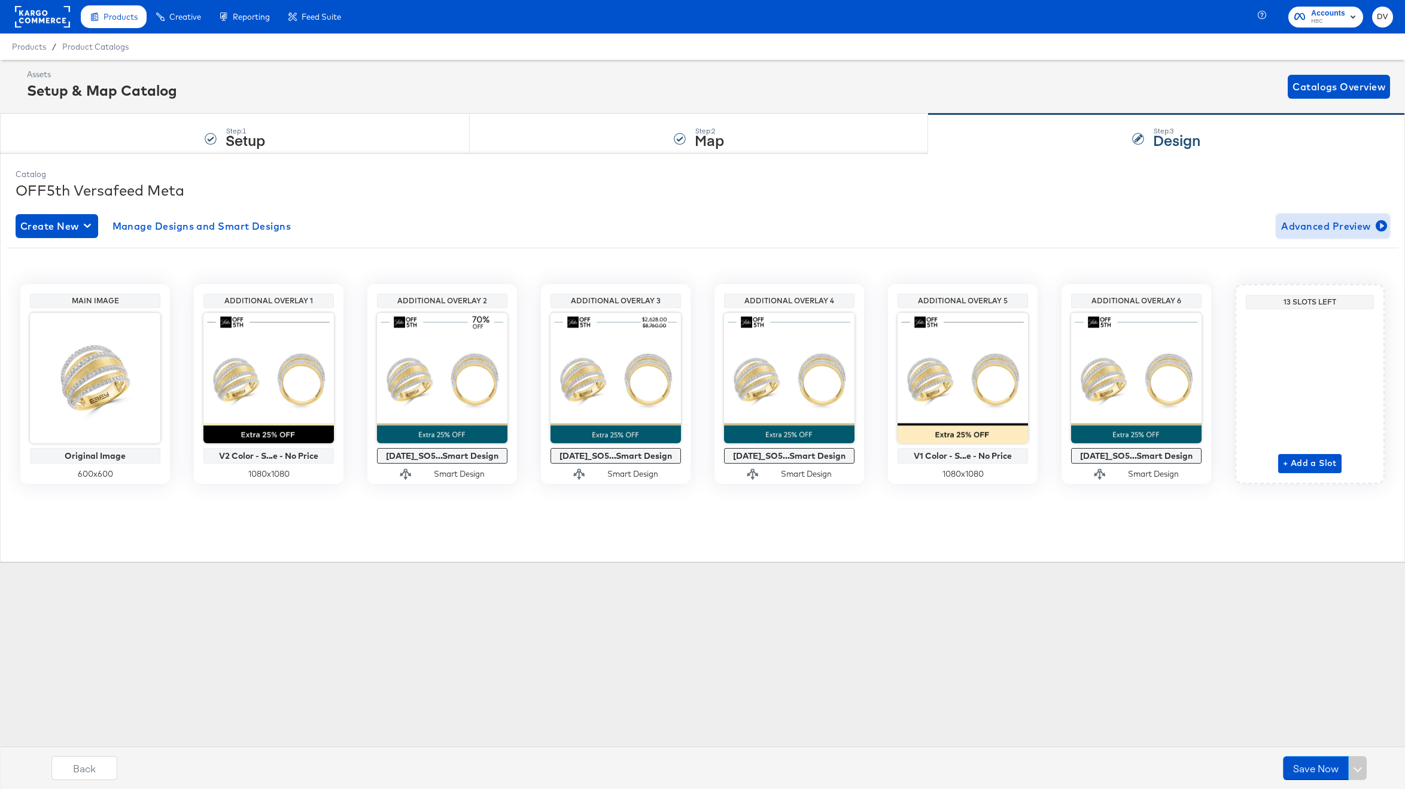
click at [1296, 224] on span "Advanced Preview" at bounding box center [1332, 226] width 103 height 17
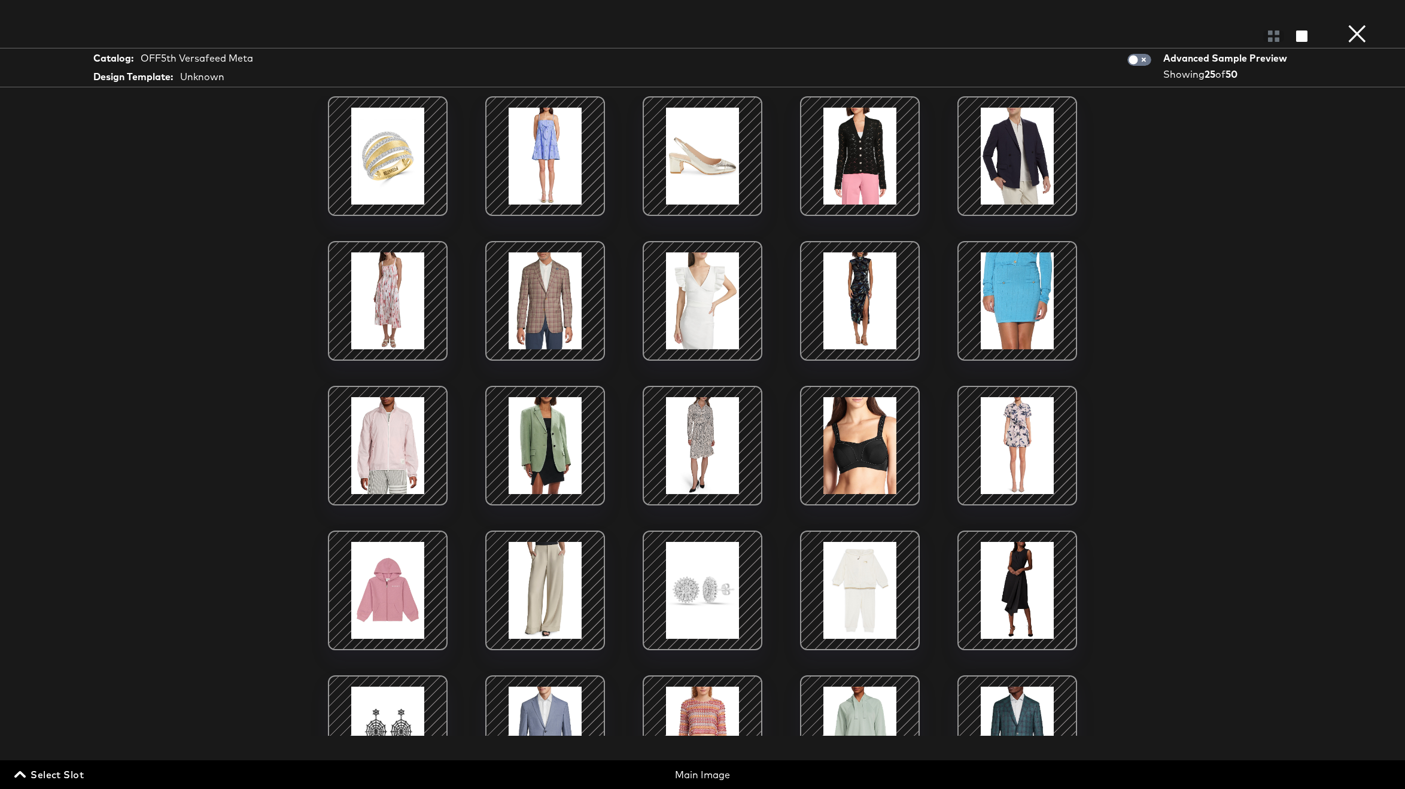
click at [66, 769] on span "Select Slot" at bounding box center [50, 774] width 67 height 17
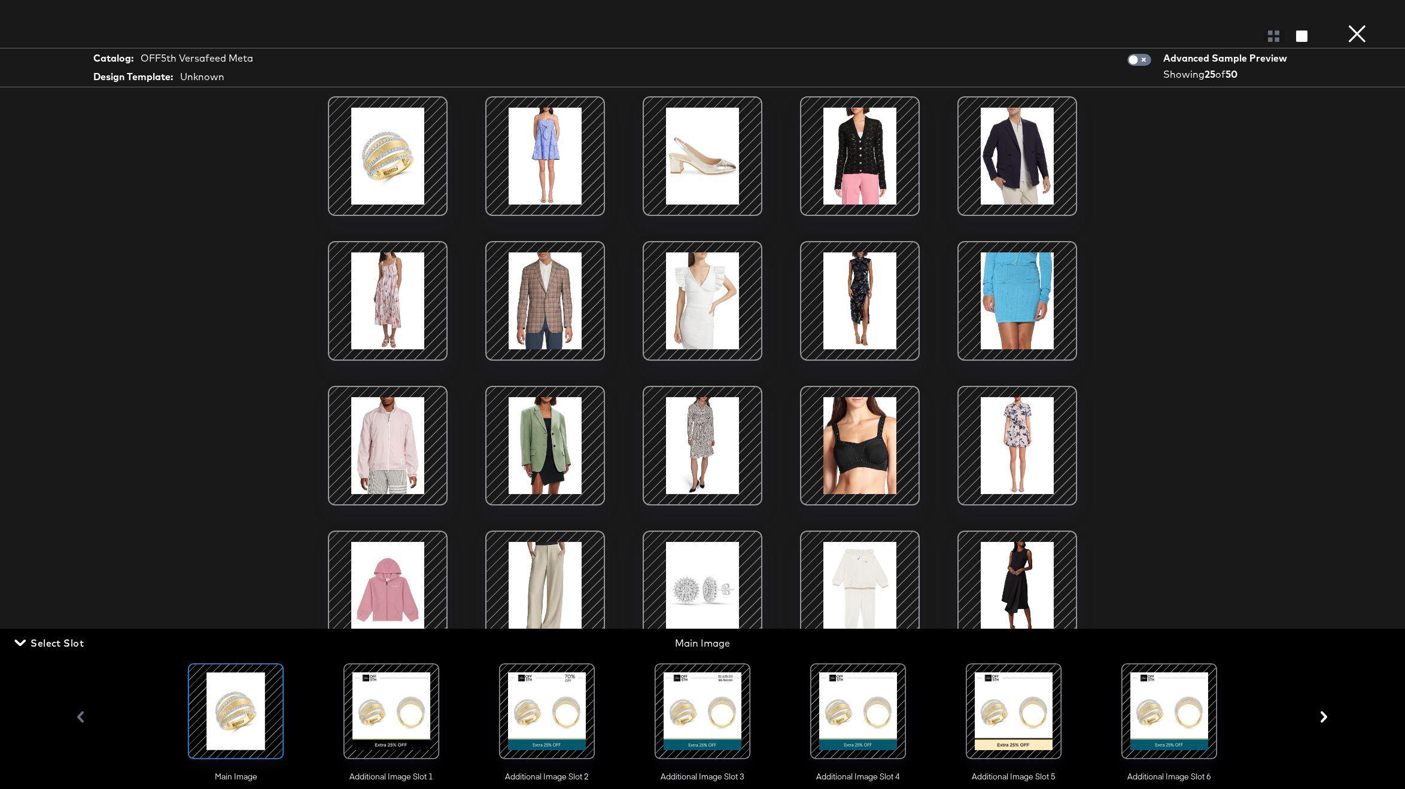
click at [372, 726] on div at bounding box center [391, 711] width 81 height 81
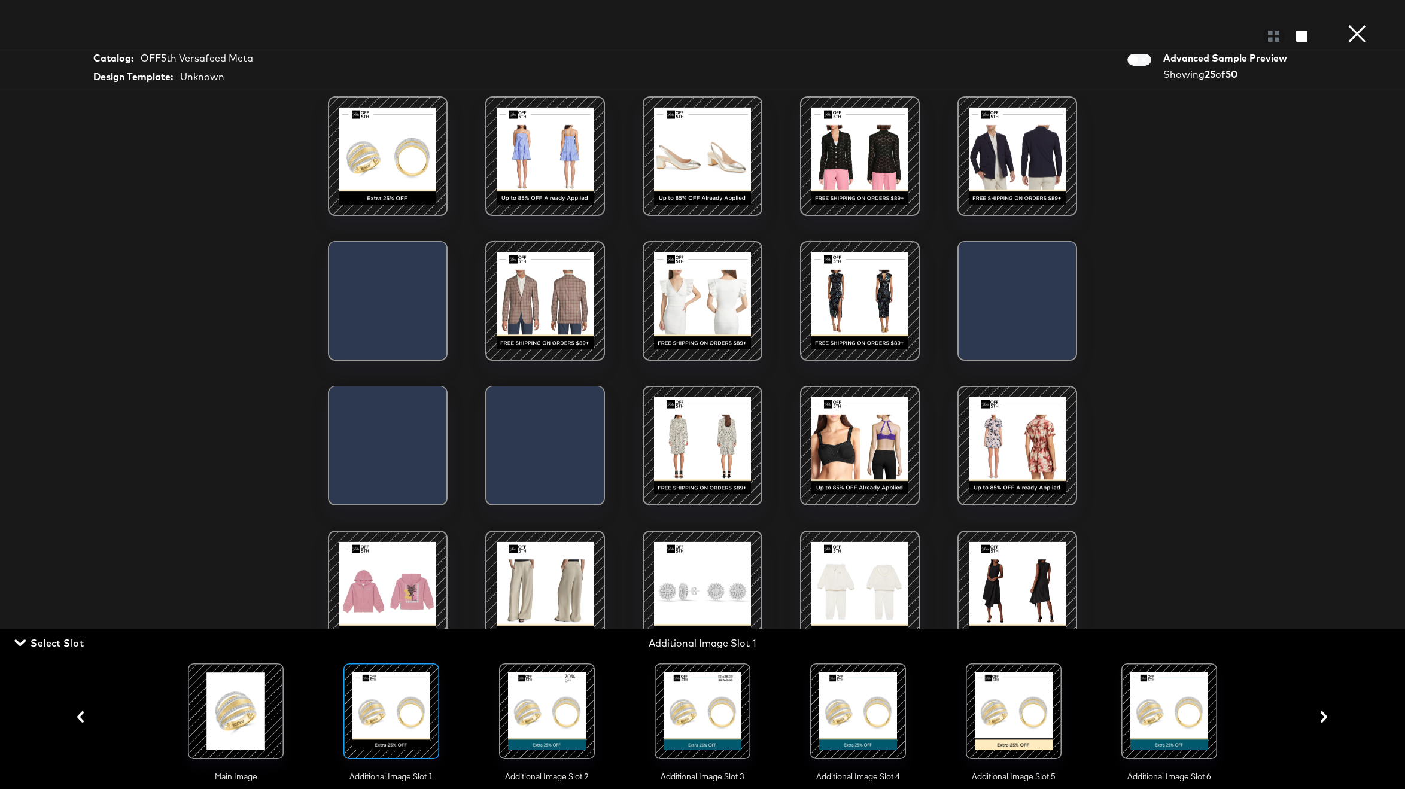
click at [631, 707] on div "Main Image Additional Image Slot 1 Additional Image Slot 2 Additional Image Slo…" at bounding box center [702, 717] width 1053 height 131
click at [525, 704] on div at bounding box center [546, 711] width 81 height 81
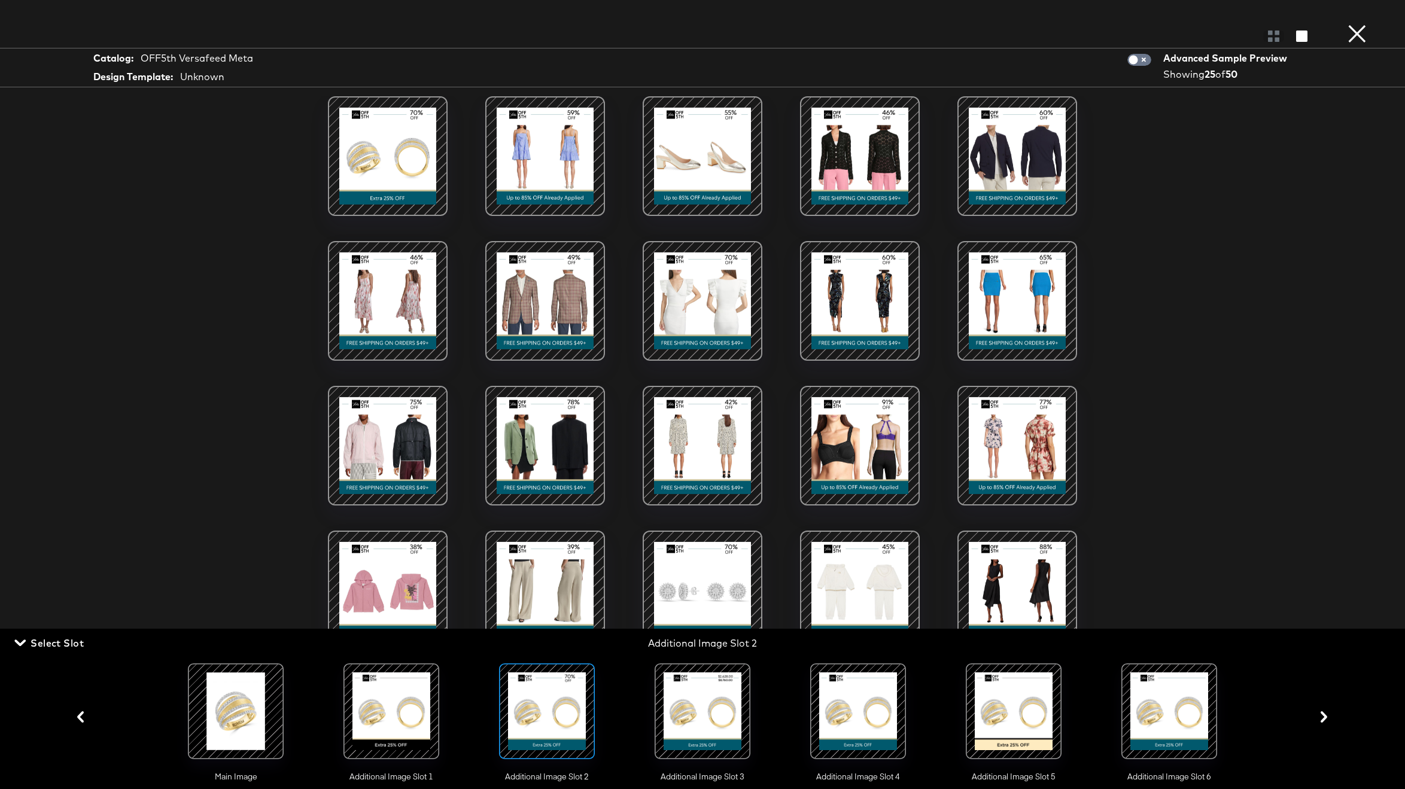
click at [732, 722] on div at bounding box center [702, 711] width 81 height 81
click at [1358, 24] on button "×" at bounding box center [1357, 12] width 24 height 24
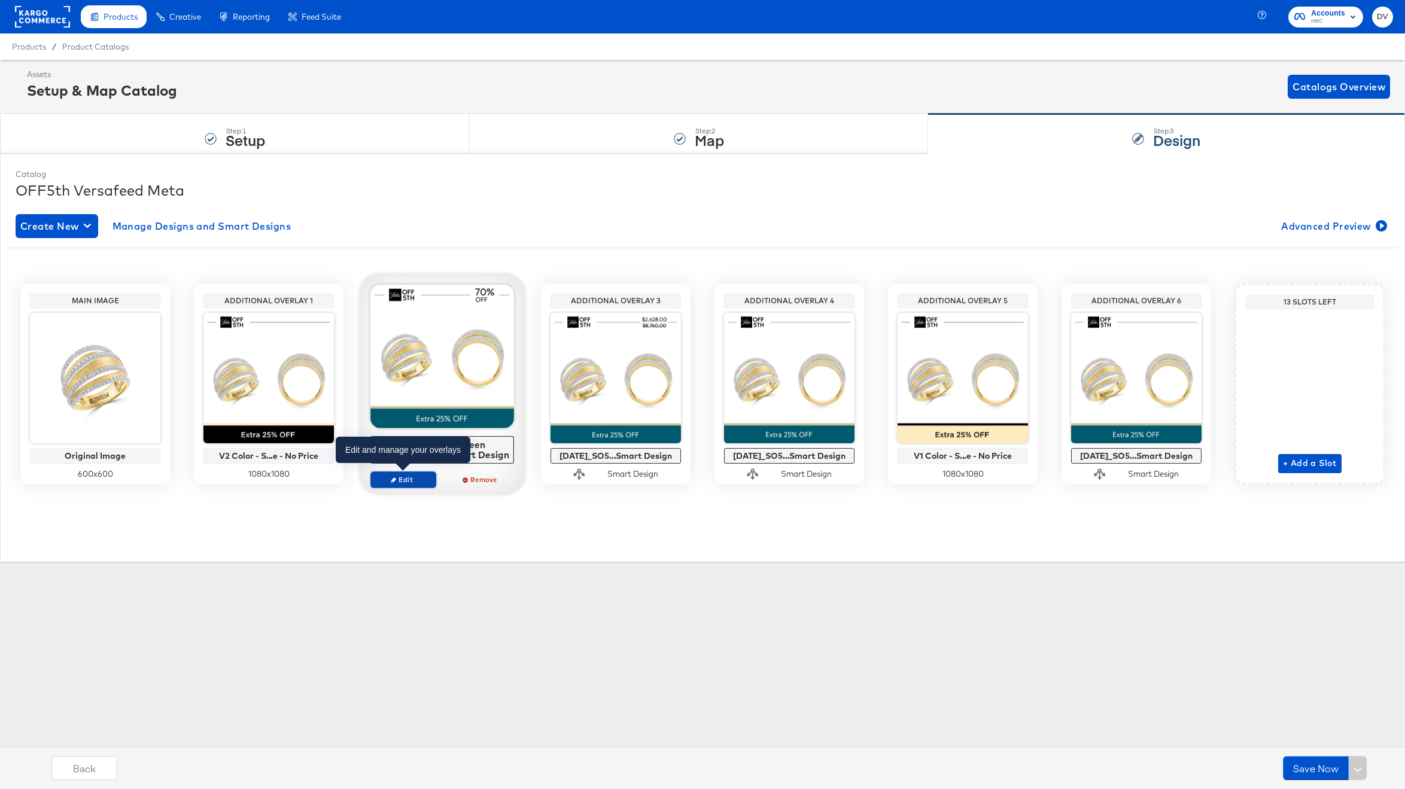
click at [418, 481] on span "Edit" at bounding box center [403, 479] width 55 height 9
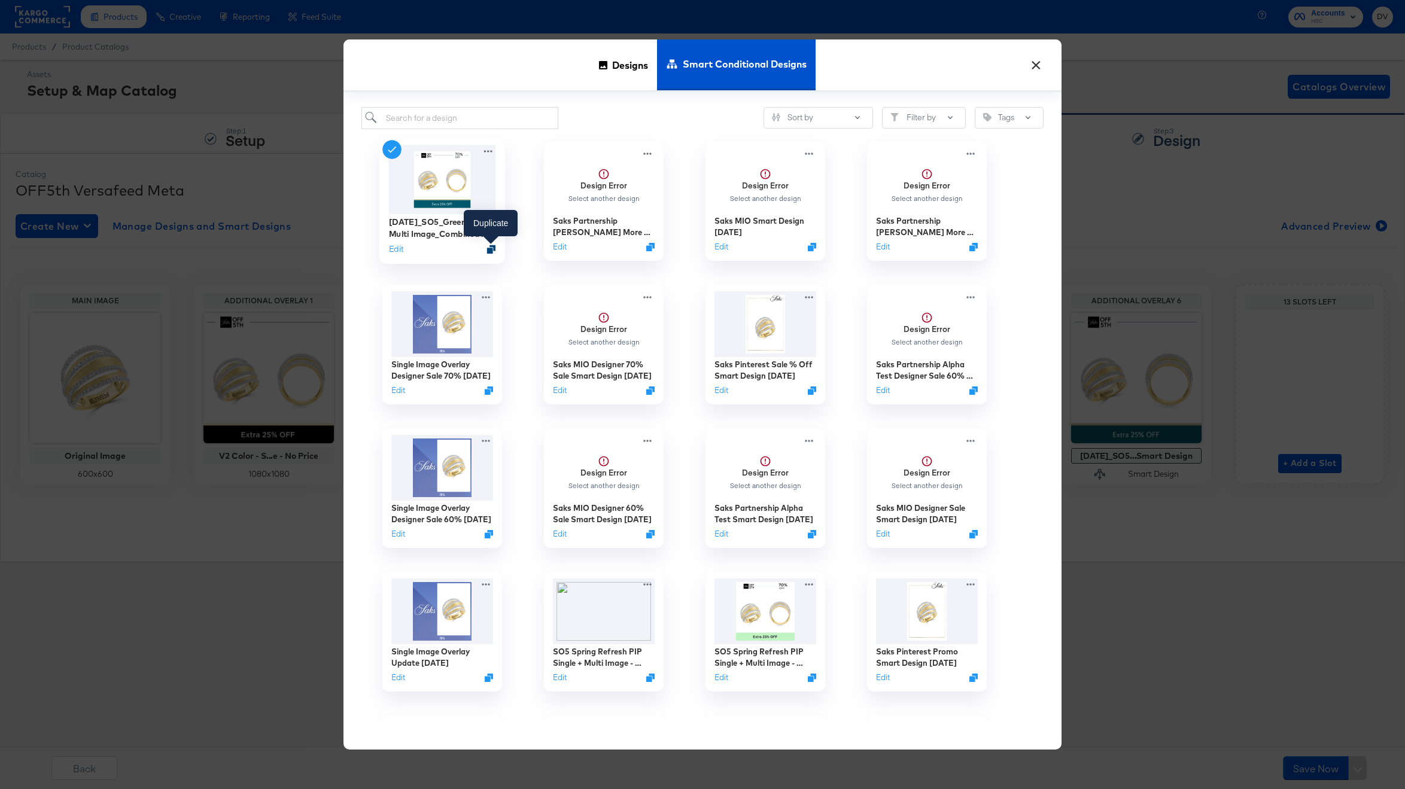
click at [489, 247] on icon "Duplicate" at bounding box center [491, 249] width 9 height 9
click at [439, 114] on input "search" at bounding box center [459, 118] width 197 height 22
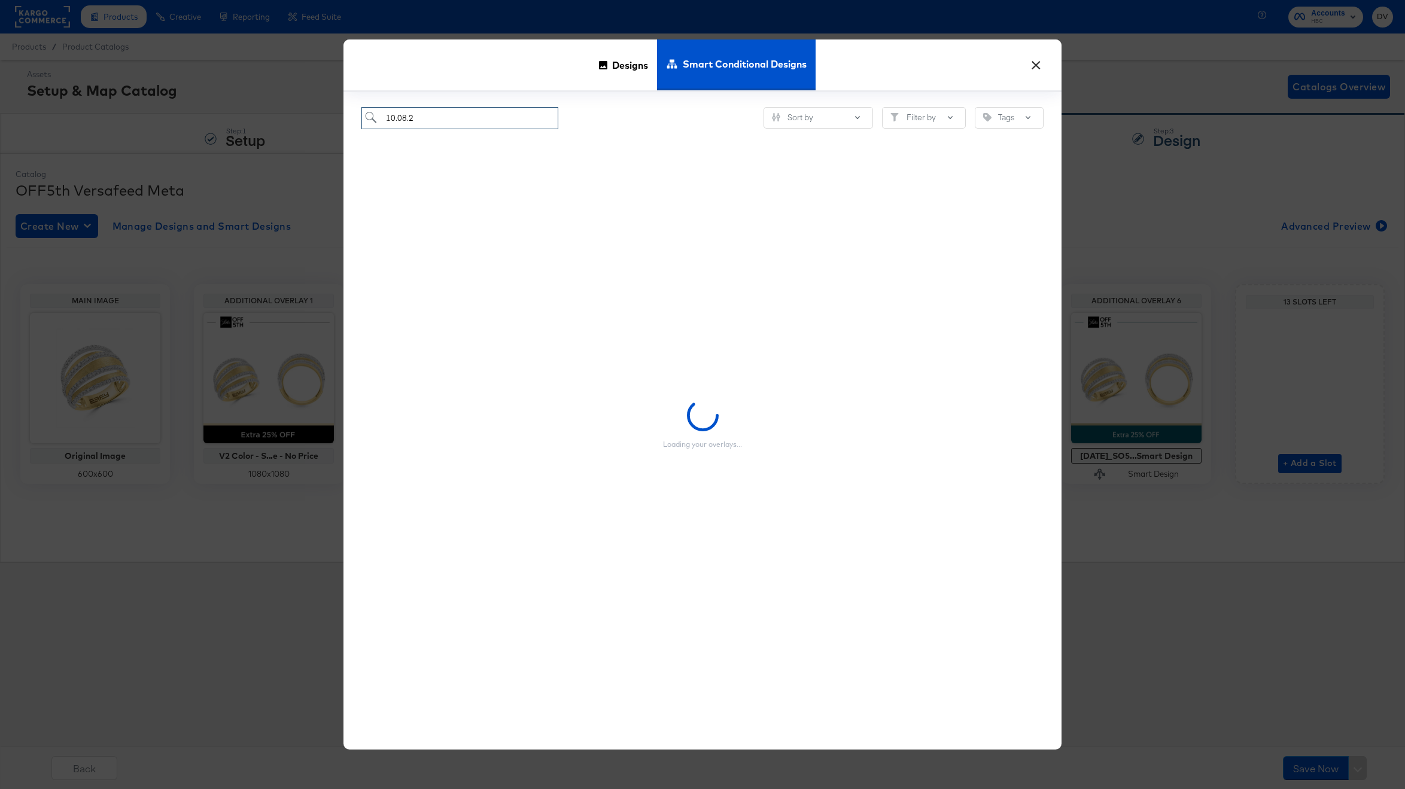
type input "10.08.24"
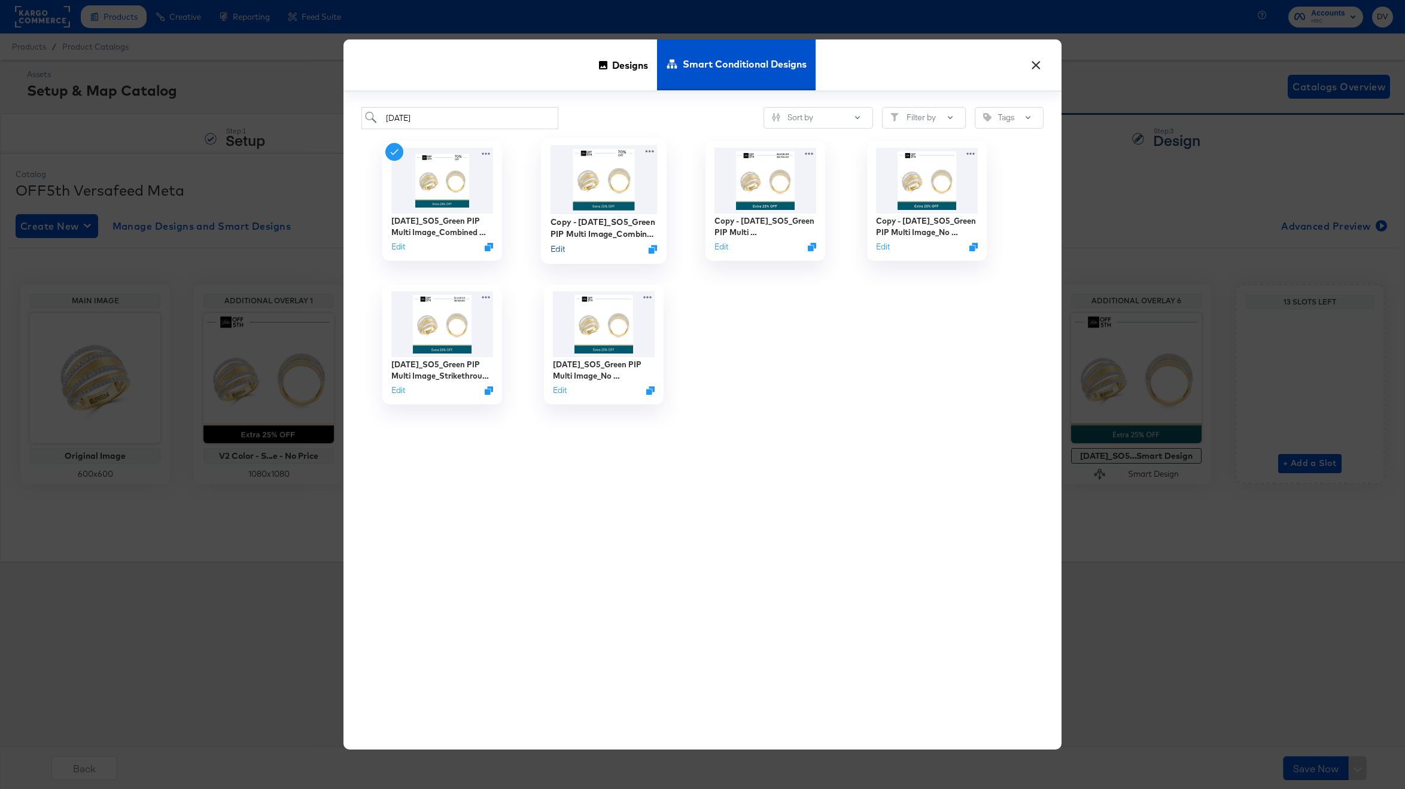
click at [558, 250] on button "Edit" at bounding box center [557, 248] width 14 height 11
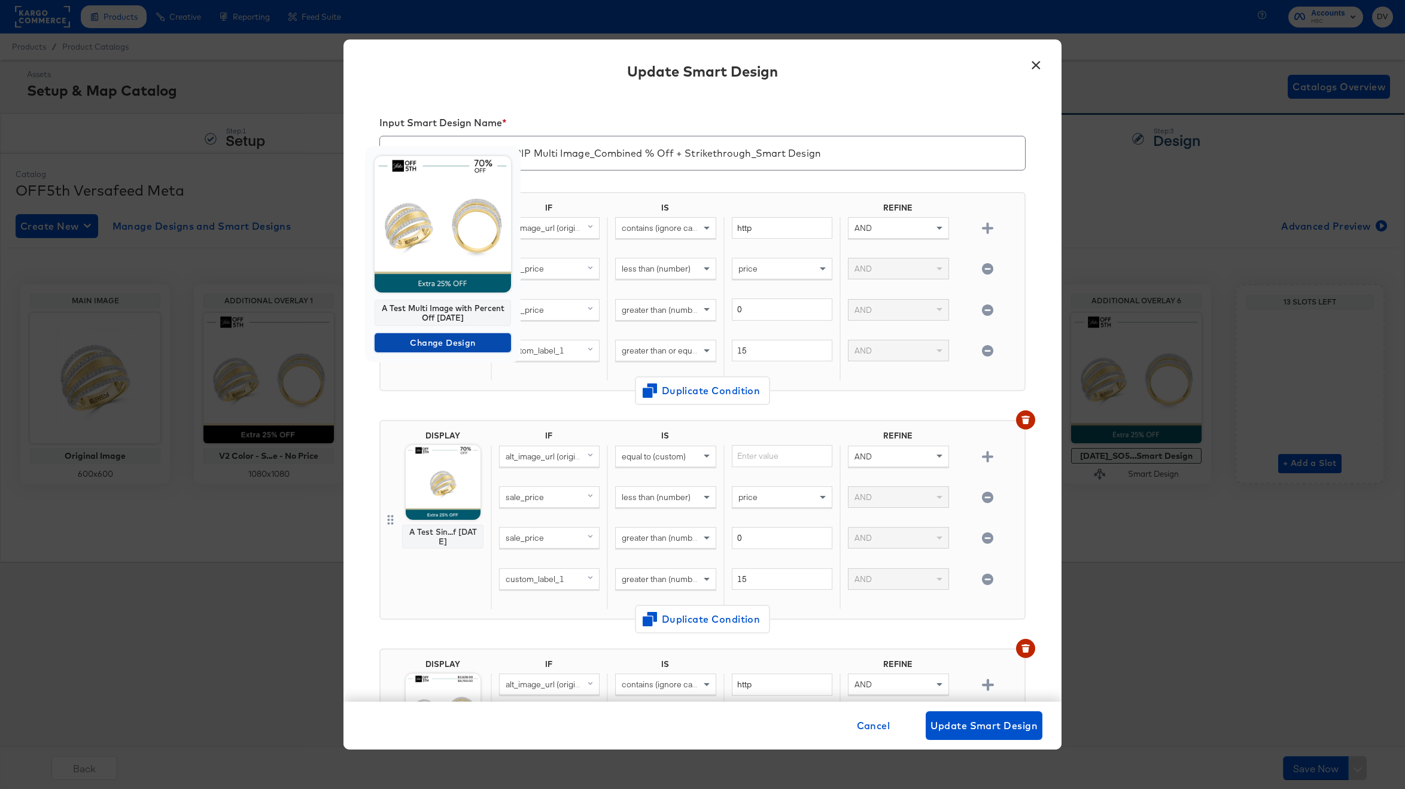
click at [454, 343] on span "Change Design" at bounding box center [442, 343] width 127 height 15
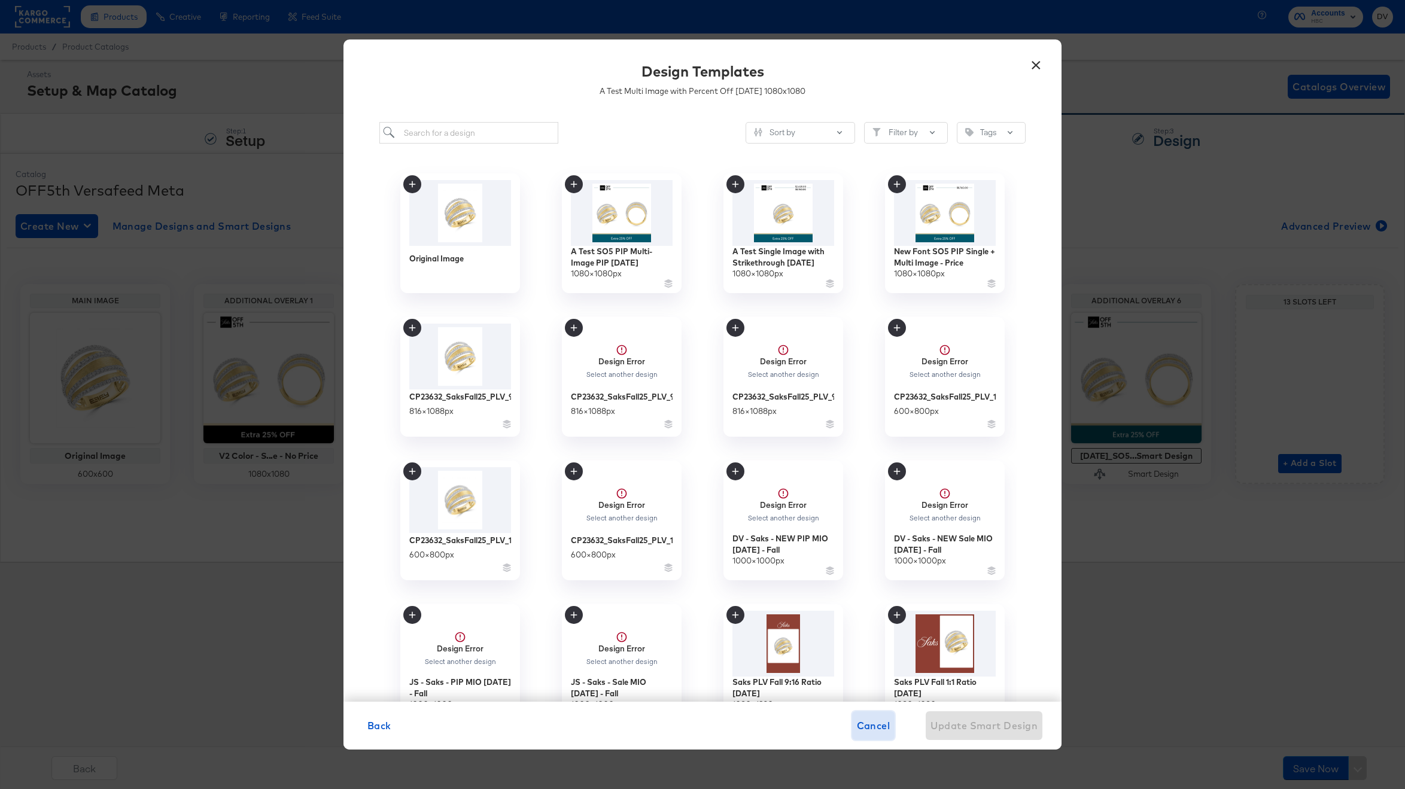
click at [878, 733] on span "Cancel" at bounding box center [874, 725] width 34 height 17
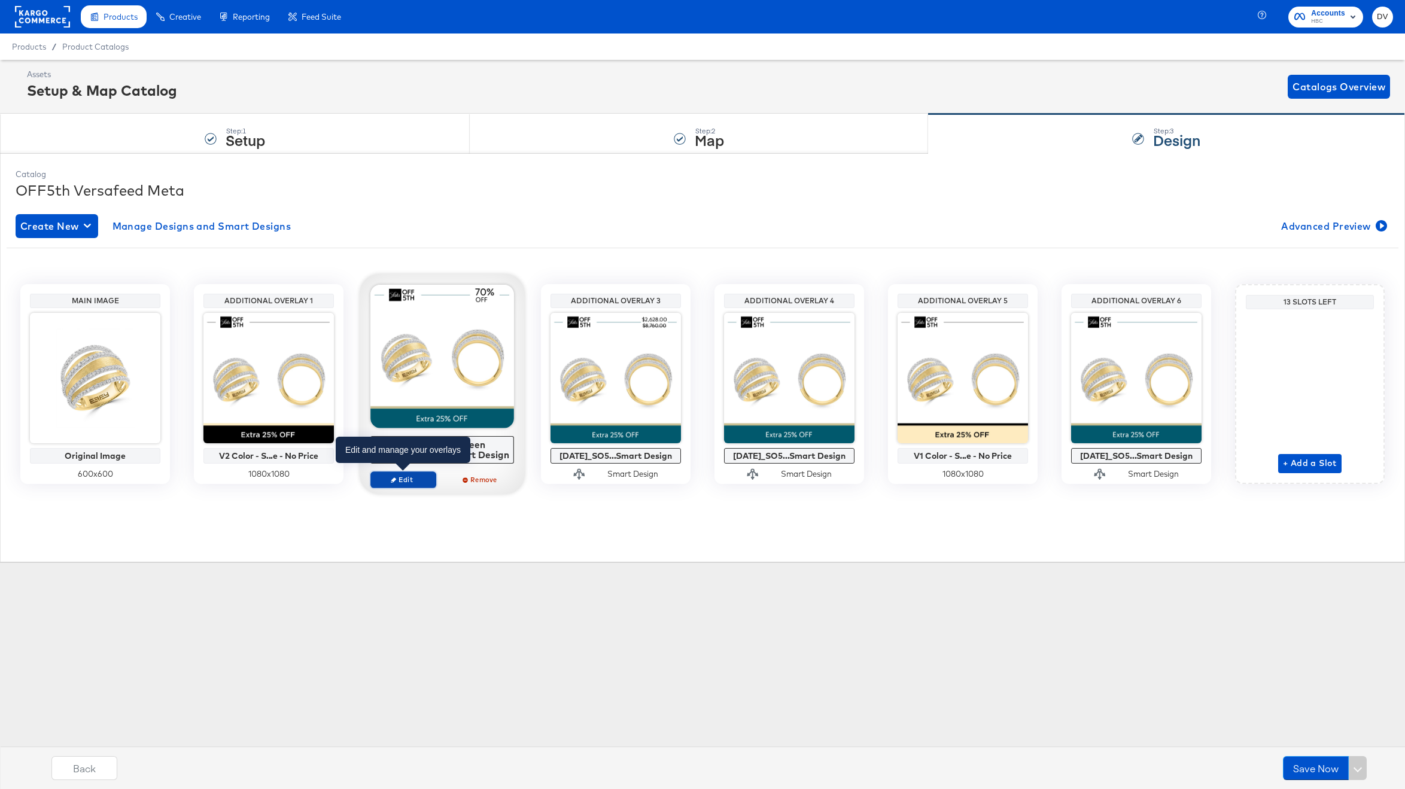
click at [422, 477] on span "Edit" at bounding box center [403, 479] width 55 height 9
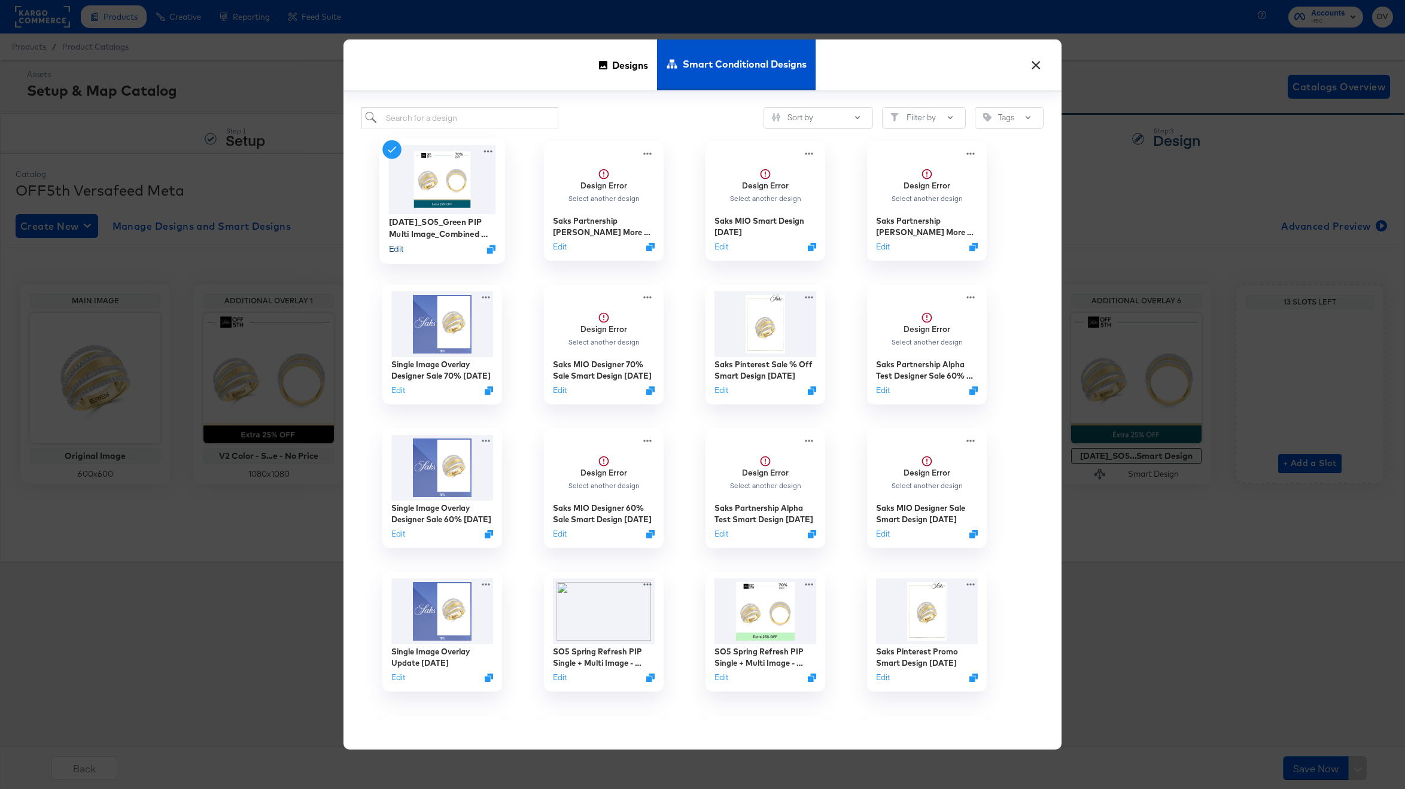
click at [398, 248] on button "Edit" at bounding box center [396, 248] width 14 height 11
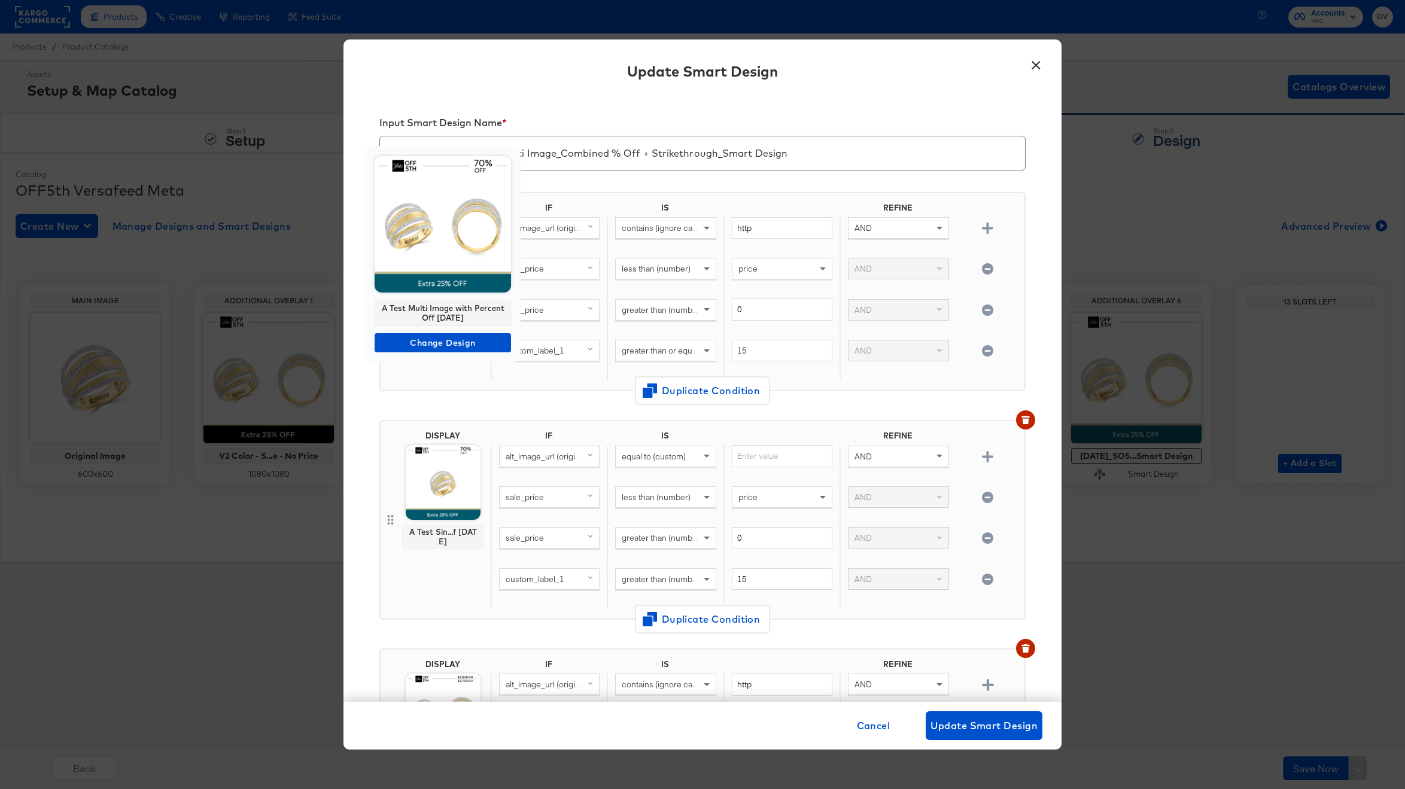
click at [431, 309] on div "A Test Multi Image with Percent Off 10.08.24" at bounding box center [443, 313] width 136 height 26
copy div "A Test Multi Image with Percent Off 10.08.24"
click at [436, 337] on span "Change Design" at bounding box center [442, 343] width 127 height 15
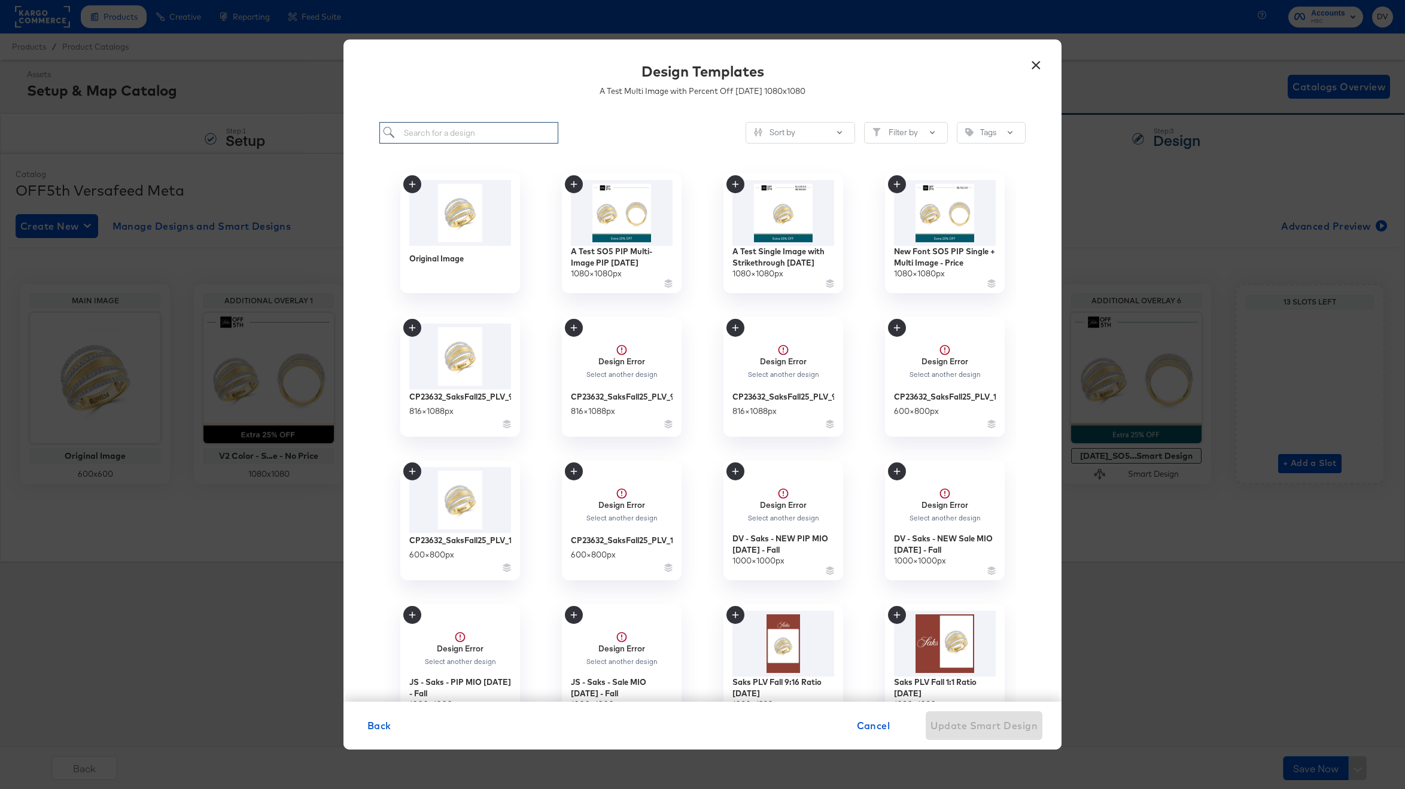
click at [433, 139] on input "search" at bounding box center [468, 133] width 179 height 22
paste input "A Test Multi Image with Percent Off 10.08.24"
type input "A Test Multi Image with Percent Off 10.08.24"
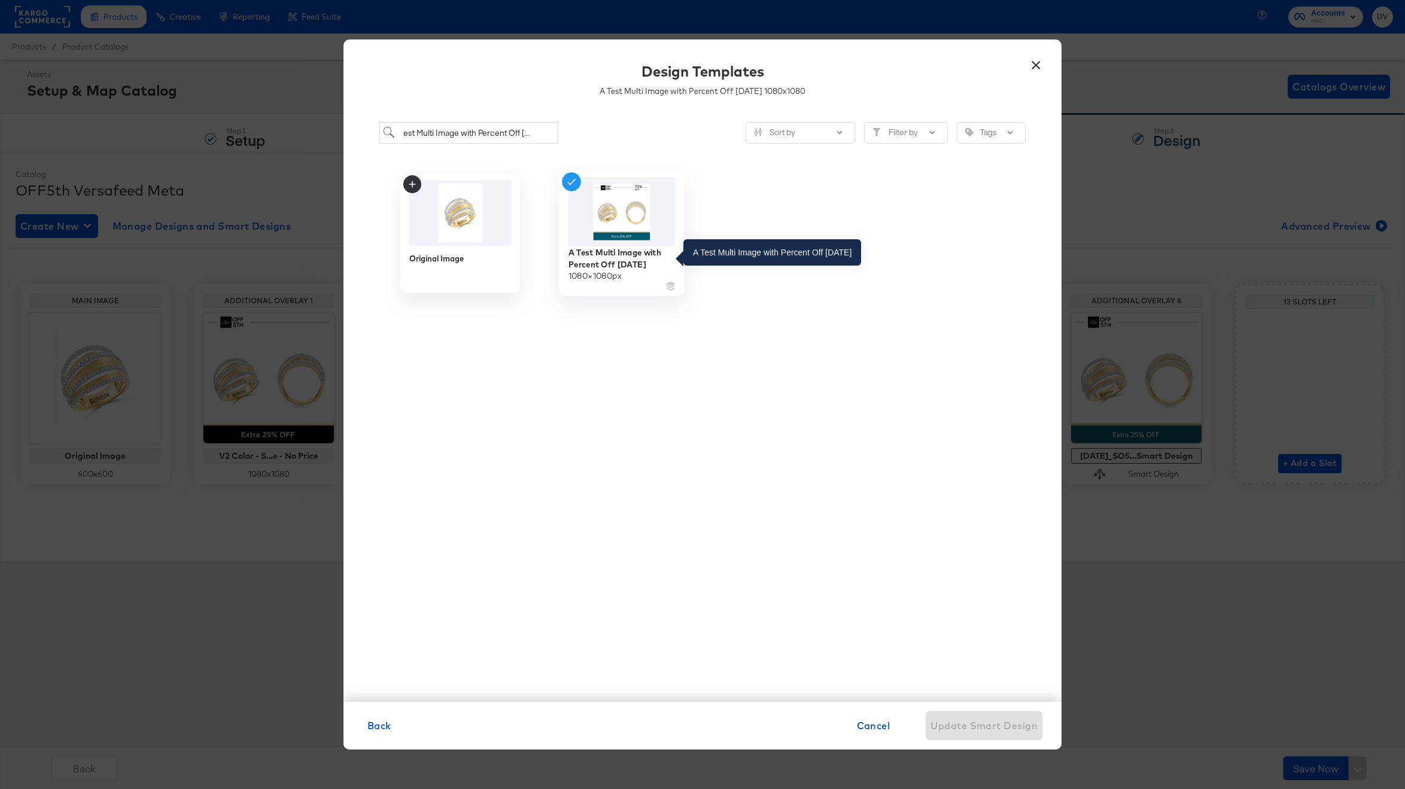
click at [604, 263] on div "A Test Multi Image with Percent Off 10.08.24" at bounding box center [621, 257] width 107 height 23
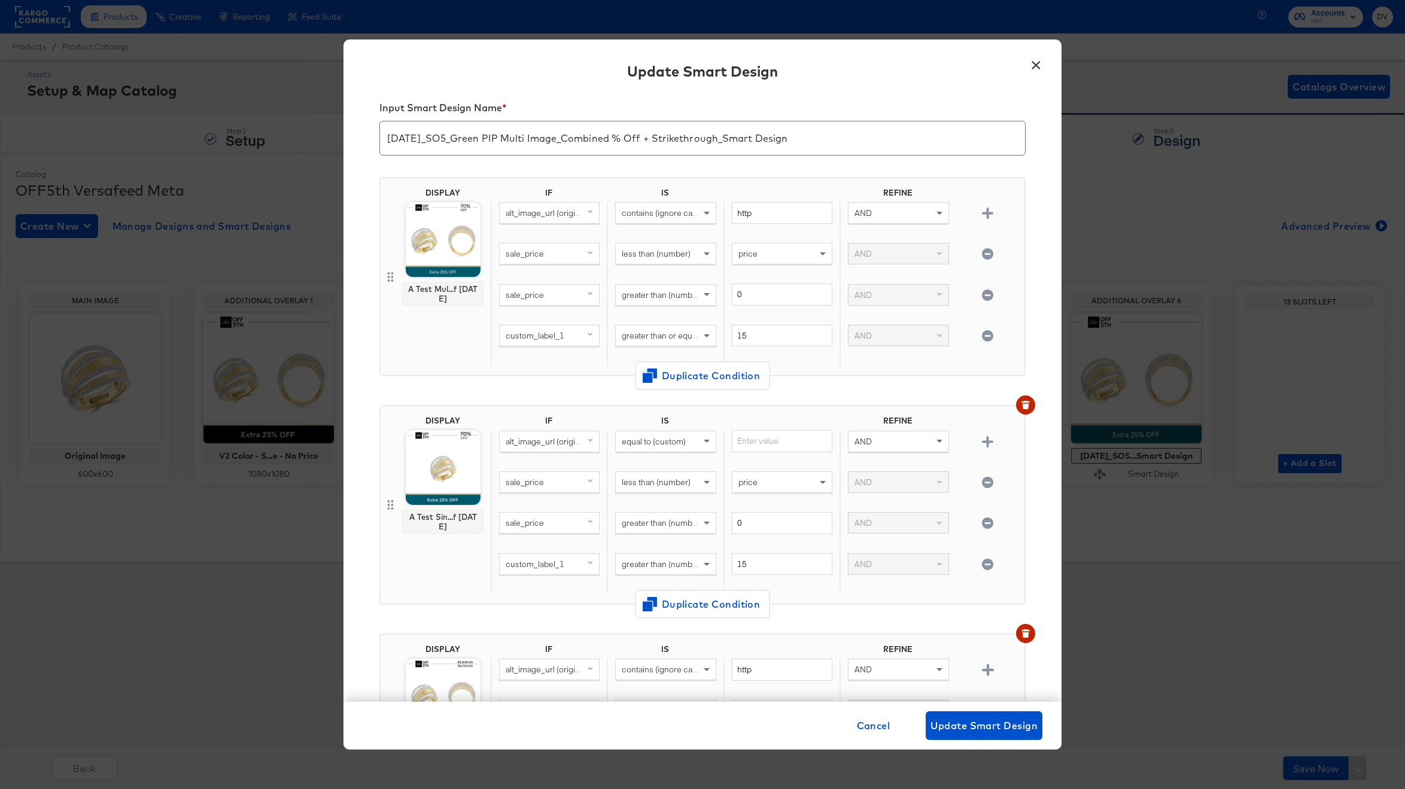
scroll to position [130, 0]
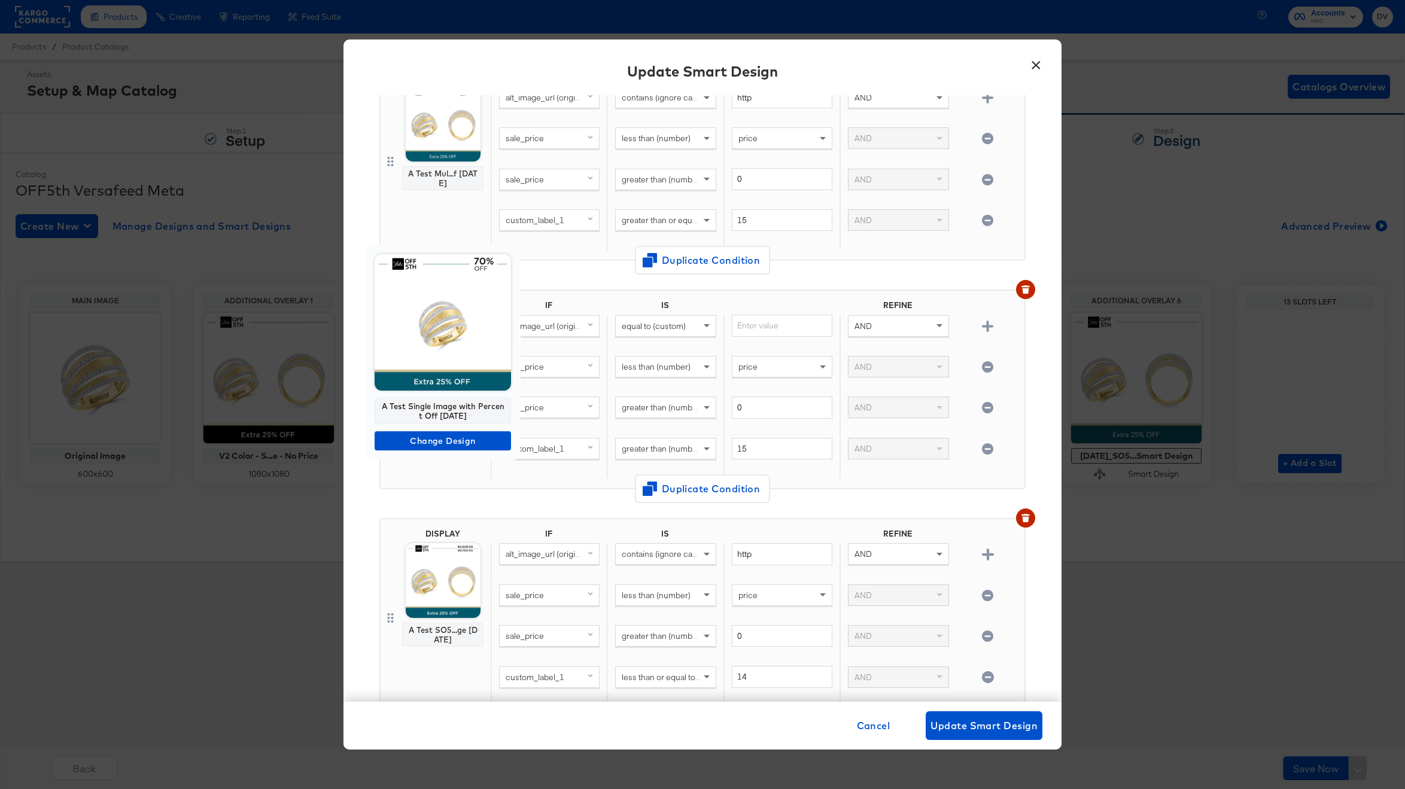
click at [436, 410] on div "A Test Single Image with Percent Off 10.07.24" at bounding box center [443, 411] width 136 height 26
copy div "A Test Single Image with Percent Off 10.07.24"
click at [449, 442] on span "Change Design" at bounding box center [442, 441] width 127 height 15
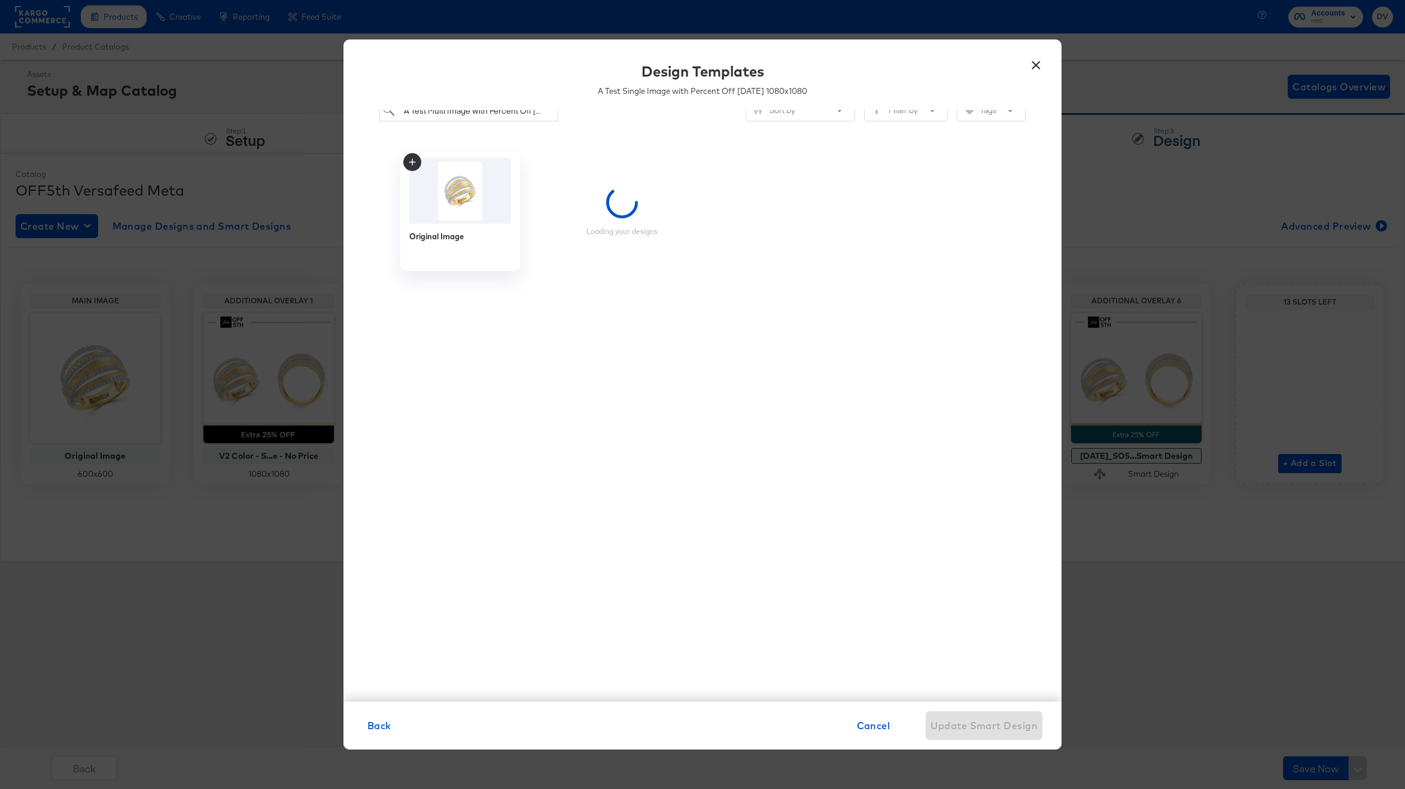
scroll to position [22, 0]
click at [453, 112] on input "A Test Multi Image with Percent Off 10.08.24" at bounding box center [468, 112] width 179 height 22
paste input "Single Image with Percent Off 10.07"
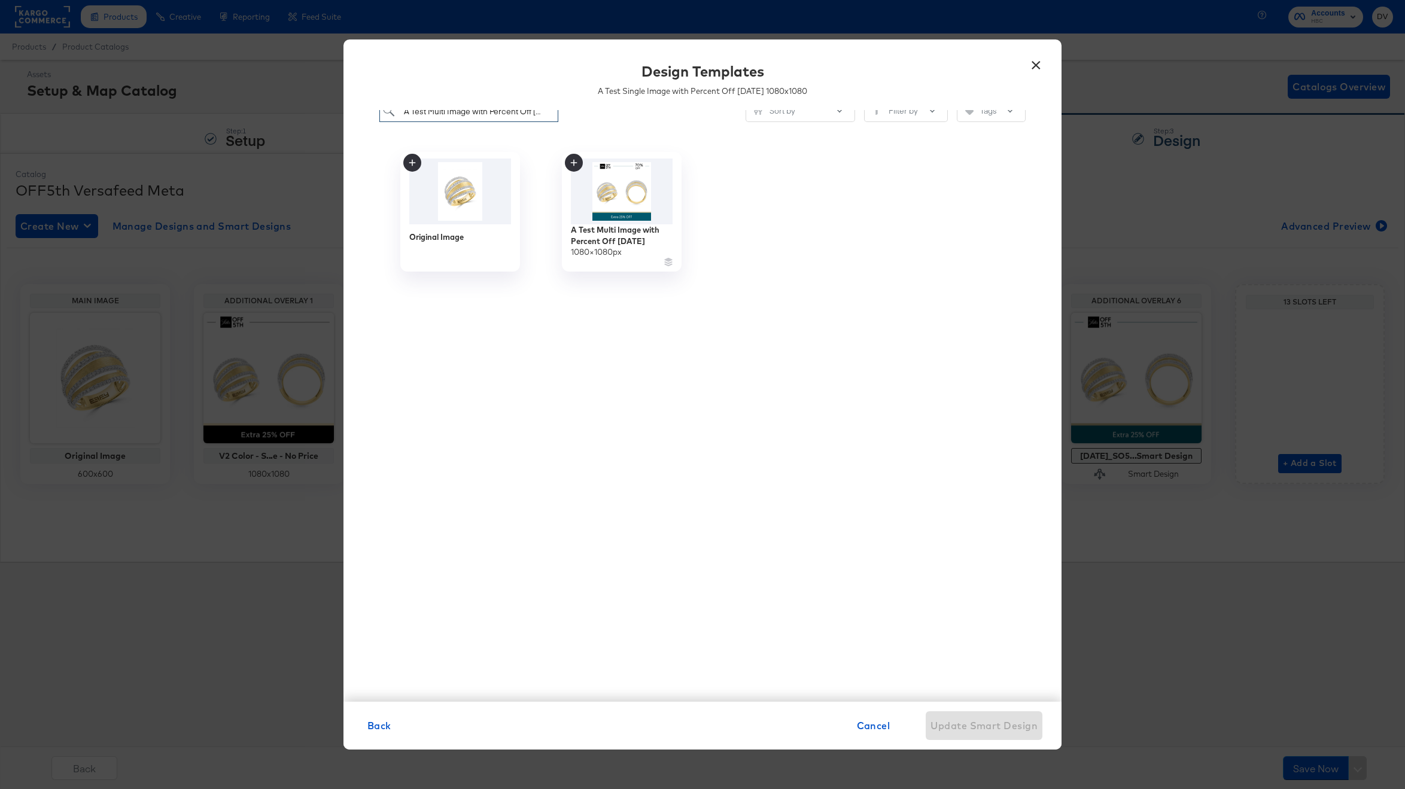
type input "A Test Single Image with Percent Off 10.07.24"
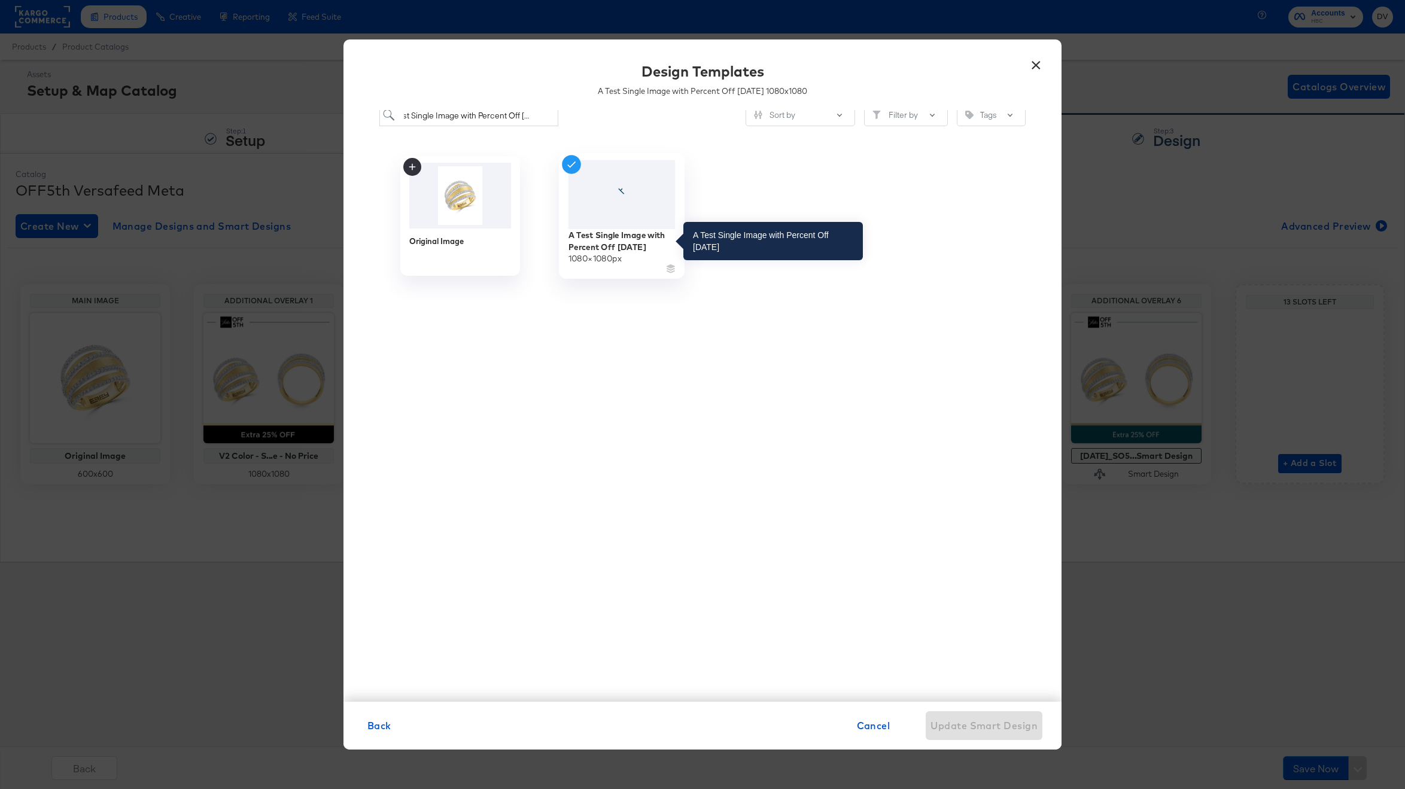
click at [590, 249] on div "A Test Single Image with Percent Off 10.07.24" at bounding box center [621, 240] width 107 height 23
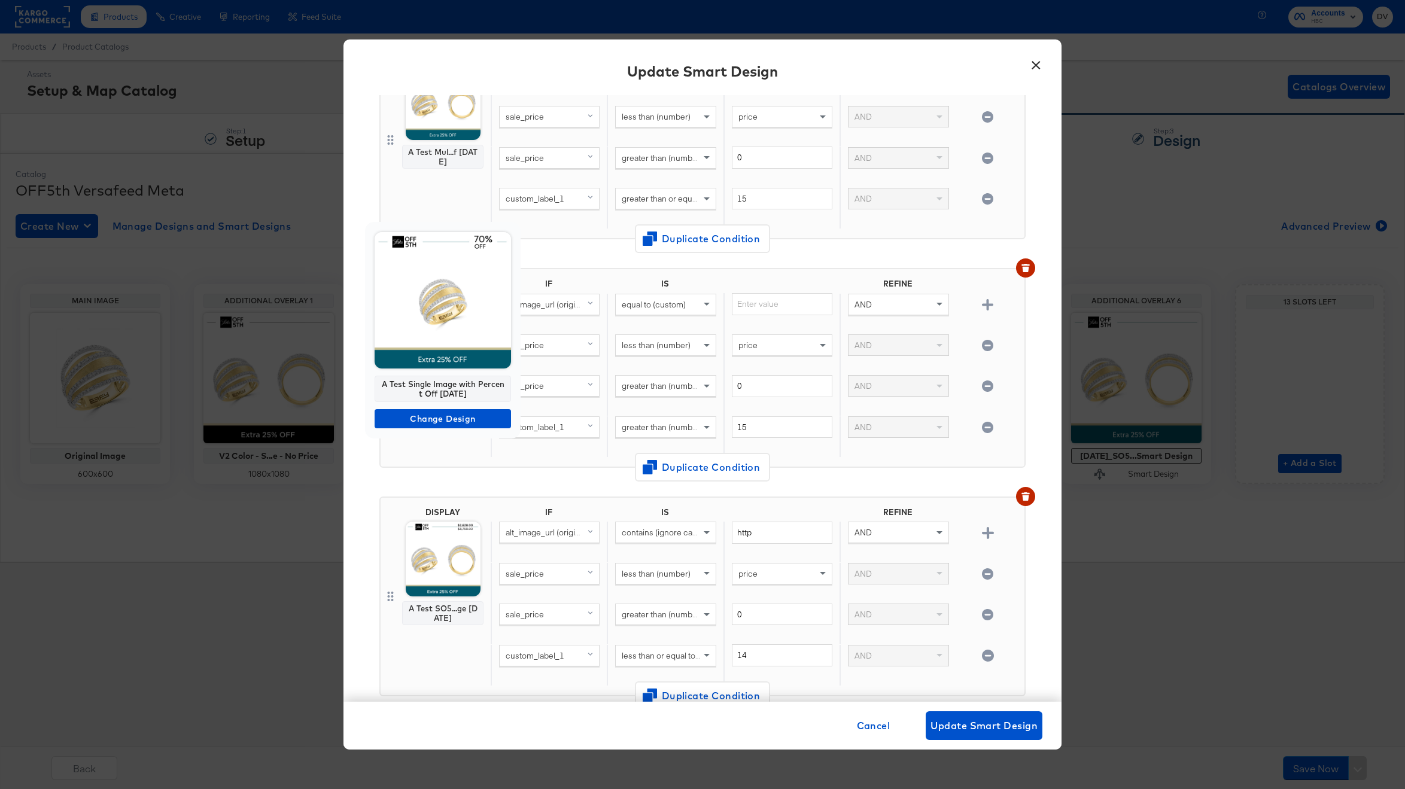
scroll to position [286, 0]
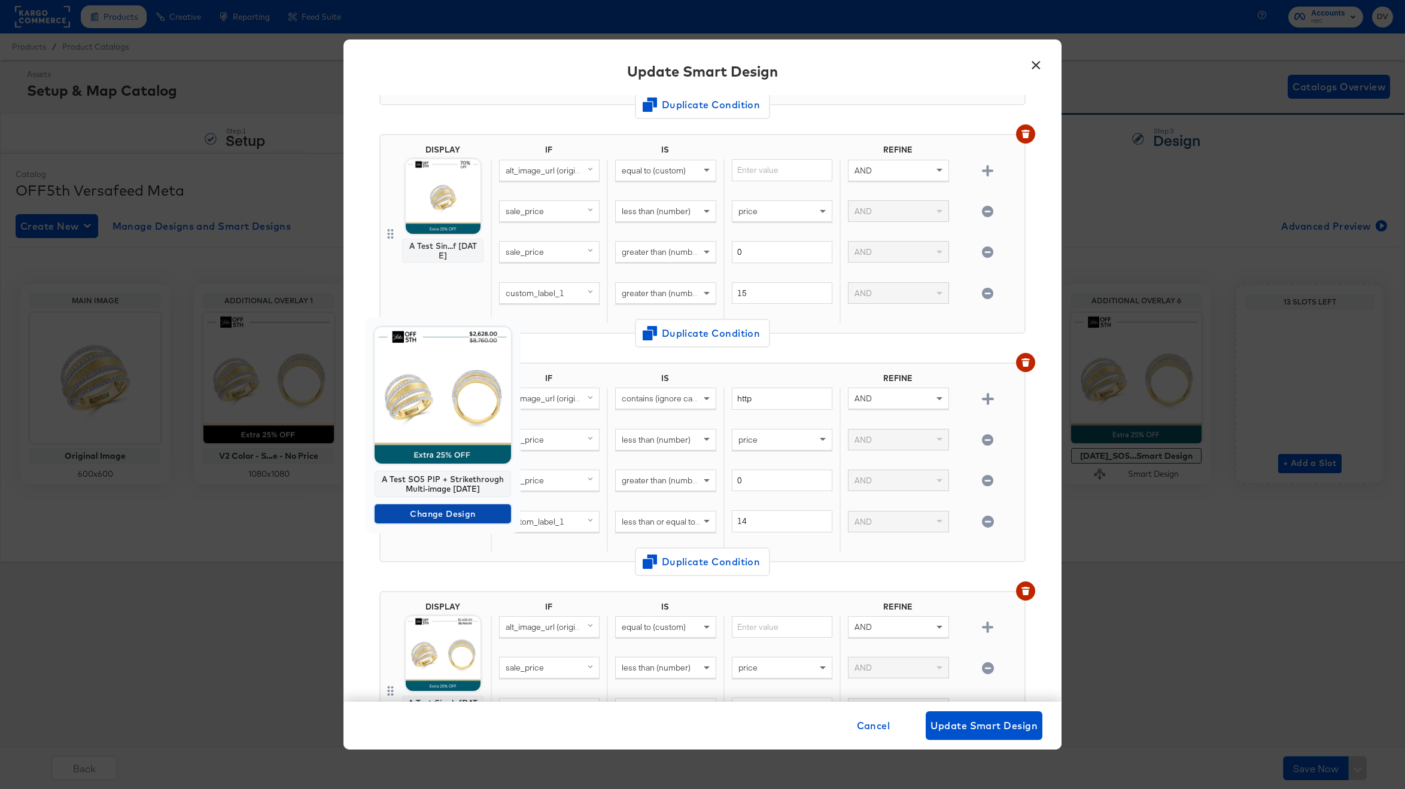
click at [450, 511] on span "Change Design" at bounding box center [442, 514] width 127 height 15
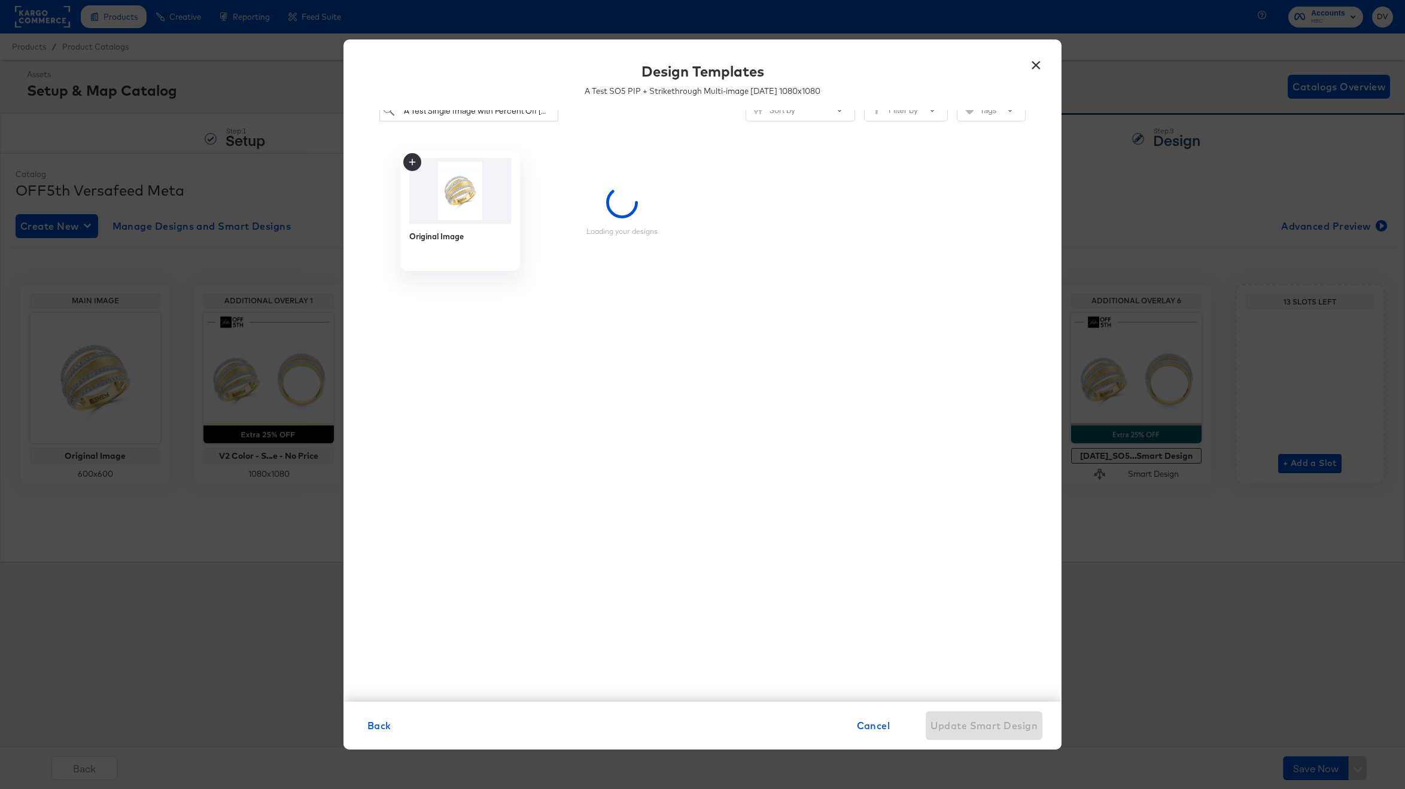
scroll to position [22, 0]
click at [519, 118] on input "A Test Single Image with Percent Off 10.07.24" at bounding box center [468, 112] width 179 height 22
paste input "O5 PIP + Strikethrough Multi-image 9.09"
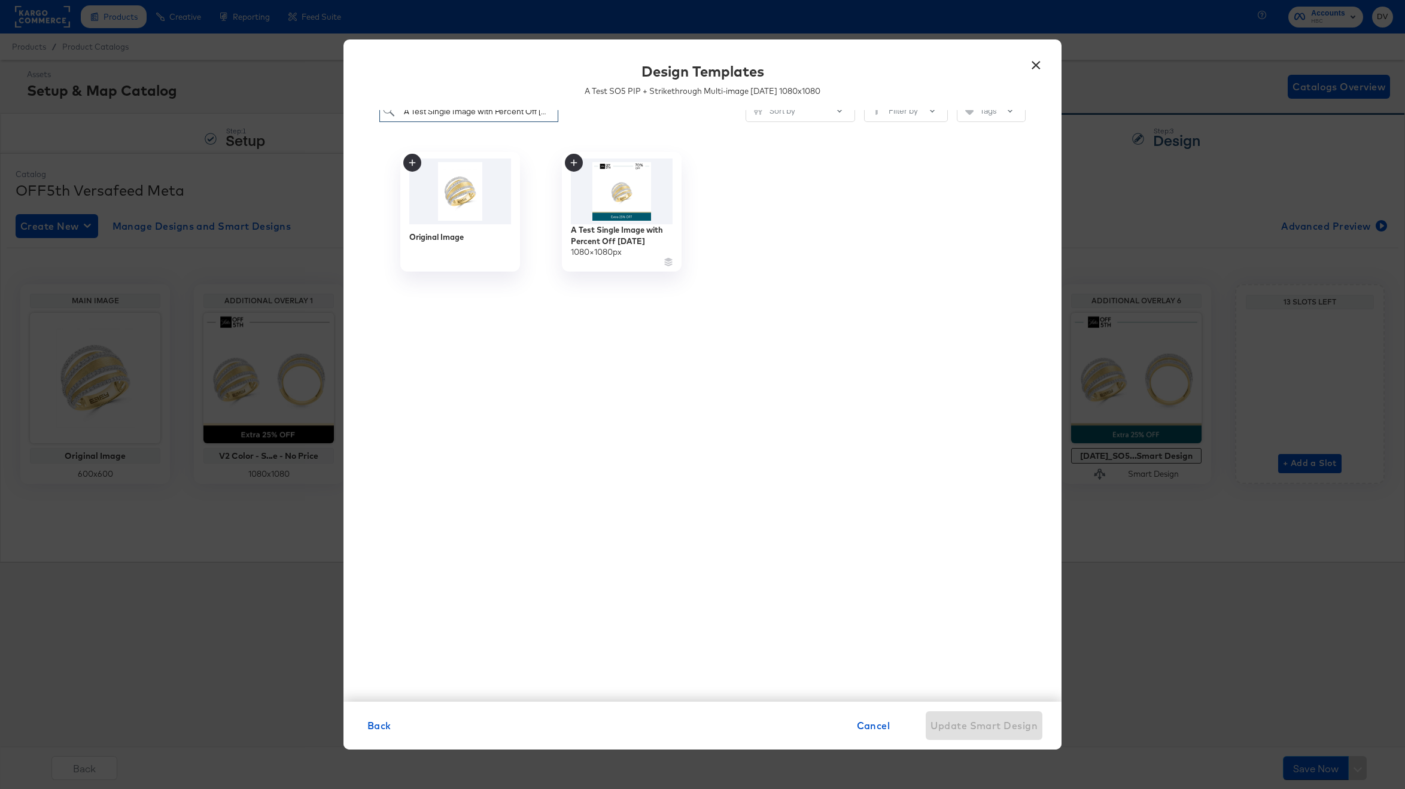
type input "A Test SO5 PIP + Strikethrough Multi-image 9.09.24"
click at [615, 256] on div "1080 × 1080 px" at bounding box center [594, 257] width 53 height 11
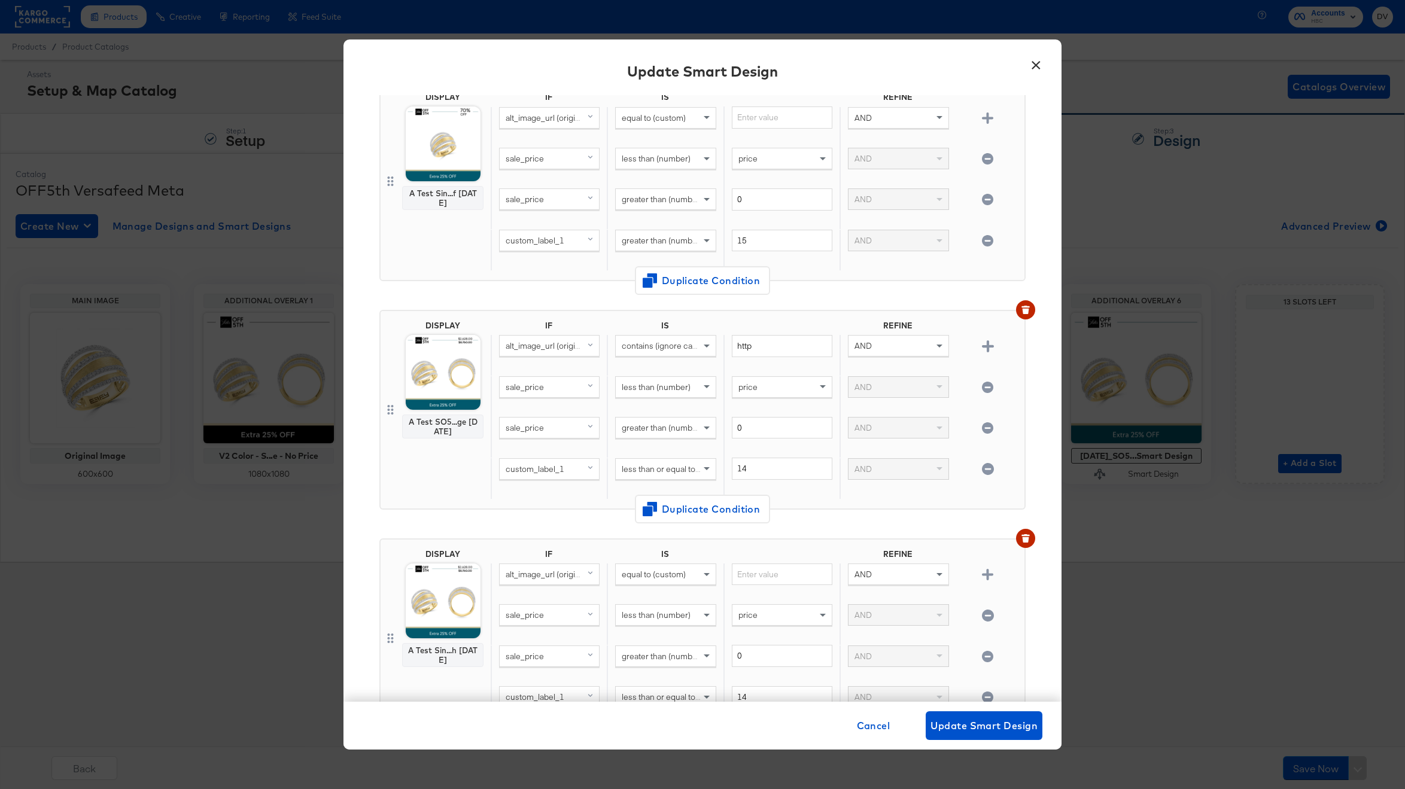
scroll to position [389, 0]
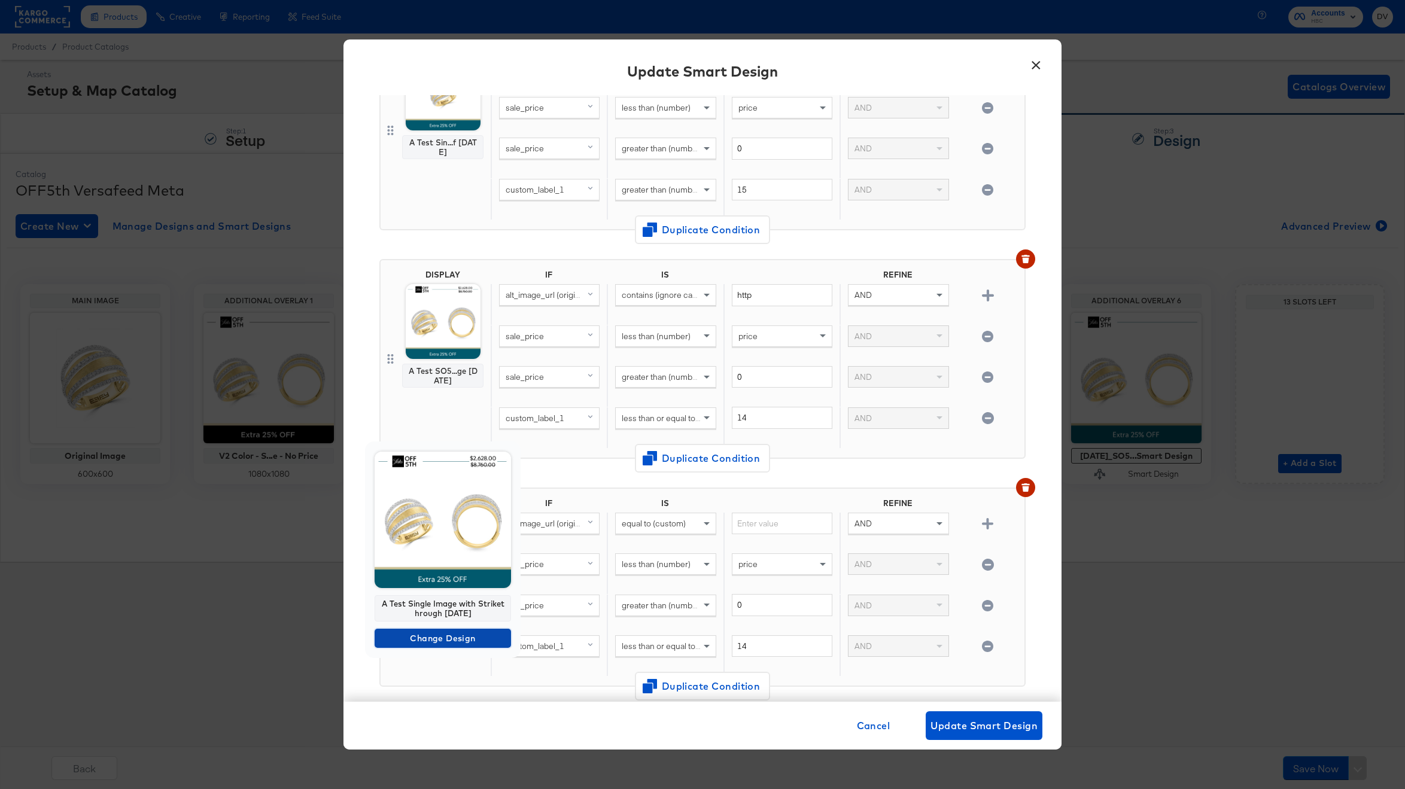
click at [462, 634] on span "Change Design" at bounding box center [442, 638] width 127 height 15
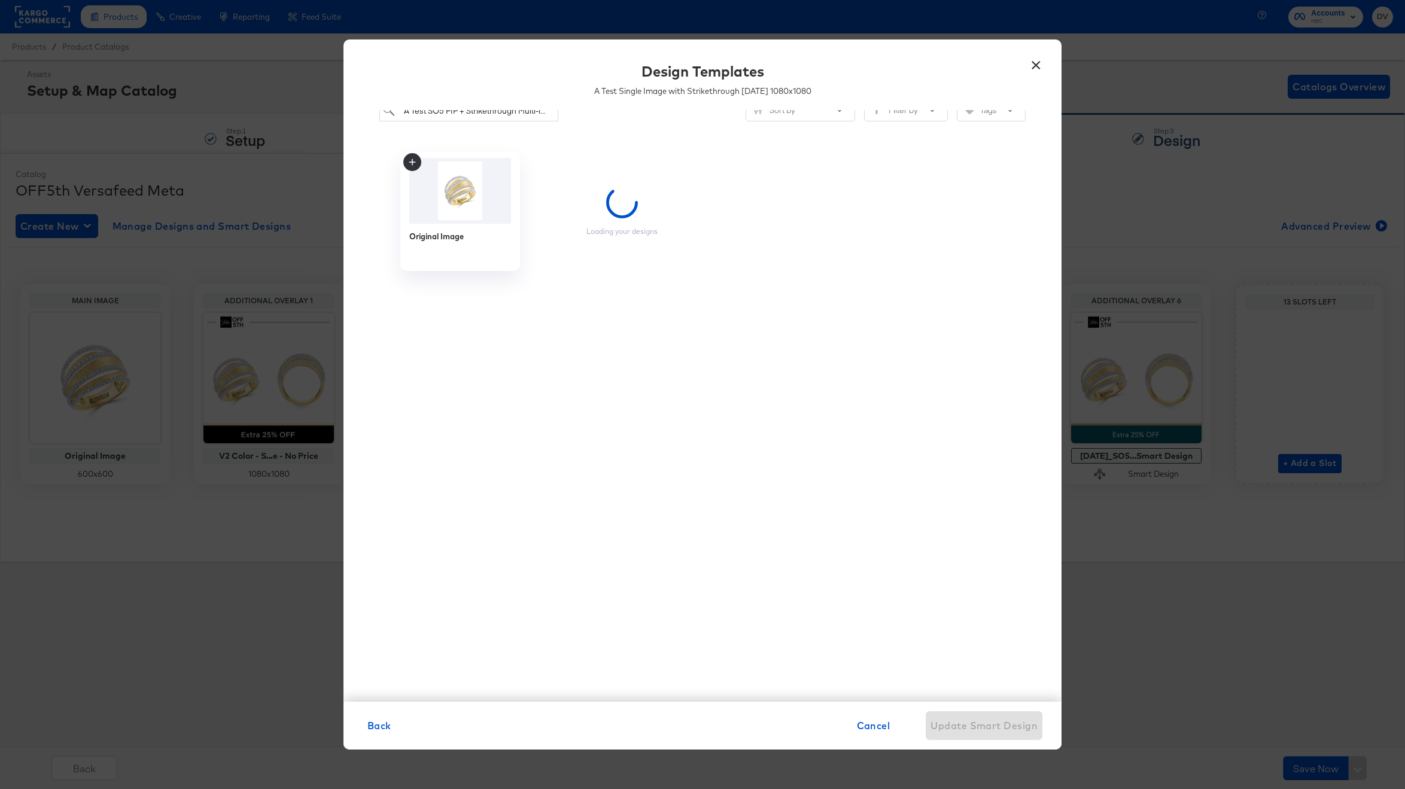
scroll to position [22, 0]
click at [518, 115] on input "A Test SO5 PIP + Strikethrough Multi-image 9.09.24" at bounding box center [468, 112] width 179 height 22
paste input "ingle Image with Strikethrough 8.28.25"
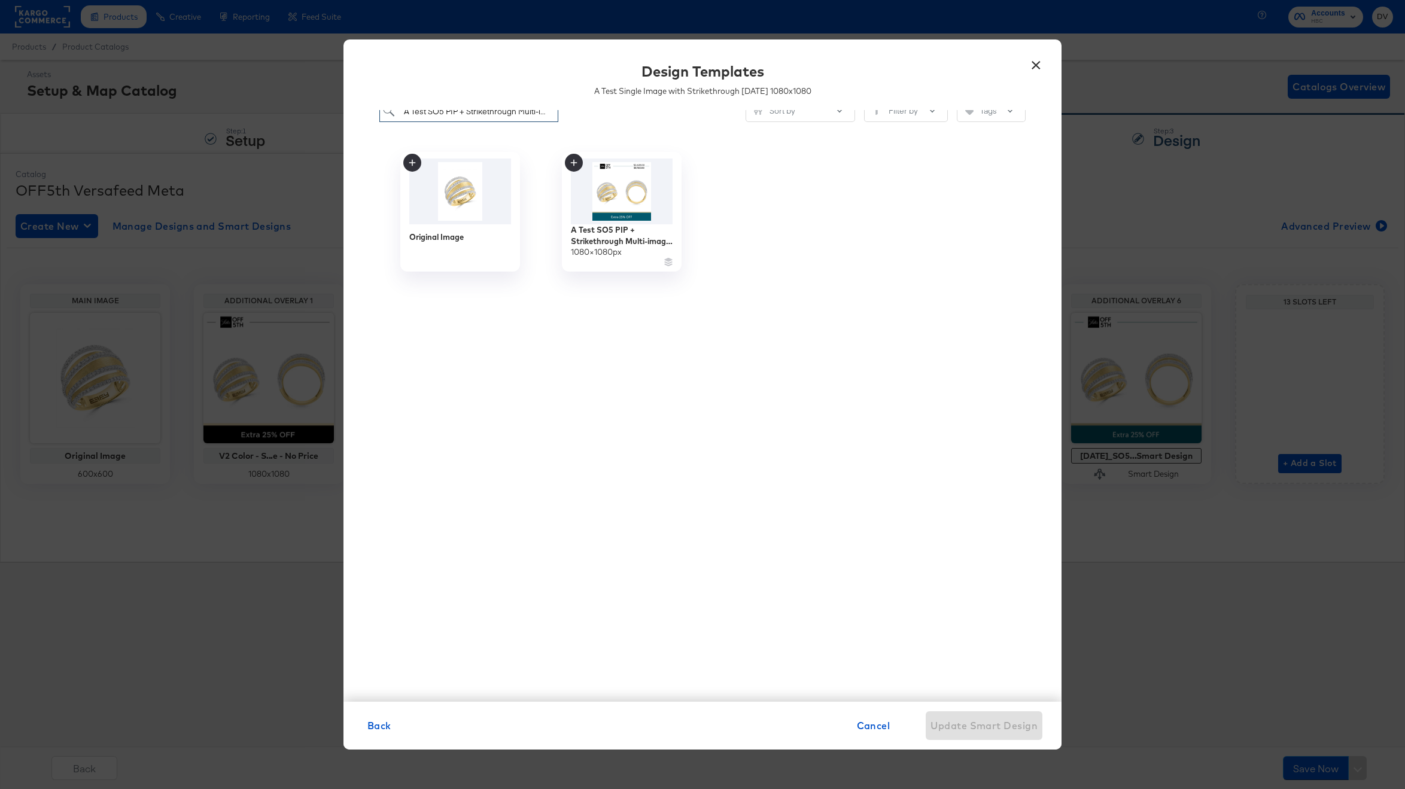
type input "A Test Single Image with Strikethrough 8.28.25"
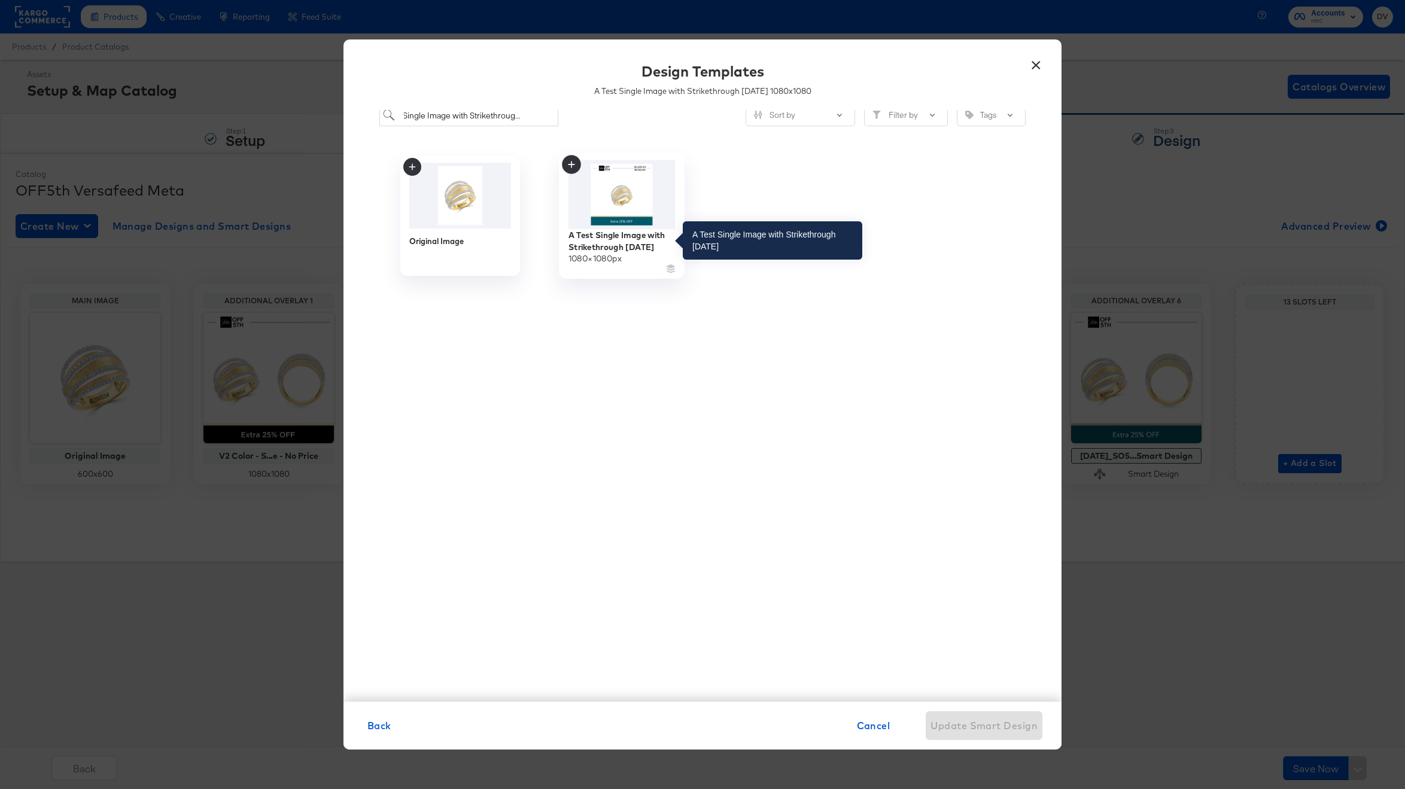
click at [632, 245] on div "A Test Single Image with Strikethrough 8.28.25" at bounding box center [621, 240] width 107 height 23
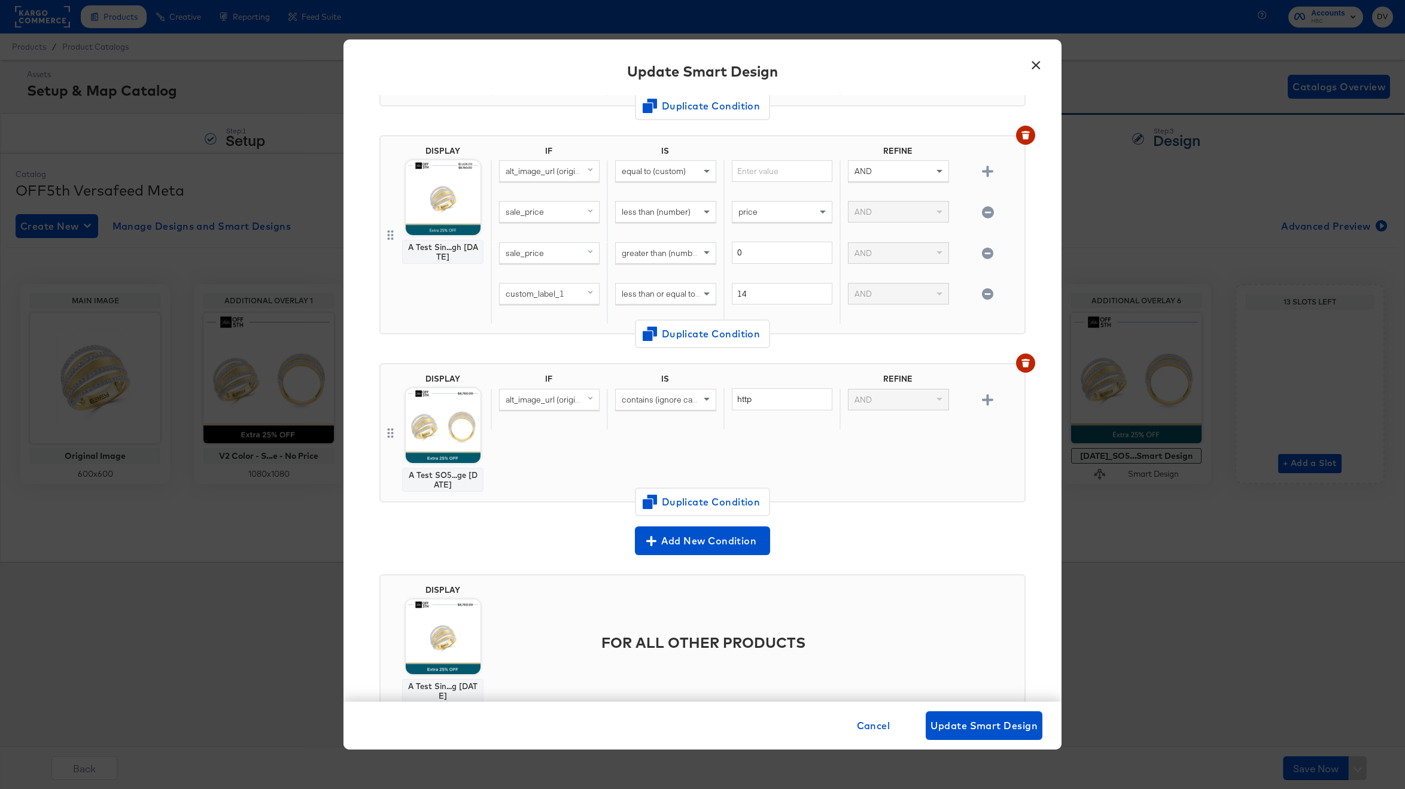
scroll to position [785, 0]
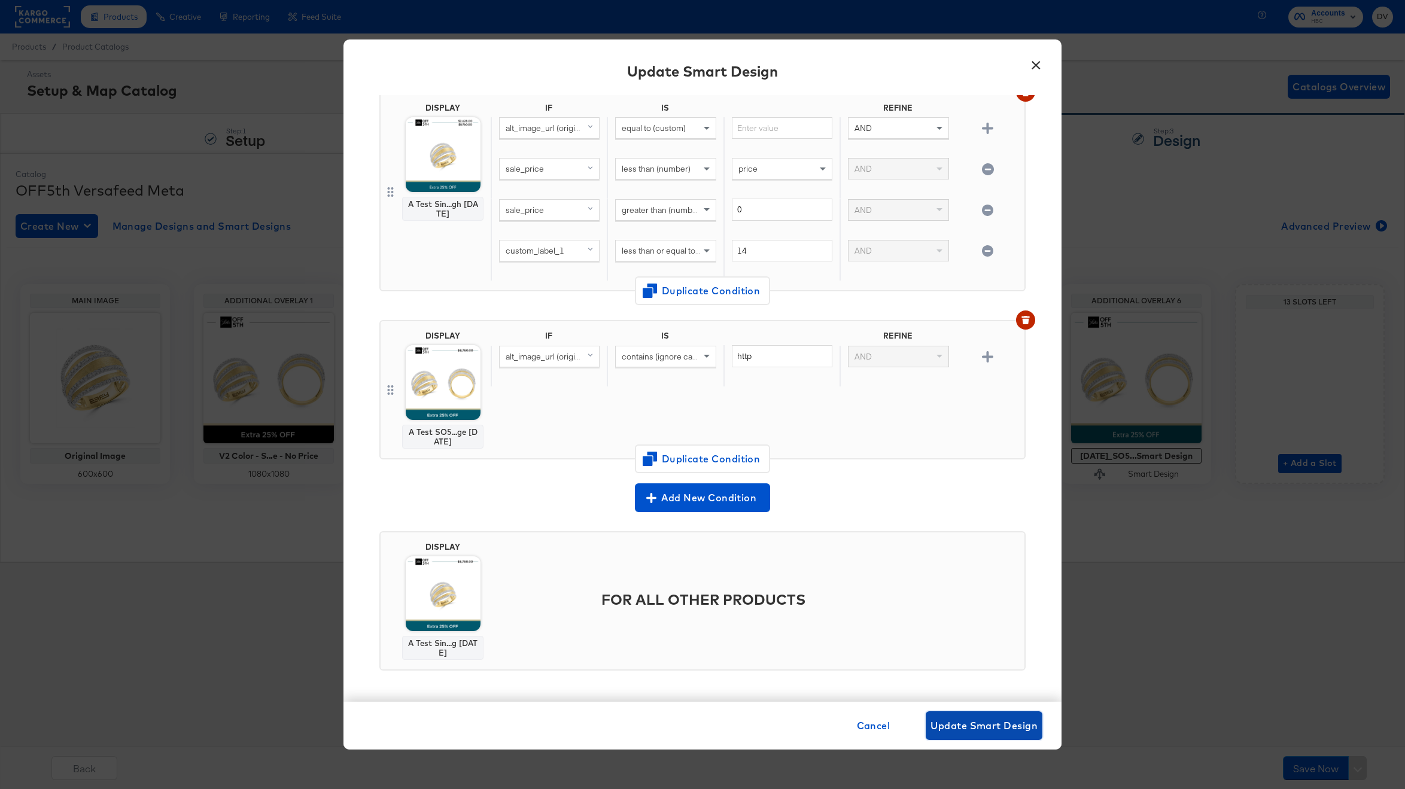
click at [951, 717] on span "Update Smart Design" at bounding box center [983, 725] width 107 height 17
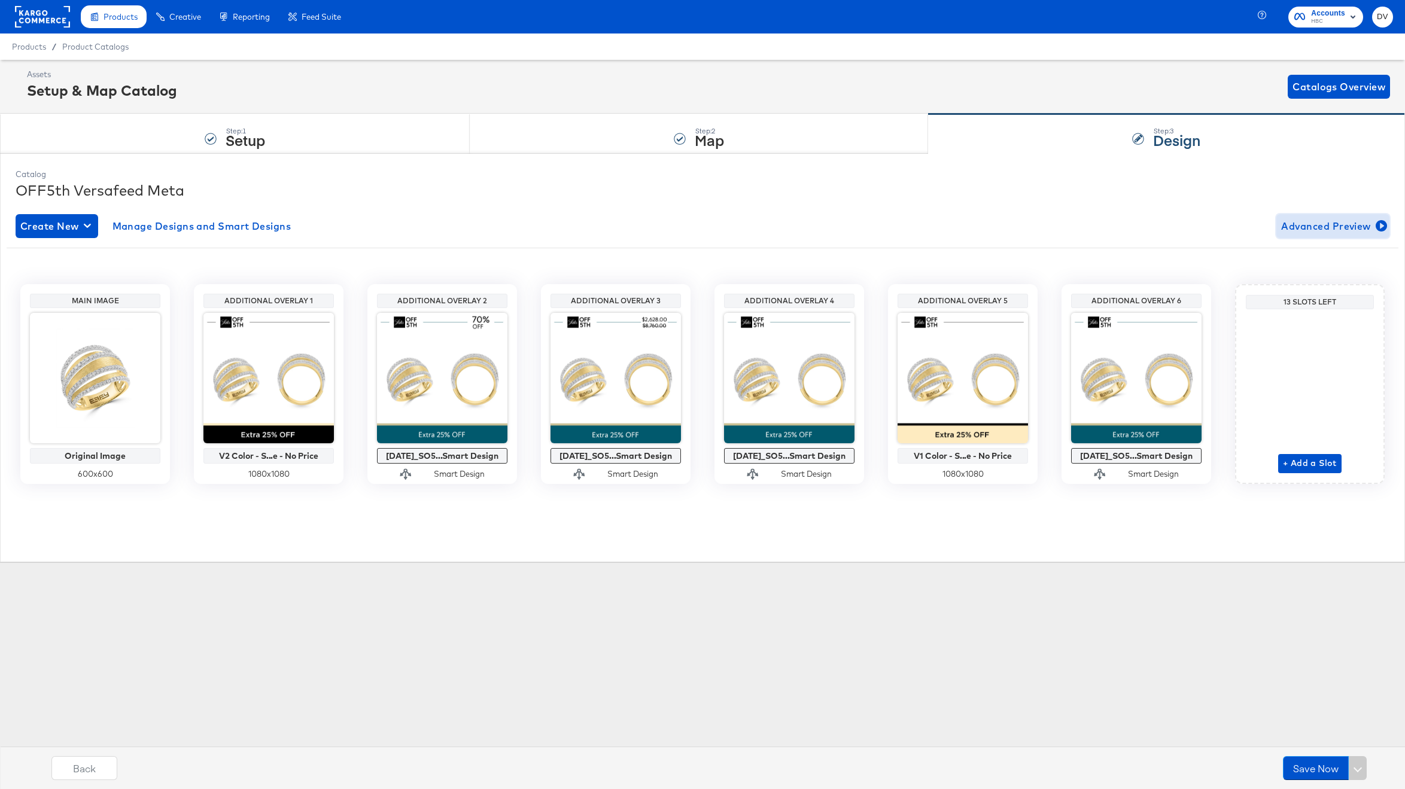
click at [1293, 223] on span "Advanced Preview" at bounding box center [1332, 226] width 103 height 17
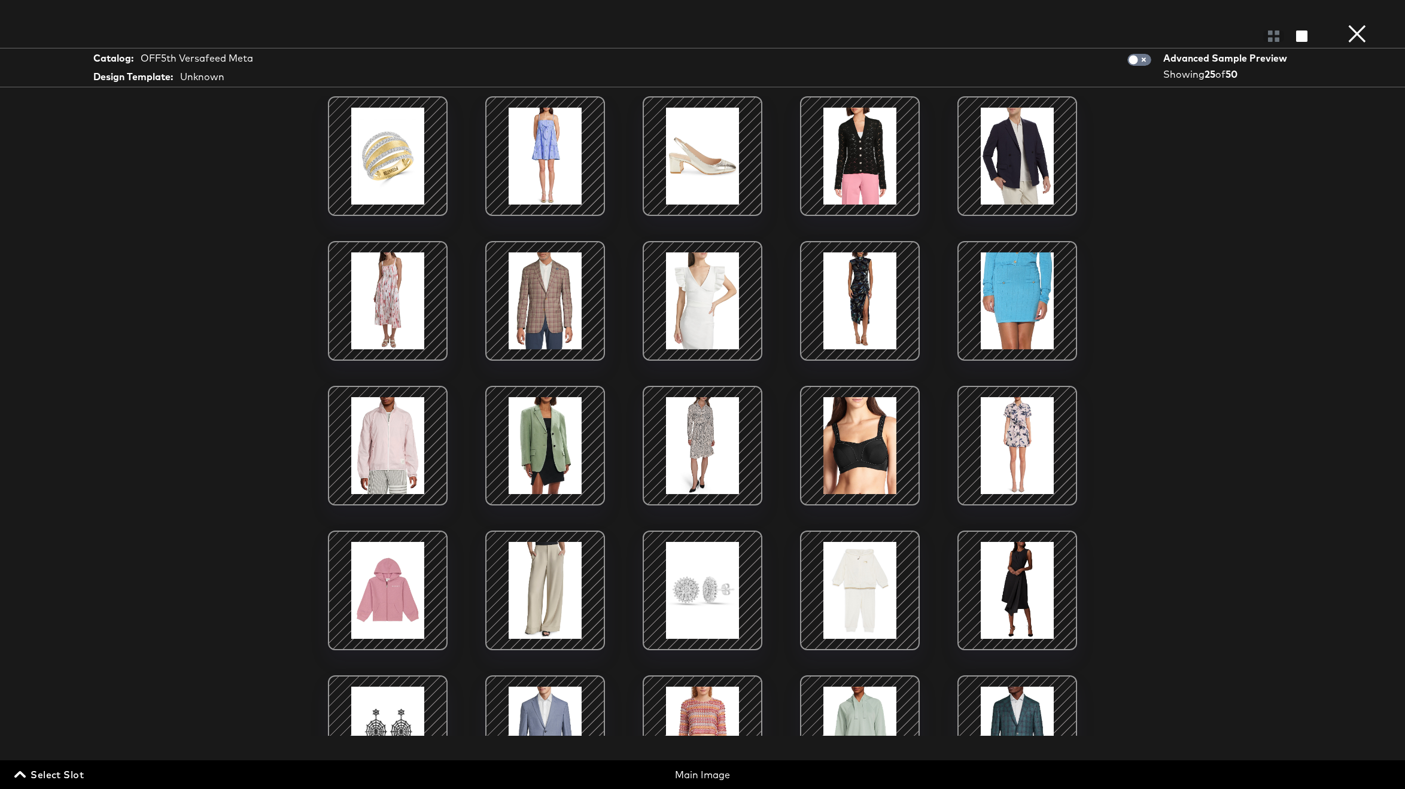
click at [34, 781] on span "Select Slot" at bounding box center [50, 774] width 67 height 17
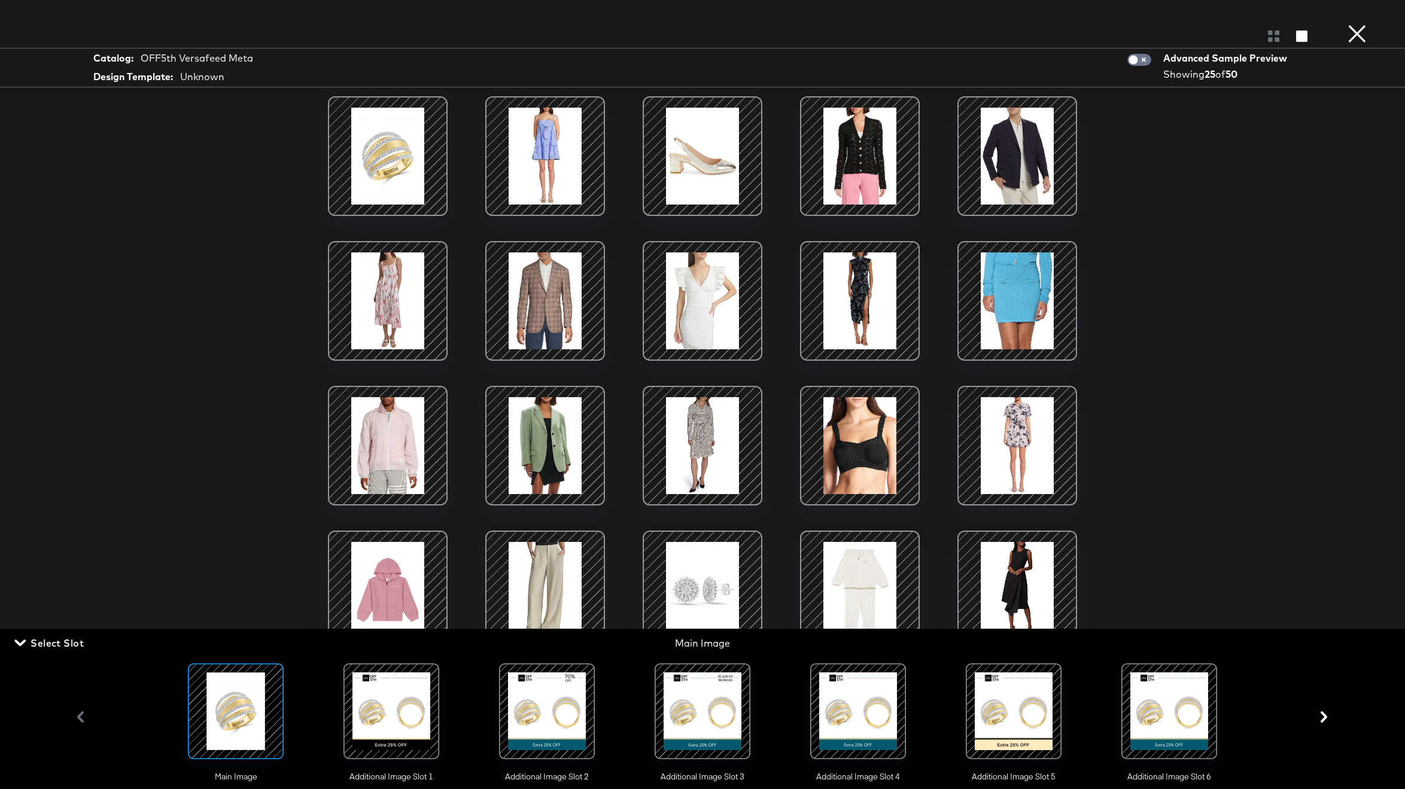
click at [520, 720] on div at bounding box center [546, 711] width 81 height 81
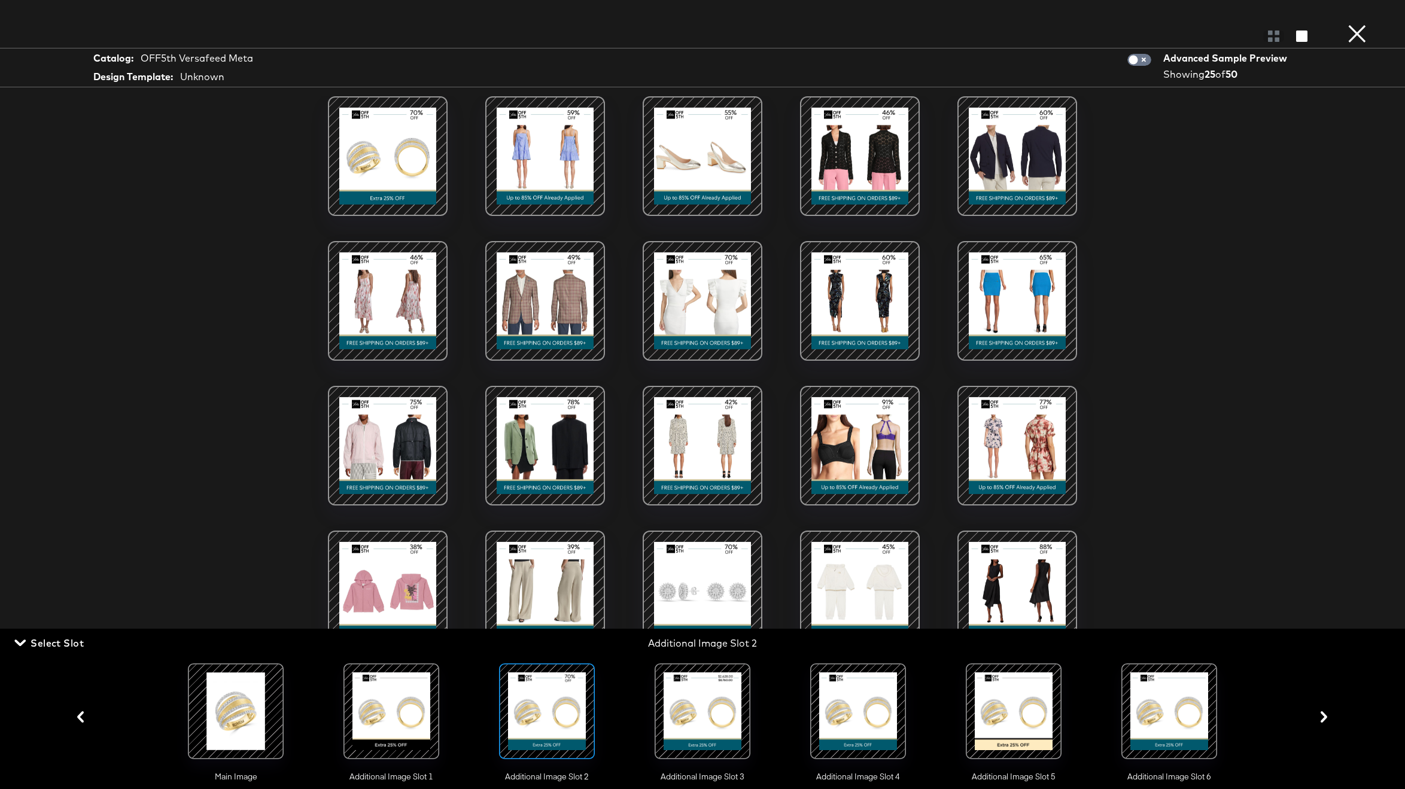
click at [1354, 24] on button "×" at bounding box center [1357, 12] width 24 height 24
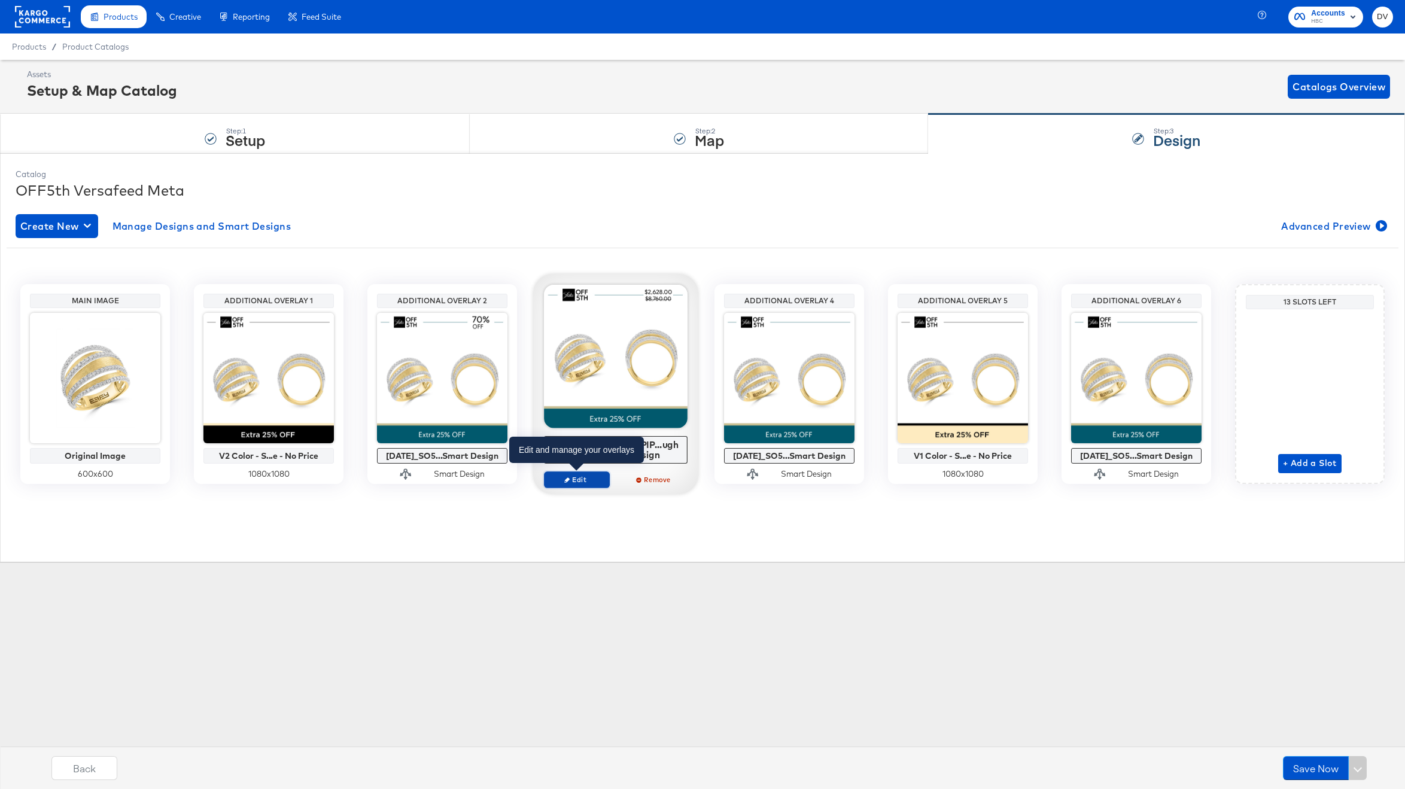
click at [585, 479] on span "Edit" at bounding box center [576, 479] width 55 height 9
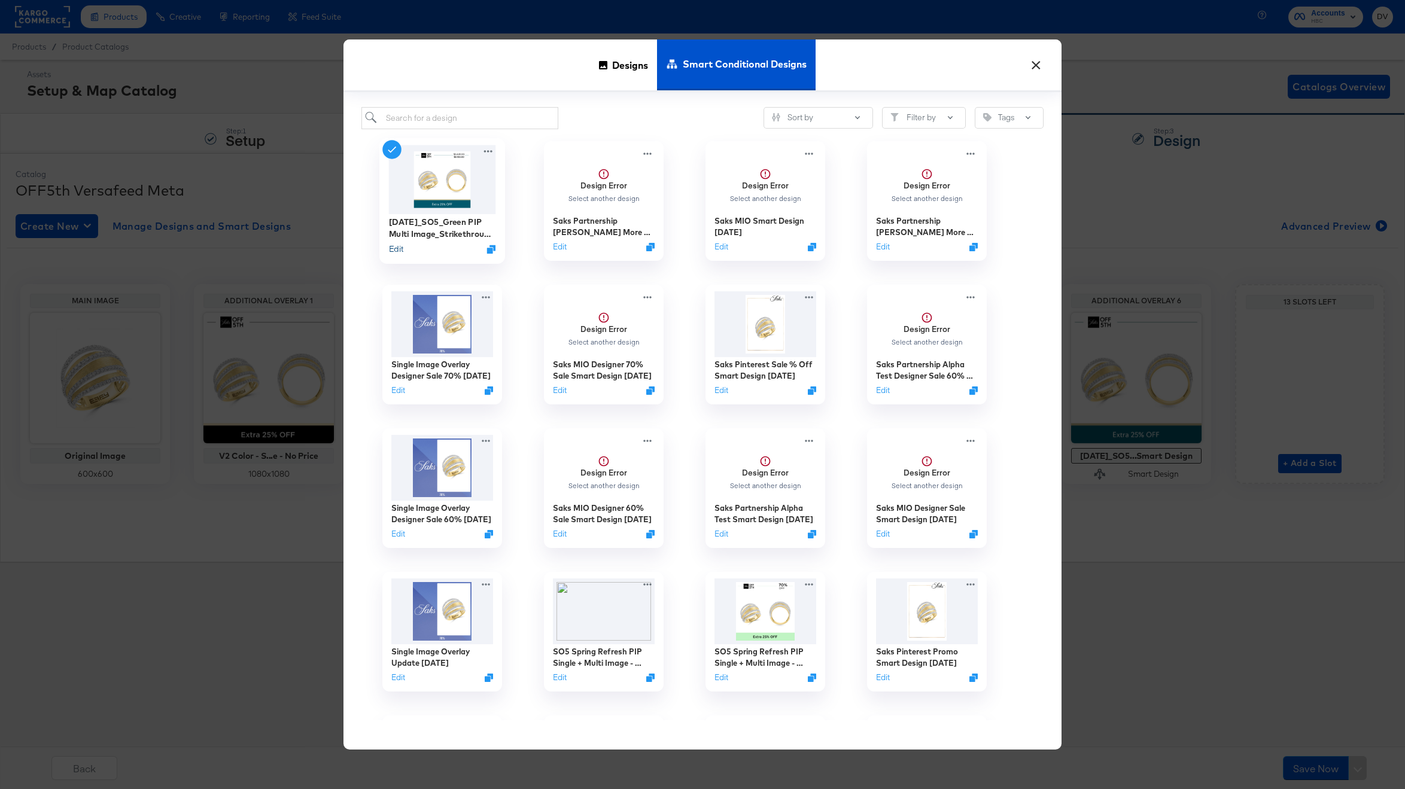
click at [397, 246] on button "Edit" at bounding box center [396, 248] width 14 height 11
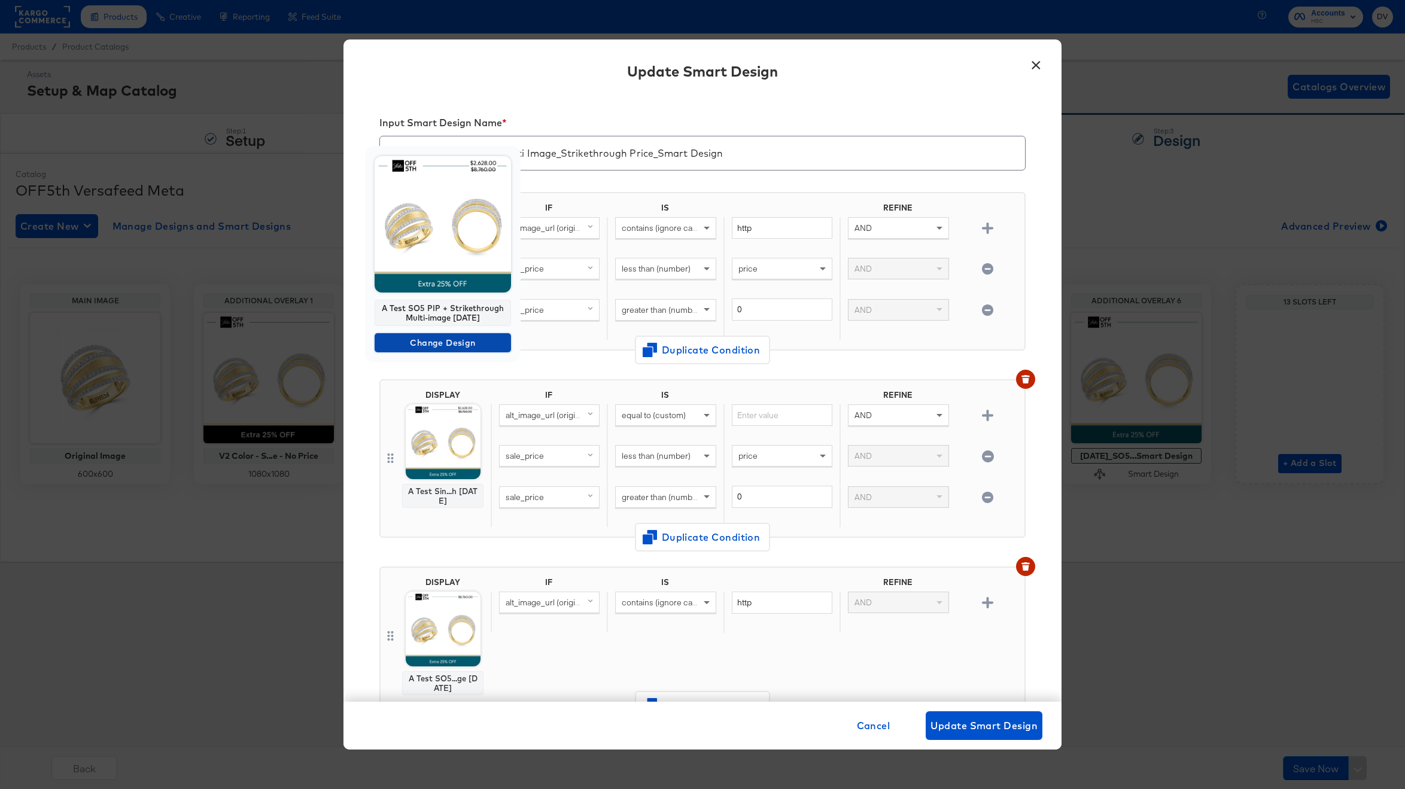
click at [437, 336] on span "Change Design" at bounding box center [442, 343] width 127 height 15
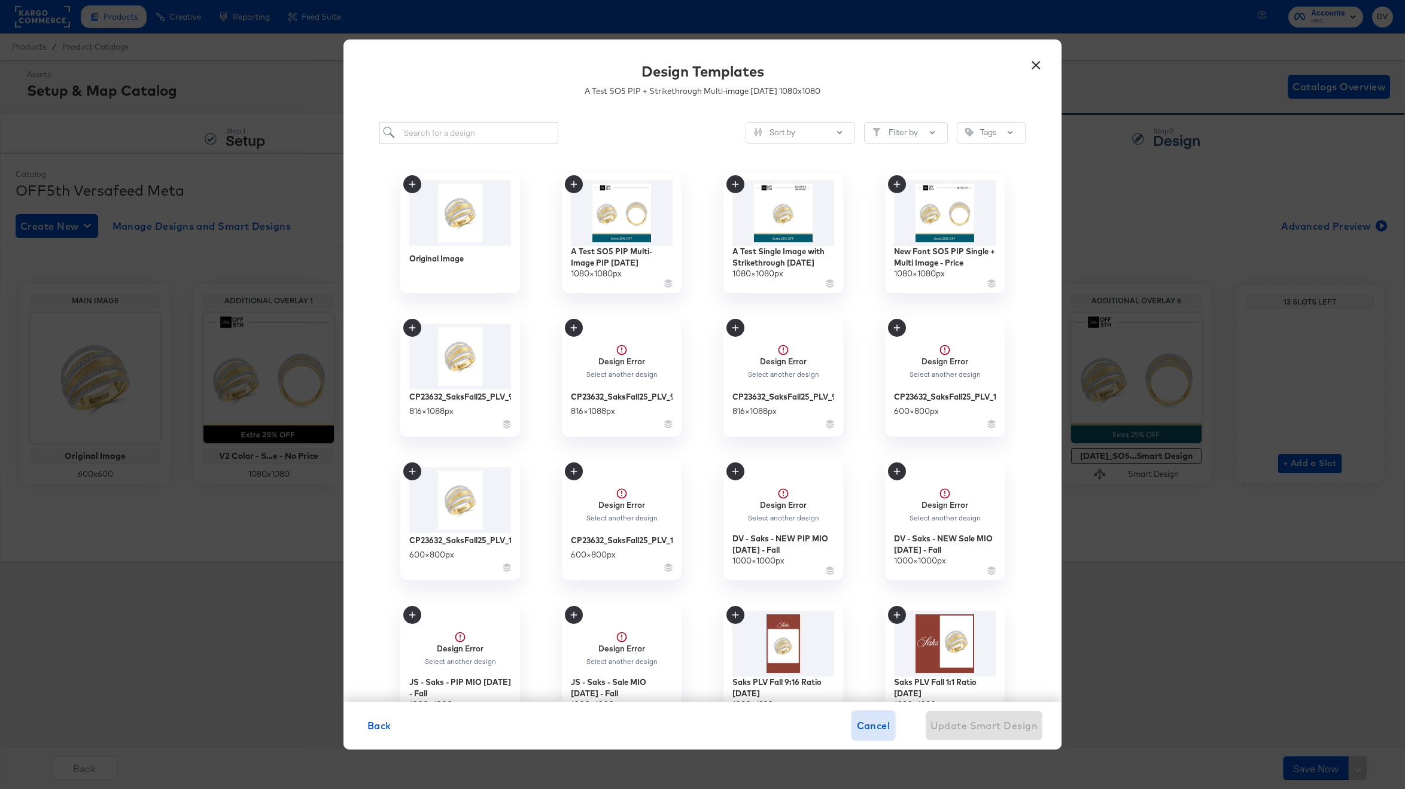
click at [885, 729] on span "Cancel" at bounding box center [874, 725] width 34 height 17
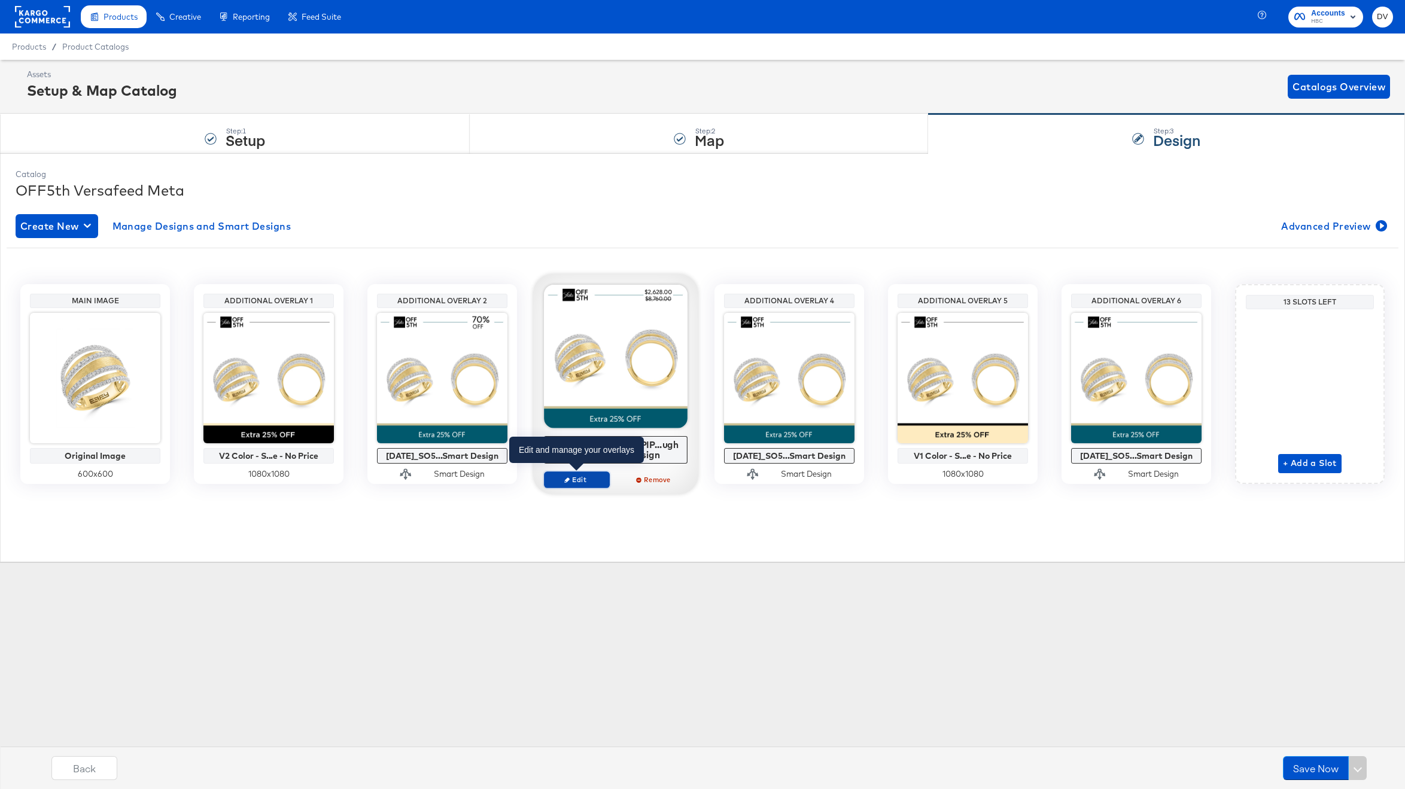
click at [576, 477] on span "Edit" at bounding box center [576, 479] width 55 height 9
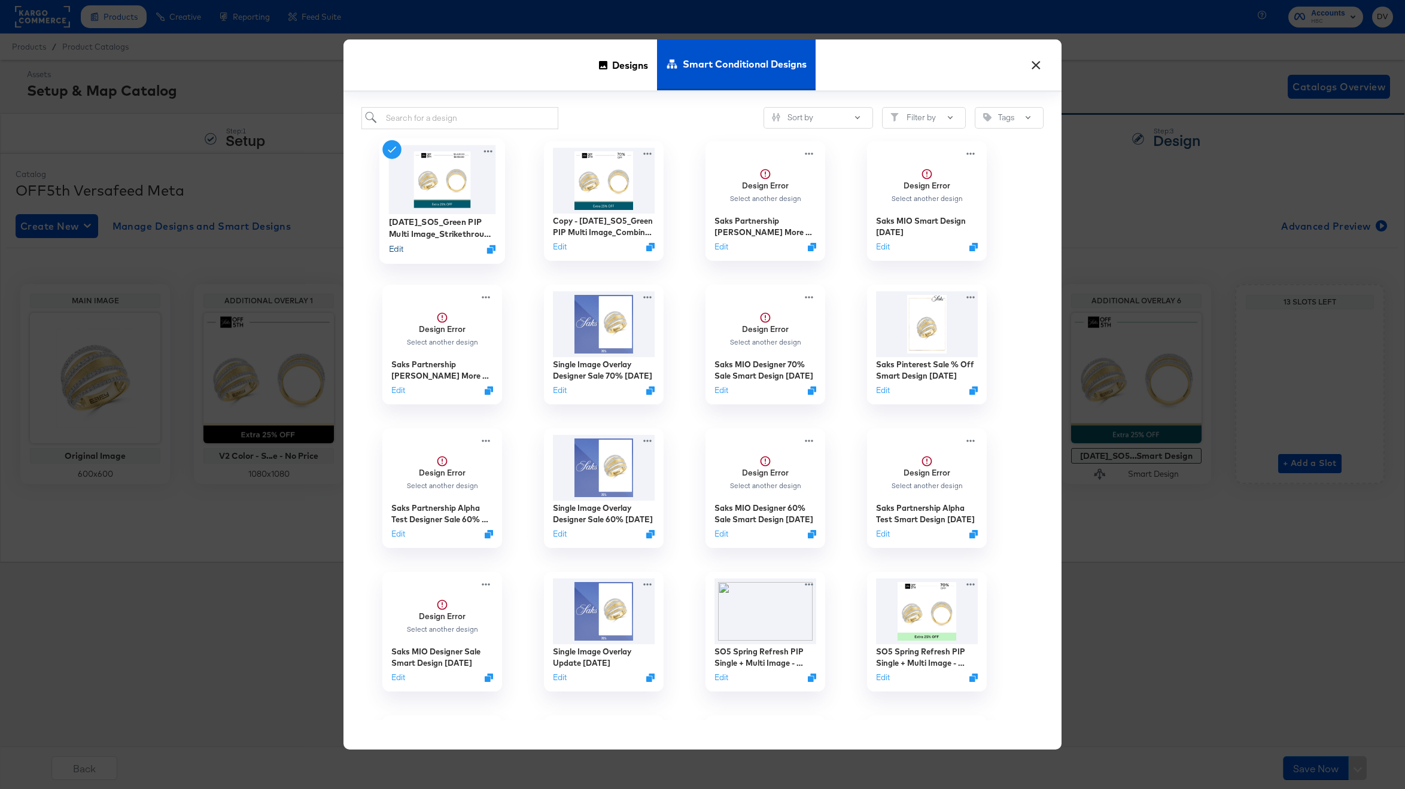
click at [398, 245] on button "Edit" at bounding box center [396, 248] width 14 height 11
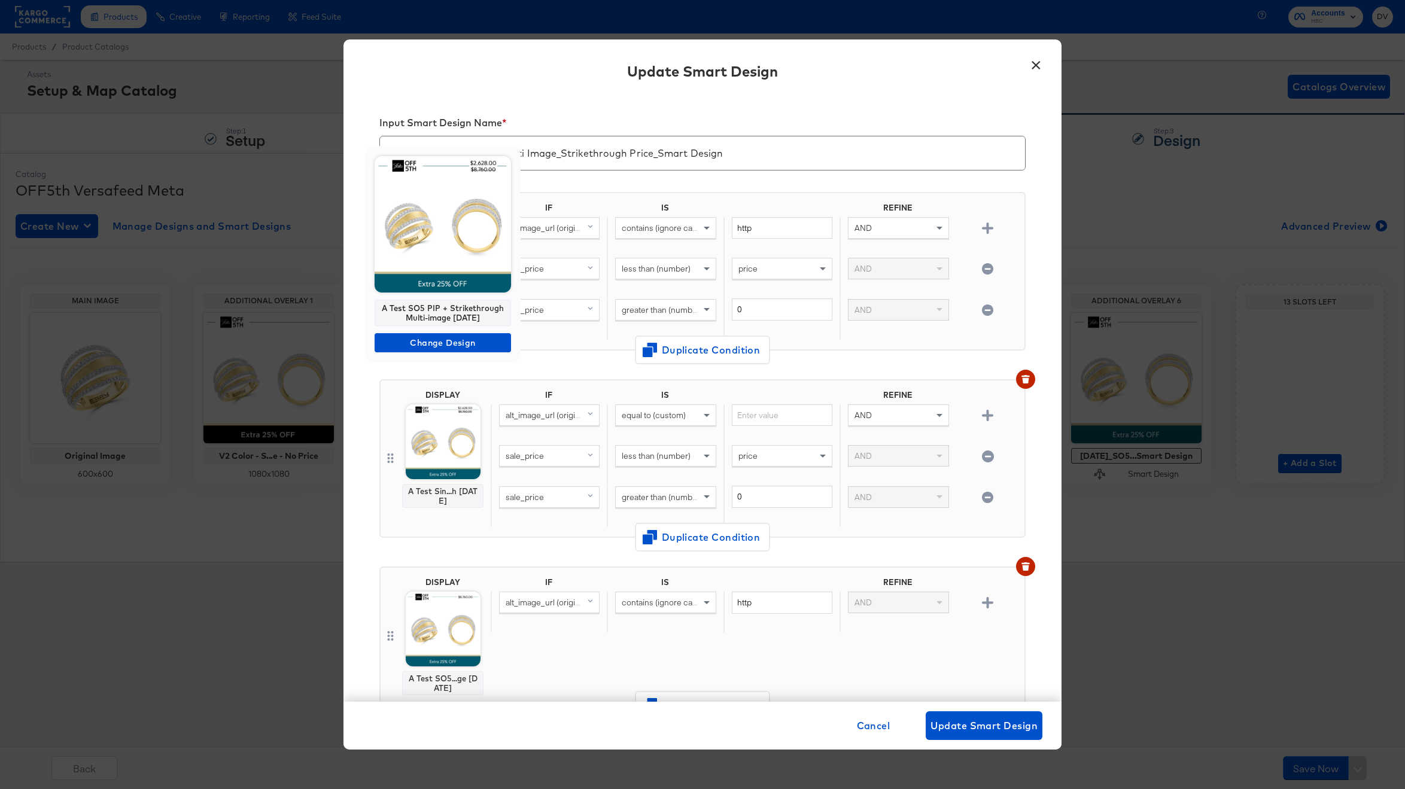
click at [445, 312] on div "A Test SO5 PIP + Strikethrough Multi-image 9.09.24" at bounding box center [443, 313] width 136 height 26
copy div "A Test SO5 PIP + Strikethrough Multi-image 9.09.24"
click at [446, 346] on span "Change Design" at bounding box center [442, 343] width 127 height 15
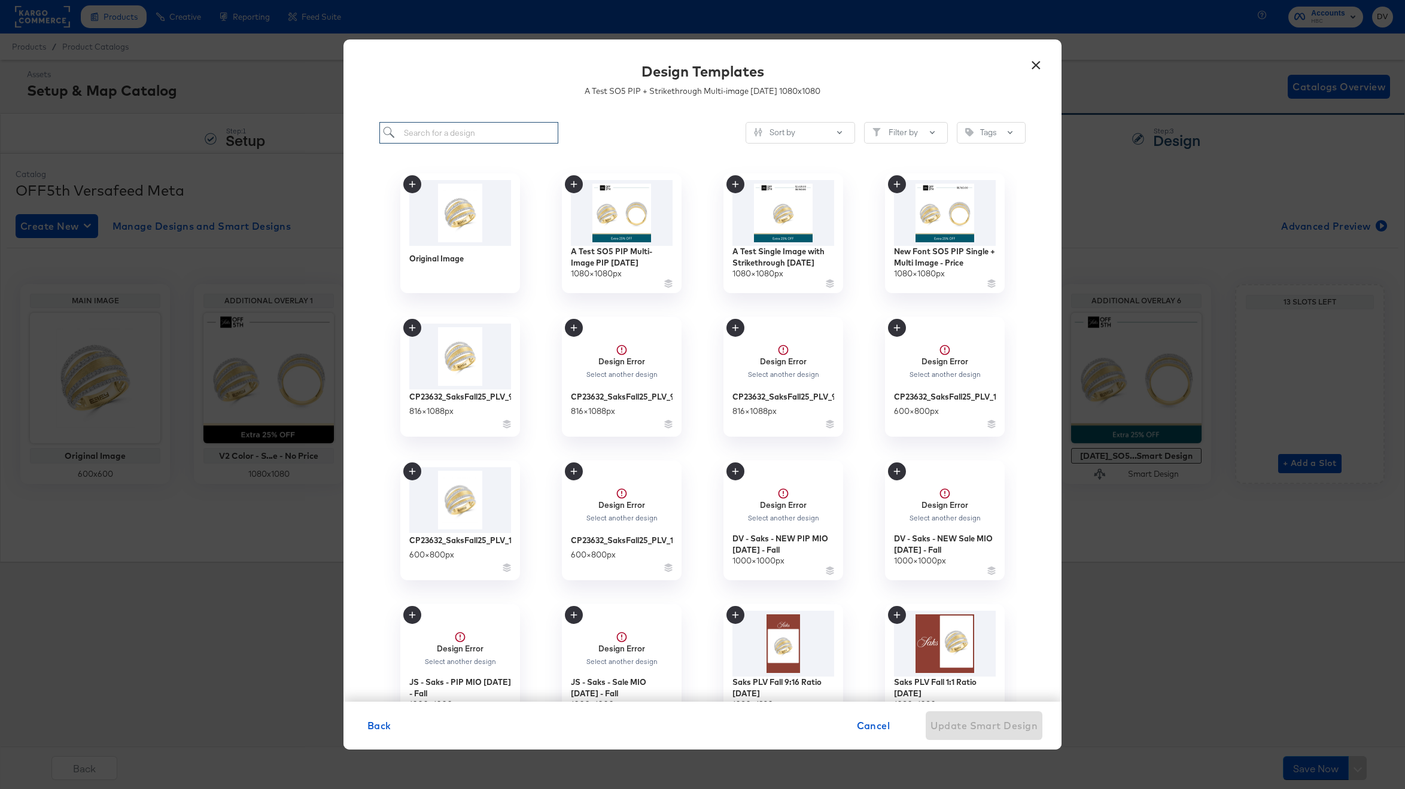
click at [450, 135] on input "search" at bounding box center [468, 133] width 179 height 22
paste input "A Test SO5 PIP + Strikethrough Multi-image 9.09.24"
type input "A Test SO5 PIP + Strikethrough Multi-image 9.09.24"
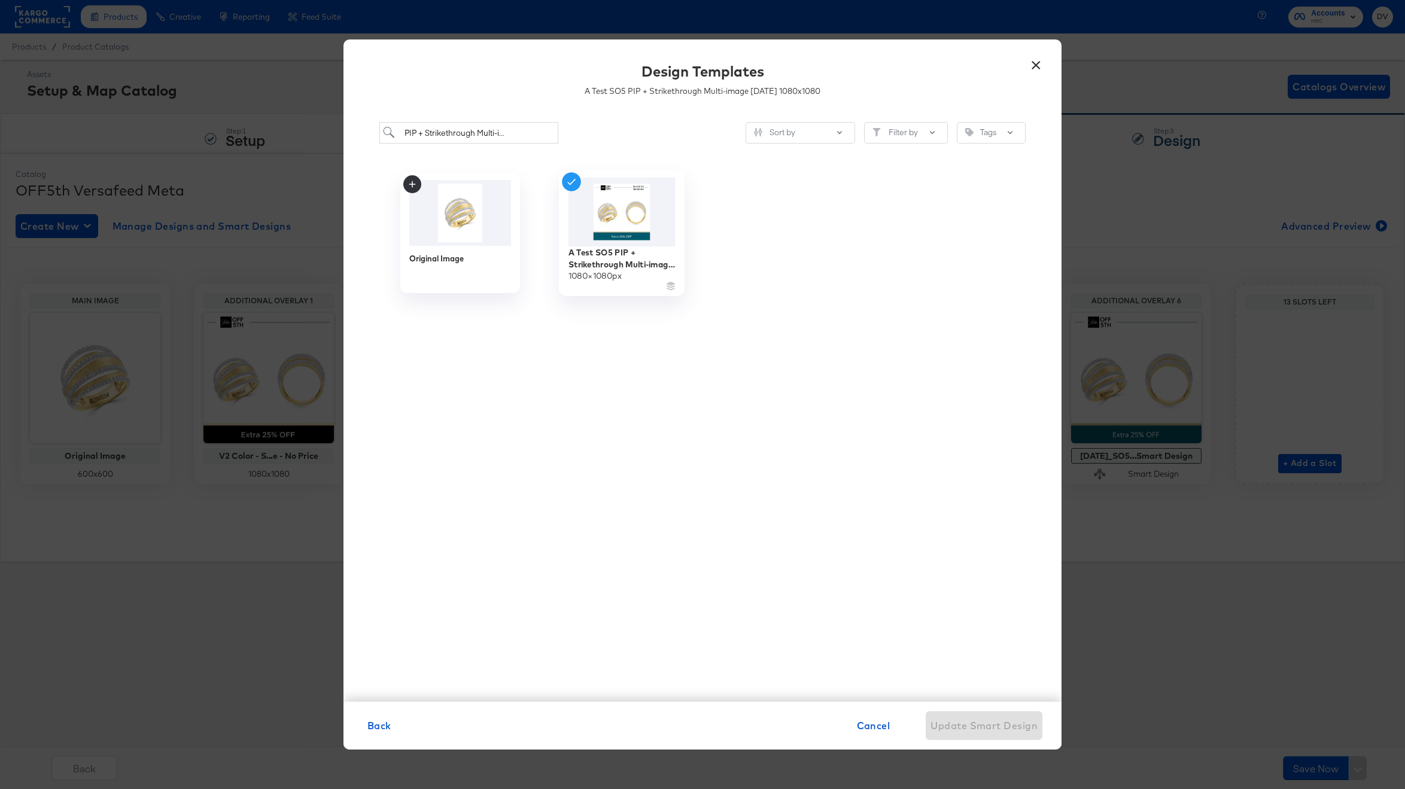
click at [608, 269] on div "A Test SO5 PIP + Strikethrough Multi-image 9.09.24" at bounding box center [621, 257] width 107 height 23
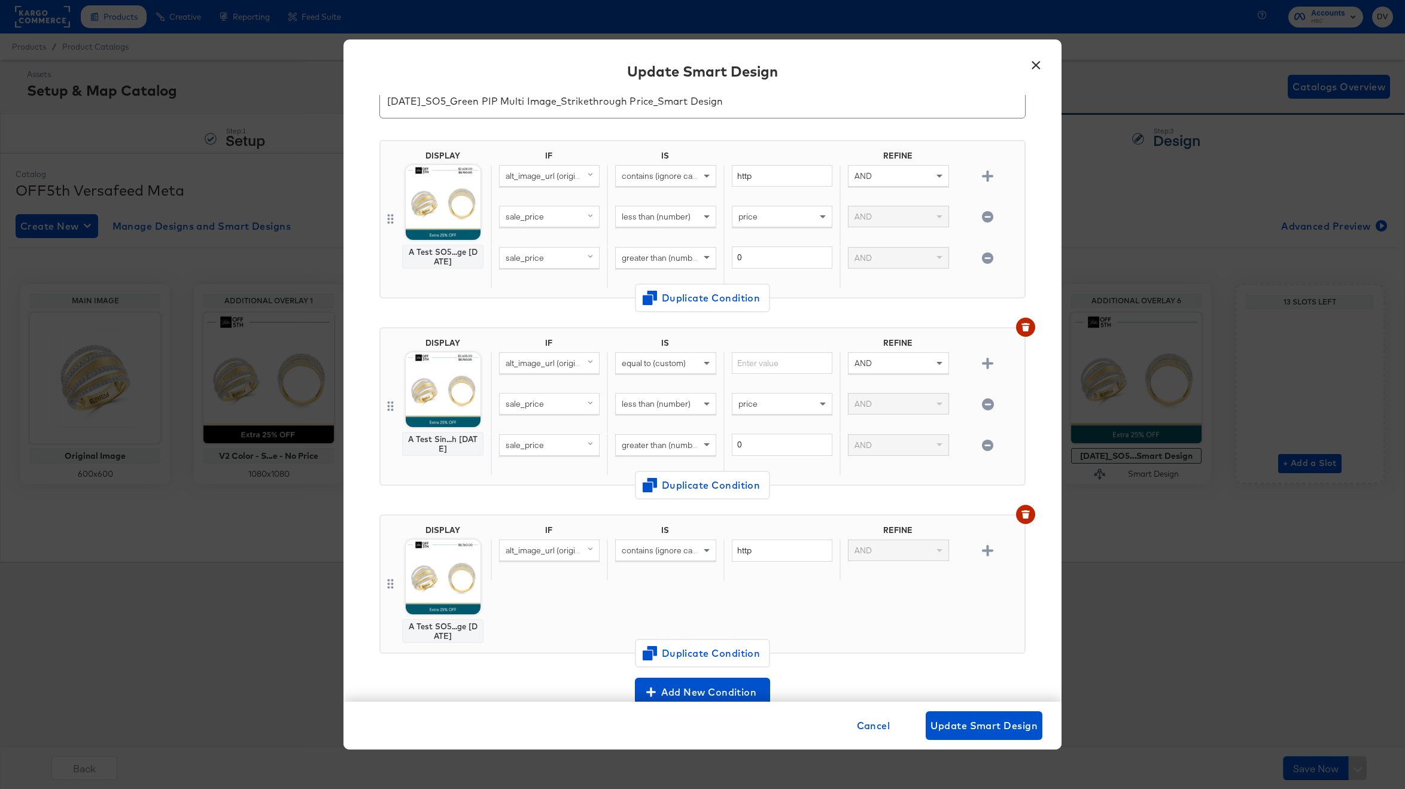
scroll to position [53, 0]
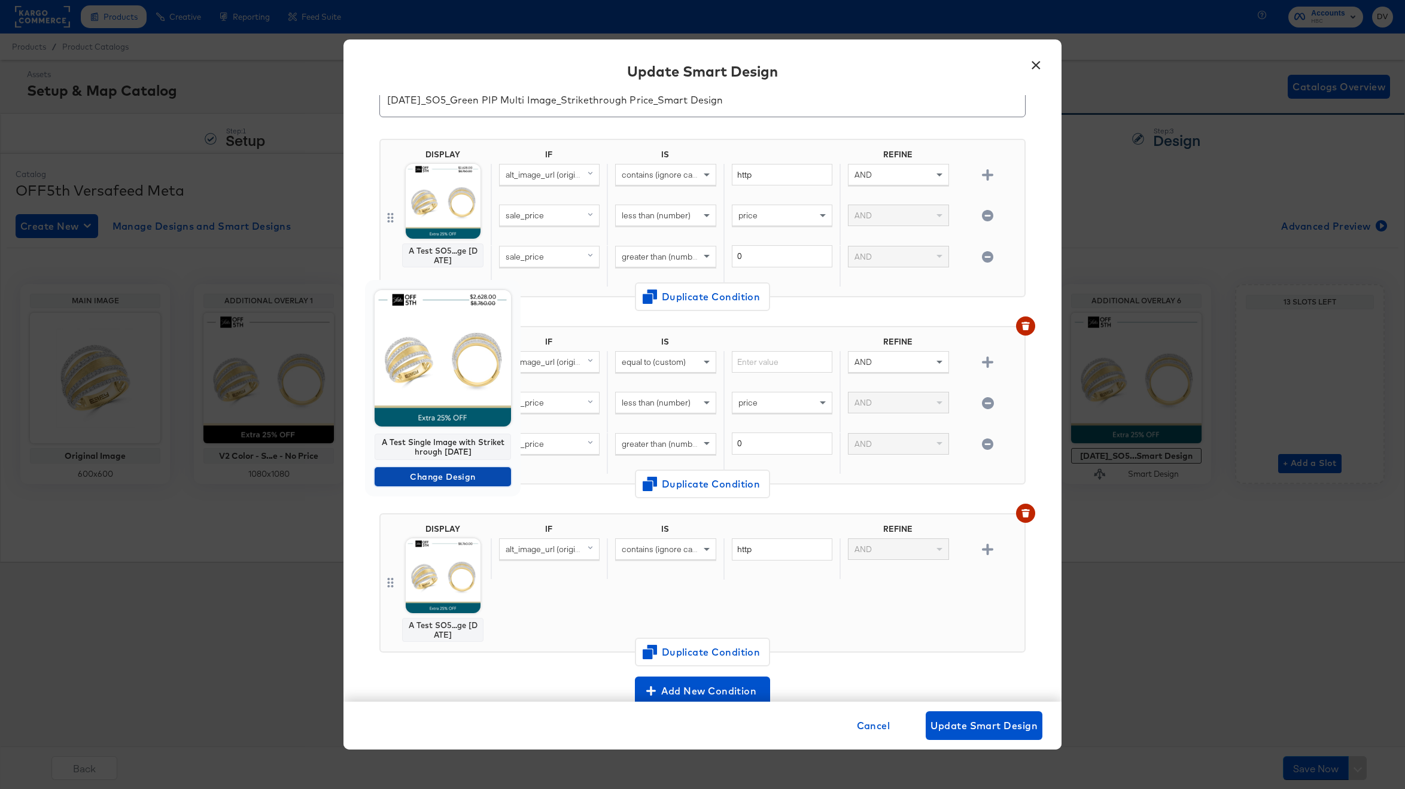
click at [452, 473] on span "Change Design" at bounding box center [442, 477] width 127 height 15
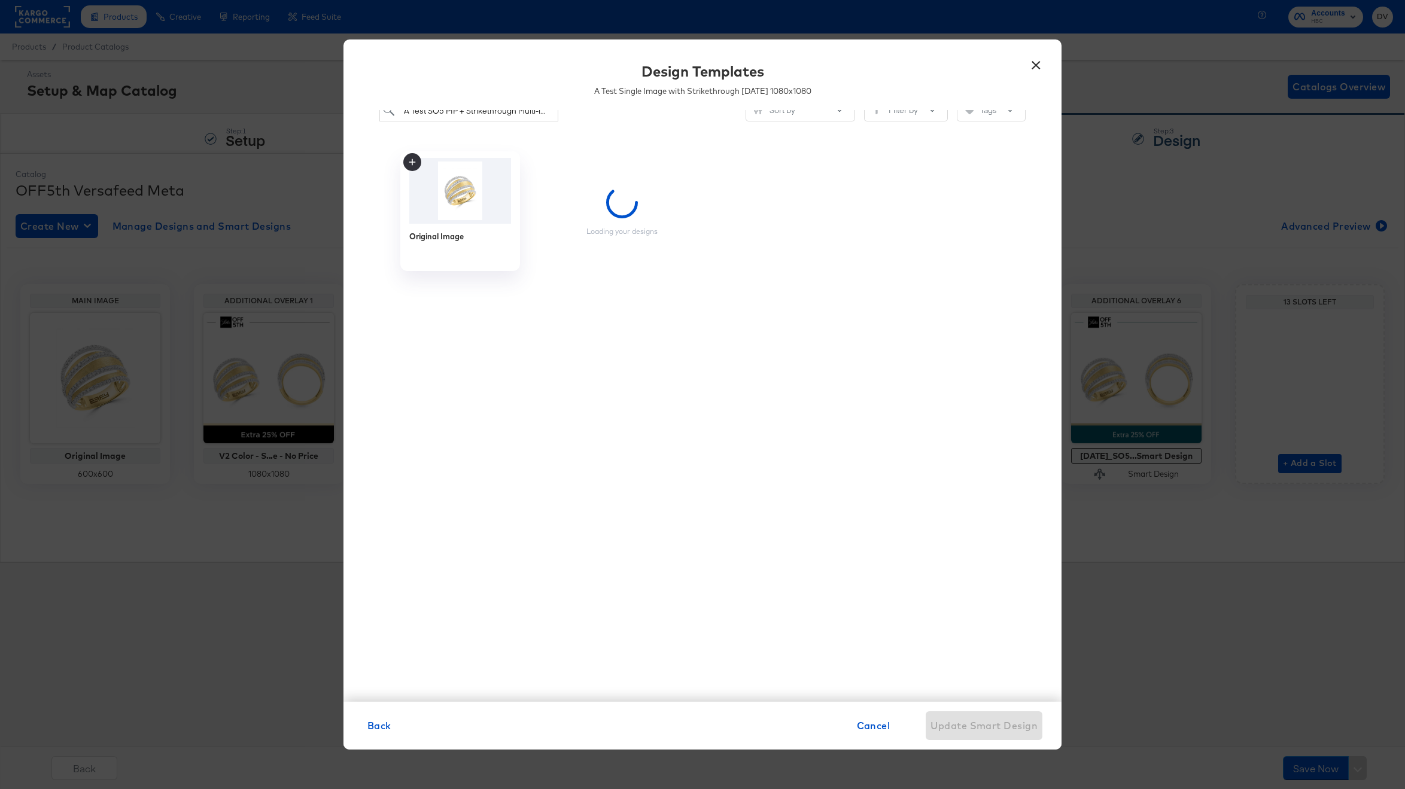
scroll to position [0, 0]
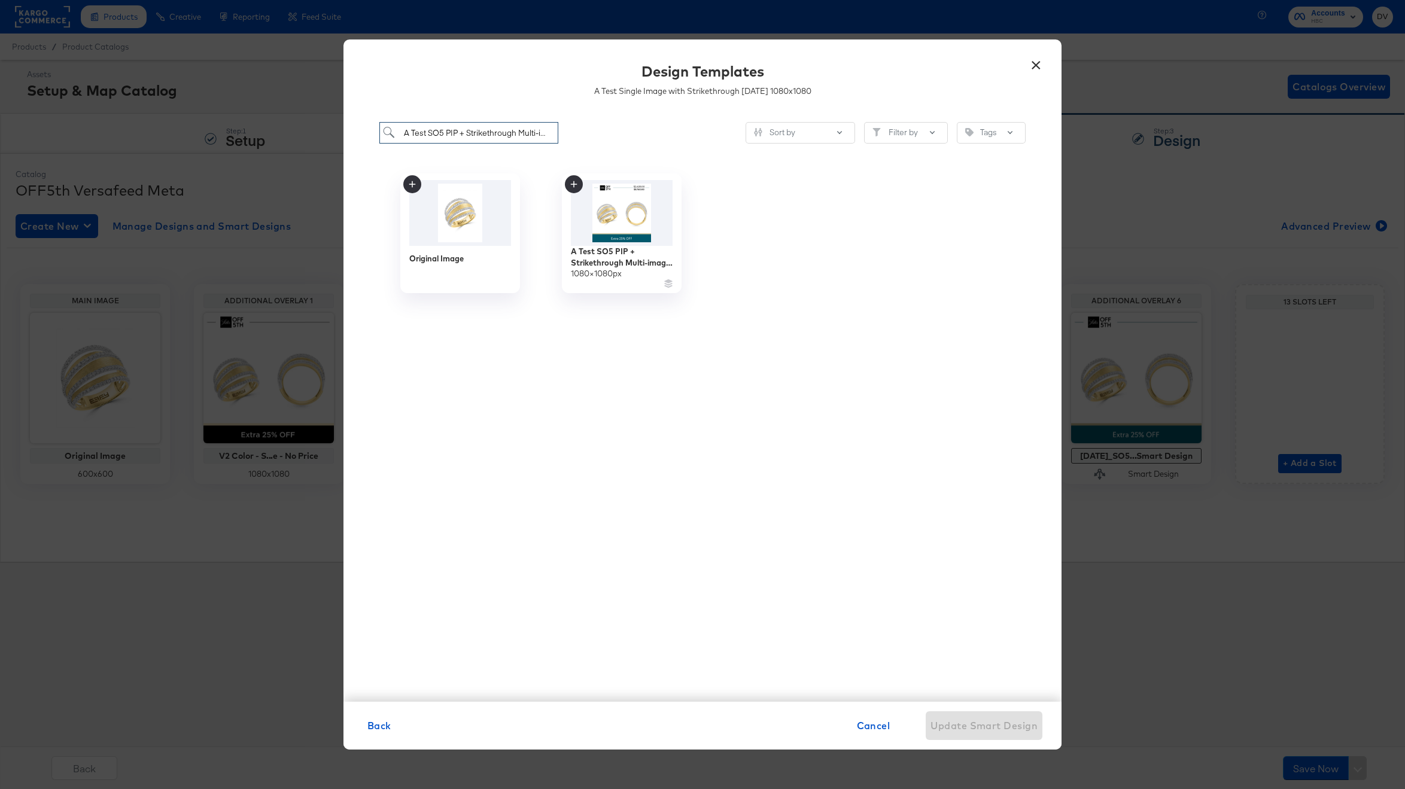
click at [540, 136] on input "A Test SO5 PIP + Strikethrough Multi-image 9.09.24" at bounding box center [468, 133] width 179 height 22
paste input "ingle Image with Strikethrough 8.28.25"
type input "A Test Single Image with Strikethrough 8.28.25"
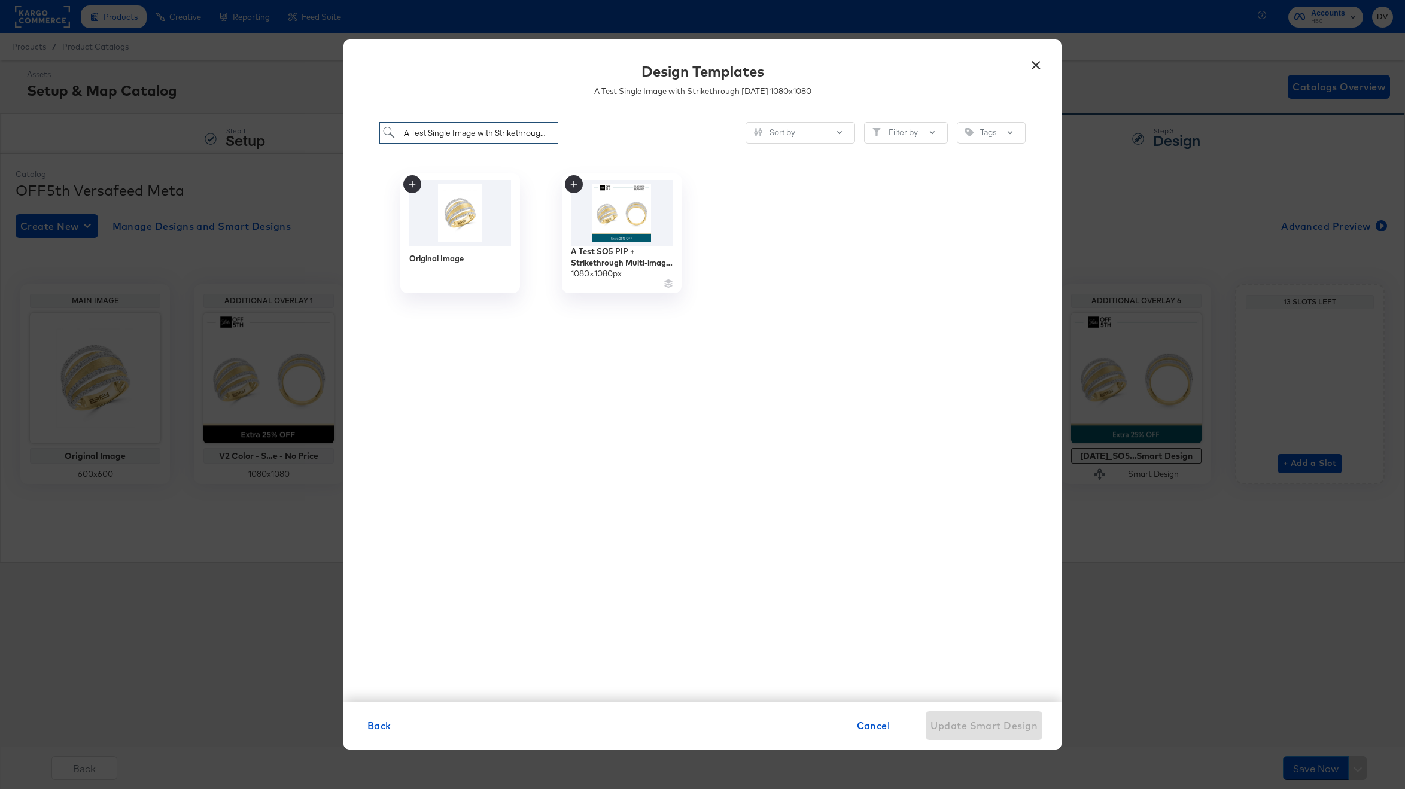
scroll to position [0, 31]
click at [600, 270] on div "1080 × 1080 px" at bounding box center [594, 275] width 53 height 11
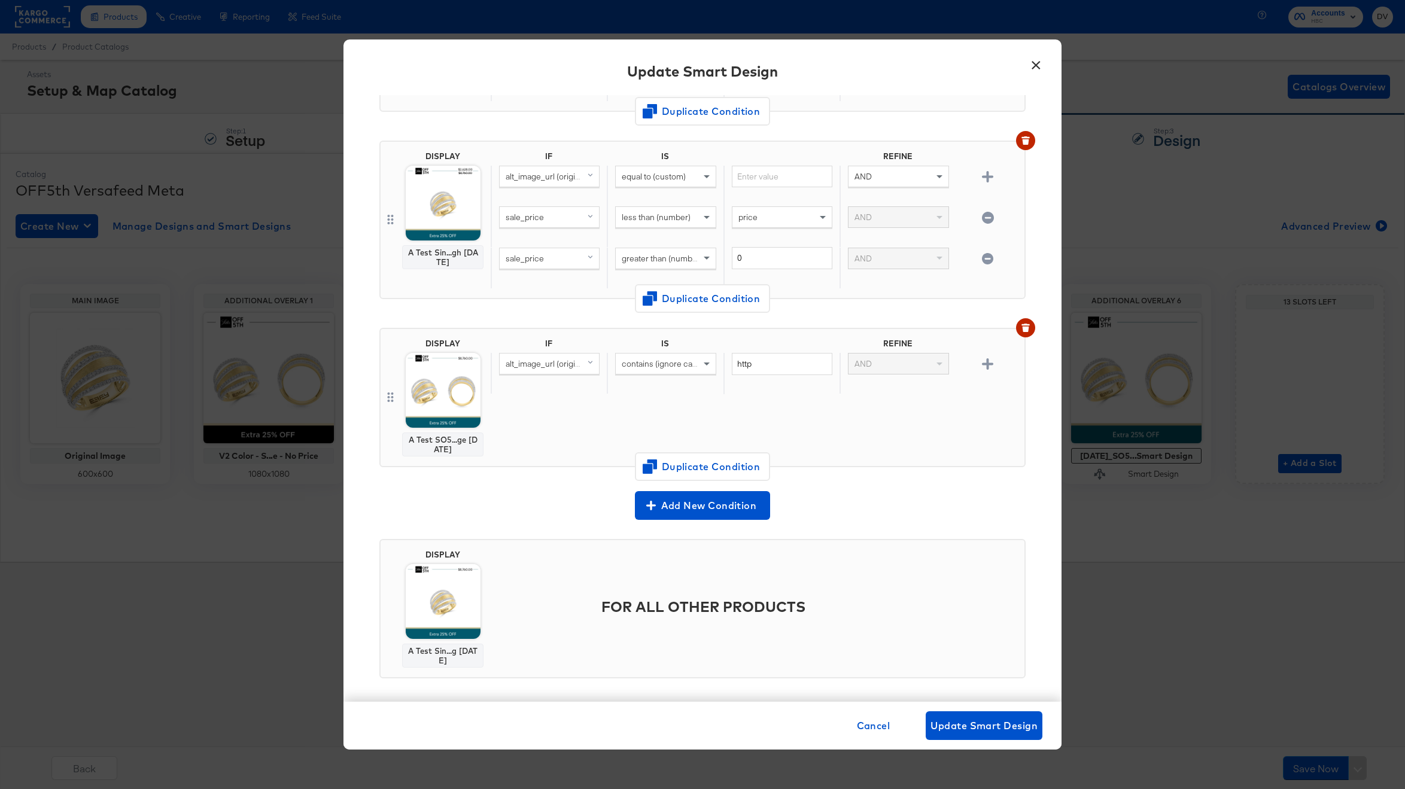
scroll to position [246, 0]
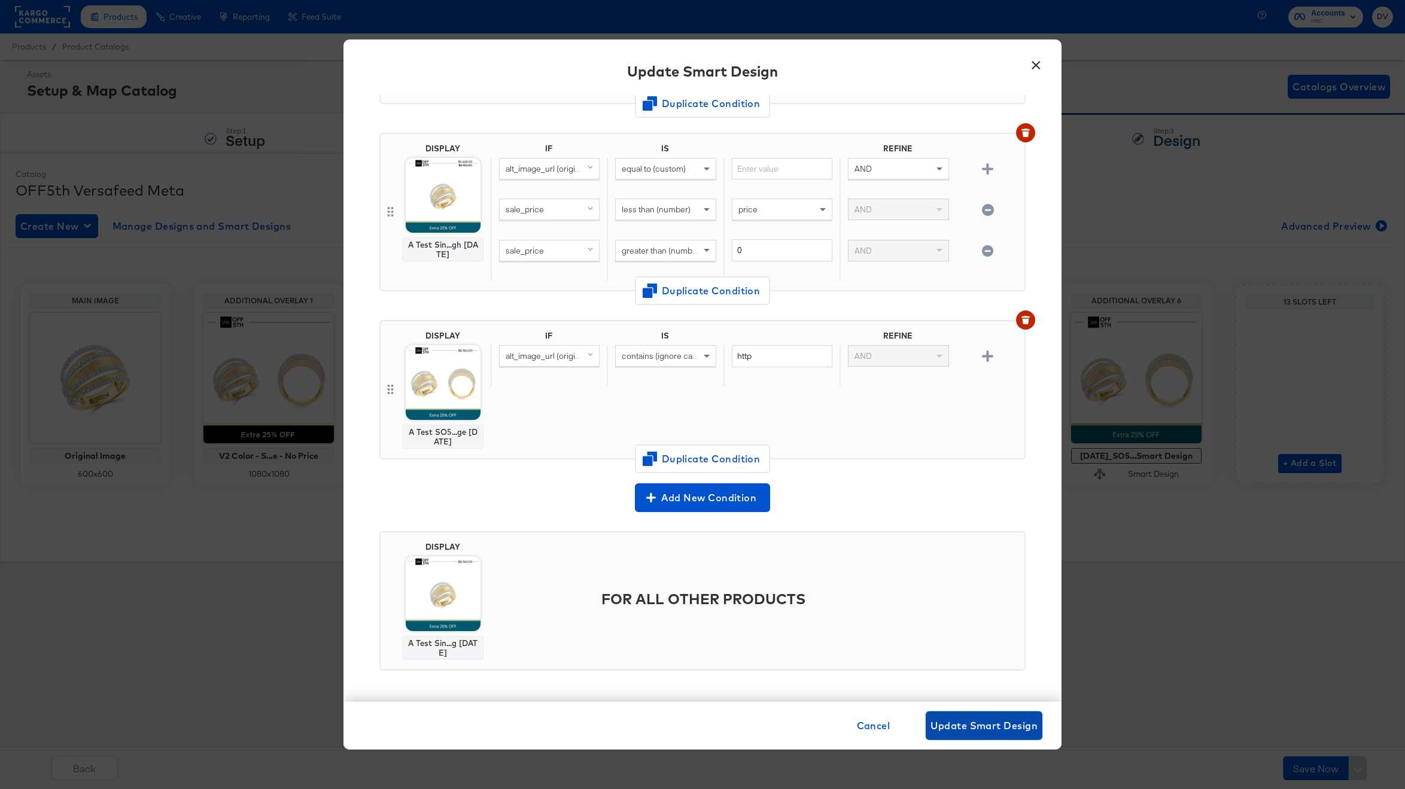
click at [977, 729] on span "Update Smart Design" at bounding box center [983, 725] width 107 height 17
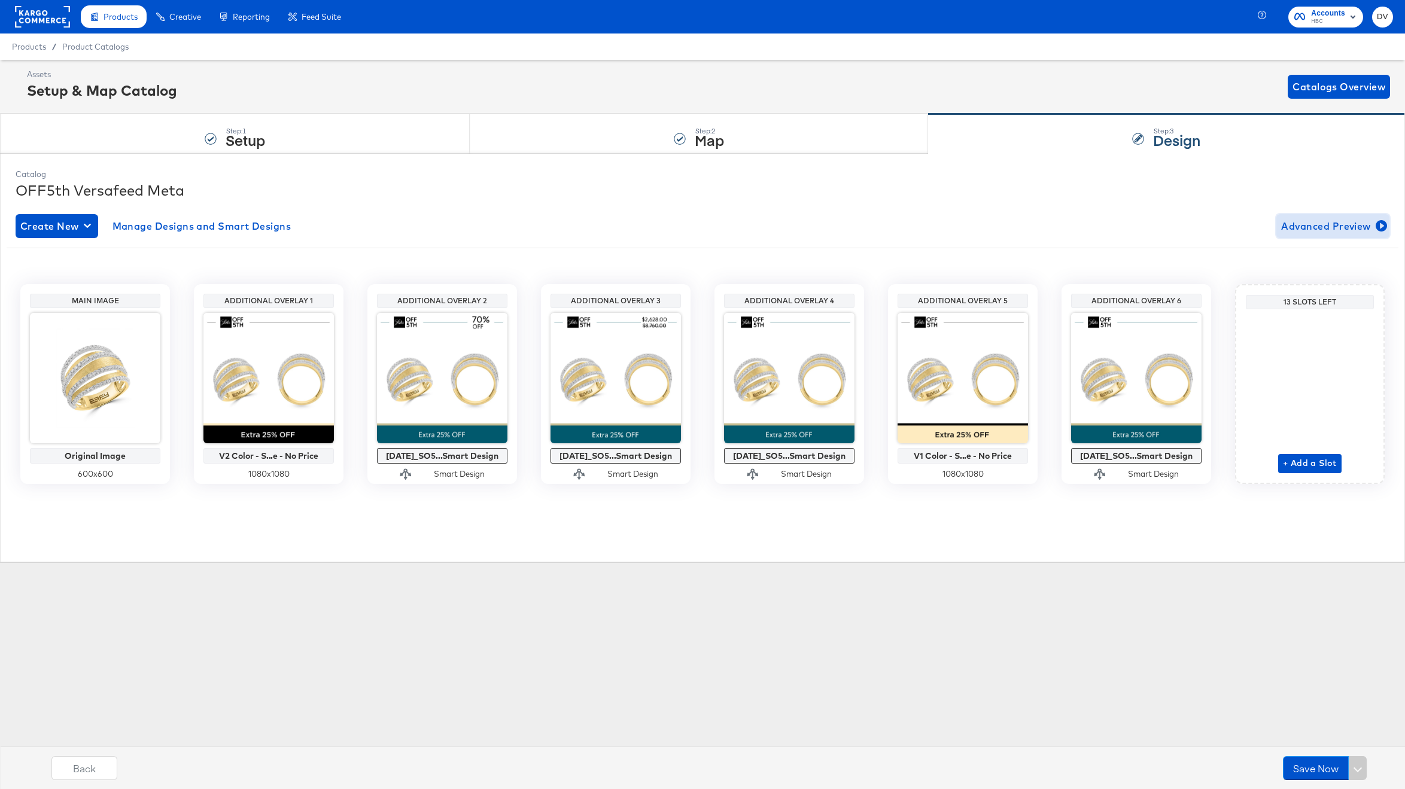
click at [1301, 224] on span "Advanced Preview" at bounding box center [1332, 226] width 103 height 17
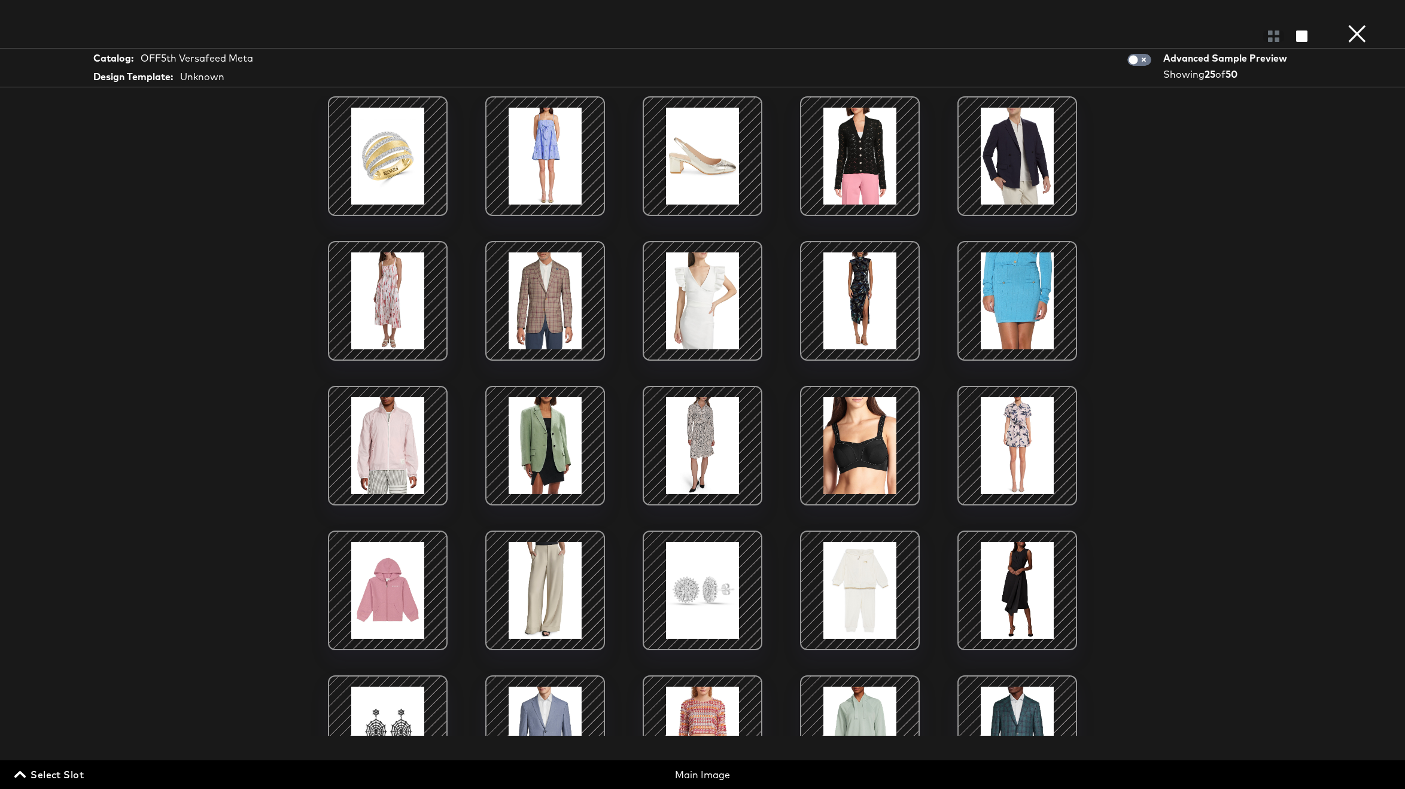
click at [86, 773] on button "Select Slot" at bounding box center [50, 774] width 77 height 17
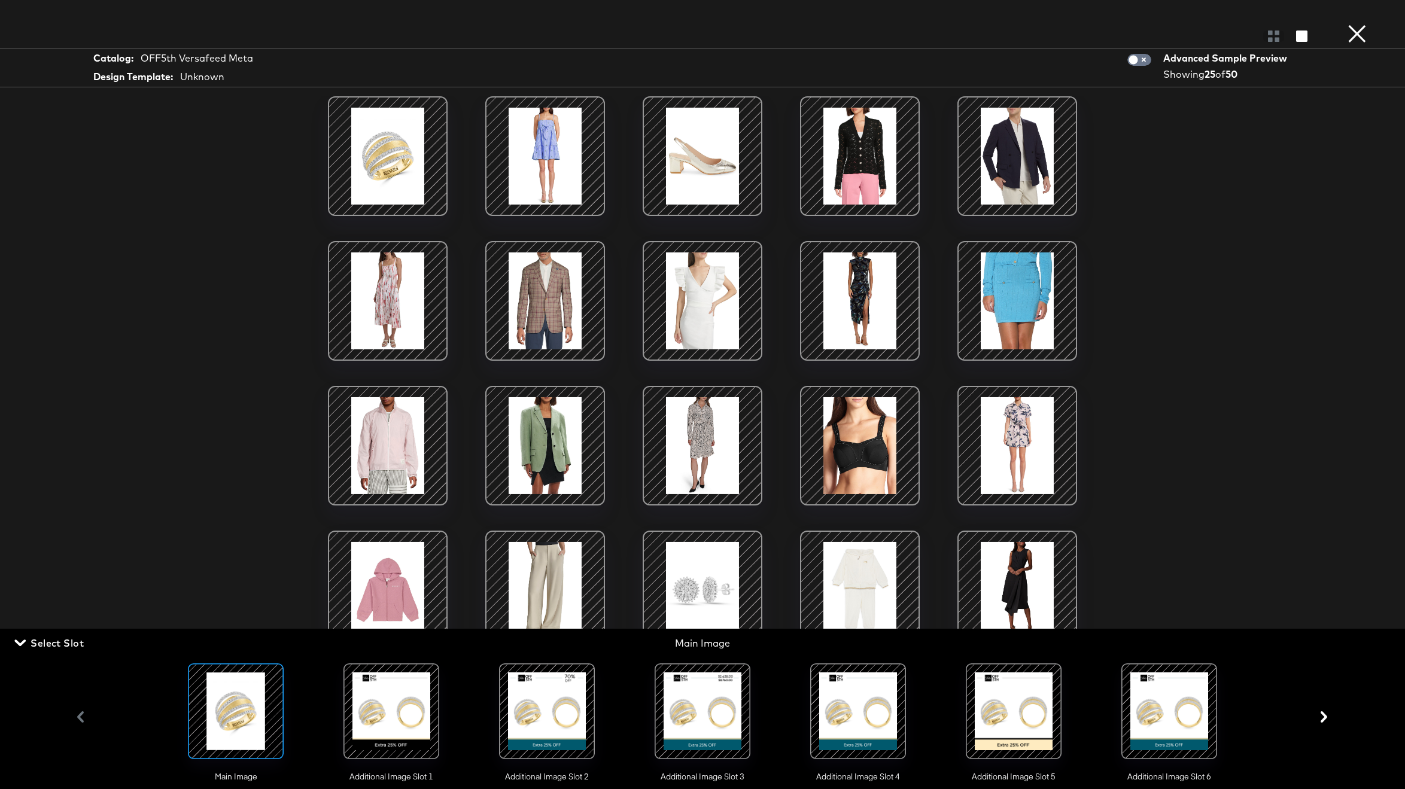
click at [713, 713] on div at bounding box center [702, 711] width 81 height 81
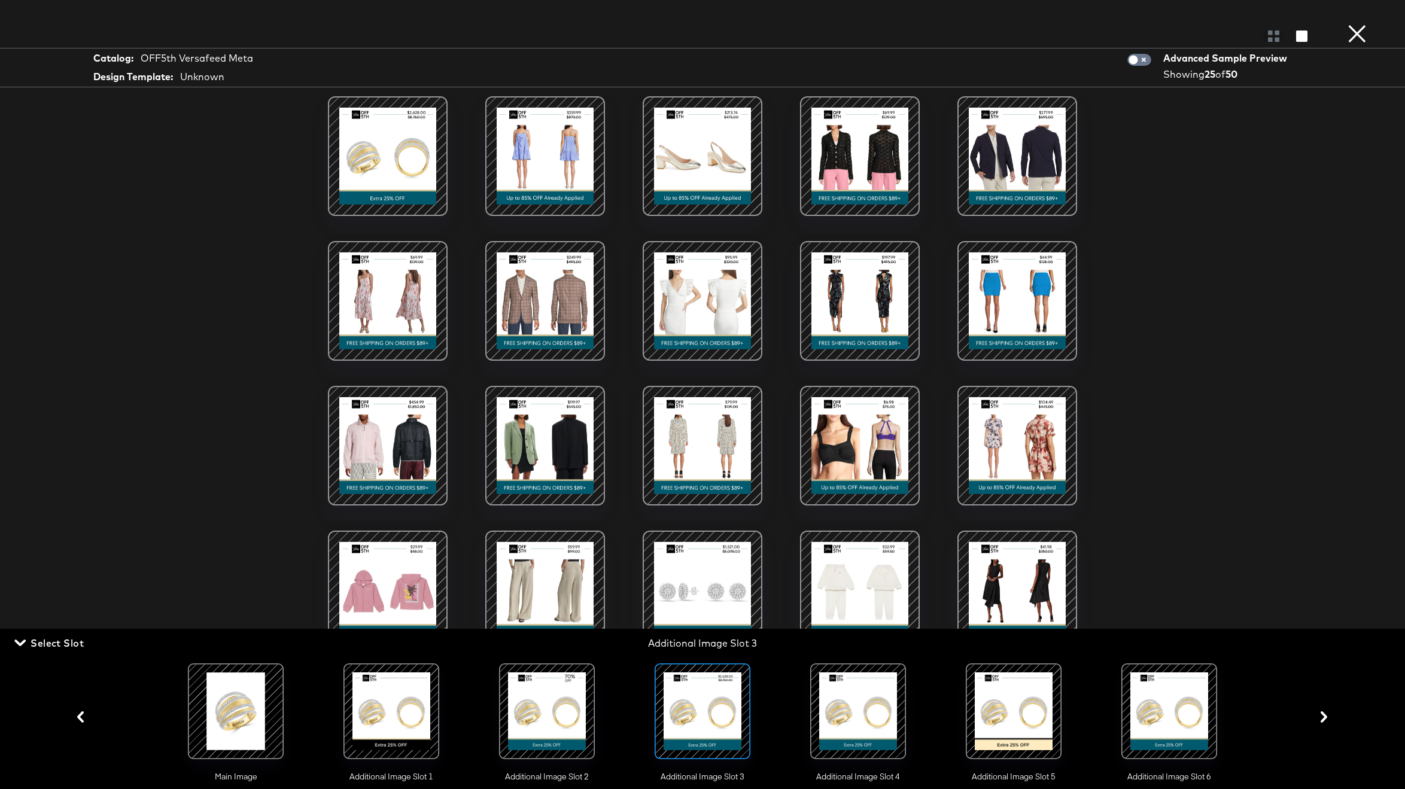
click at [1353, 24] on button "×" at bounding box center [1357, 12] width 24 height 24
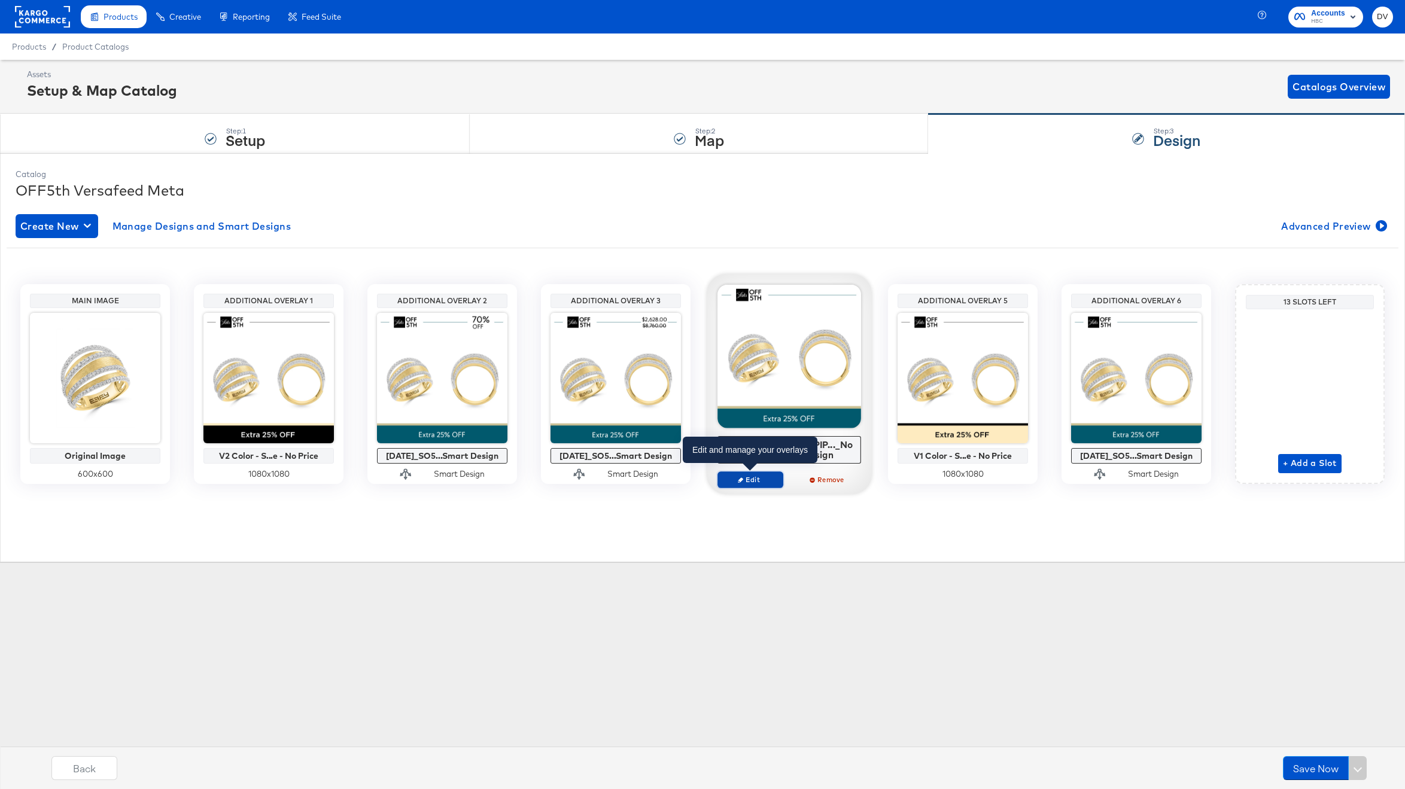
click at [737, 482] on span "Edit" at bounding box center [750, 479] width 55 height 9
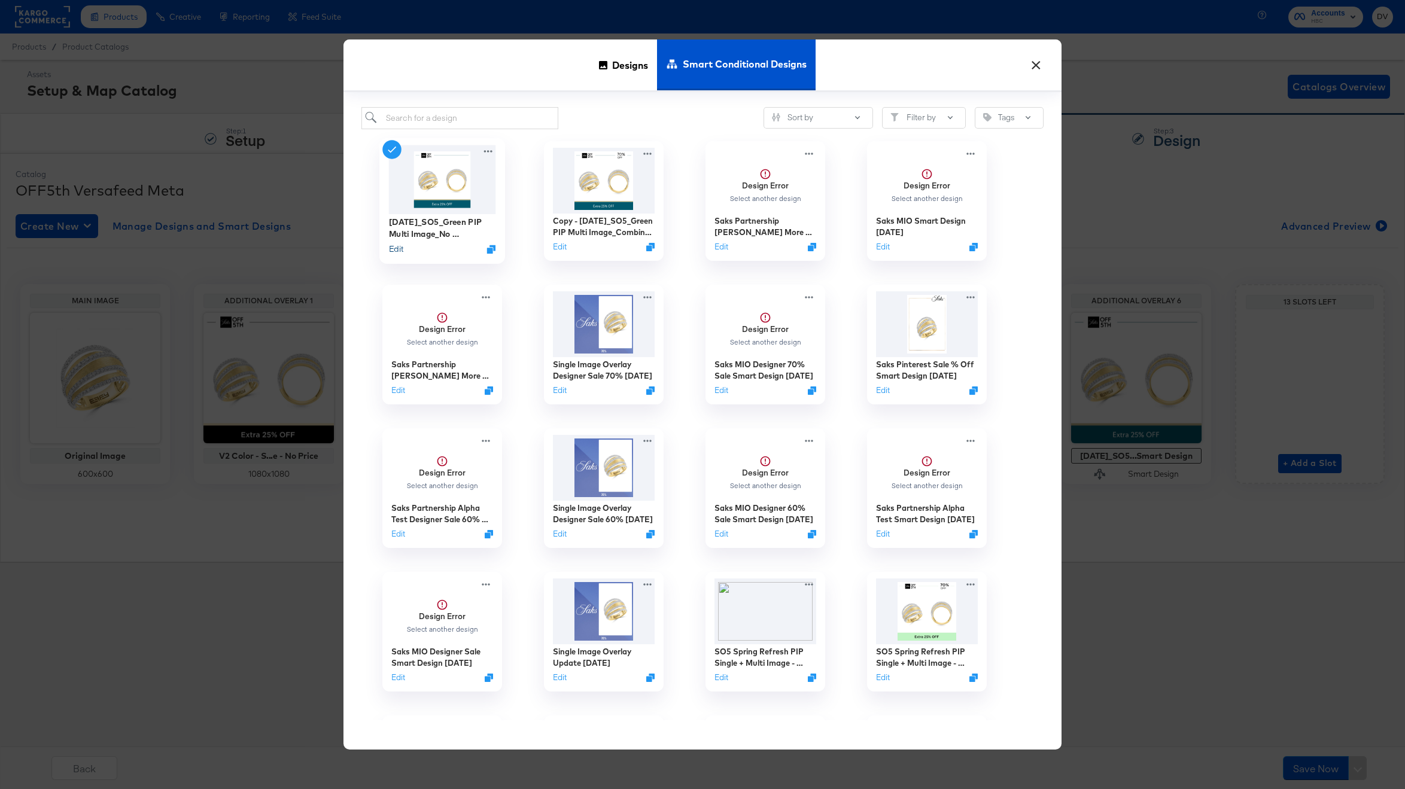
click at [394, 249] on button "Edit" at bounding box center [396, 248] width 14 height 11
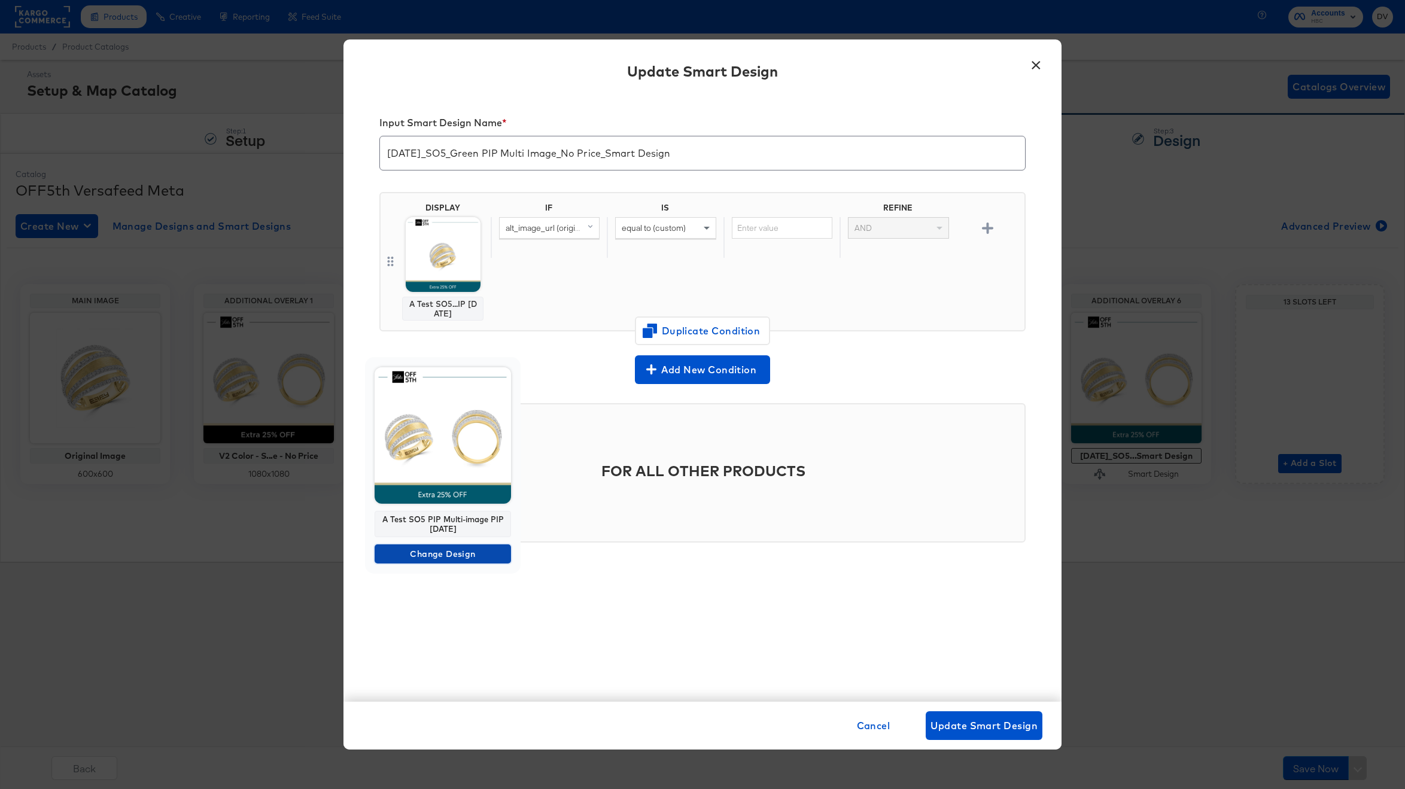
click at [433, 549] on span "Change Design" at bounding box center [442, 554] width 127 height 15
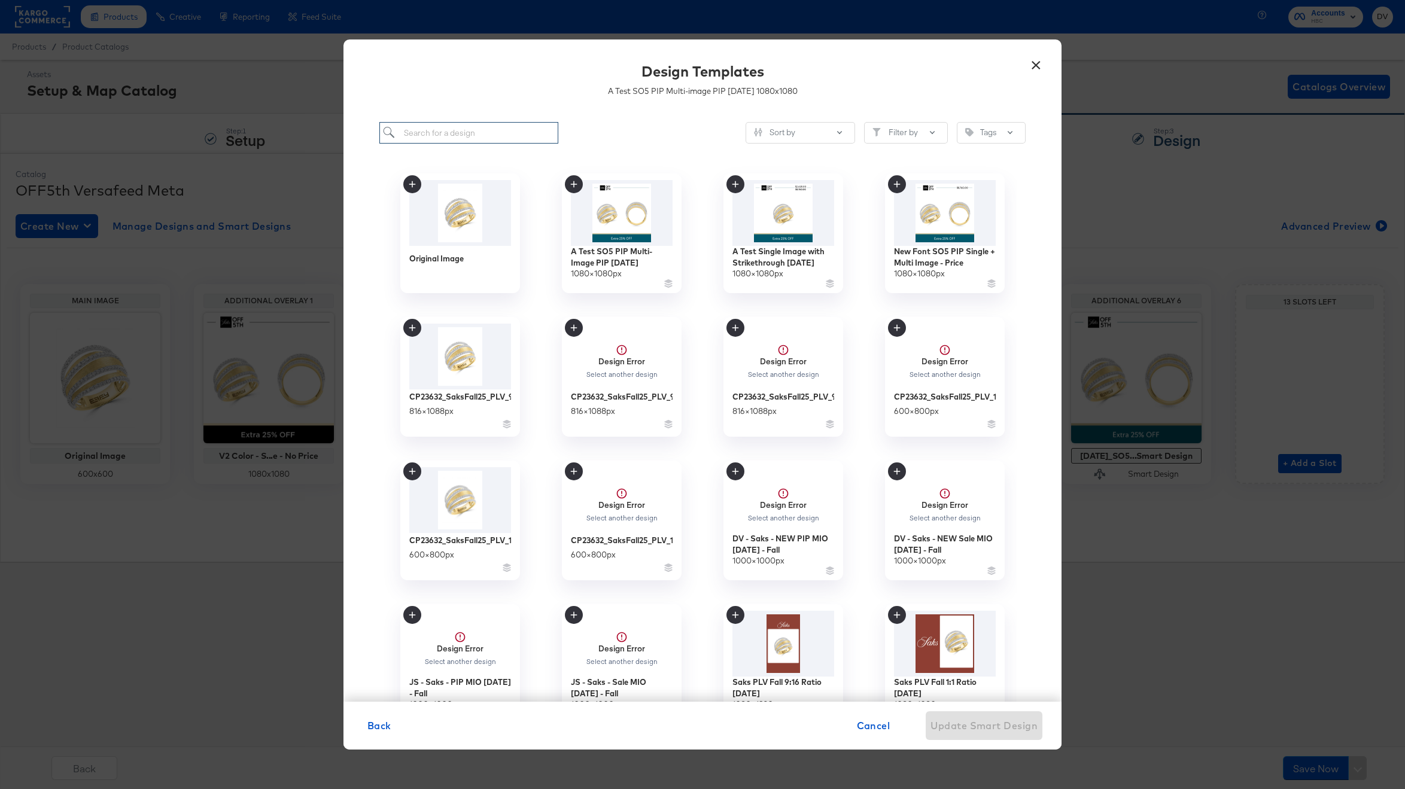
click at [471, 135] on input "search" at bounding box center [468, 133] width 179 height 22
paste input "A Test SO5 PIP Multi-image PIP 8.28.25"
type input "A Test SO5 PIP Multi-image PIP 8.28.25"
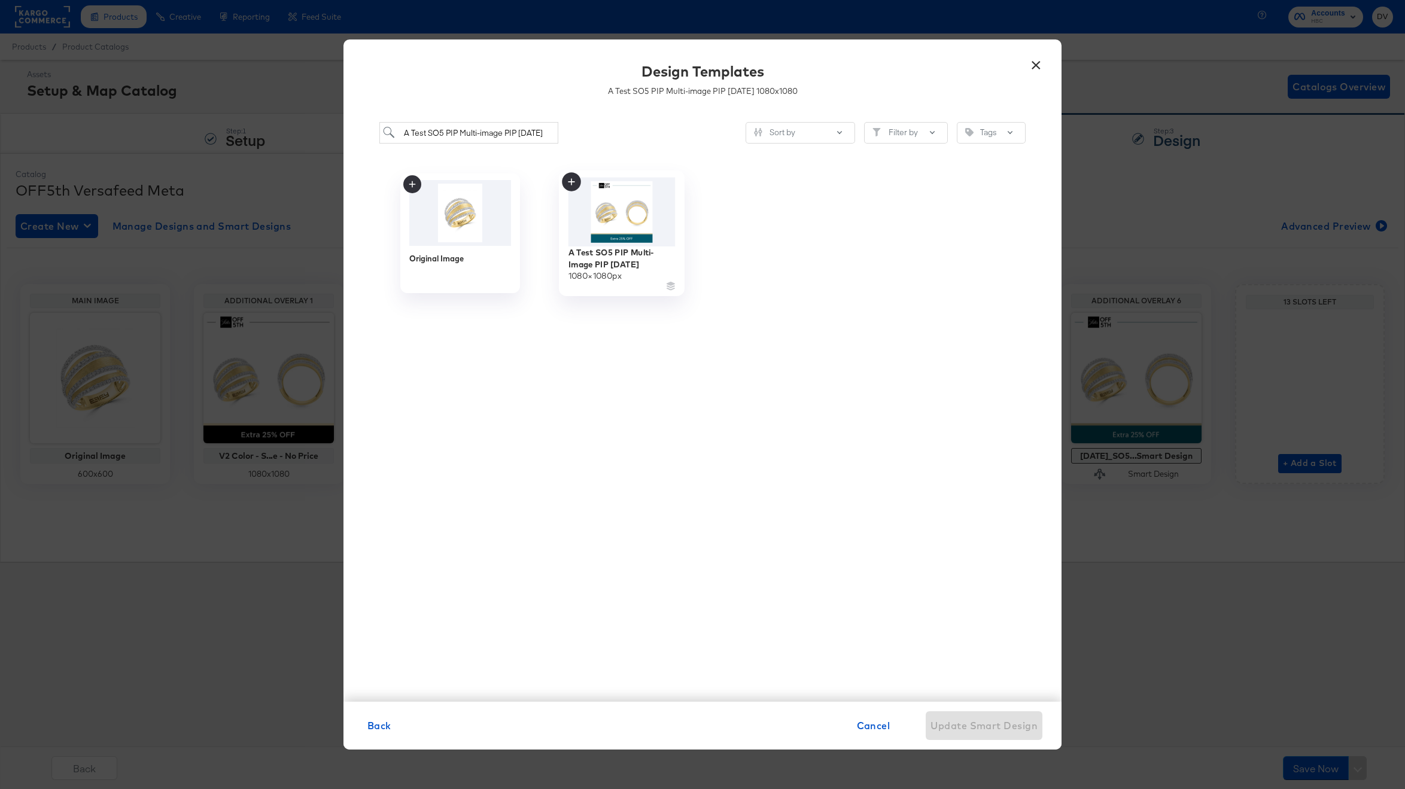
click at [591, 251] on div "A Test SO5 PIP Multi-Image PIP 8.28.25" at bounding box center [621, 257] width 107 height 23
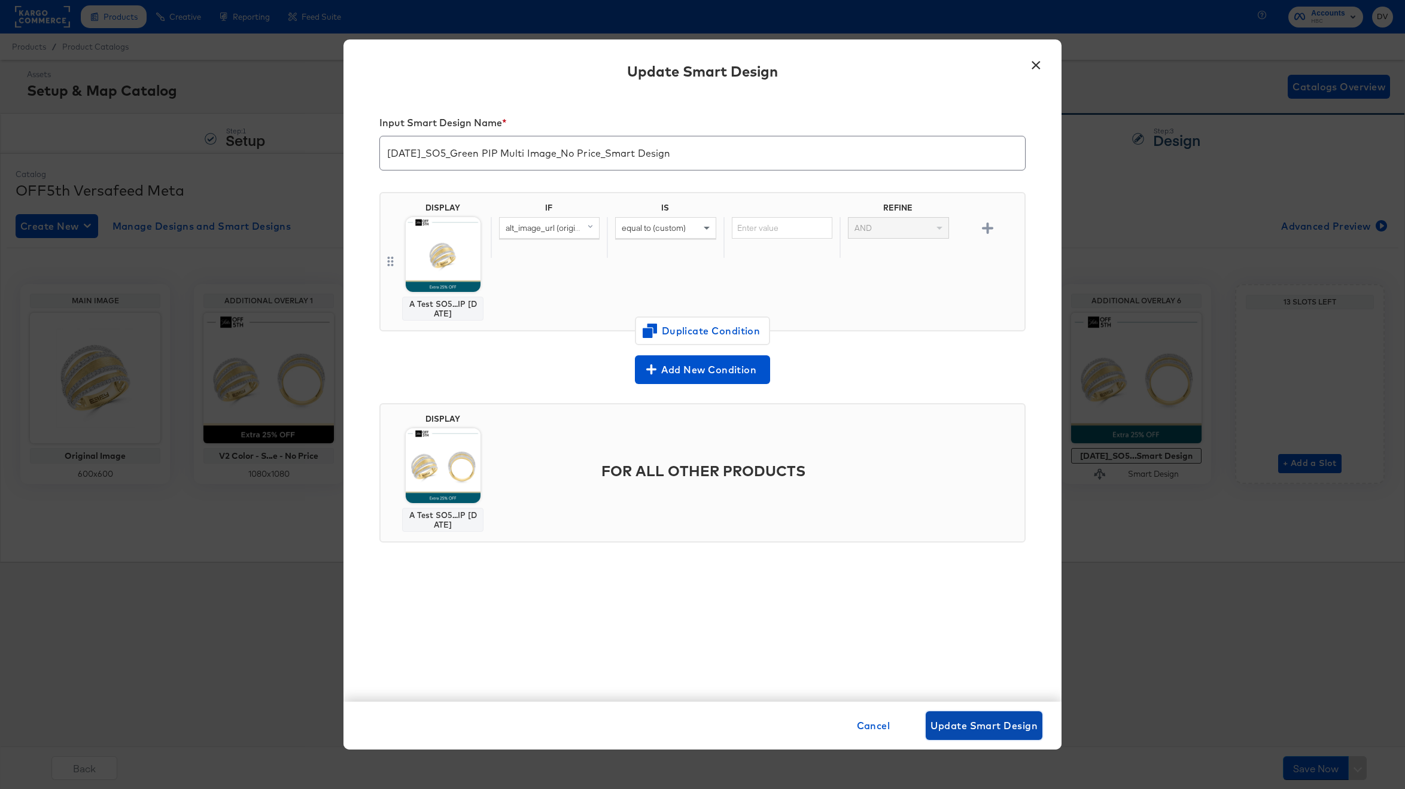
click at [984, 728] on span "Update Smart Design" at bounding box center [983, 725] width 107 height 17
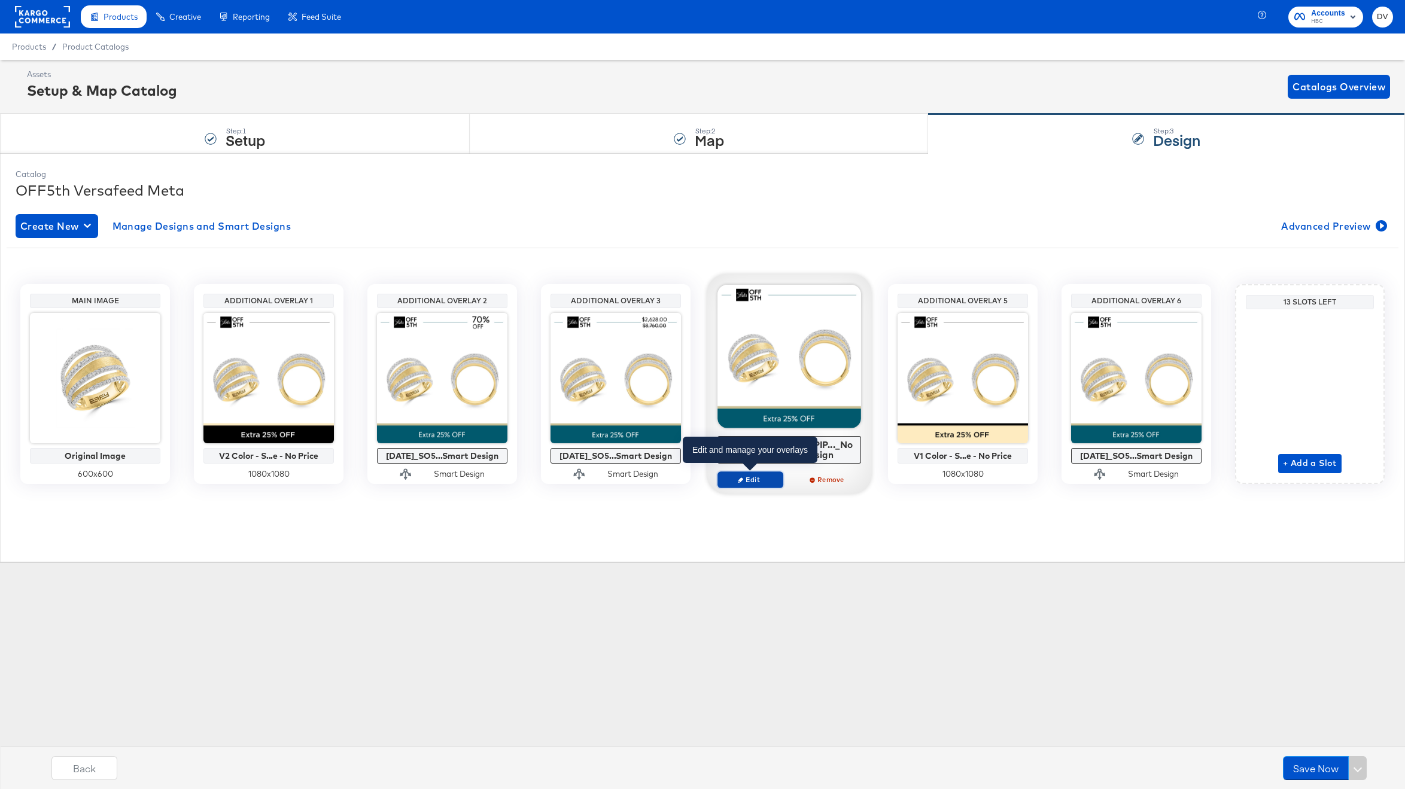
click at [761, 481] on span "Edit" at bounding box center [750, 479] width 55 height 9
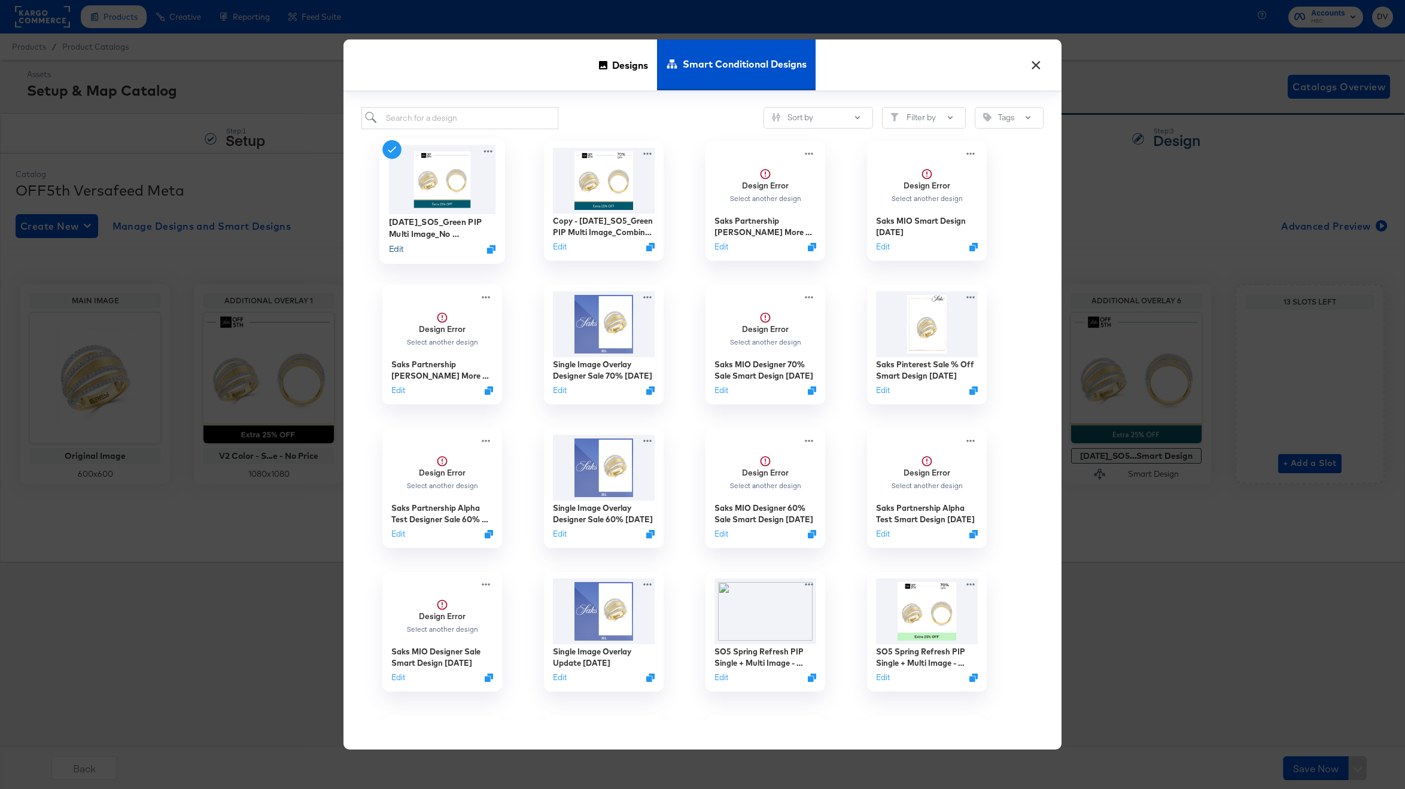
click at [392, 246] on button "Edit" at bounding box center [396, 248] width 14 height 11
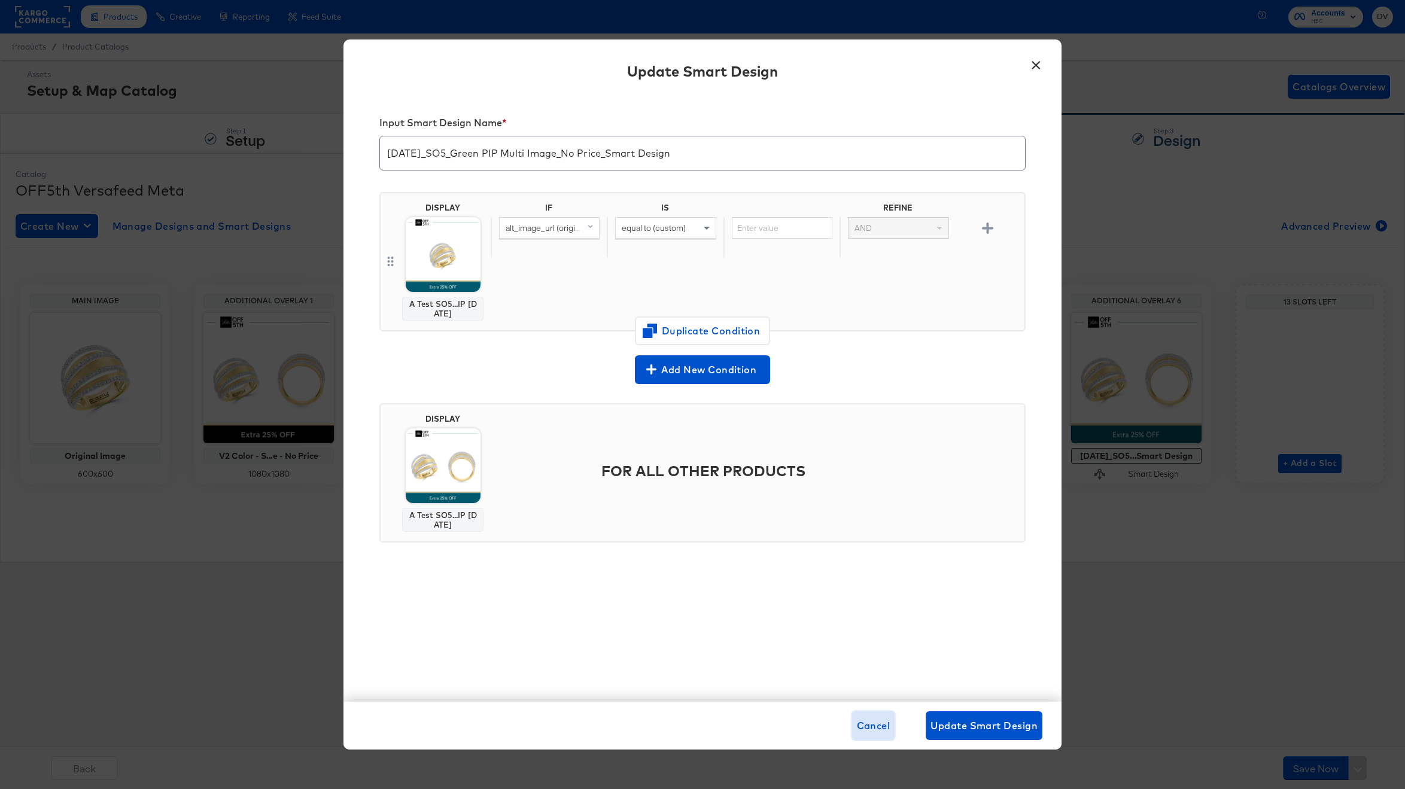
click at [860, 718] on span "Cancel" at bounding box center [874, 725] width 34 height 17
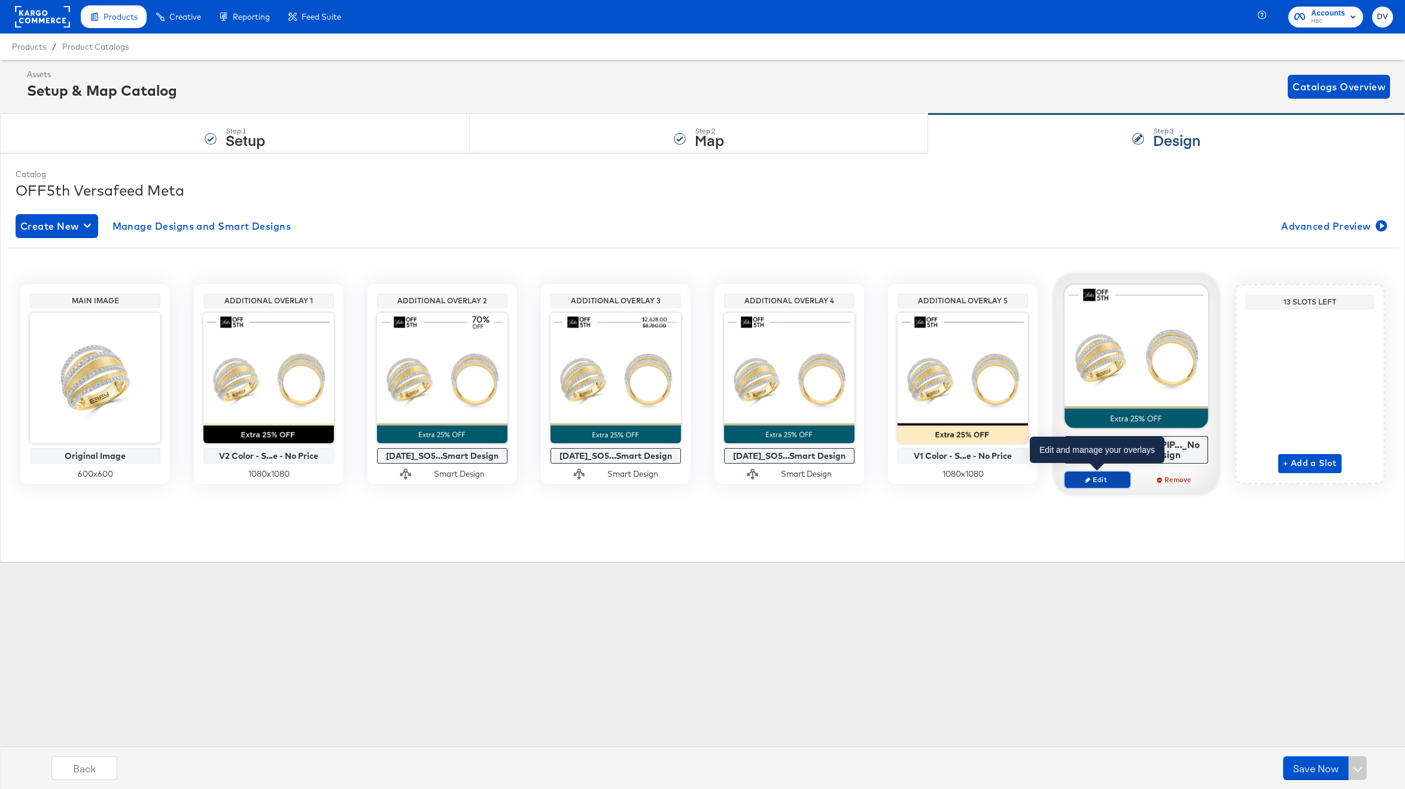
click at [1098, 473] on button "Edit" at bounding box center [1097, 479] width 66 height 17
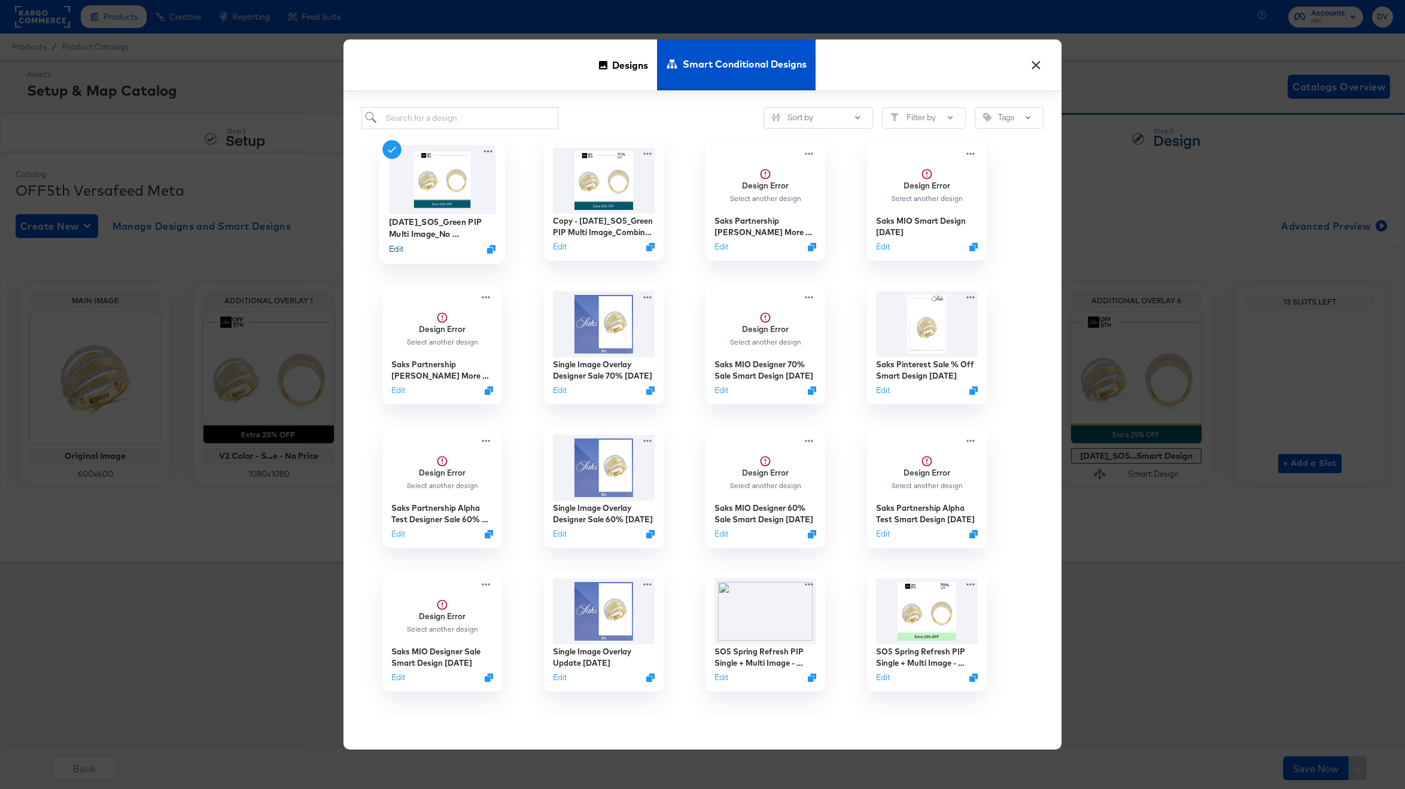
click at [403, 245] on button "Edit" at bounding box center [396, 248] width 14 height 11
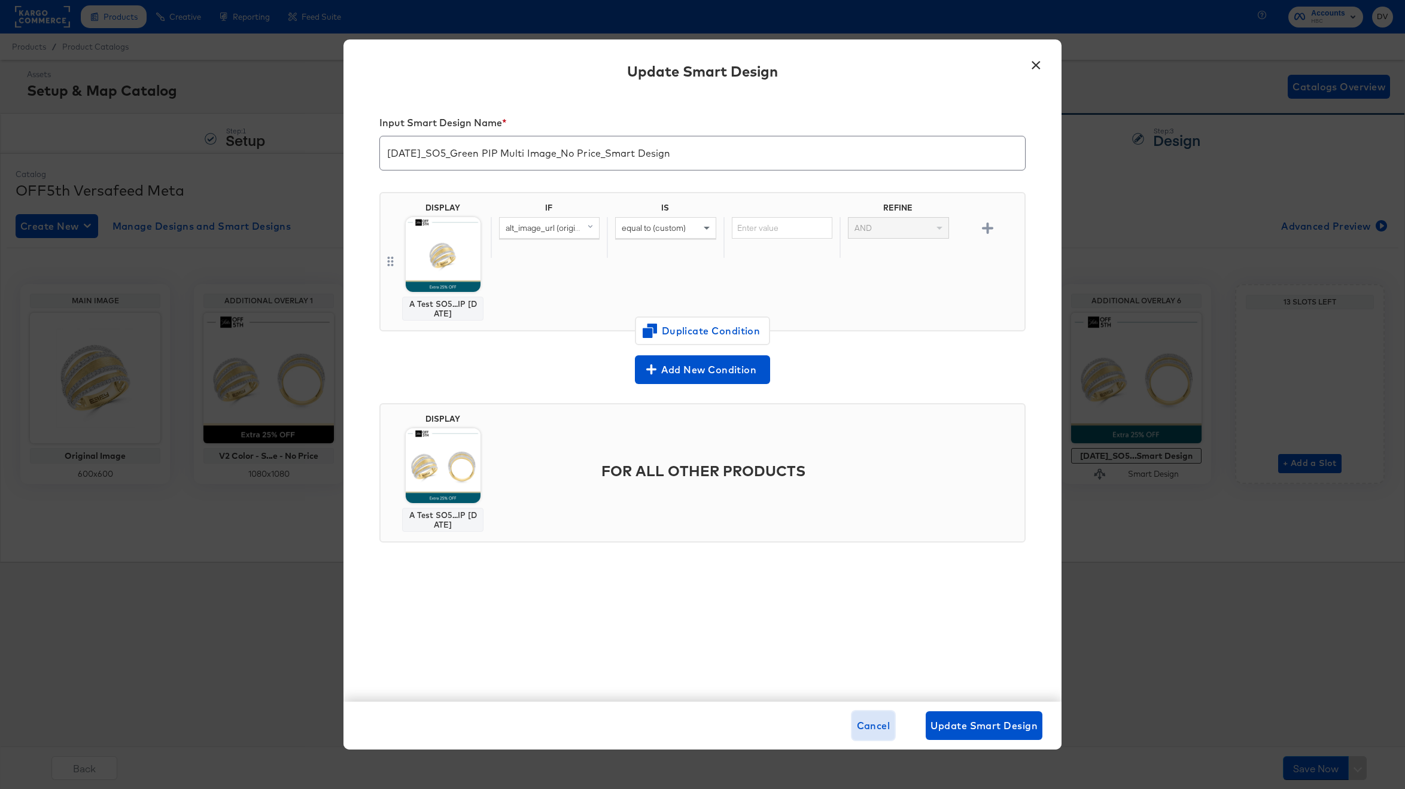
click at [880, 723] on span "Cancel" at bounding box center [874, 725] width 34 height 17
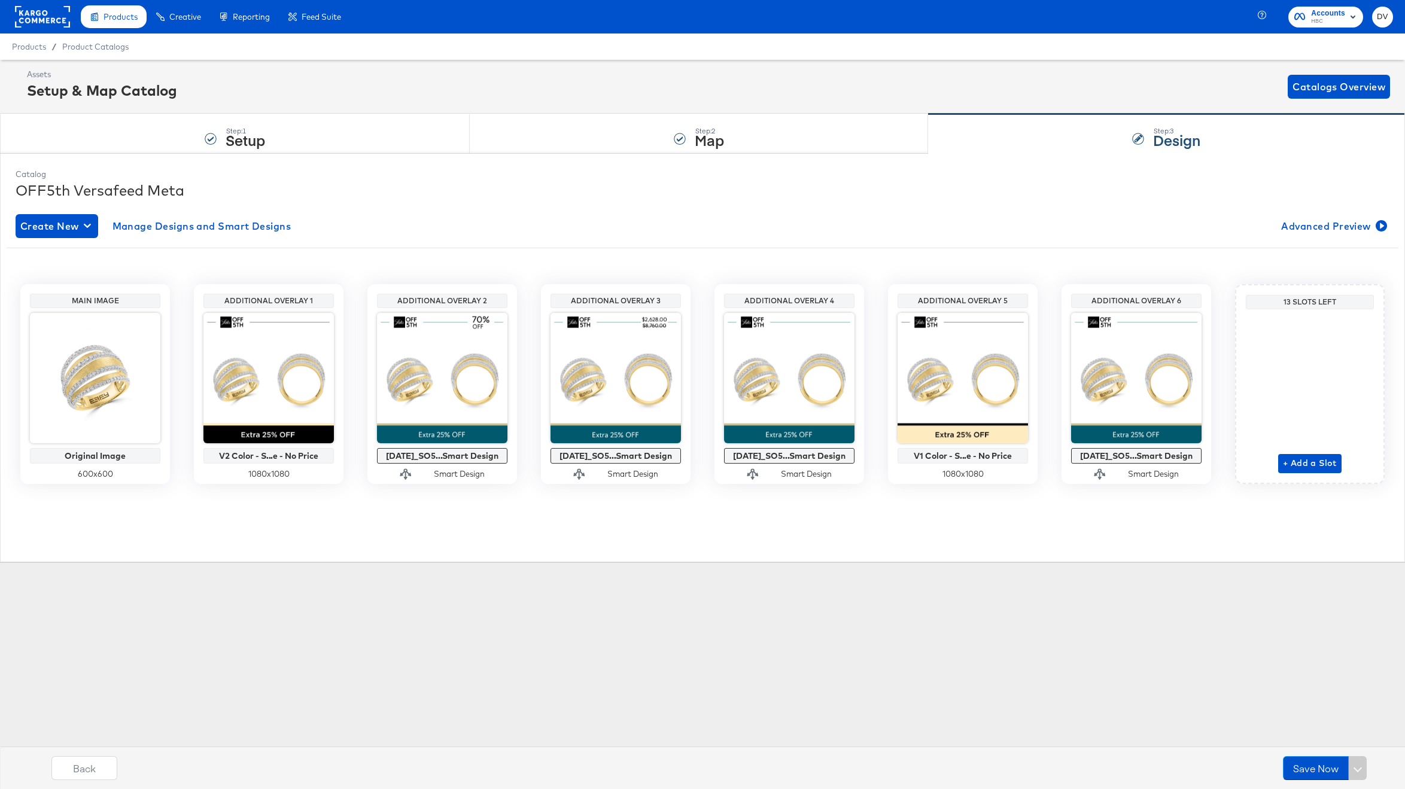
click at [820, 609] on div "Products Creative Reporting Feed Suite Accounts HBC DV Products / Product Catal…" at bounding box center [702, 394] width 1405 height 789
click at [1302, 230] on span "Advanced Preview" at bounding box center [1332, 226] width 103 height 17
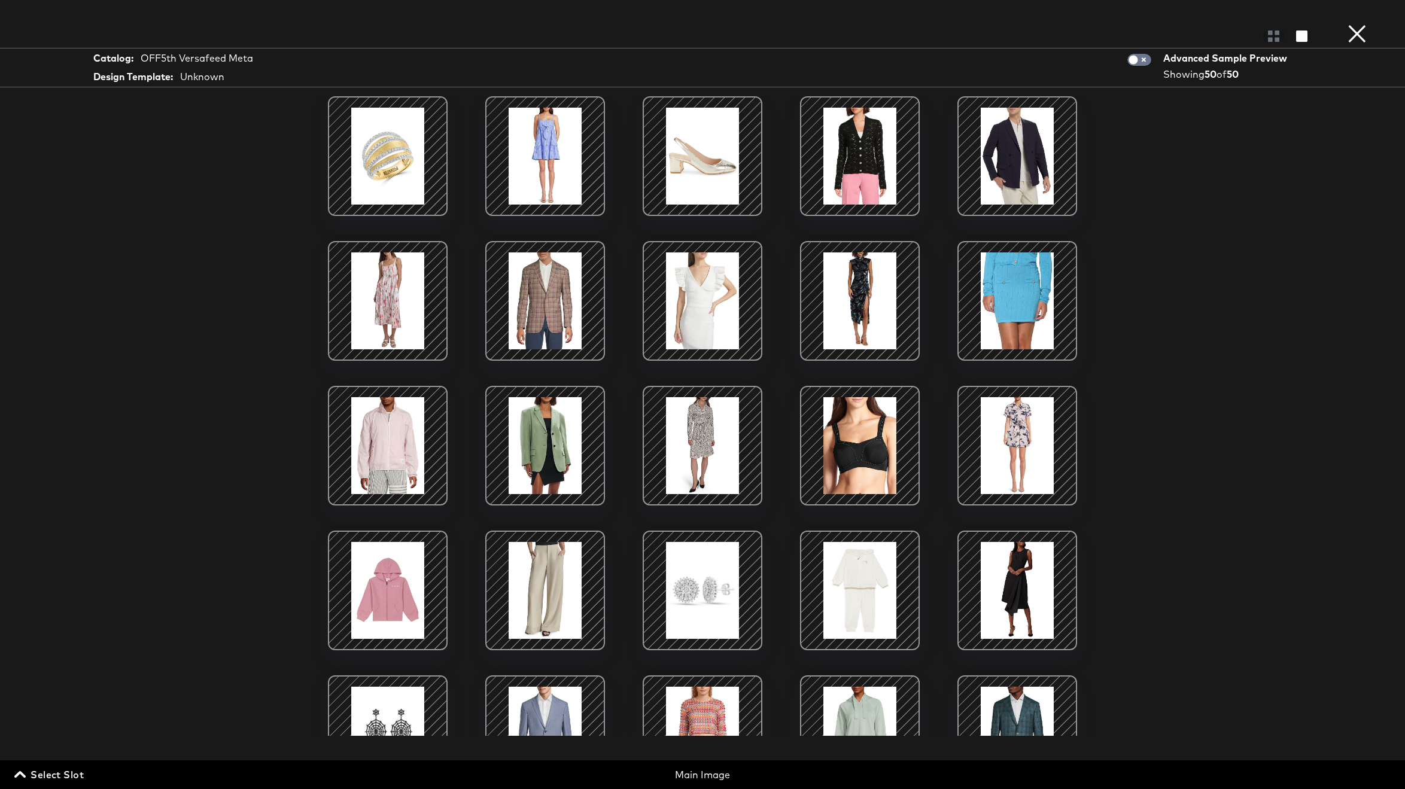
click at [35, 778] on span "Select Slot" at bounding box center [50, 774] width 67 height 17
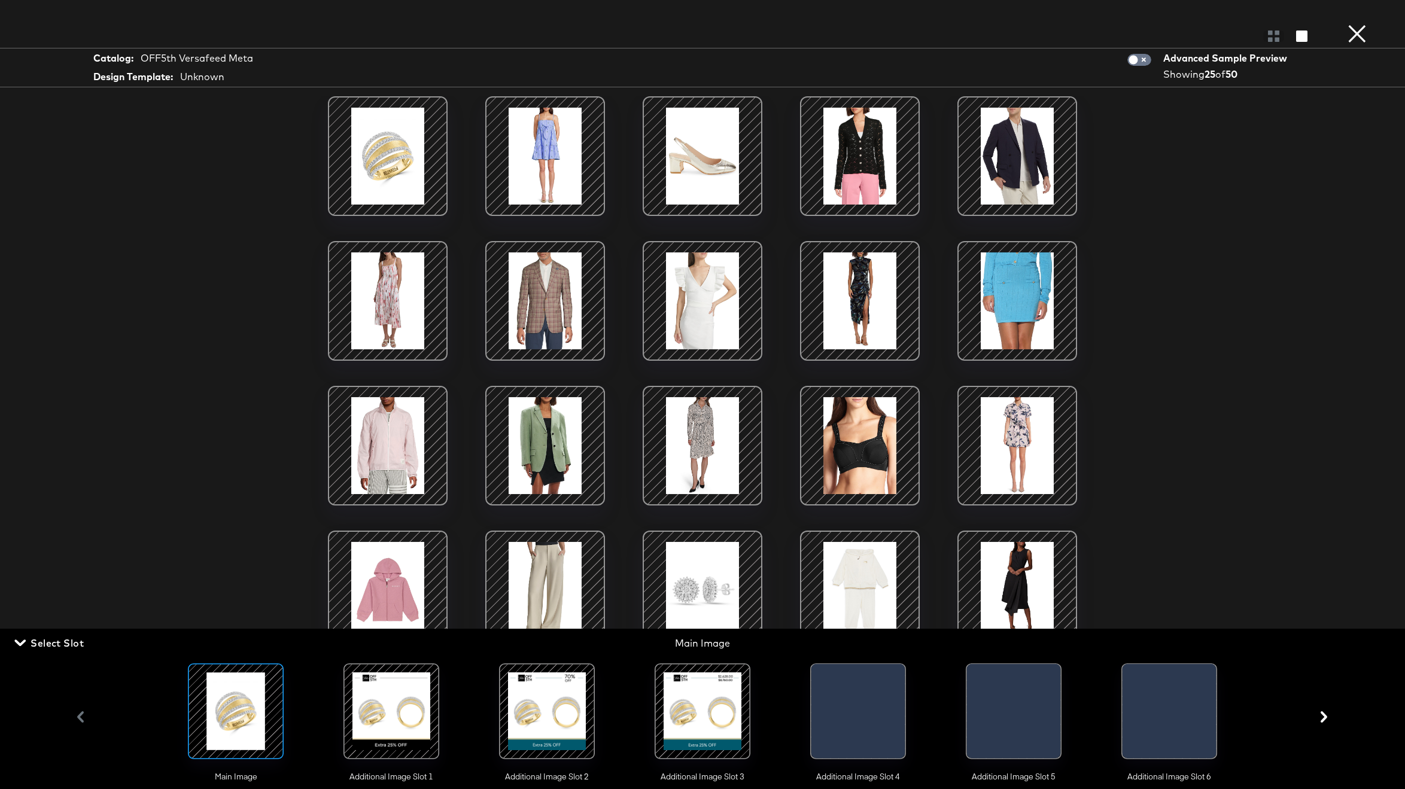
click at [540, 729] on div at bounding box center [546, 711] width 81 height 81
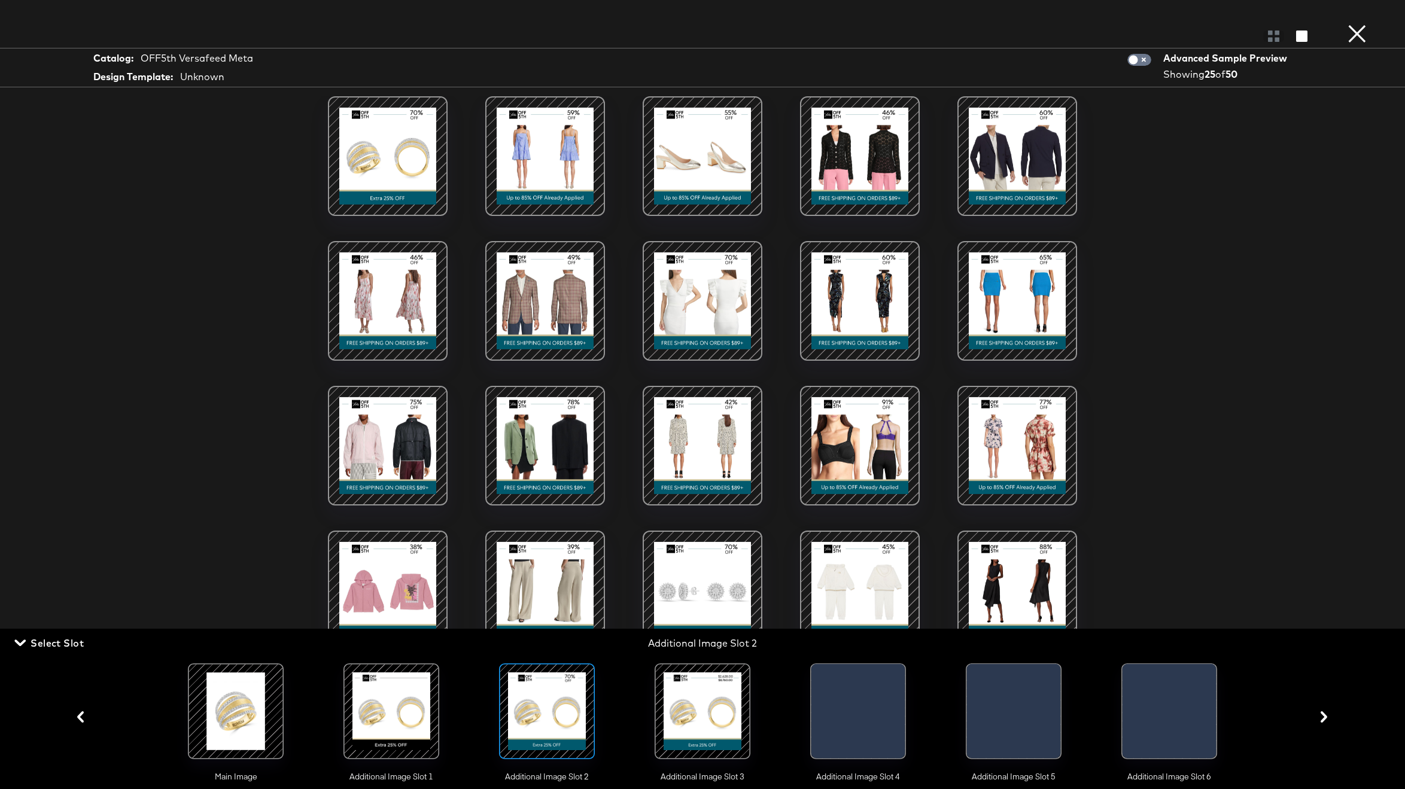
click at [686, 720] on div at bounding box center [702, 711] width 81 height 81
click at [820, 724] on div at bounding box center [815, 714] width 8 height 101
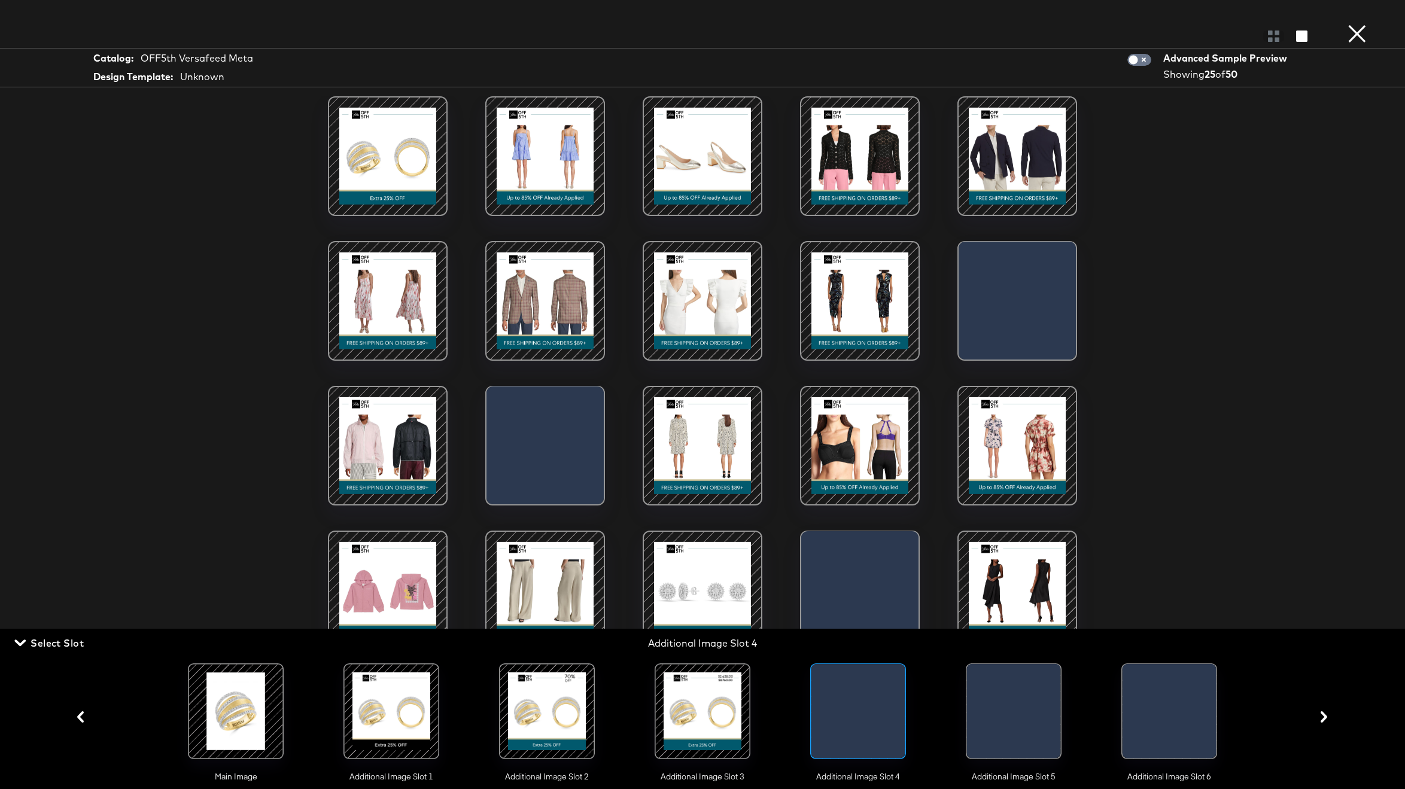
click at [1006, 702] on div at bounding box center [986, 714] width 39 height 101
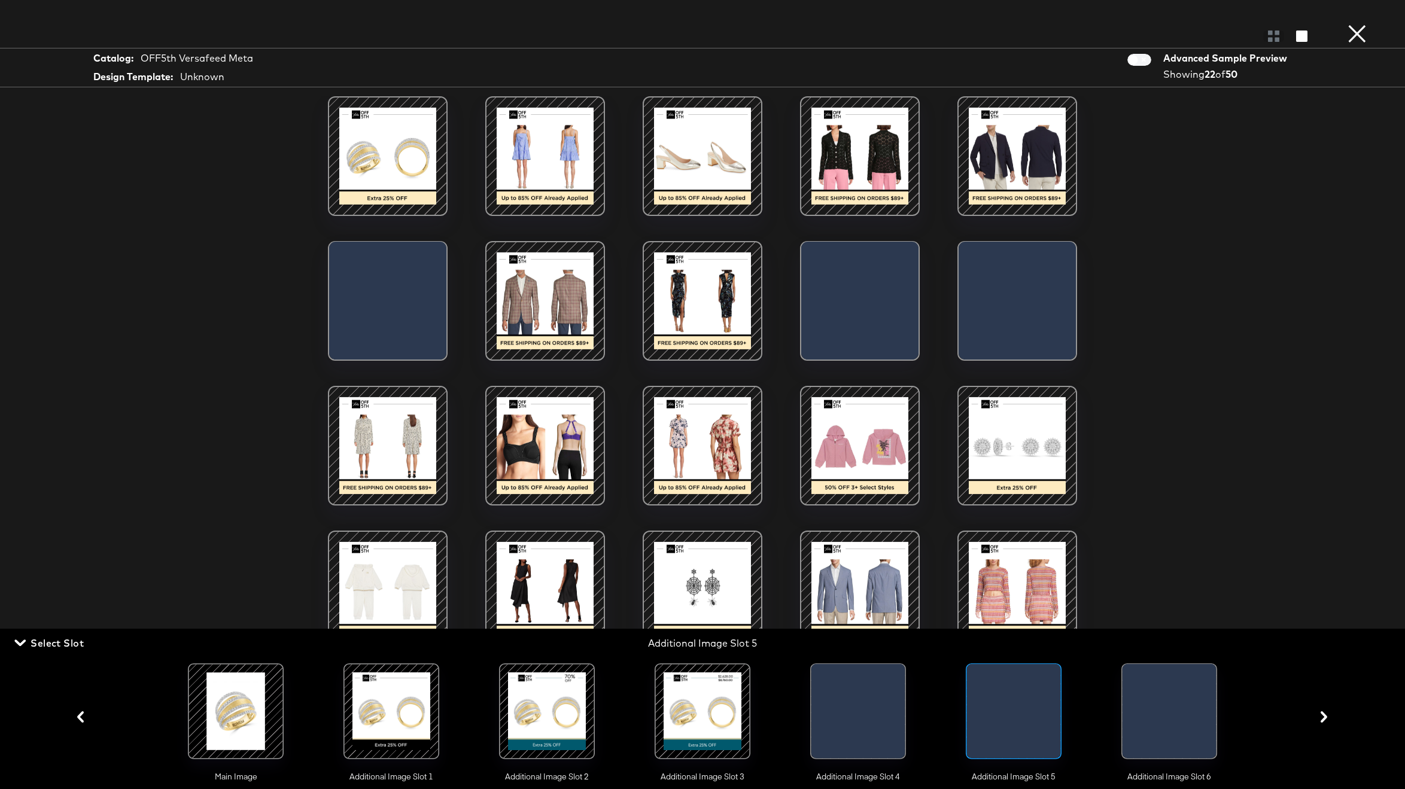
click at [1134, 700] on div at bounding box center [1169, 714] width 94 height 101
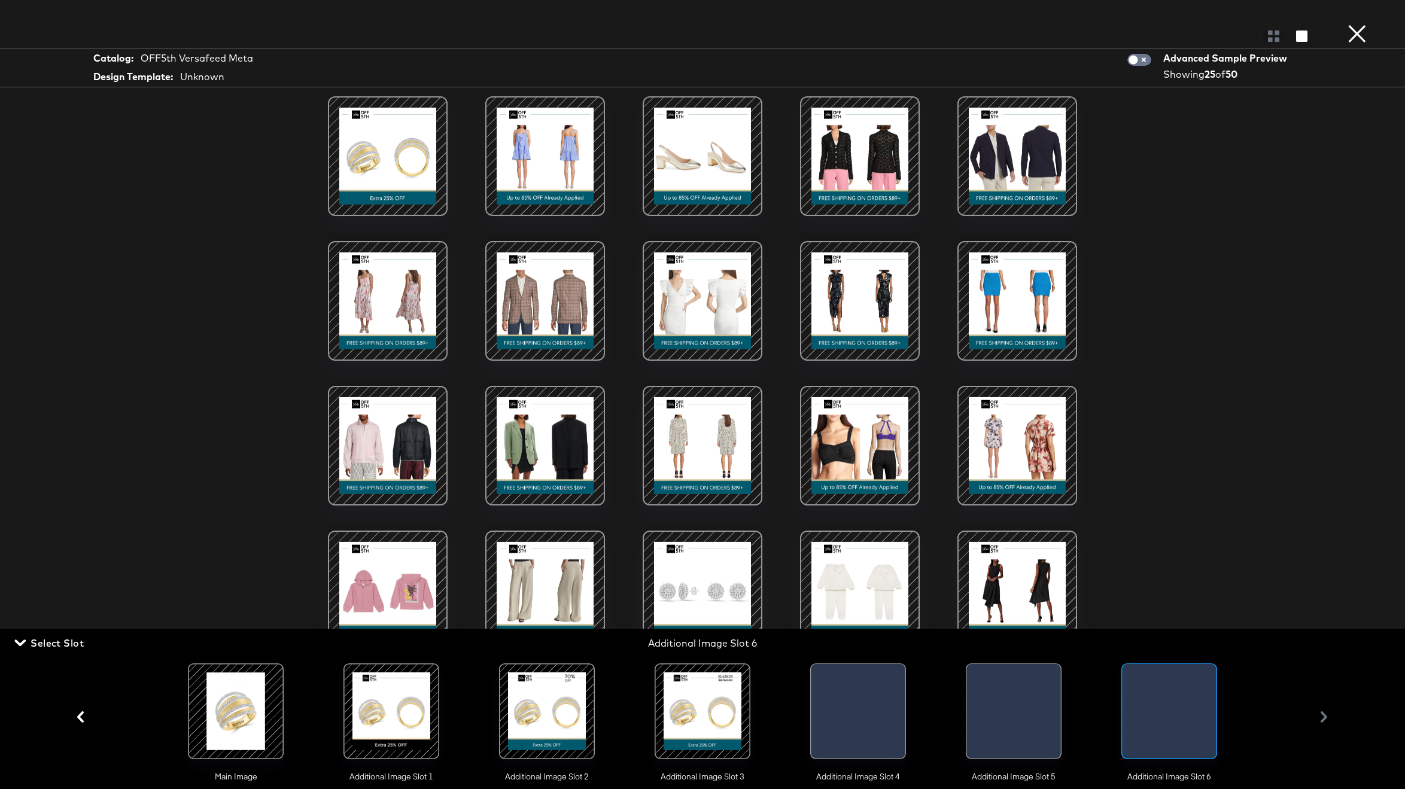
click at [1354, 24] on button "×" at bounding box center [1357, 12] width 24 height 24
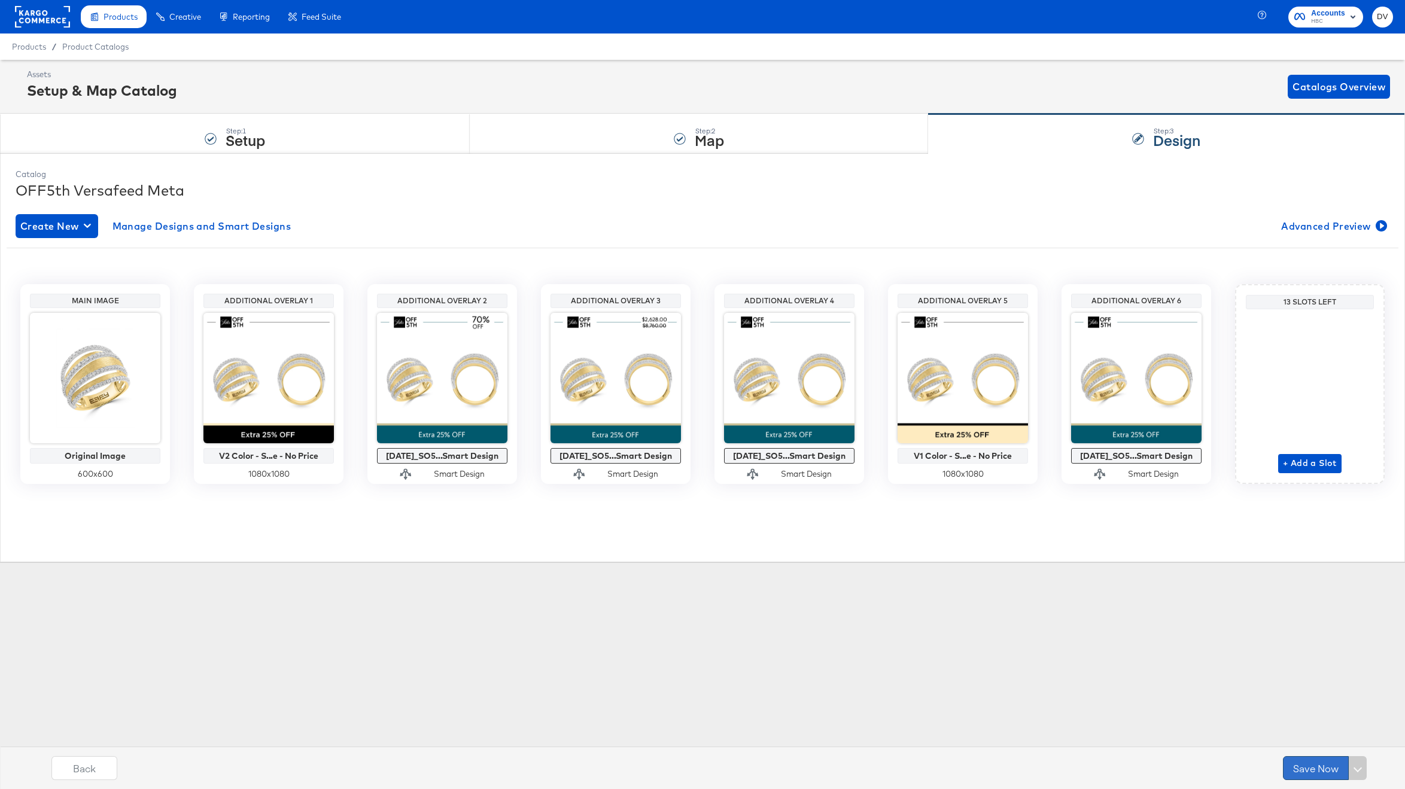
click at [1304, 773] on button "Save Now" at bounding box center [1316, 768] width 66 height 24
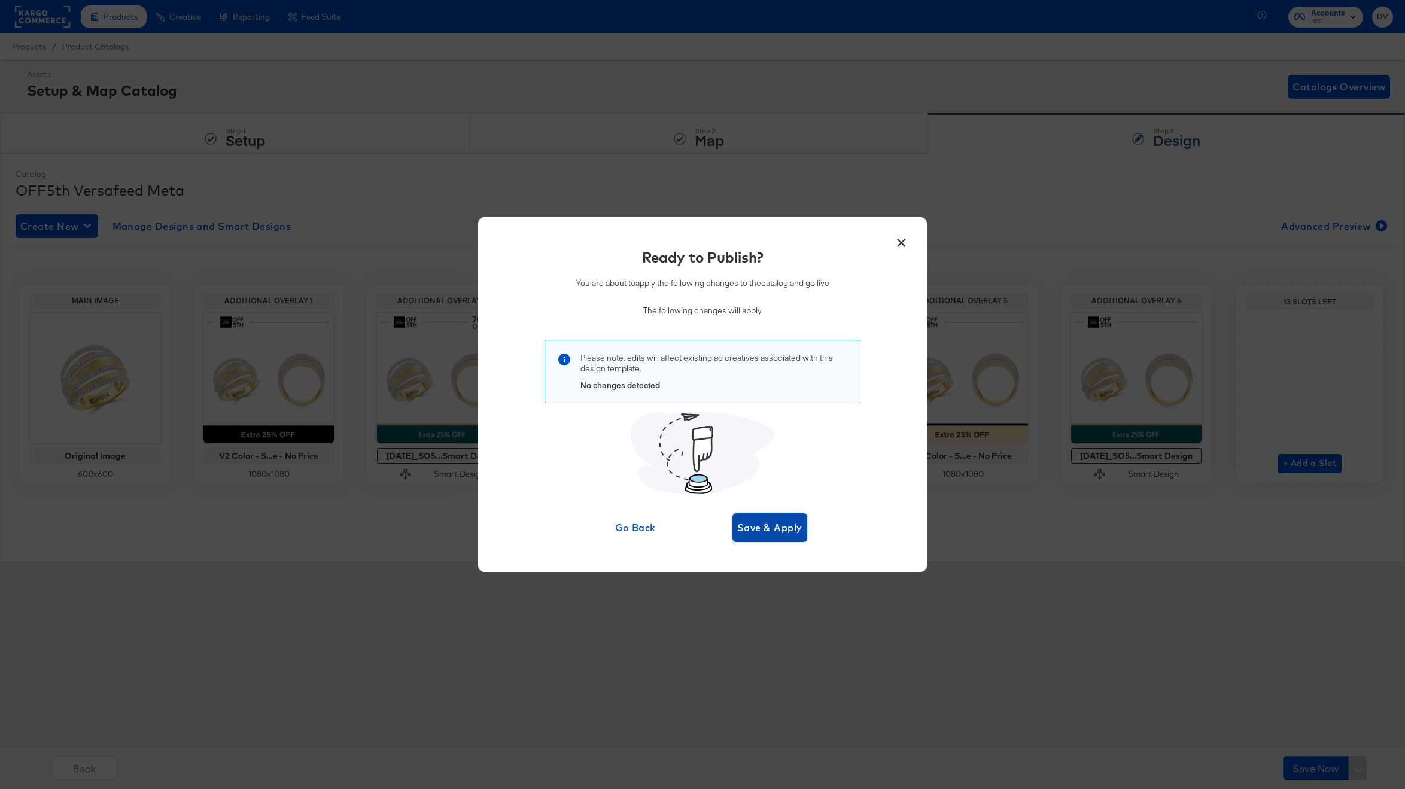
click at [791, 526] on span "Save & Apply" at bounding box center [769, 527] width 65 height 17
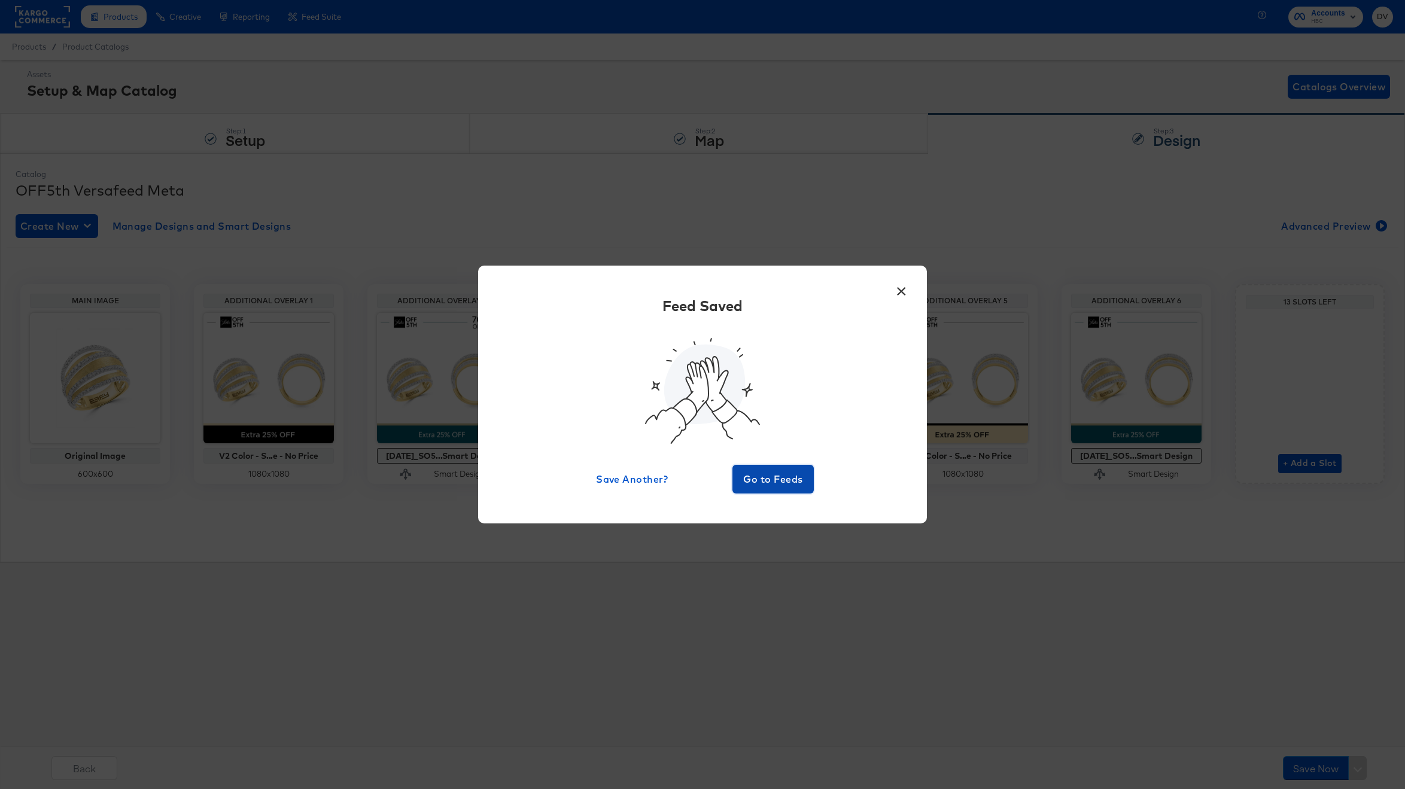
click at [772, 479] on span "Go to Feeds" at bounding box center [773, 479] width 72 height 17
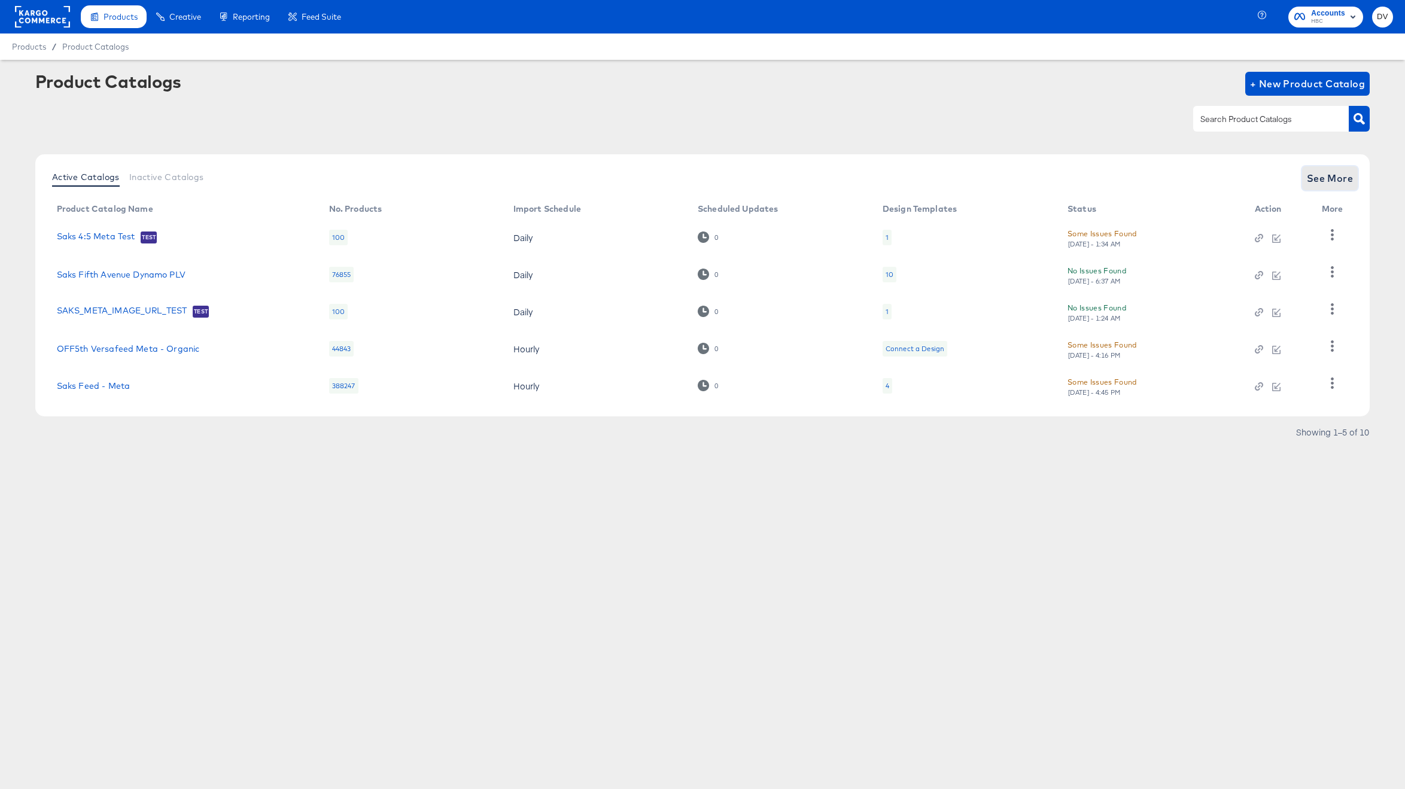
click at [1338, 170] on span "See More" at bounding box center [1330, 178] width 47 height 17
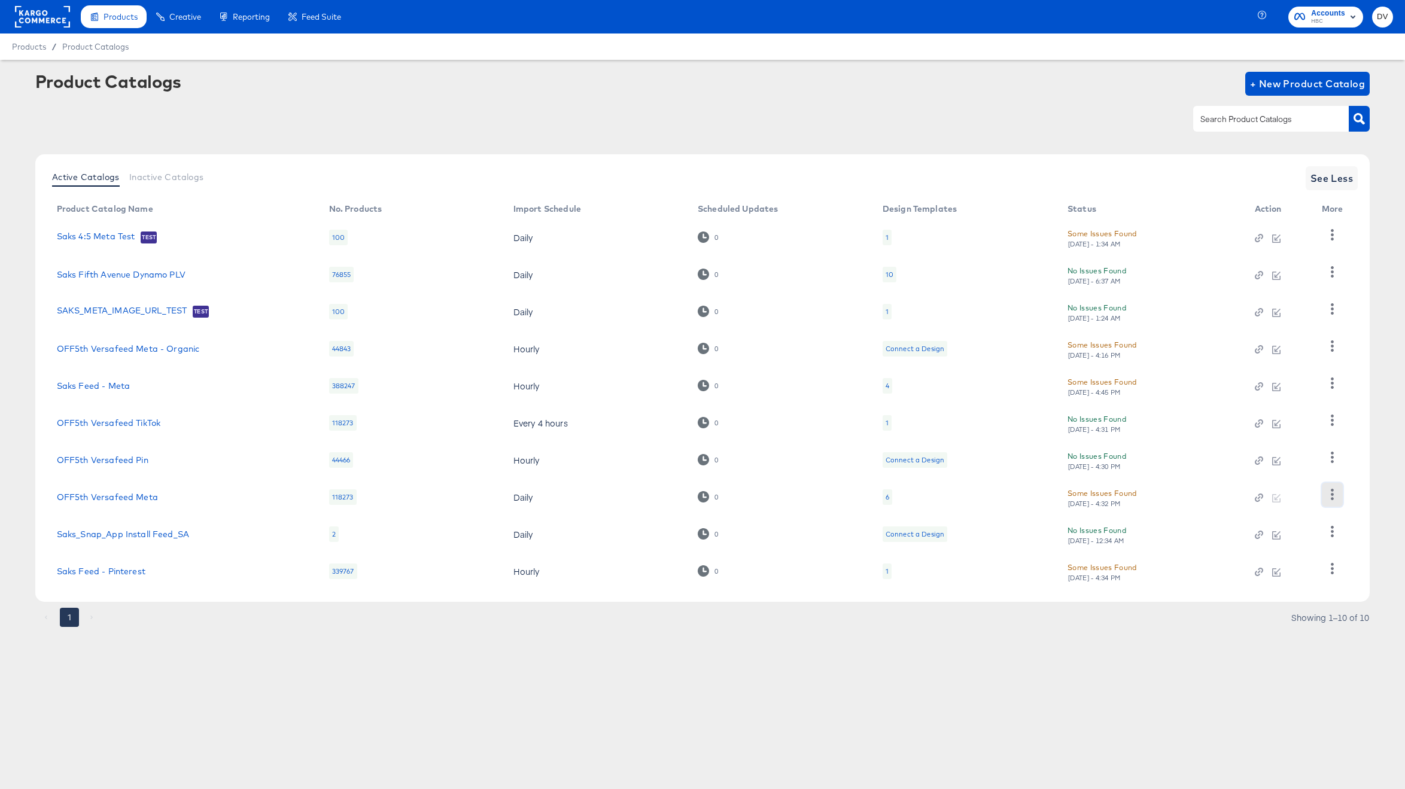
click at [1331, 491] on icon "button" at bounding box center [1332, 494] width 3 height 11
click at [1257, 395] on div "HUD Checks (Internal)" at bounding box center [1283, 396] width 120 height 19
click at [39, 8] on rect at bounding box center [42, 17] width 55 height 22
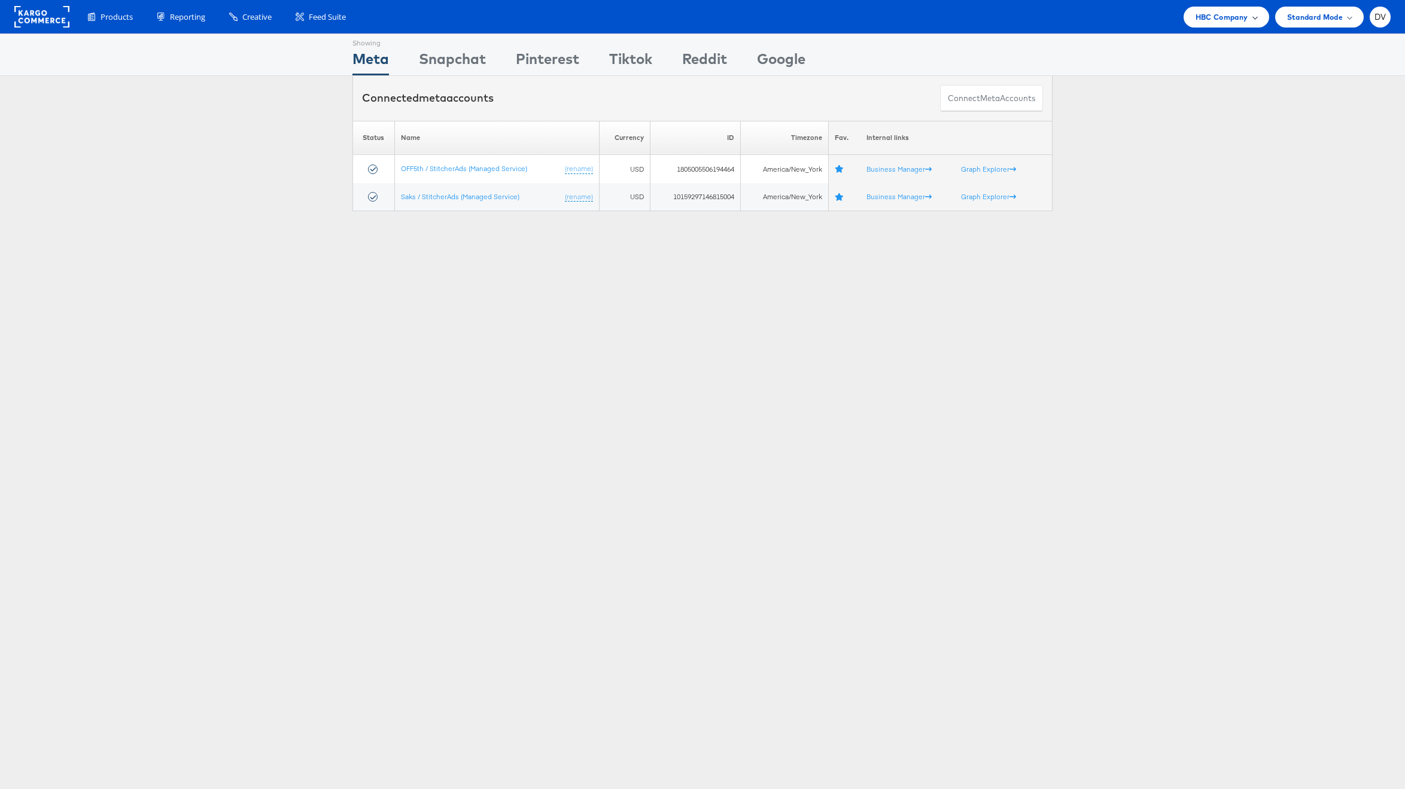
click at [1232, 23] on div "HBC Company" at bounding box center [1226, 17] width 86 height 21
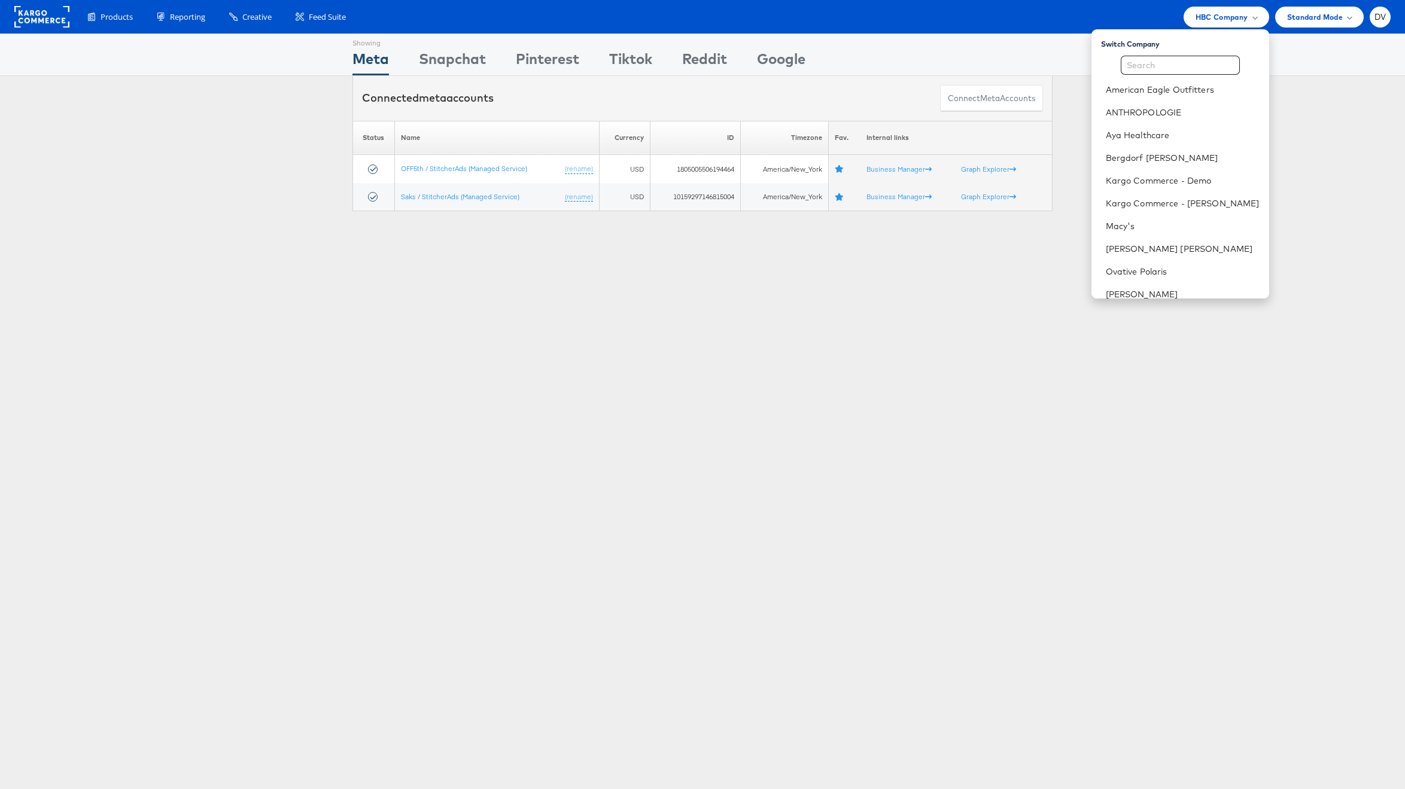
scroll to position [168, 0]
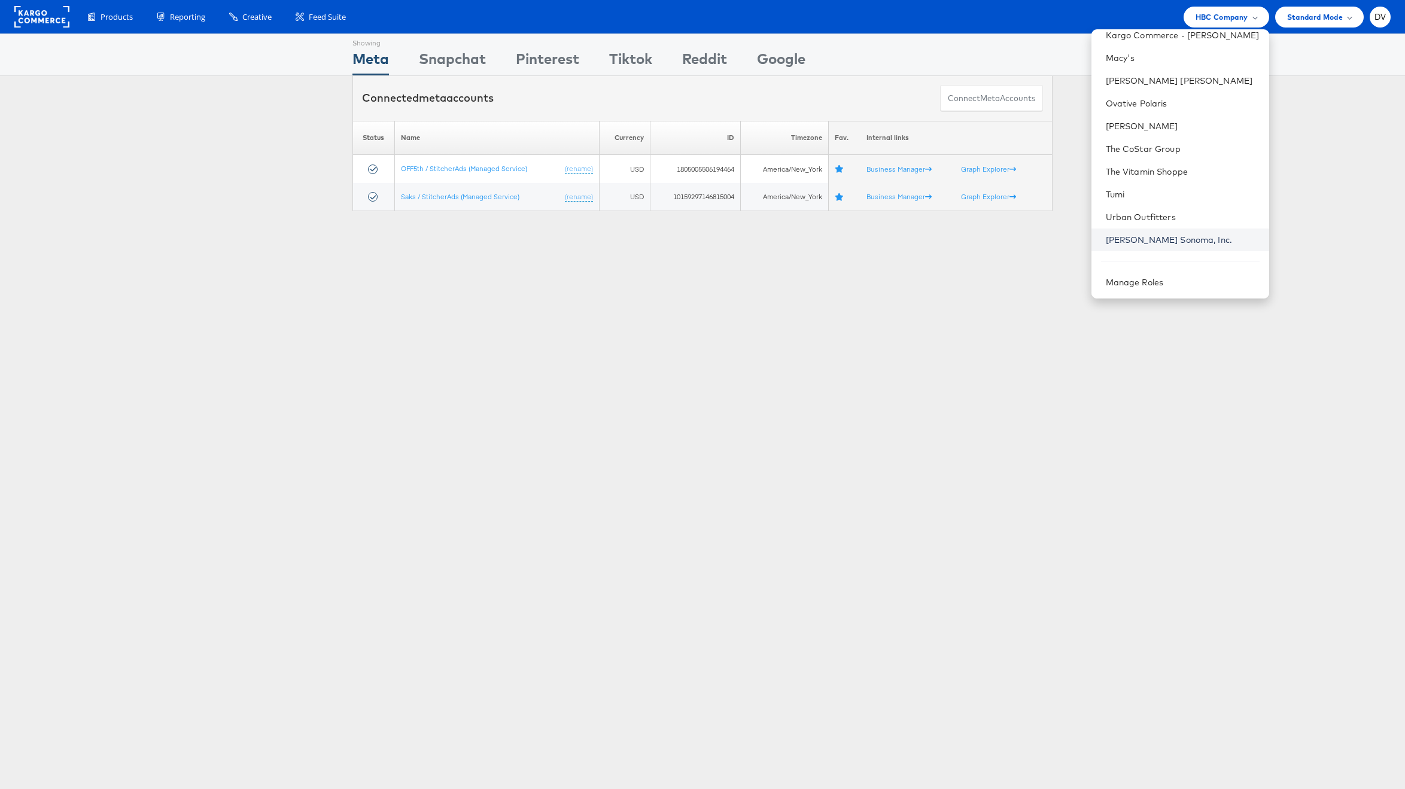
click at [1184, 234] on link "[PERSON_NAME] Sonoma, Inc." at bounding box center [1183, 240] width 154 height 12
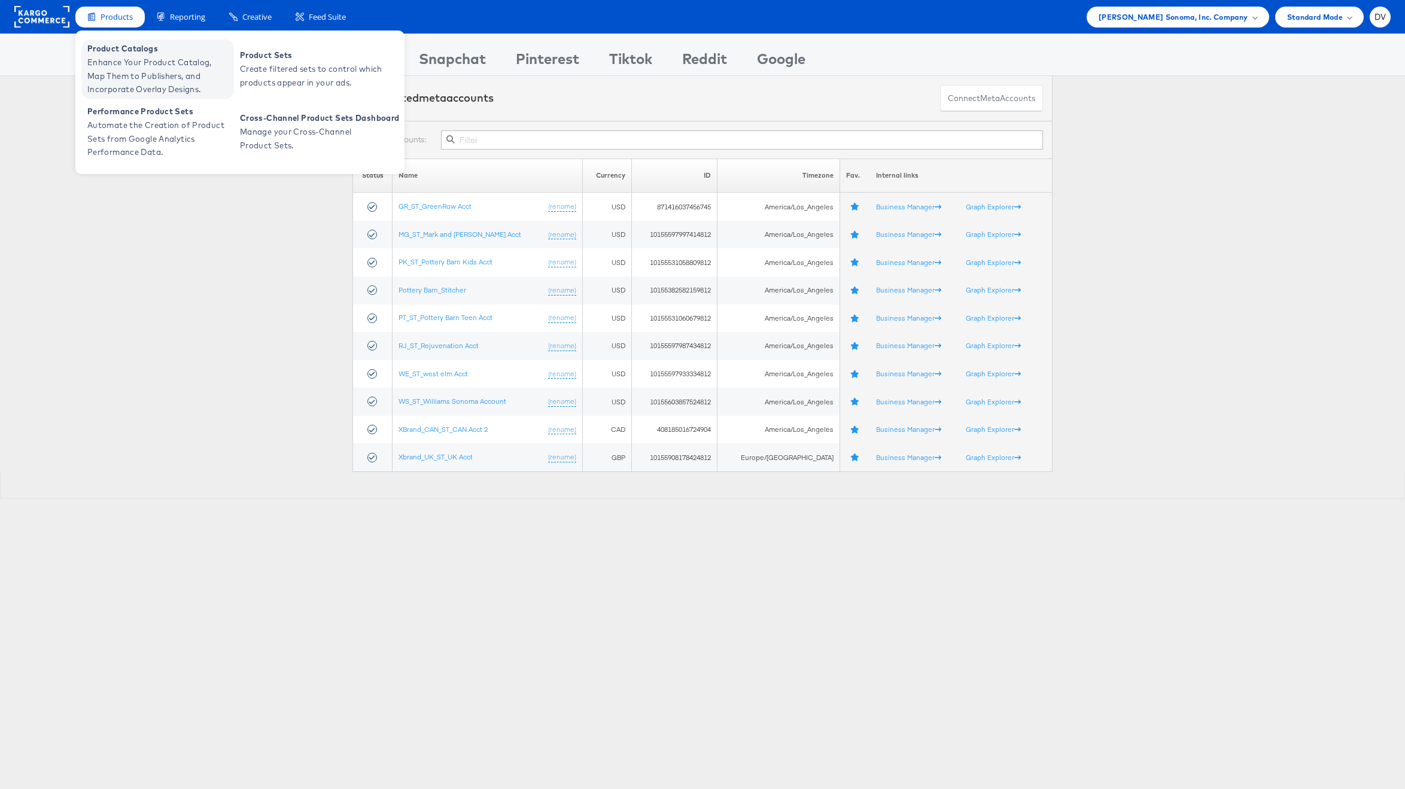
click at [128, 66] on span "Enhance Your Product Catalog, Map Them to Publishers, and Incorporate Overlay D…" at bounding box center [159, 76] width 144 height 41
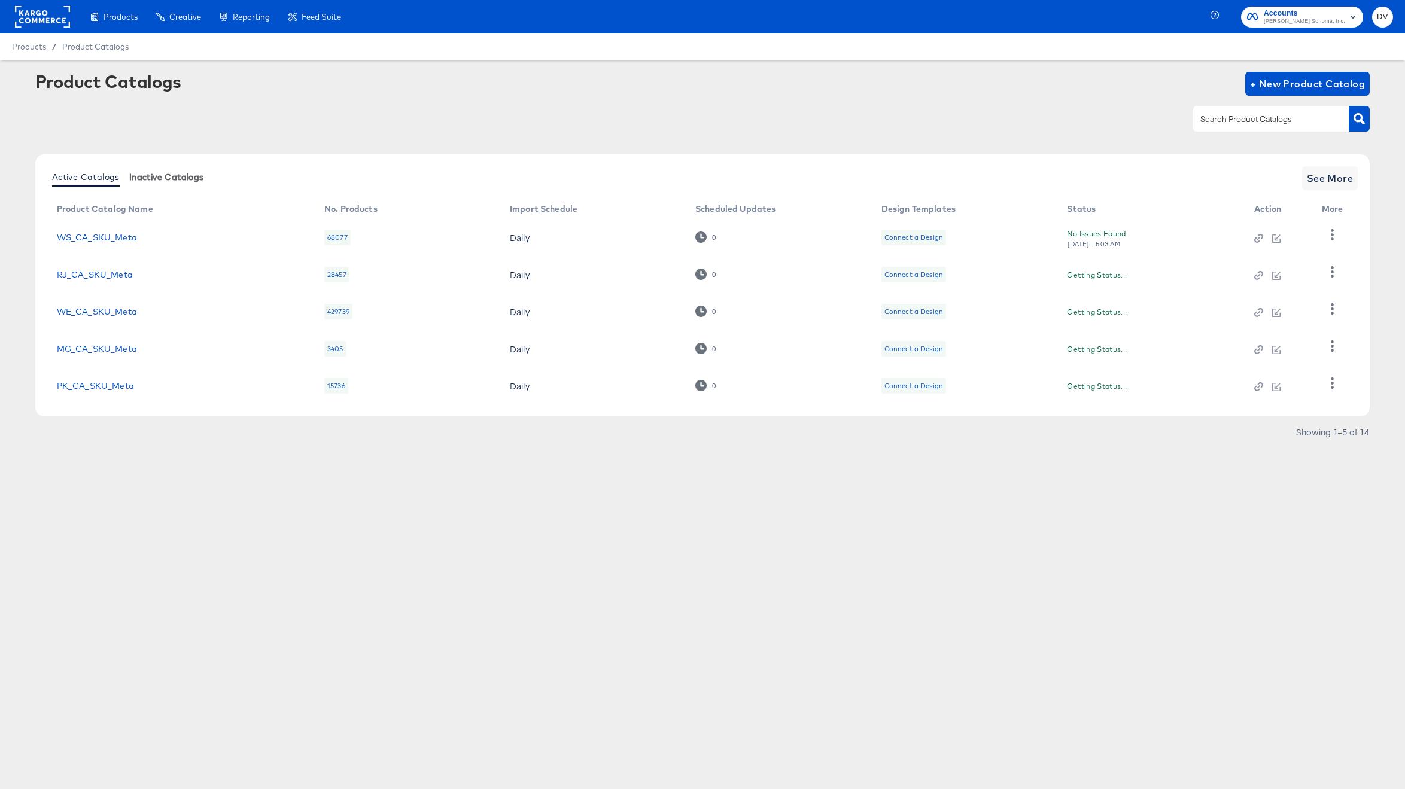
click at [151, 181] on span "Inactive Catalogs" at bounding box center [166, 177] width 75 height 10
click at [1222, 127] on div at bounding box center [1271, 118] width 156 height 25
paste input "GR_US_PIP_META"
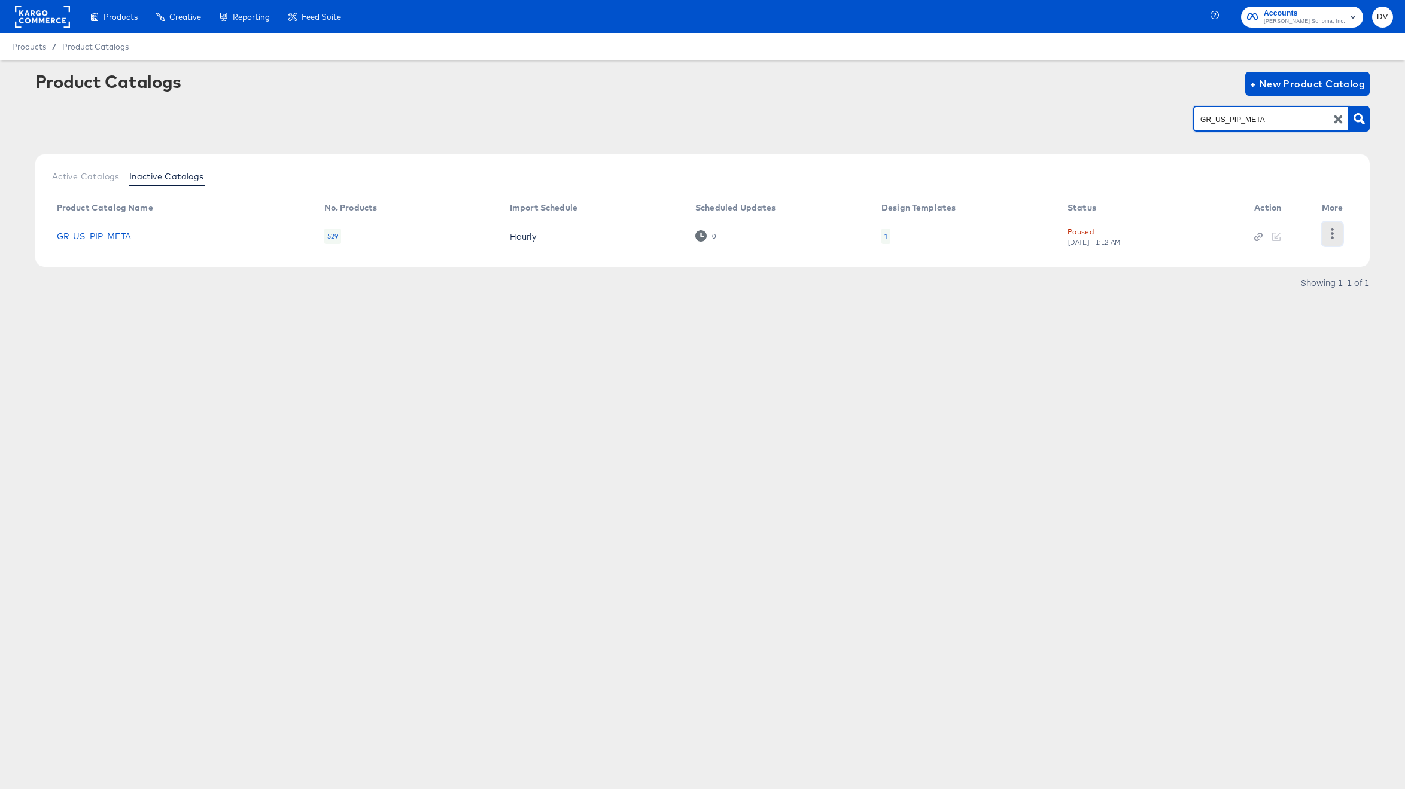
click at [1329, 227] on button "button" at bounding box center [1332, 234] width 21 height 24
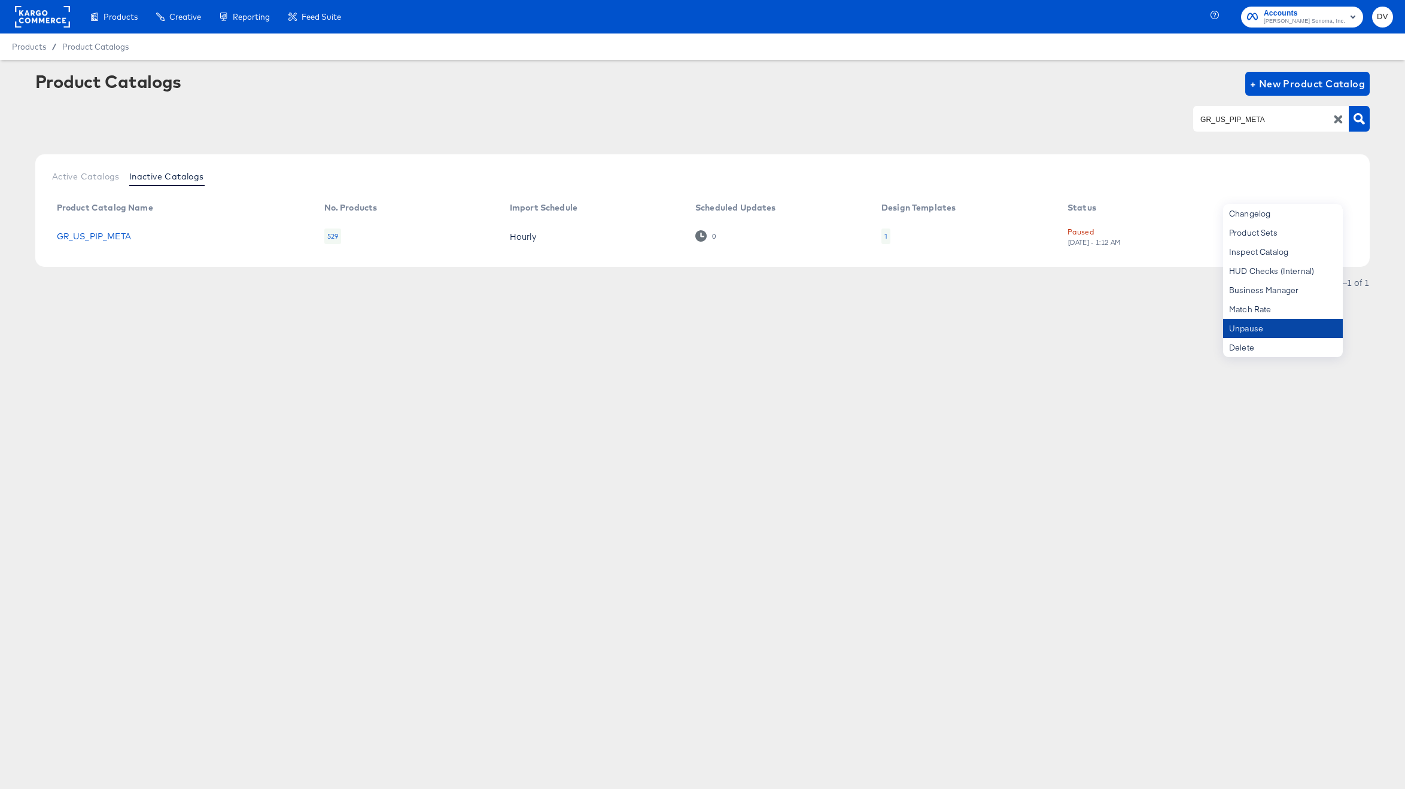
click at [1271, 325] on div "Unpause" at bounding box center [1283, 328] width 120 height 19
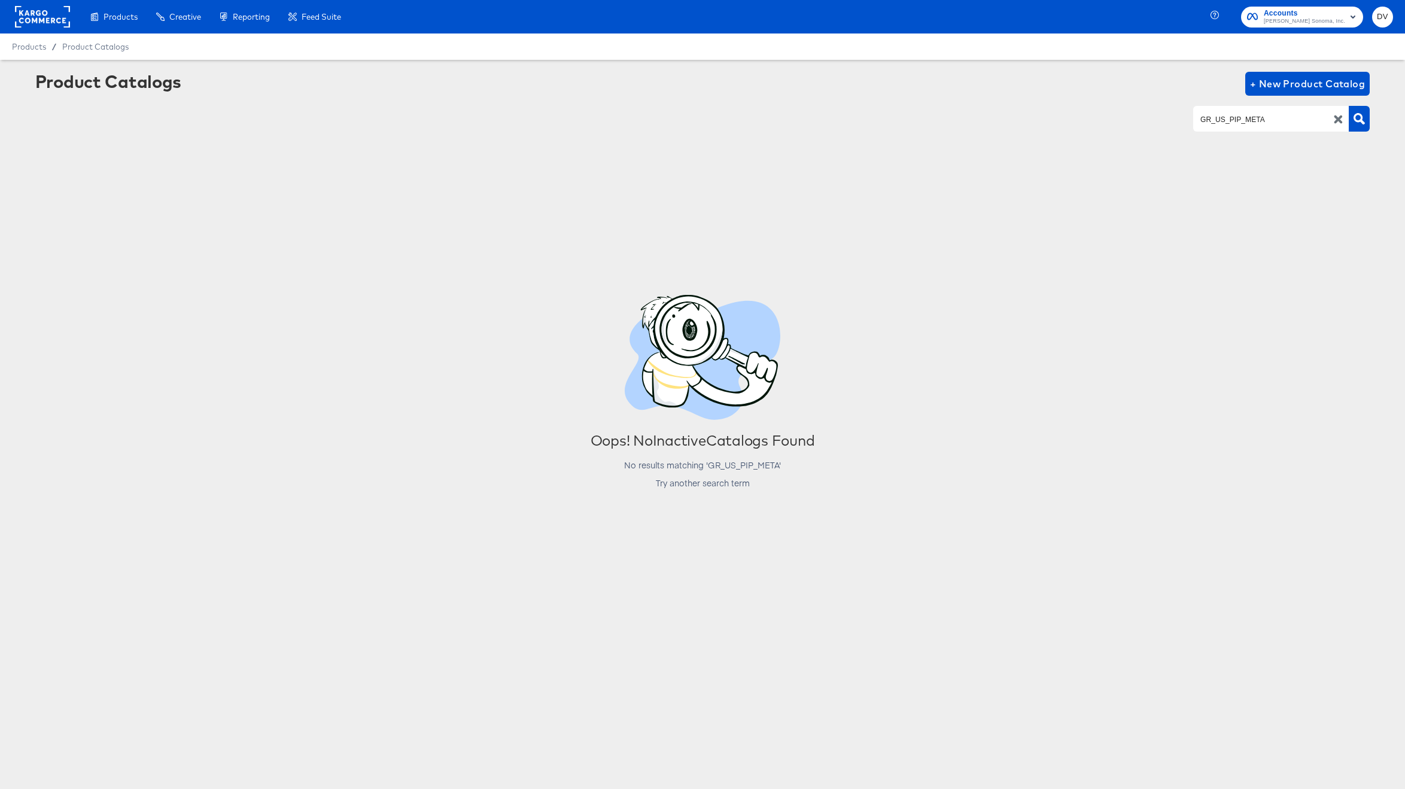
click at [1257, 118] on input "GR_US_PIP_META" at bounding box center [1261, 119] width 127 height 14
paste input "SKU"
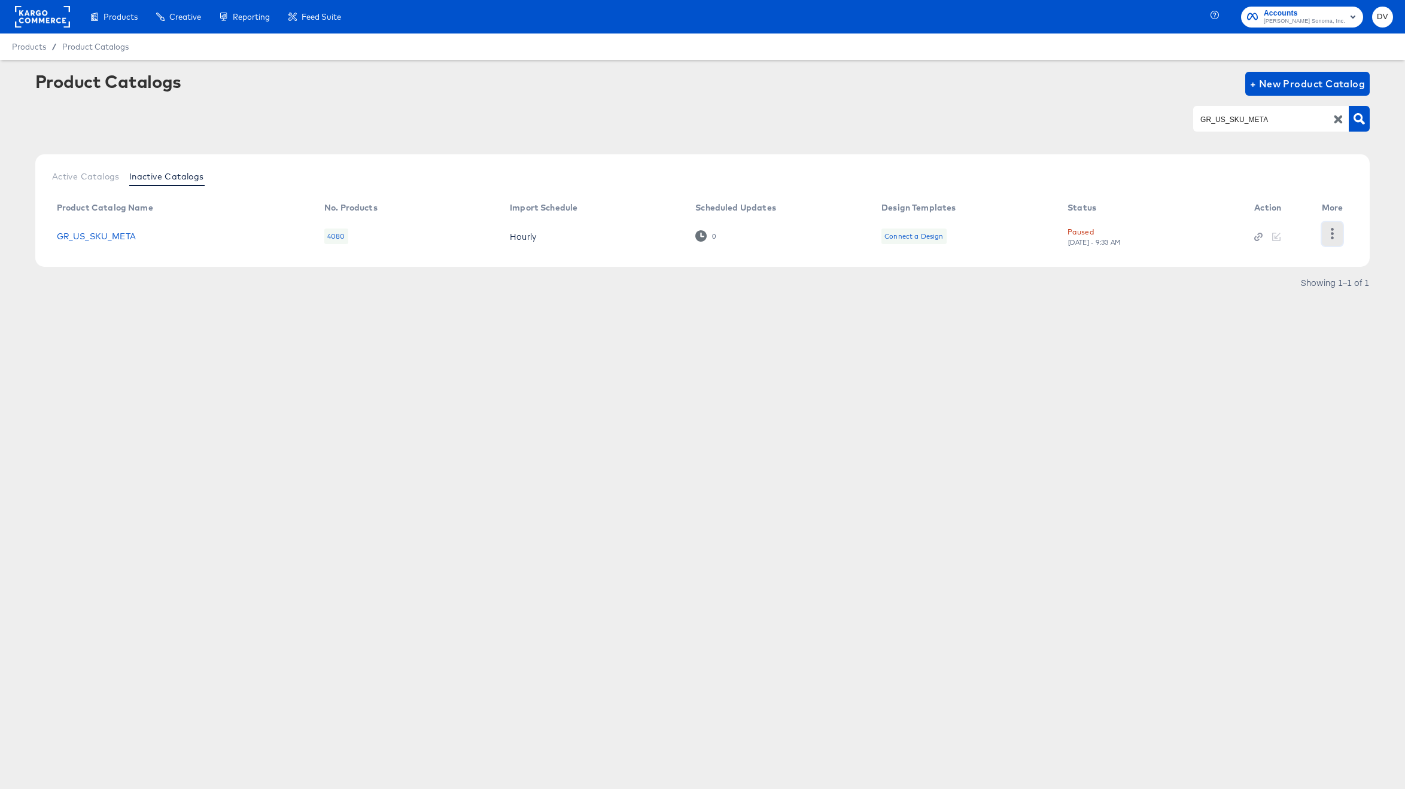
click at [1331, 232] on icon "button" at bounding box center [1331, 233] width 11 height 11
click at [1286, 322] on div "Unpause" at bounding box center [1283, 328] width 120 height 19
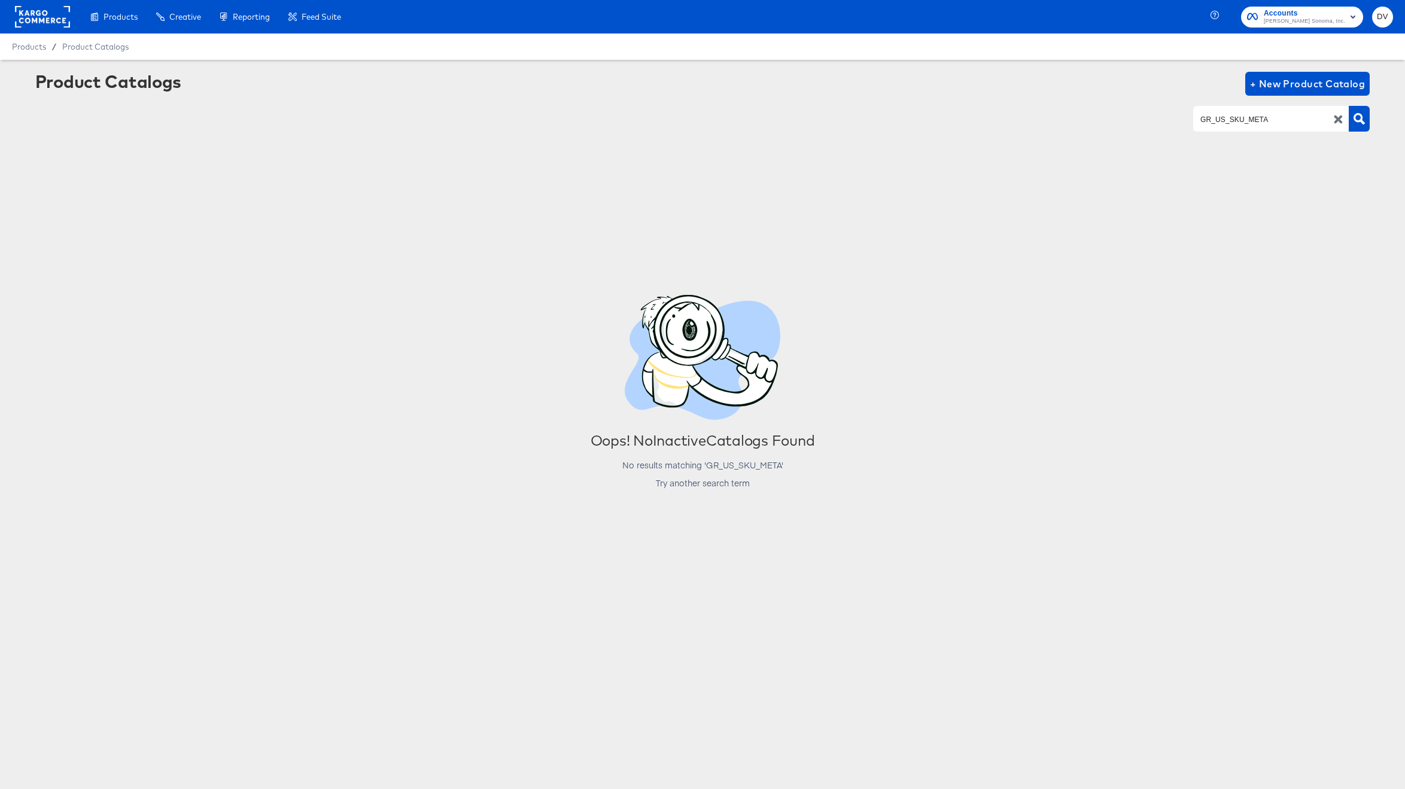
click at [1211, 123] on input "GR_US_SKU_META" at bounding box center [1261, 119] width 127 height 14
paste input "MG_US_PIP_Meta"
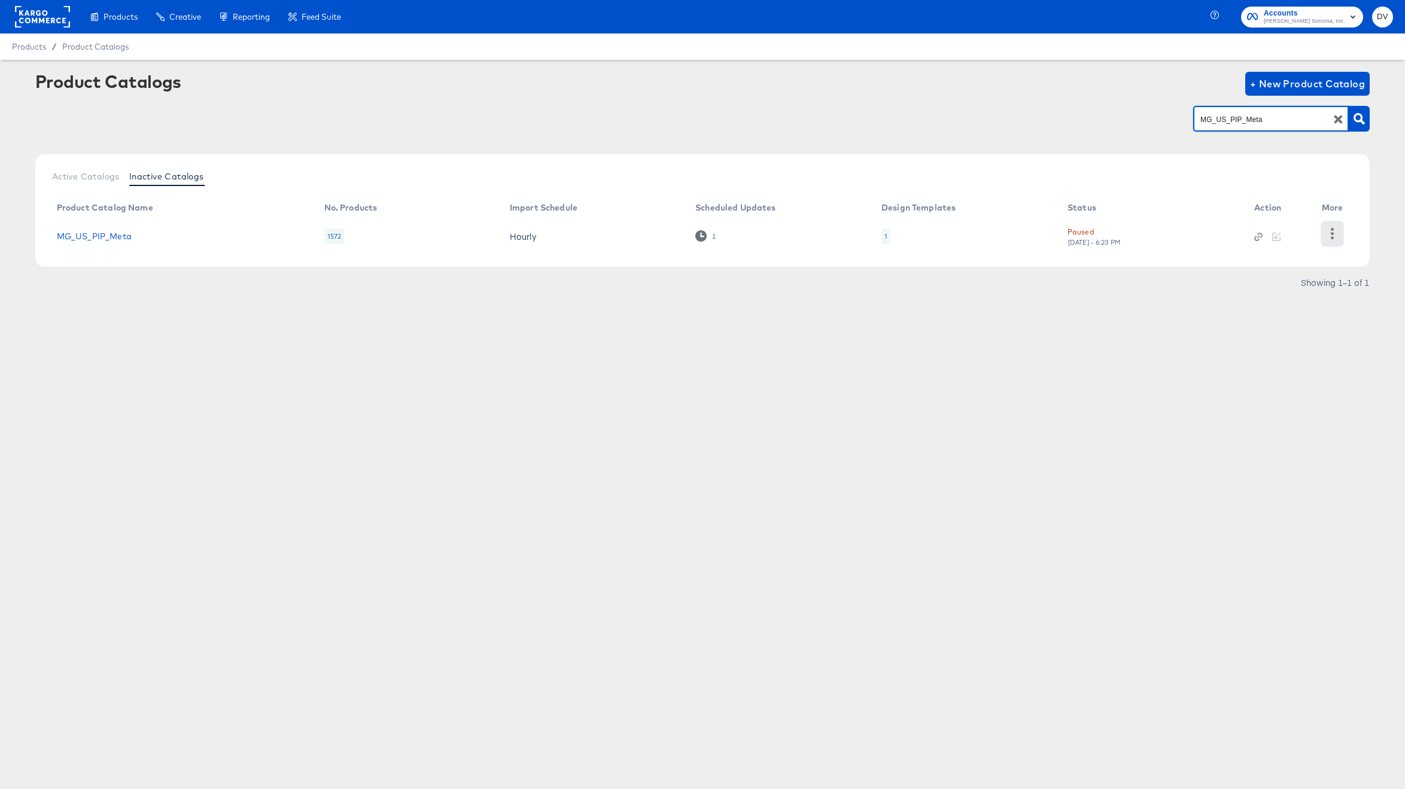
click at [1330, 233] on icon "button" at bounding box center [1331, 233] width 11 height 11
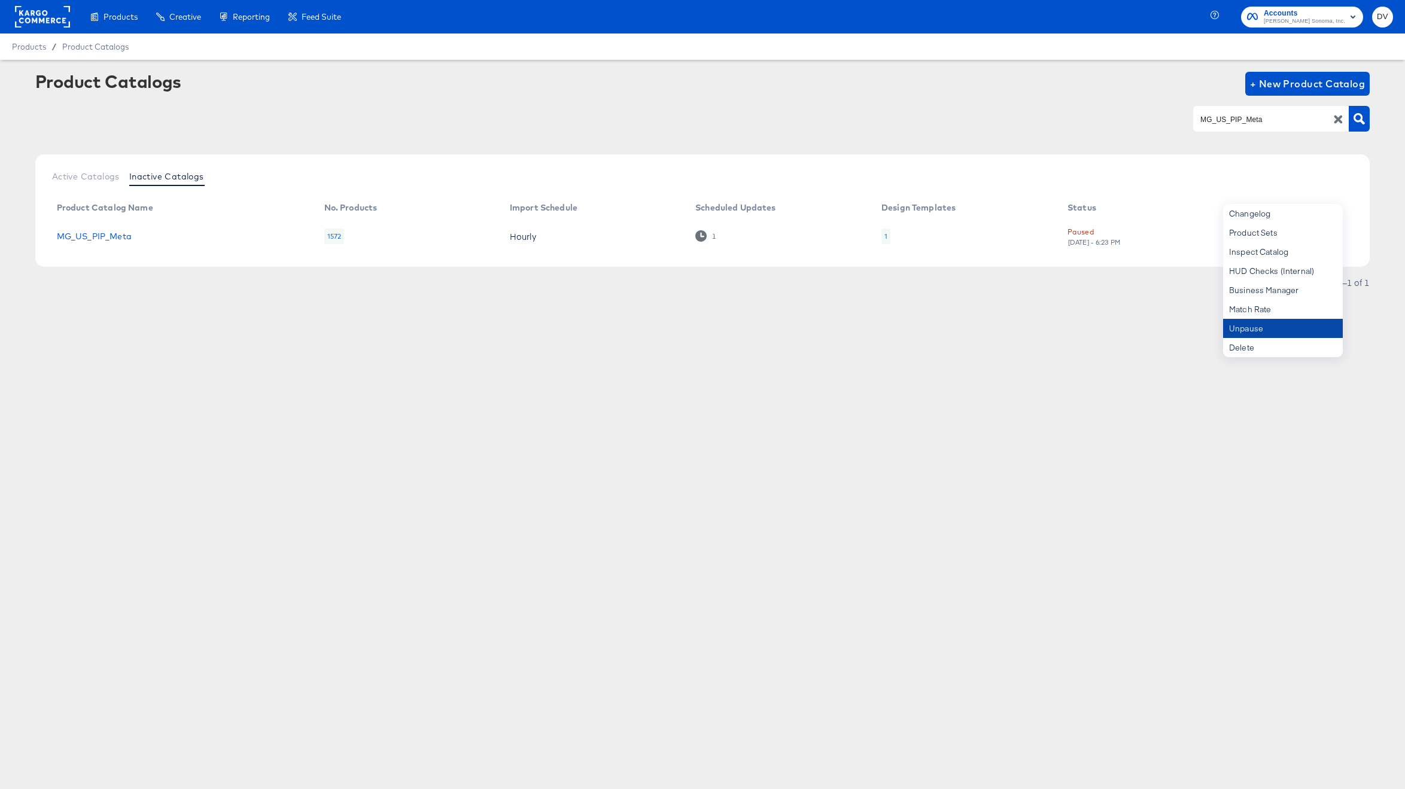
click at [1283, 320] on div "Unpause" at bounding box center [1283, 328] width 120 height 19
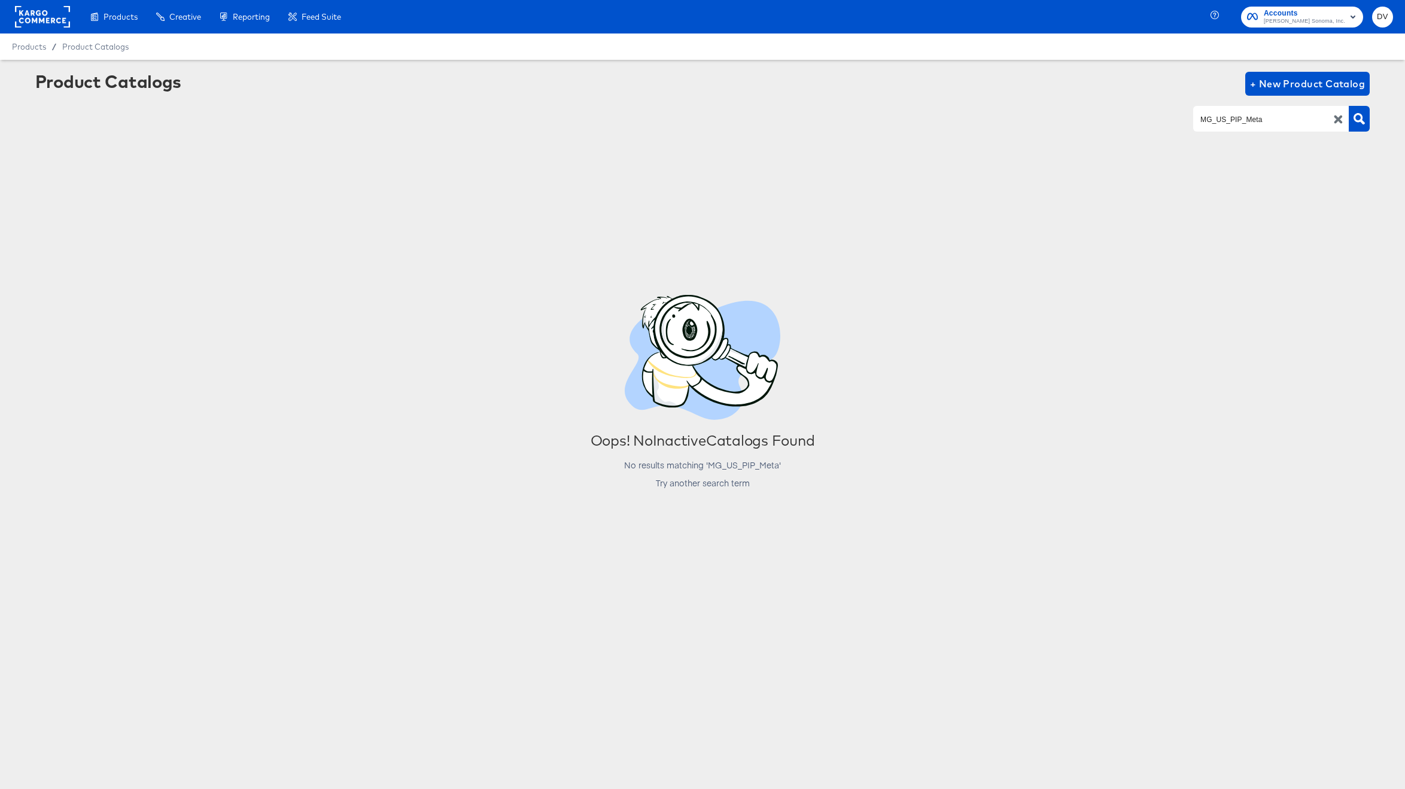
click at [1252, 114] on input "MG_US_PIP_Meta" at bounding box center [1261, 119] width 127 height 14
paste input "SKU"
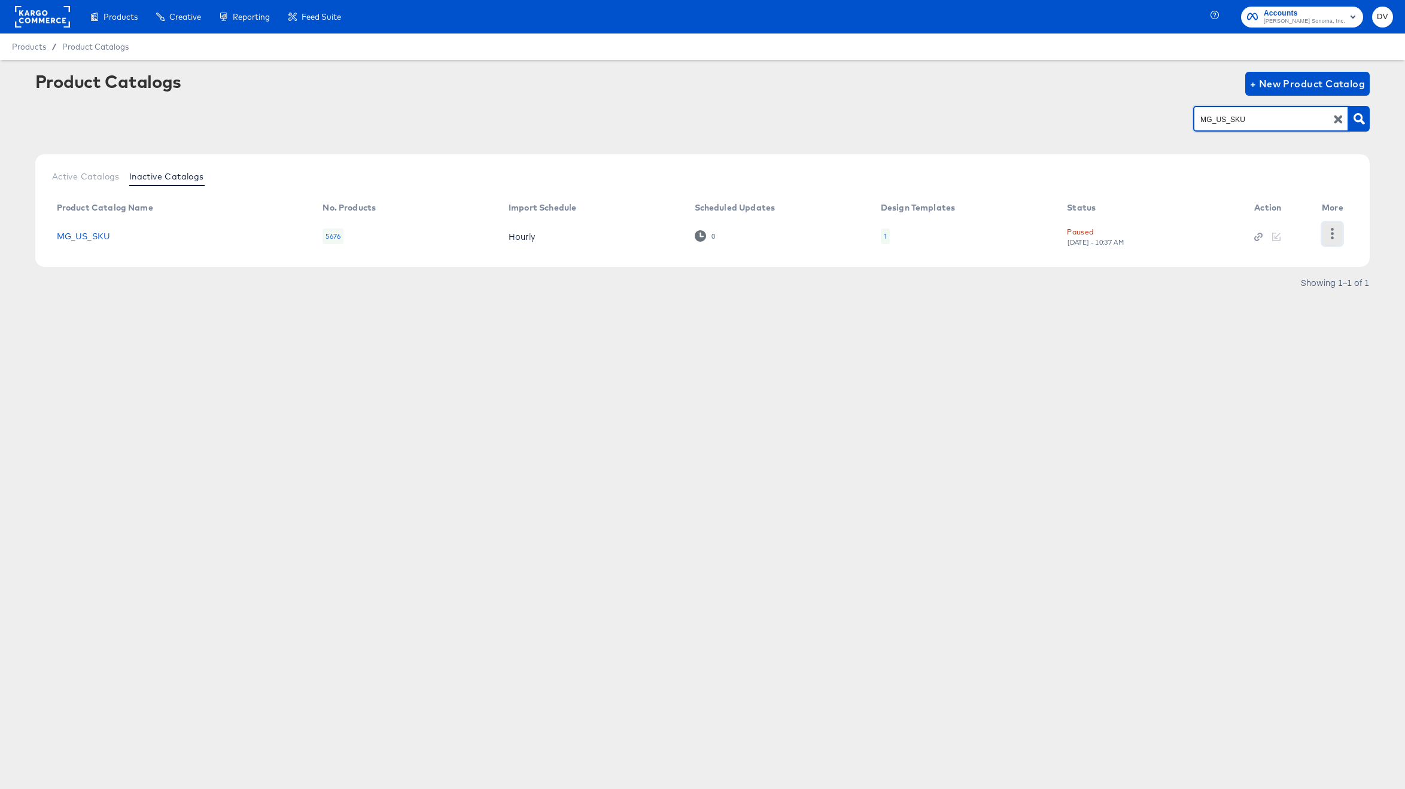
click at [1329, 233] on icon "button" at bounding box center [1331, 233] width 11 height 11
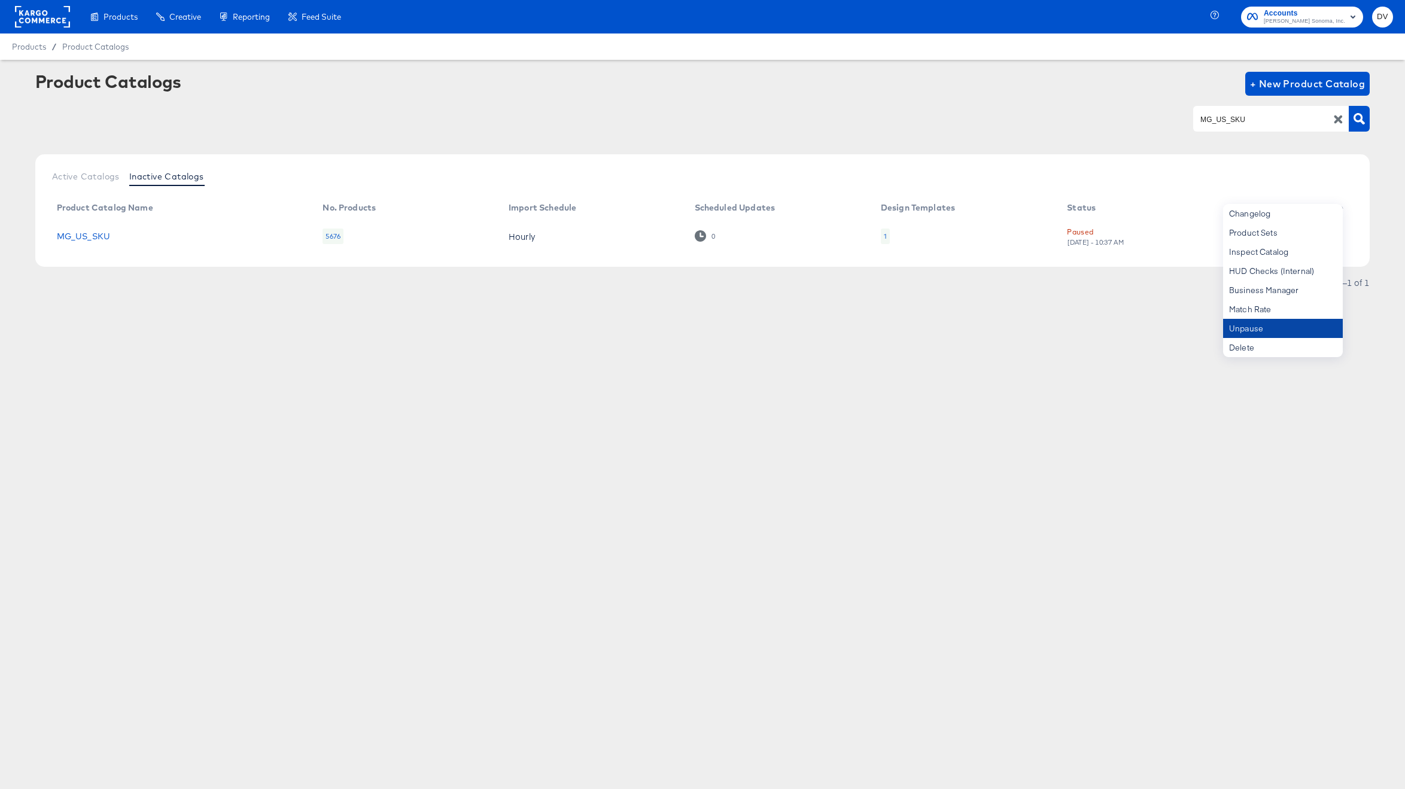
click at [1294, 324] on div "Unpause" at bounding box center [1283, 328] width 120 height 19
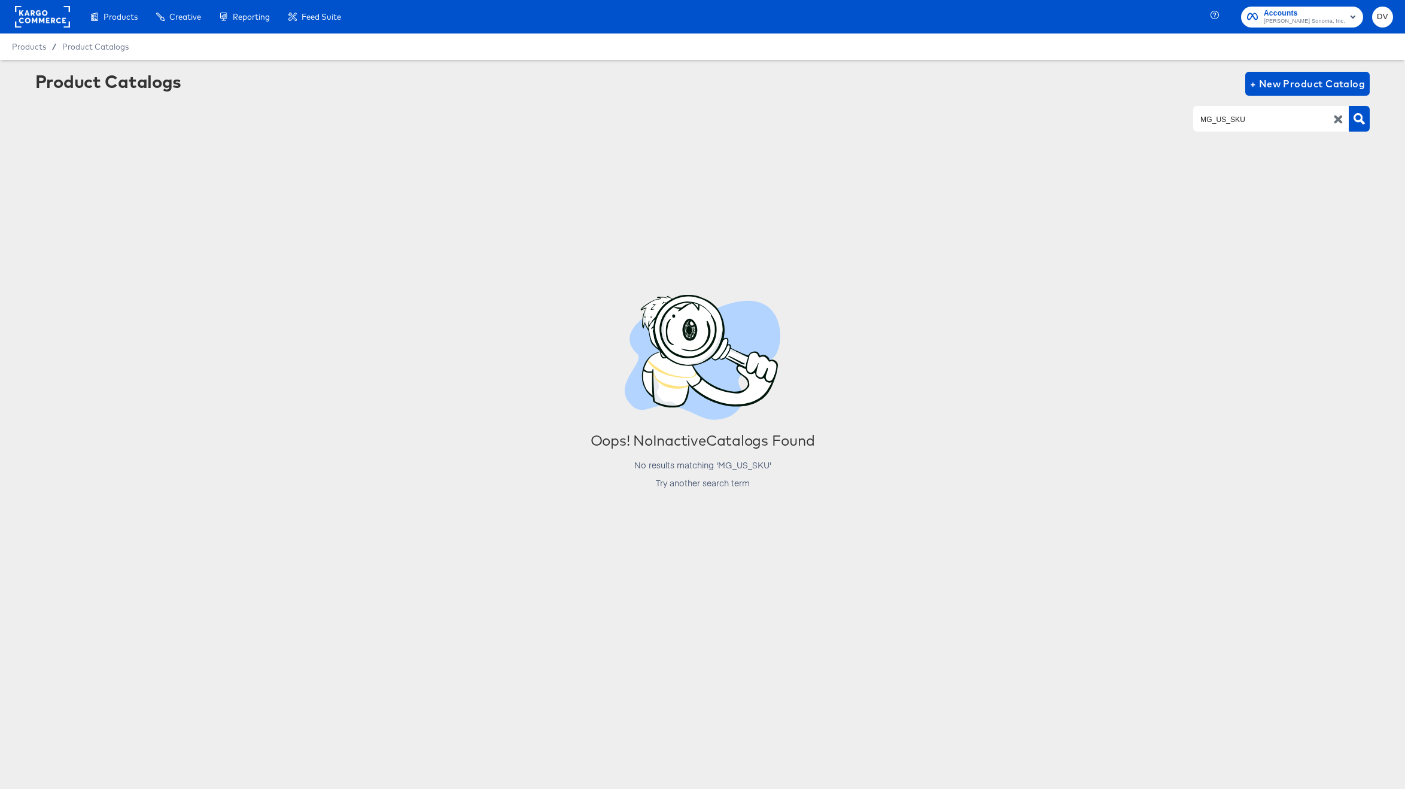
click at [1206, 118] on input "MG_US_SKU" at bounding box center [1261, 119] width 127 height 14
paste input "PB_US_PIP_Meta"
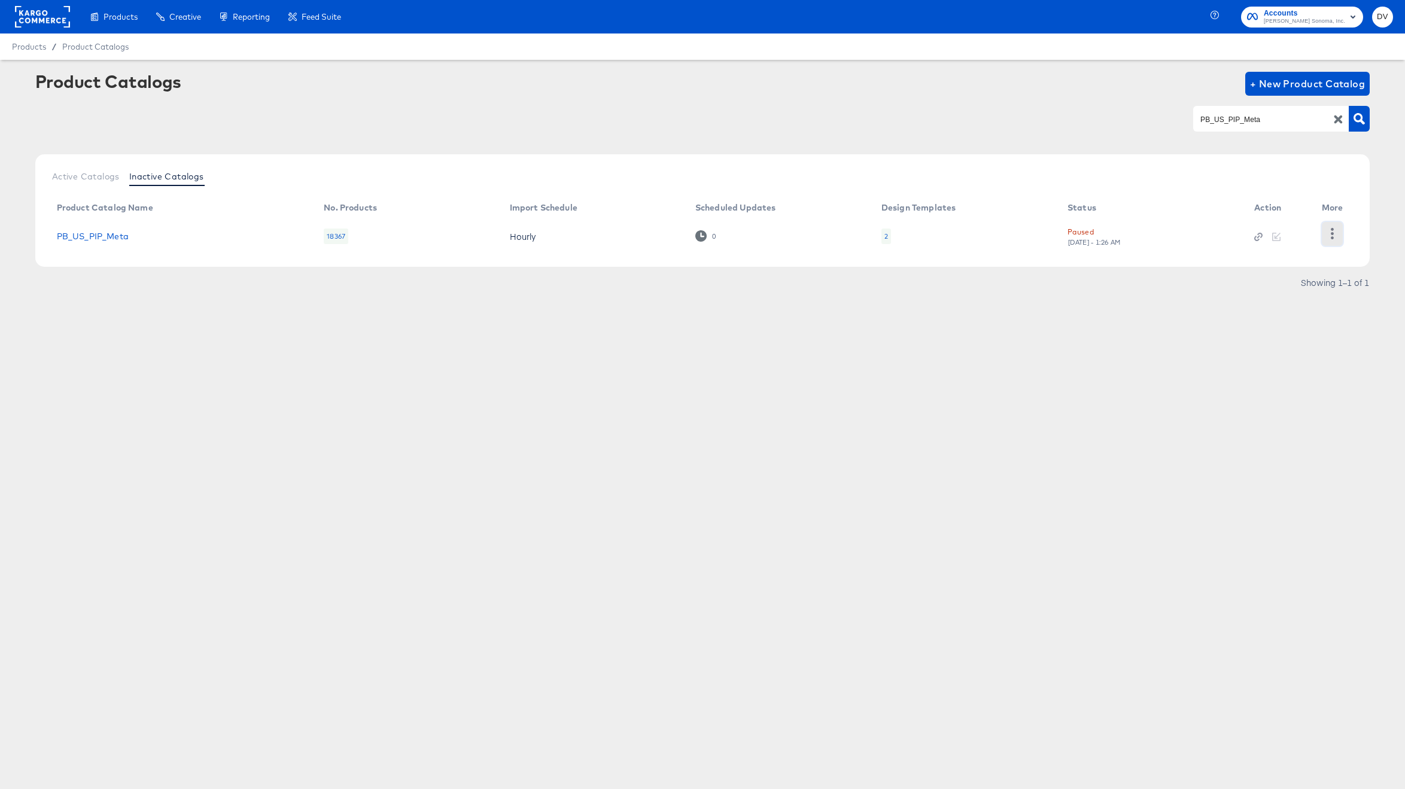
click at [1333, 228] on icon "button" at bounding box center [1331, 233] width 11 height 11
click at [1289, 322] on div "Unpause" at bounding box center [1283, 328] width 120 height 19
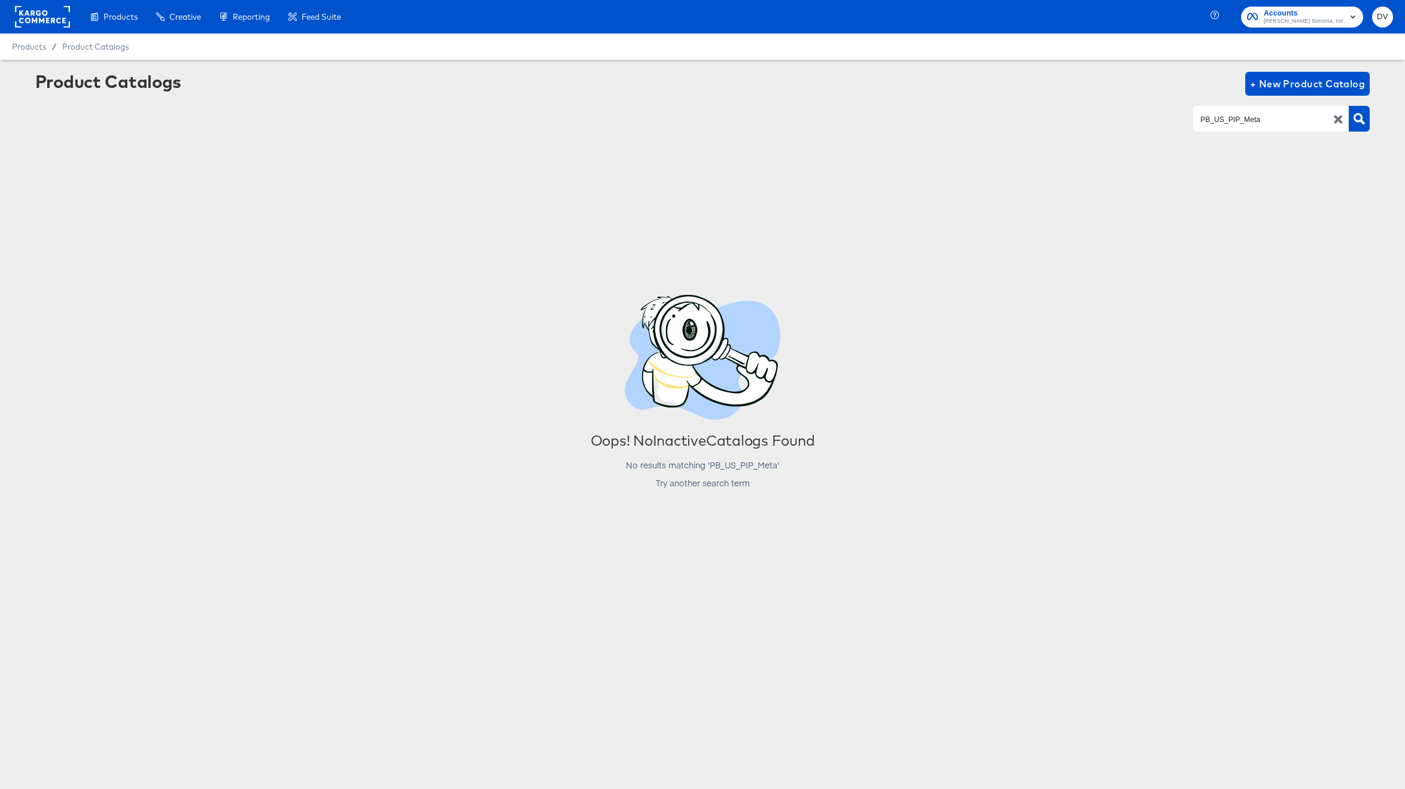
click at [1228, 113] on input "PB_US_PIP_Meta" at bounding box center [1261, 119] width 127 height 14
paste input "CA PIP Catalog Feed"
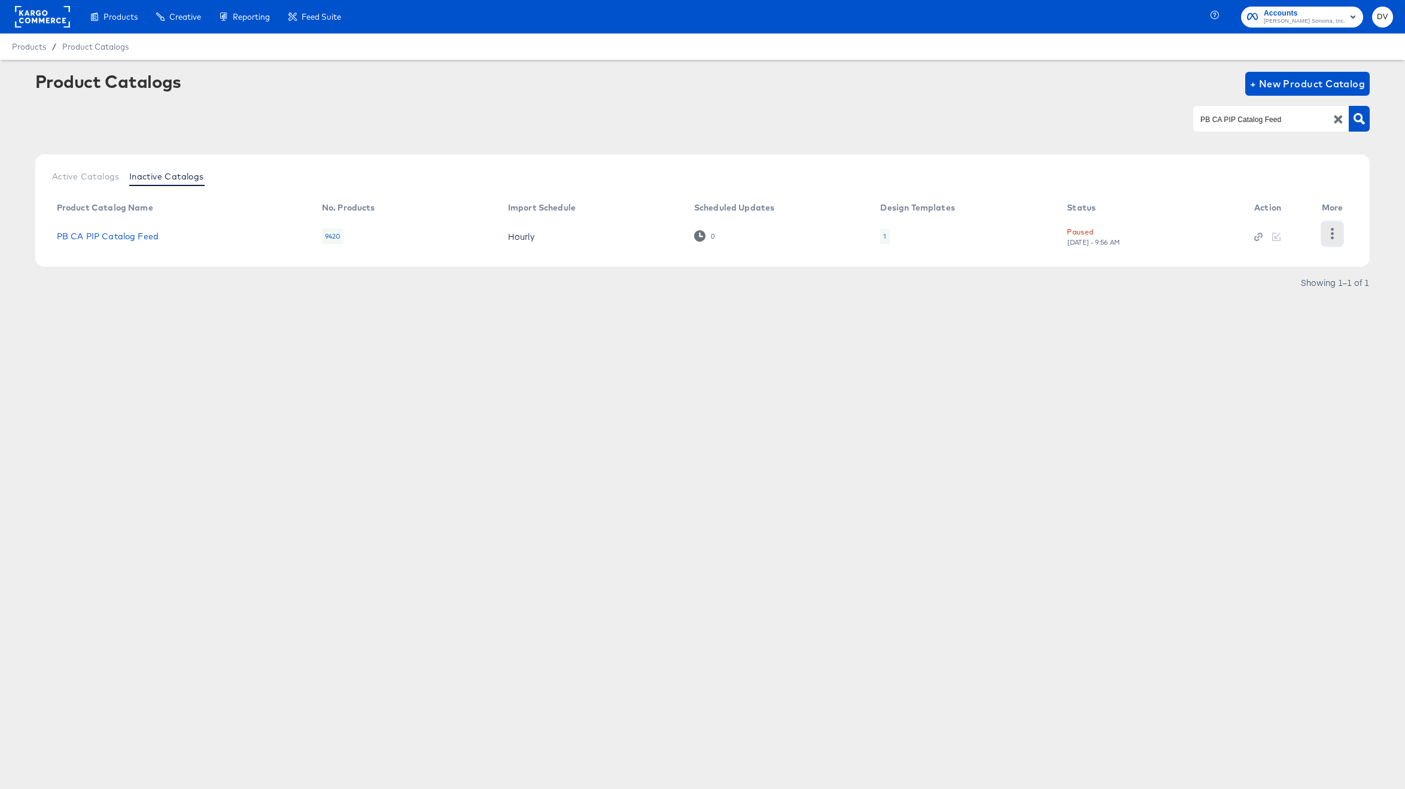
click at [1332, 234] on icon "button" at bounding box center [1332, 233] width 3 height 11
click at [1287, 322] on div "Unpause" at bounding box center [1283, 328] width 120 height 19
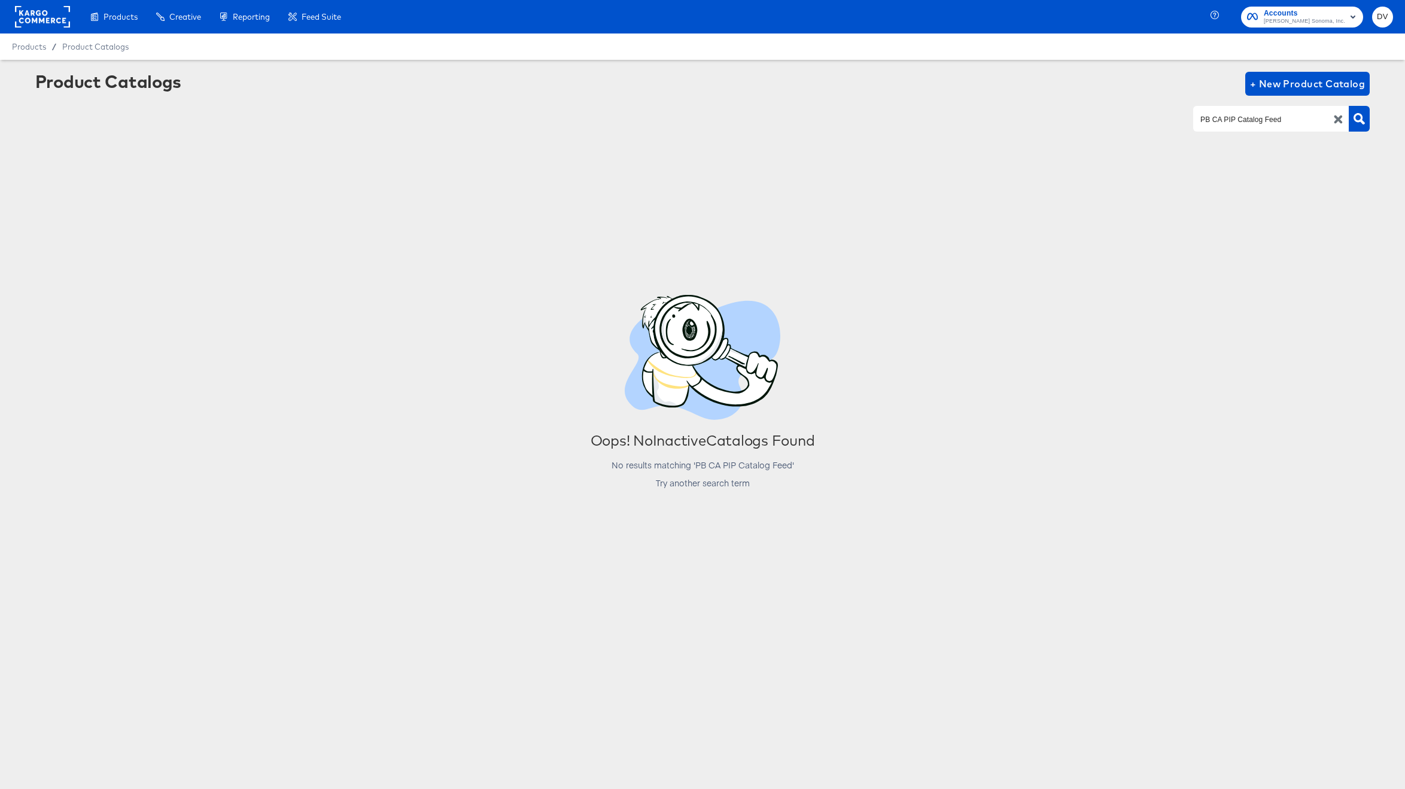
click at [1202, 123] on input "PB CA PIP Catalog Feed" at bounding box center [1261, 119] width 127 height 14
paste input "_US_SKU"
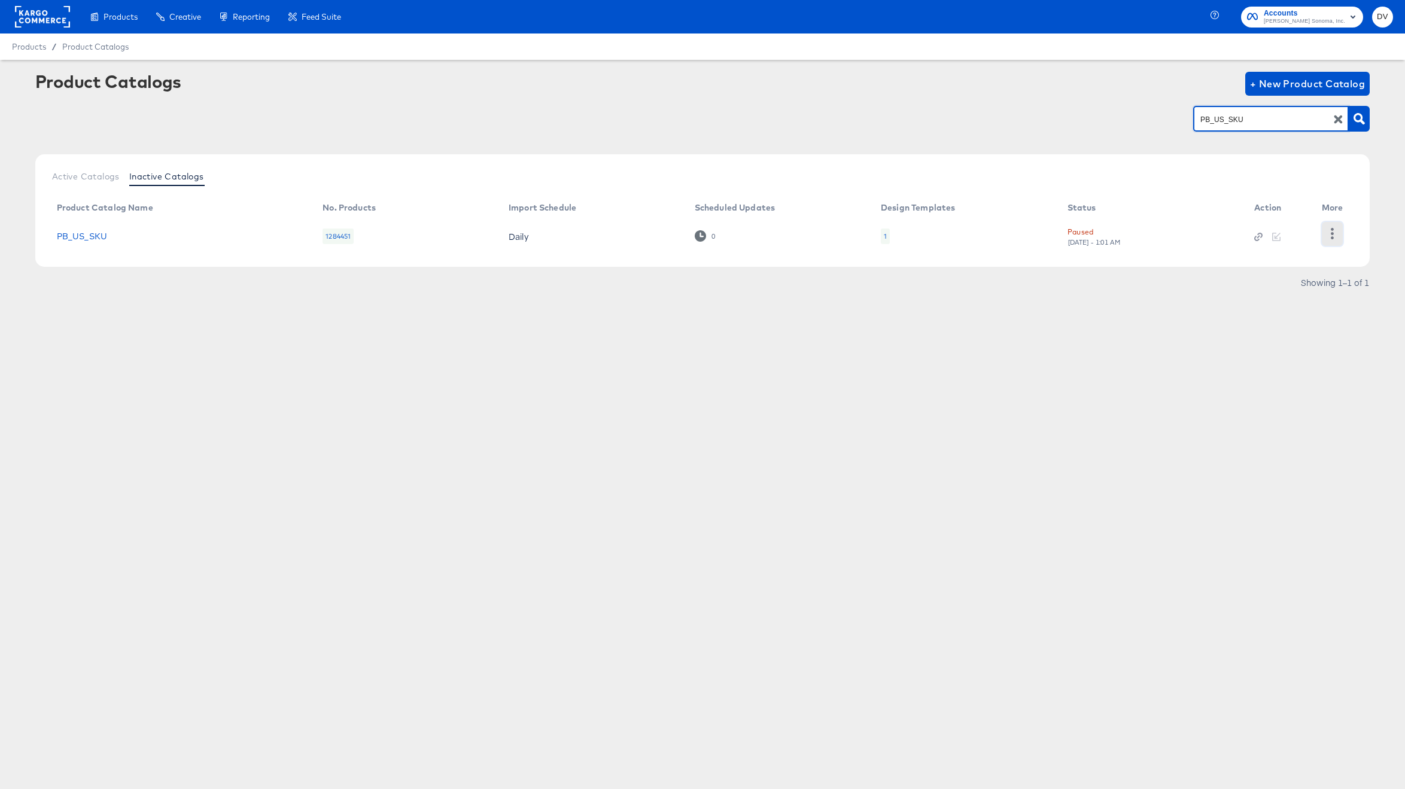
click at [1327, 233] on icon "button" at bounding box center [1331, 233] width 11 height 11
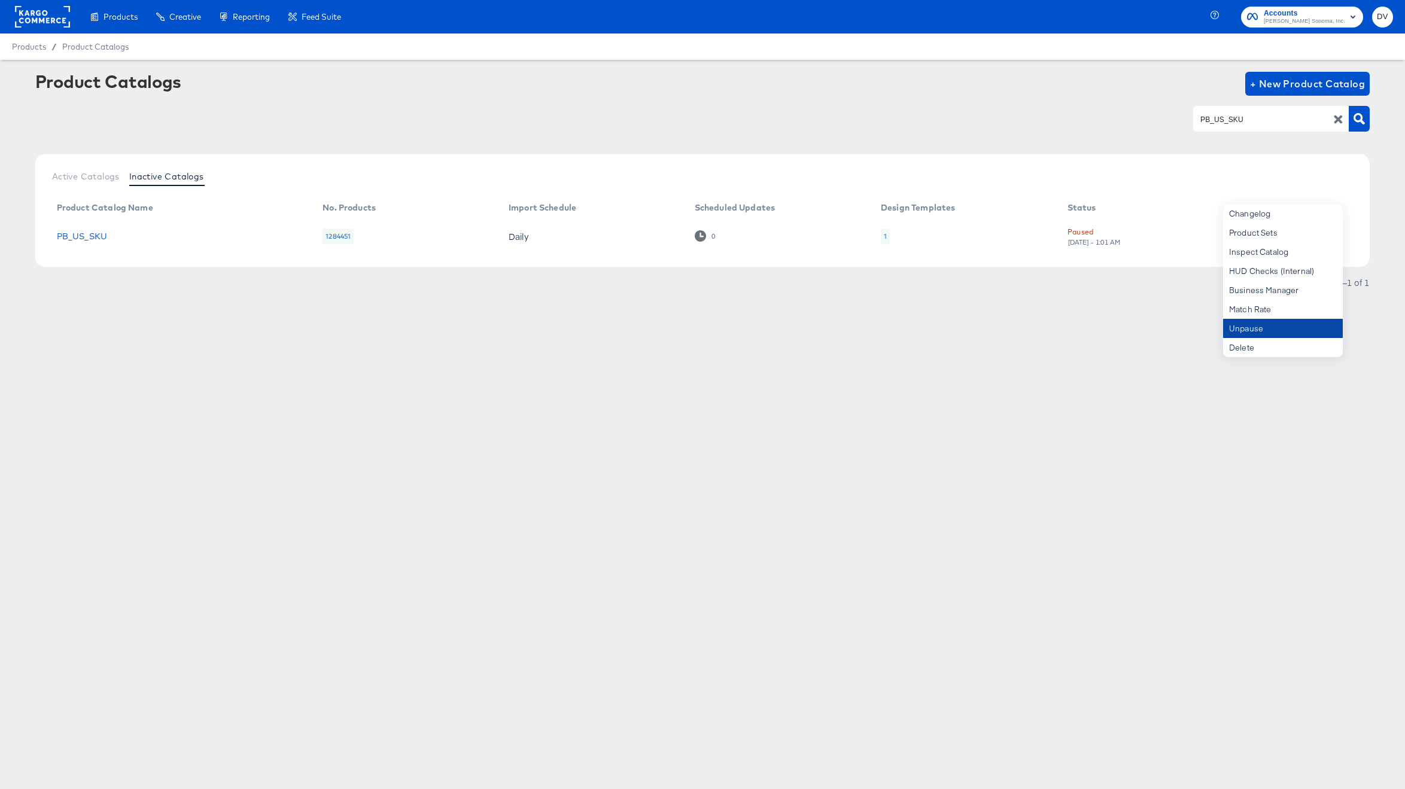
click at [1270, 321] on div "Unpause" at bounding box center [1283, 328] width 120 height 19
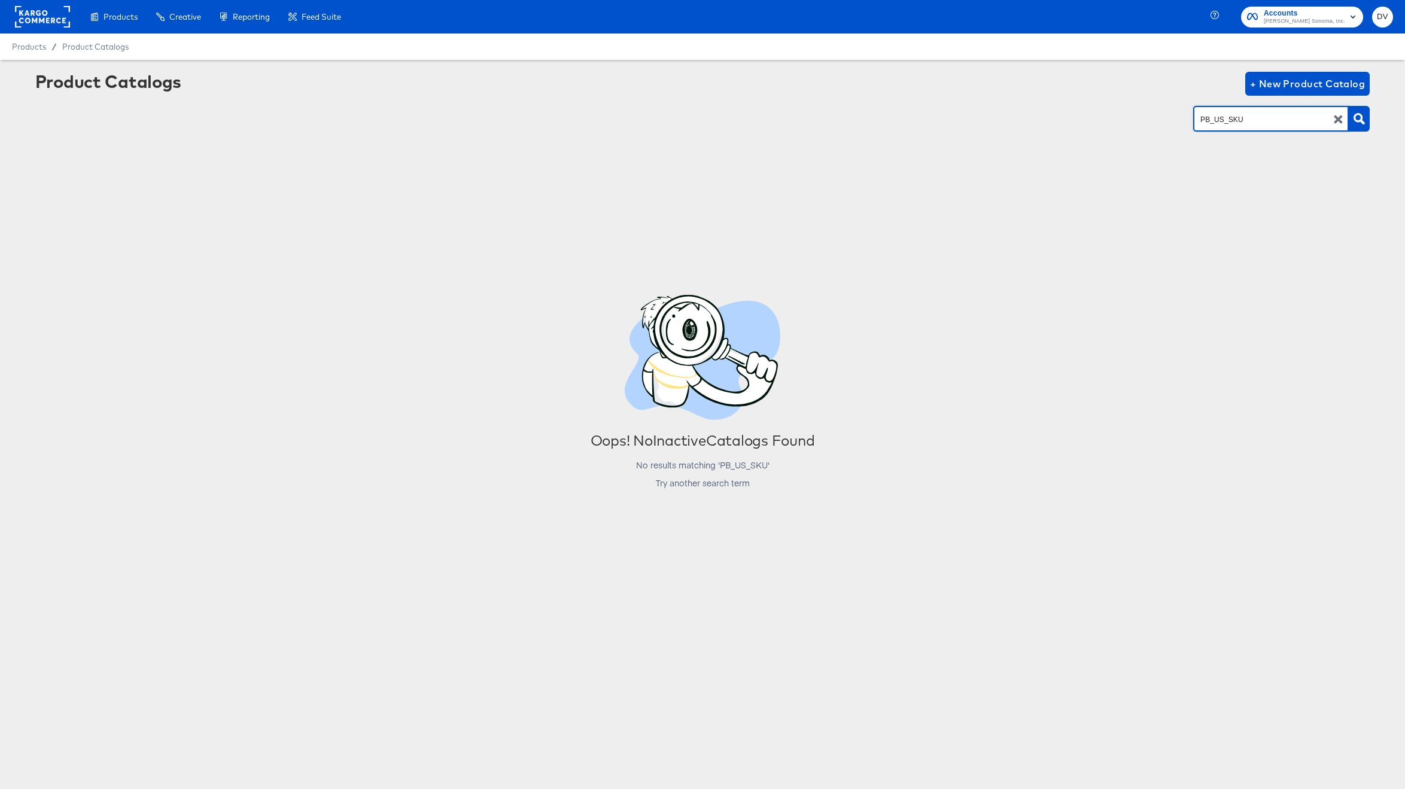
click at [1211, 120] on input "PB_US_SKU" at bounding box center [1261, 119] width 127 height 14
paste input "K_US_PIP_Meta"
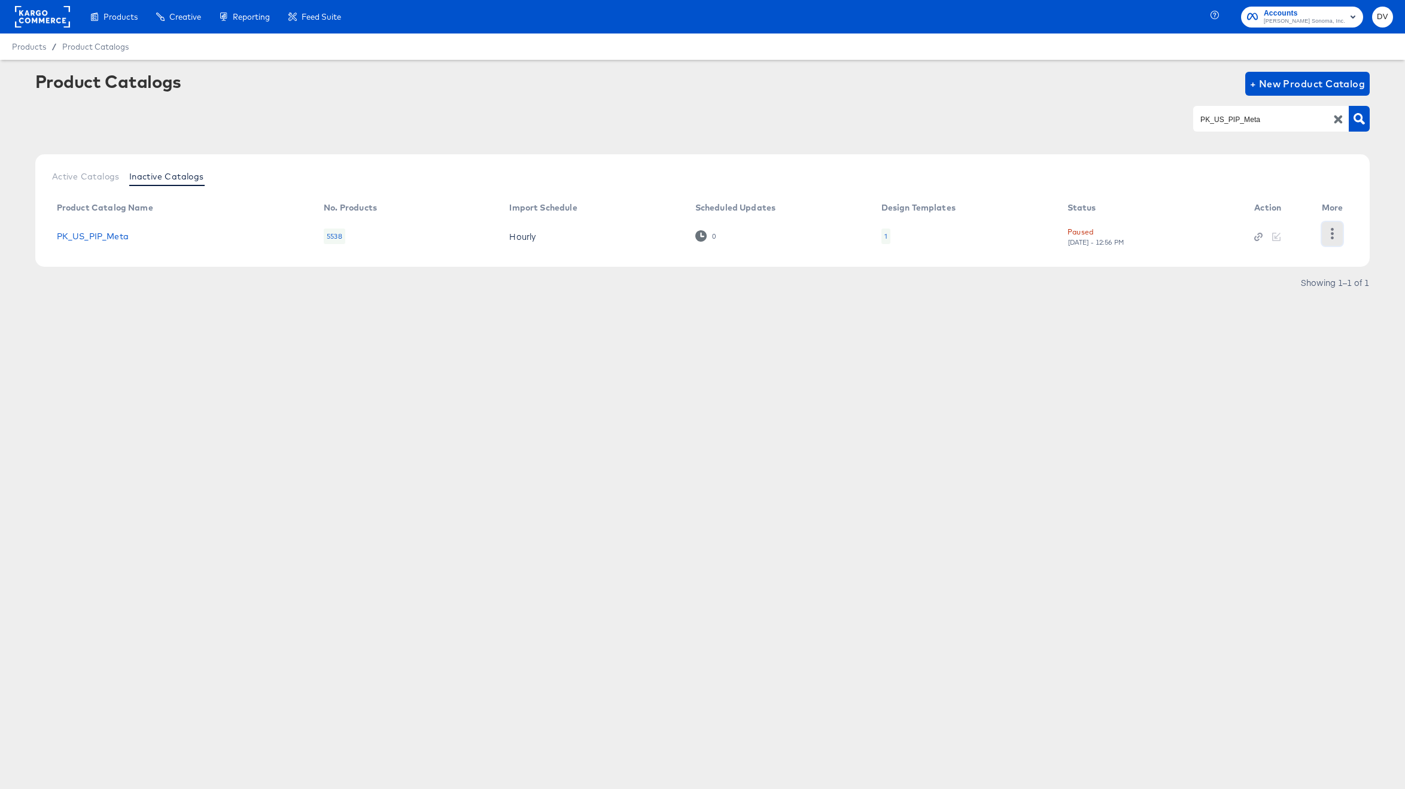
click at [1329, 232] on icon "button" at bounding box center [1331, 233] width 11 height 11
click at [1266, 325] on div "Unpause" at bounding box center [1283, 328] width 120 height 19
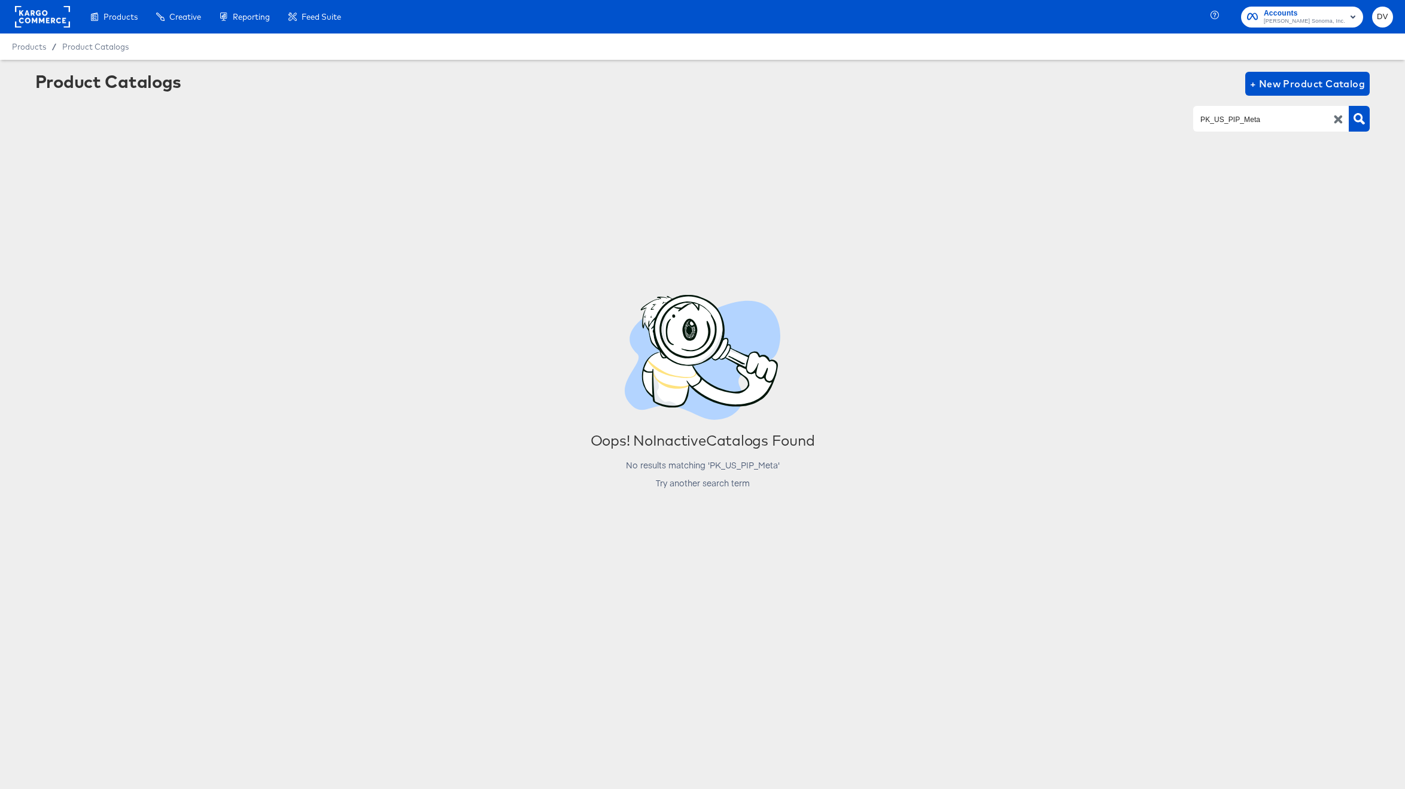
click at [1277, 110] on div "PK_US_PIP_Meta" at bounding box center [1271, 118] width 156 height 25
paste input "SKU"
type input "PK_US_SKU"
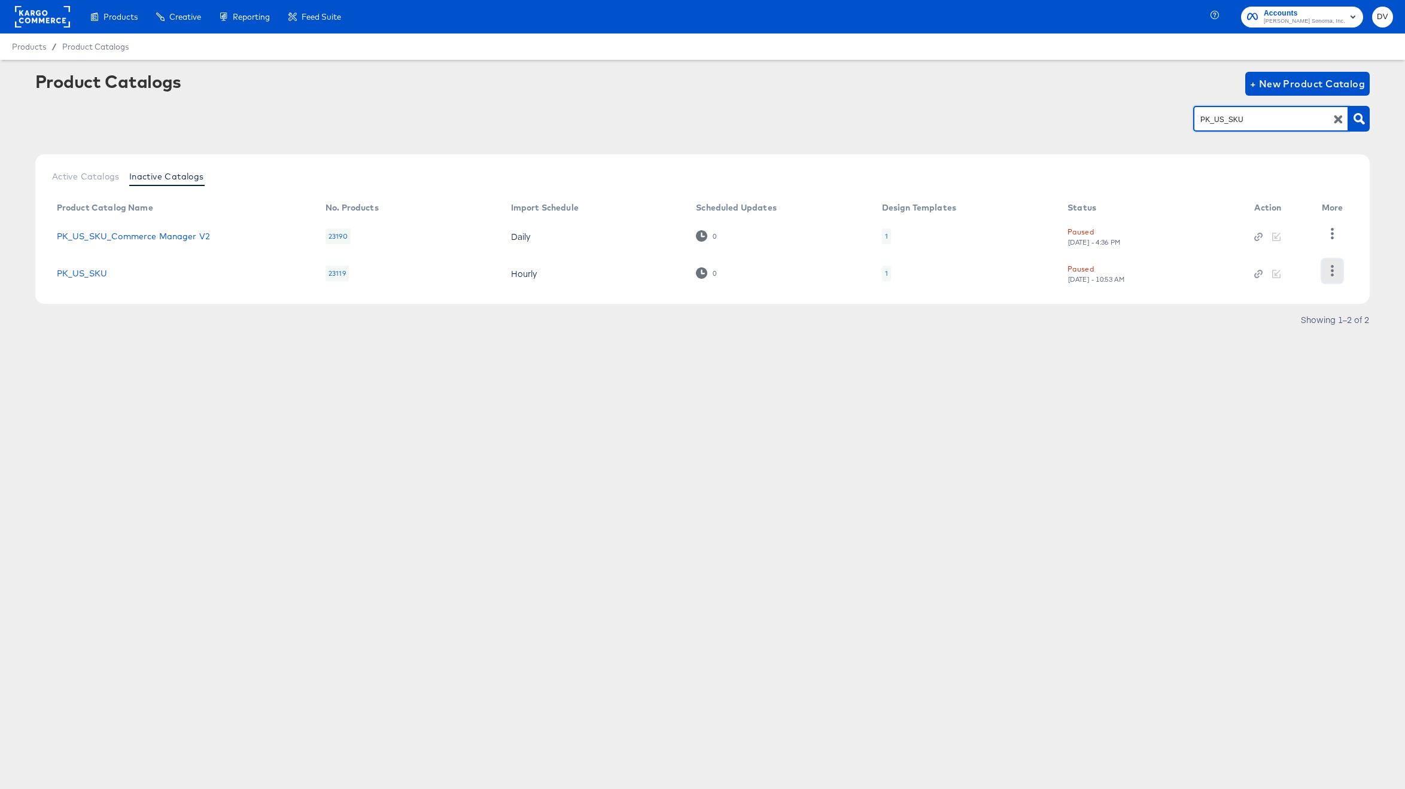
click at [1331, 272] on icon "button" at bounding box center [1331, 270] width 11 height 11
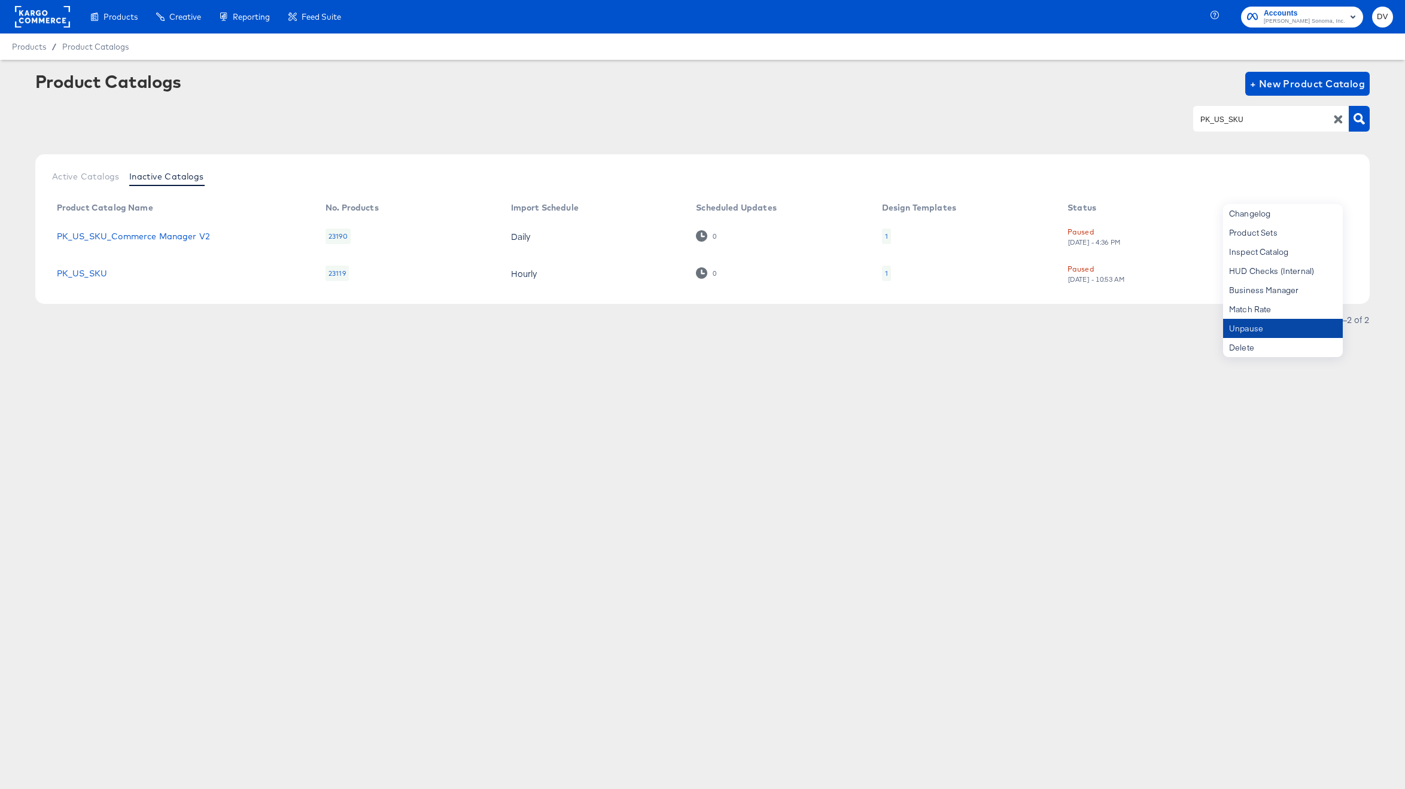
click at [1280, 325] on div "Unpause" at bounding box center [1283, 328] width 120 height 19
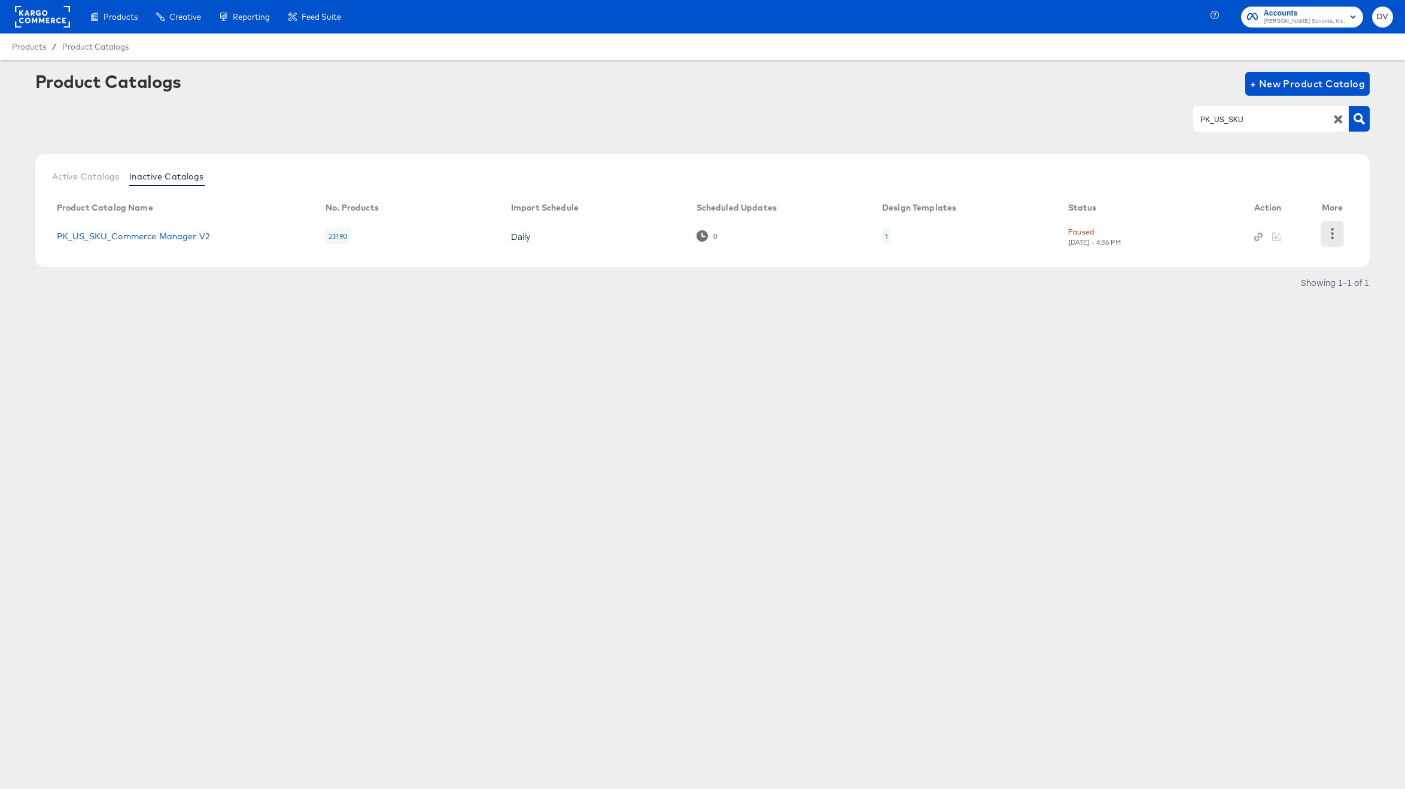
click at [1329, 232] on icon "button" at bounding box center [1331, 233] width 11 height 11
click at [1246, 330] on div "Unpause" at bounding box center [1283, 328] width 120 height 19
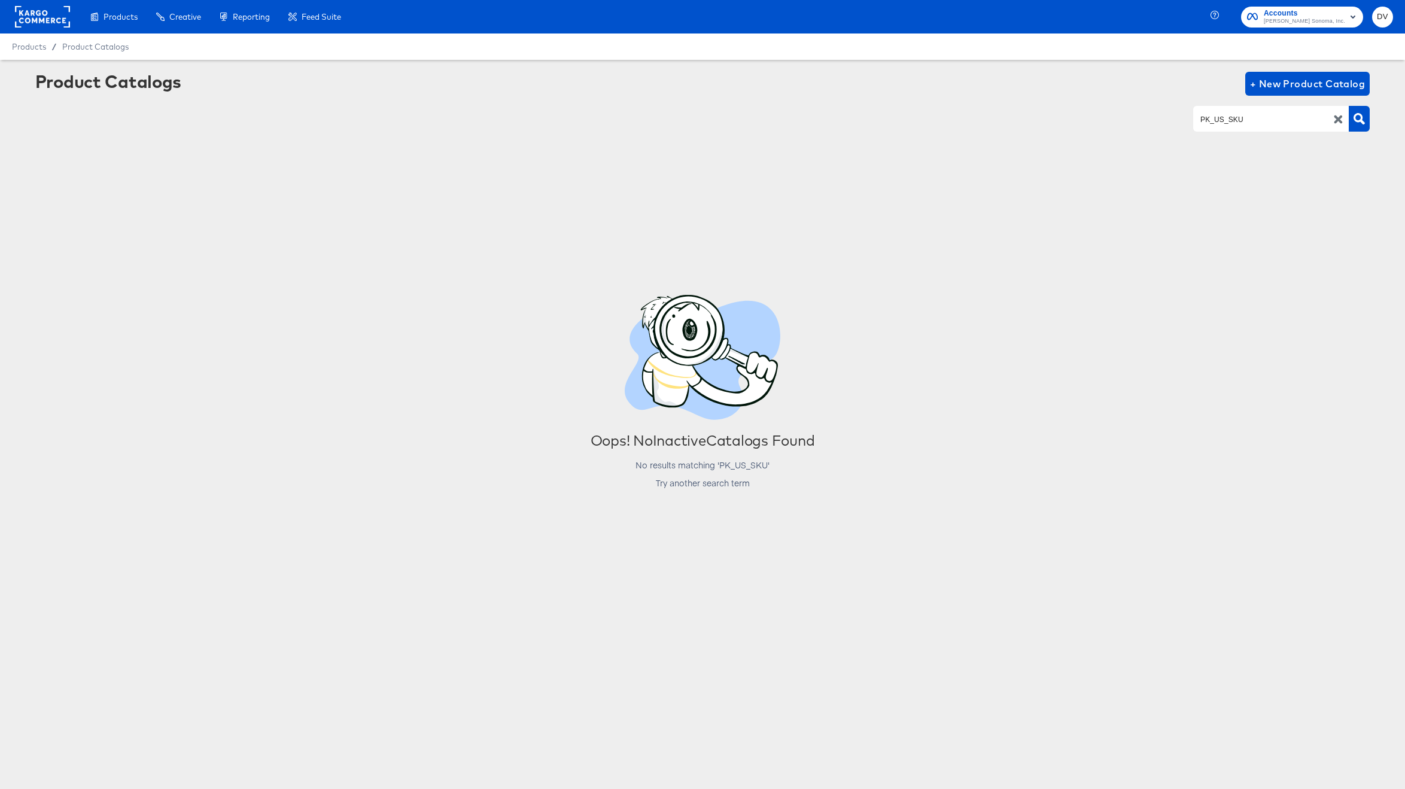
click at [1337, 118] on icon "button" at bounding box center [1338, 119] width 8 height 8
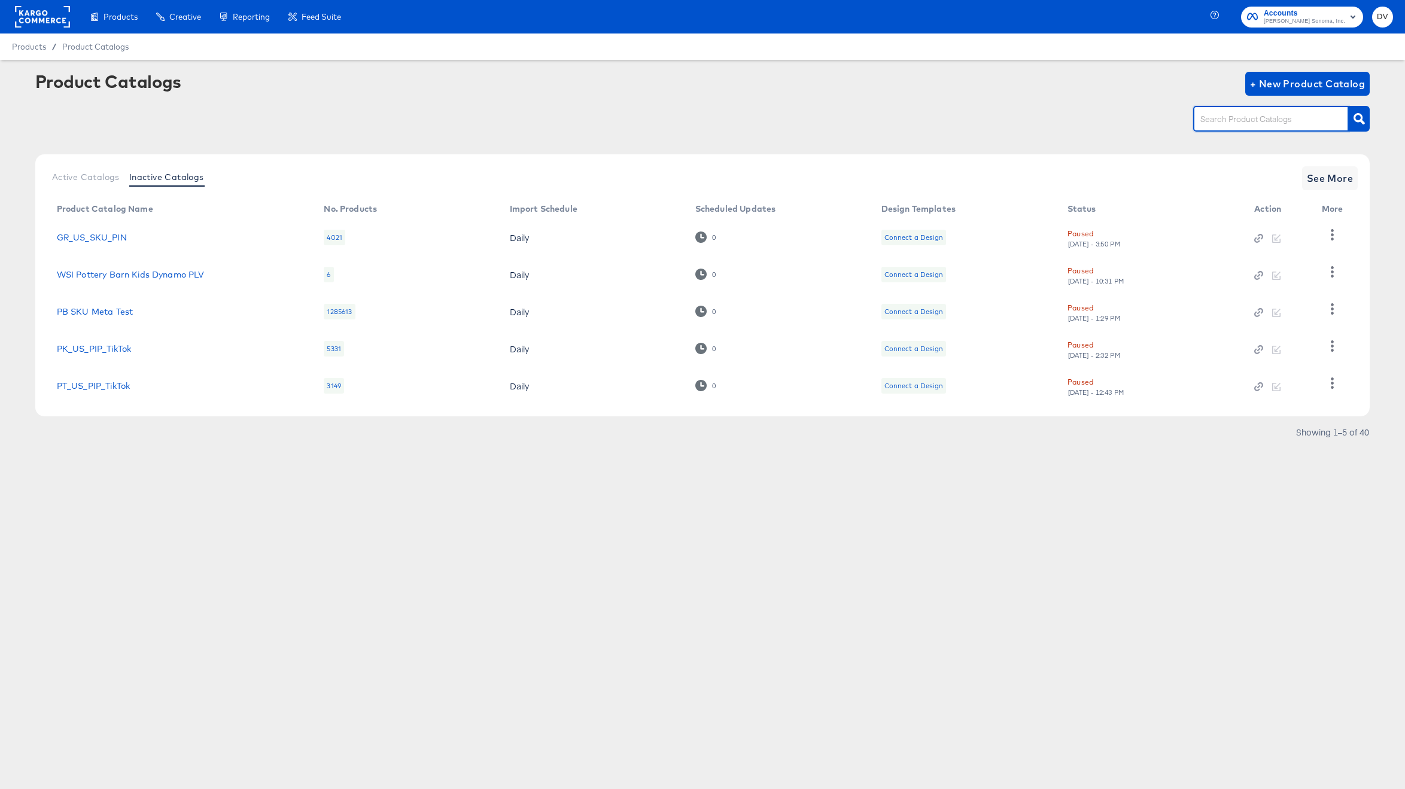
paste input "PK CA PIP Catalog Feed"
type input "PK CA PIP Catalog Feed"
click at [1368, 114] on button "button" at bounding box center [1358, 119] width 21 height 26
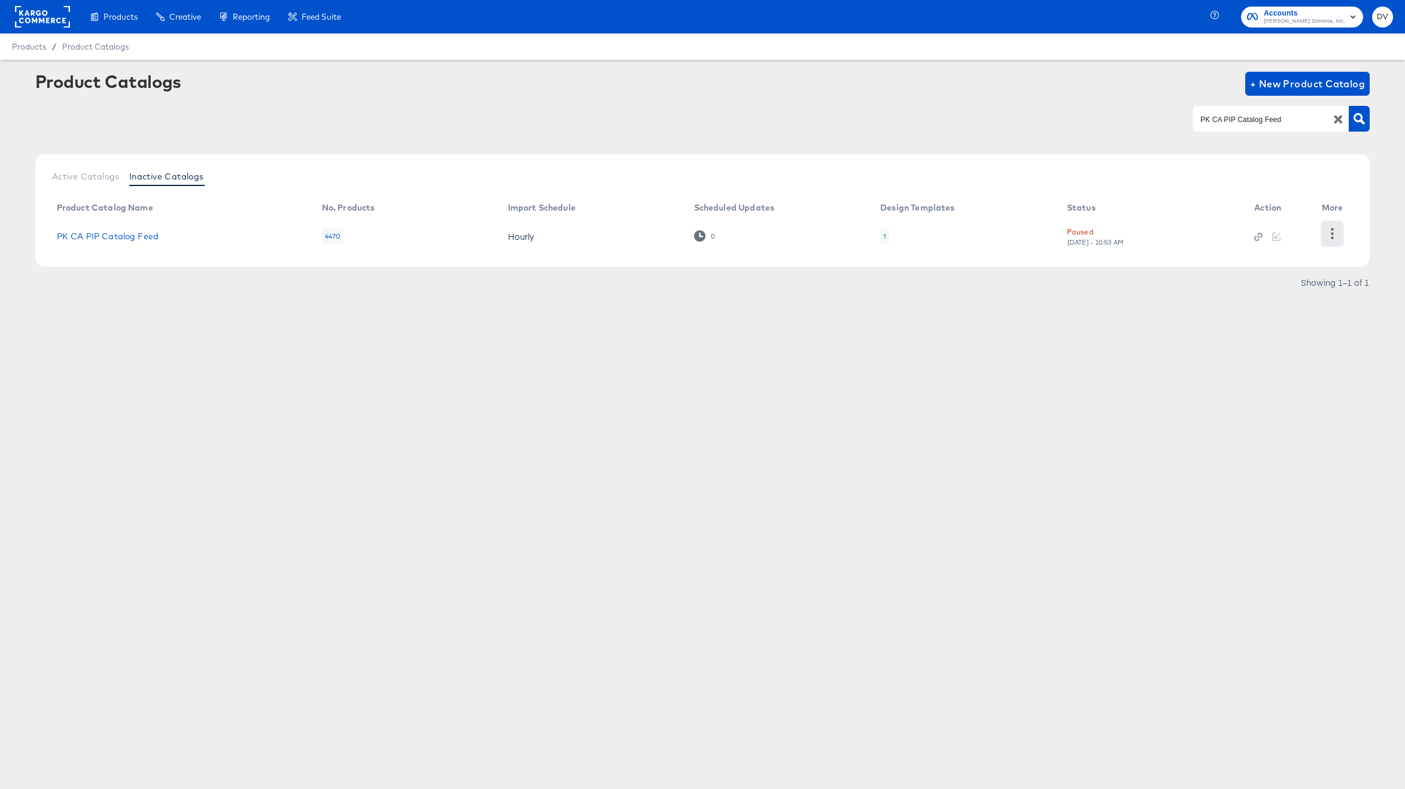
click at [1329, 233] on icon "button" at bounding box center [1331, 233] width 11 height 11
click at [1258, 326] on div "Unpause" at bounding box center [1283, 328] width 120 height 19
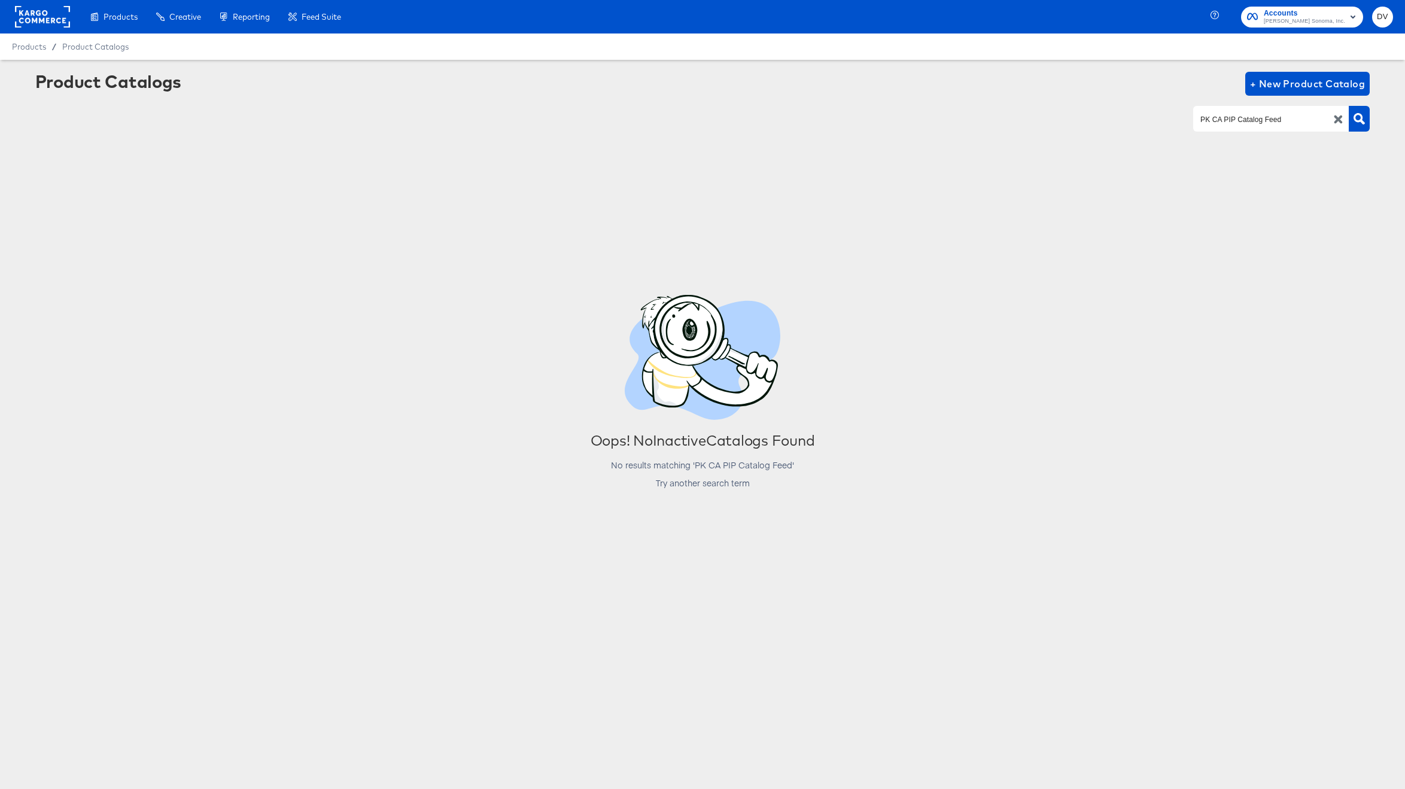
click at [1334, 118] on icon "button" at bounding box center [1337, 119] width 11 height 11
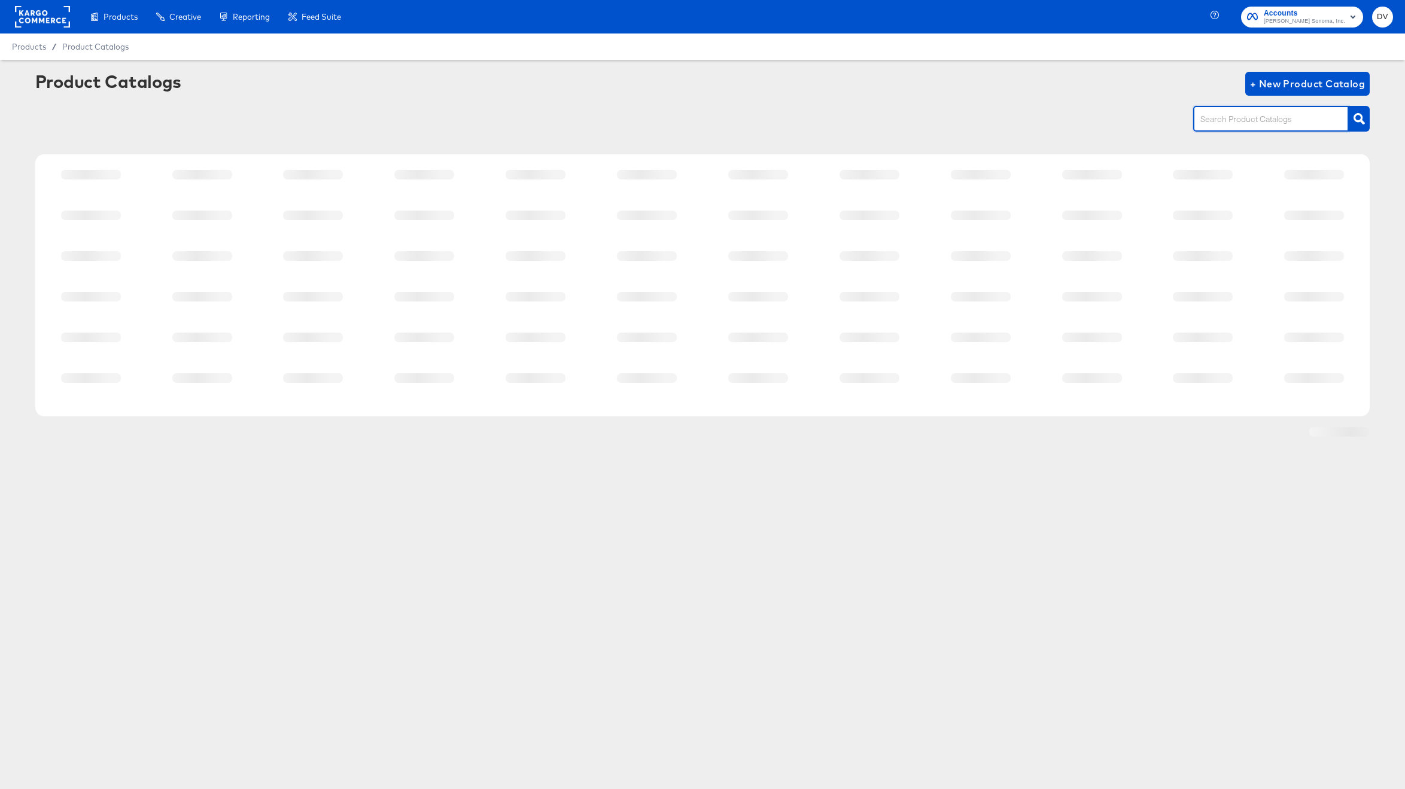
paste input "PT_US_PIP_Meta"
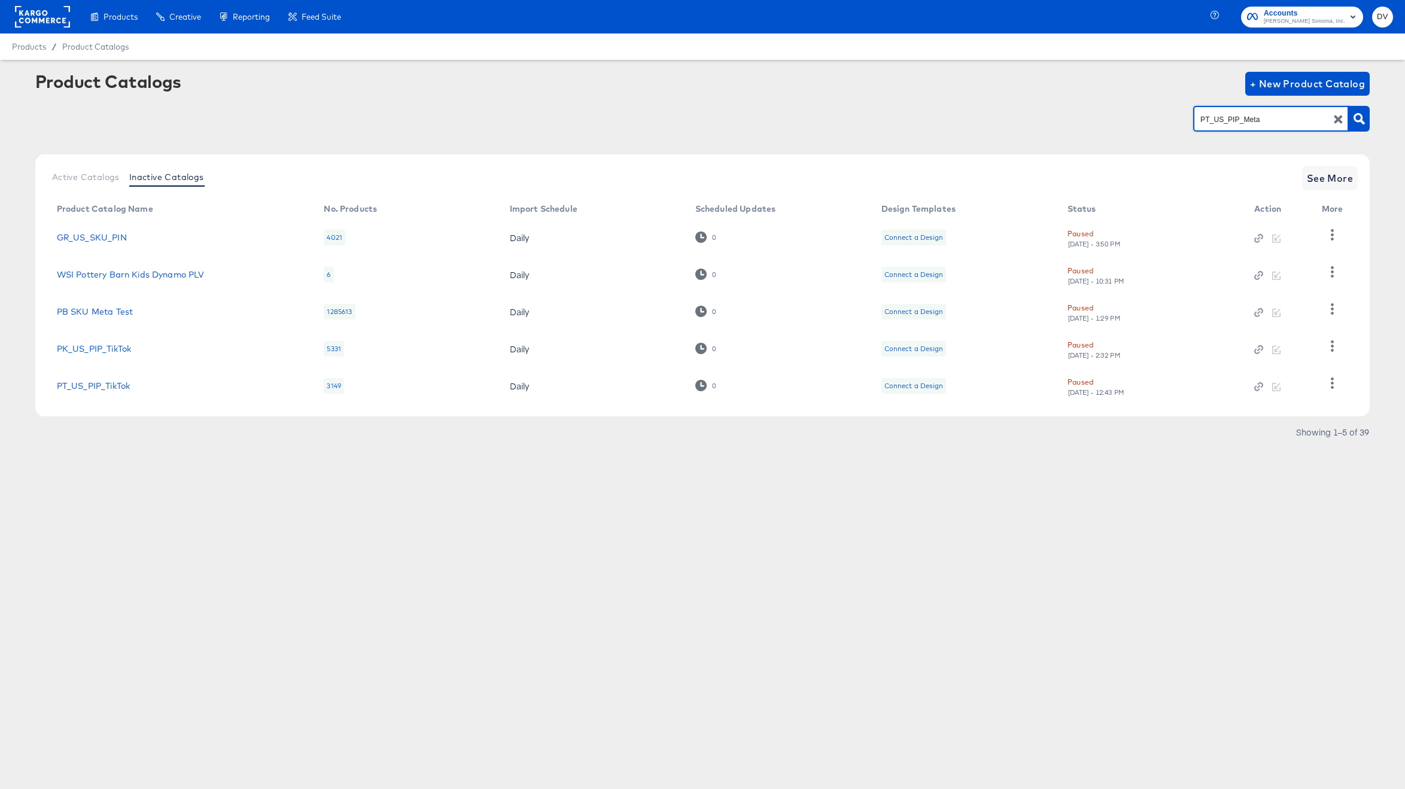
type input "PT_US_PIP_Meta"
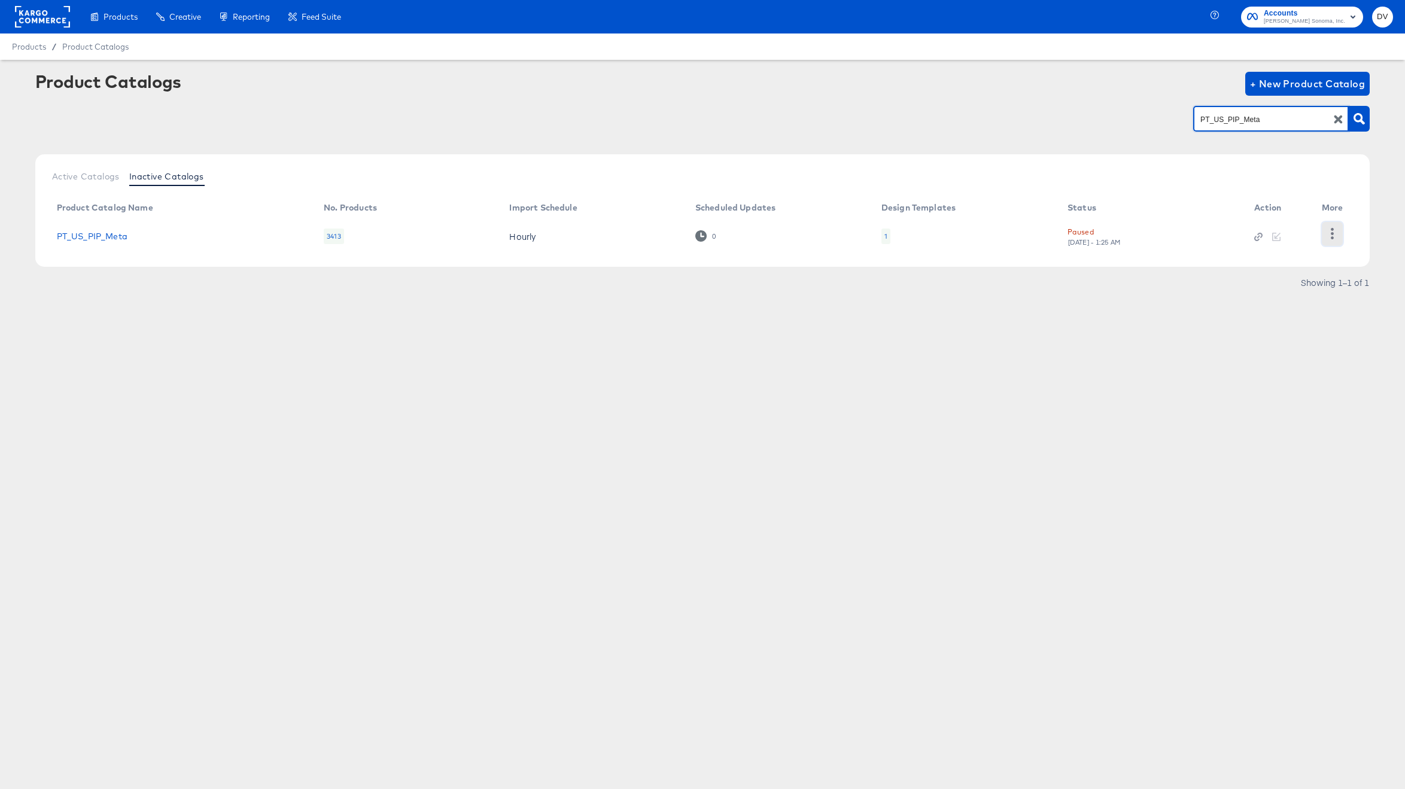
click at [1335, 228] on icon "button" at bounding box center [1331, 233] width 11 height 11
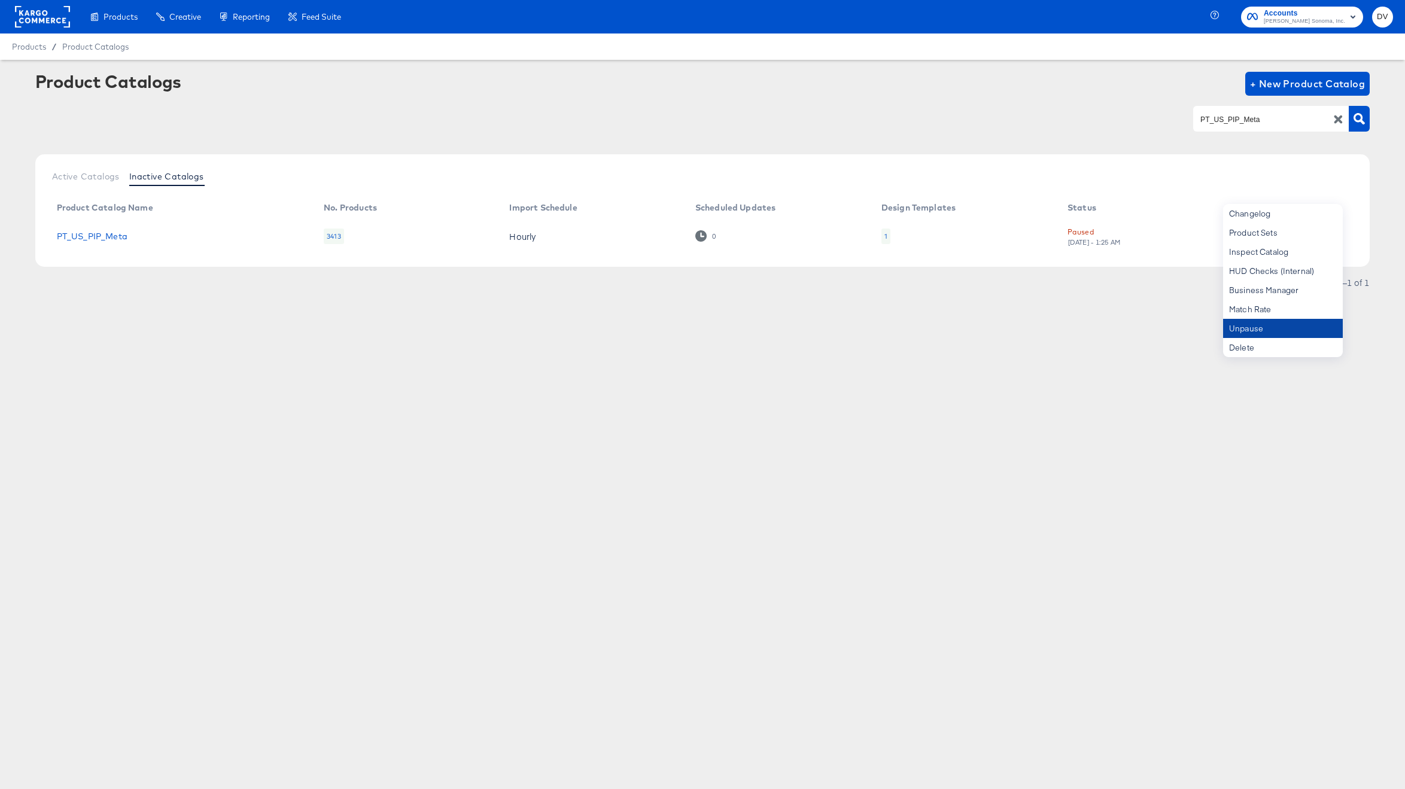
click at [1271, 323] on div "Unpause" at bounding box center [1283, 328] width 120 height 19
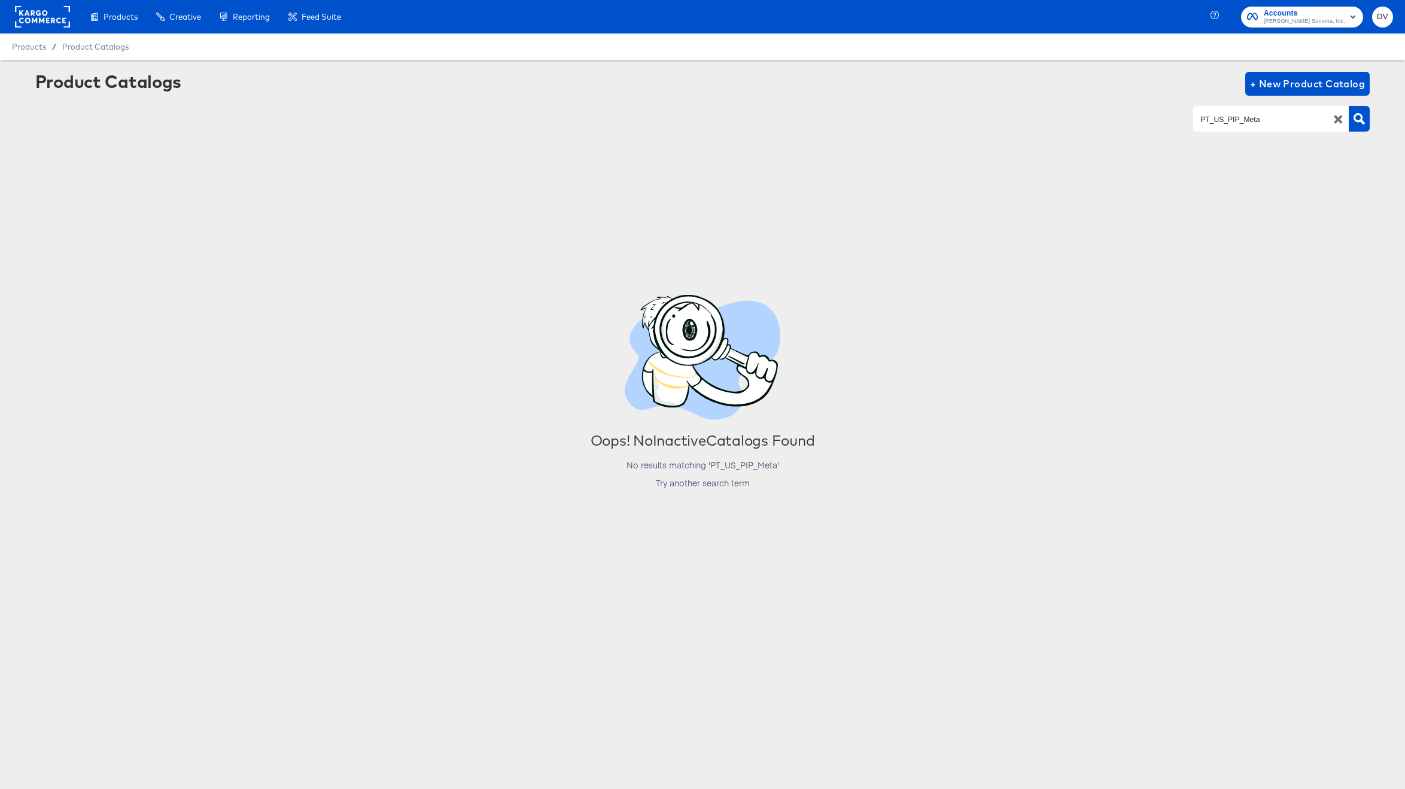
click at [1336, 118] on icon "button" at bounding box center [1338, 119] width 8 height 8
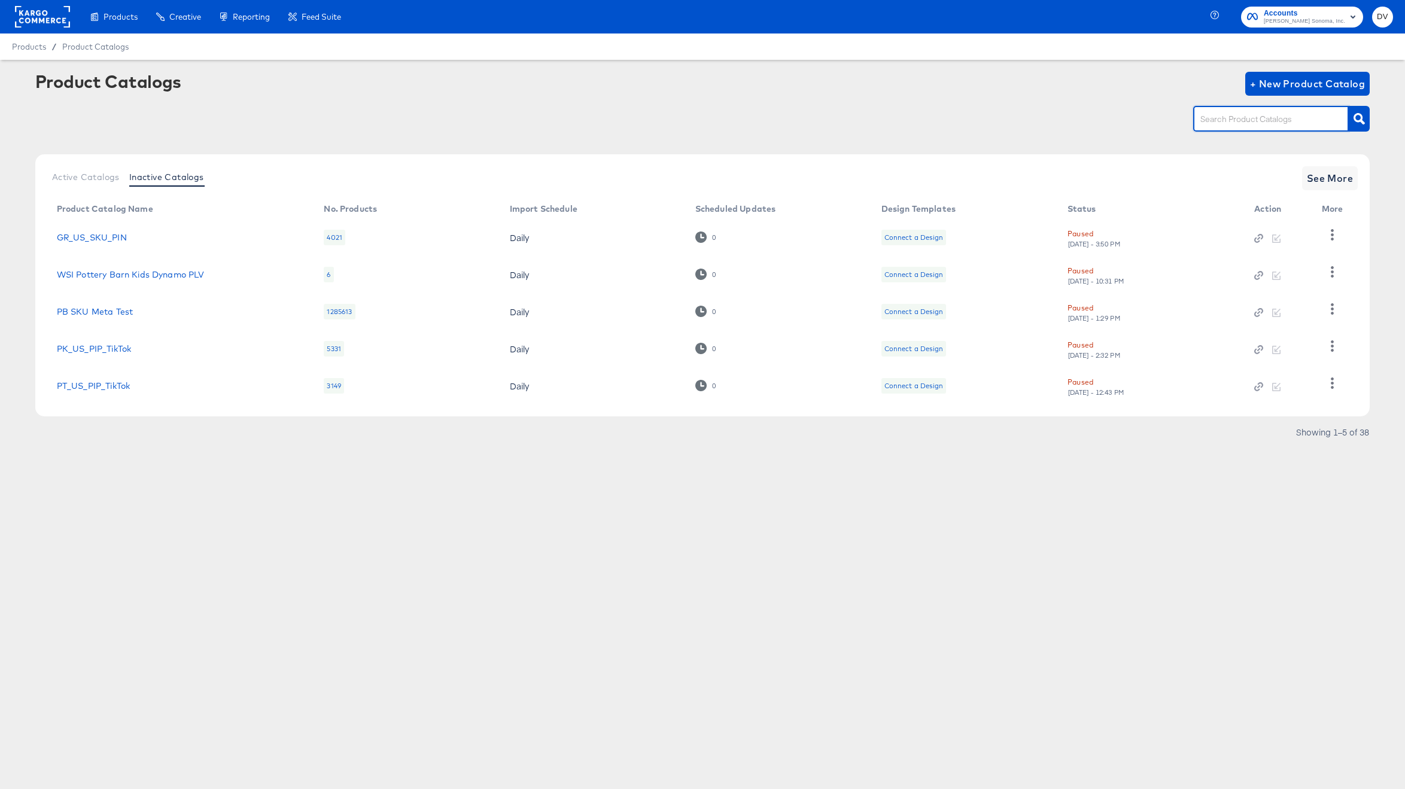
paste input "PT_US_SKU"
type input "PT_US_SKU"
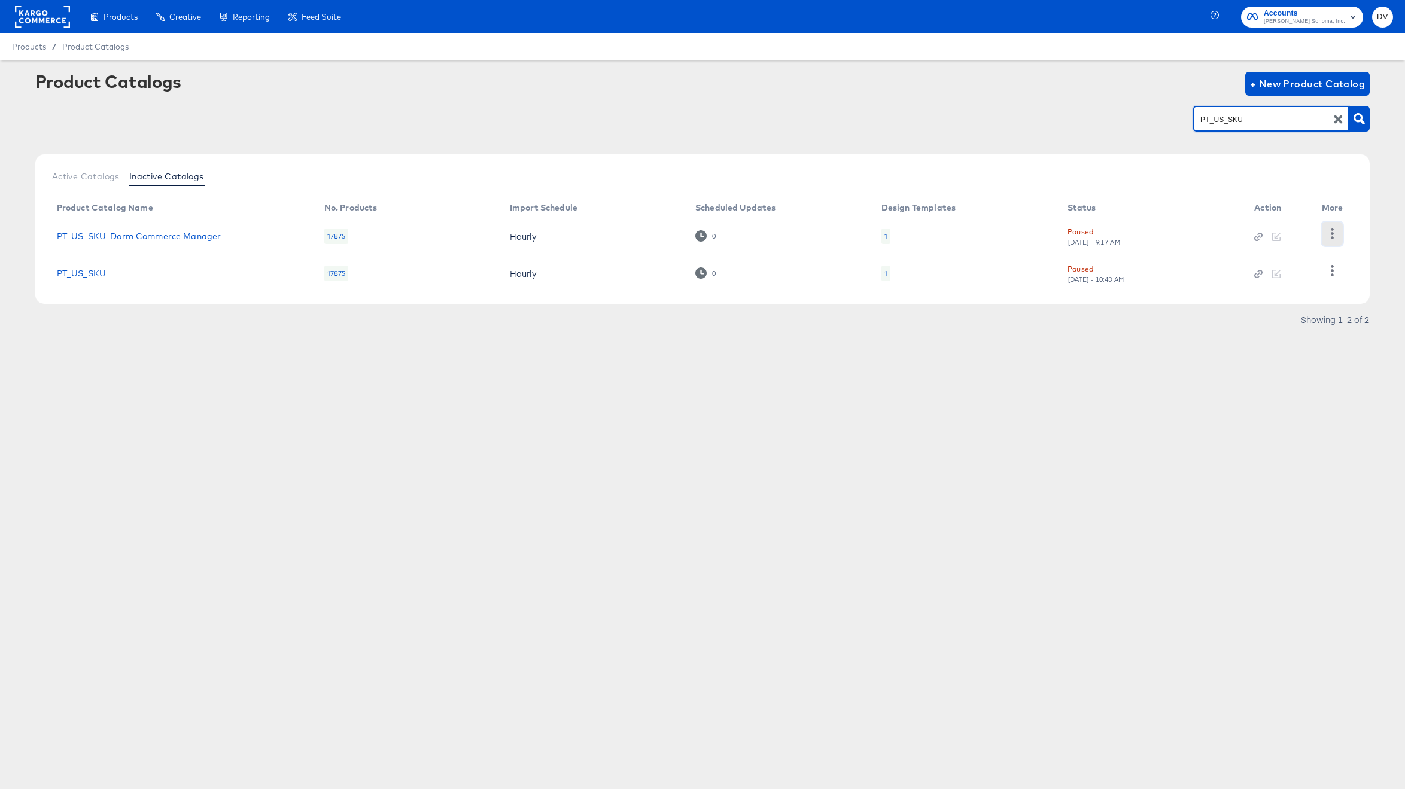
click at [1331, 228] on icon "button" at bounding box center [1332, 233] width 3 height 11
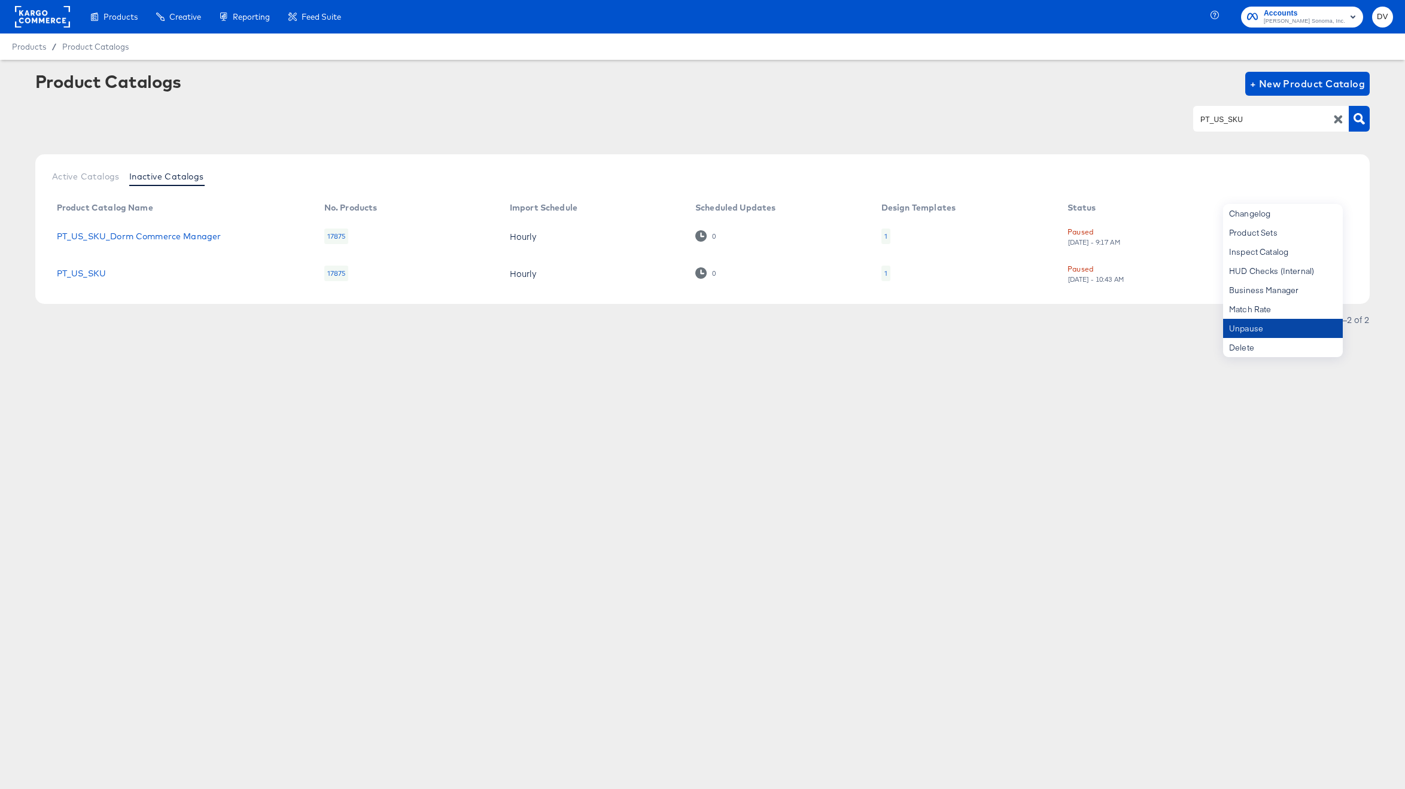
click at [1247, 327] on div "Unpause" at bounding box center [1283, 328] width 120 height 19
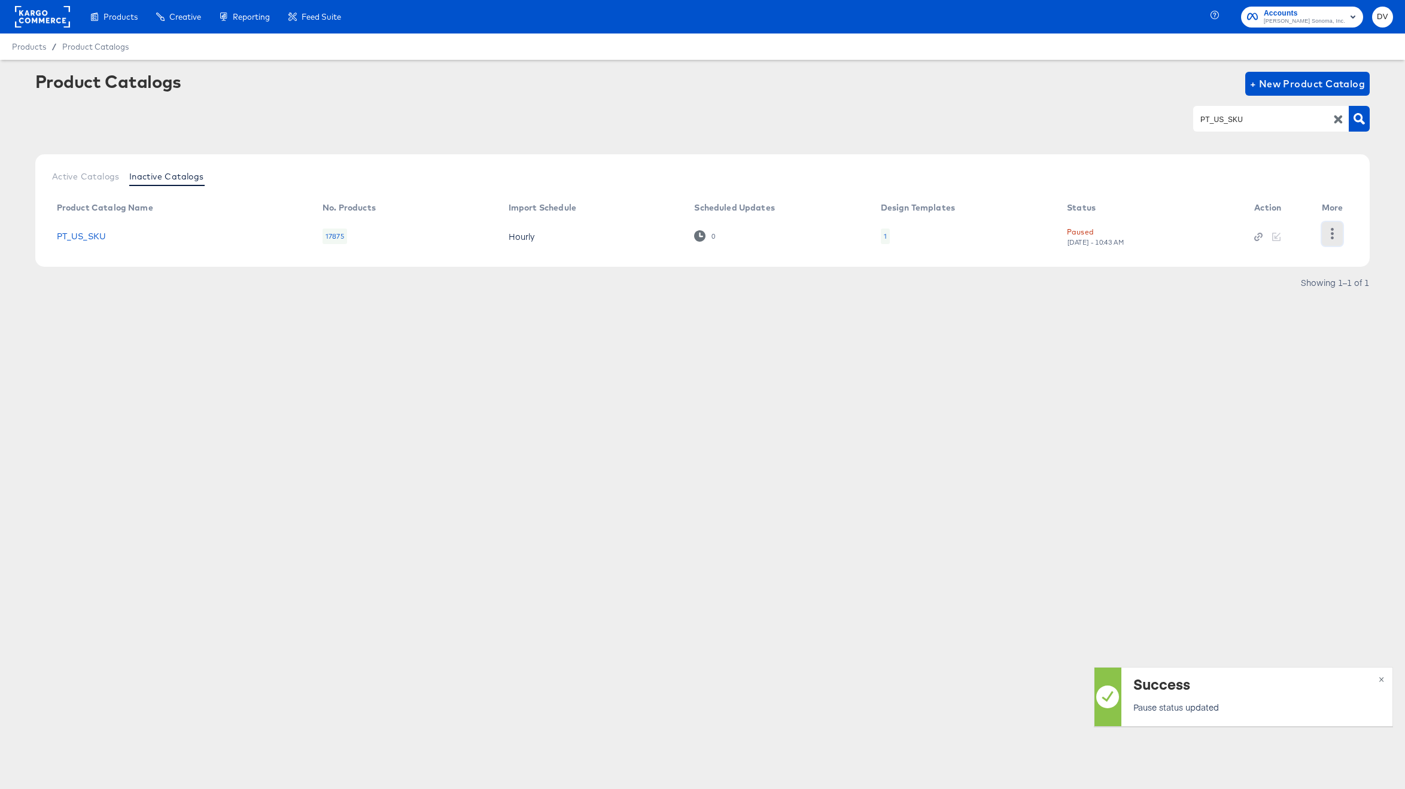
click at [1328, 239] on button "button" at bounding box center [1332, 234] width 21 height 24
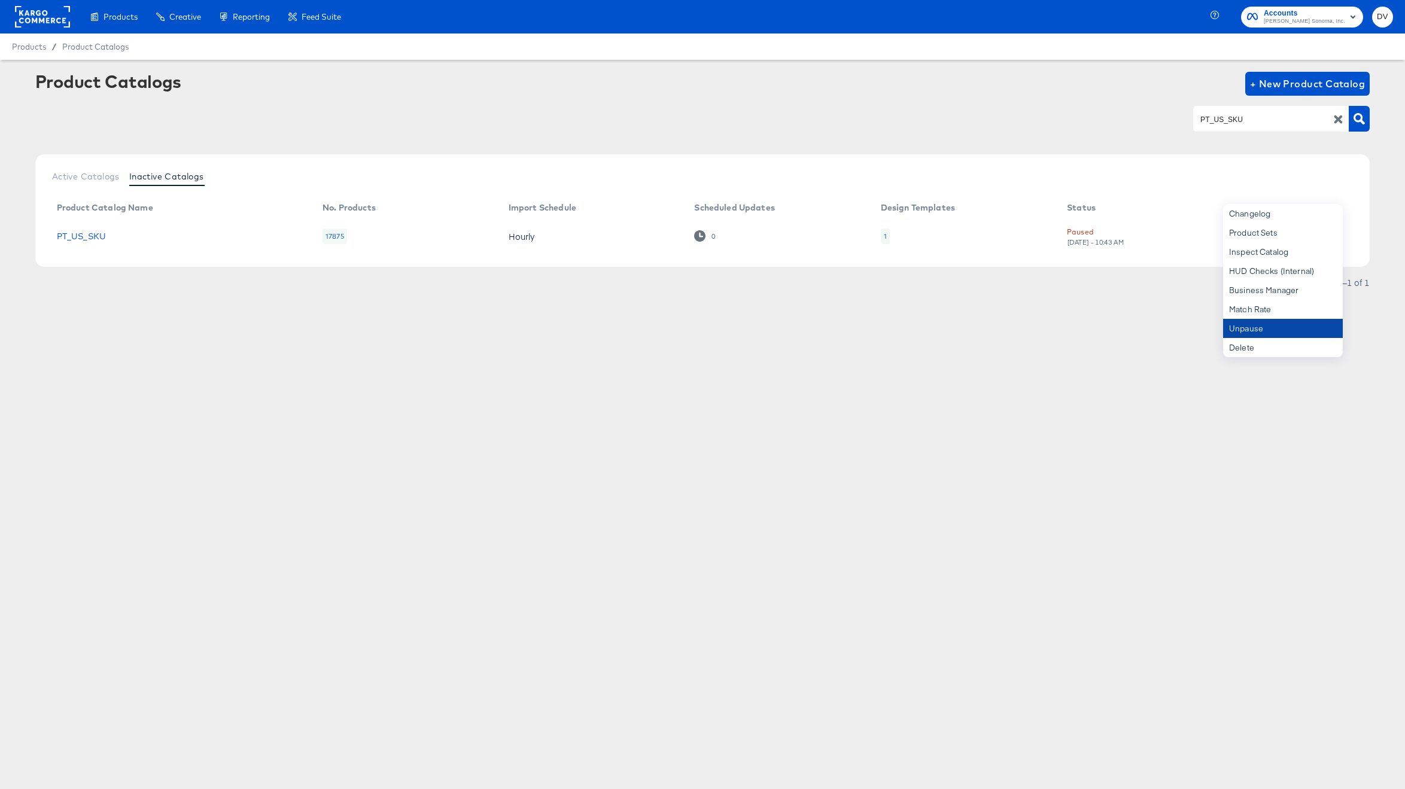
click at [1271, 324] on div "Unpause" at bounding box center [1283, 328] width 120 height 19
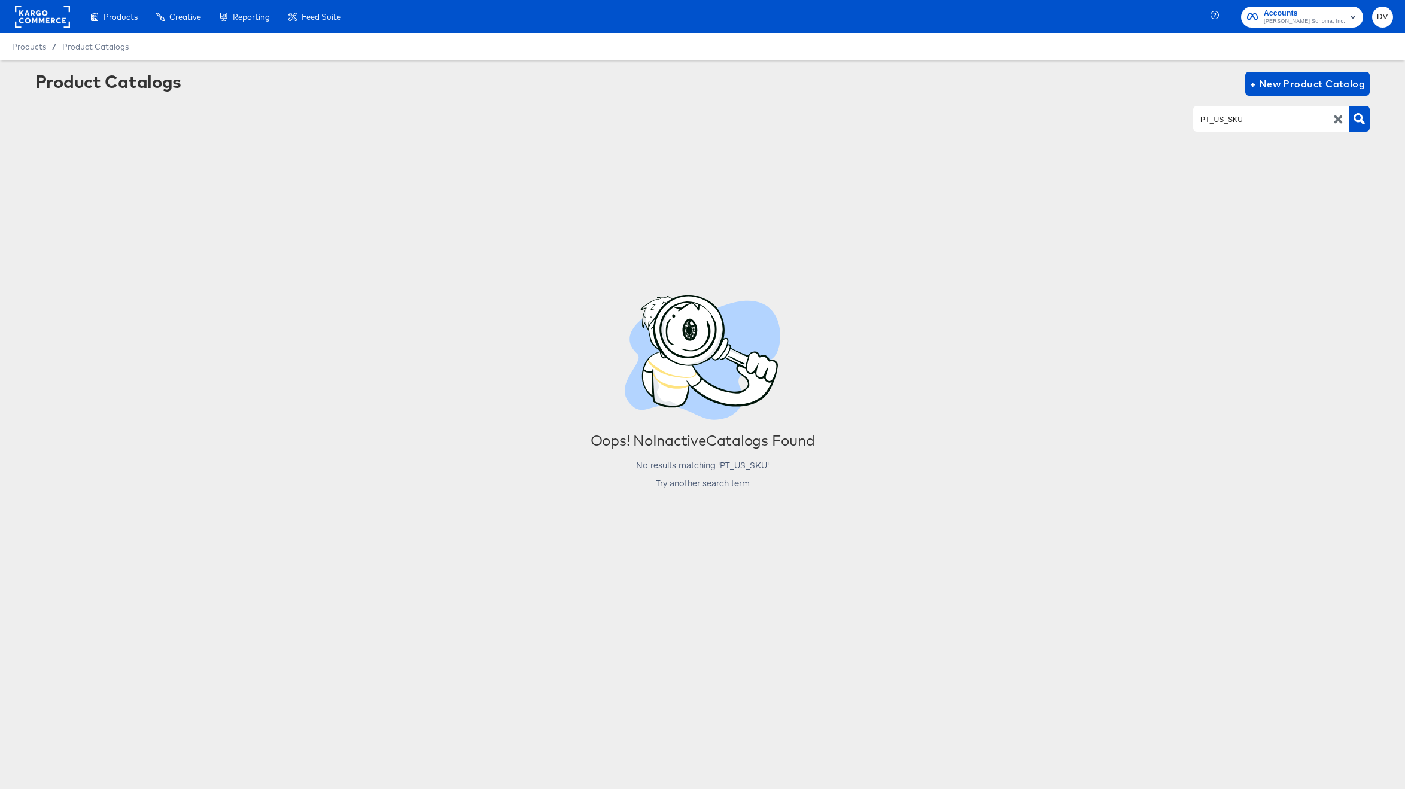
click at [1334, 118] on icon "button" at bounding box center [1338, 119] width 8 height 8
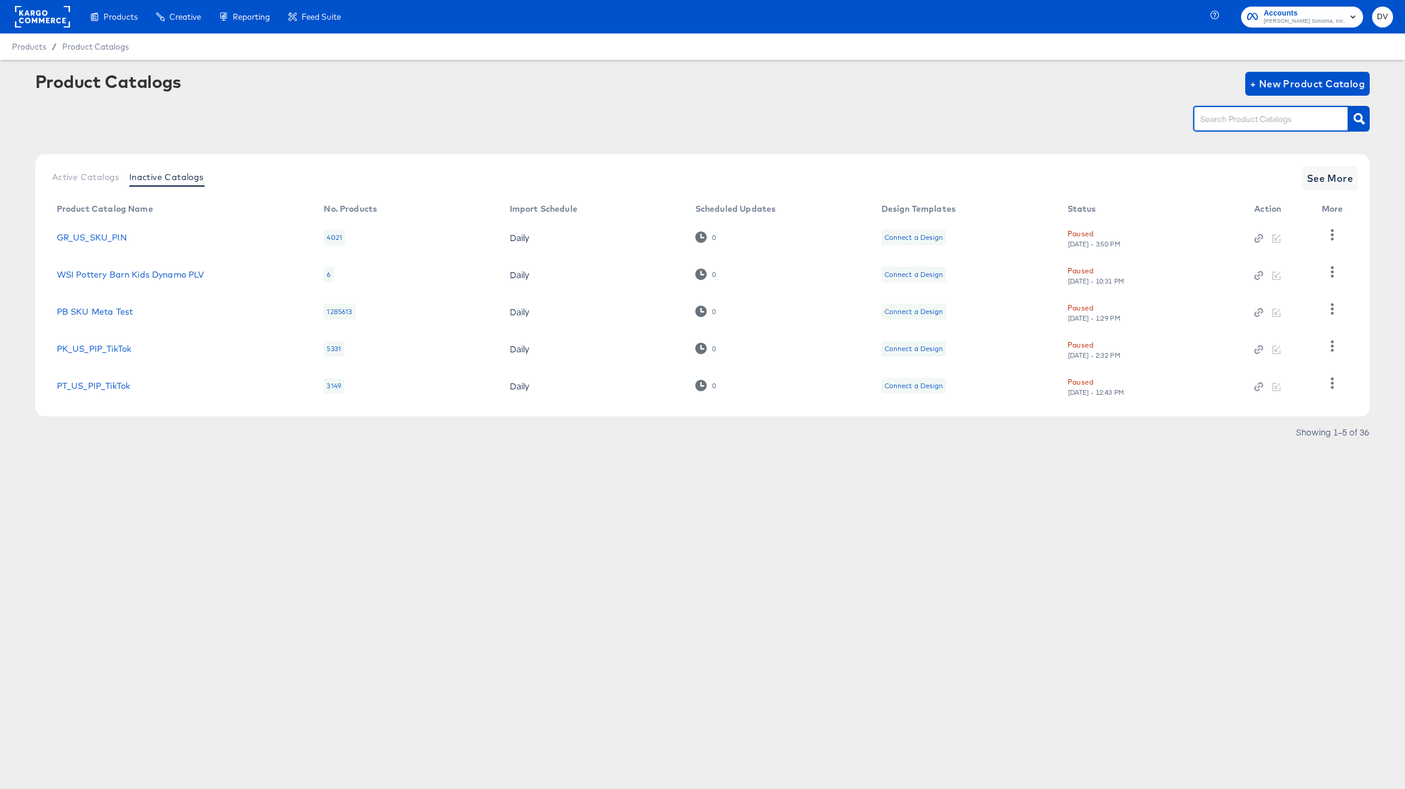
paste input "RJ_US_PIP"
type input "RJ_US_PIP"
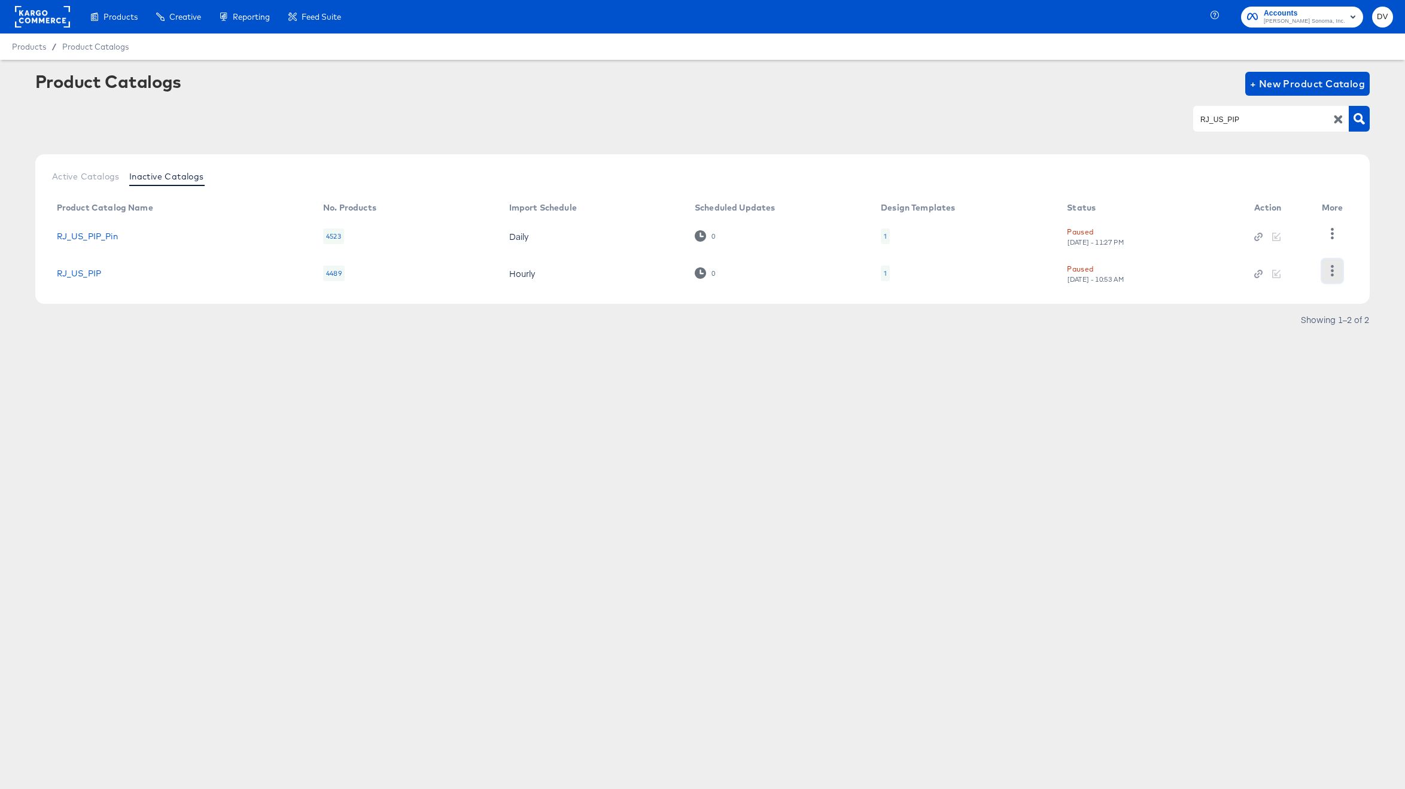
click at [1326, 270] on button "button" at bounding box center [1332, 271] width 21 height 24
click at [1267, 324] on div "Unpause" at bounding box center [1283, 328] width 120 height 19
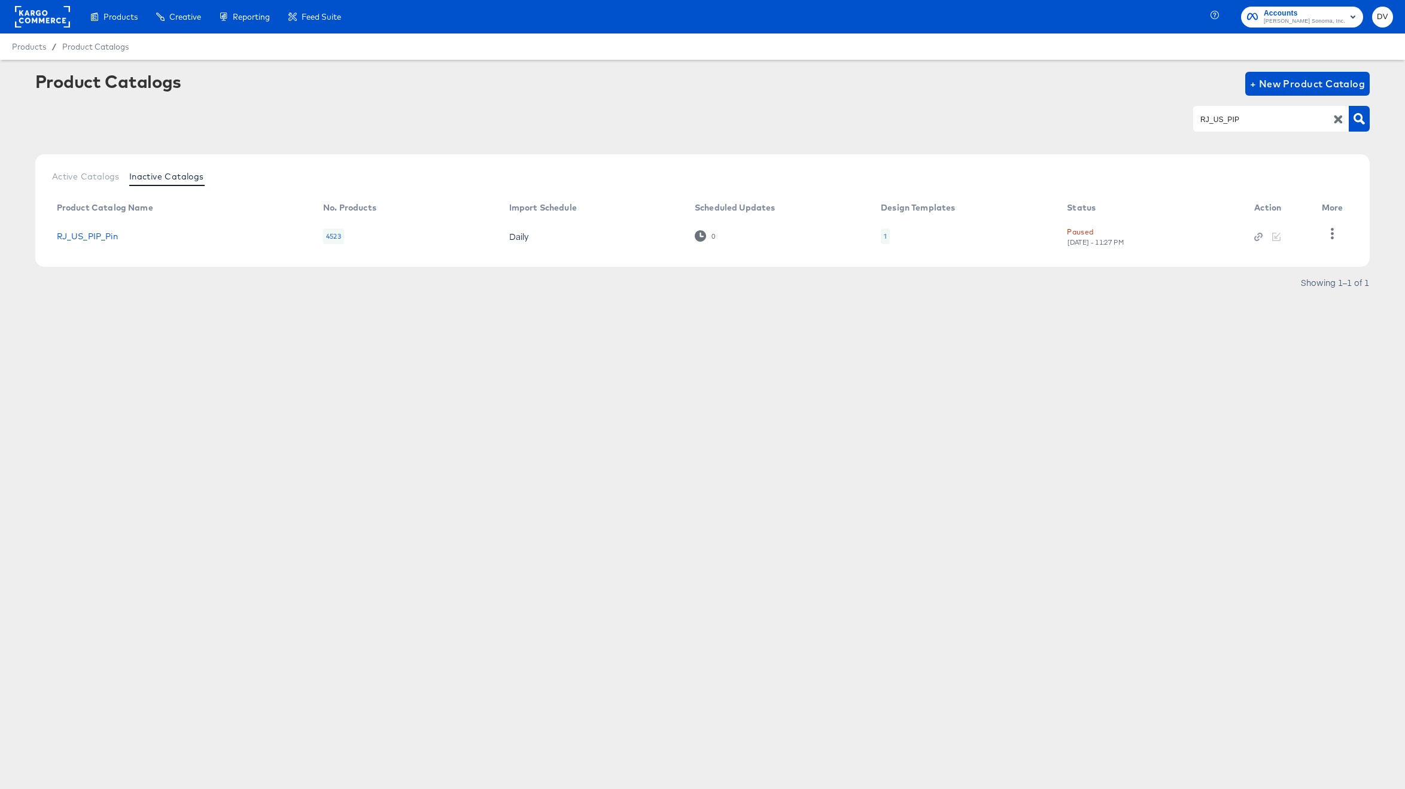
click at [1334, 120] on icon "button" at bounding box center [1337, 119] width 11 height 11
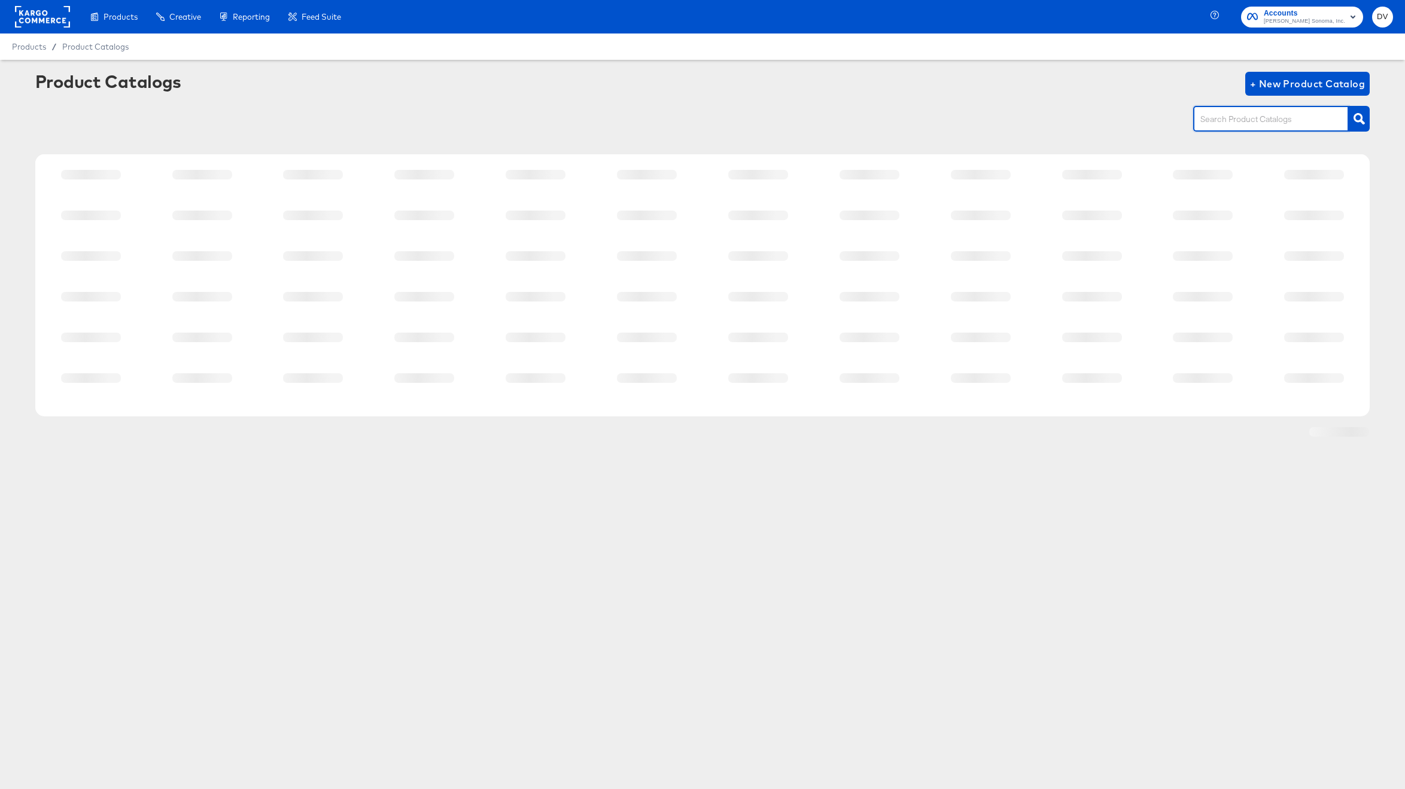
paste input "RJ_US_SKU"
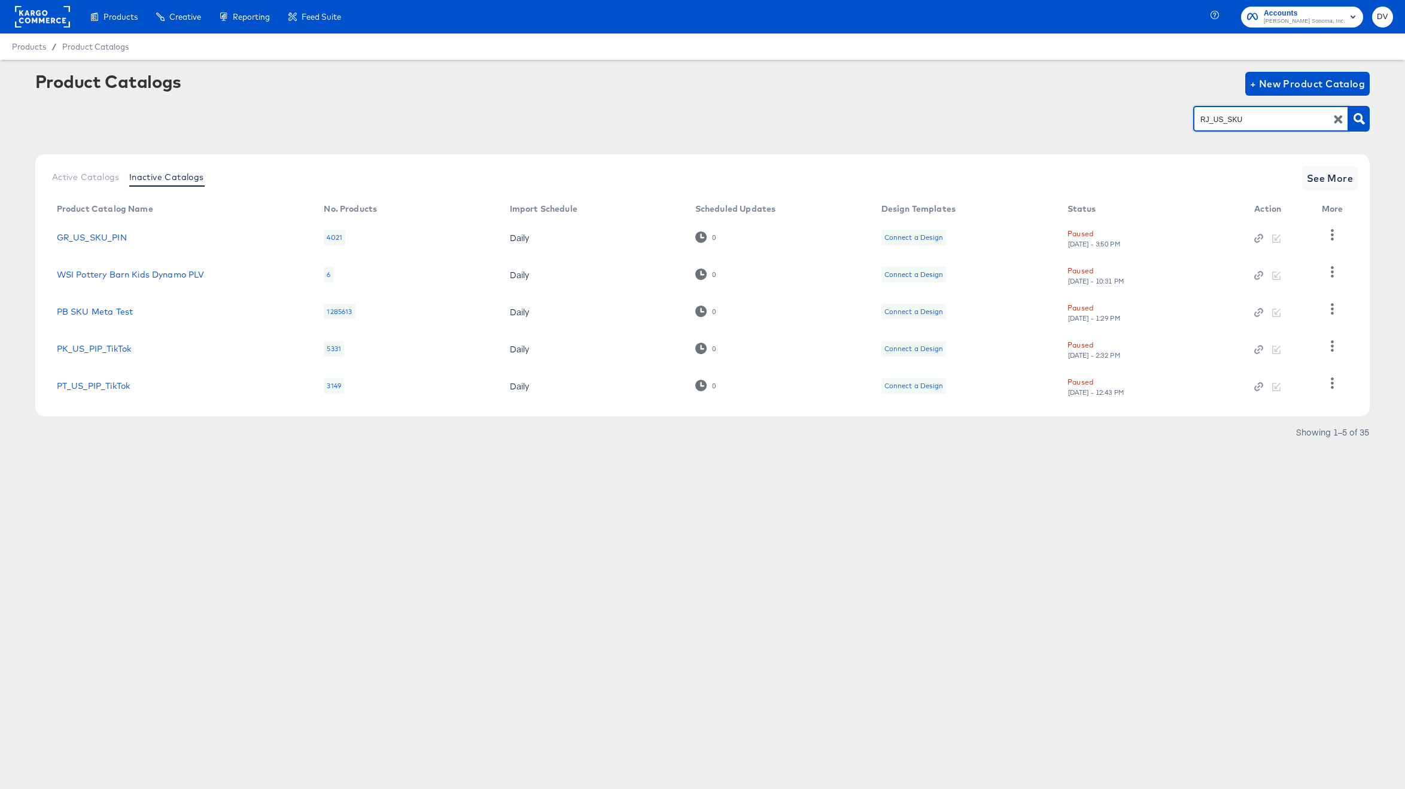
type input "RJ_US_SKU"
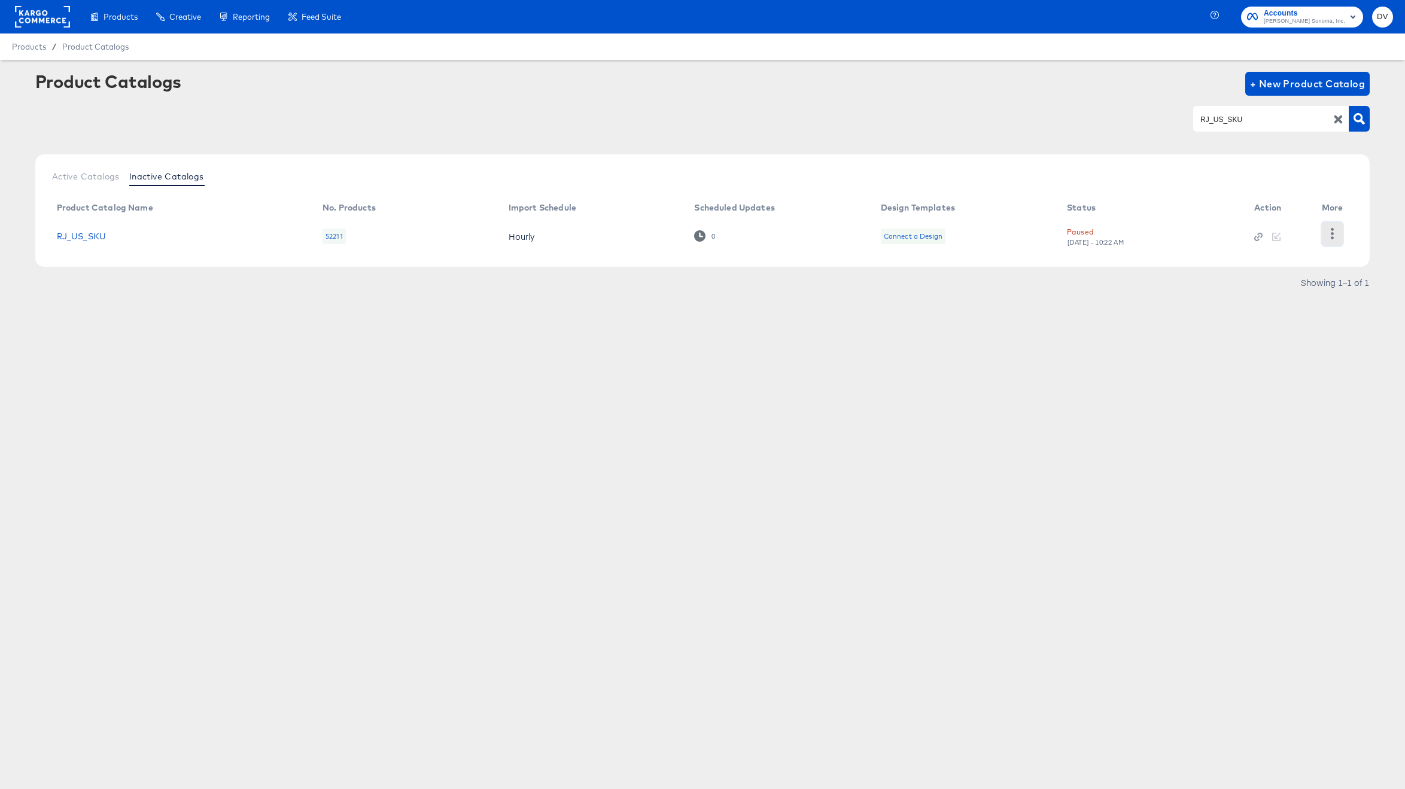
click at [1331, 232] on icon "button" at bounding box center [1331, 233] width 11 height 11
click at [1250, 251] on div "Unpause" at bounding box center [1283, 251] width 120 height 19
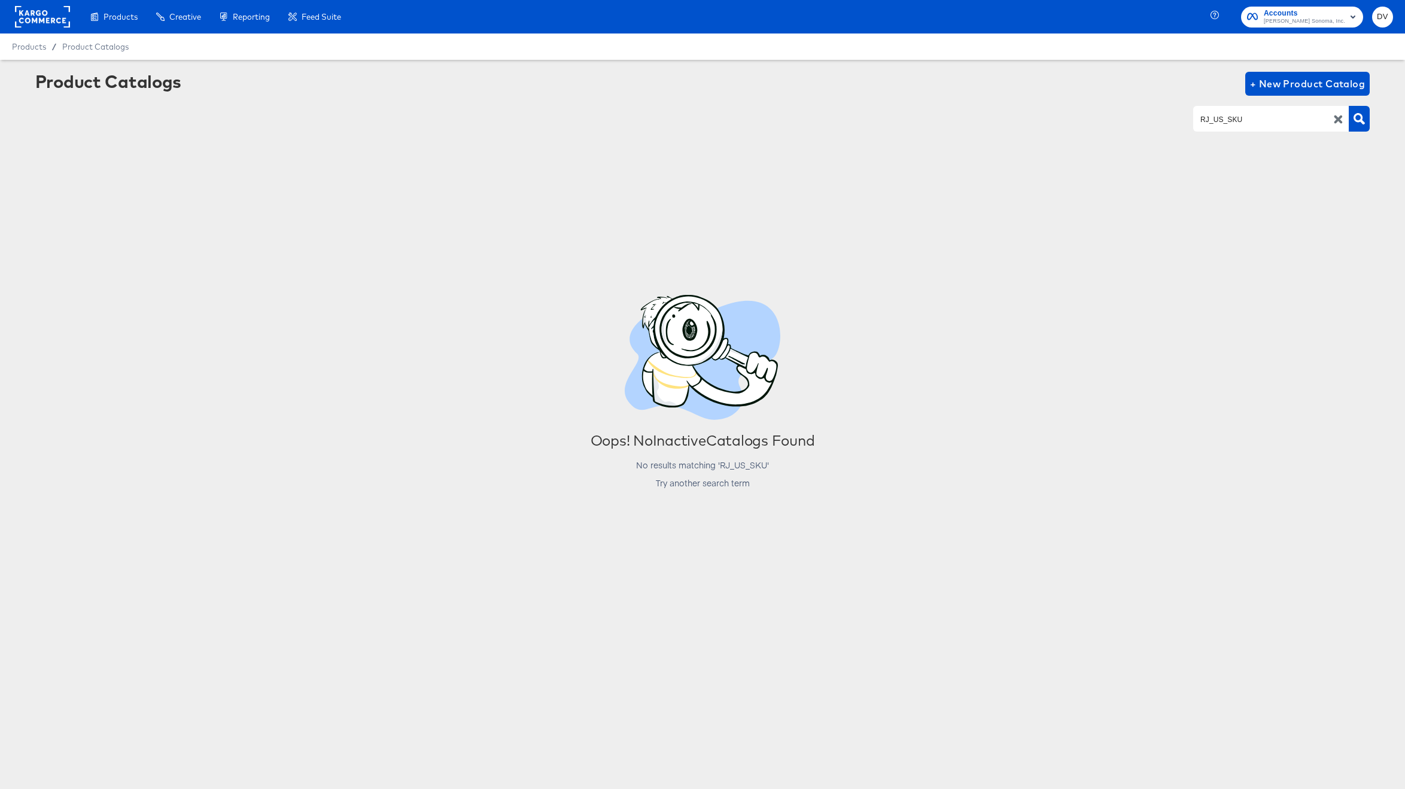
click at [1337, 120] on icon "button" at bounding box center [1338, 119] width 8 height 8
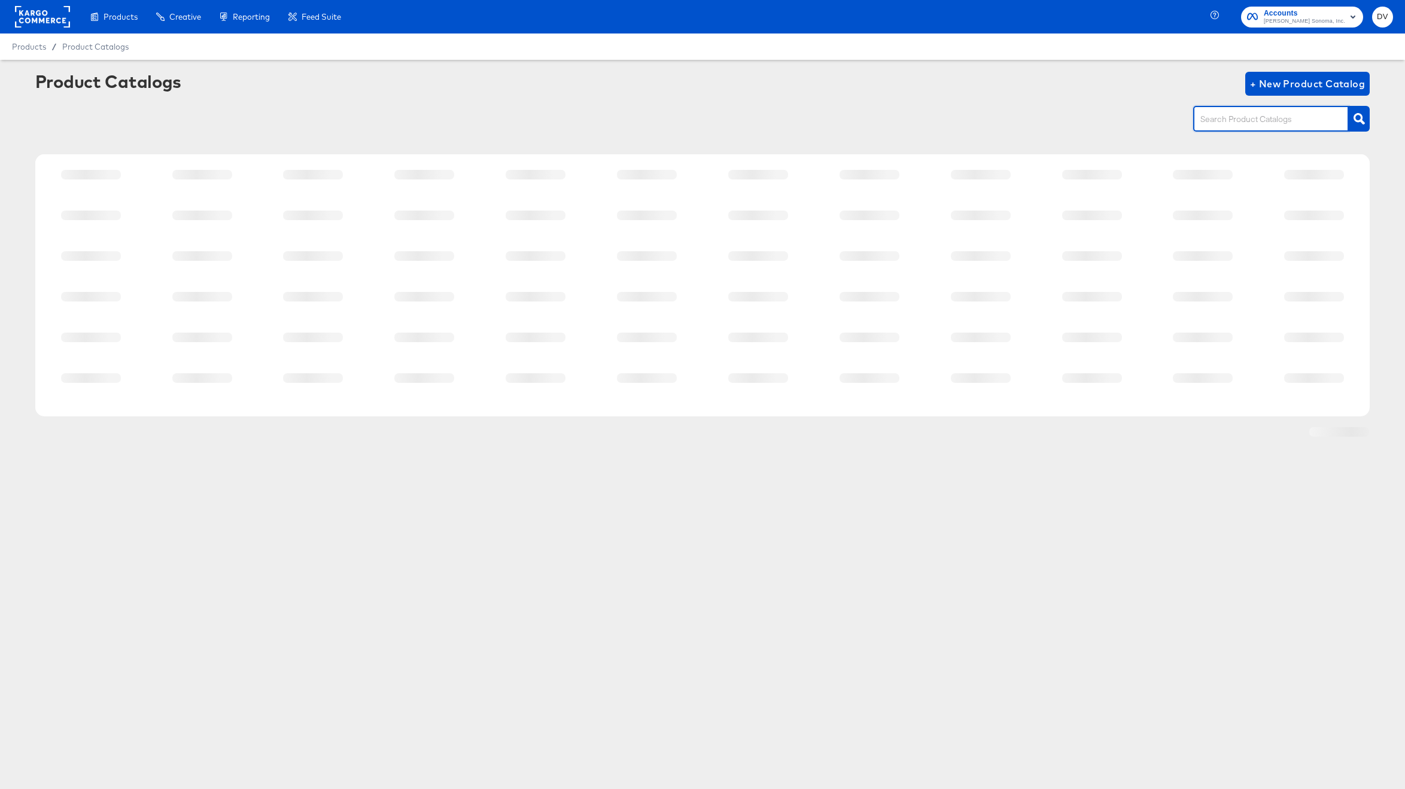
paste input "WE_US_PIP_Meta"
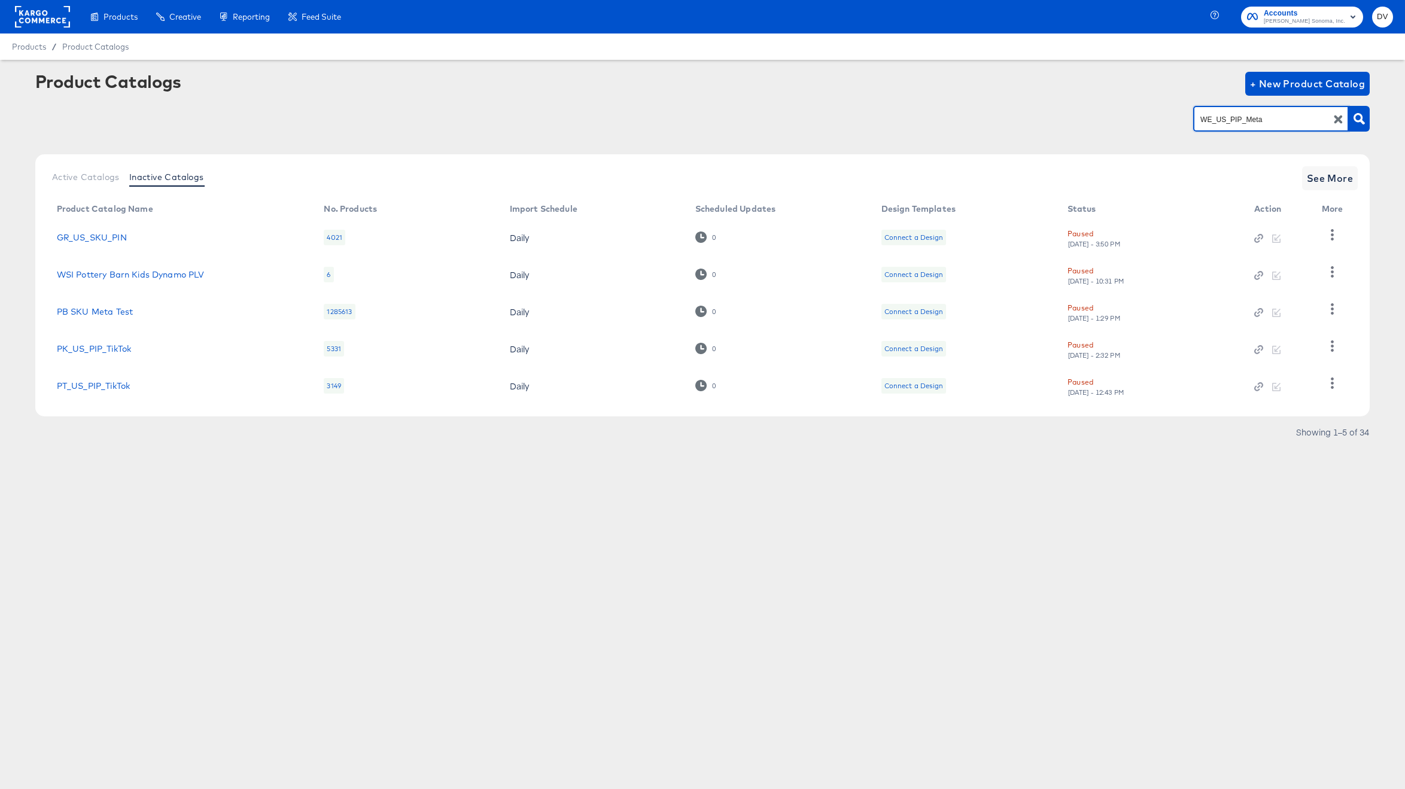
type input "WE_US_PIP_Meta"
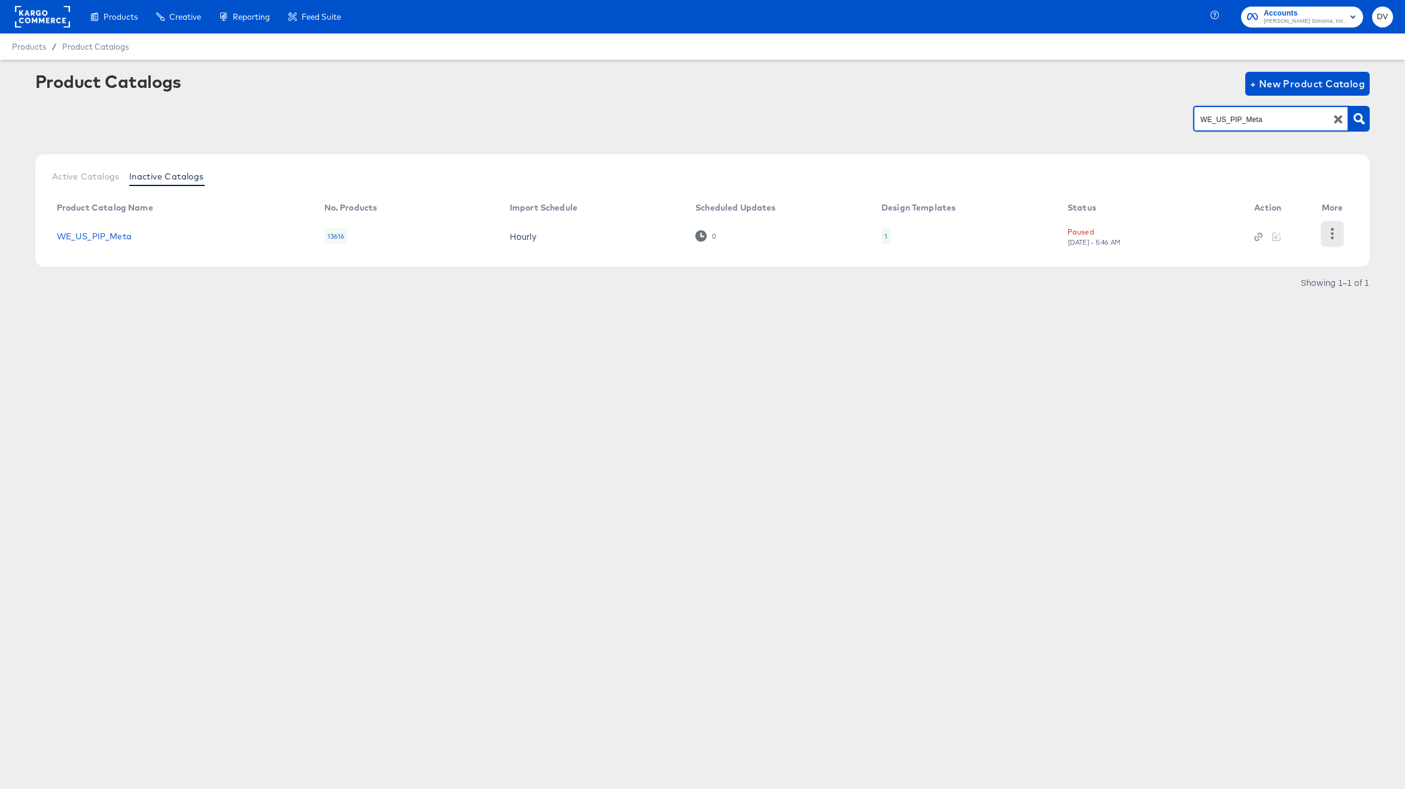
click at [1329, 233] on icon "button" at bounding box center [1331, 233] width 11 height 11
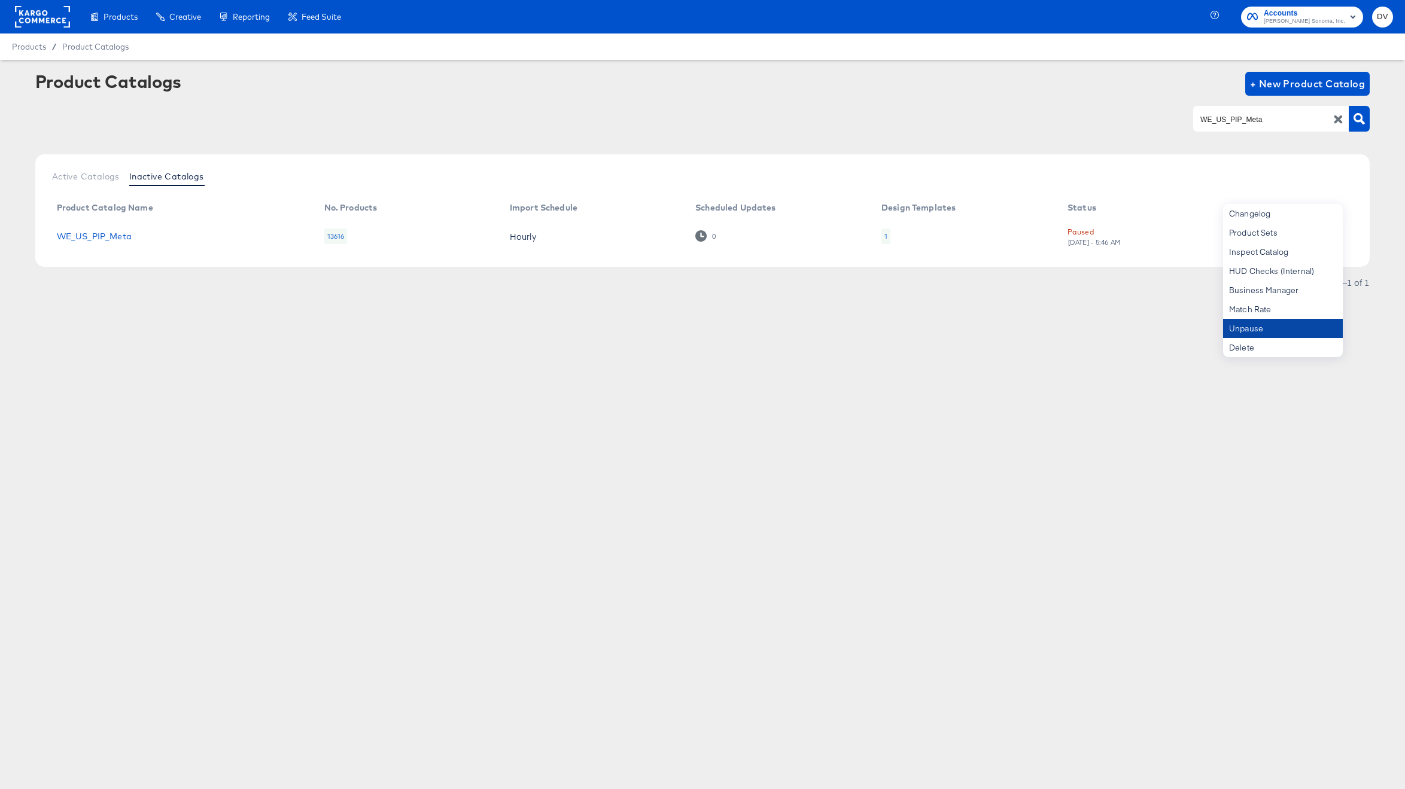
click at [1266, 322] on div "Unpause" at bounding box center [1283, 328] width 120 height 19
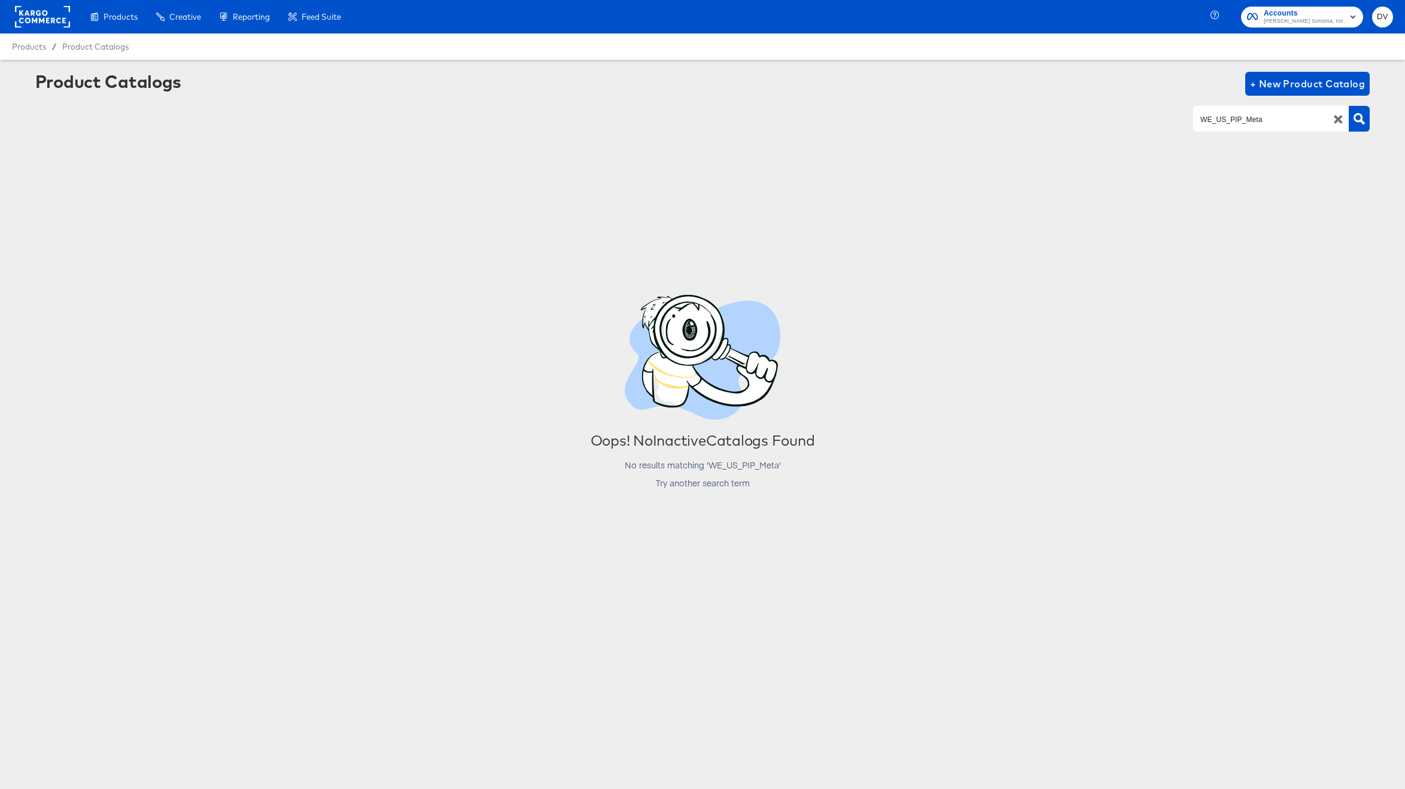
click at [1339, 119] on icon "button" at bounding box center [1338, 119] width 8 height 8
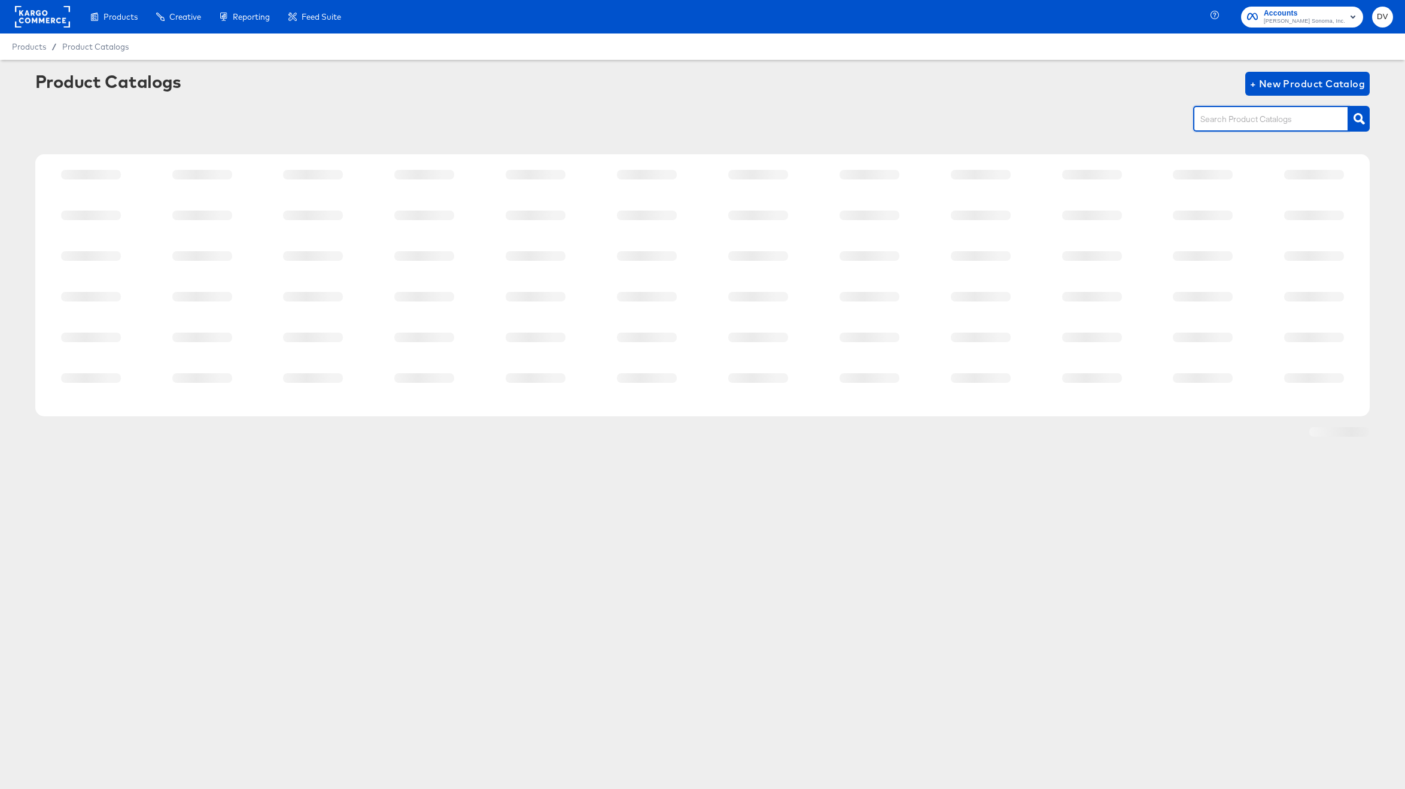
paste input "WE_US_SKU"
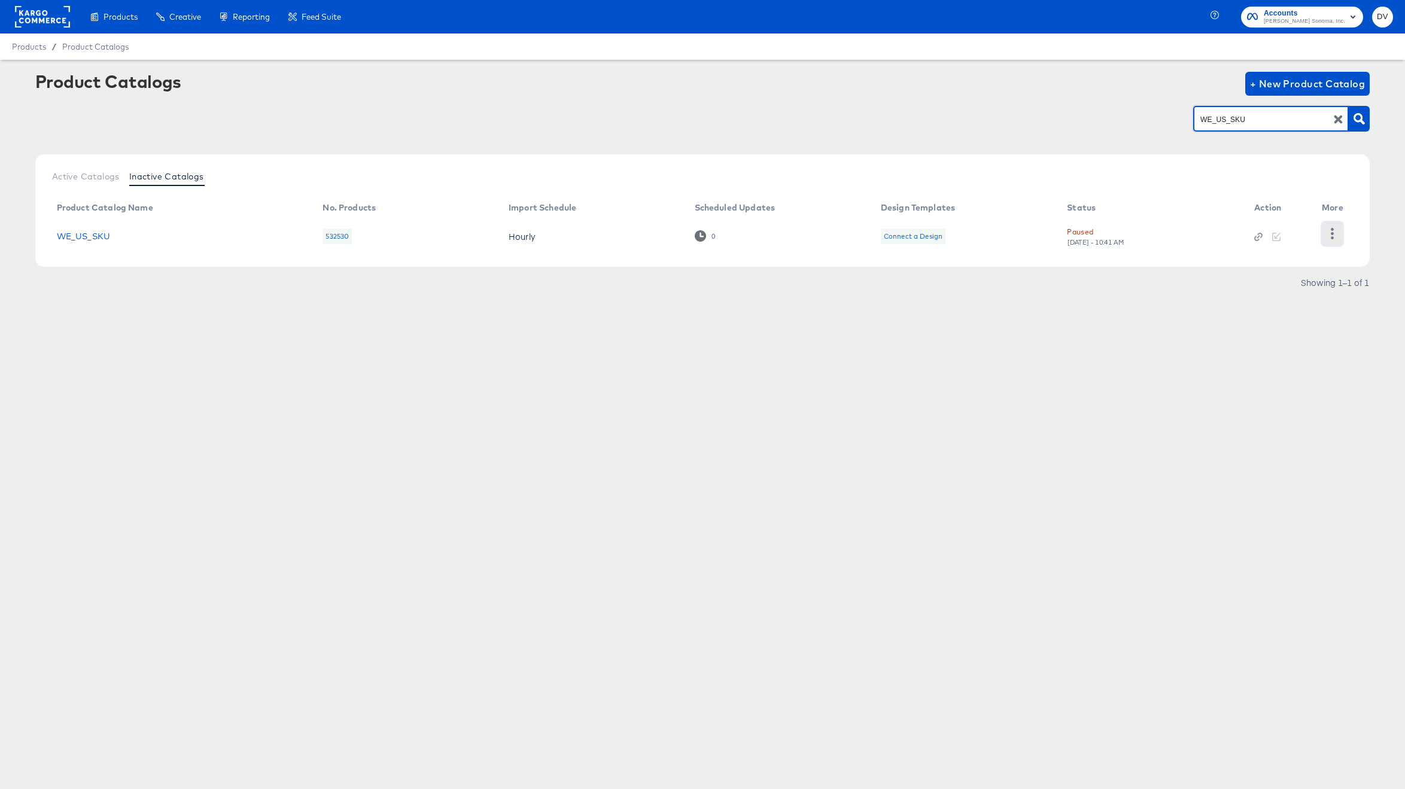
click at [1331, 226] on button "button" at bounding box center [1332, 234] width 21 height 24
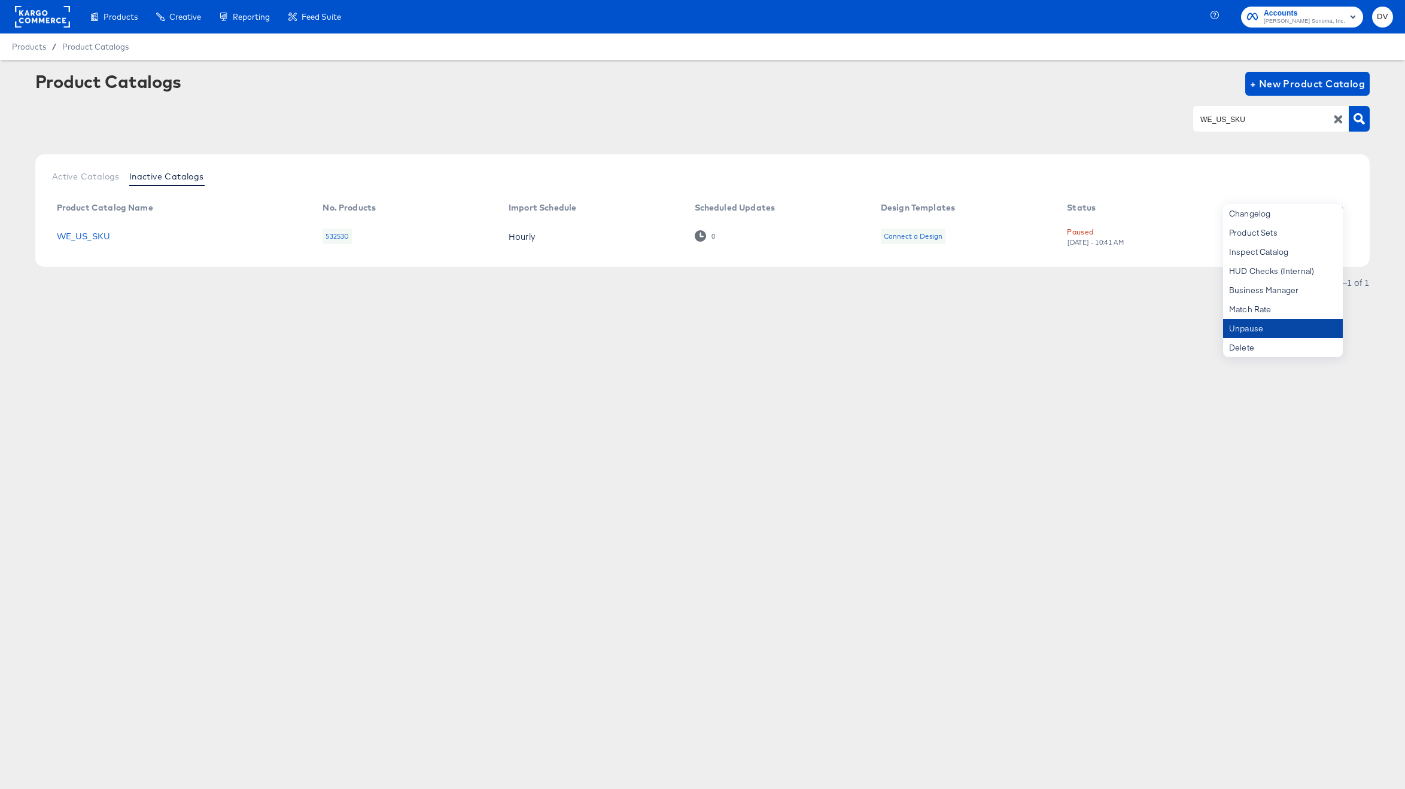
click at [1275, 324] on div "Unpause" at bounding box center [1283, 328] width 120 height 19
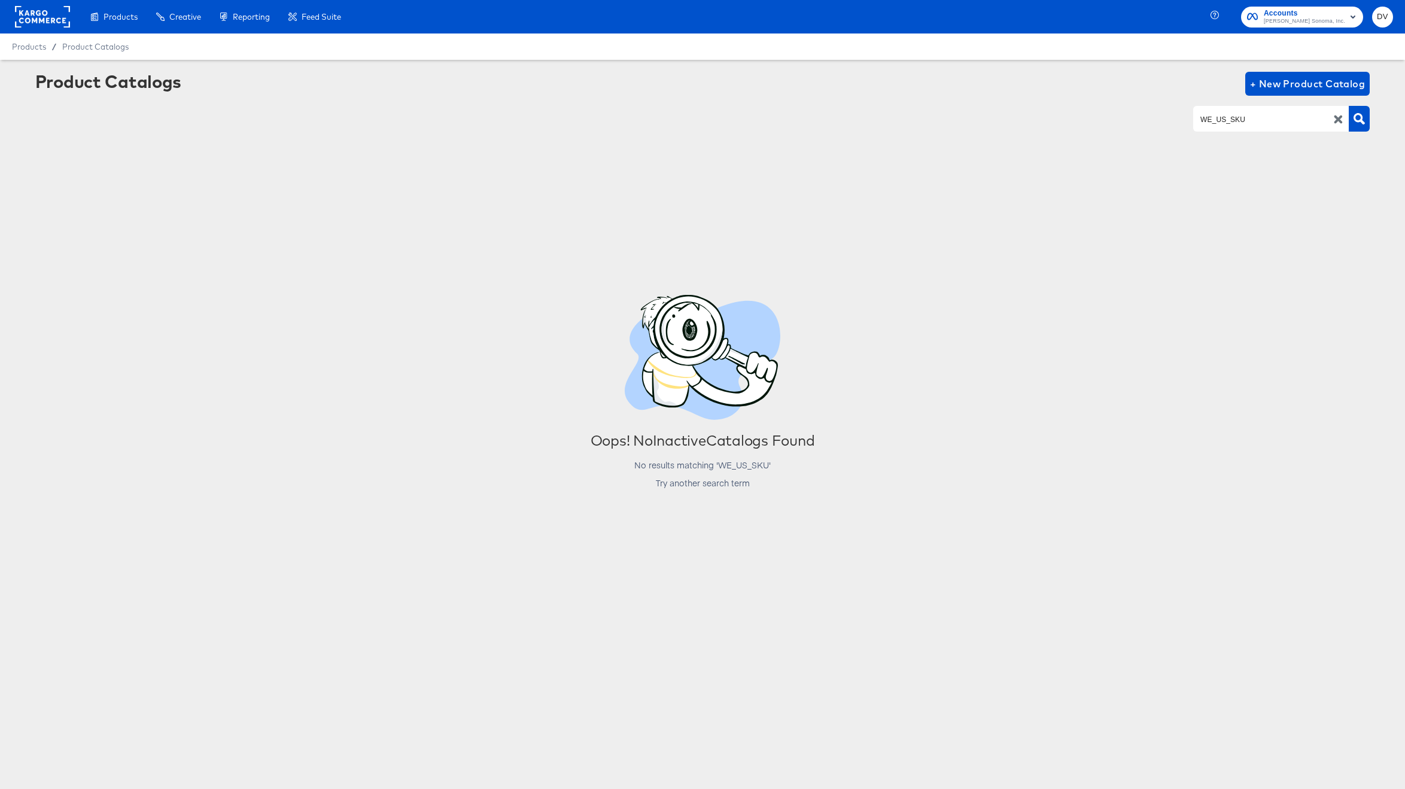
click at [1257, 122] on input "WE_US_SKU" at bounding box center [1261, 119] width 127 height 14
paste input "CA Feed"
type input "WE_CA Feed"
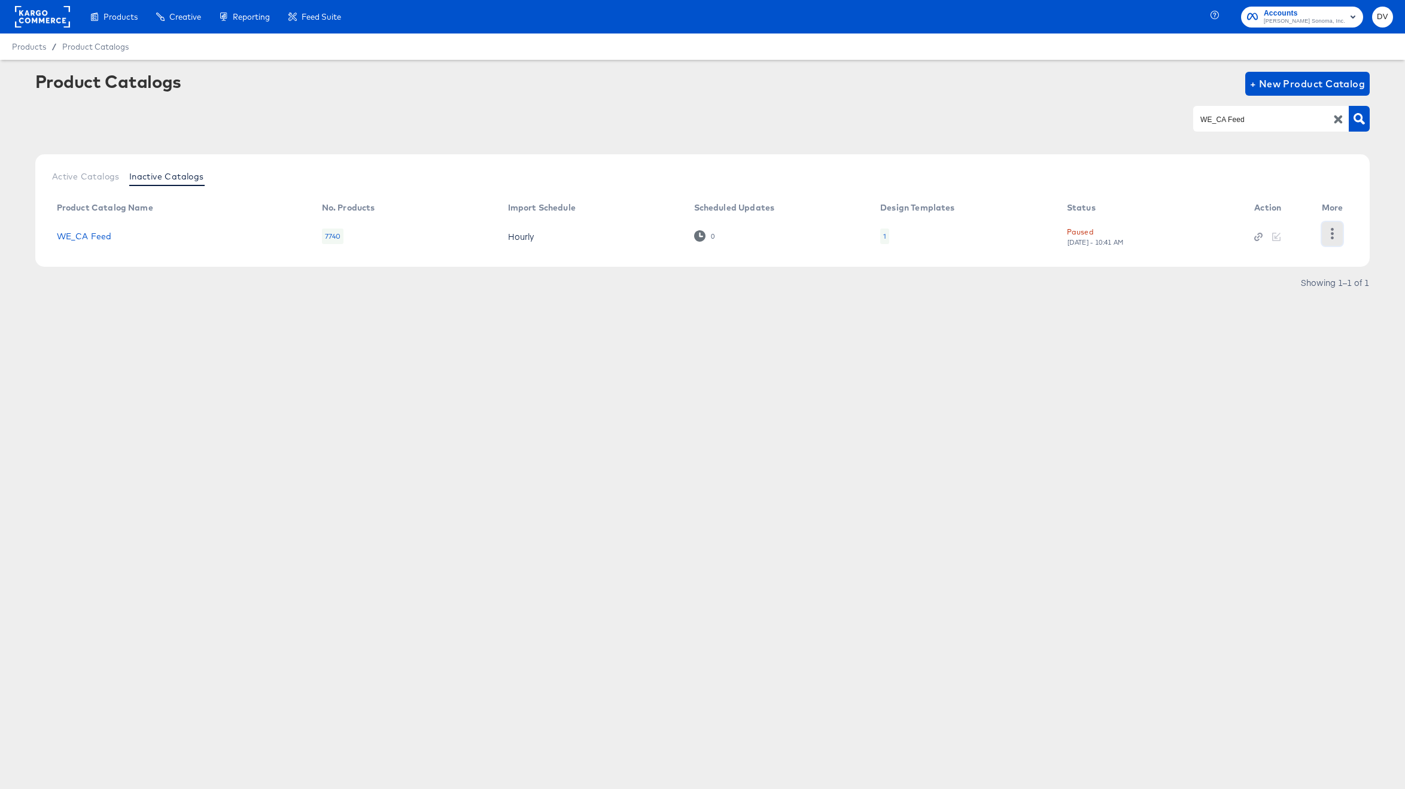
click at [1330, 227] on button "button" at bounding box center [1332, 234] width 21 height 24
click at [1278, 323] on div "Unpause" at bounding box center [1283, 328] width 120 height 19
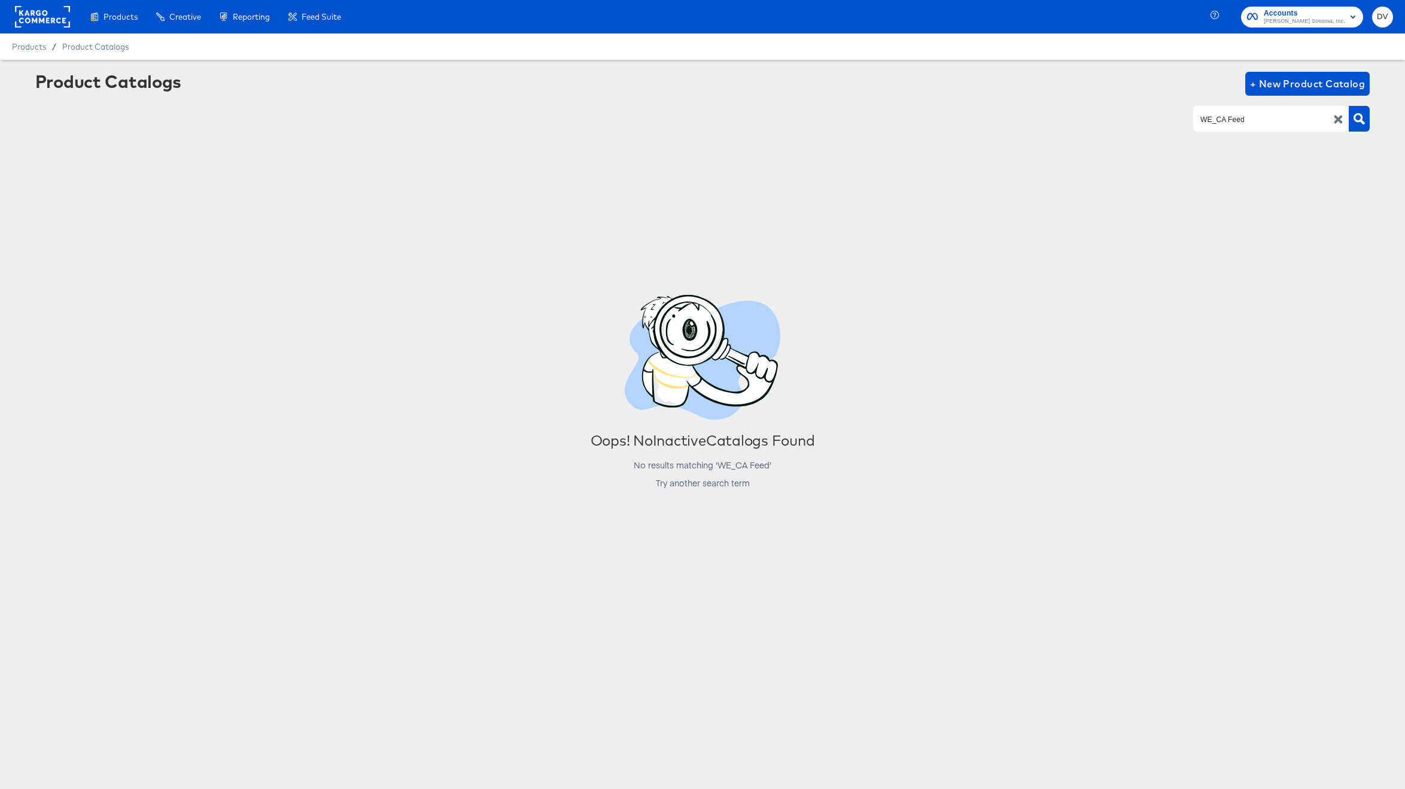
click at [1331, 118] on button "button" at bounding box center [1338, 119] width 21 height 11
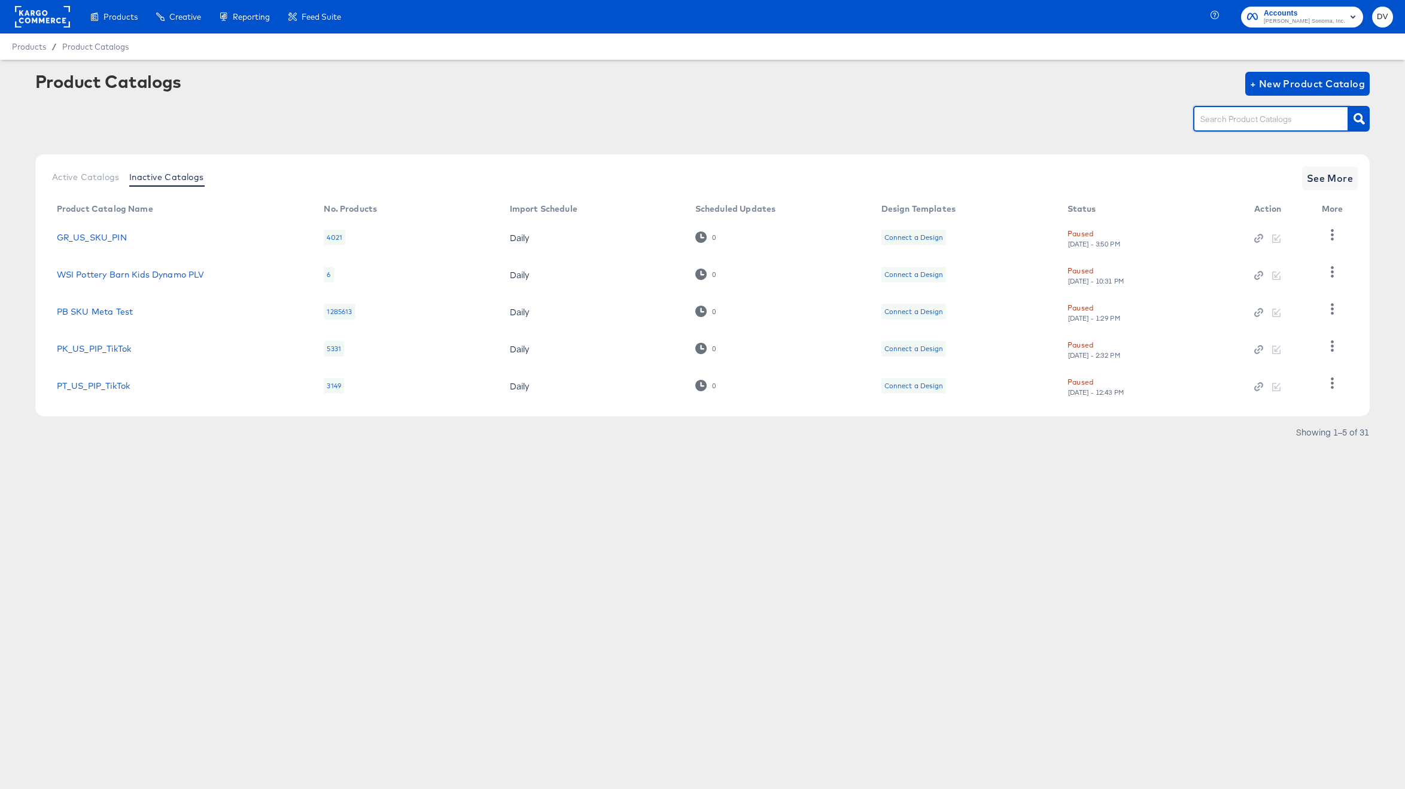
paste input "WS_US_PIP_Meta"
type input "WS_US_PIP_Meta"
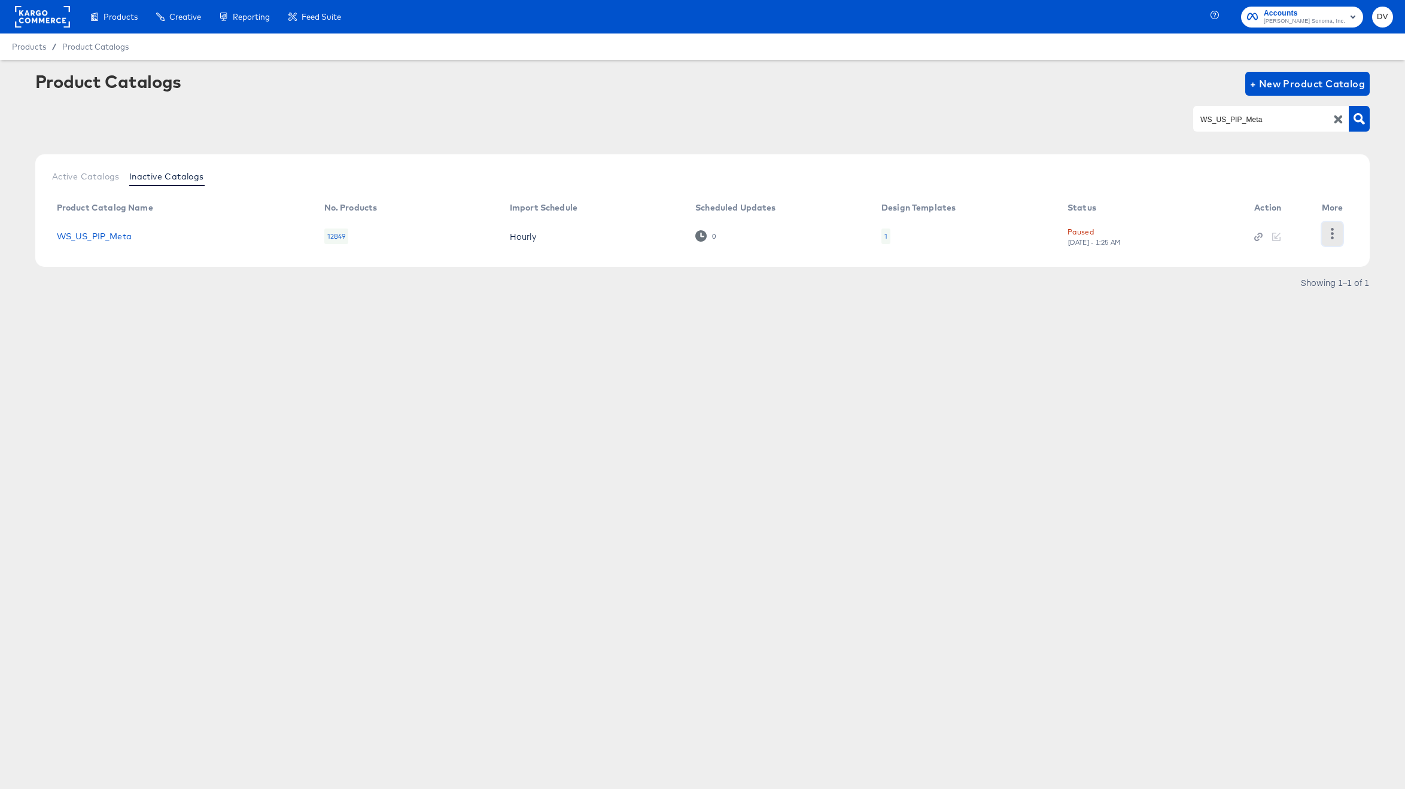
click at [1329, 232] on icon "button" at bounding box center [1331, 233] width 11 height 11
click at [1269, 324] on div "Unpause" at bounding box center [1283, 328] width 120 height 19
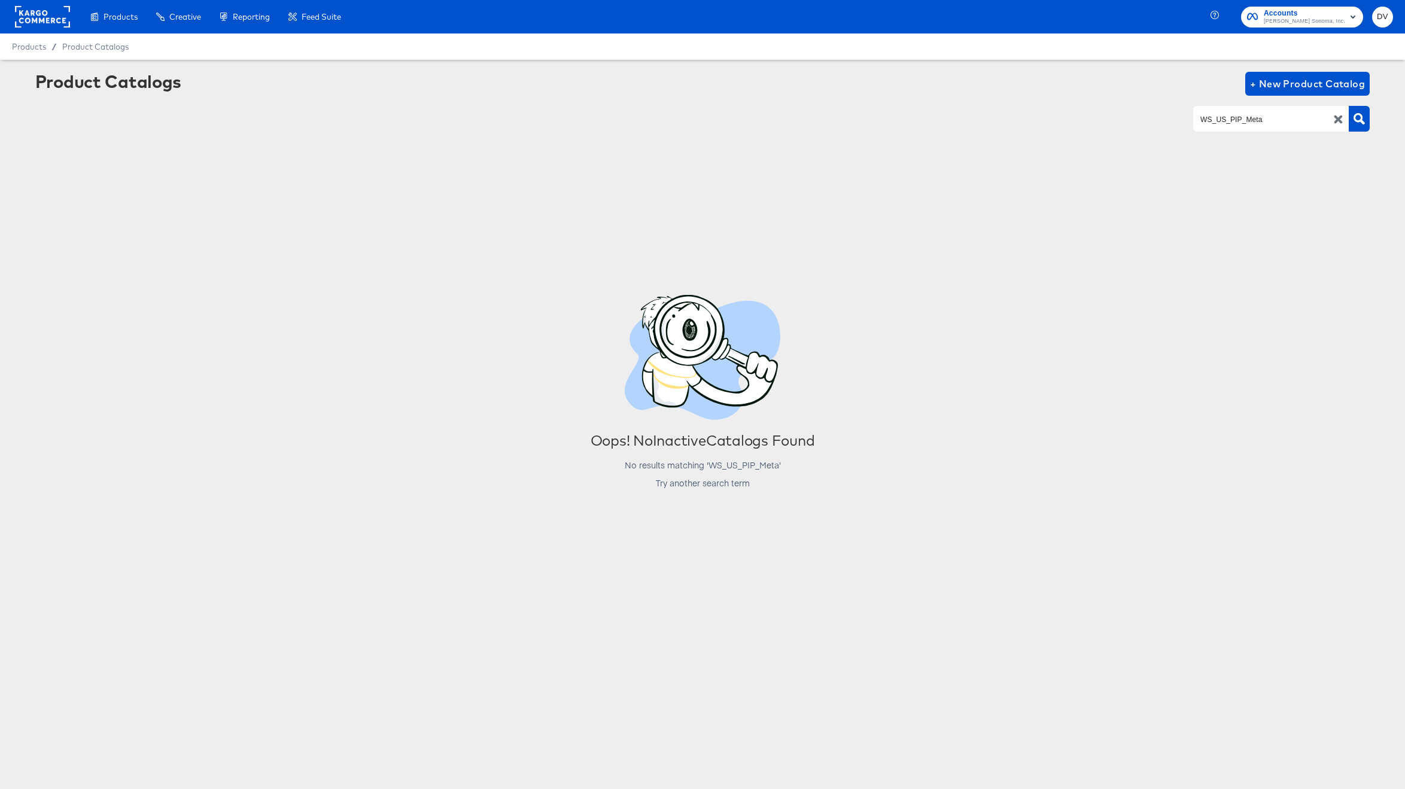
click at [1337, 121] on icon "button" at bounding box center [1338, 119] width 8 height 8
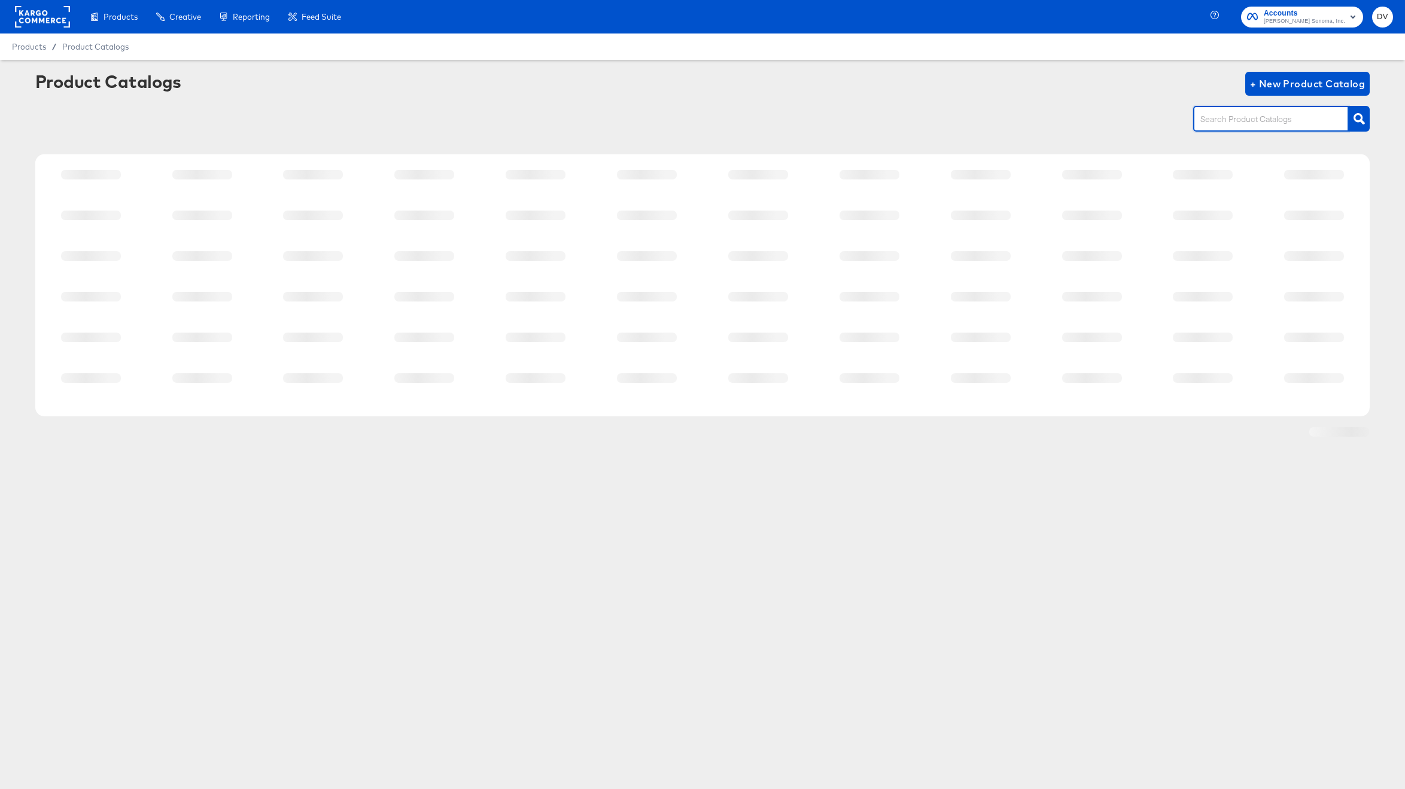
paste input "WS_US_SKU"
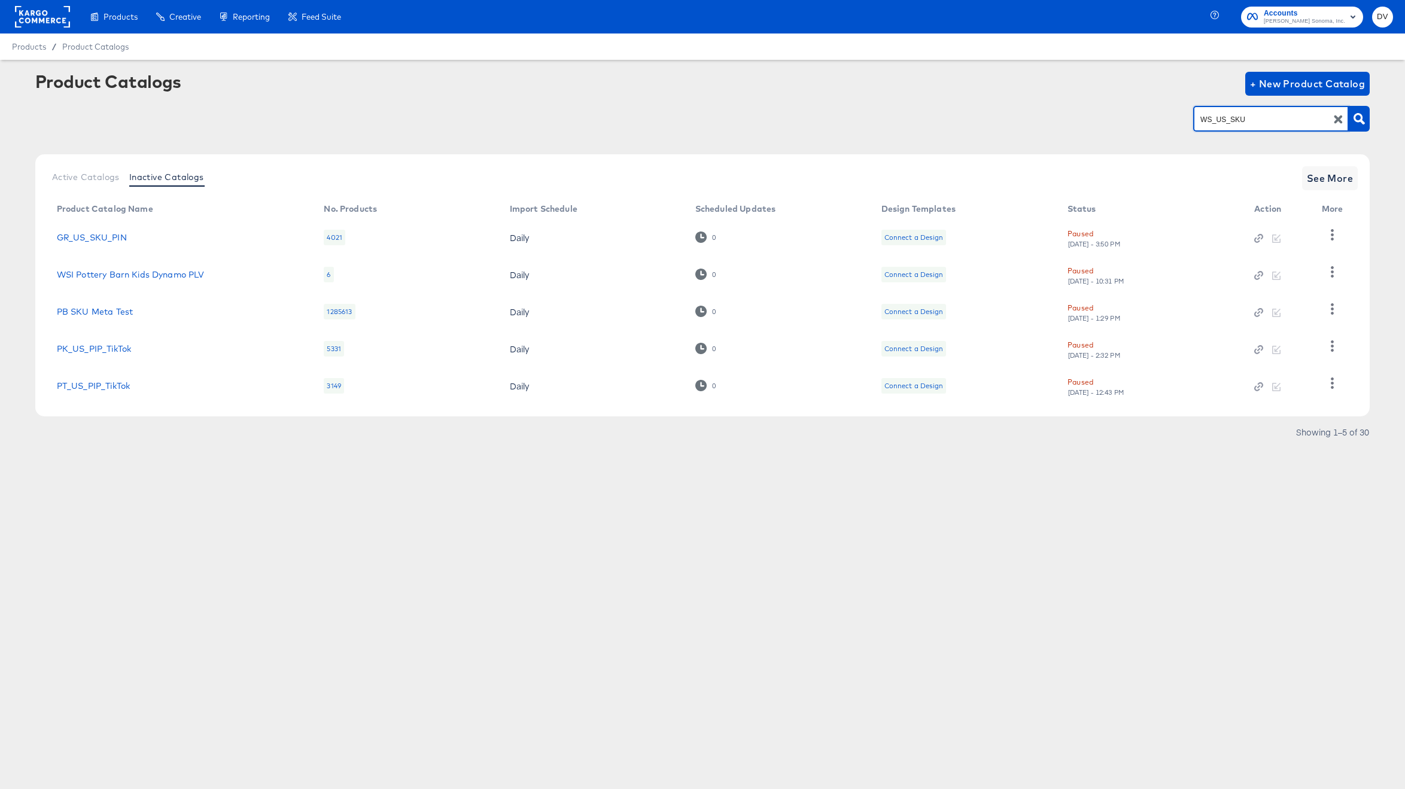
type input "WS_US_SKU"
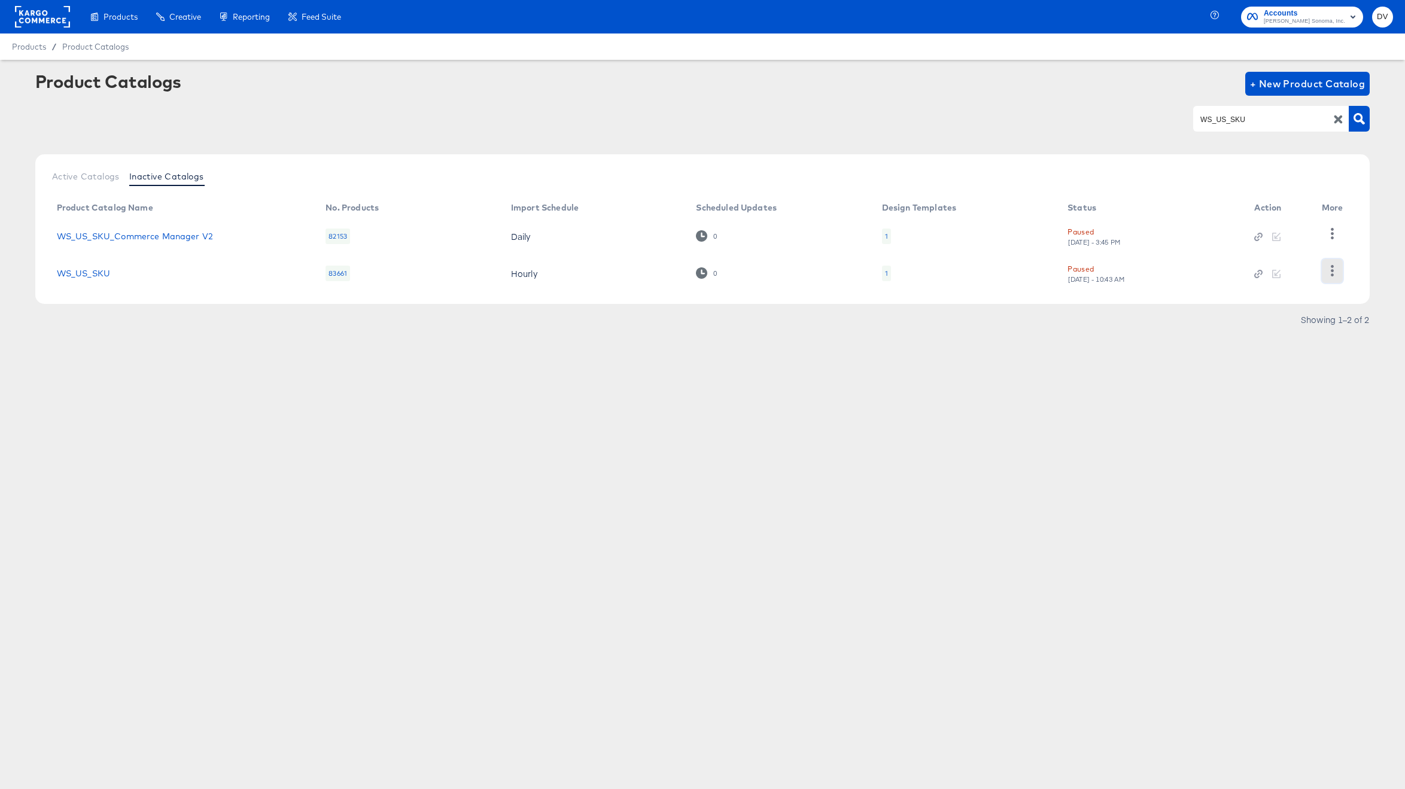
click at [1331, 270] on icon "button" at bounding box center [1332, 270] width 3 height 11
click at [1290, 323] on div "Unpause" at bounding box center [1283, 328] width 120 height 19
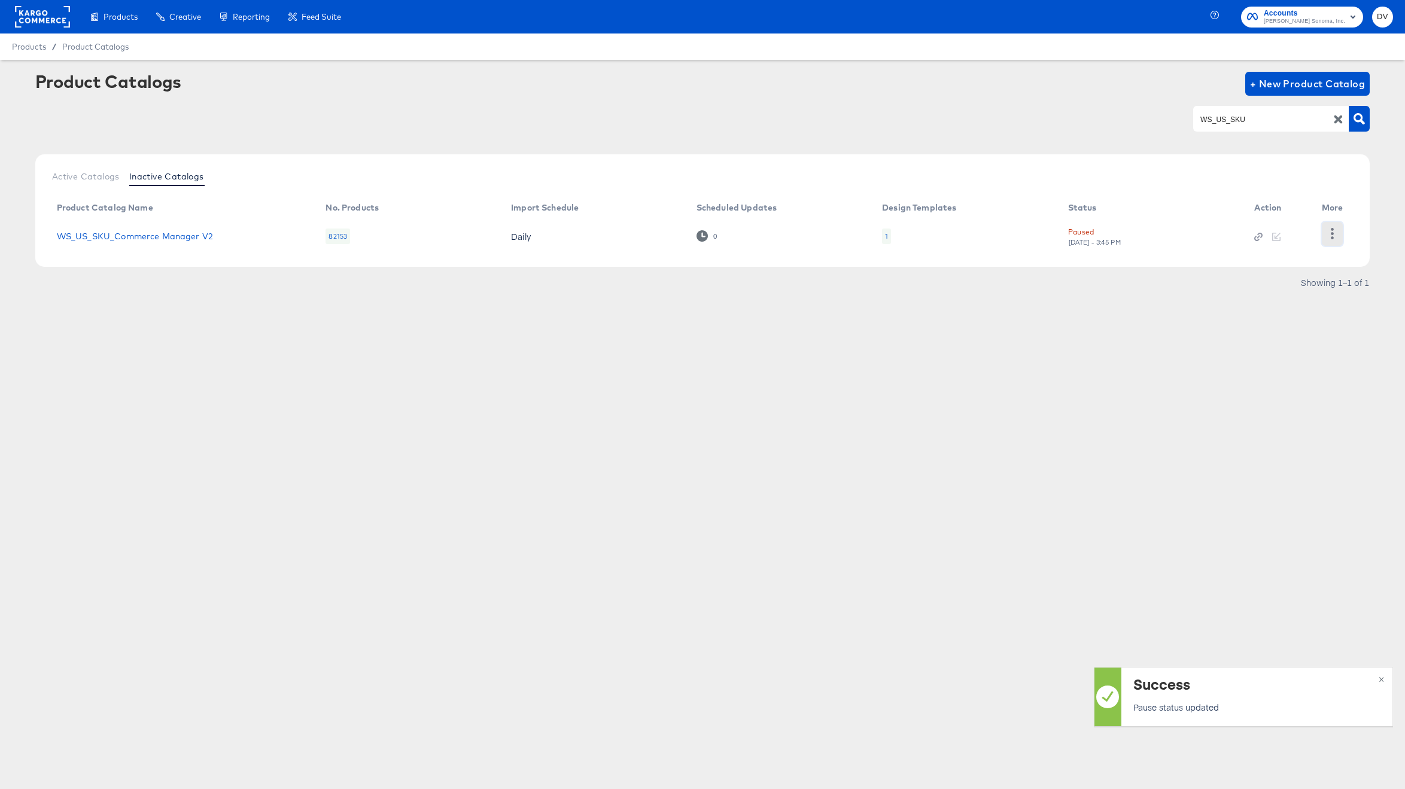
click at [1328, 233] on icon "button" at bounding box center [1331, 233] width 11 height 11
click at [1262, 327] on div "Unpause" at bounding box center [1283, 328] width 120 height 19
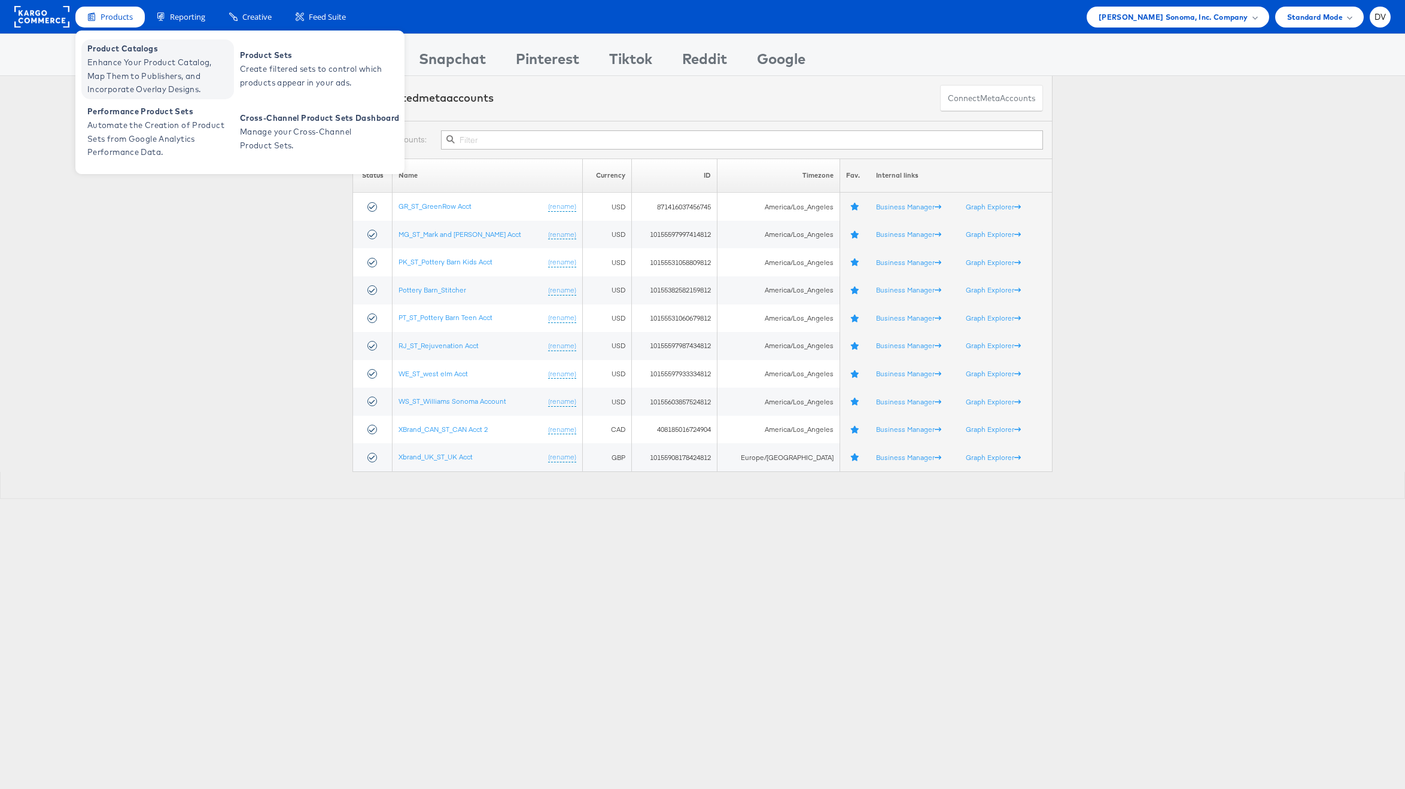
click at [120, 65] on span "Enhance Your Product Catalog, Map Them to Publishers, and Incorporate Overlay D…" at bounding box center [159, 76] width 144 height 41
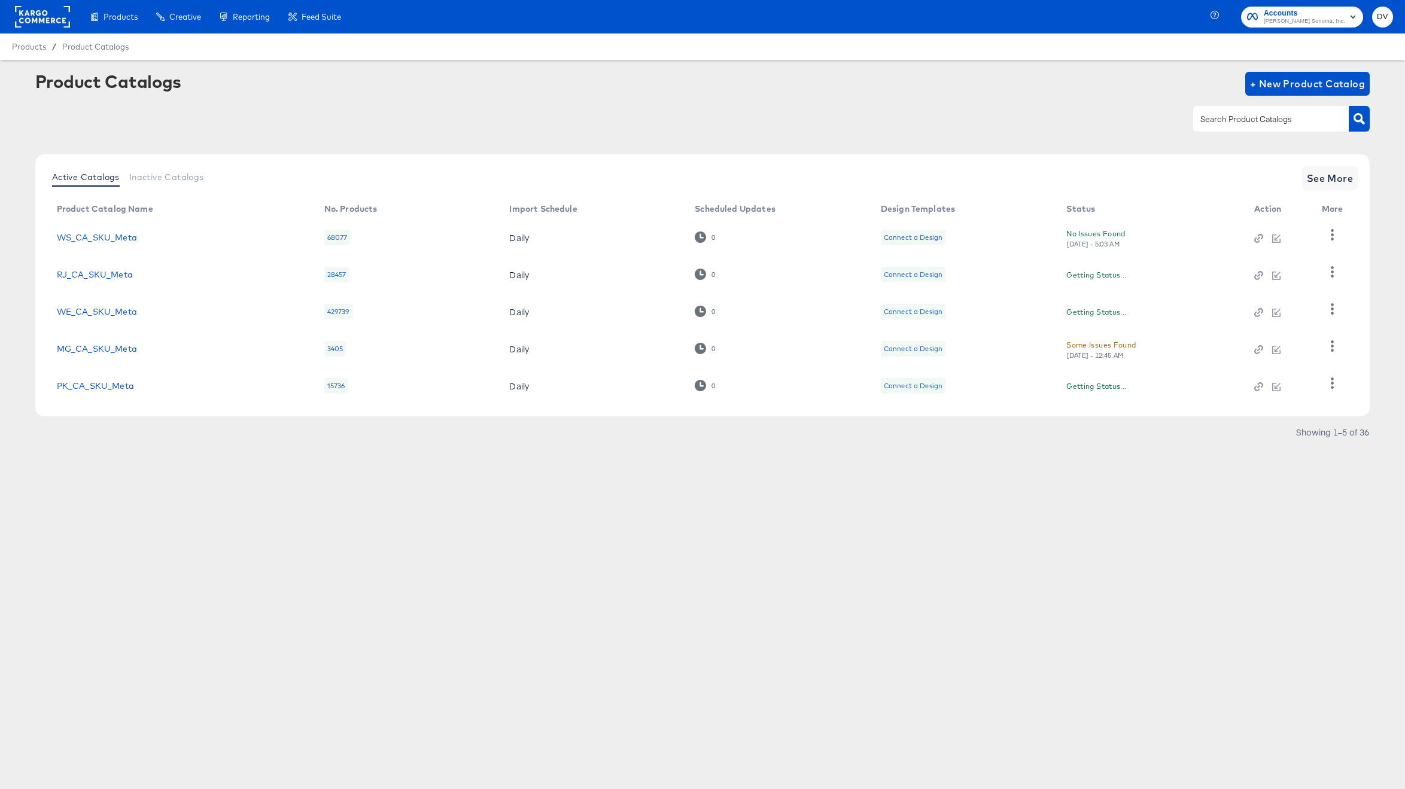
click at [1204, 120] on input "text" at bounding box center [1261, 119] width 127 height 14
type input "PIN"
click at [83, 349] on link "PT_US_SKU_PIN" at bounding box center [91, 349] width 68 height 10
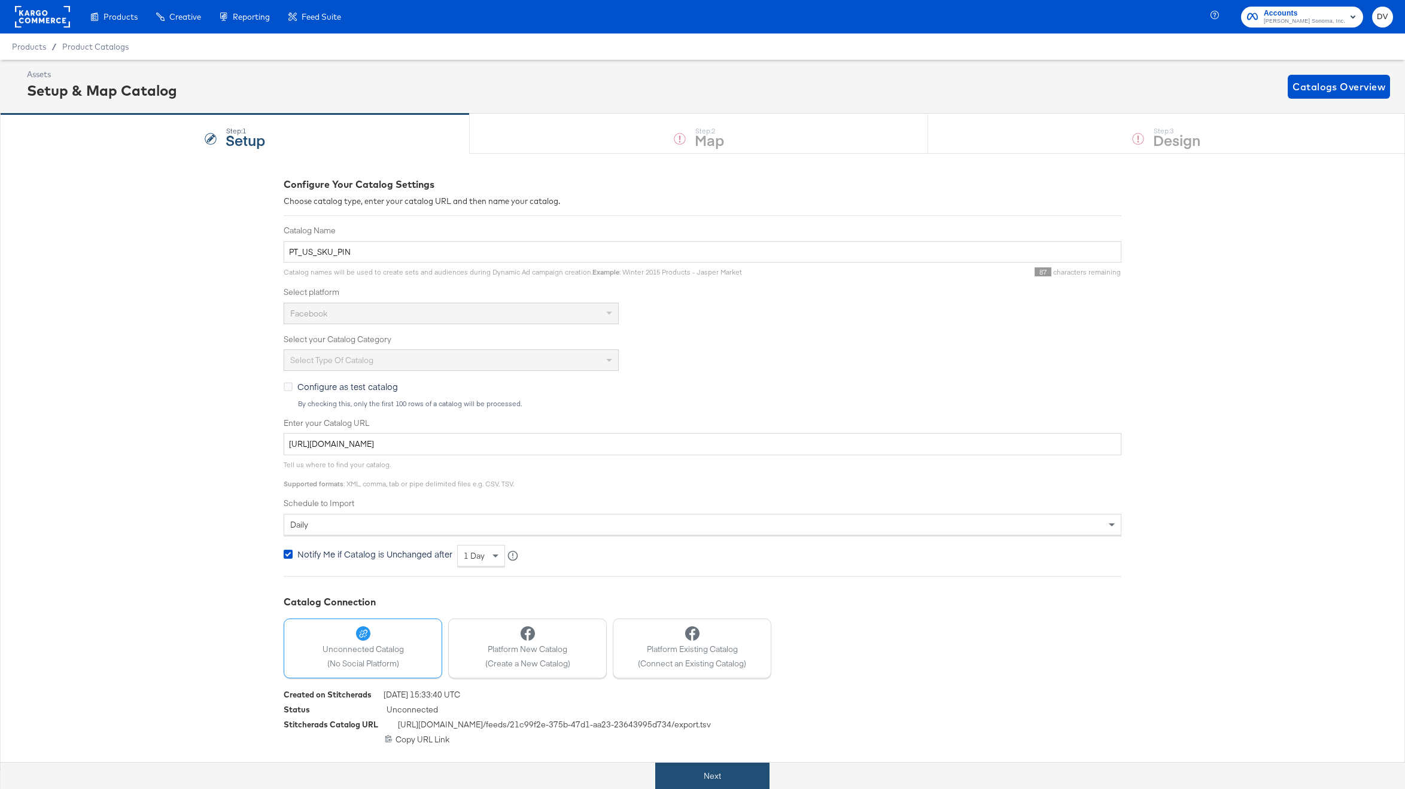
click at [715, 770] on button "Next" at bounding box center [712, 776] width 114 height 27
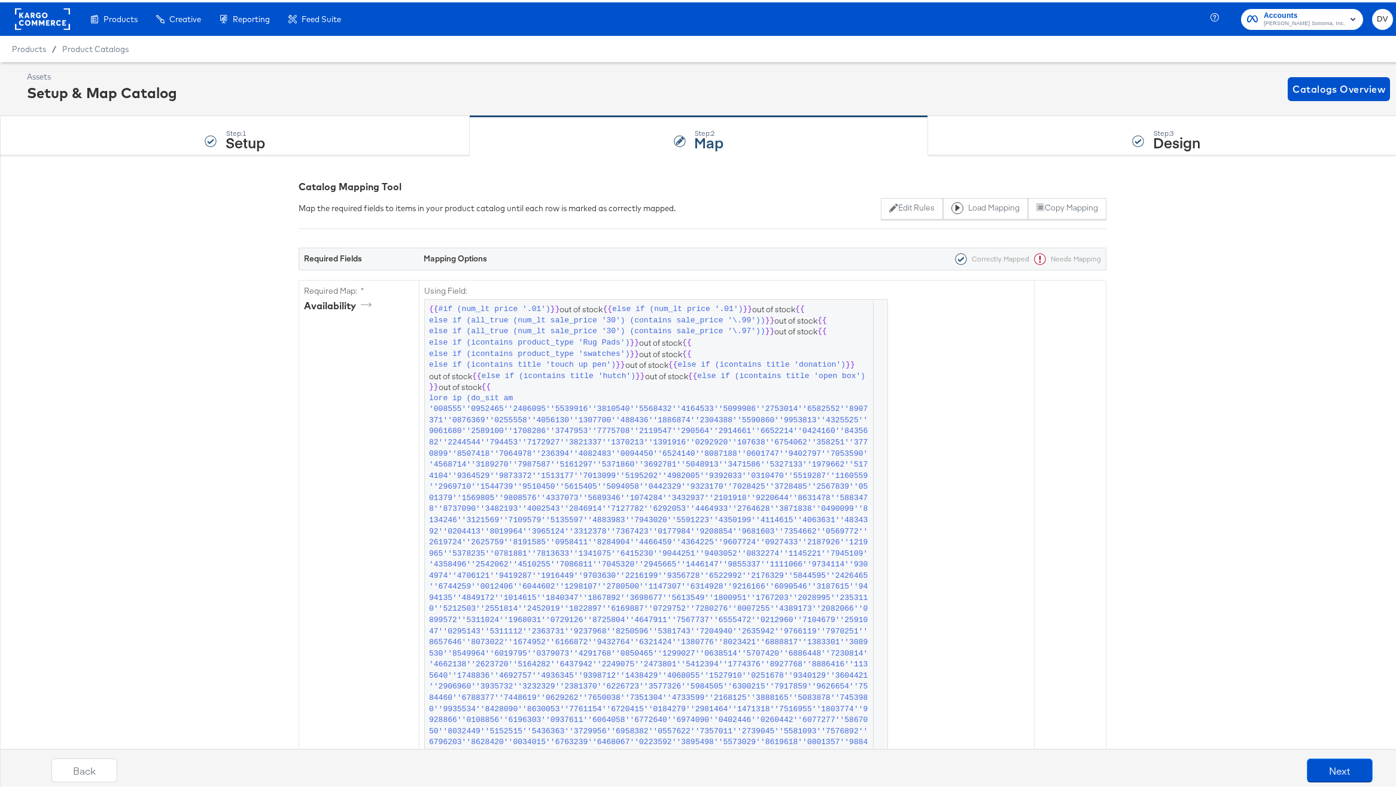
click at [963, 137] on div "Step: 3 Design" at bounding box center [1166, 133] width 477 height 39
